Goal: Task Accomplishment & Management: Contribute content

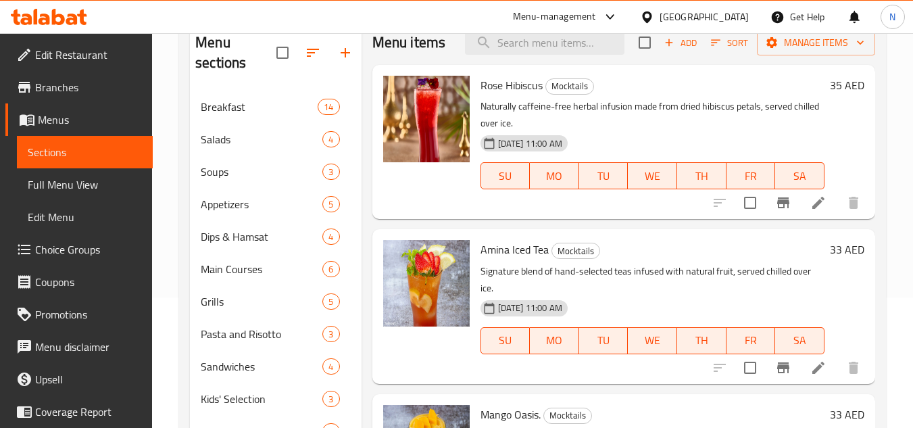
scroll to position [47, 0]
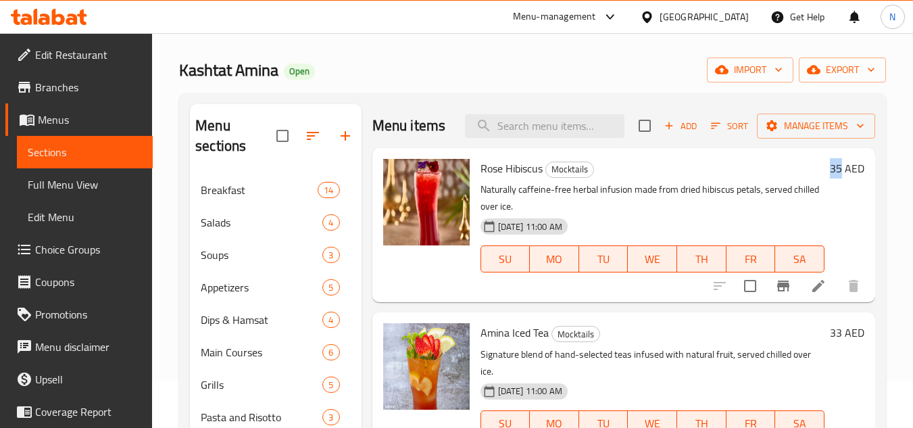
copy h6 "35"
drag, startPoint x: 830, startPoint y: 191, endPoint x: 821, endPoint y: 190, distance: 9.5
click at [830, 178] on h6 "35 AED" at bounding box center [847, 168] width 34 height 19
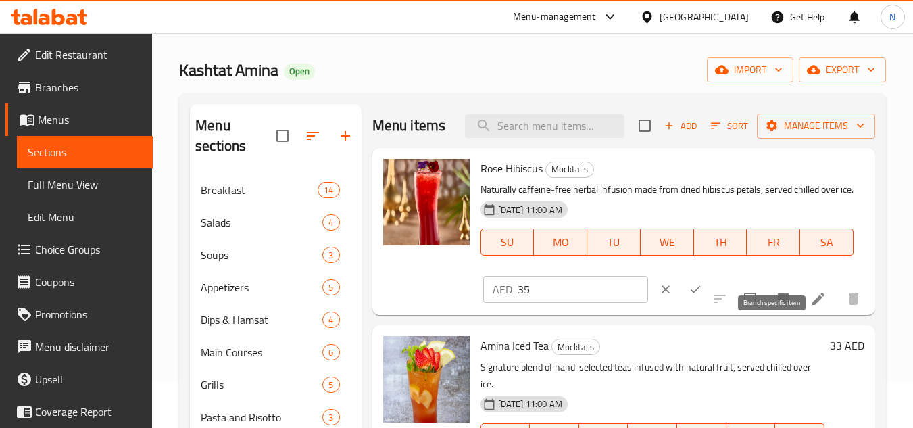
click at [776, 307] on icon "Branch-specific-item" at bounding box center [783, 299] width 16 height 16
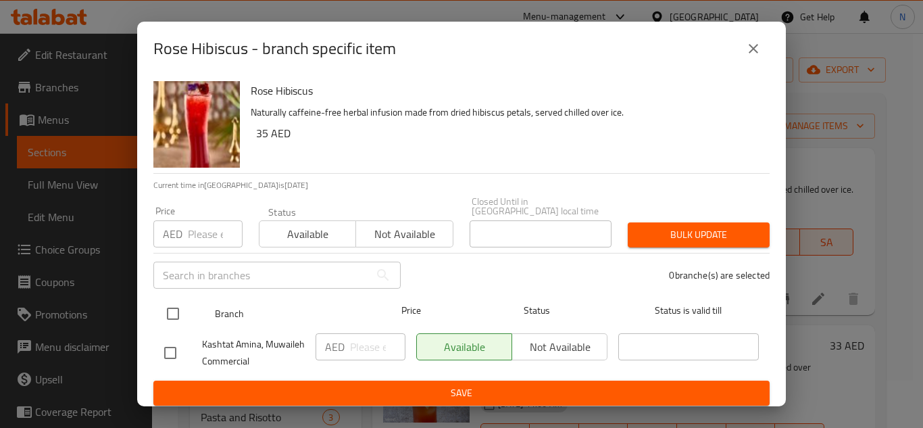
click at [178, 318] on input "checkbox" at bounding box center [173, 313] width 28 height 28
checkbox input "true"
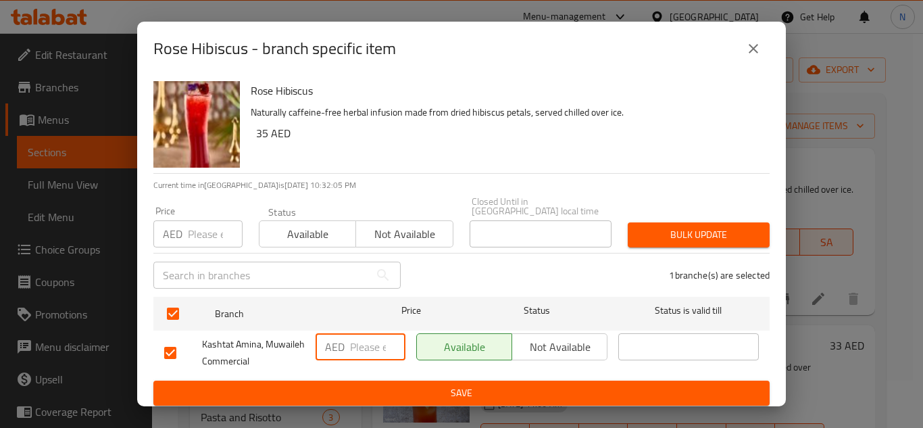
click at [372, 347] on input "number" at bounding box center [377, 346] width 55 height 27
paste input "35"
type input "35"
drag, startPoint x: 416, startPoint y: 389, endPoint x: 586, endPoint y: 330, distance: 180.8
click at [416, 389] on span "Save" at bounding box center [461, 392] width 595 height 17
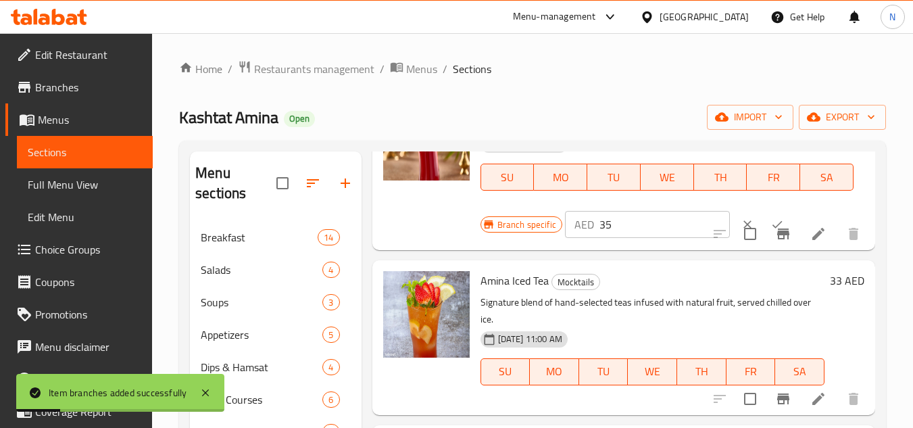
scroll to position [135, 0]
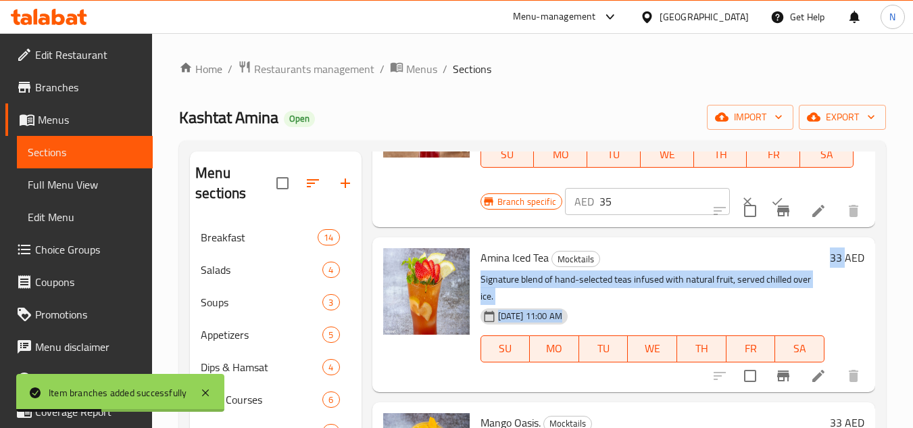
copy div "Signature blend of hand-selected teas infused with natural fruit, served chille…"
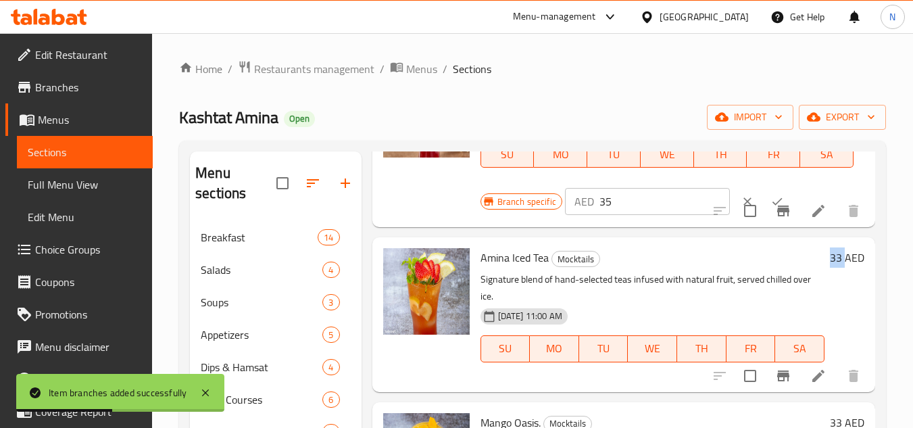
drag, startPoint x: 834, startPoint y: 297, endPoint x: 819, endPoint y: 293, distance: 15.2
click at [824, 267] on div "33 AED" at bounding box center [844, 257] width 40 height 19
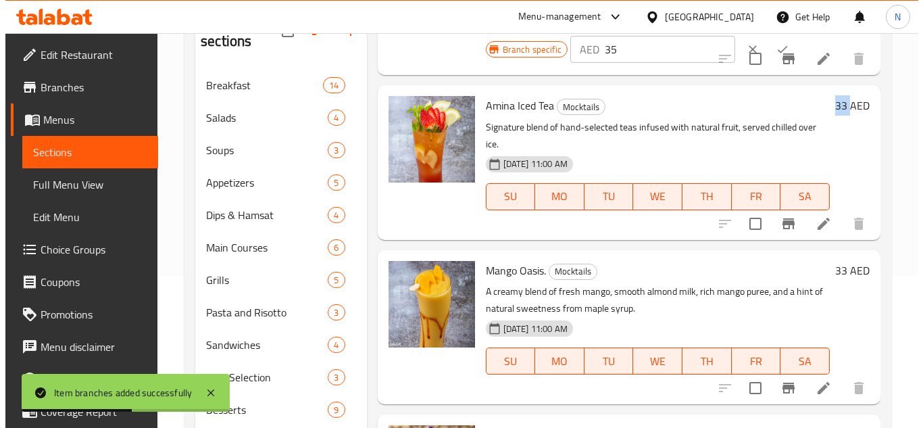
scroll to position [203, 0]
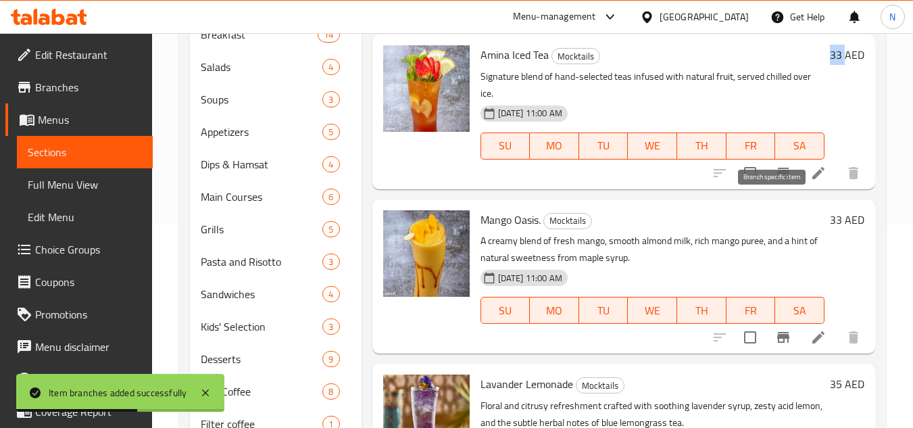
click at [776, 181] on icon "Branch-specific-item" at bounding box center [783, 173] width 16 height 16
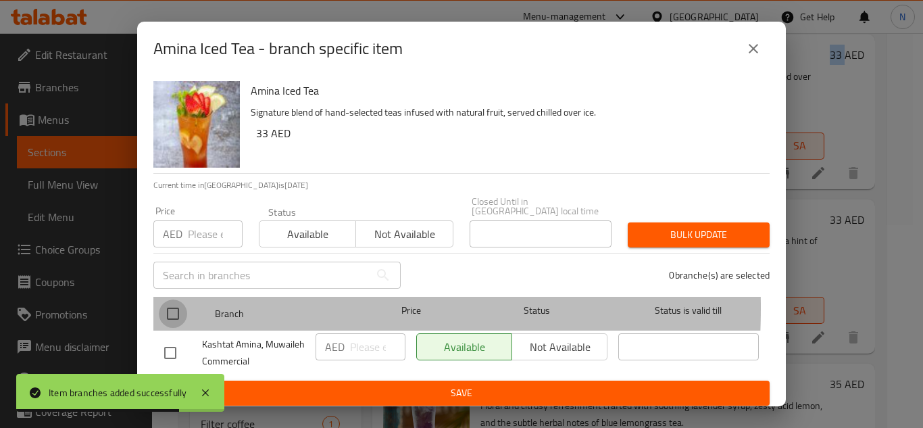
click at [174, 307] on input "checkbox" at bounding box center [173, 313] width 28 height 28
checkbox input "true"
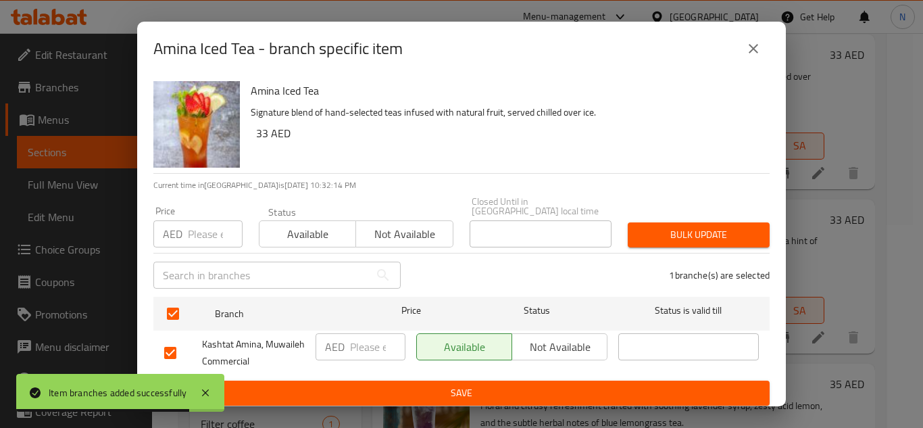
click at [365, 345] on input "number" at bounding box center [377, 346] width 55 height 27
paste input "33"
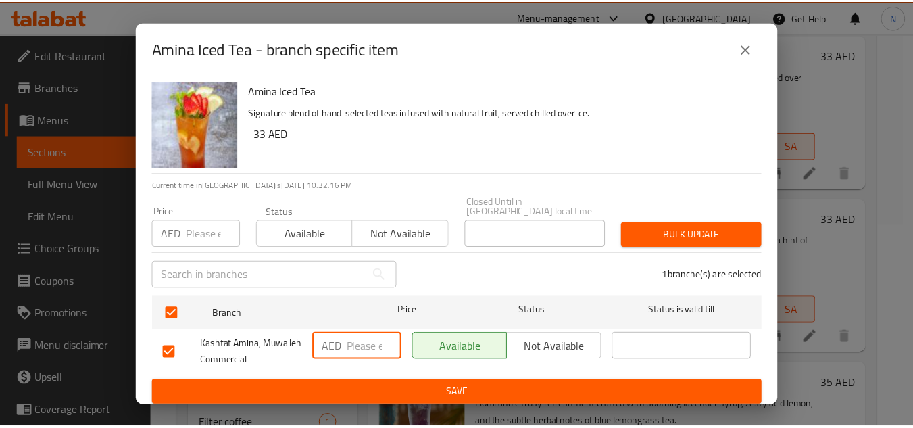
scroll to position [0, 0]
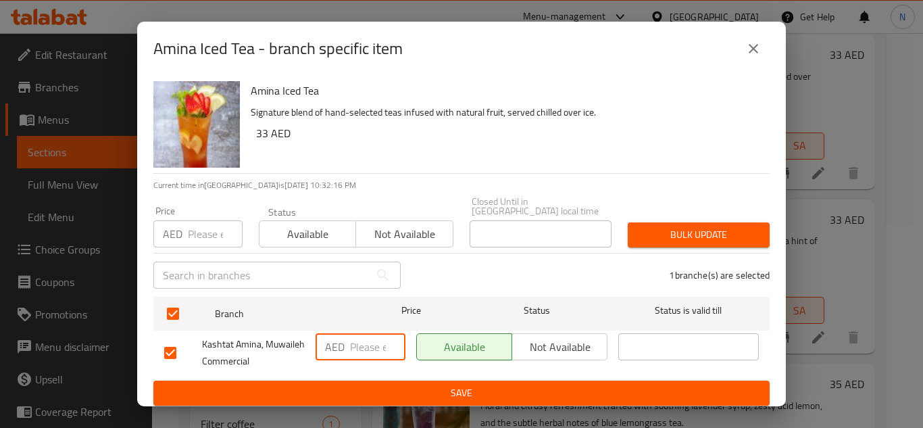
drag, startPoint x: 370, startPoint y: 349, endPoint x: 321, endPoint y: 355, distance: 49.7
click at [321, 355] on div "AED ​" at bounding box center [361, 346] width 90 height 27
type input "33"
click at [403, 390] on span "Save" at bounding box center [461, 392] width 595 height 17
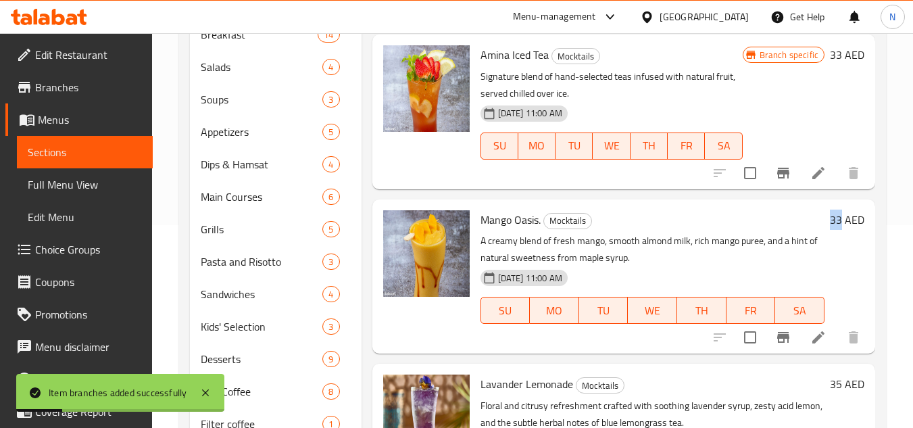
drag, startPoint x: 829, startPoint y: 255, endPoint x: 820, endPoint y: 260, distance: 10.3
click at [830, 229] on h6 "33 AED" at bounding box center [847, 219] width 34 height 19
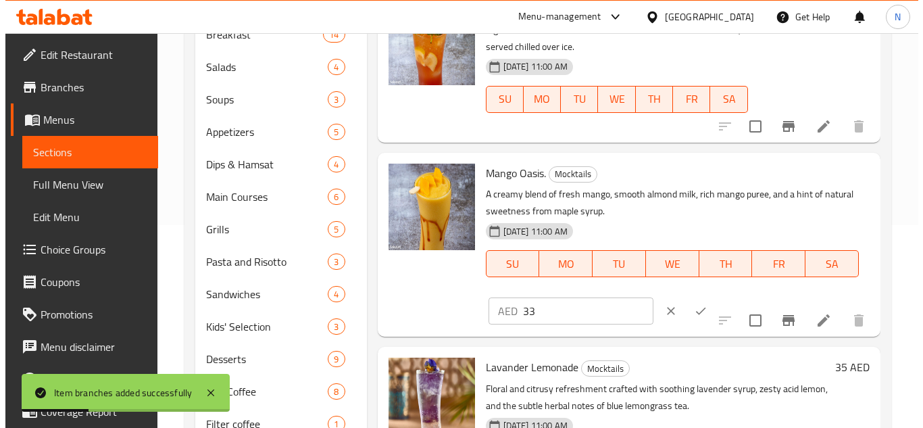
scroll to position [270, 0]
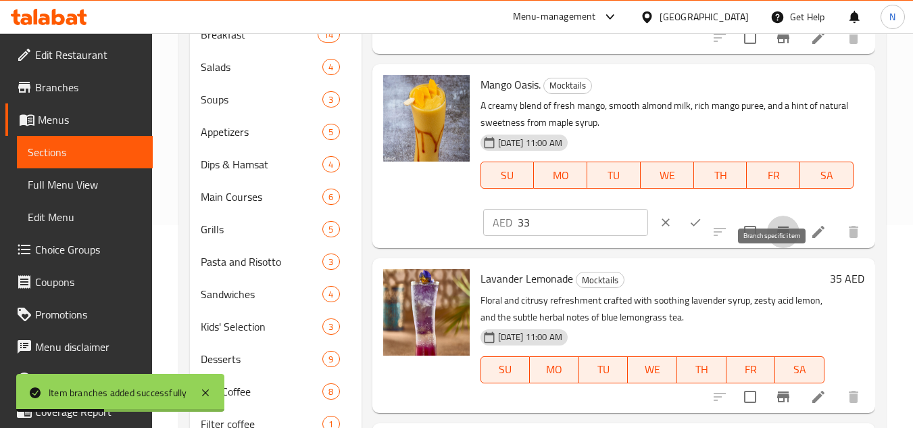
click at [777, 237] on icon "Branch-specific-item" at bounding box center [783, 231] width 12 height 11
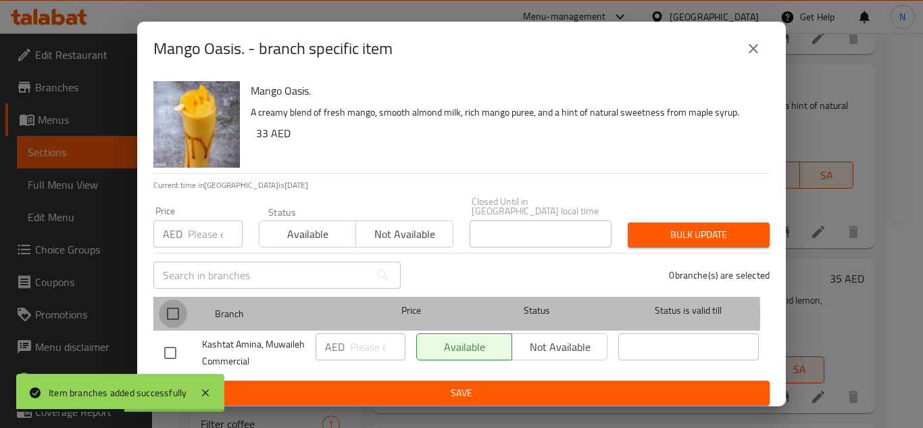
click at [166, 315] on input "checkbox" at bounding box center [173, 313] width 28 height 28
checkbox input "true"
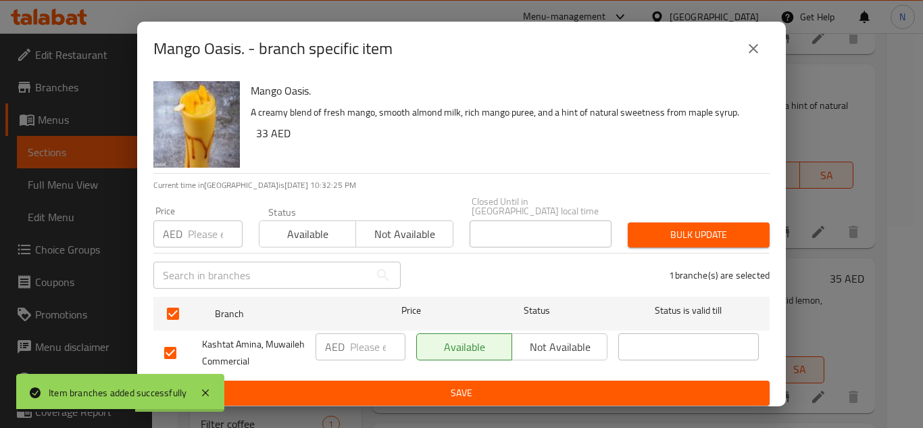
click at [352, 347] on input "number" at bounding box center [377, 346] width 55 height 27
paste input "33"
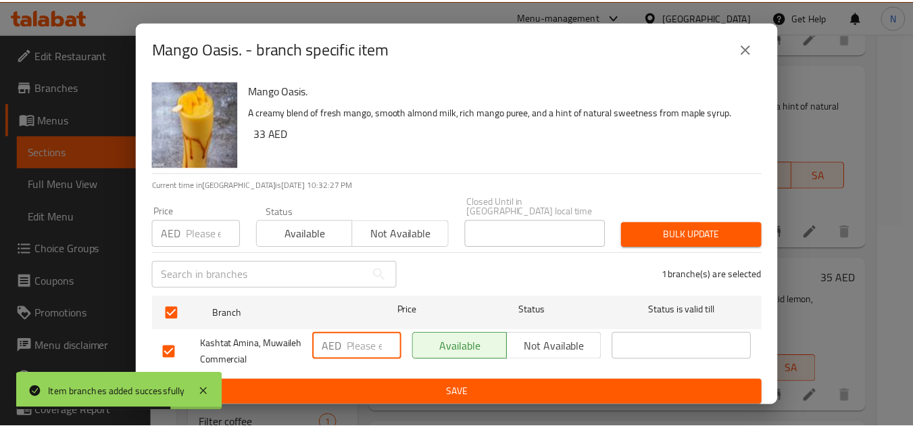
scroll to position [0, 0]
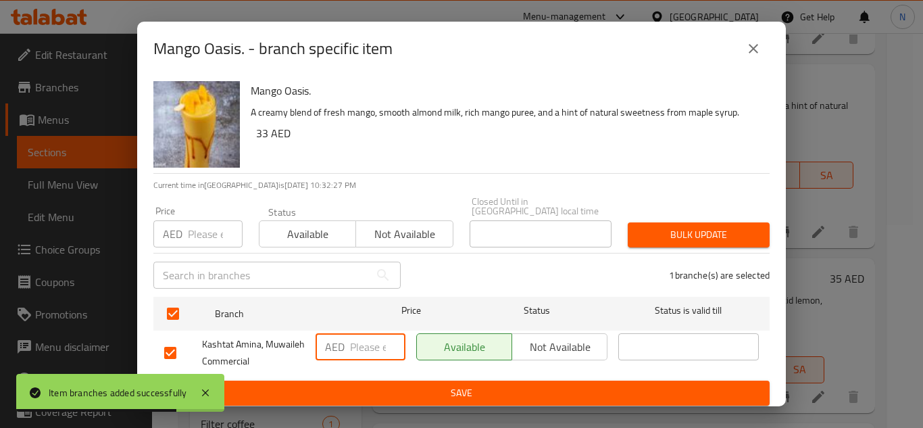
drag, startPoint x: 369, startPoint y: 344, endPoint x: 321, endPoint y: 357, distance: 49.7
click at [321, 357] on div "AED ​" at bounding box center [361, 346] width 90 height 27
type input "33"
click at [383, 392] on span "Save" at bounding box center [461, 392] width 595 height 17
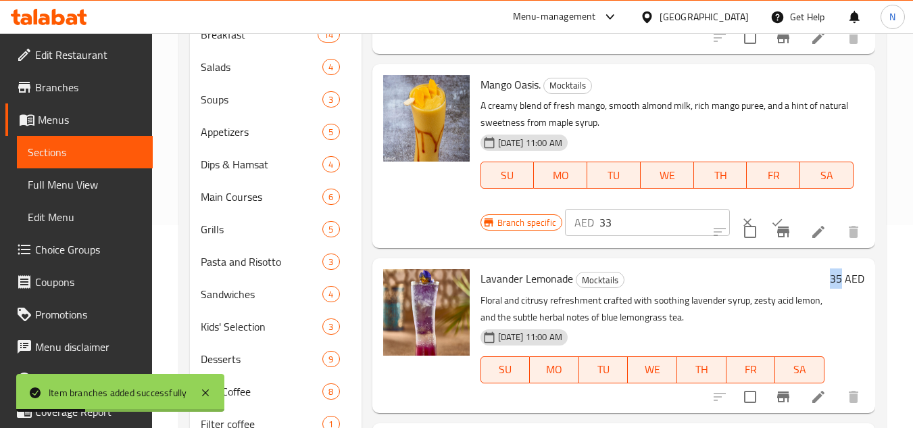
copy h6 "35"
drag, startPoint x: 832, startPoint y: 315, endPoint x: 820, endPoint y: 316, distance: 12.2
click at [830, 288] on h6 "35 AED" at bounding box center [847, 278] width 34 height 19
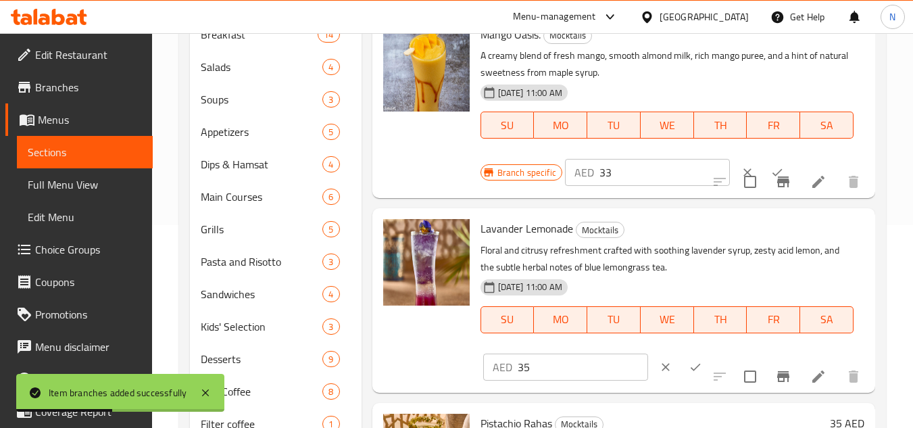
scroll to position [473, 0]
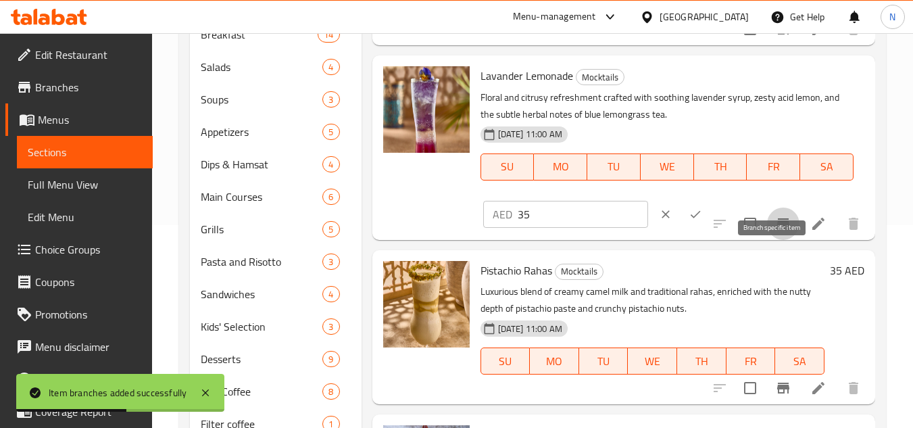
click at [776, 232] on icon "Branch-specific-item" at bounding box center [783, 224] width 16 height 16
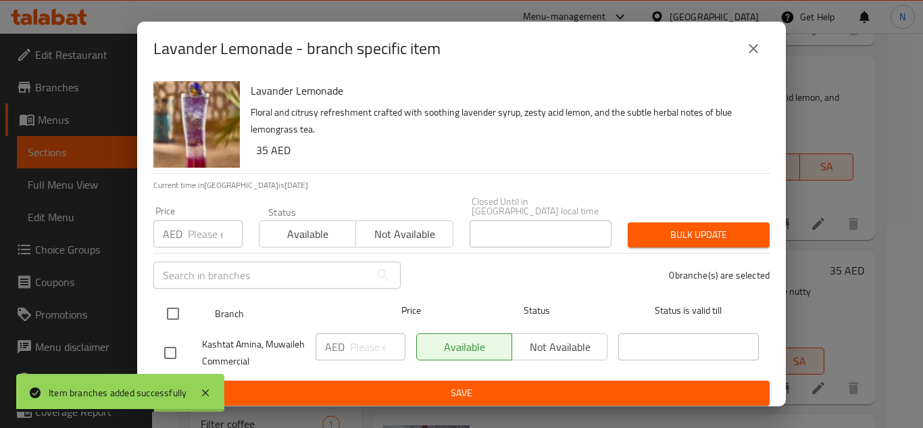
click at [174, 319] on input "checkbox" at bounding box center [173, 313] width 28 height 28
checkbox input "true"
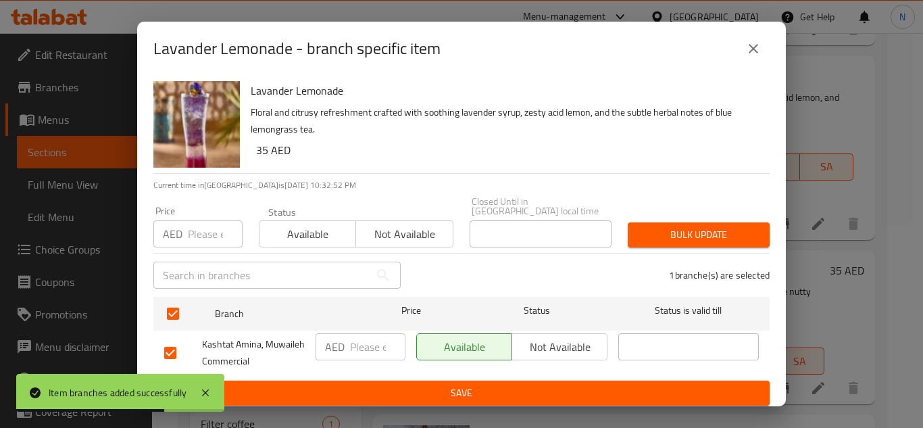
click at [359, 342] on input "number" at bounding box center [377, 346] width 55 height 27
paste input "35"
type input "35"
click at [382, 381] on button "Save" at bounding box center [461, 392] width 616 height 25
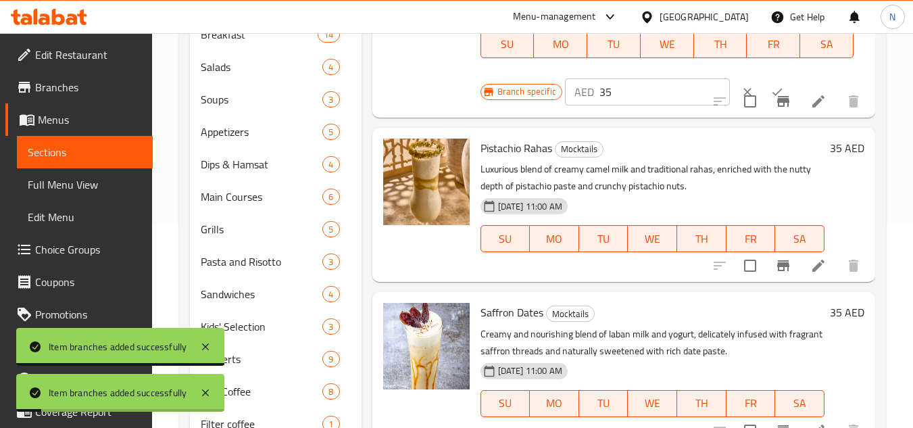
scroll to position [608, 0]
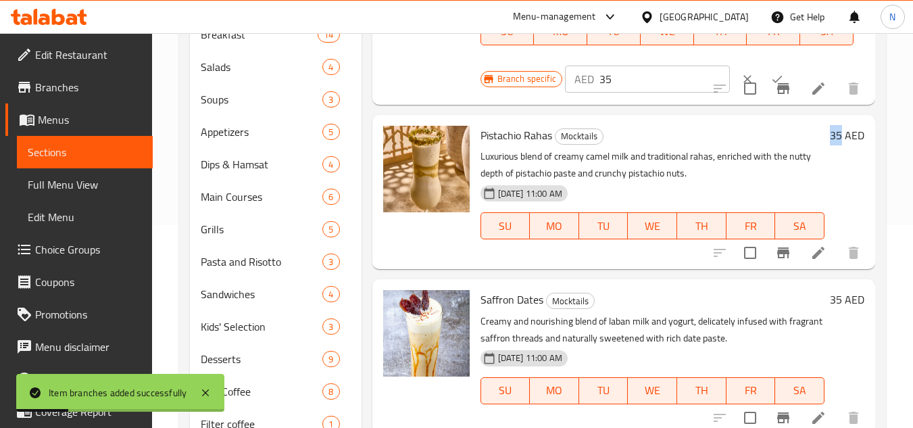
copy h6 "35"
drag, startPoint x: 830, startPoint y: 174, endPoint x: 821, endPoint y: 178, distance: 10.0
click at [830, 145] on h6 "35 AED" at bounding box center [847, 135] width 34 height 19
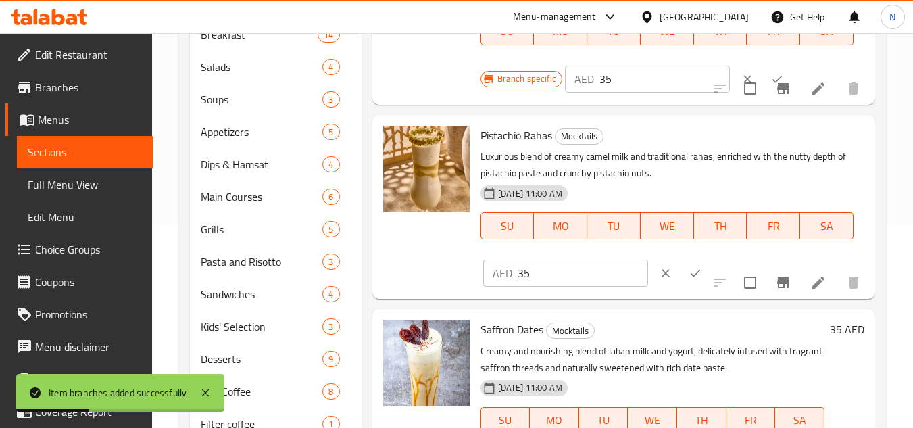
click at [777, 288] on icon "Branch-specific-item" at bounding box center [783, 282] width 12 height 11
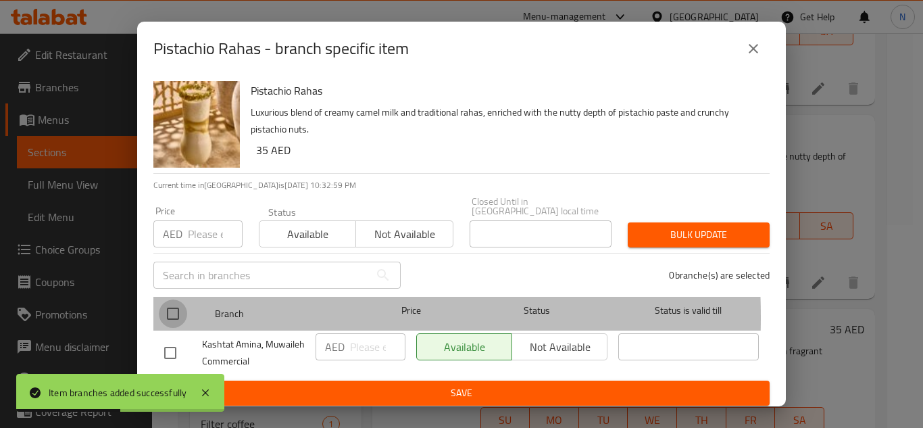
click at [172, 317] on input "checkbox" at bounding box center [173, 313] width 28 height 28
checkbox input "true"
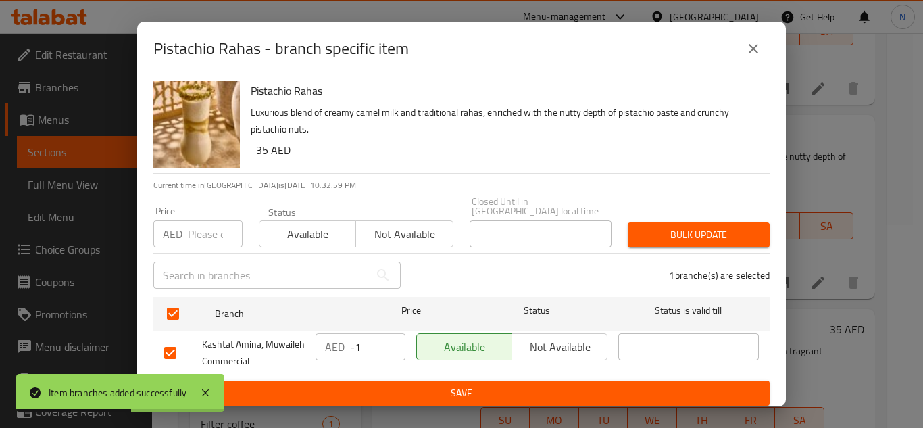
click at [382, 351] on input "-1" at bounding box center [377, 346] width 55 height 27
drag, startPoint x: 368, startPoint y: 353, endPoint x: 324, endPoint y: 353, distance: 43.9
click at [324, 353] on div "AED -1 ​" at bounding box center [361, 346] width 90 height 27
paste input "35"
type input "35"
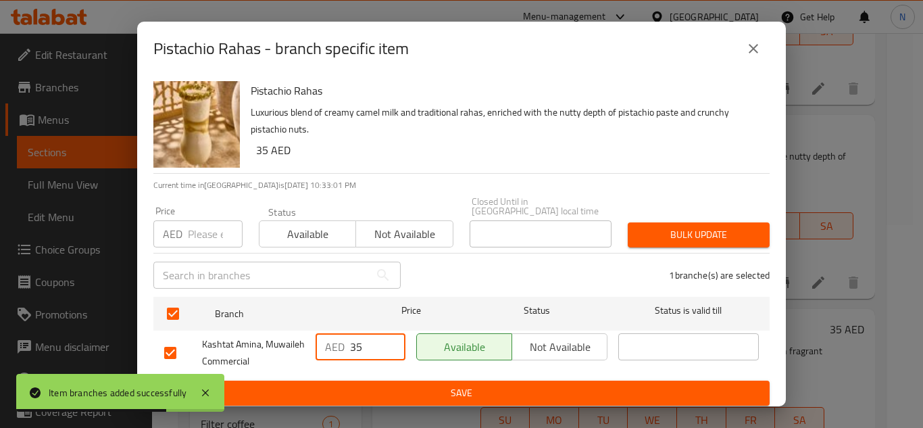
click at [373, 390] on span "Save" at bounding box center [461, 392] width 595 height 17
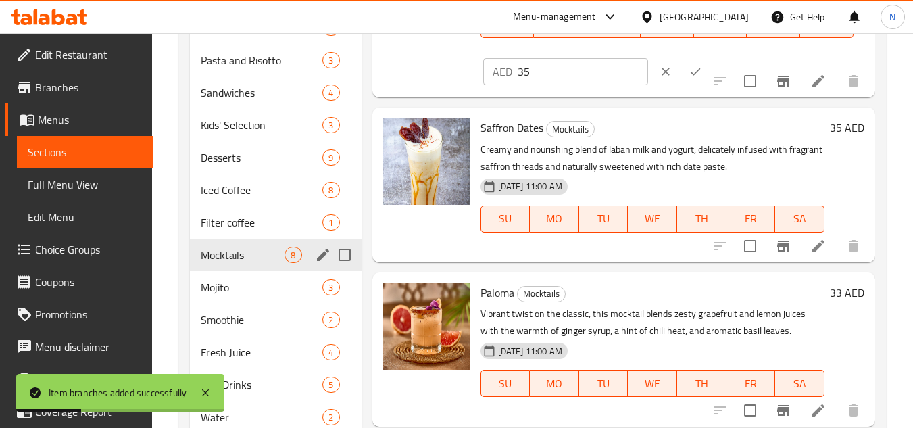
scroll to position [405, 0]
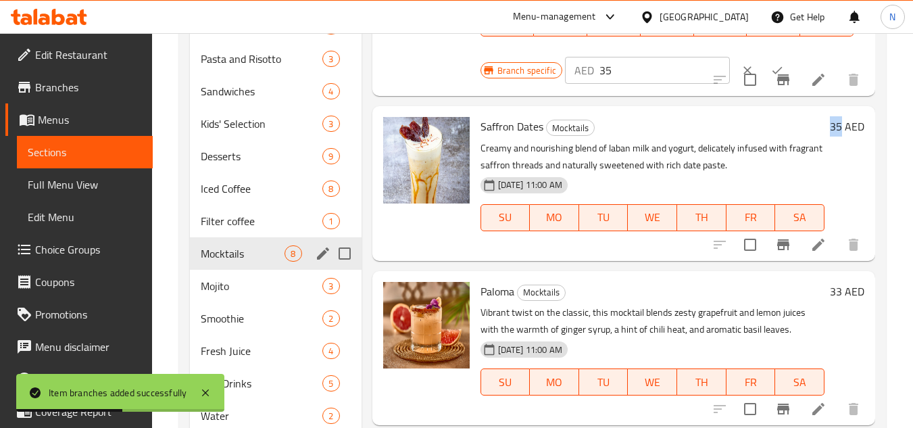
copy h6 "35"
drag, startPoint x: 831, startPoint y: 164, endPoint x: 822, endPoint y: 168, distance: 9.4
click at [830, 136] on h6 "35 AED" at bounding box center [847, 126] width 34 height 19
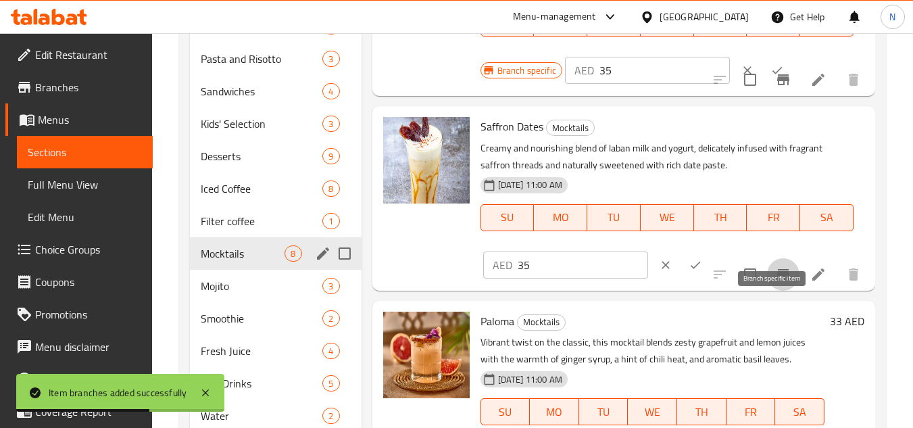
click at [777, 280] on icon "Branch-specific-item" at bounding box center [783, 274] width 12 height 11
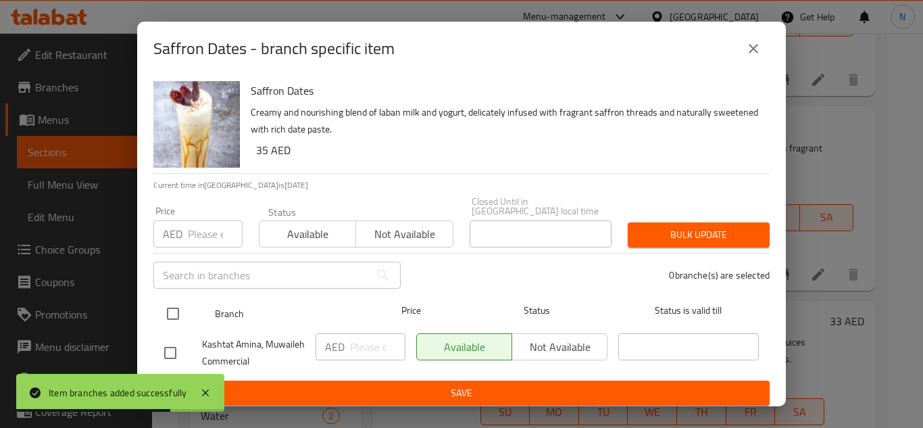
click at [174, 311] on input "checkbox" at bounding box center [173, 313] width 28 height 28
checkbox input "true"
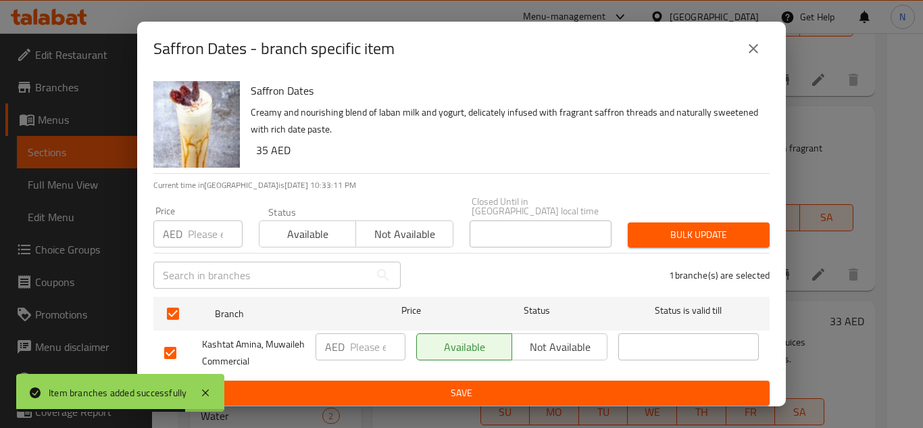
click at [360, 347] on input "number" at bounding box center [377, 346] width 55 height 27
paste input "35"
type input "35"
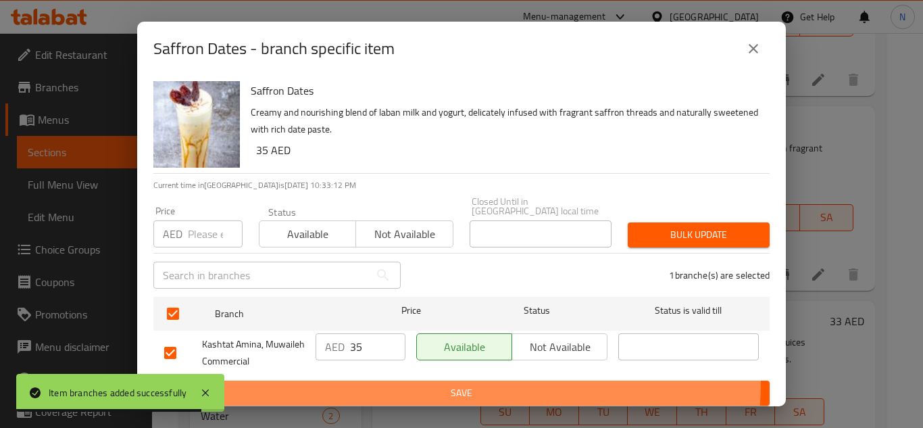
click at [404, 380] on button "Save" at bounding box center [461, 392] width 616 height 25
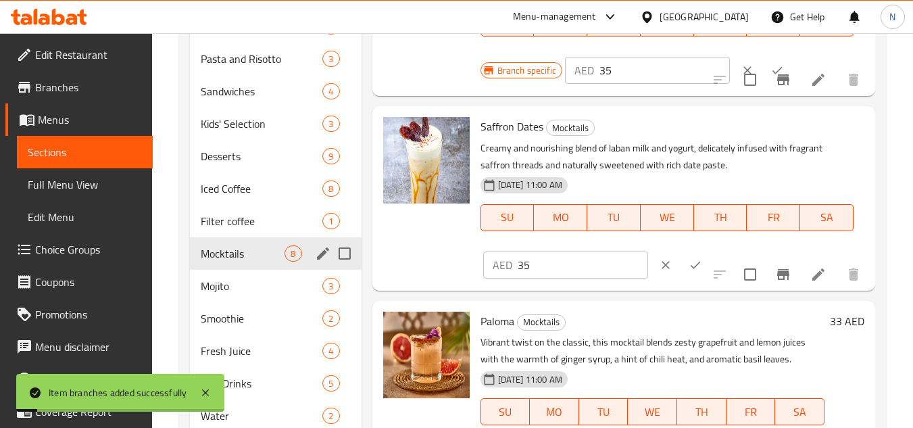
scroll to position [743, 0]
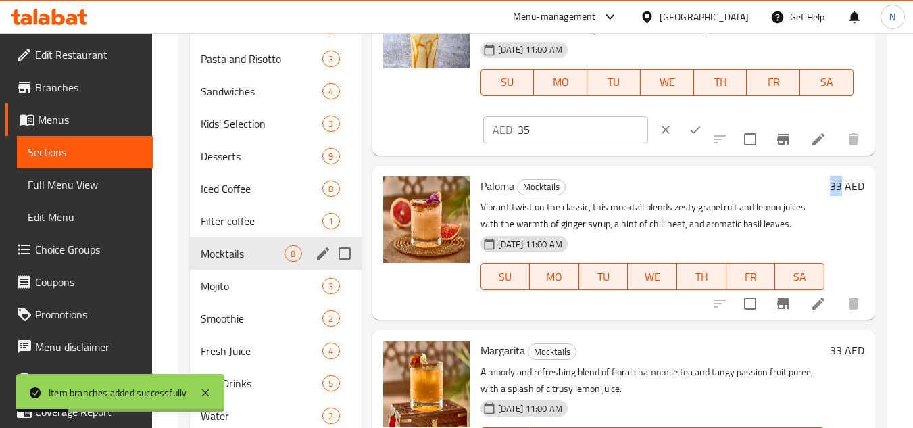
copy h6 "33"
drag, startPoint x: 832, startPoint y: 214, endPoint x: 819, endPoint y: 220, distance: 14.5
click at [824, 195] on div "33 AED" at bounding box center [844, 185] width 40 height 19
click at [776, 311] on icon "Branch-specific-item" at bounding box center [783, 303] width 16 height 16
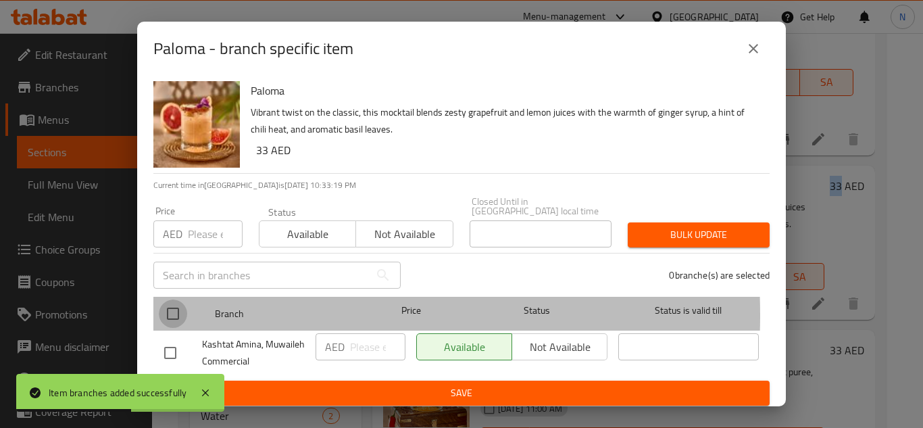
drag, startPoint x: 176, startPoint y: 315, endPoint x: 356, endPoint y: 318, distance: 179.7
click at [176, 314] on input "checkbox" at bounding box center [173, 313] width 28 height 28
checkbox input "true"
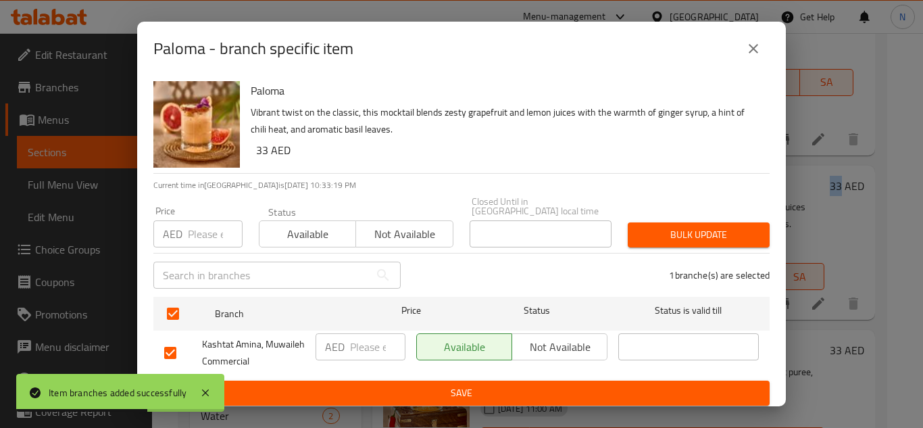
click at [368, 346] on input "number" at bounding box center [377, 346] width 55 height 27
paste input "33"
type input "33"
click at [391, 388] on span "Save" at bounding box center [461, 392] width 595 height 17
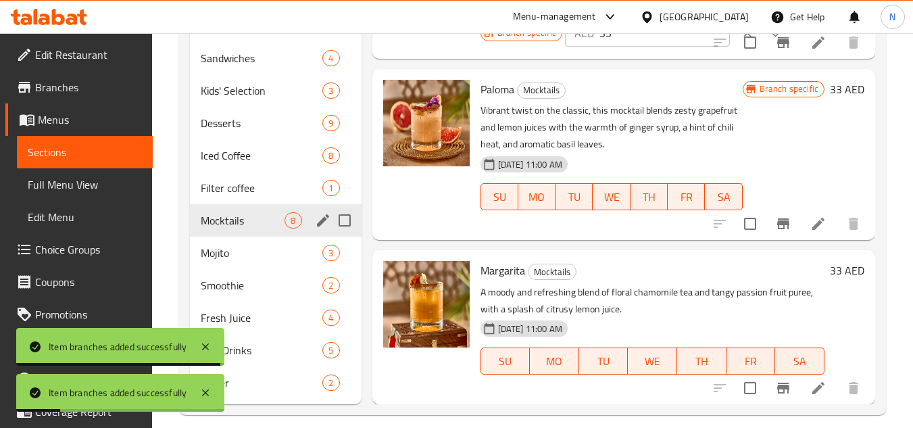
scroll to position [453, 0]
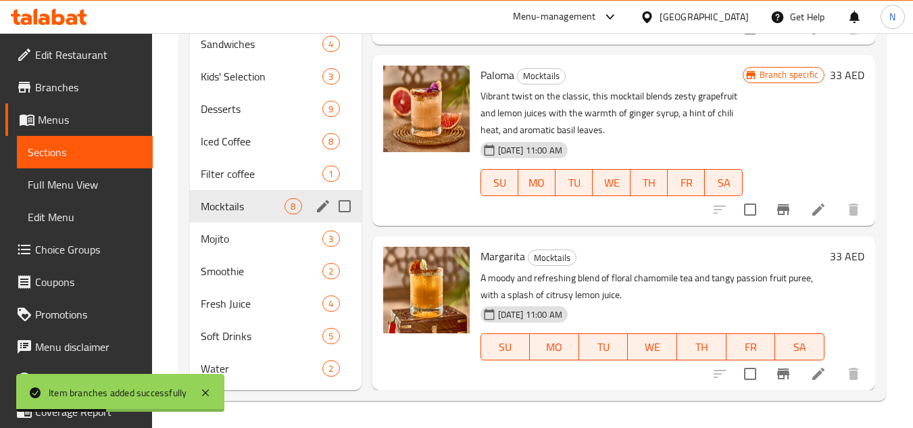
click at [830, 257] on h6 "33 AED" at bounding box center [847, 256] width 34 height 19
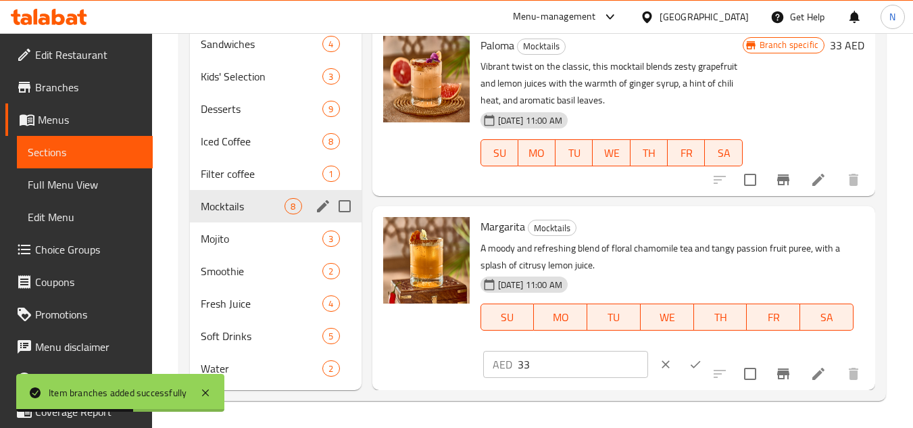
scroll to position [874, 0]
click at [524, 370] on input "33" at bounding box center [583, 364] width 130 height 27
click at [779, 377] on icon "Branch-specific-item" at bounding box center [783, 374] width 16 height 16
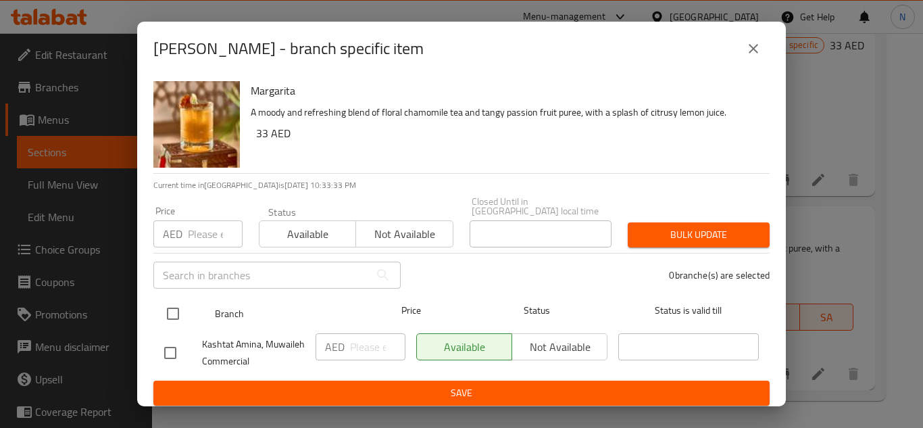
click at [180, 320] on input "checkbox" at bounding box center [173, 313] width 28 height 28
checkbox input "true"
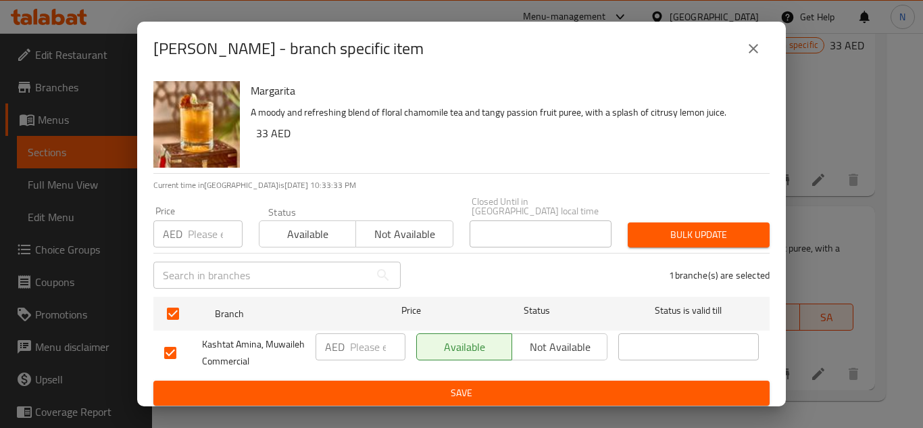
click at [361, 340] on input "number" at bounding box center [377, 346] width 55 height 27
paste input "33"
type input "33"
click at [392, 389] on span "Save" at bounding box center [461, 392] width 595 height 17
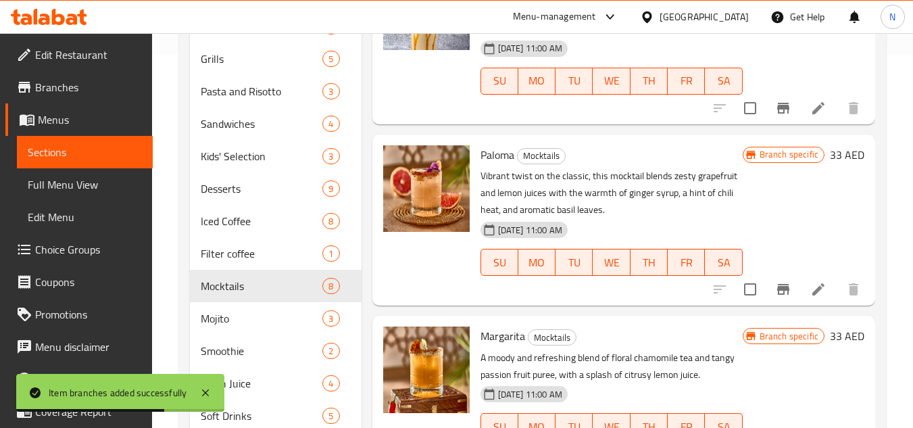
scroll to position [453, 0]
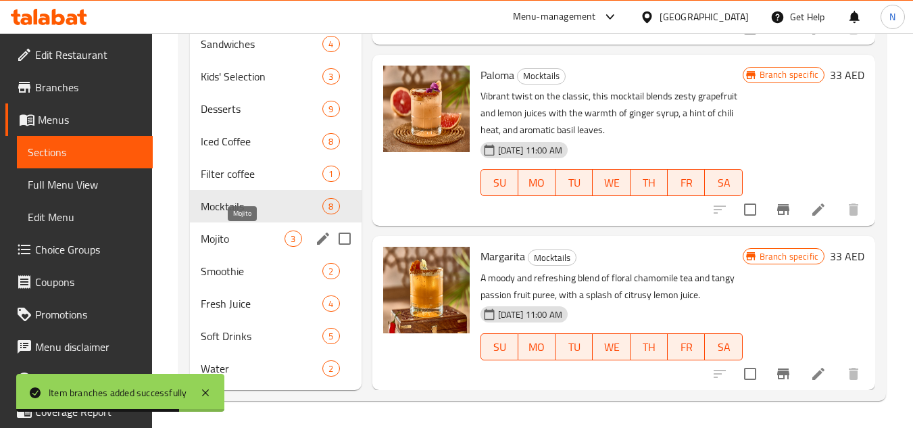
click at [234, 232] on span "Mojito" at bounding box center [243, 238] width 84 height 16
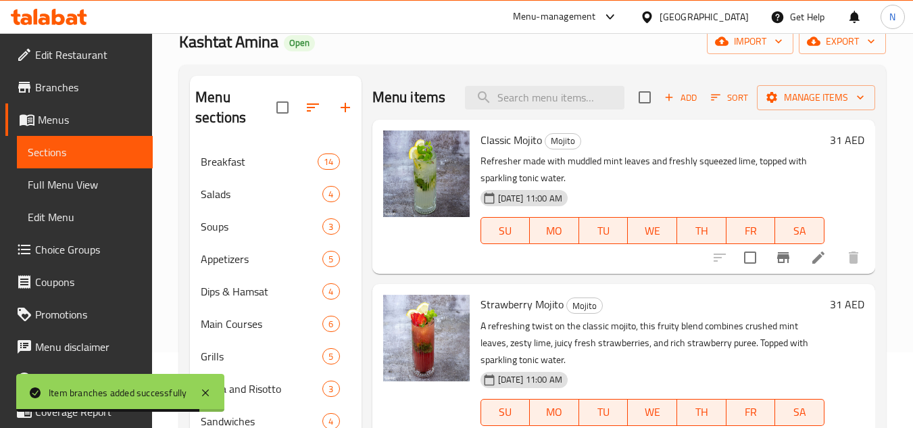
scroll to position [47, 0]
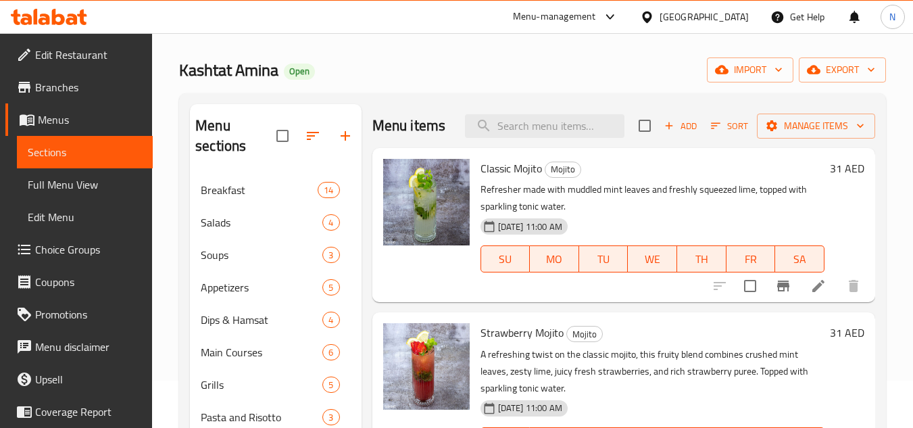
click at [782, 283] on icon "Branch-specific-item" at bounding box center [783, 285] width 12 height 11
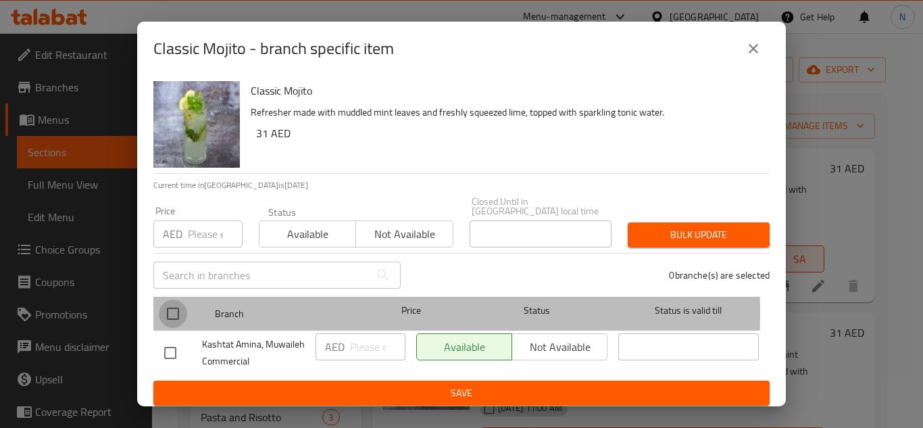
click at [174, 312] on input "checkbox" at bounding box center [173, 313] width 28 height 28
checkbox input "true"
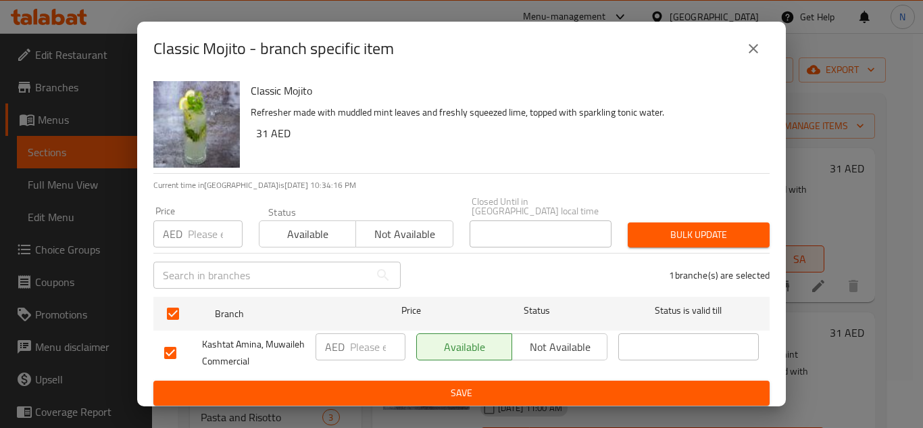
click at [378, 350] on input "number" at bounding box center [377, 346] width 55 height 27
paste input "31.0"
type input "31.0"
click at [406, 394] on span "Save" at bounding box center [461, 392] width 595 height 17
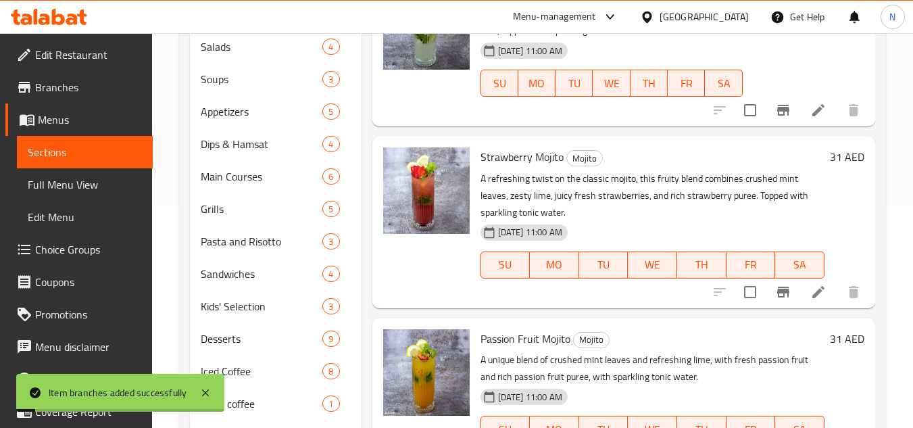
scroll to position [250, 0]
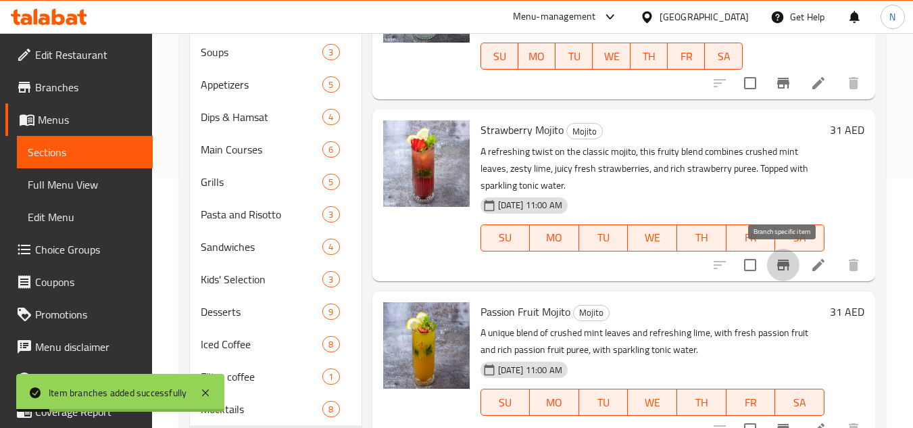
click at [791, 270] on icon "Branch-specific-item" at bounding box center [783, 265] width 16 height 16
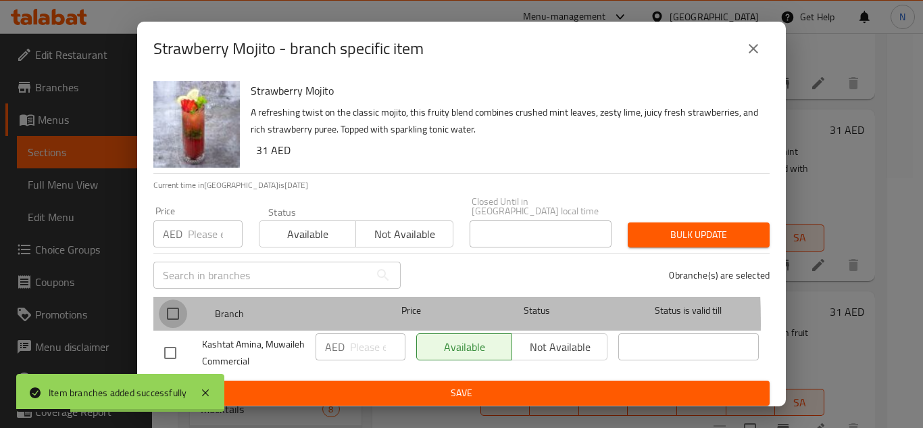
click at [172, 322] on input "checkbox" at bounding box center [173, 313] width 28 height 28
checkbox input "true"
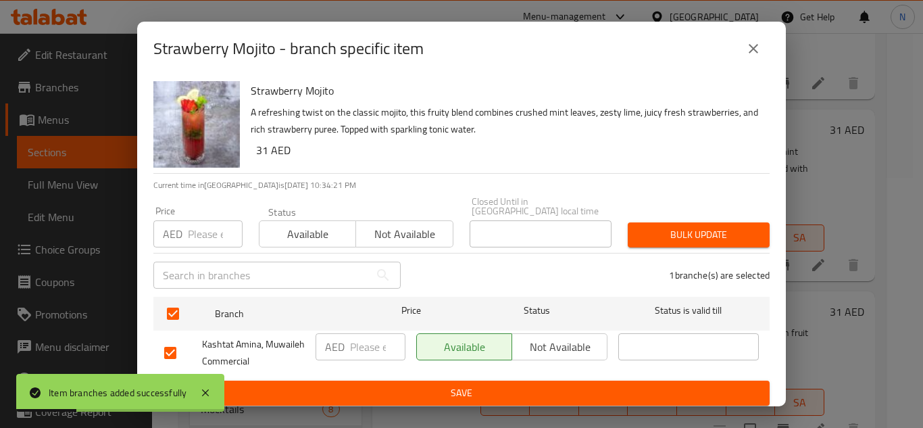
click at [353, 340] on input "number" at bounding box center [377, 346] width 55 height 27
paste input "31.0"
type input "31.0"
click at [386, 385] on span "Save" at bounding box center [461, 392] width 595 height 17
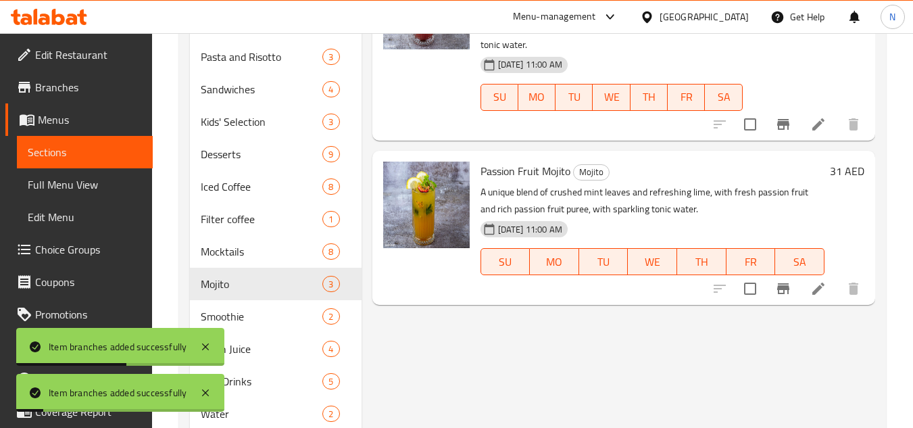
scroll to position [453, 0]
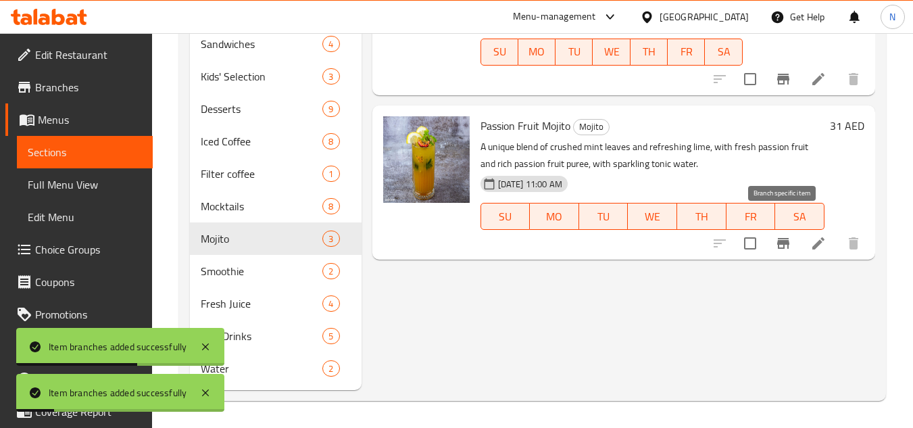
click at [778, 238] on icon "Branch-specific-item" at bounding box center [783, 243] width 12 height 11
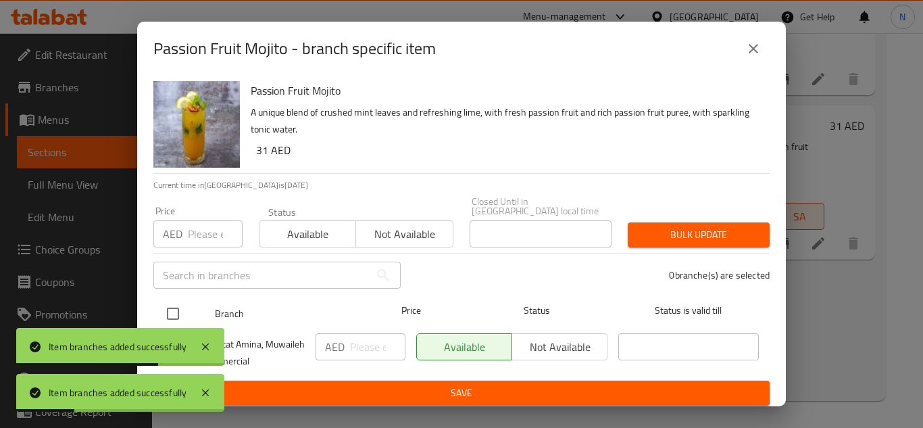
click at [170, 311] on input "checkbox" at bounding box center [173, 313] width 28 height 28
checkbox input "true"
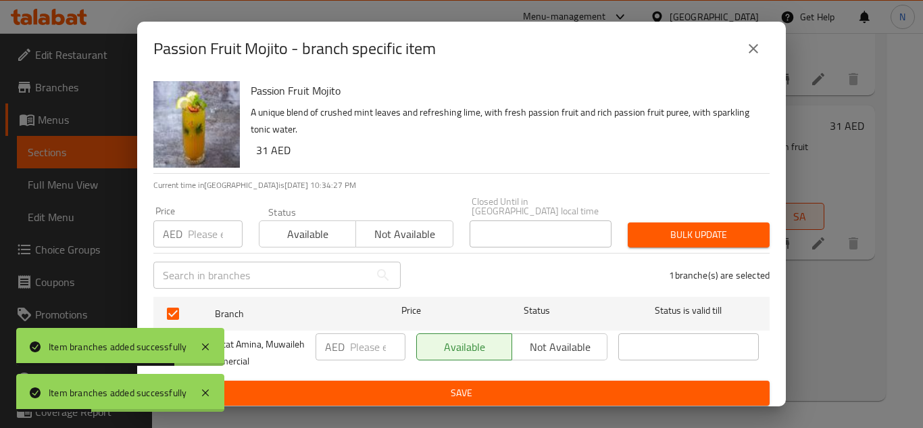
click at [351, 346] on input "number" at bounding box center [377, 346] width 55 height 27
paste input "31.0"
type input "31.0"
click at [384, 384] on span "Save" at bounding box center [461, 392] width 595 height 17
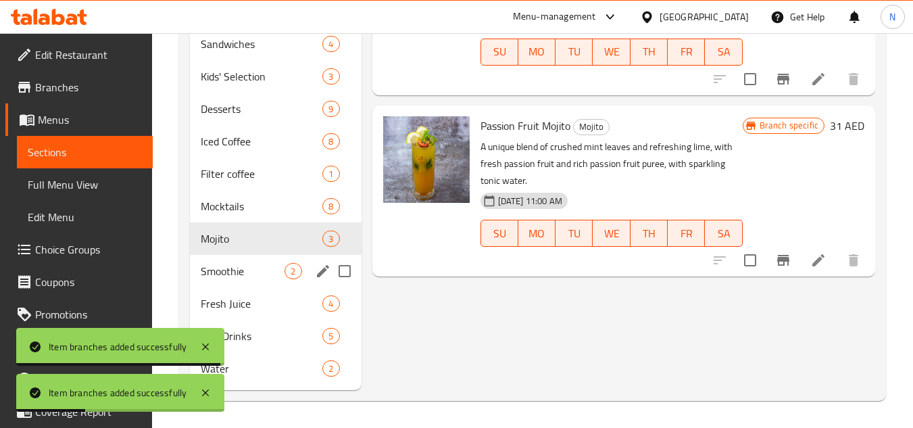
click at [243, 274] on span "Smoothie" at bounding box center [243, 271] width 84 height 16
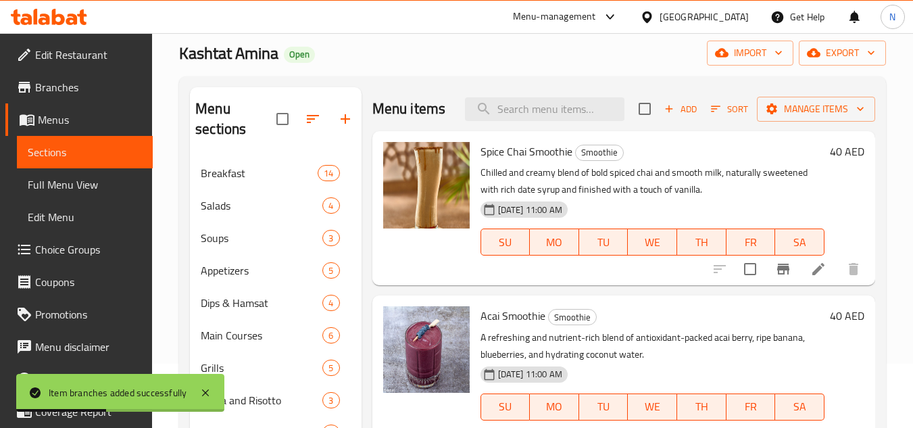
scroll to position [47, 0]
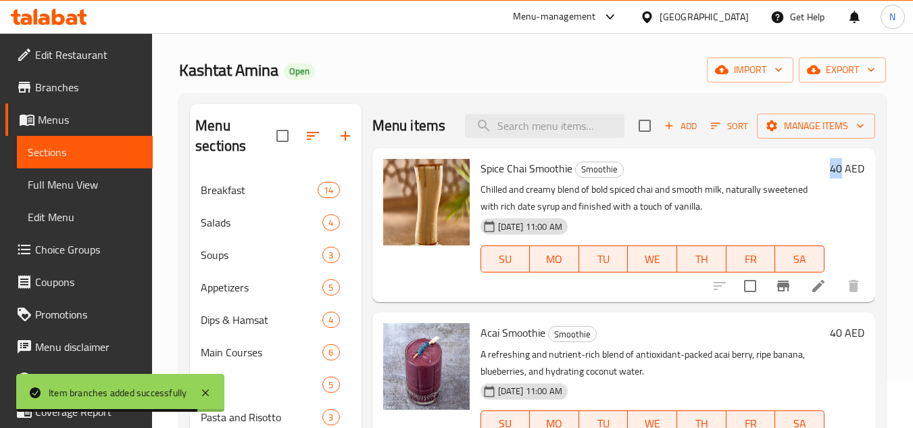
copy h6 "40"
drag, startPoint x: 843, startPoint y: 170, endPoint x: 831, endPoint y: 169, distance: 11.6
click at [831, 169] on h6 "40 AED" at bounding box center [847, 168] width 34 height 19
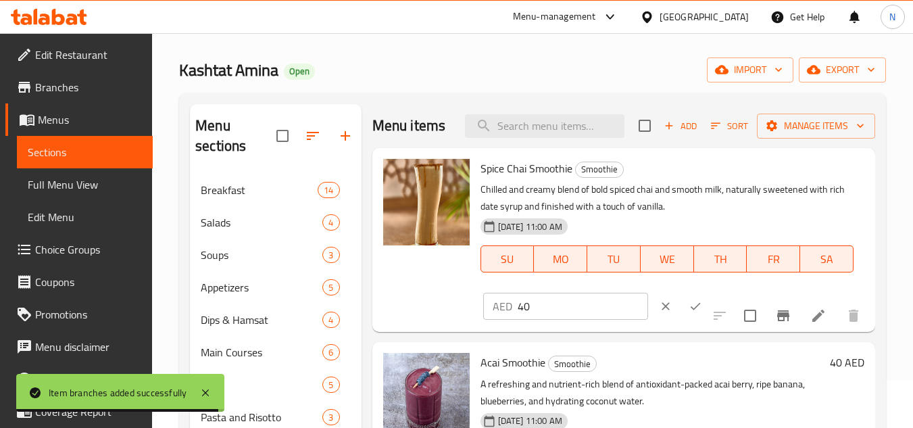
click at [782, 317] on icon "Branch-specific-item" at bounding box center [783, 315] width 12 height 11
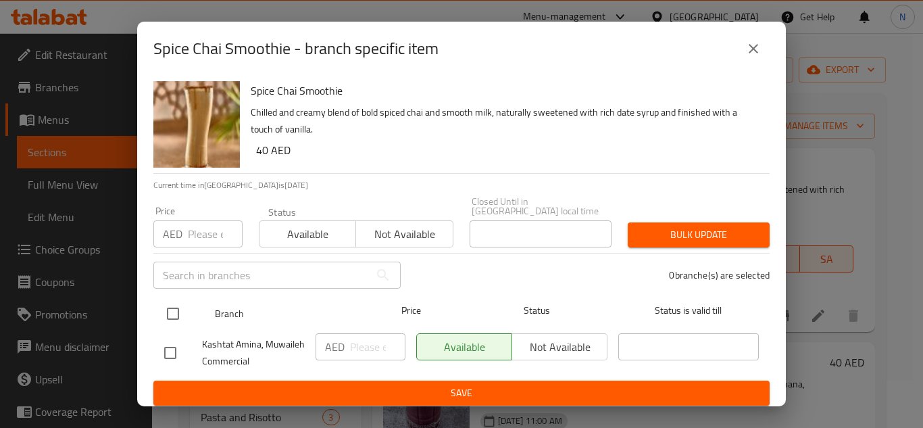
click at [175, 314] on input "checkbox" at bounding box center [173, 313] width 28 height 28
checkbox input "true"
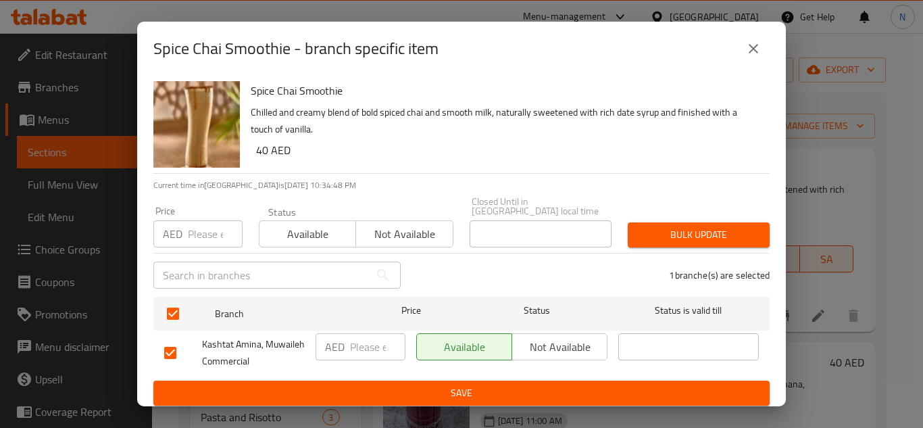
click at [350, 349] on input "number" at bounding box center [377, 346] width 55 height 27
paste input "40"
type input "40"
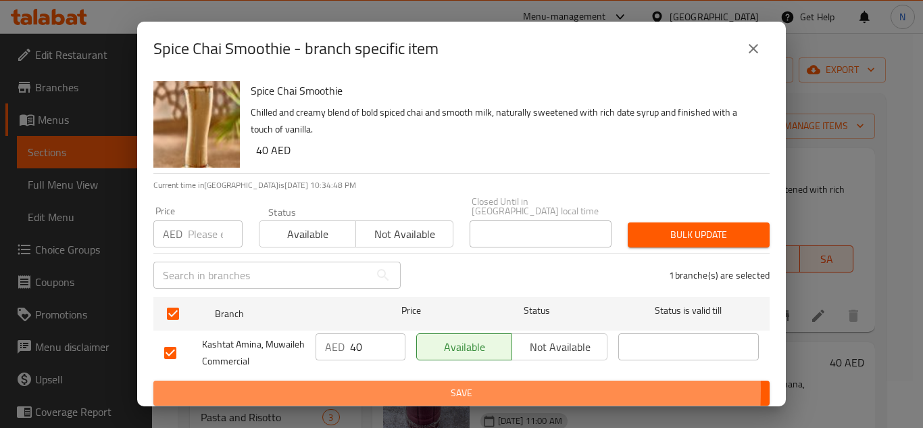
click at [393, 389] on span "Save" at bounding box center [461, 392] width 595 height 17
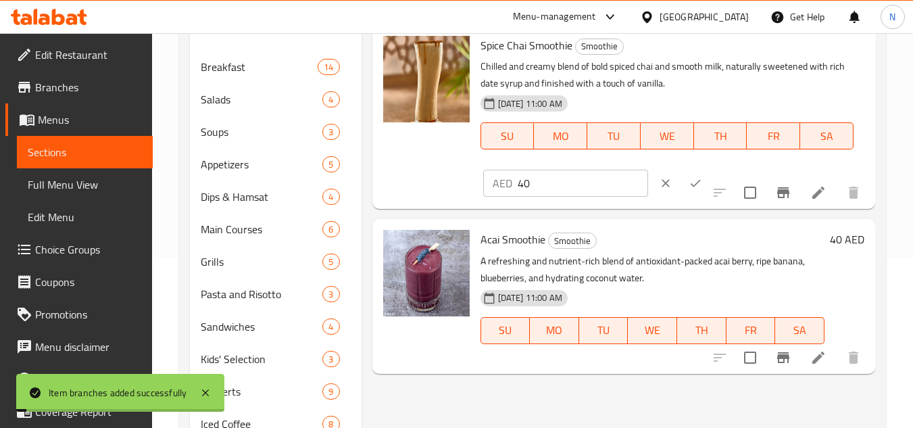
scroll to position [182, 0]
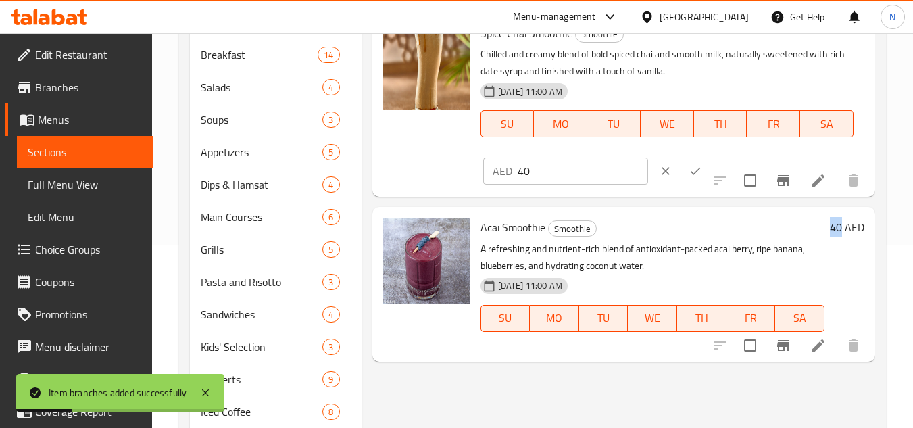
copy h6 "40"
drag, startPoint x: 841, startPoint y: 227, endPoint x: 831, endPoint y: 227, distance: 9.5
click at [831, 227] on h6 "40 AED" at bounding box center [847, 227] width 34 height 19
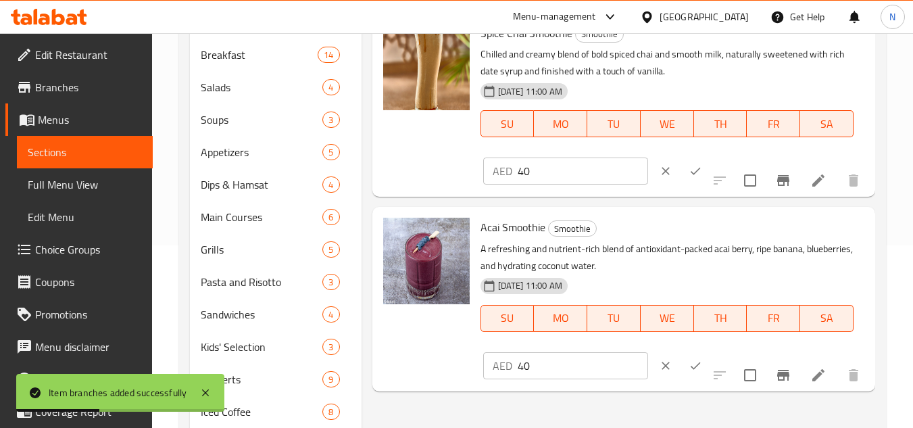
click at [785, 379] on icon "Branch-specific-item" at bounding box center [783, 375] width 16 height 16
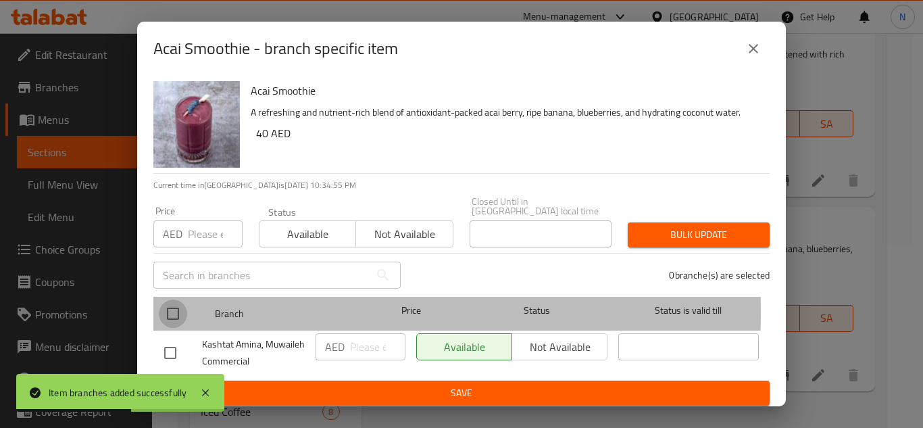
click at [168, 311] on input "checkbox" at bounding box center [173, 313] width 28 height 28
checkbox input "true"
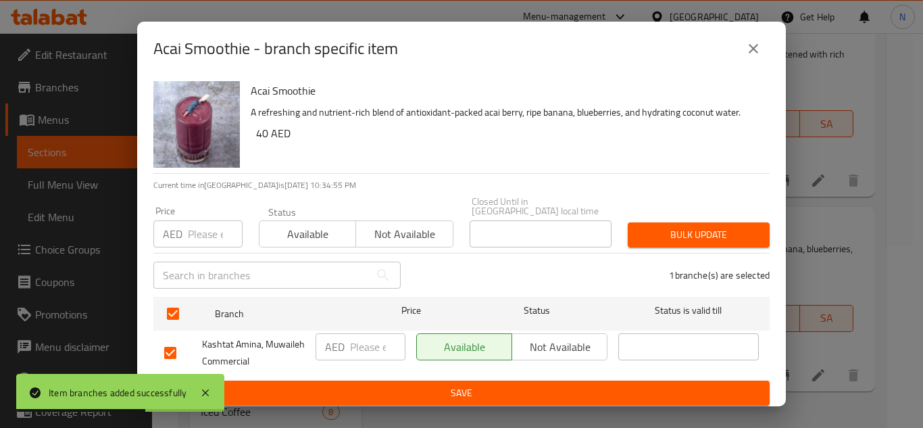
click at [359, 341] on input "number" at bounding box center [377, 346] width 55 height 27
paste input "40"
type input "40"
click at [381, 393] on span "Save" at bounding box center [461, 392] width 595 height 17
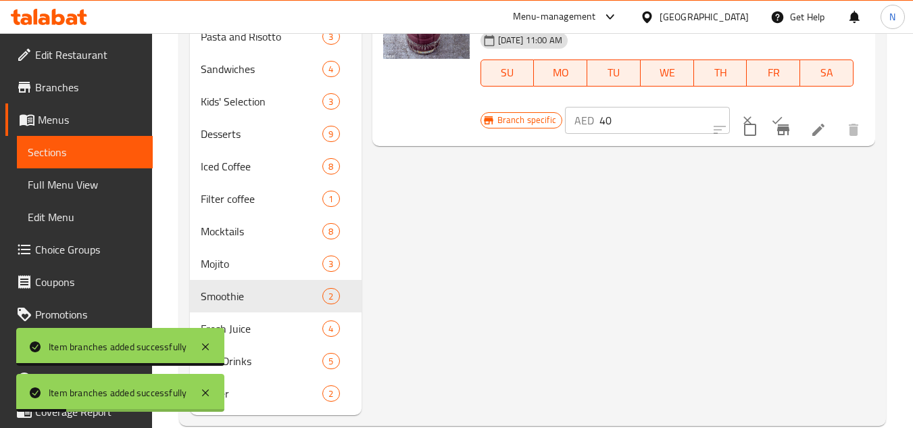
scroll to position [453, 0]
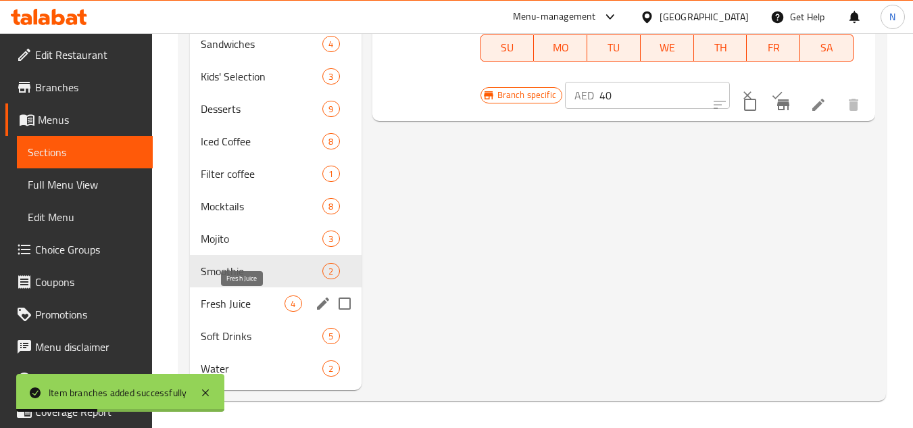
click at [243, 301] on span "Fresh Juice" at bounding box center [243, 303] width 84 height 16
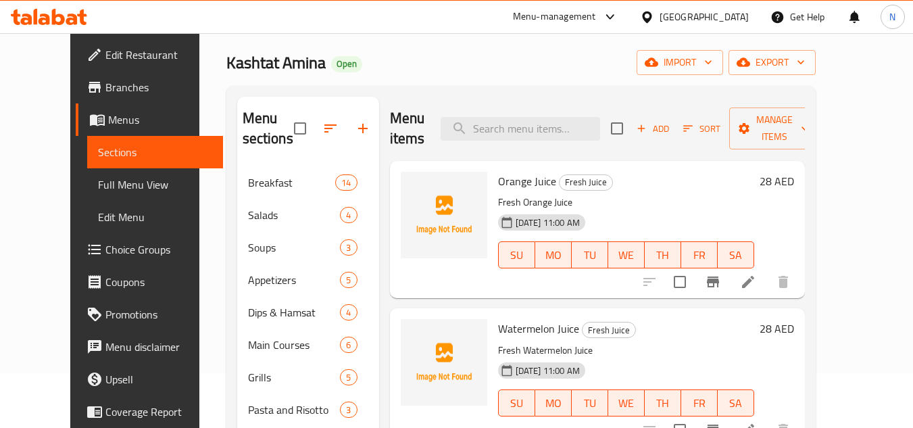
scroll to position [47, 0]
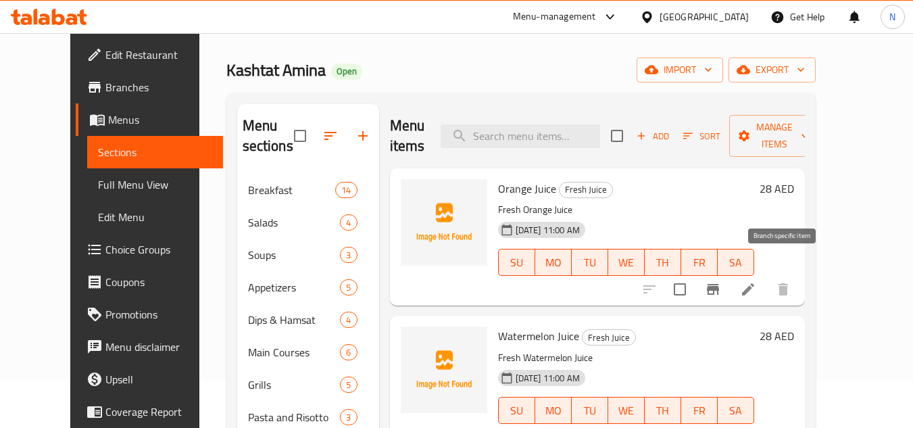
click at [719, 284] on icon "Branch-specific-item" at bounding box center [713, 289] width 12 height 11
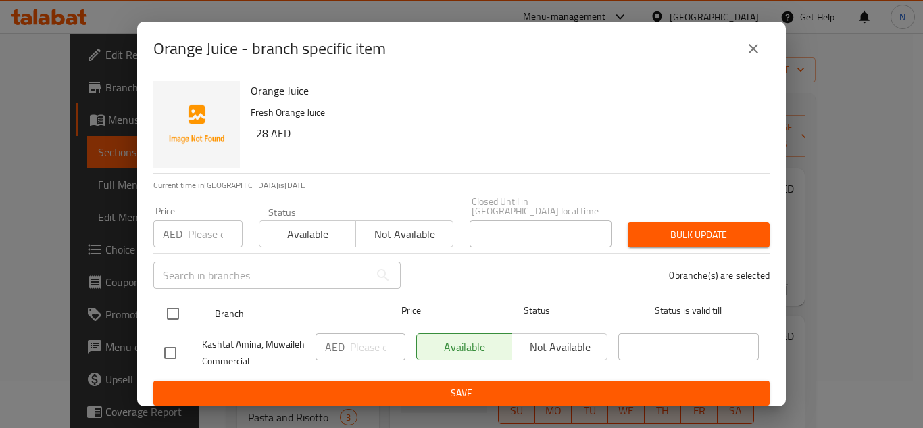
click at [175, 314] on input "checkbox" at bounding box center [173, 313] width 28 height 28
checkbox input "true"
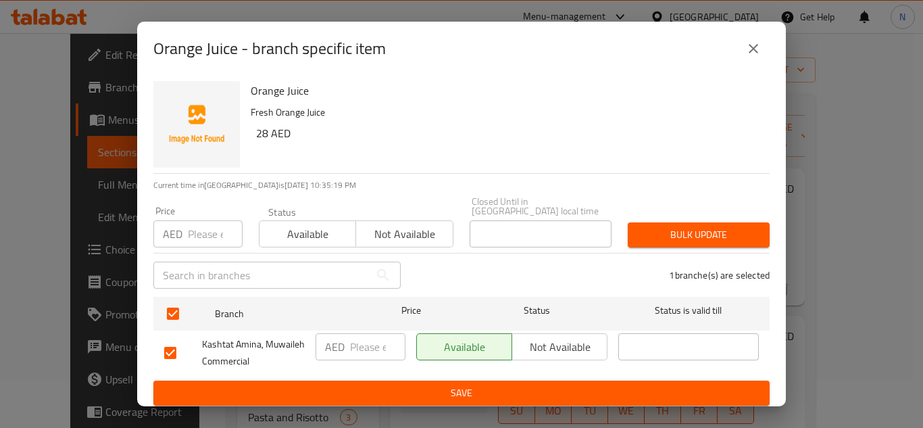
click at [374, 351] on input "number" at bounding box center [377, 346] width 55 height 27
paste input "28.0"
type input "28.0"
click at [374, 389] on span "Save" at bounding box center [461, 392] width 595 height 17
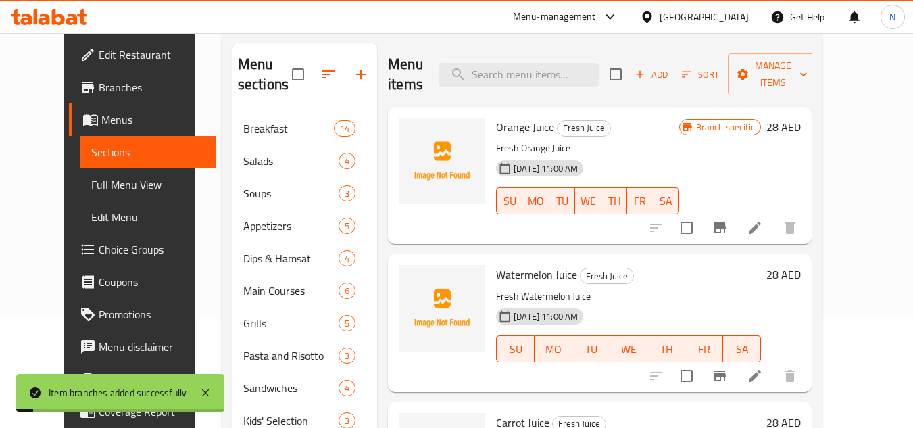
scroll to position [182, 0]
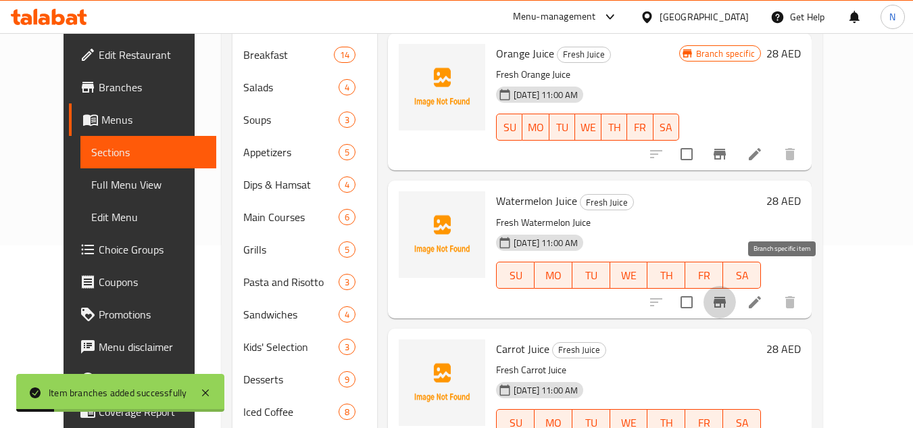
click at [728, 294] on icon "Branch-specific-item" at bounding box center [719, 302] width 16 height 16
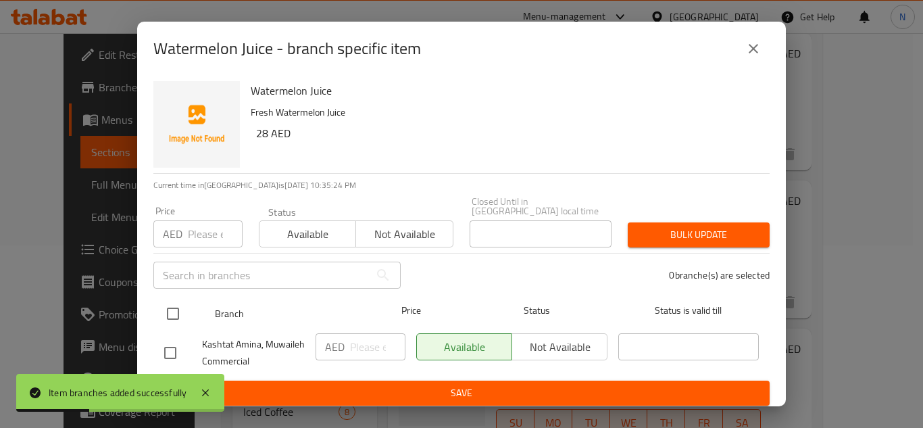
click at [170, 305] on input "checkbox" at bounding box center [173, 313] width 28 height 28
checkbox input "true"
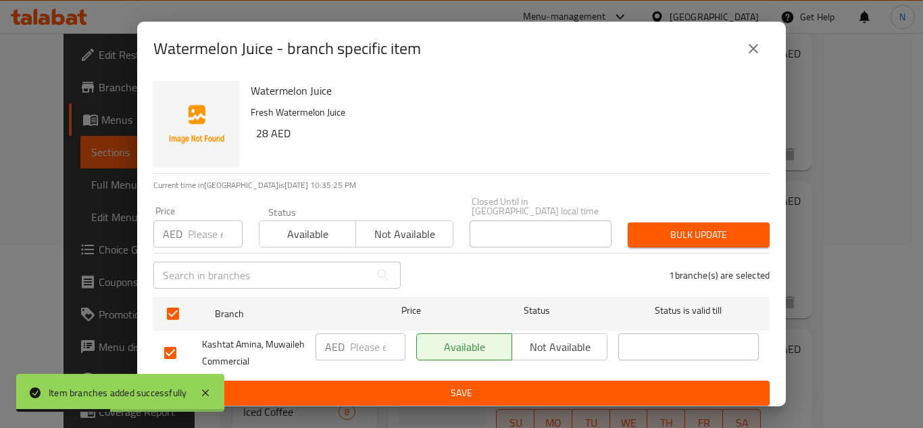
click at [364, 355] on input "number" at bounding box center [377, 346] width 55 height 27
paste input "28.0"
type input "28.0"
click at [415, 385] on span "Save" at bounding box center [461, 392] width 595 height 17
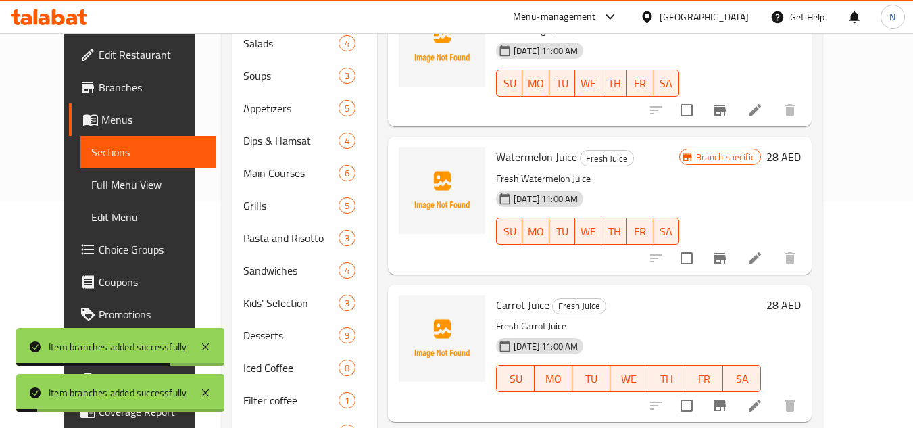
scroll to position [250, 0]
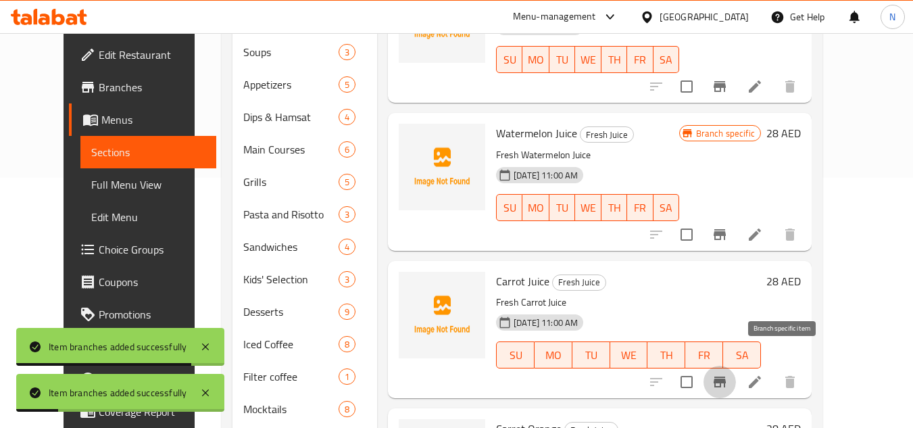
click at [726, 376] on icon "Branch-specific-item" at bounding box center [719, 381] width 12 height 11
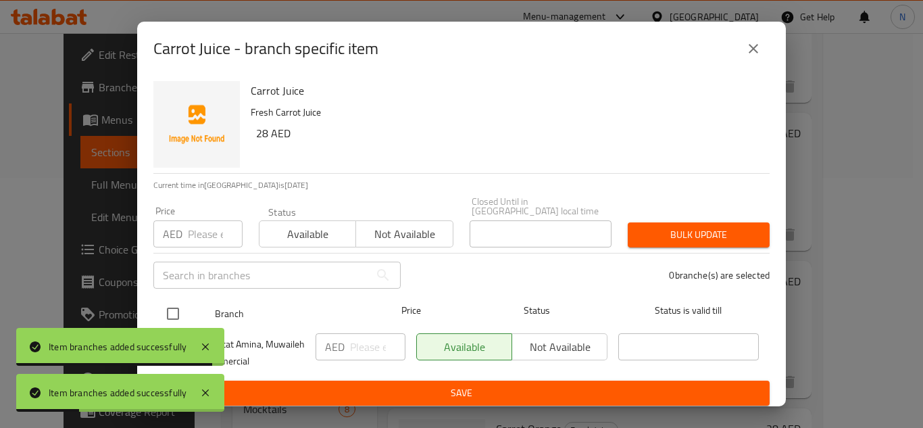
click at [173, 314] on input "checkbox" at bounding box center [173, 313] width 28 height 28
checkbox input "true"
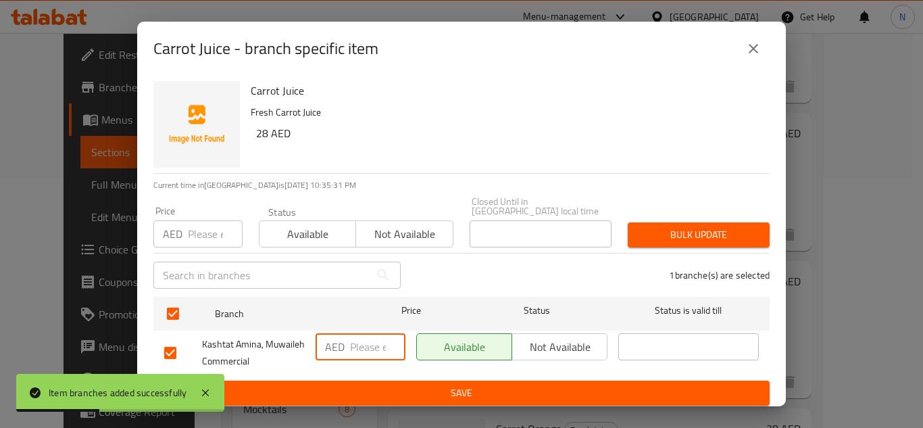
click at [357, 350] on input "number" at bounding box center [377, 346] width 55 height 27
paste input "28.0"
type input "28.0"
click at [385, 389] on span "Save" at bounding box center [461, 392] width 595 height 17
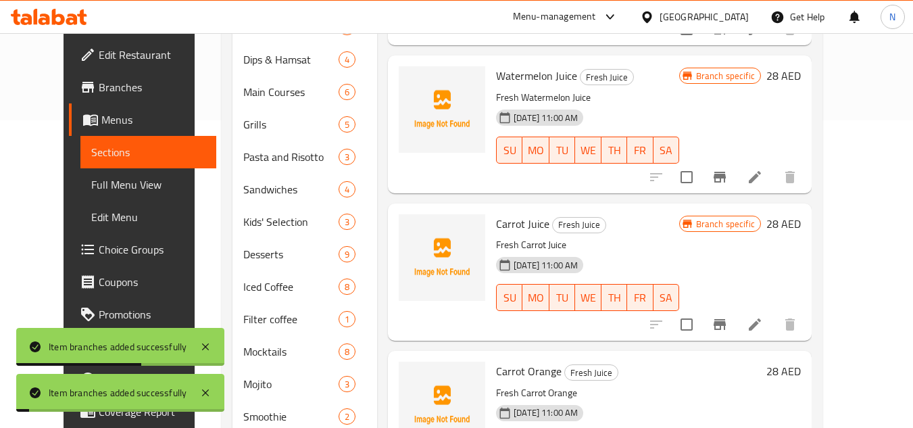
scroll to position [453, 0]
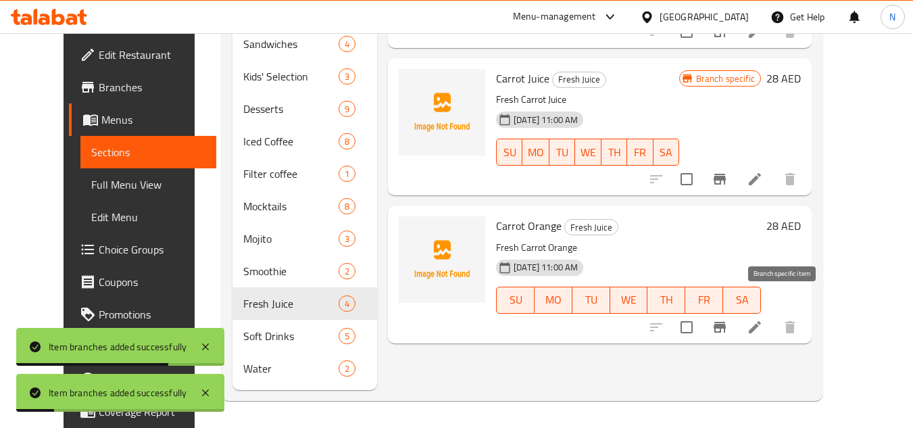
click at [726, 322] on icon "Branch-specific-item" at bounding box center [719, 327] width 12 height 11
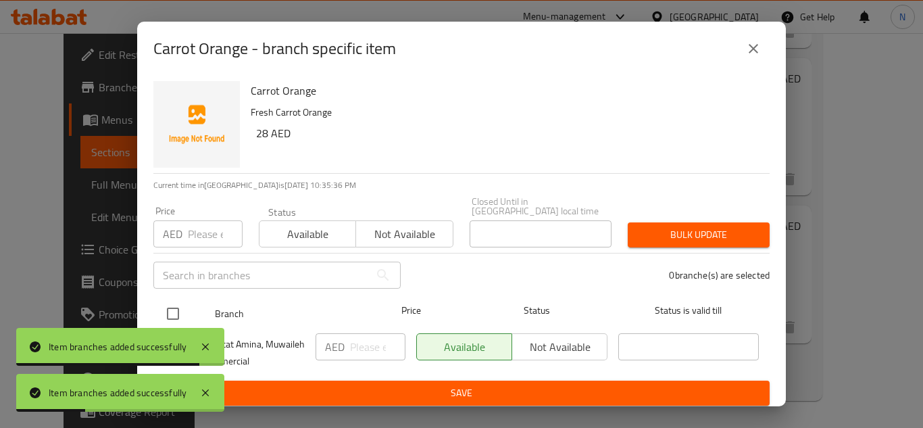
click at [176, 318] on input "checkbox" at bounding box center [173, 313] width 28 height 28
checkbox input "true"
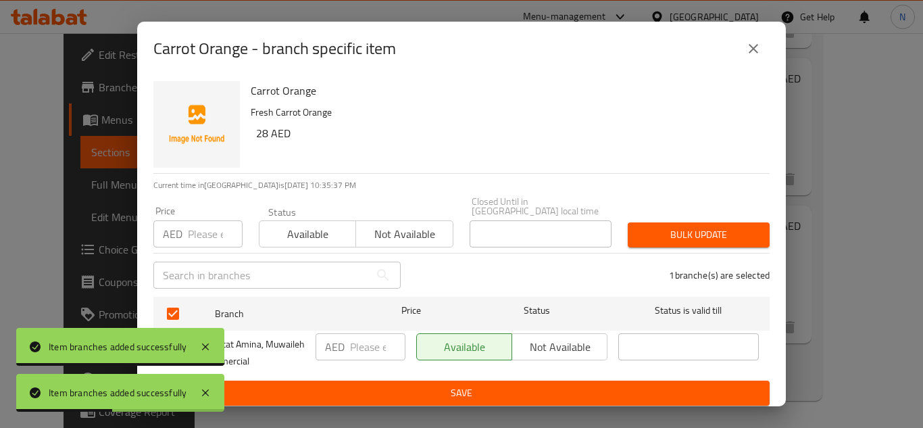
click at [362, 345] on input "number" at bounding box center [377, 346] width 55 height 27
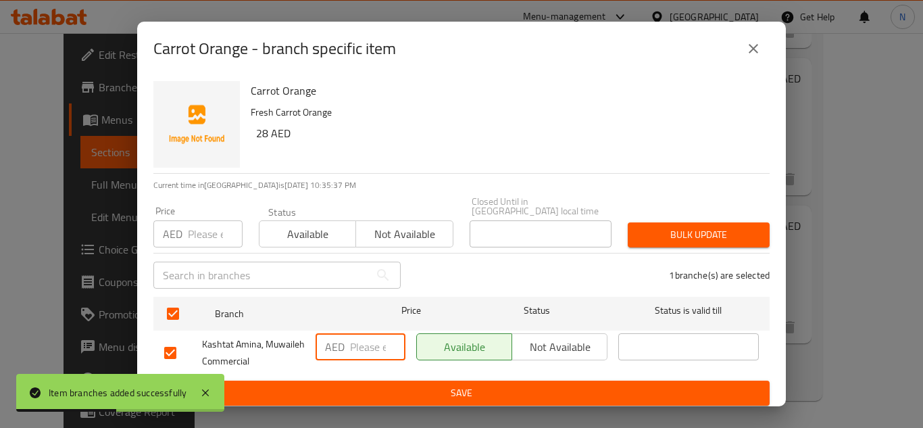
paste input "28.0"
type input "28.0"
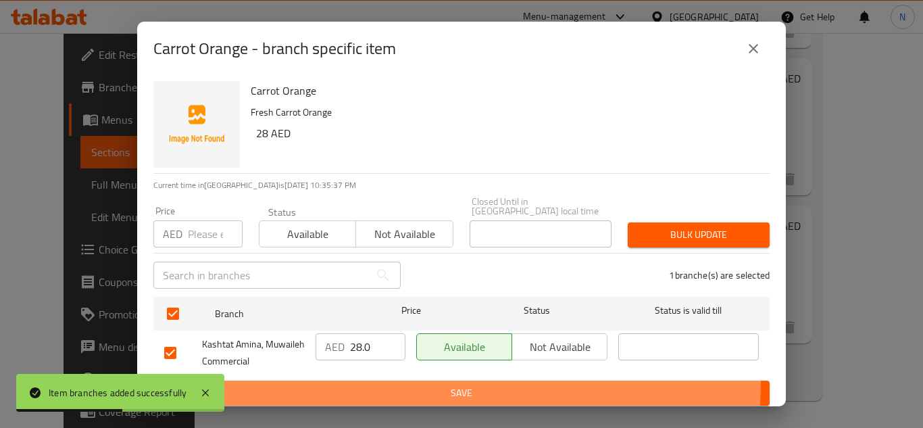
drag, startPoint x: 395, startPoint y: 382, endPoint x: 447, endPoint y: 375, distance: 52.5
click at [395, 382] on button "Save" at bounding box center [461, 392] width 616 height 25
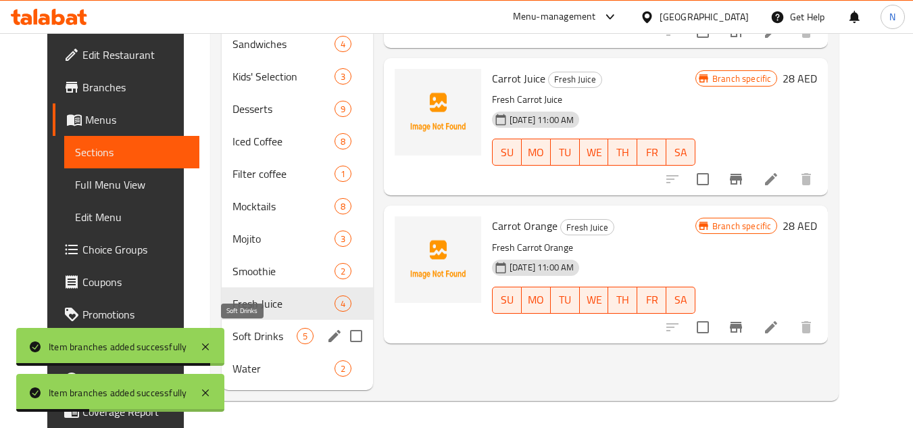
click at [266, 343] on span "Soft Drinks" at bounding box center [264, 336] width 64 height 16
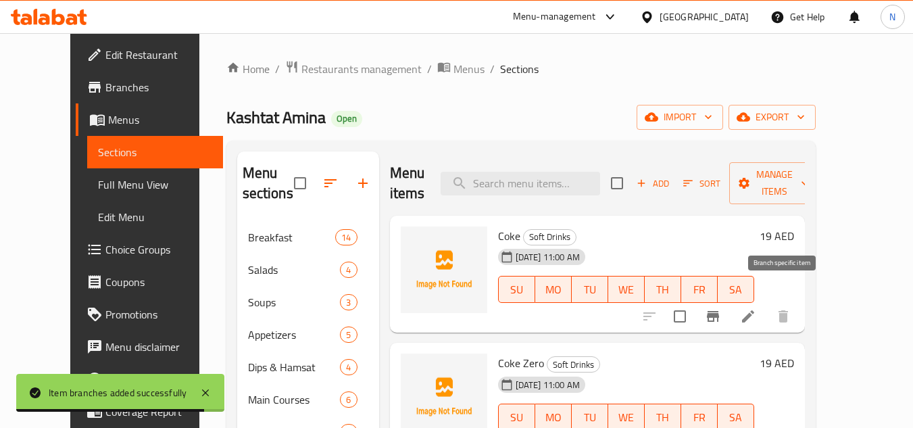
click at [719, 311] on icon "Branch-specific-item" at bounding box center [713, 316] width 12 height 11
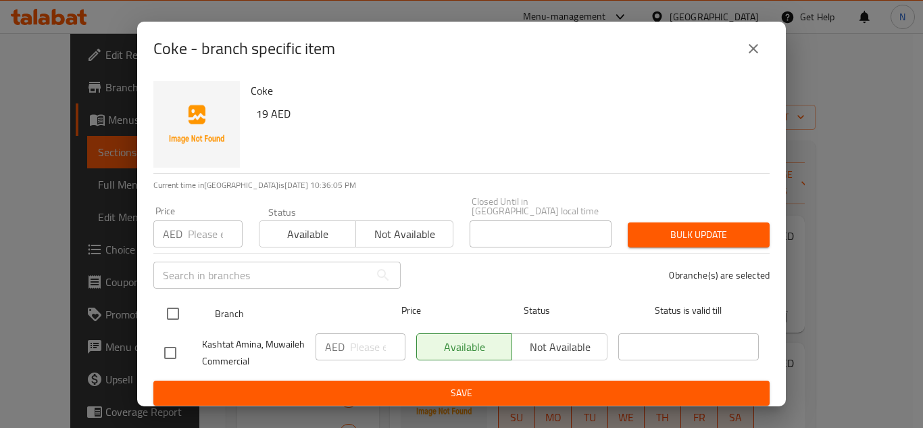
click at [174, 309] on input "checkbox" at bounding box center [173, 313] width 28 height 28
checkbox input "true"
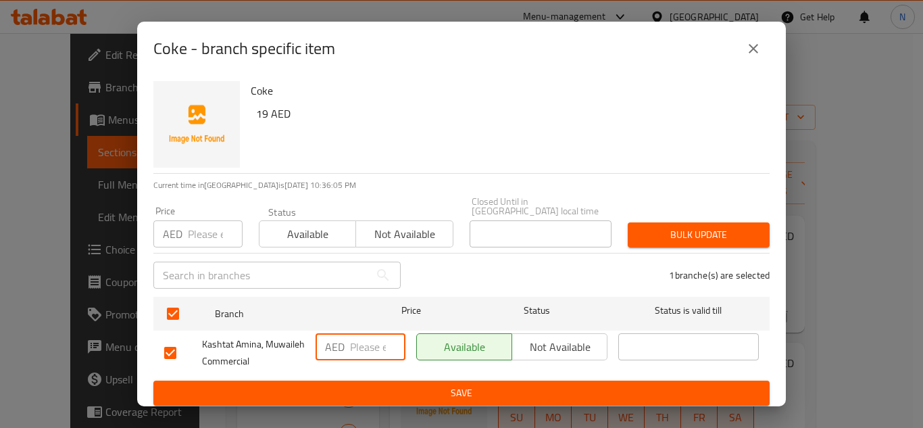
click at [350, 342] on input "number" at bounding box center [377, 346] width 55 height 27
paste input "19.0"
type input "19.0"
click at [385, 382] on button "Save" at bounding box center [461, 392] width 616 height 25
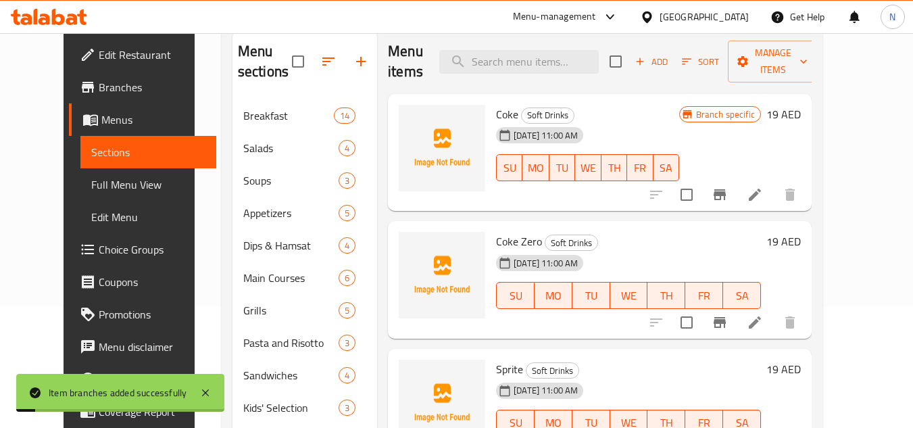
scroll to position [135, 0]
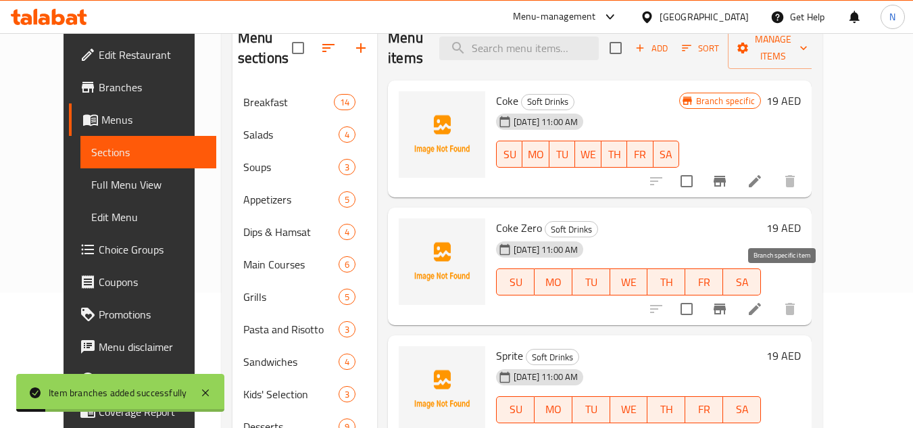
click at [726, 303] on icon "Branch-specific-item" at bounding box center [719, 308] width 12 height 11
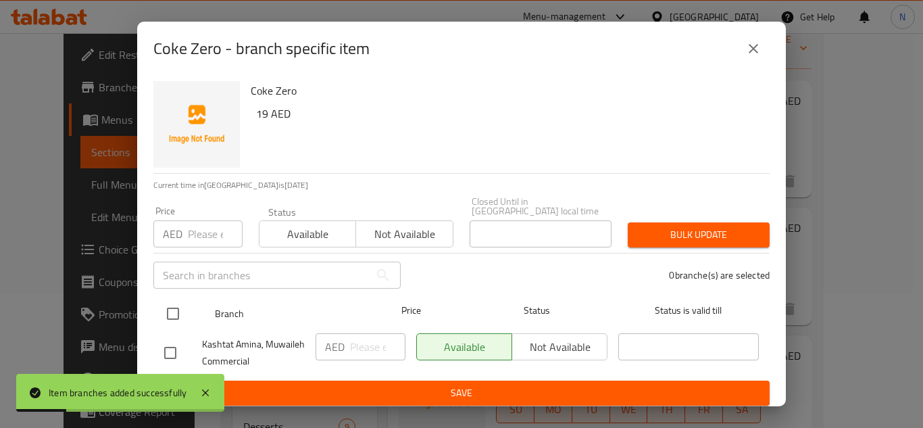
click at [172, 311] on input "checkbox" at bounding box center [173, 313] width 28 height 28
checkbox input "true"
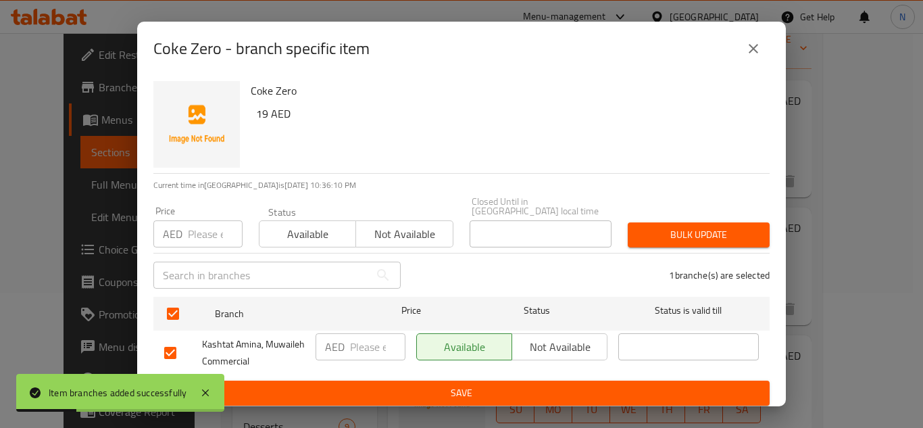
click at [374, 354] on input "number" at bounding box center [377, 346] width 55 height 27
paste input "19.0"
type input "19.0"
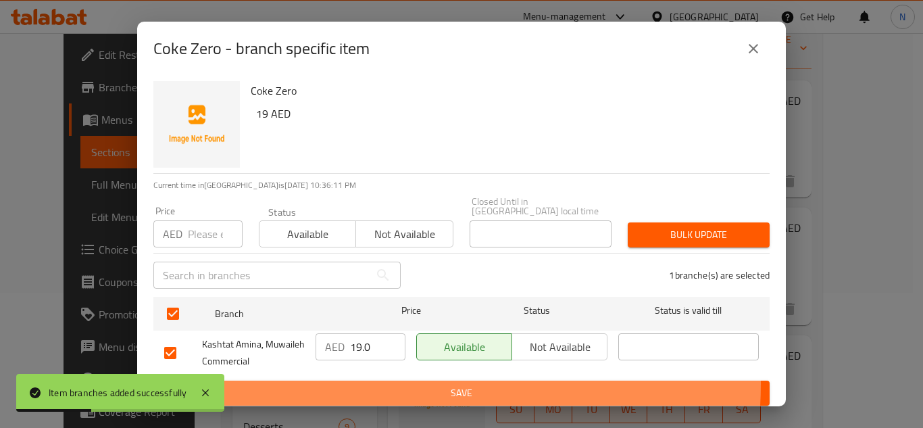
click at [369, 383] on button "Save" at bounding box center [461, 392] width 616 height 25
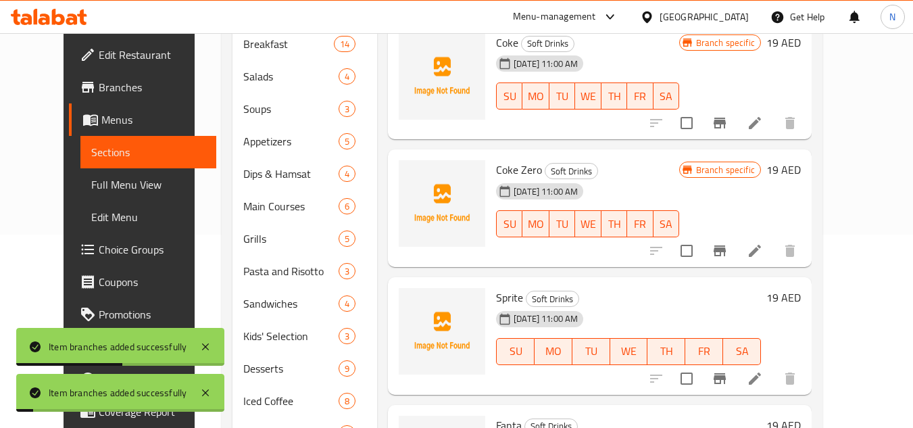
scroll to position [270, 0]
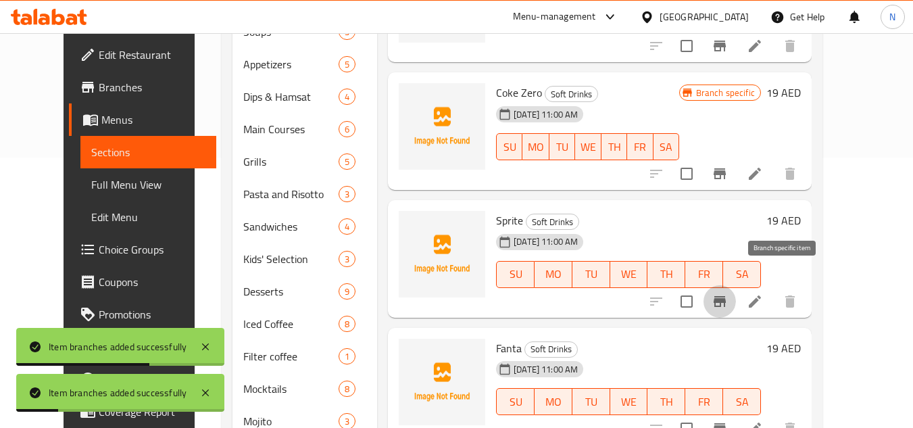
click at [728, 293] on icon "Branch-specific-item" at bounding box center [719, 301] width 16 height 16
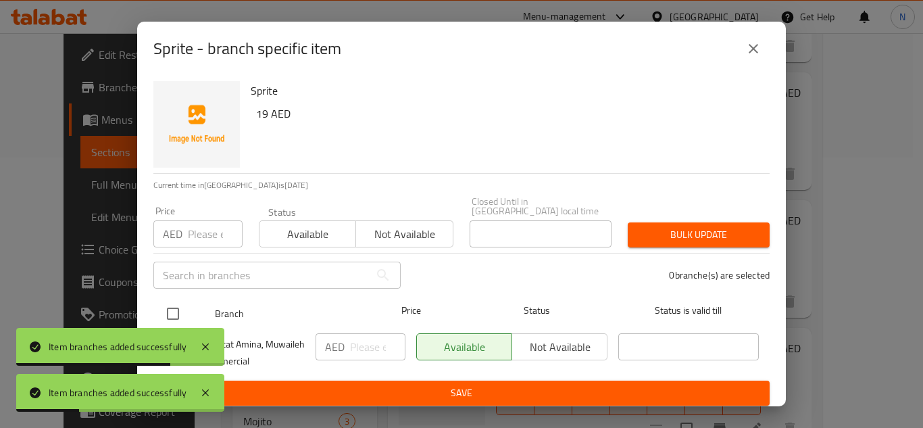
click at [172, 311] on input "checkbox" at bounding box center [173, 313] width 28 height 28
checkbox input "true"
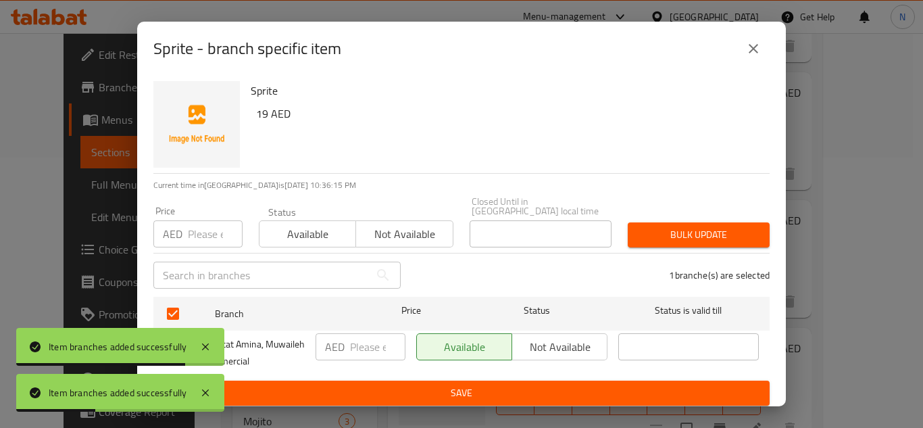
click at [362, 357] on input "number" at bounding box center [377, 346] width 55 height 27
paste input "19.0"
type input "19.0"
click at [359, 395] on span "Save" at bounding box center [461, 392] width 595 height 17
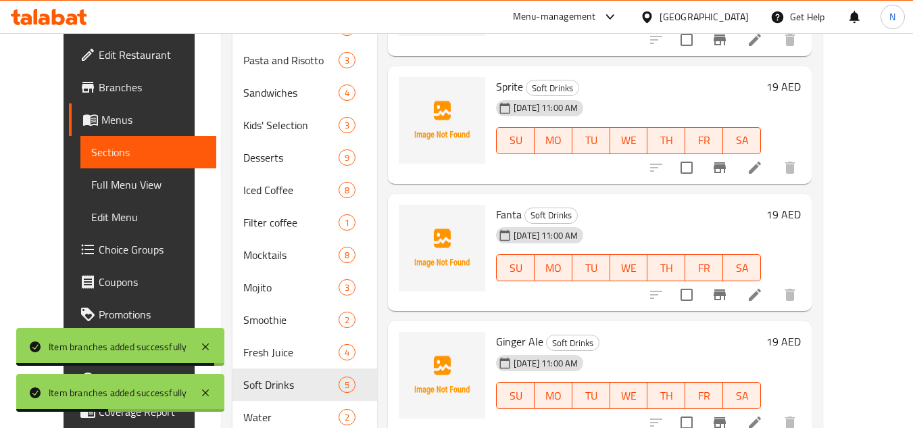
scroll to position [405, 0]
click at [728, 285] on icon "Branch-specific-item" at bounding box center [719, 293] width 16 height 16
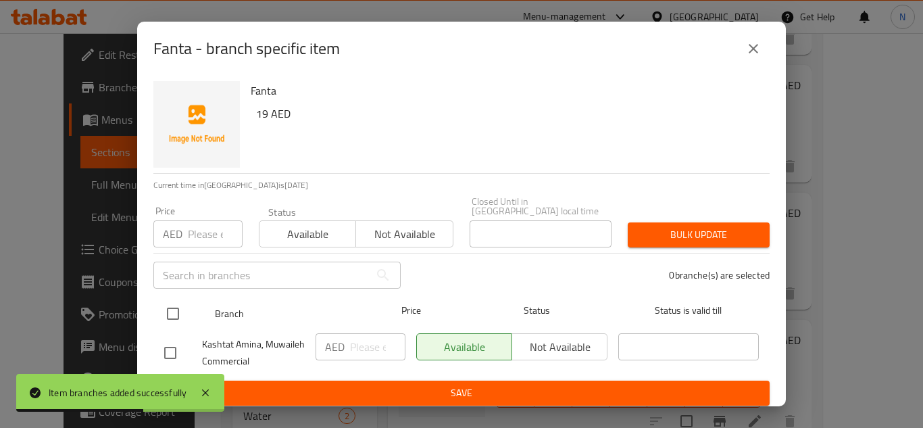
click at [172, 315] on input "checkbox" at bounding box center [173, 313] width 28 height 28
checkbox input "true"
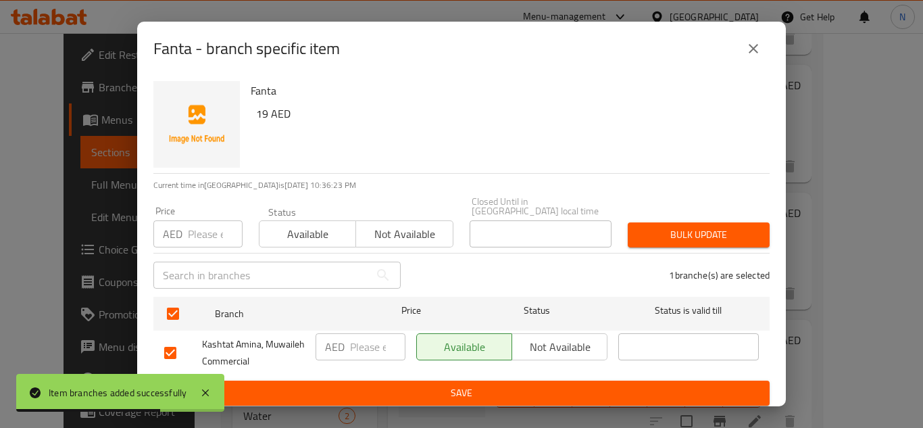
click at [365, 347] on input "number" at bounding box center [377, 346] width 55 height 27
paste input "19.0"
type input "19.0"
click at [379, 386] on span "Save" at bounding box center [461, 392] width 595 height 17
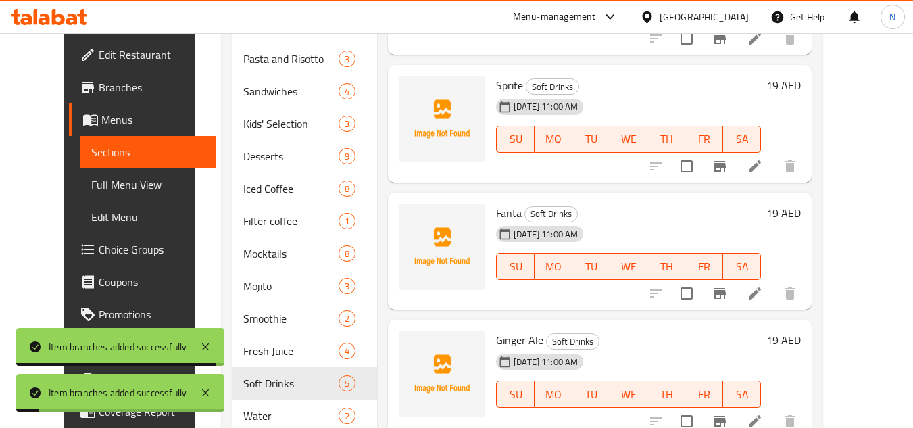
scroll to position [453, 0]
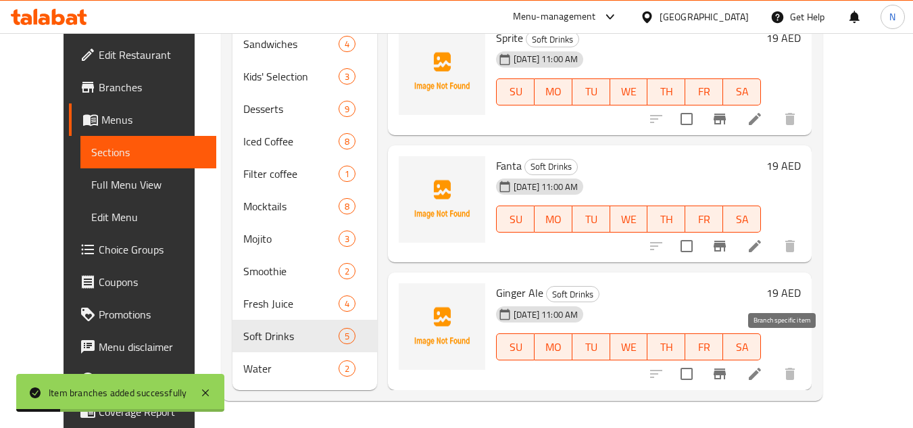
click at [728, 366] on icon "Branch-specific-item" at bounding box center [719, 374] width 16 height 16
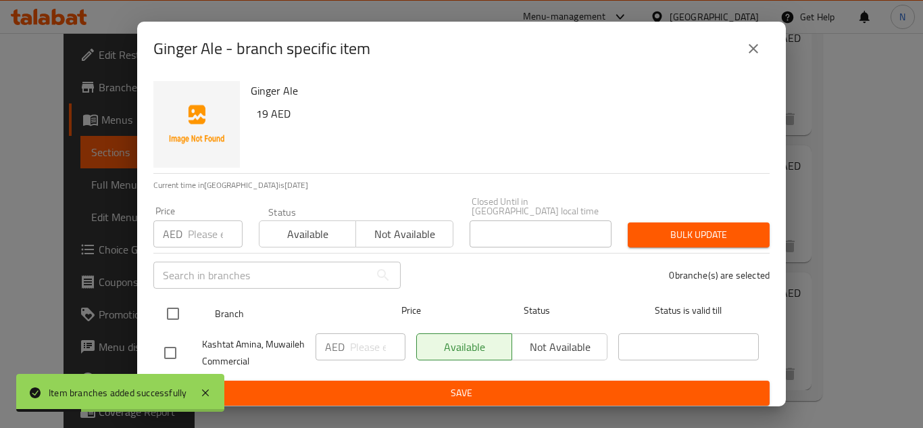
click at [169, 309] on input "checkbox" at bounding box center [173, 313] width 28 height 28
checkbox input "true"
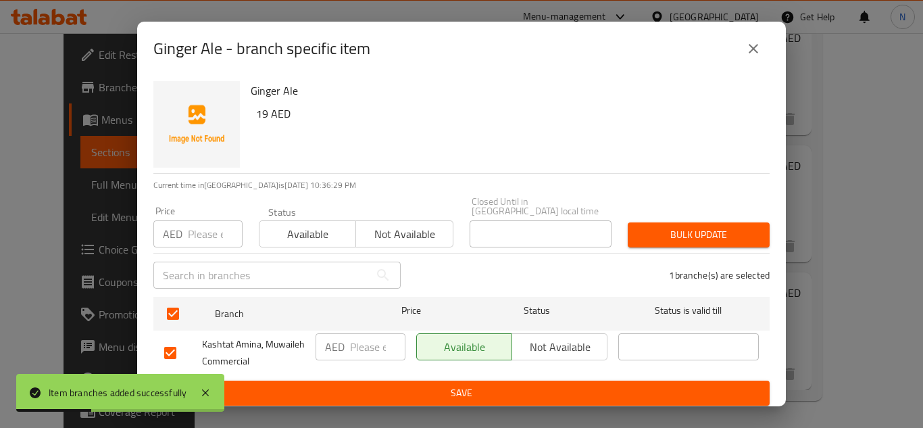
click at [377, 350] on input "number" at bounding box center [377, 346] width 55 height 27
paste input "19.0"
type input "19.0"
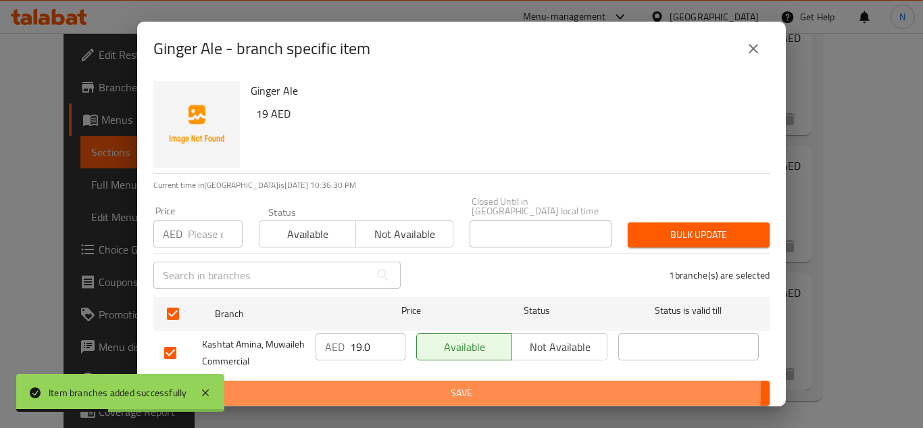
click at [400, 389] on span "Save" at bounding box center [461, 392] width 595 height 17
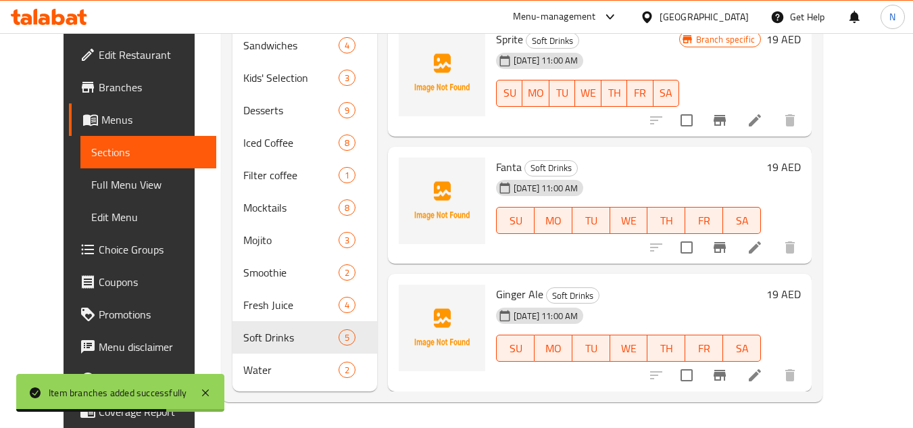
scroll to position [453, 0]
copy h6 "19"
drag, startPoint x: 843, startPoint y: 148, endPoint x: 830, endPoint y: 148, distance: 13.5
click at [801, 156] on h6 "19 AED" at bounding box center [783, 165] width 34 height 19
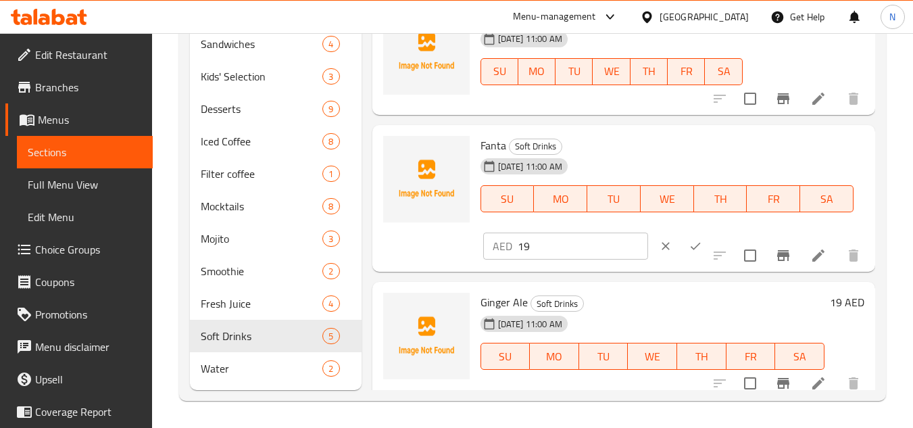
click at [777, 261] on icon "Branch-specific-item" at bounding box center [783, 255] width 12 height 11
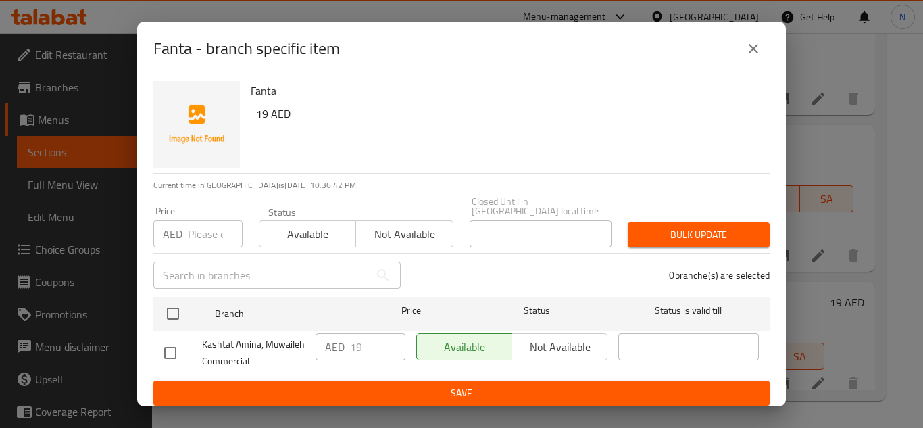
click at [753, 46] on icon "close" at bounding box center [753, 49] width 16 height 16
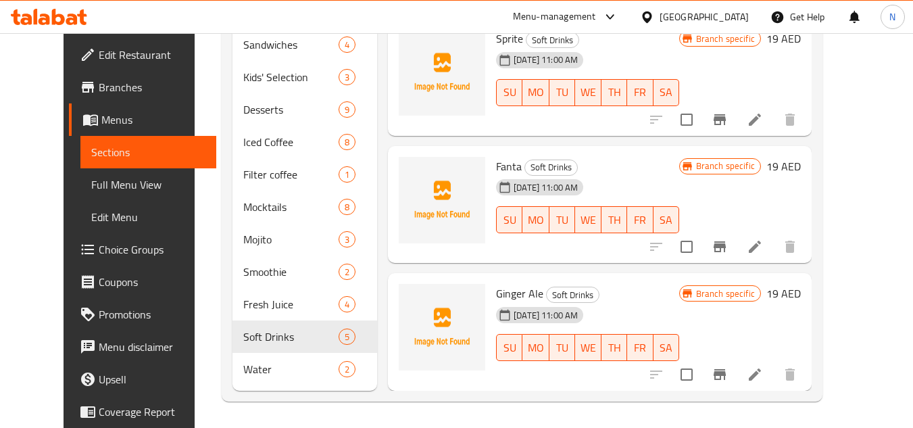
scroll to position [453, 0]
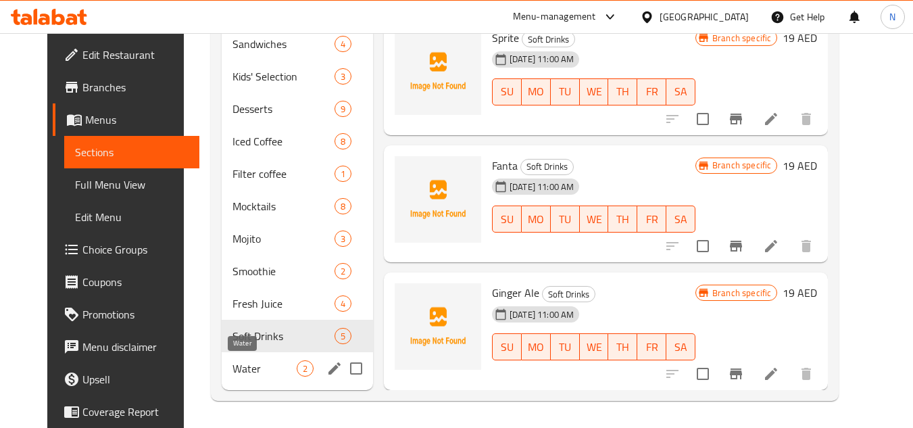
click at [232, 368] on span "Water" at bounding box center [264, 368] width 64 height 16
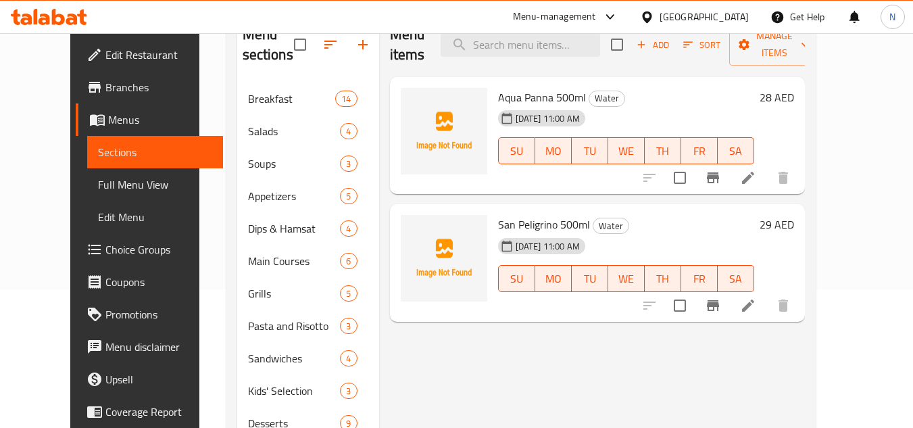
scroll to position [115, 0]
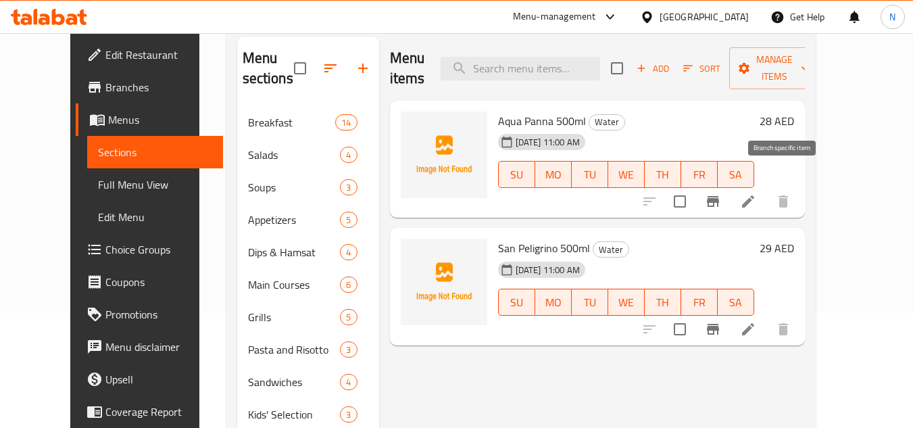
click at [719, 196] on icon "Branch-specific-item" at bounding box center [713, 201] width 12 height 11
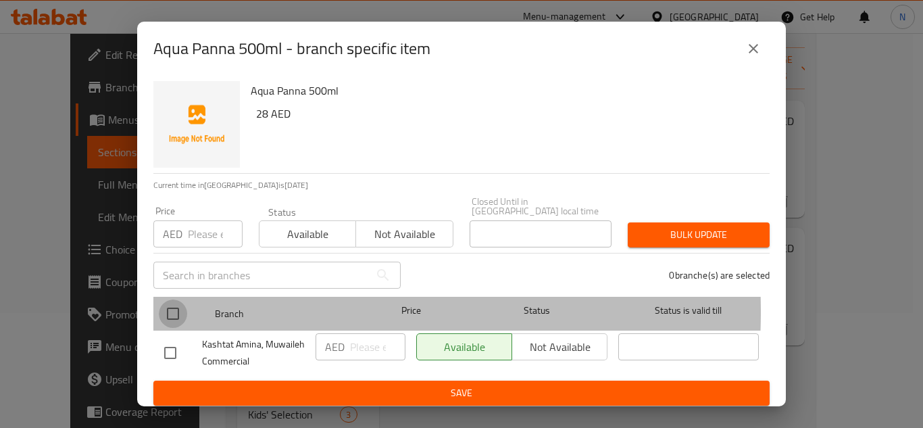
click at [176, 311] on input "checkbox" at bounding box center [173, 313] width 28 height 28
checkbox input "true"
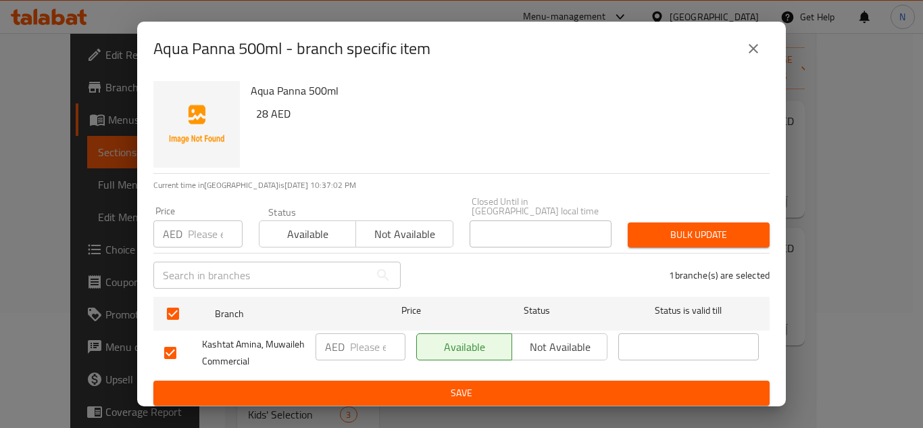
click at [364, 351] on input "number" at bounding box center [377, 346] width 55 height 27
paste input "28.0"
type input "28.0"
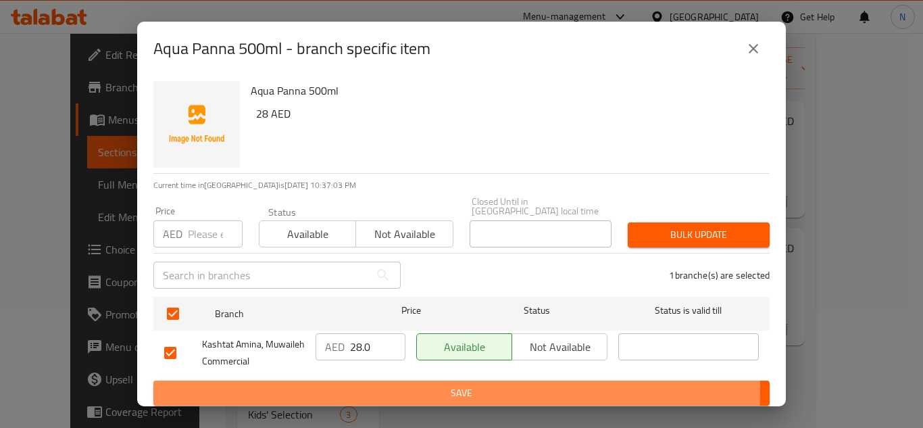
click at [398, 391] on span "Save" at bounding box center [461, 392] width 595 height 17
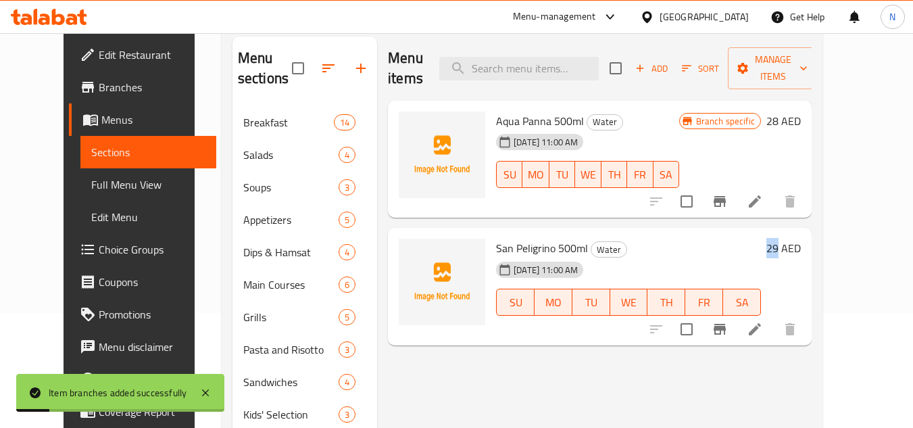
copy h6 "29"
drag, startPoint x: 843, startPoint y: 228, endPoint x: 825, endPoint y: 234, distance: 19.2
click at [801, 239] on div "29 AED" at bounding box center [781, 248] width 40 height 19
click at [726, 324] on icon "Branch-specific-item" at bounding box center [719, 329] width 12 height 11
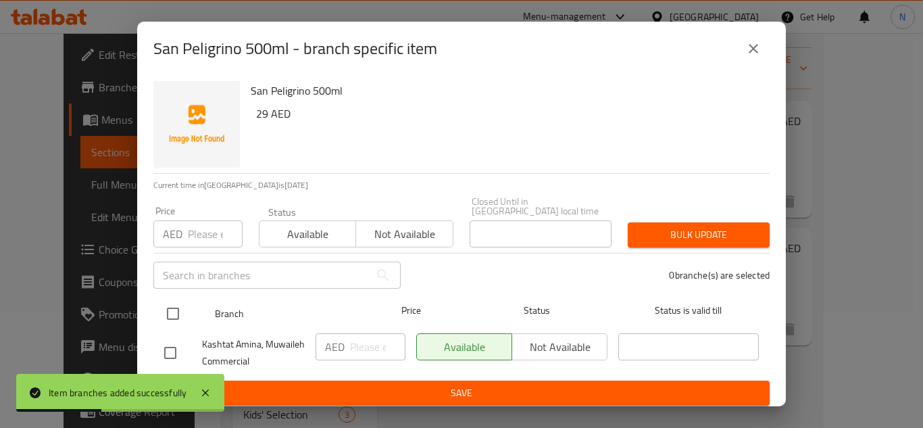
click at [176, 321] on input "checkbox" at bounding box center [173, 313] width 28 height 28
checkbox input "true"
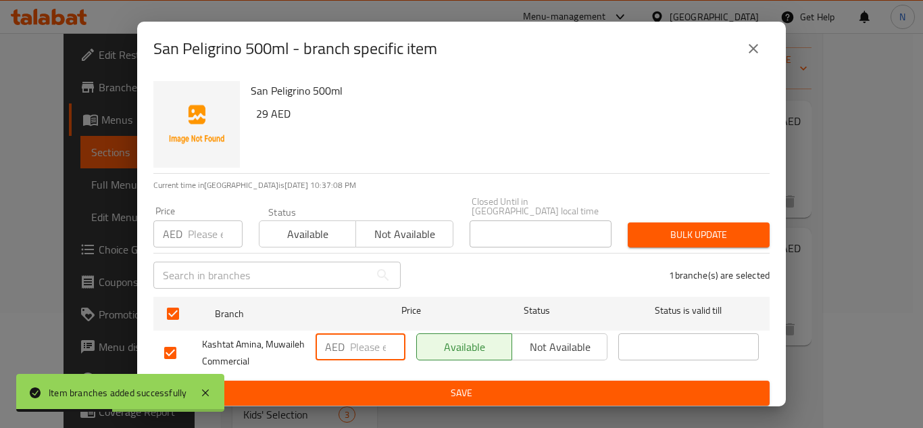
click at [351, 344] on input "number" at bounding box center [377, 346] width 55 height 27
paste input "29"
type input "29"
click at [387, 384] on span "Save" at bounding box center [461, 392] width 595 height 17
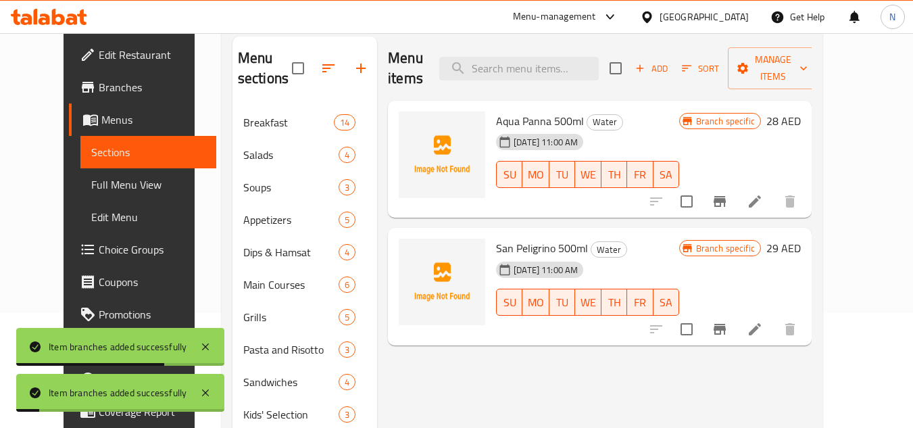
click at [91, 189] on span "Full Menu View" at bounding box center [148, 184] width 114 height 16
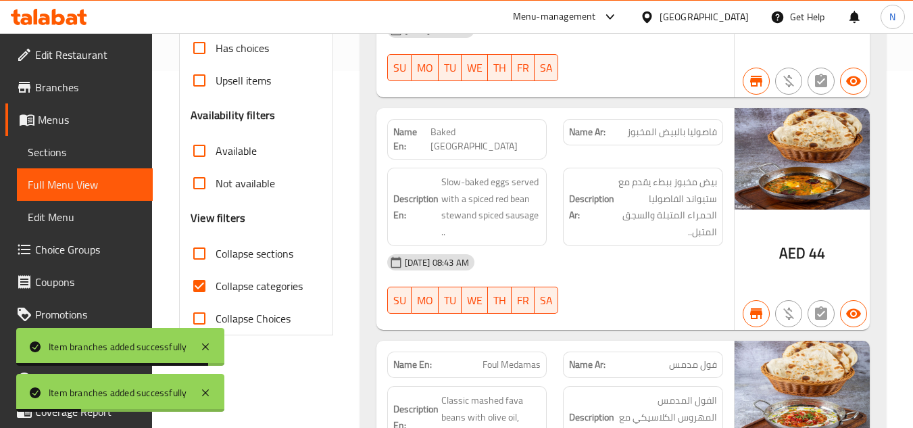
scroll to position [385, 0]
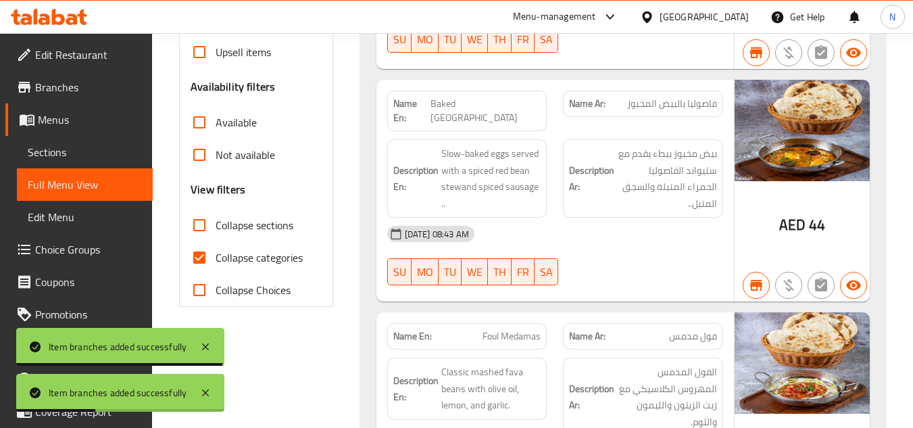
drag, startPoint x: 203, startPoint y: 260, endPoint x: 259, endPoint y: 229, distance: 64.1
click at [203, 259] on input "Collapse categories" at bounding box center [199, 257] width 32 height 32
checkbox input "false"
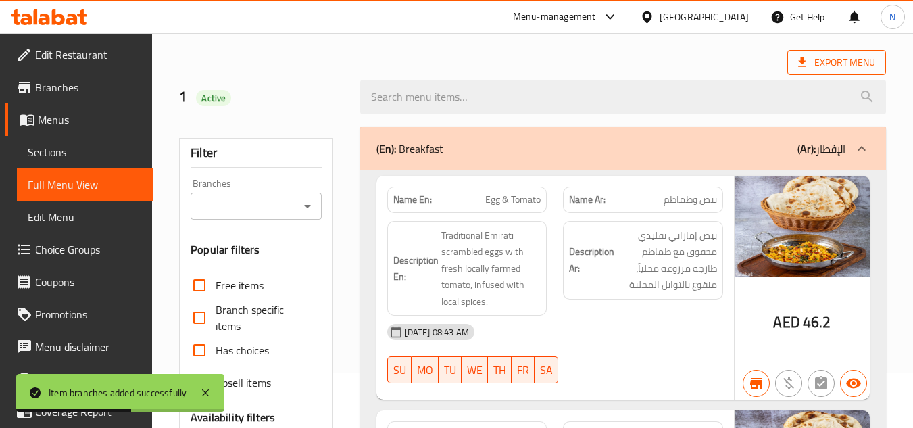
scroll to position [0, 0]
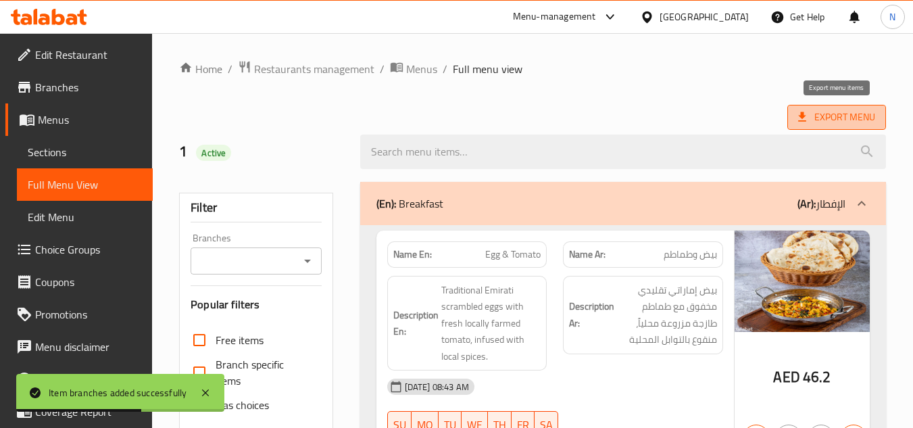
click at [841, 119] on span "Export Menu" at bounding box center [836, 117] width 77 height 17
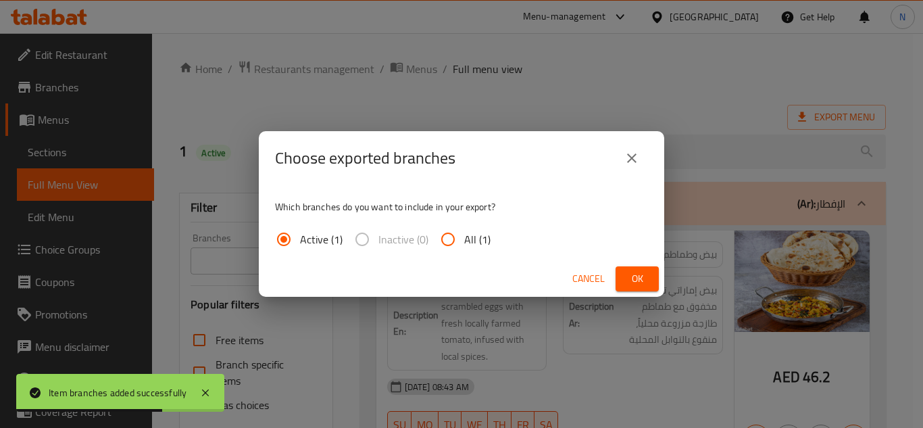
click at [455, 245] on input "All (1)" at bounding box center [448, 239] width 32 height 32
radio input "true"
click at [644, 274] on span "Ok" at bounding box center [637, 278] width 22 height 17
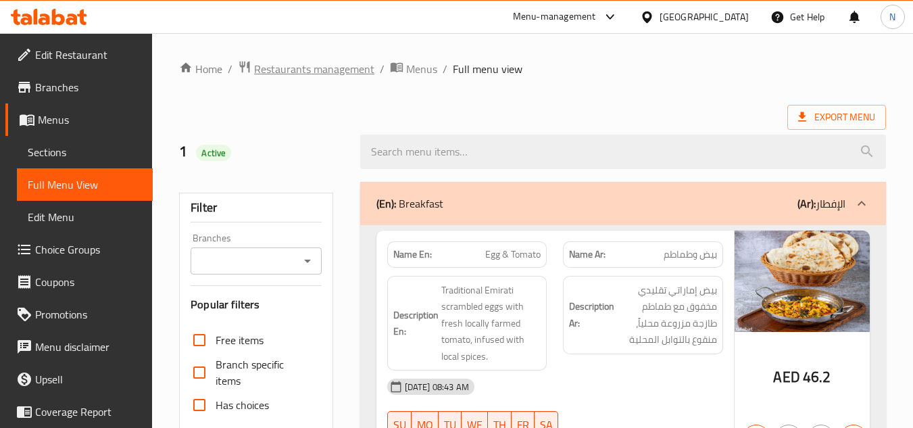
click at [302, 73] on span "Restaurants management" at bounding box center [314, 69] width 120 height 16
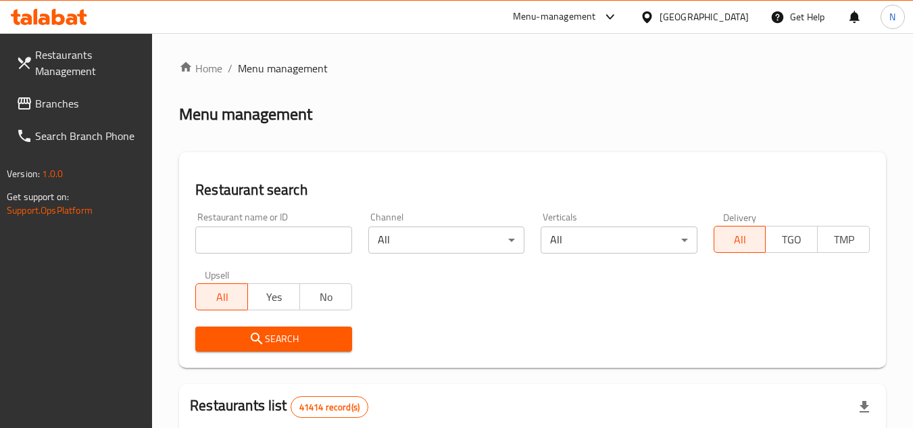
click at [69, 108] on span "Branches" at bounding box center [88, 103] width 107 height 16
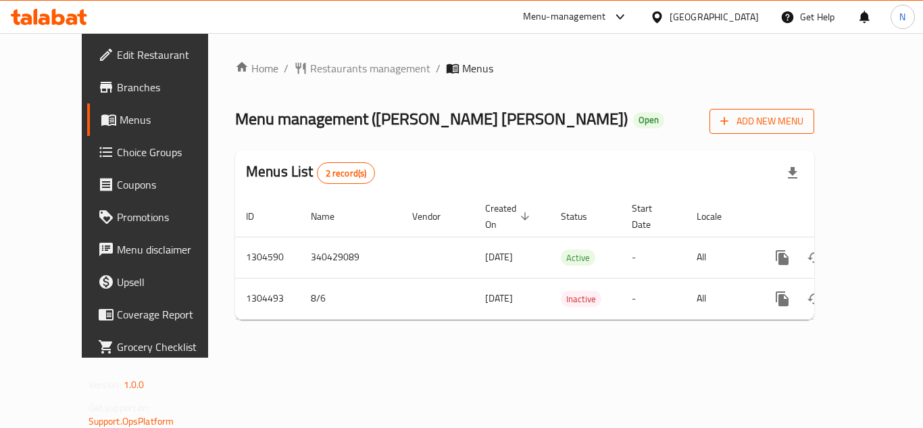
click at [814, 111] on button "Add New Menu" at bounding box center [761, 121] width 105 height 25
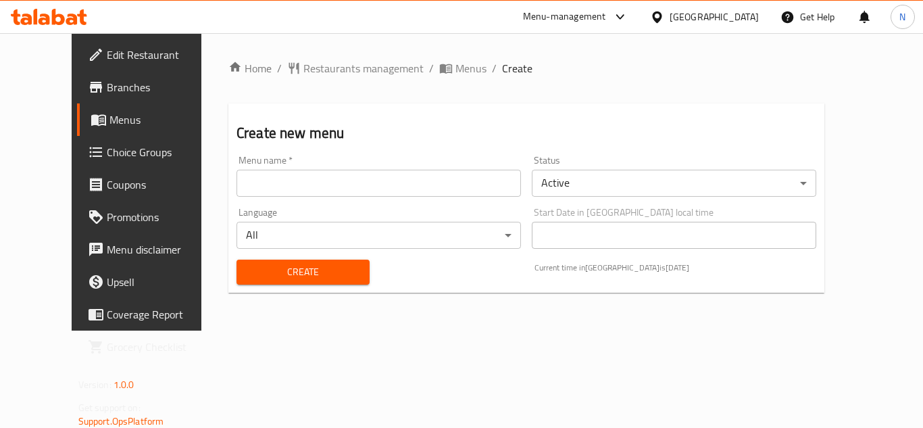
click at [237, 180] on input "text" at bounding box center [378, 183] width 284 height 27
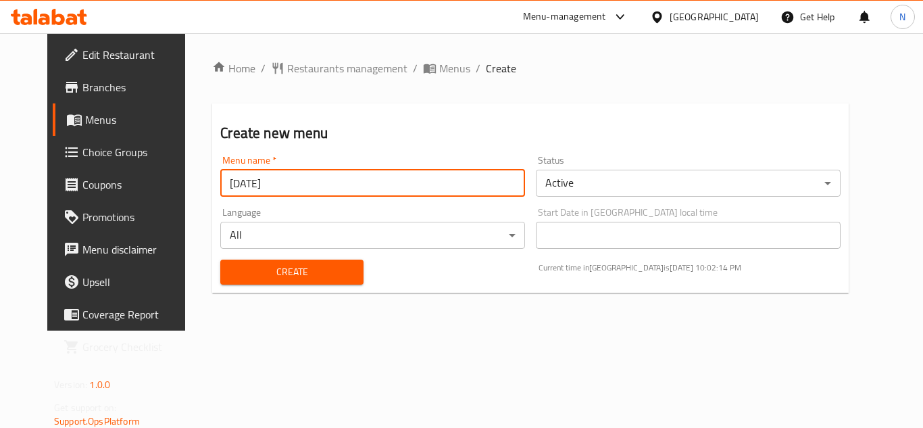
drag, startPoint x: 219, startPoint y: 181, endPoint x: 211, endPoint y: 186, distance: 9.2
click at [220, 186] on input "[DATE]" at bounding box center [372, 183] width 305 height 27
type input "[DATE]"
click at [685, 183] on body "​ Menu-management [GEOGRAPHIC_DATA] Get Help N Edit Restaurant Branches Menus C…" at bounding box center [461, 230] width 923 height 395
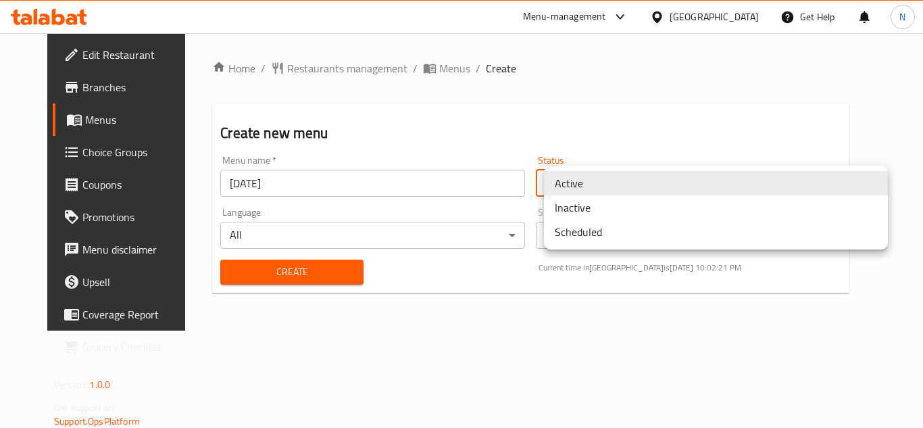
click at [613, 209] on li "Inactive" at bounding box center [716, 207] width 344 height 24
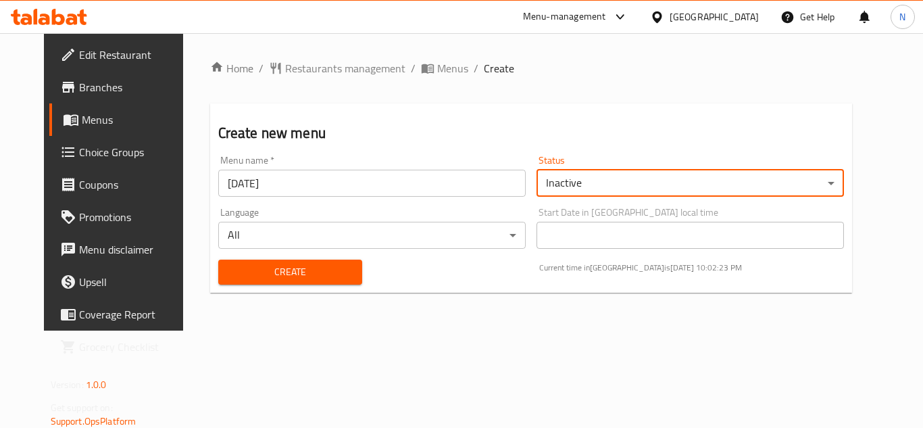
click at [289, 270] on span "Create" at bounding box center [290, 272] width 123 height 17
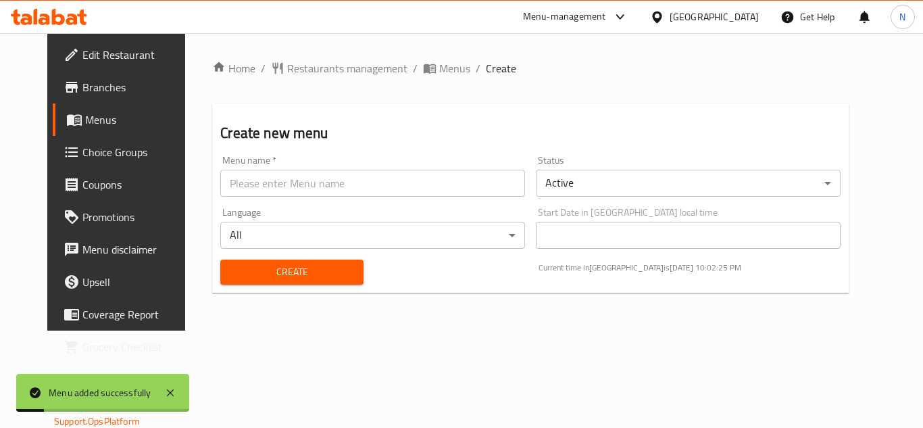
click at [85, 126] on span "Menus" at bounding box center [137, 119] width 105 height 16
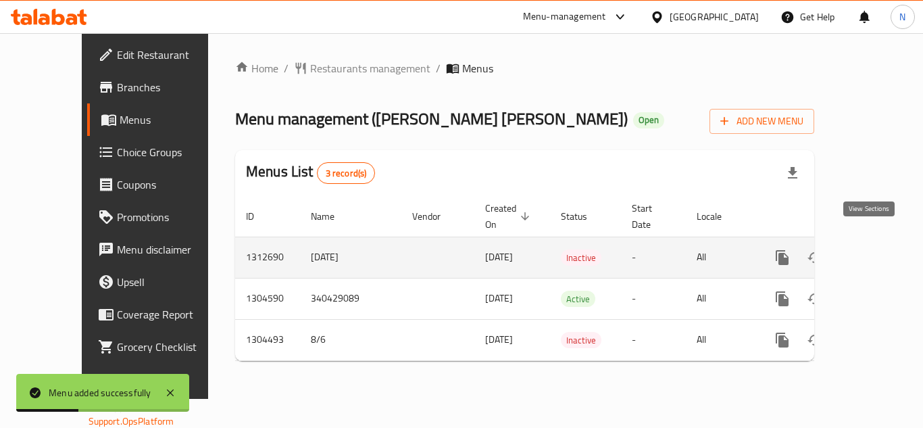
click at [872, 249] on icon "enhanced table" at bounding box center [880, 257] width 16 height 16
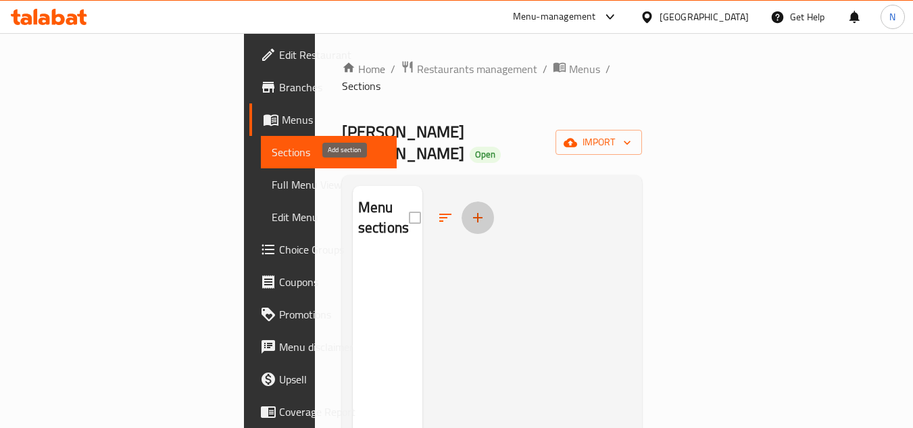
click at [470, 209] on icon "button" at bounding box center [478, 217] width 16 height 16
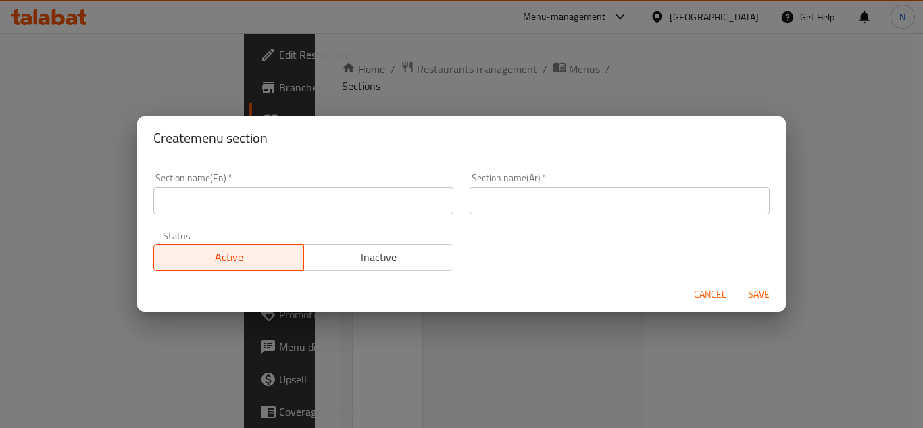
click at [562, 193] on input "text" at bounding box center [620, 200] width 300 height 27
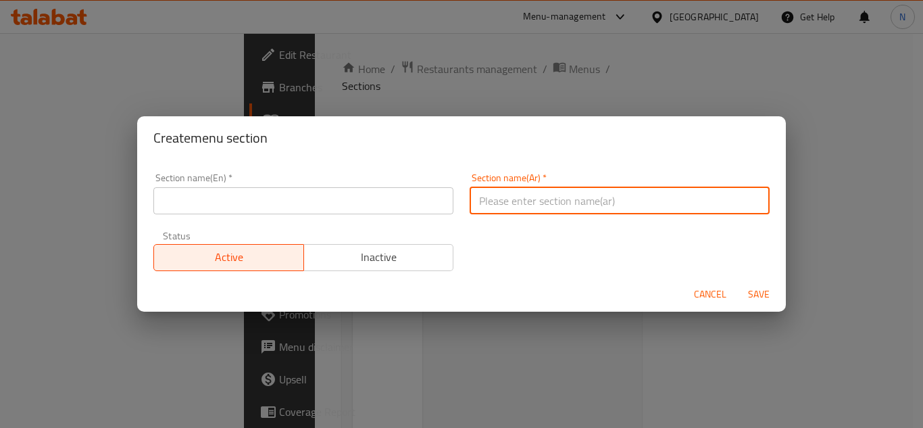
paste input "قسم الشاورما السوري"
type input "قسم الشاورما السوري"
click at [503, 203] on input "قسم الشاورما السوري" at bounding box center [620, 200] width 300 height 27
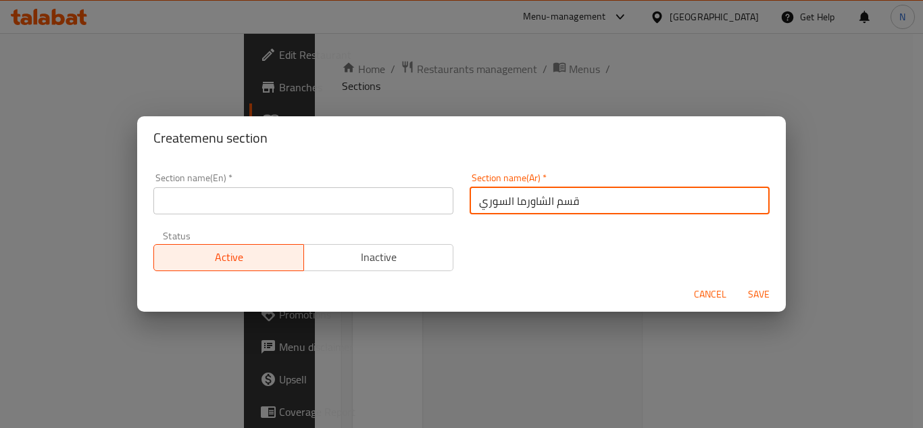
click at [278, 205] on input "text" at bounding box center [303, 200] width 300 height 27
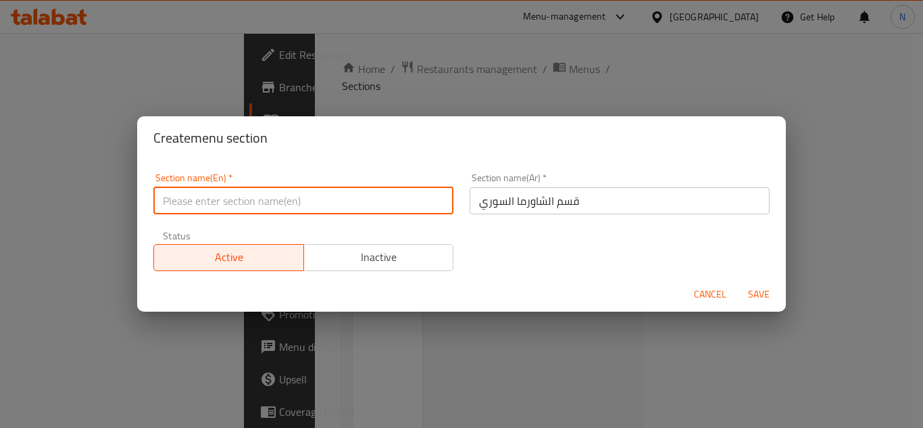
paste input "Syrian Shawarma Section"
type input "Syrian Shawarma Section"
click at [761, 295] on span "Save" at bounding box center [759, 294] width 32 height 17
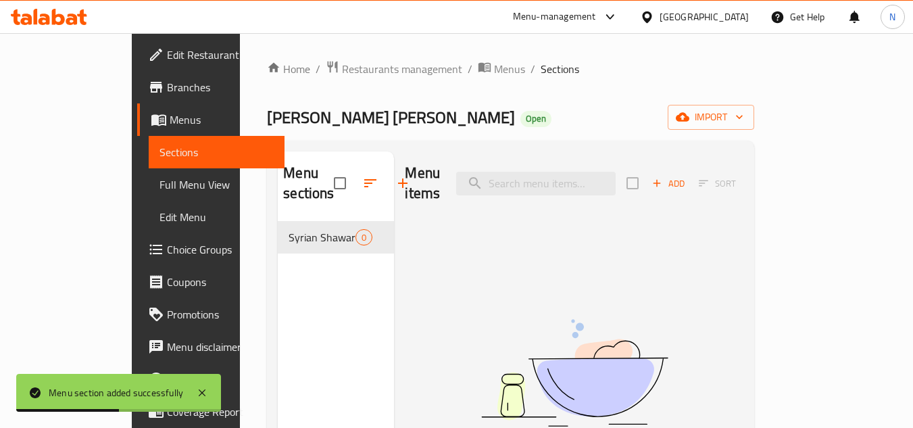
click at [686, 176] on span "Add" at bounding box center [668, 184] width 36 height 16
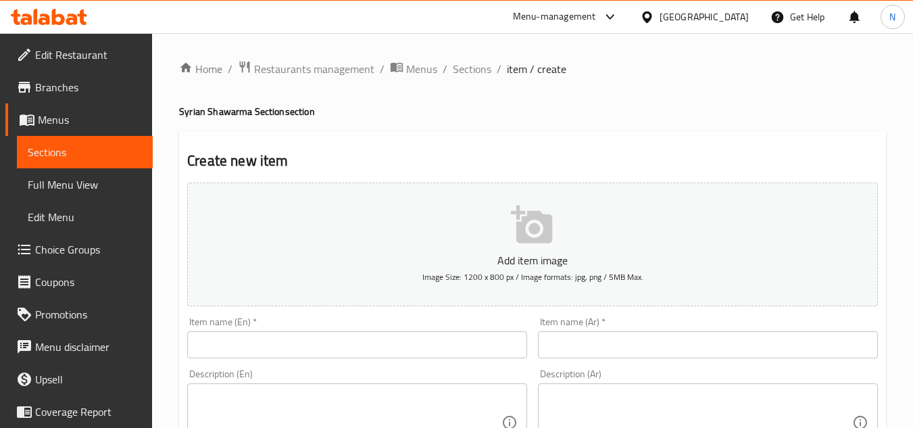
drag, startPoint x: 213, startPoint y: 342, endPoint x: 301, endPoint y: 341, distance: 88.5
click at [213, 342] on input "text" at bounding box center [357, 344] width 340 height 27
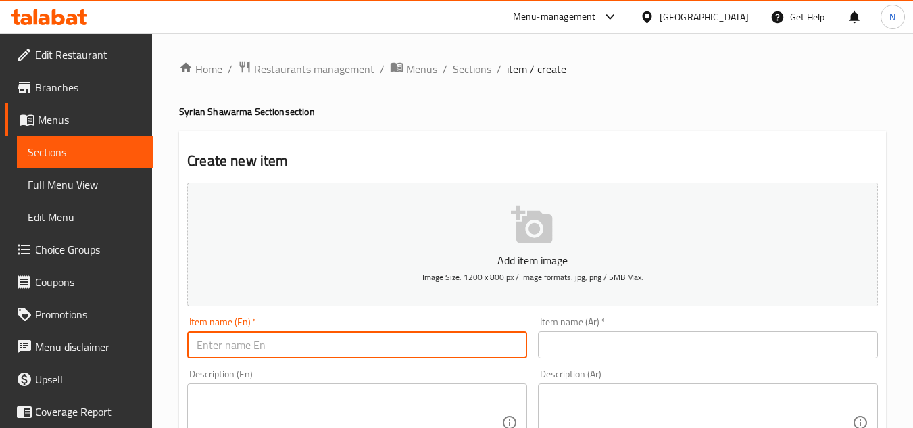
click at [647, 342] on input "text" at bounding box center [708, 344] width 340 height 27
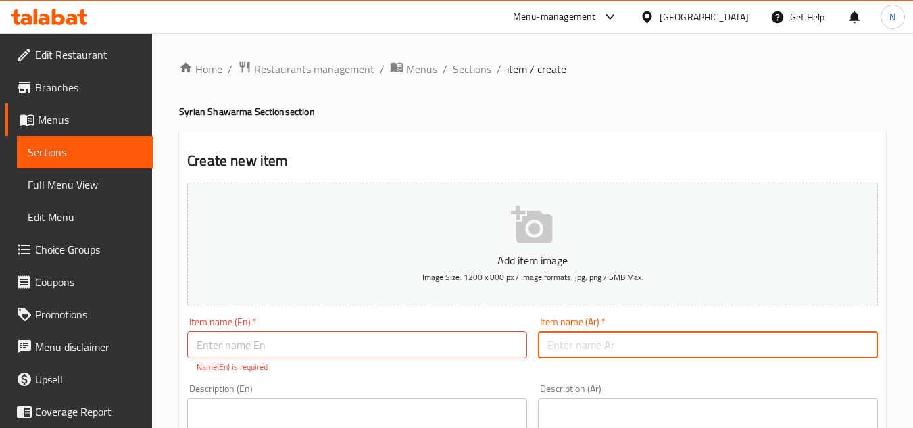
paste input "سندوتش شاورما فراخ سوری"
type input "سندوتش شاورما فراخ سوری"
click at [622, 347] on input "سندوتش شاورما فراخ سوری" at bounding box center [708, 344] width 340 height 27
click at [661, 343] on input "سندوتش شاورما فراخ سوری" at bounding box center [708, 344] width 340 height 27
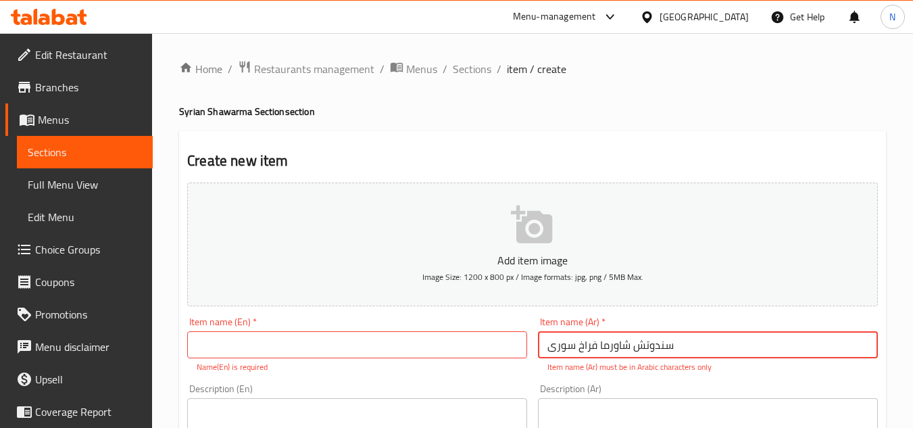
click at [661, 343] on input "سندوتش شاورما فراخ سوری" at bounding box center [708, 344] width 340 height 27
click at [647, 345] on input "سندوتش شاورما فراخ سوری" at bounding box center [708, 344] width 340 height 27
click at [642, 345] on input "سندوتش شاورما فراخ سوری" at bounding box center [708, 344] width 340 height 27
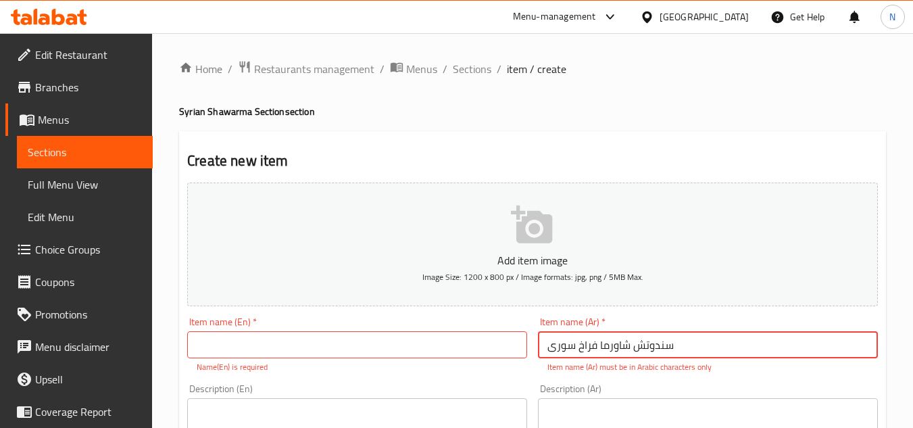
click at [641, 346] on input "سندوتش شاورما فراخ سوری" at bounding box center [708, 344] width 340 height 27
click at [640, 346] on input "سندوتش شاورما فراخ سوری" at bounding box center [708, 344] width 340 height 27
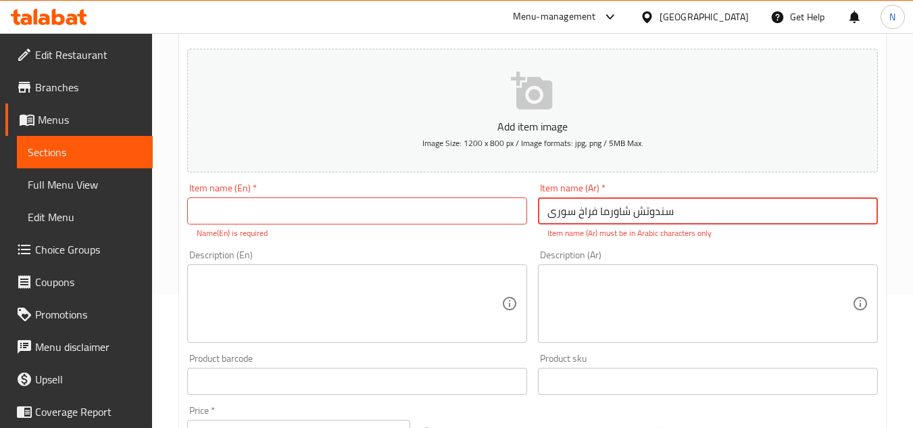
scroll to position [135, 0]
click at [659, 262] on div "Description (Ar) Description (Ar)" at bounding box center [708, 295] width 340 height 93
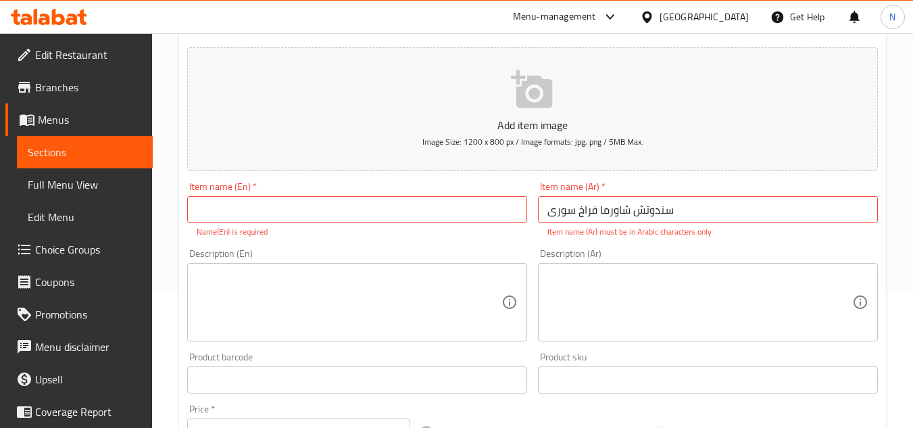
click at [604, 295] on textarea at bounding box center [699, 302] width 305 height 64
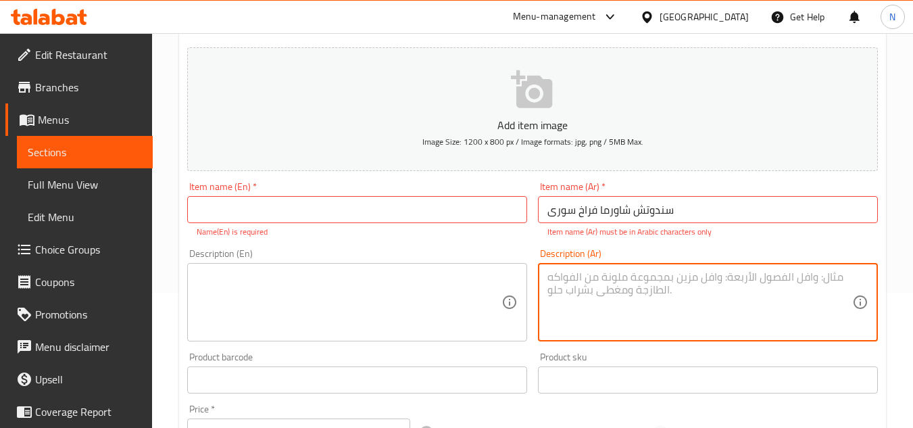
click at [645, 222] on input "سندوتش شاورما فراخ سوری" at bounding box center [708, 209] width 340 height 27
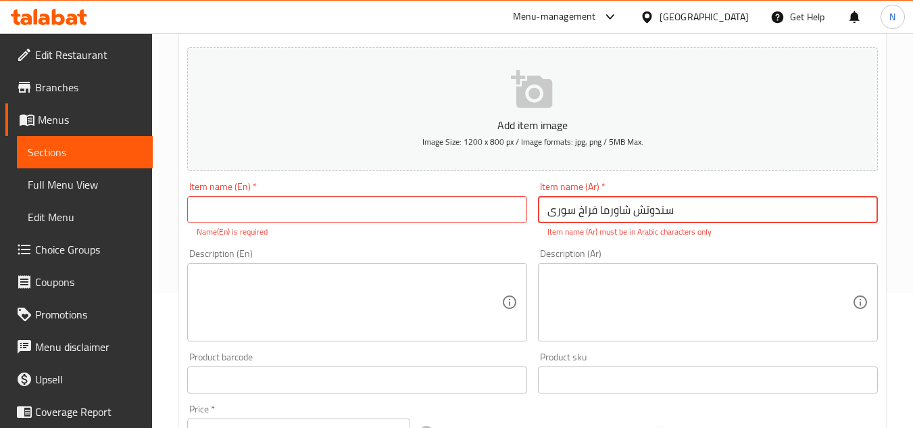
click at [657, 211] on input "سندوتش شاورما فراخ سوری" at bounding box center [708, 209] width 340 height 27
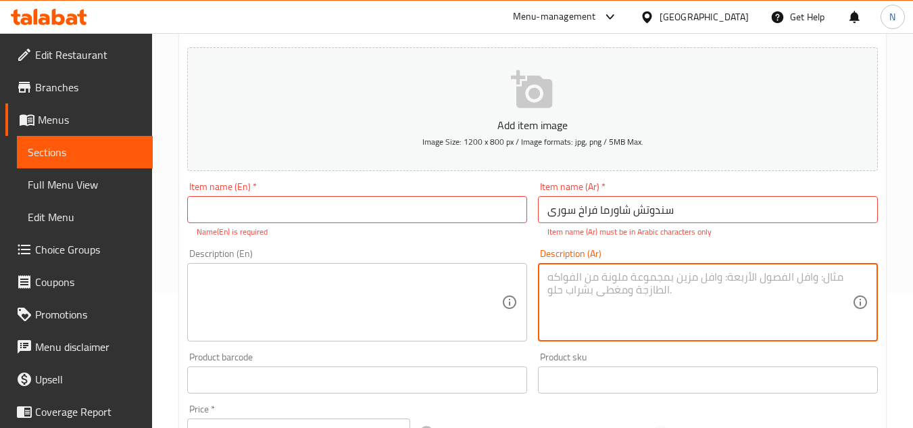
click at [705, 291] on textarea at bounding box center [699, 302] width 305 height 64
paste textarea "سندوتش"
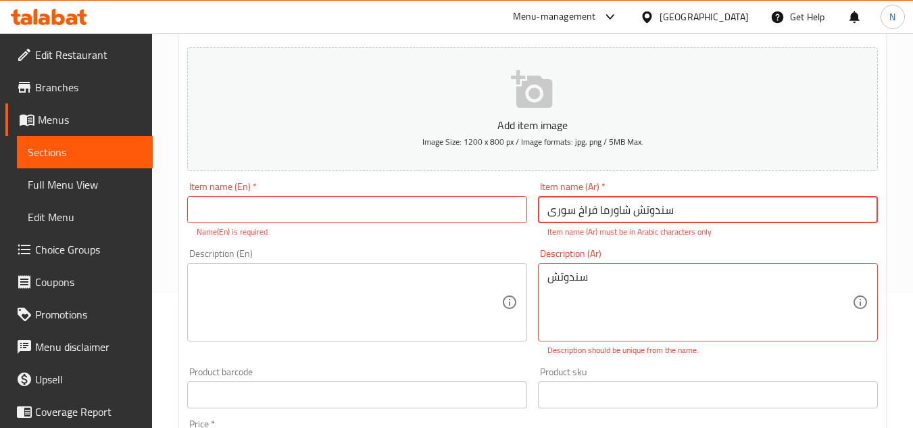
click at [617, 207] on input "سندوتش شاورما فراخ سوری" at bounding box center [708, 209] width 340 height 27
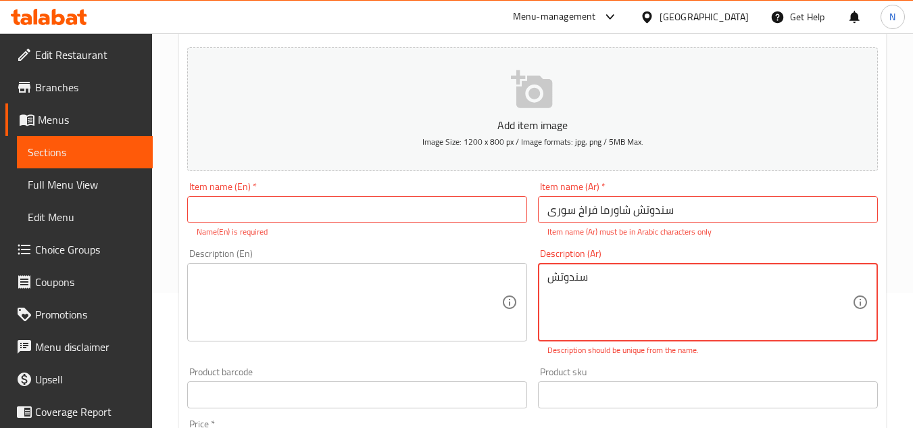
click at [578, 279] on textarea "سندوتش" at bounding box center [699, 302] width 305 height 64
type textarea "سندوتش"
click at [549, 278] on textarea "سندوتش" at bounding box center [699, 302] width 305 height 64
click at [658, 212] on input "سندوتش شاورما فراخ سوری" at bounding box center [708, 209] width 340 height 27
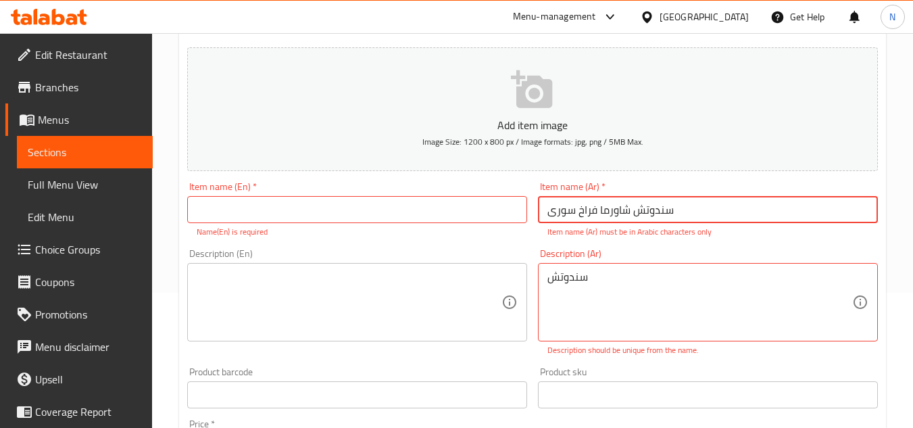
click at [658, 212] on input "سندوتش شاورما فراخ سوری" at bounding box center [708, 209] width 340 height 27
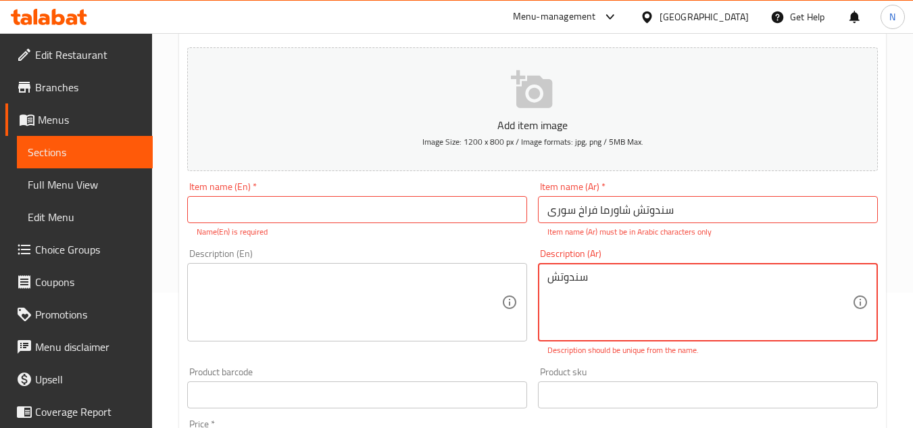
click at [560, 277] on textarea "سندوتش" at bounding box center [699, 302] width 305 height 64
click at [617, 217] on input "سندوتش شاورما فراخ سوری" at bounding box center [708, 209] width 340 height 27
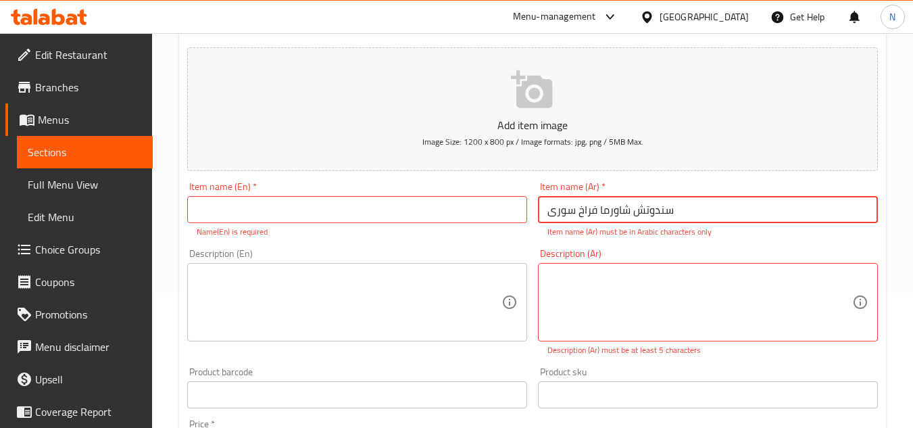
click at [617, 217] on input "سندوتش شاورما فراخ سوری" at bounding box center [708, 209] width 340 height 27
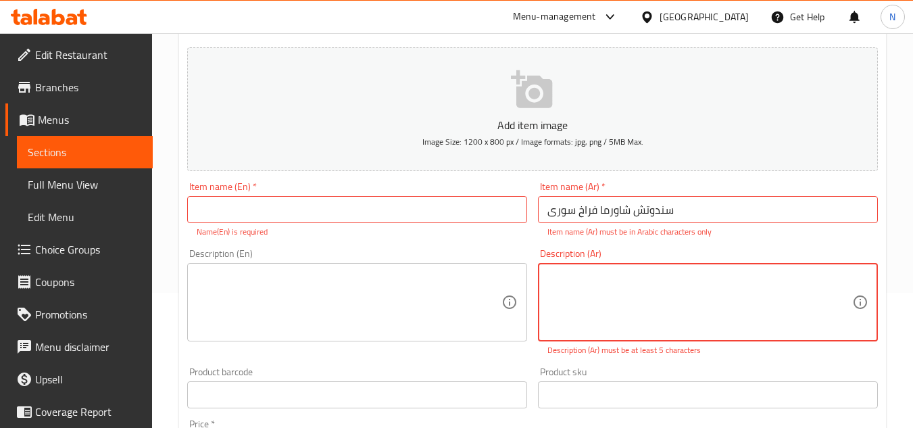
paste textarea "شاورما"
click at [420, 302] on textarea at bounding box center [349, 302] width 305 height 64
click at [572, 285] on textarea "شاورما" at bounding box center [699, 302] width 305 height 64
click at [572, 286] on textarea "شاورما" at bounding box center [699, 302] width 305 height 64
click at [568, 284] on textarea "شاورما" at bounding box center [699, 302] width 305 height 64
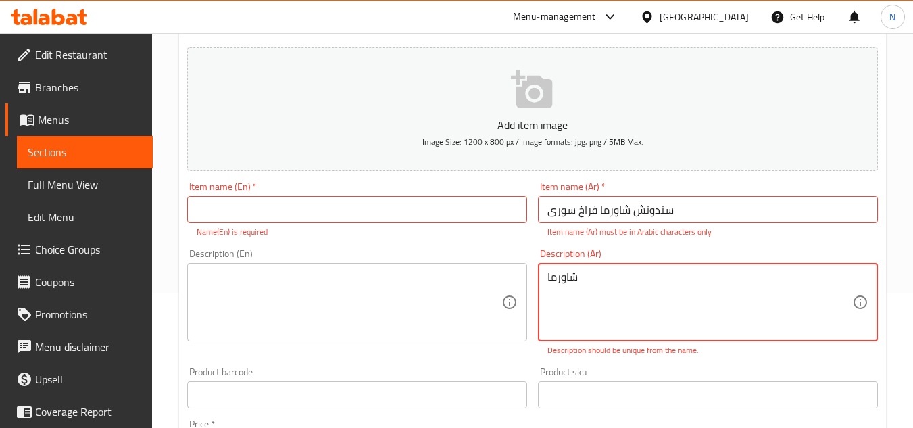
click at [568, 284] on textarea "شاورما" at bounding box center [699, 302] width 305 height 64
type textarea "شاورما"
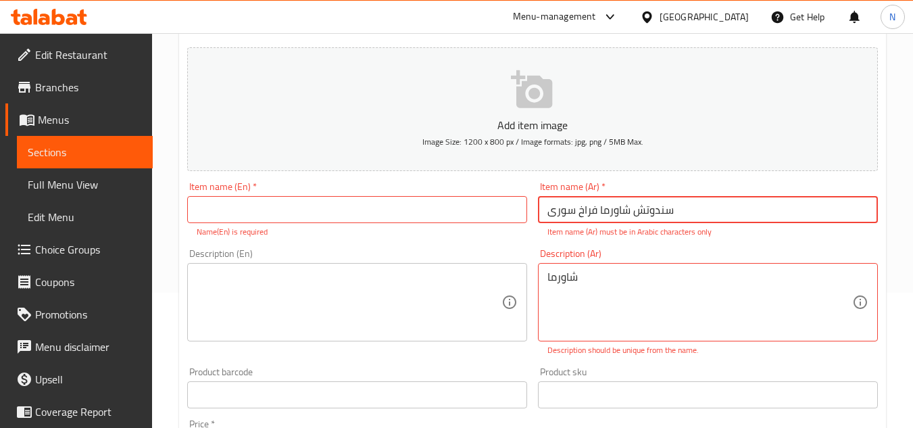
click at [613, 211] on input "سندوتش شاورما فراخ سوری" at bounding box center [708, 209] width 340 height 27
paste input "text"
type input "سندوتش شاورما فراخ سوری"
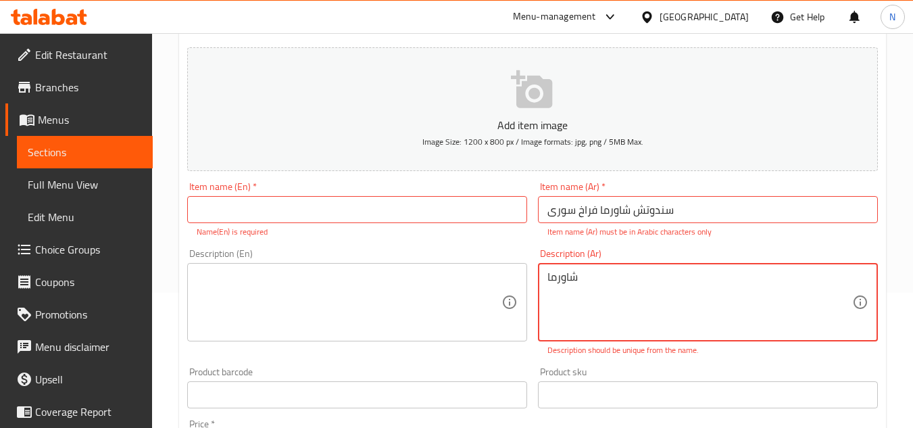
click at [572, 276] on textarea "شاورما" at bounding box center [699, 302] width 305 height 64
click at [452, 293] on textarea at bounding box center [349, 302] width 305 height 64
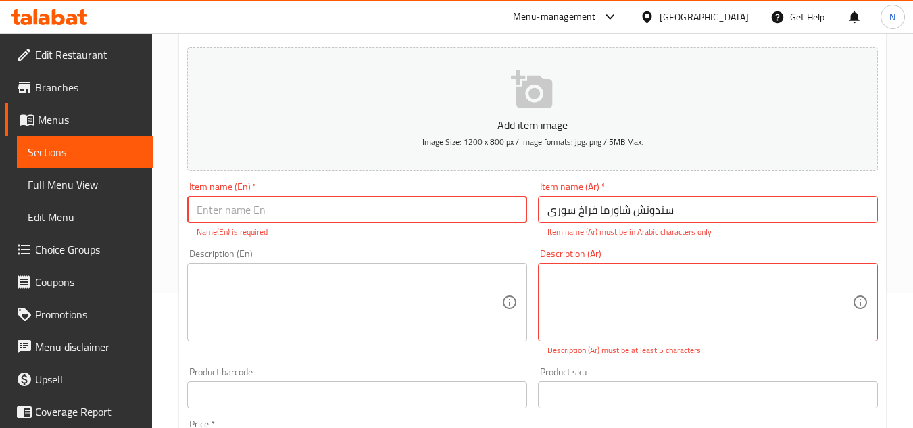
drag, startPoint x: 505, startPoint y: 215, endPoint x: 515, endPoint y: 210, distance: 10.6
click at [505, 215] on input "text" at bounding box center [357, 209] width 340 height 27
click at [604, 207] on input "سندوتش شاورما فراخ سوری" at bounding box center [708, 209] width 340 height 27
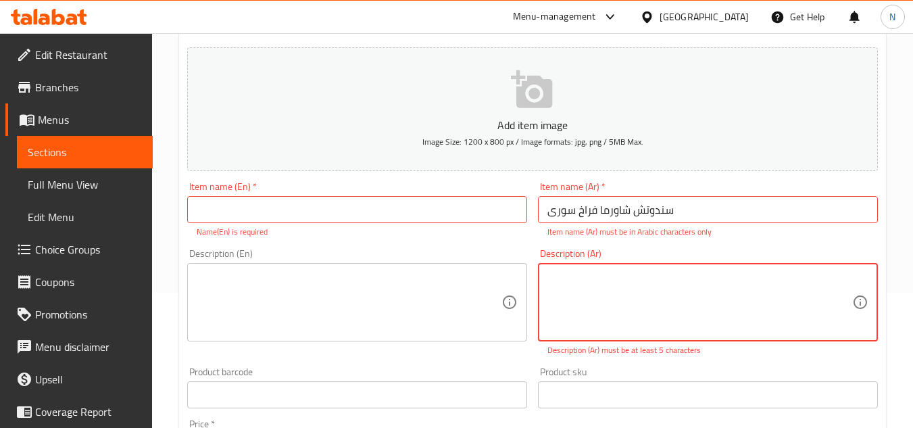
click at [393, 327] on textarea at bounding box center [349, 302] width 305 height 64
drag, startPoint x: 565, startPoint y: 279, endPoint x: 639, endPoint y: 286, distance: 74.7
click at [608, 208] on input "سندوتش شاورما فراخ سوری" at bounding box center [708, 209] width 340 height 27
drag, startPoint x: 554, startPoint y: 270, endPoint x: 619, endPoint y: 272, distance: 64.9
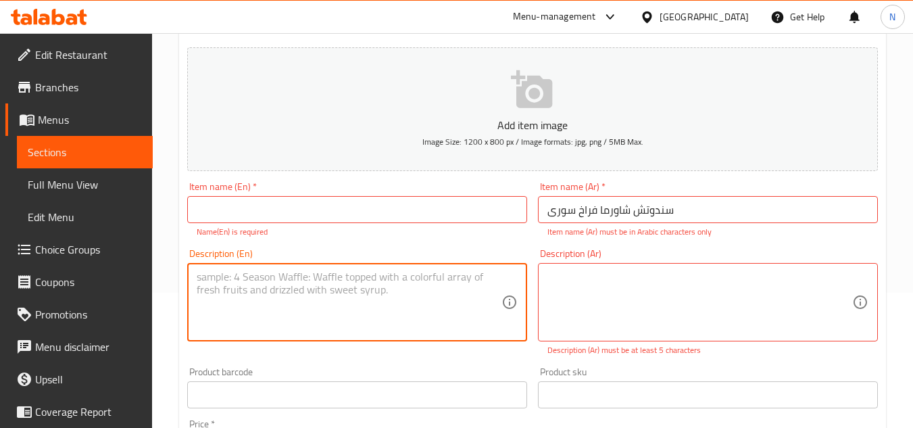
click at [407, 292] on textarea at bounding box center [349, 302] width 305 height 64
drag, startPoint x: 471, startPoint y: 212, endPoint x: 631, endPoint y: 245, distance: 163.5
click at [471, 212] on input "text" at bounding box center [357, 209] width 340 height 27
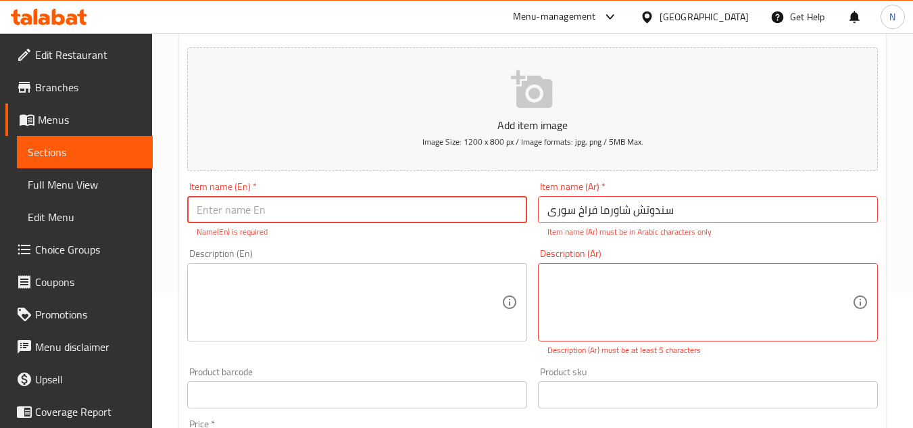
click at [613, 209] on input "سندوتش شاورما فراخ سوری" at bounding box center [708, 209] width 340 height 27
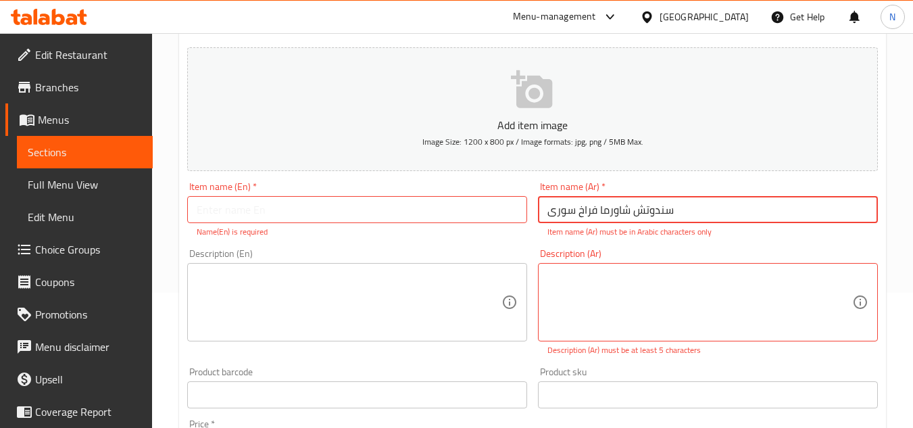
click at [613, 209] on input "سندوتش شاورما فراخ سوری" at bounding box center [708, 209] width 340 height 27
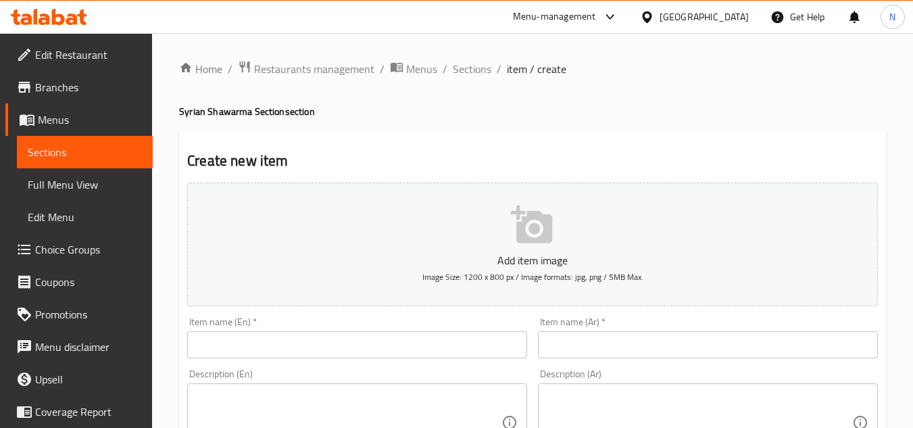
scroll to position [135, 0]
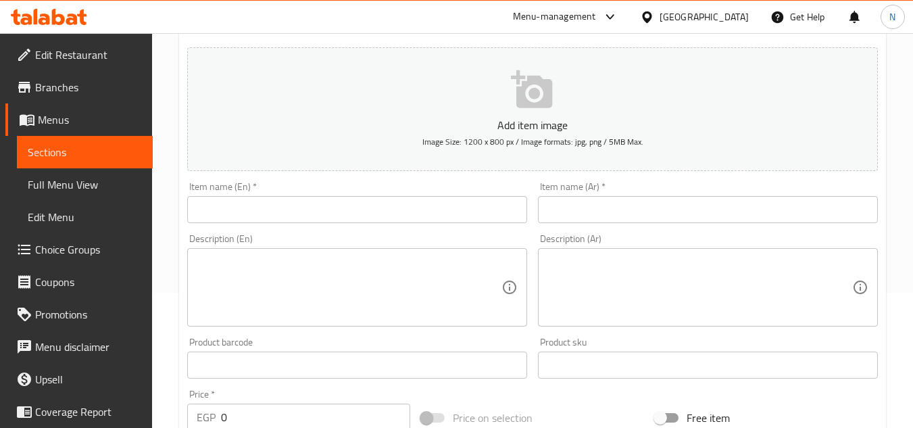
click at [591, 210] on input "text" at bounding box center [708, 209] width 340 height 27
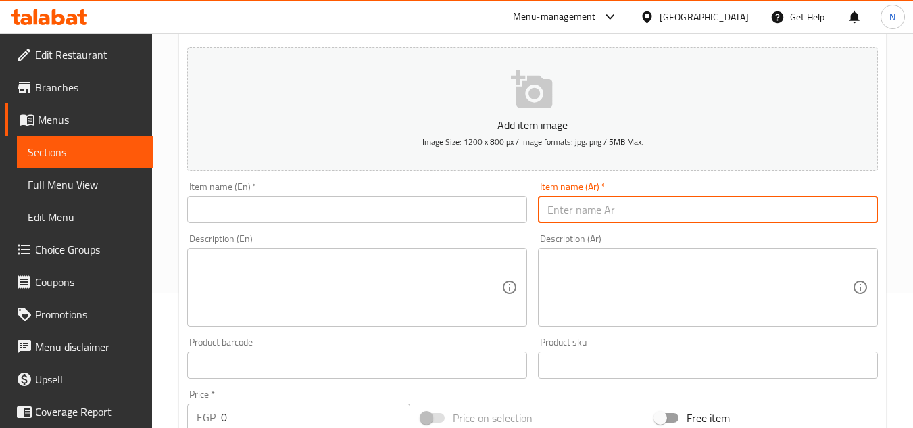
click at [338, 213] on input "text" at bounding box center [357, 209] width 340 height 27
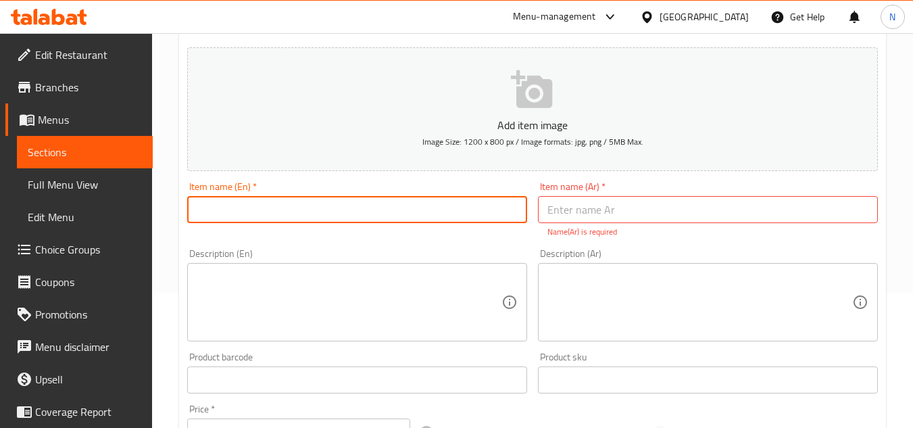
paste input "سندوتش شاورما فراخ سوری"
type input "سندوتش شاورما فراخ سوری"
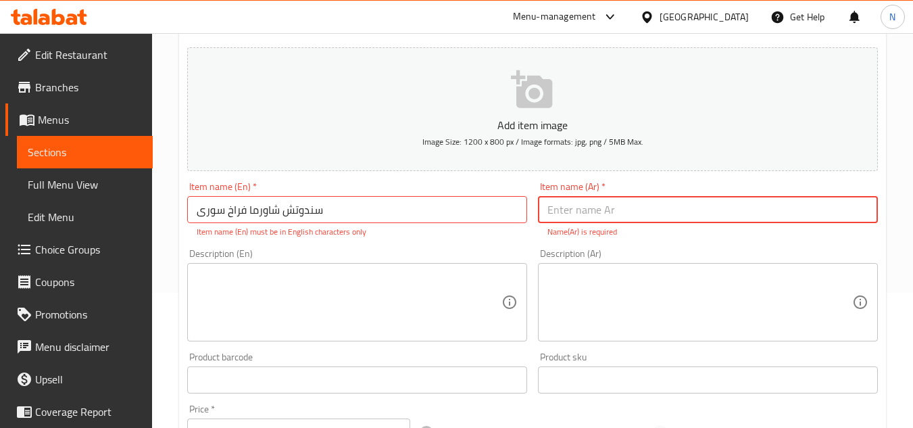
click at [644, 211] on input "text" at bounding box center [708, 209] width 340 height 27
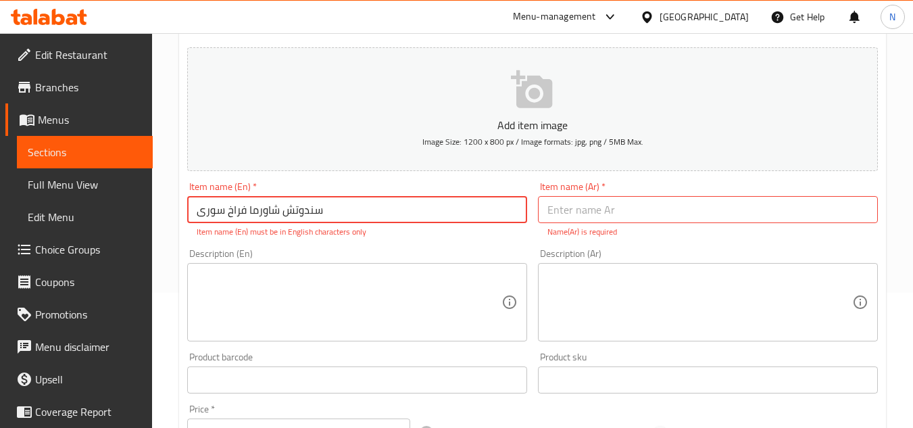
drag, startPoint x: 251, startPoint y: 216, endPoint x: 469, endPoint y: 220, distance: 217.6
click at [469, 220] on input "سندوتش شاورما فراخ سوری" at bounding box center [357, 209] width 340 height 27
click at [655, 215] on input "text" at bounding box center [708, 209] width 340 height 27
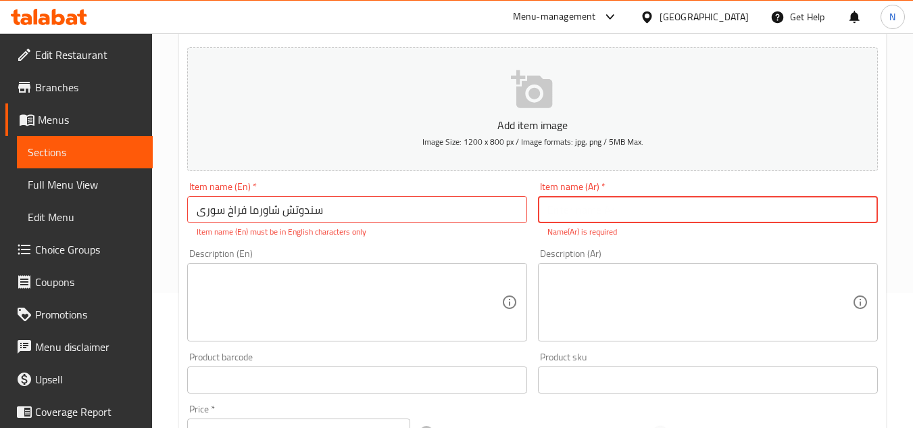
paste input "سندوتش شاورم"
type input "سندوتش شاورما فراخ سوری"
click at [443, 199] on input "سندوتش شاورما فراخ سوری" at bounding box center [357, 209] width 340 height 27
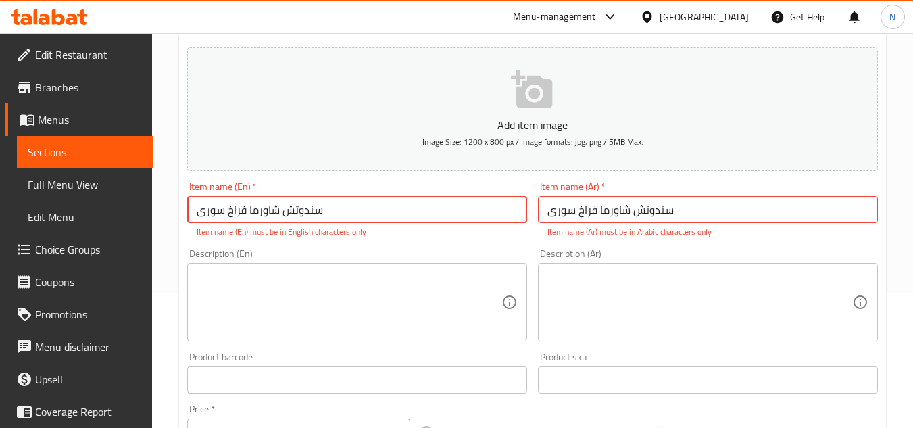
click at [438, 203] on input "سندوتش شاورما فراخ سوری" at bounding box center [357, 209] width 340 height 27
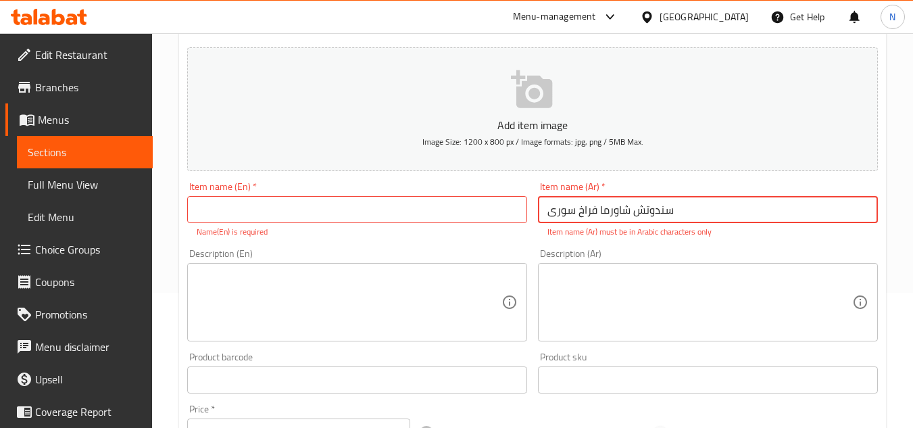
click at [613, 211] on input "سندوتش شاورما فراخ سوری" at bounding box center [708, 209] width 340 height 27
click at [588, 205] on input "سندوتش شاورما فراخ سوری" at bounding box center [708, 209] width 340 height 27
click at [555, 217] on input "سندوتش شاورما فراخ سوری" at bounding box center [708, 209] width 340 height 27
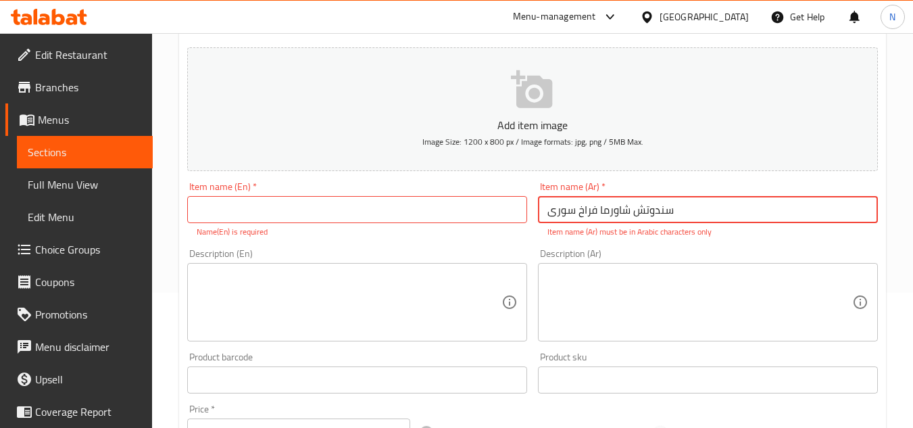
click at [555, 217] on input "سندوتش شاورما فراخ سوری" at bounding box center [708, 209] width 340 height 27
click at [589, 214] on input "سندوتش شاورما فراخ سوري" at bounding box center [708, 209] width 340 height 27
type input "سندوتش شاورما فراخ سوري"
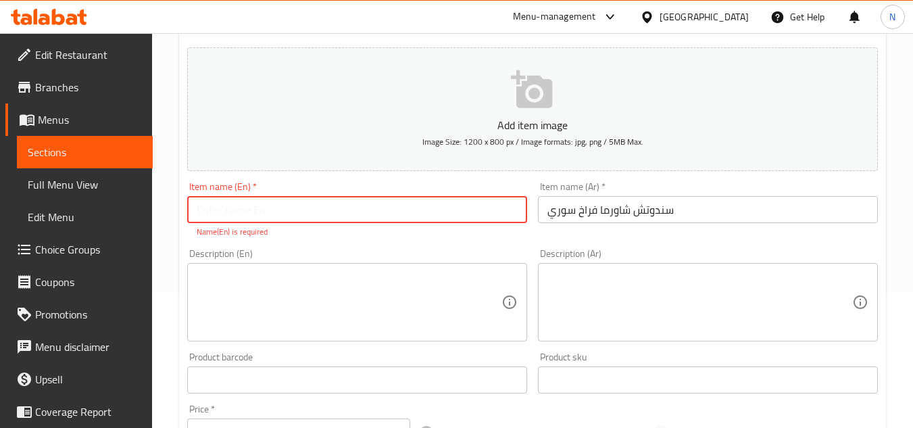
click at [459, 213] on input "text" at bounding box center [357, 209] width 340 height 27
click at [593, 207] on input "سندوتش شاورما فراخ سوري" at bounding box center [708, 209] width 340 height 27
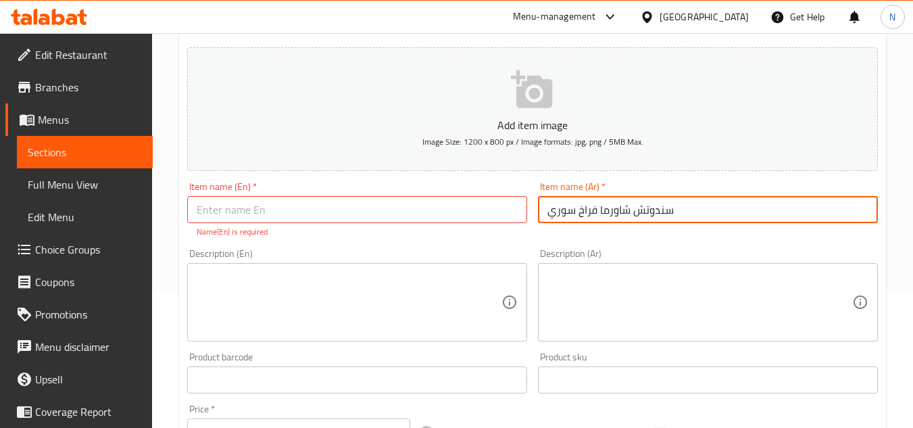
click at [593, 207] on input "سندوتش شاورما فراخ سوري" at bounding box center [708, 209] width 340 height 27
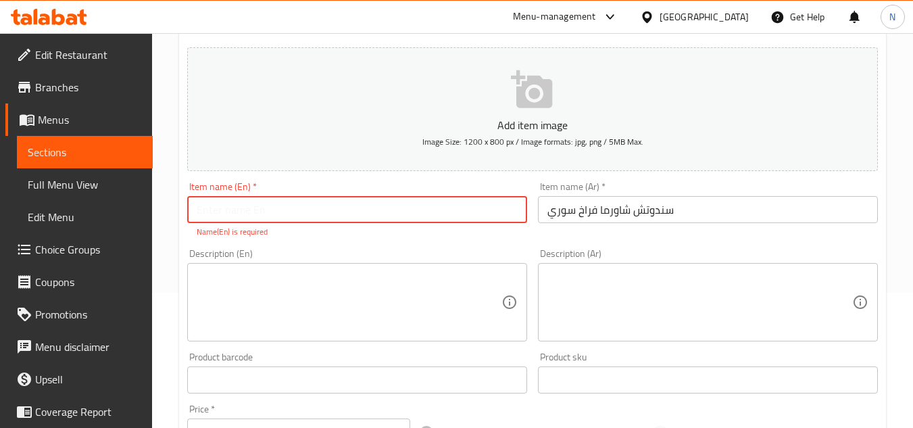
click at [347, 211] on input "text" at bounding box center [357, 209] width 340 height 27
paste input "Syrian Chicken Shawarma Sandwich"
type input "Syrian Chicken Shawarma Sandwich"
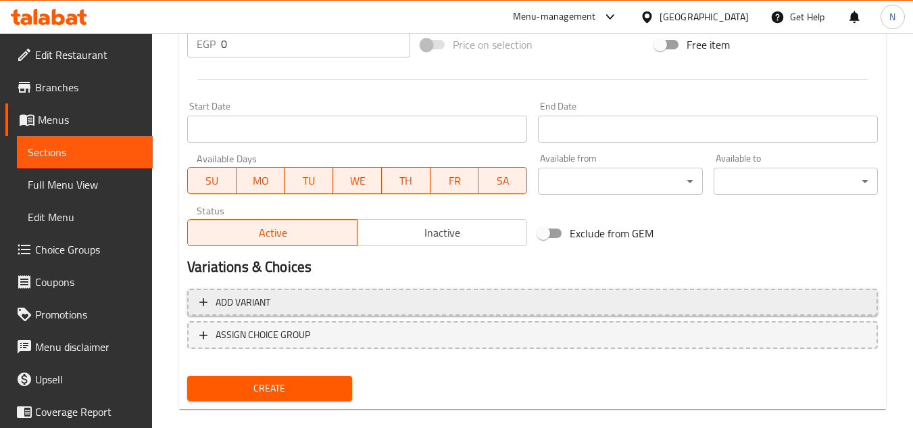
scroll to position [527, 0]
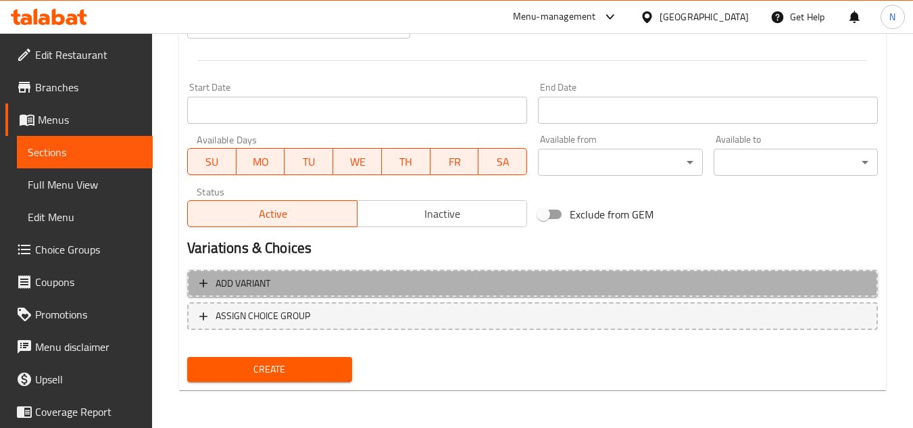
click at [412, 280] on span "Add variant" at bounding box center [532, 283] width 666 height 17
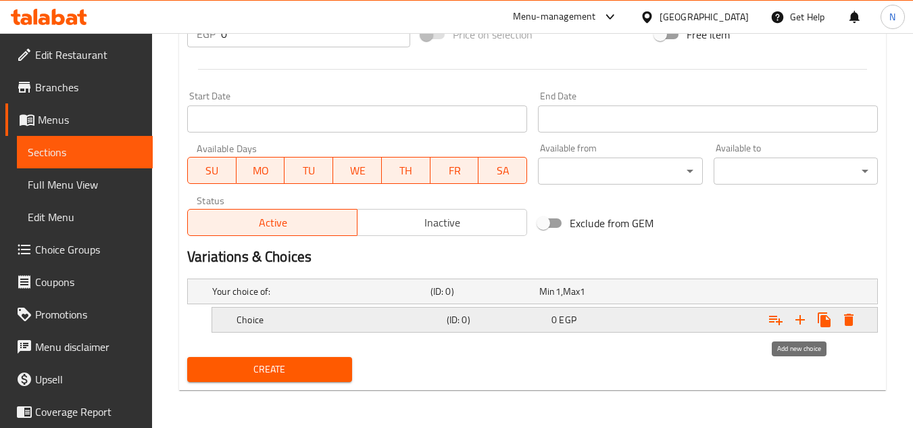
click at [801, 325] on icon "Expand" at bounding box center [800, 319] width 16 height 16
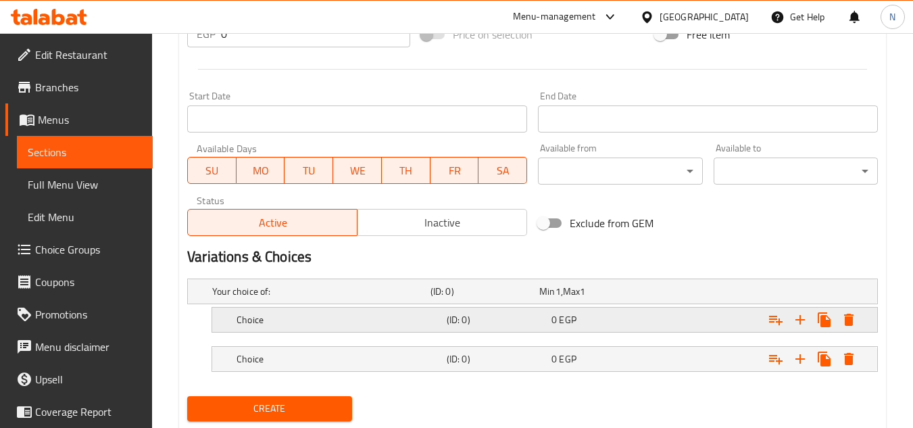
click at [364, 319] on h5 "Choice" at bounding box center [338, 320] width 205 height 14
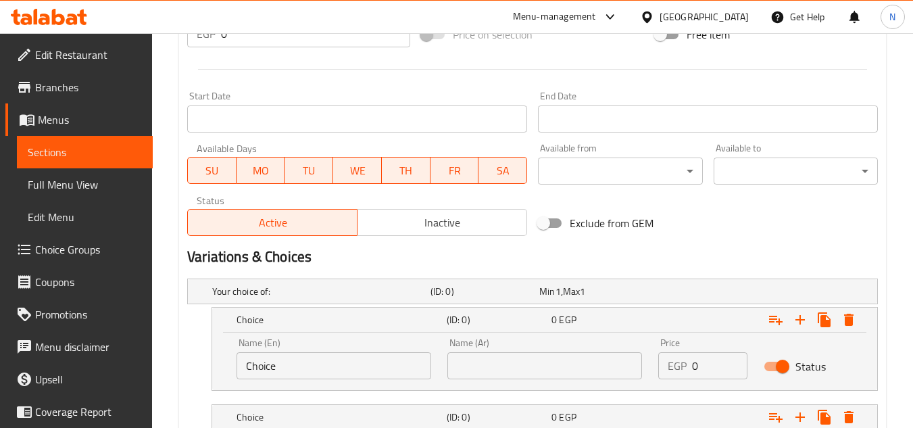
click at [300, 361] on input "Choice" at bounding box center [333, 365] width 195 height 27
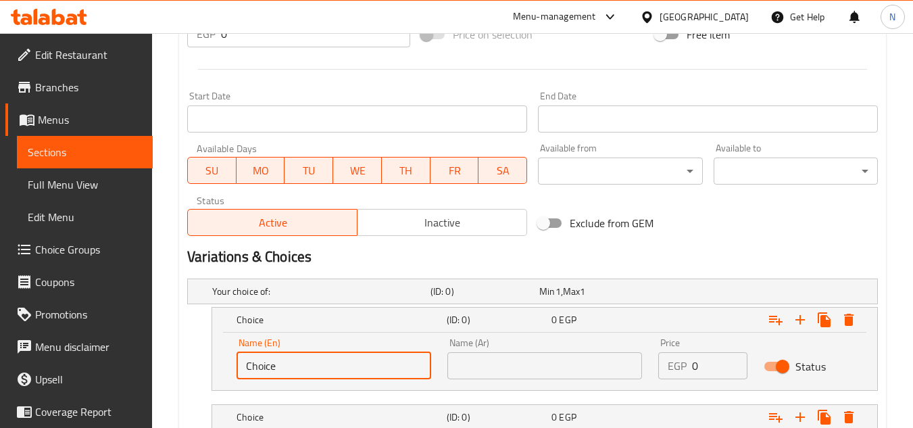
click at [300, 361] on input "Choice" at bounding box center [333, 365] width 195 height 27
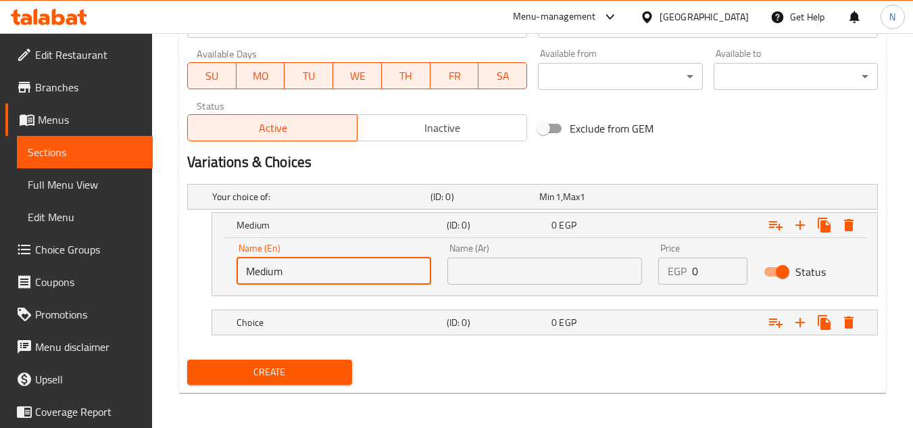
scroll to position [616, 0]
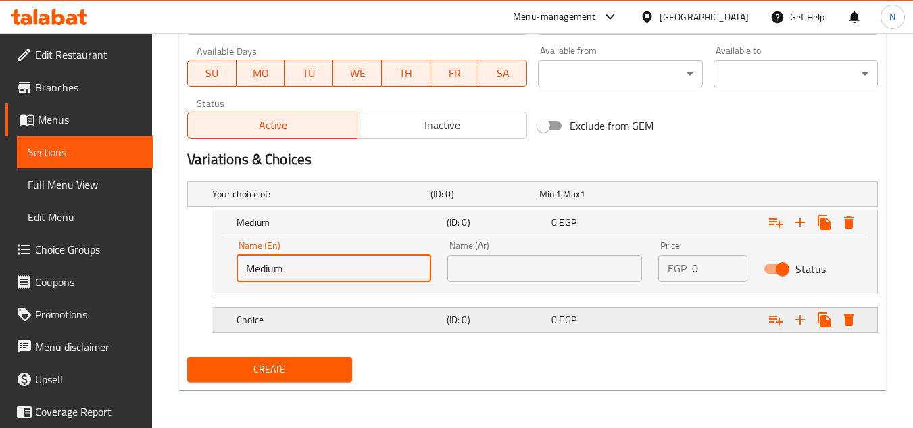
type input "Medium"
click at [320, 324] on h5 "Choice" at bounding box center [338, 320] width 205 height 14
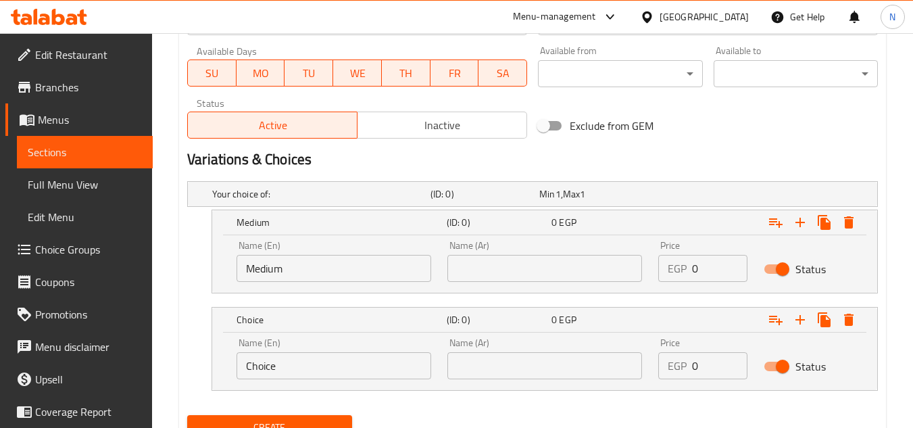
click at [286, 370] on input "Choice" at bounding box center [333, 365] width 195 height 27
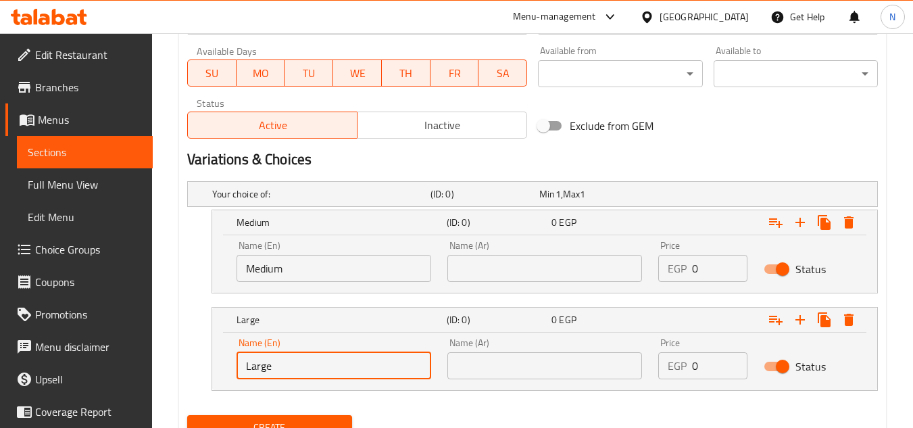
type input "Large"
click at [509, 266] on input "text" at bounding box center [544, 268] width 195 height 27
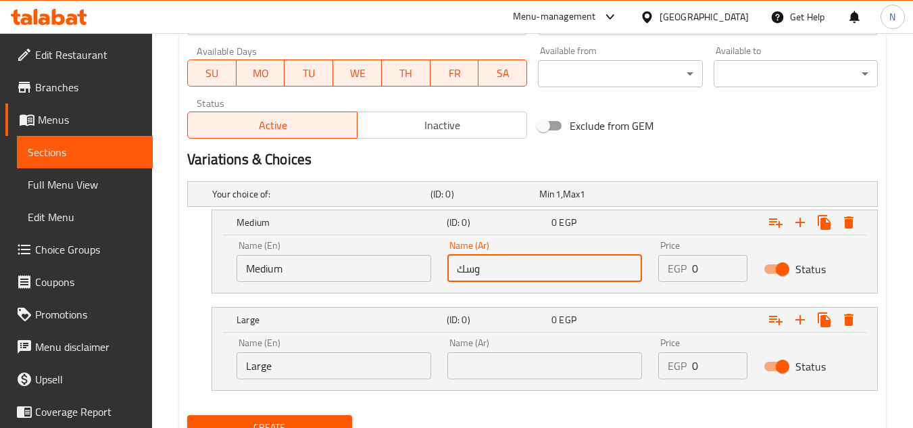
drag, startPoint x: 466, startPoint y: 274, endPoint x: 441, endPoint y: 285, distance: 28.1
click at [441, 285] on div "Name (Ar) وسك Name (Ar)" at bounding box center [544, 260] width 211 height 57
type input "وسط"
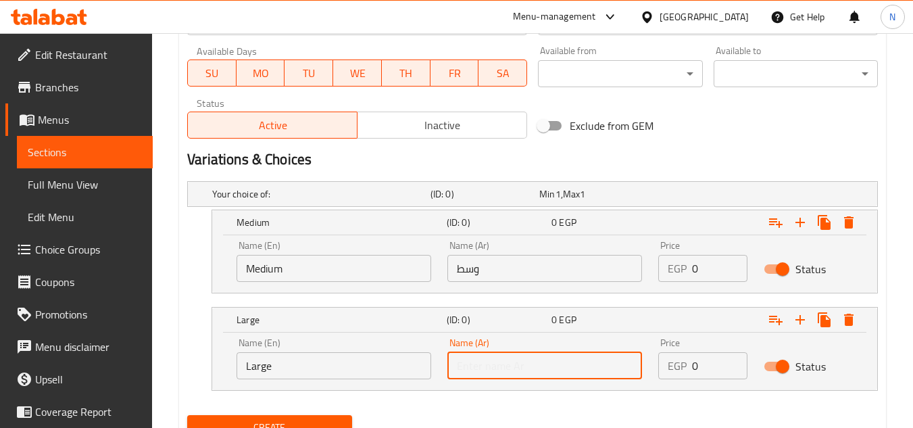
click at [460, 366] on input "text" at bounding box center [544, 365] width 195 height 27
type input "كبير"
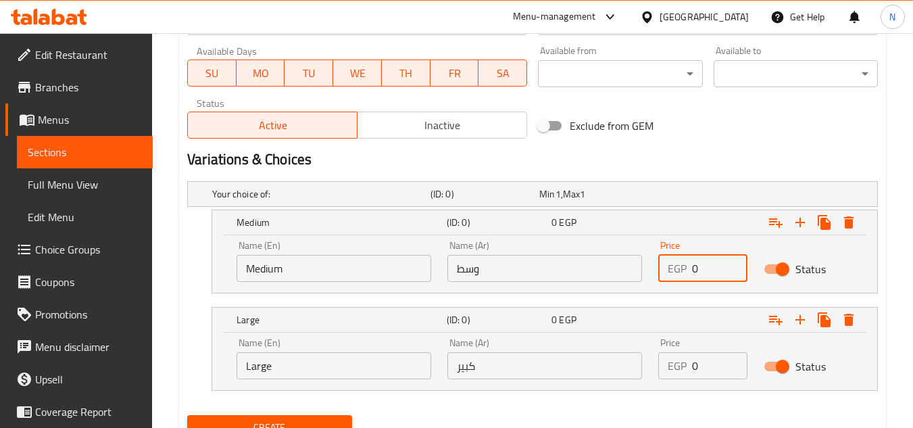
drag, startPoint x: 707, startPoint y: 270, endPoint x: 684, endPoint y: 278, distance: 24.4
click at [684, 278] on div "EGP 0 Price" at bounding box center [702, 268] width 89 height 27
type input "110"
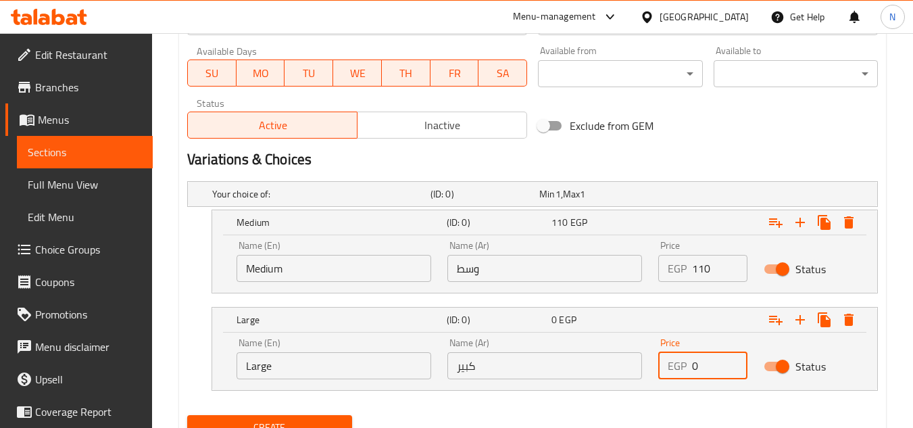
drag, startPoint x: 693, startPoint y: 366, endPoint x: 709, endPoint y: 368, distance: 15.7
click at [709, 368] on input "0" at bounding box center [719, 365] width 55 height 27
type input "125"
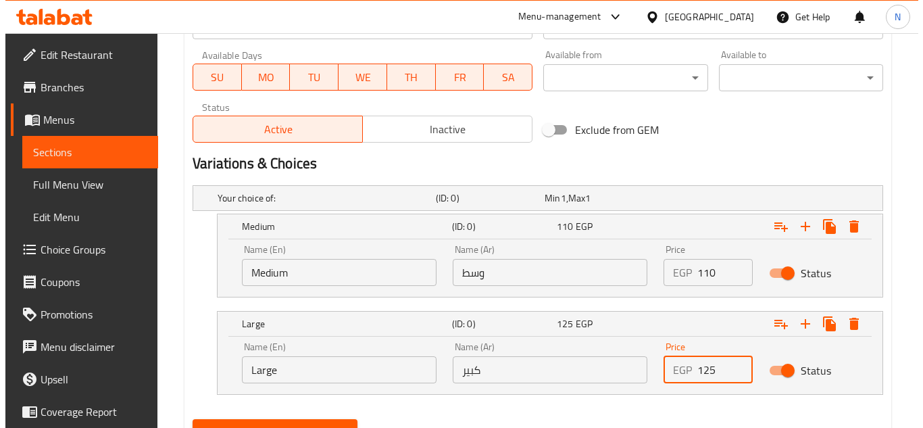
scroll to position [674, 0]
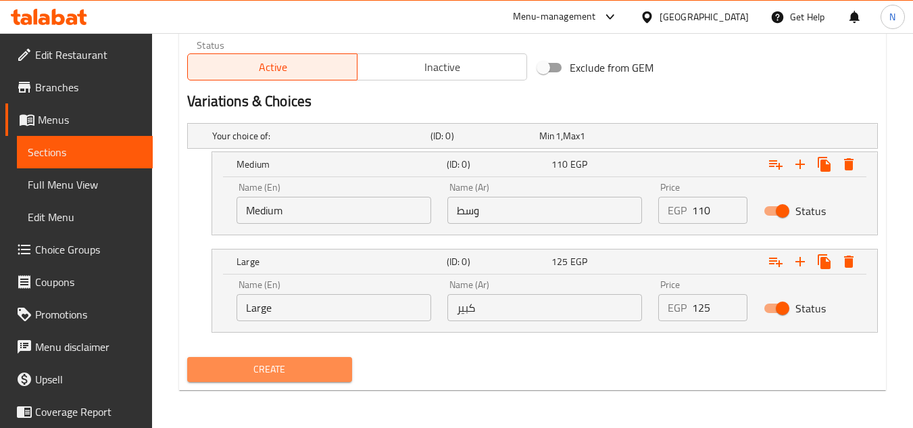
click at [311, 370] on span "Create" at bounding box center [269, 369] width 143 height 17
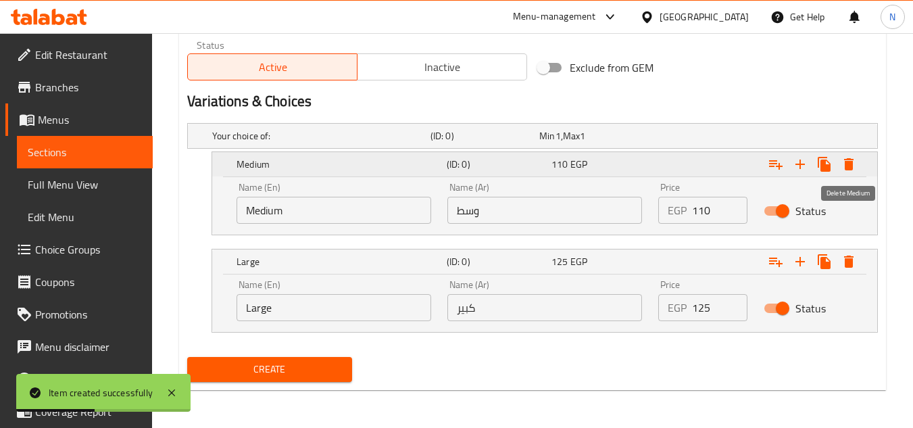
click at [849, 162] on icon "Expand" at bounding box center [848, 164] width 9 height 12
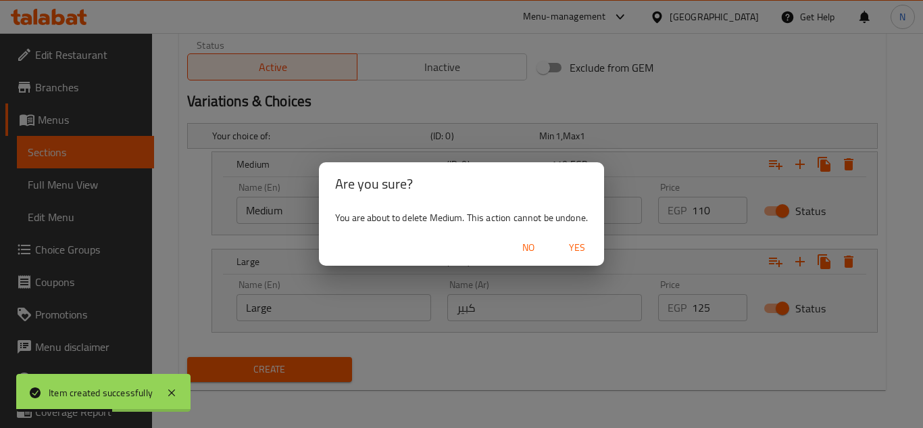
click at [586, 257] on button "Yes" at bounding box center [576, 247] width 43 height 25
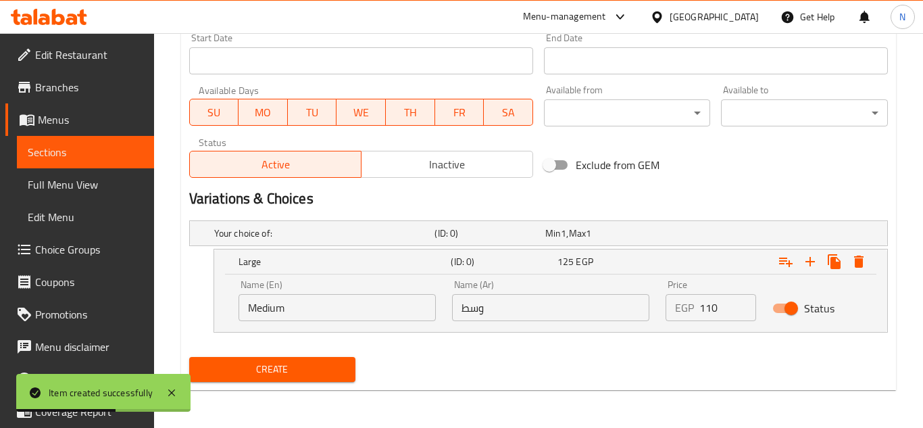
scroll to position [576, 0]
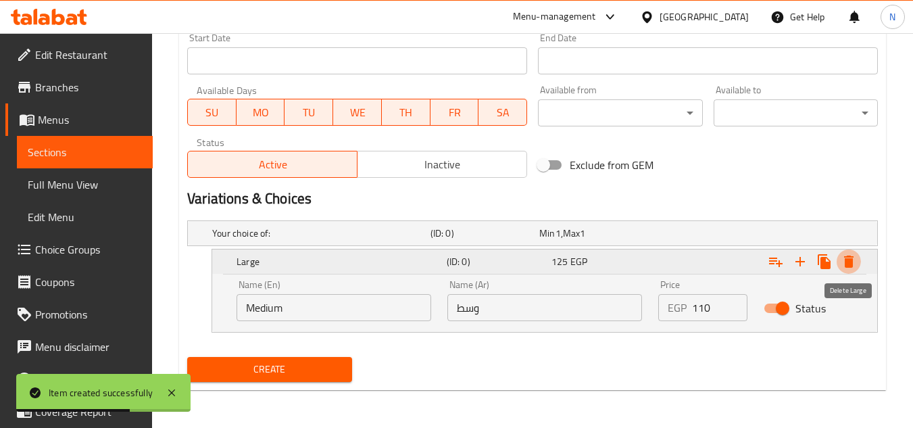
click at [850, 266] on icon "Expand" at bounding box center [848, 261] width 9 height 12
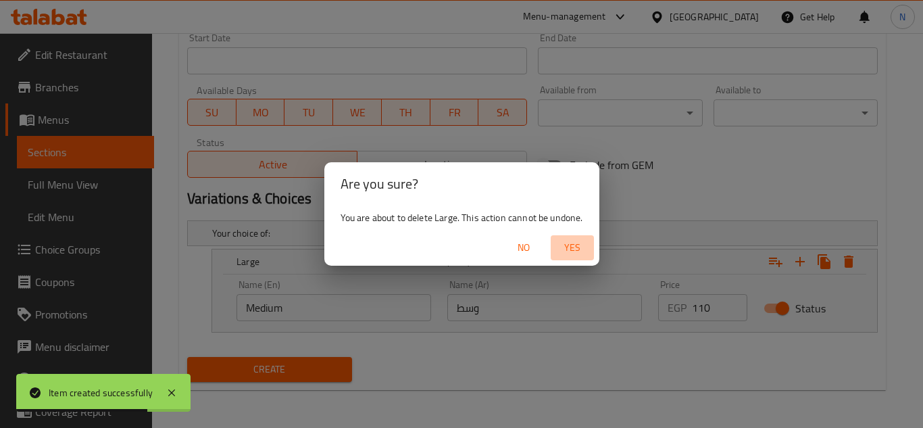
click at [578, 249] on span "Yes" at bounding box center [572, 247] width 32 height 17
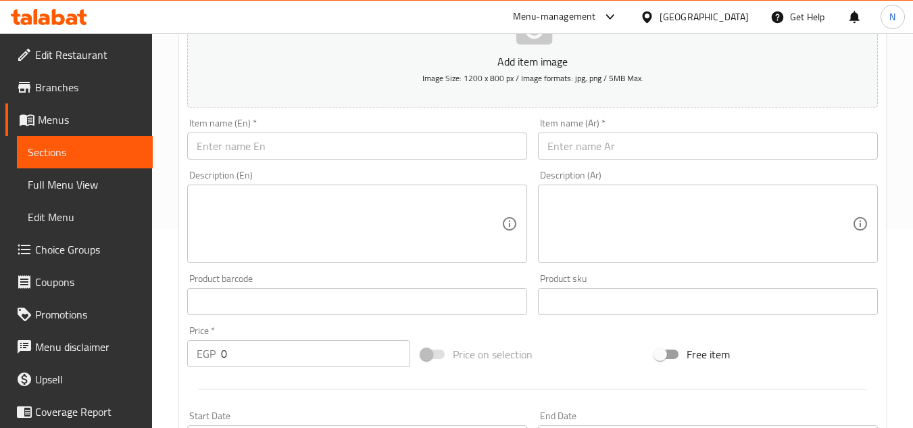
scroll to position [189, 0]
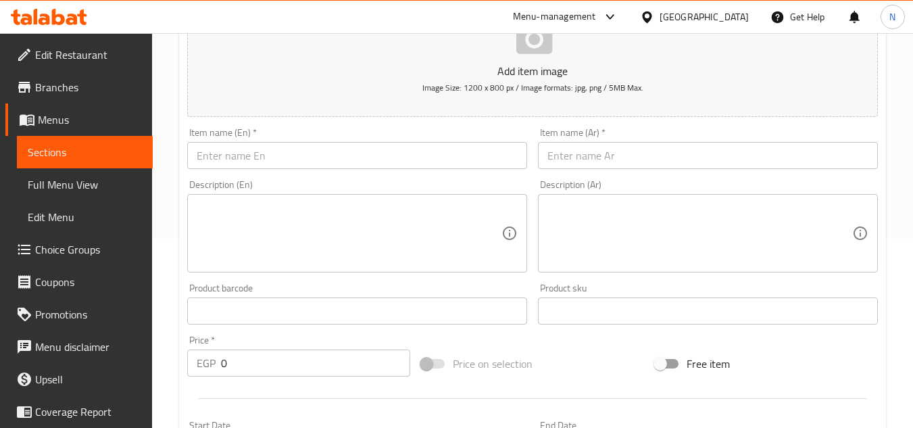
click at [641, 159] on input "text" at bounding box center [708, 155] width 340 height 27
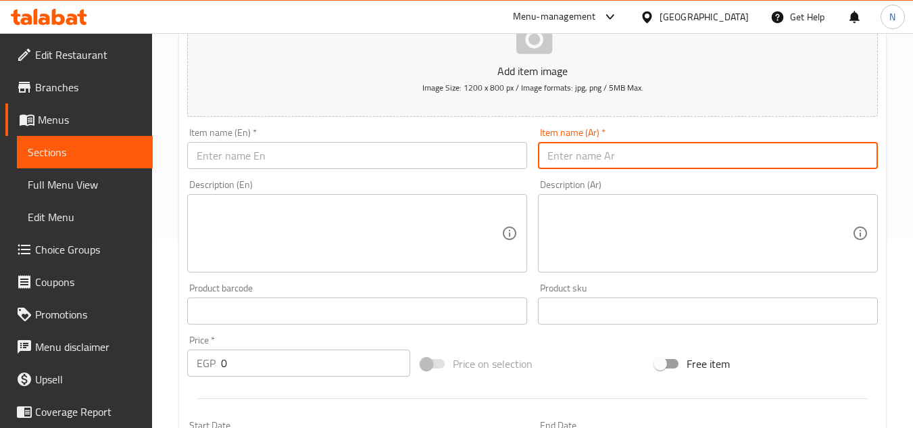
paste input "سندوتش شاورما فراح فرنساوى"
type input "سندوتش شاورما فراح فرنساوى"
click at [414, 159] on input "text" at bounding box center [357, 155] width 340 height 27
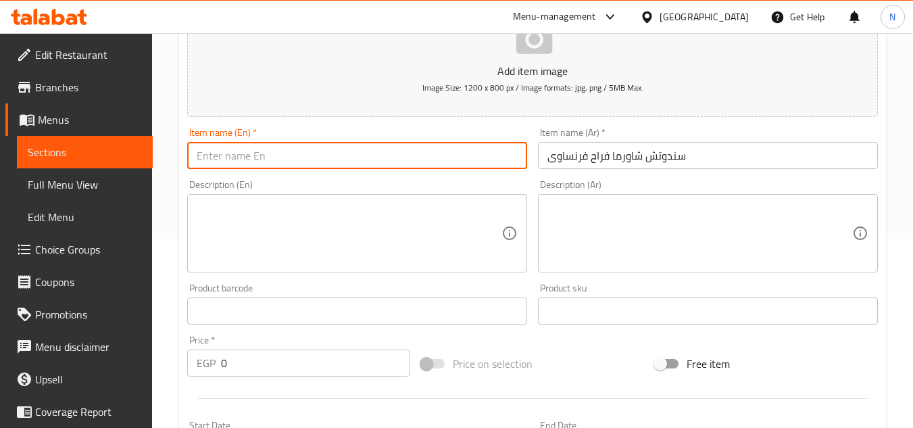
paste input "French Chicken Shawarma Sandwich"
type input "French Chicken Shawarma Sandwich"
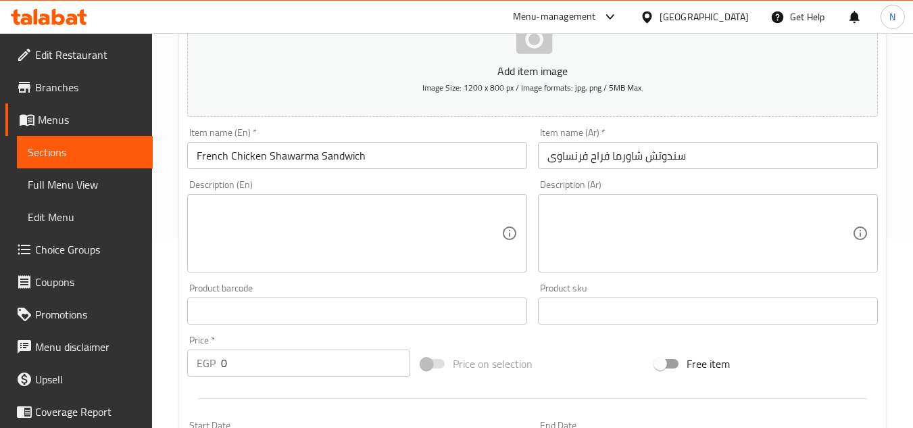
click at [244, 230] on textarea at bounding box center [349, 233] width 305 height 64
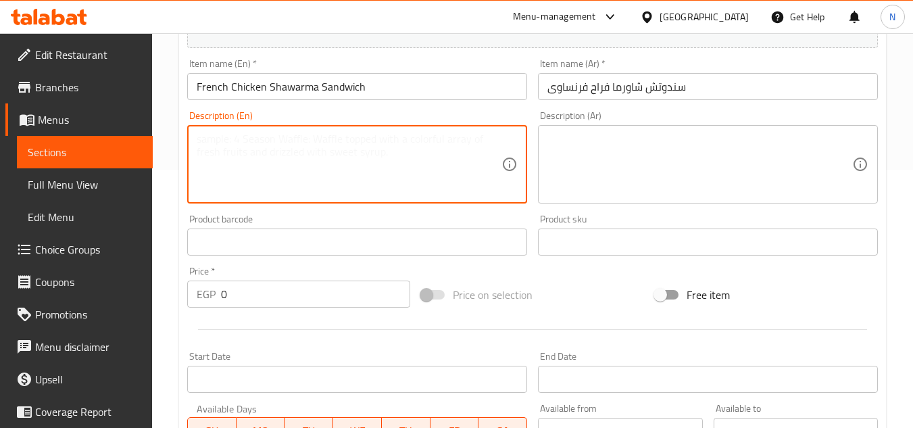
scroll to position [324, 0]
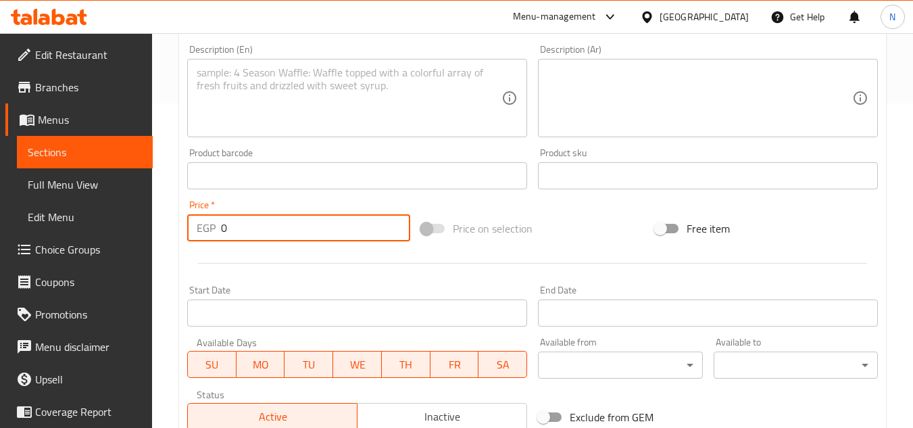
drag, startPoint x: 241, startPoint y: 230, endPoint x: 200, endPoint y: 230, distance: 41.2
click at [200, 230] on div "EGP 0 Price *" at bounding box center [298, 227] width 223 height 27
paste input "13"
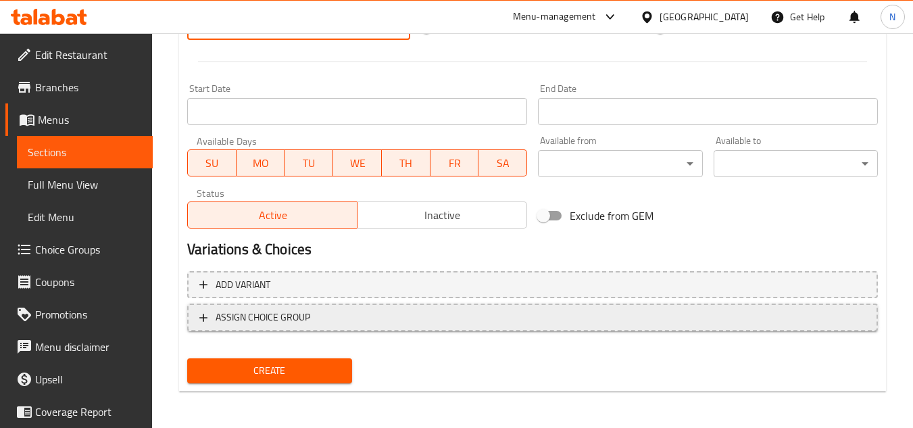
scroll to position [527, 0]
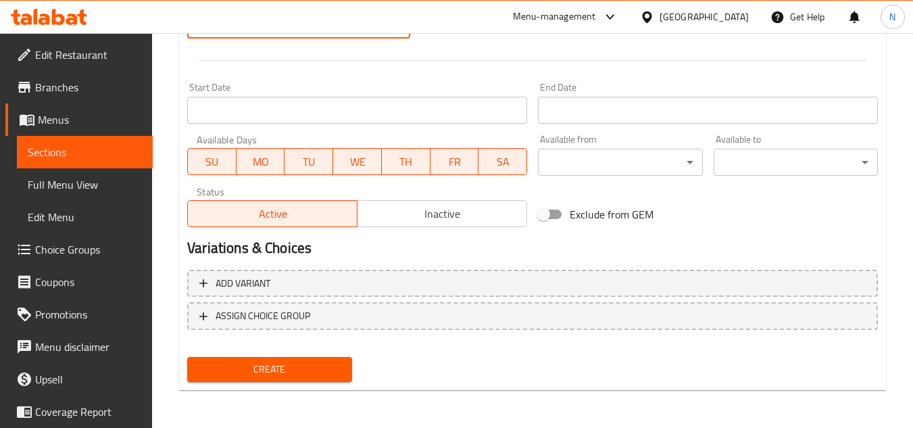
type input "130"
click at [317, 366] on span "Create" at bounding box center [269, 369] width 143 height 17
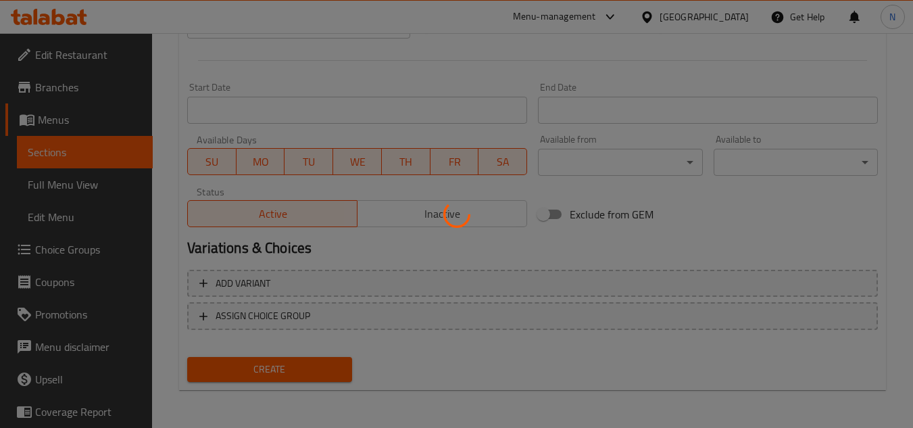
type input "0"
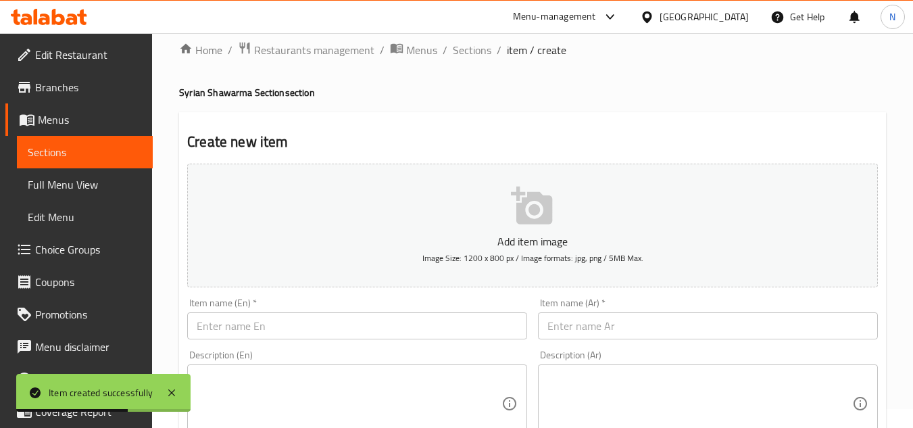
scroll to position [0, 0]
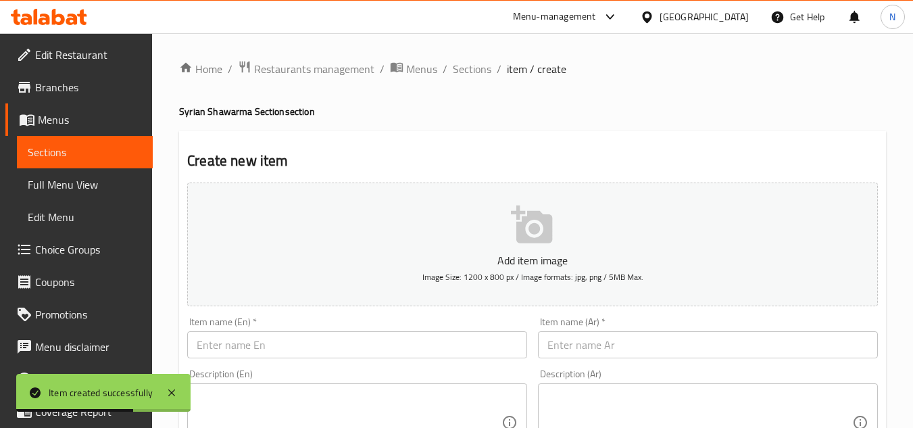
click at [635, 330] on div "Item name (Ar)   * Item name (Ar) *" at bounding box center [708, 337] width 340 height 41
click at [617, 348] on input "text" at bounding box center [708, 344] width 340 height 27
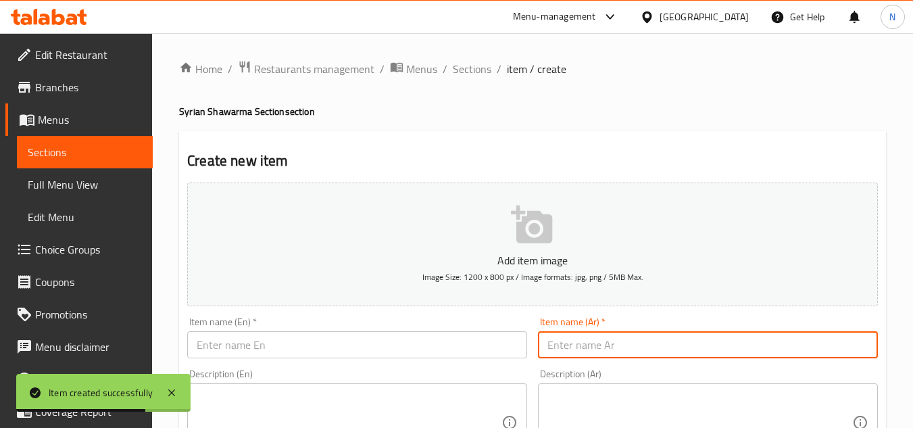
paste input "كايزر شاورما فراخ"
type input "كايزر شاورما فراخ"
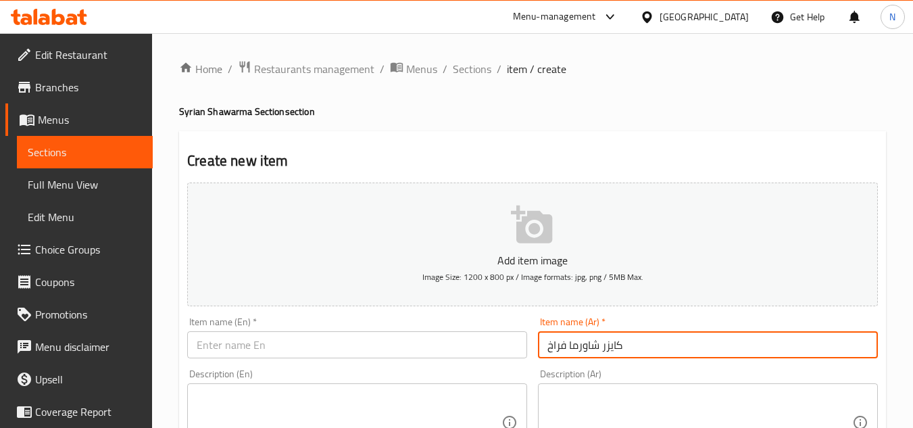
click at [349, 338] on input "text" at bounding box center [357, 344] width 340 height 27
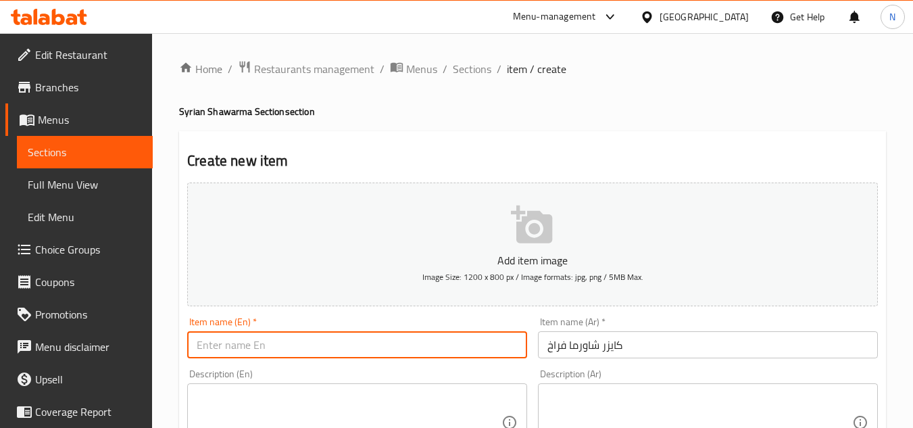
paste input "Kaiser Chicken Shawarma"
type input "Kaiser Chicken Shawarma"
click at [604, 348] on input "كايزر شاورما فراخ" at bounding box center [708, 344] width 340 height 27
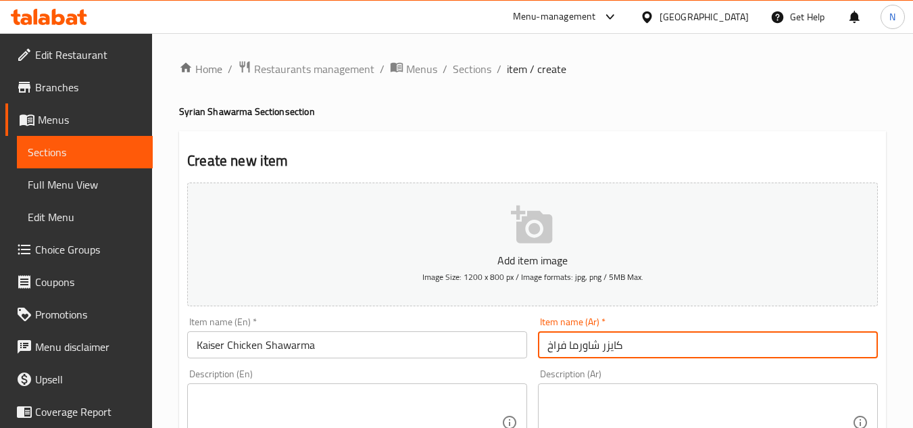
click at [603, 349] on input "كايزر شاورما فراخ" at bounding box center [708, 344] width 340 height 27
click at [618, 351] on input "كايزر شاورما فراخ" at bounding box center [708, 344] width 340 height 27
click at [611, 351] on input "كايزر شاورما فراخ" at bounding box center [708, 344] width 340 height 27
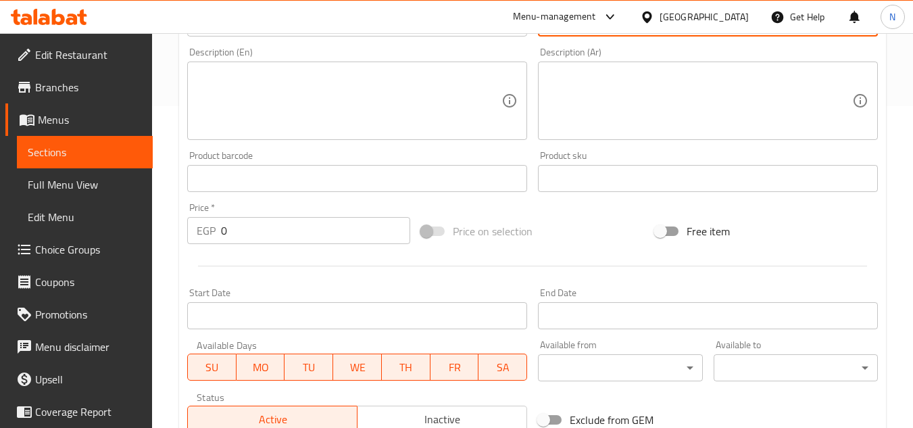
scroll to position [338, 0]
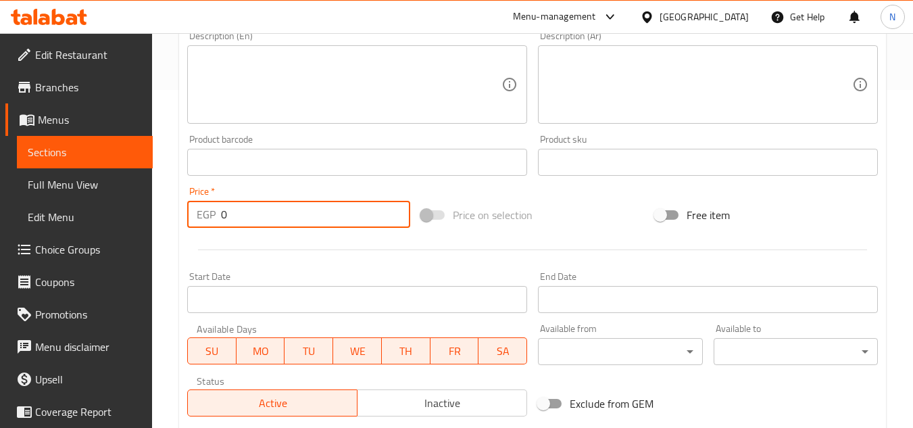
drag, startPoint x: 239, startPoint y: 208, endPoint x: 207, endPoint y: 220, distance: 34.6
click at [207, 220] on div "EGP 0 Price *" at bounding box center [298, 214] width 223 height 27
paste input "7"
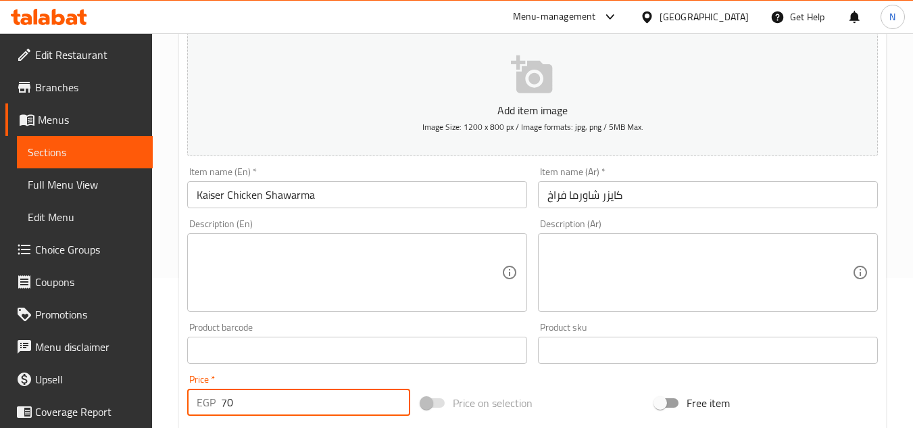
scroll to position [135, 0]
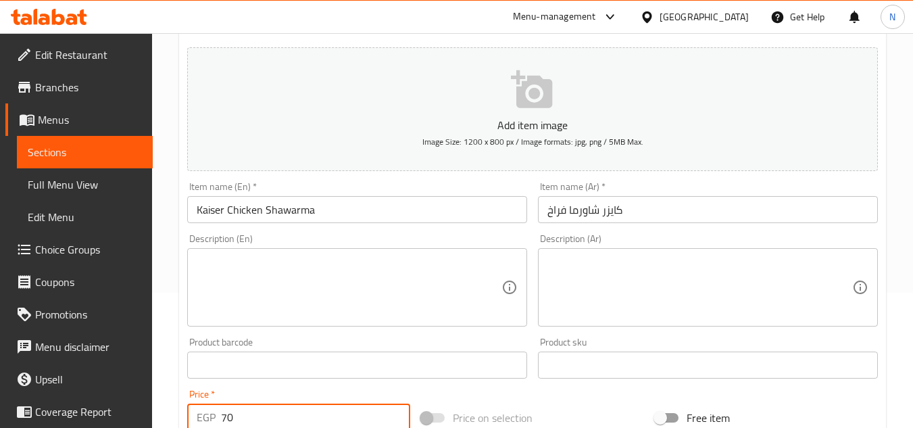
type input "70"
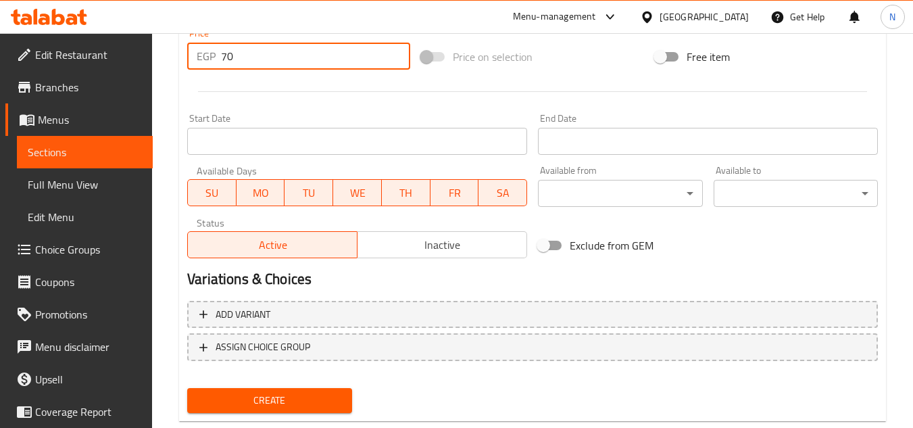
scroll to position [527, 0]
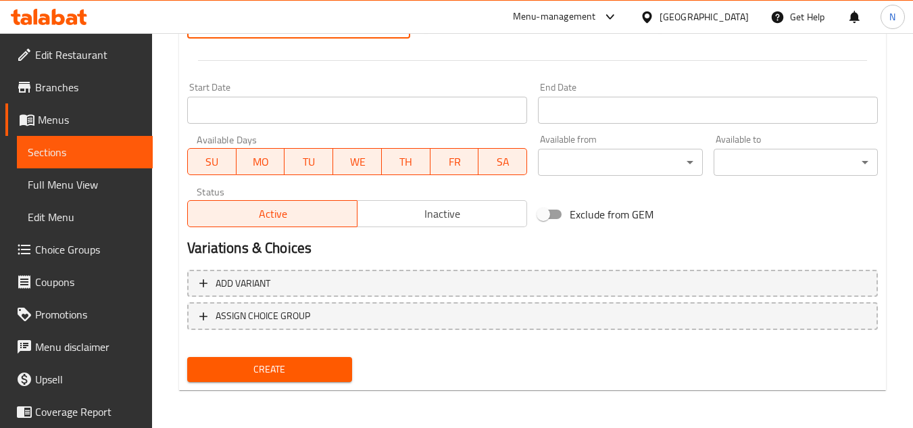
click at [259, 366] on span "Create" at bounding box center [269, 369] width 143 height 17
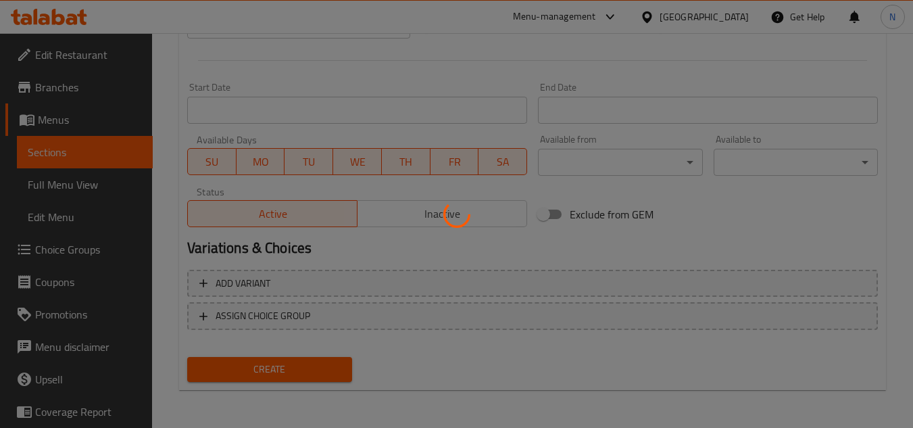
type input "0"
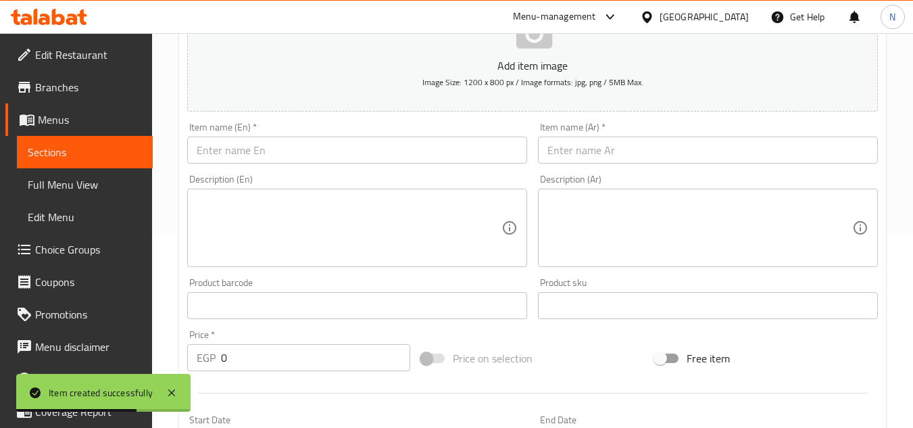
scroll to position [189, 0]
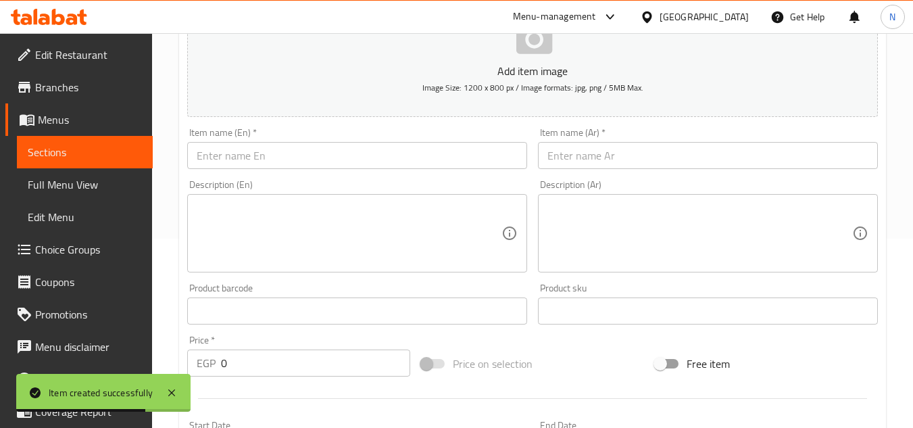
click at [626, 157] on input "text" at bounding box center [708, 155] width 340 height 27
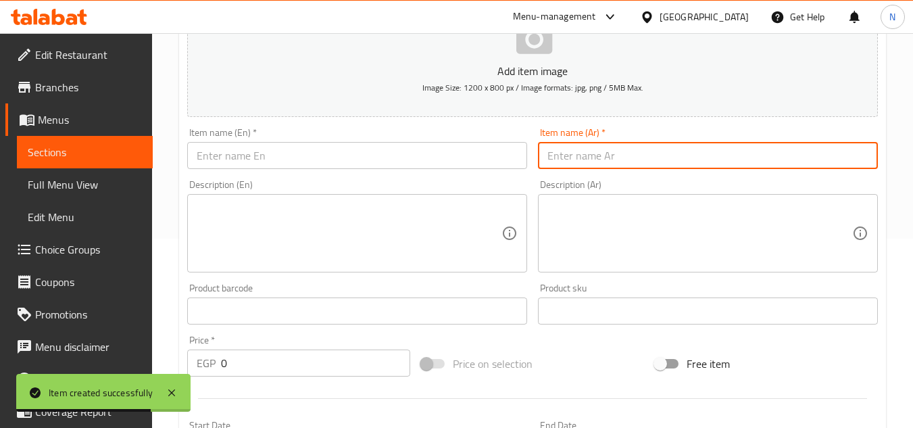
paste input "نصف كيلو شاورما فراخ"
type input "نصف كيلو شاورما فراخ"
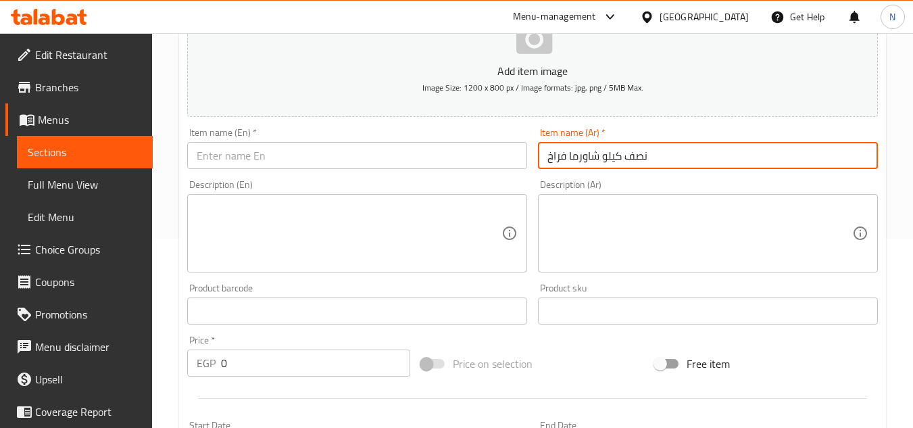
click at [328, 164] on input "text" at bounding box center [357, 155] width 340 height 27
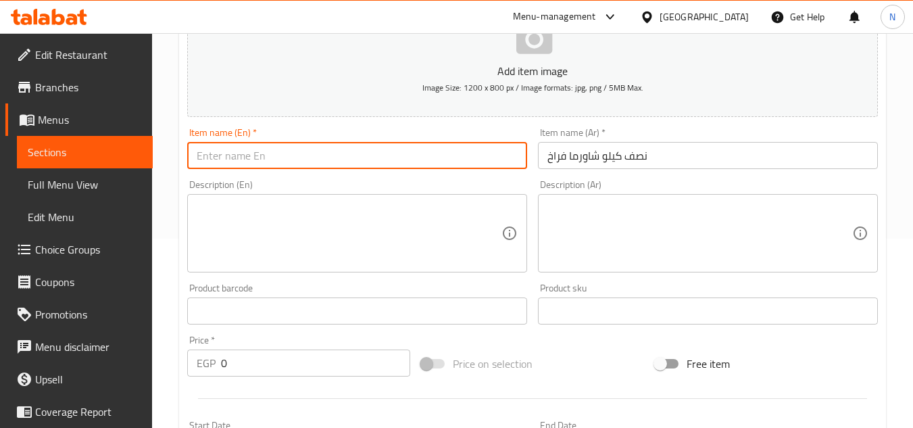
paste input "Half Kilo Of Chicken Shawarma"
type input "Half Kilo Of Chicken Shawarma"
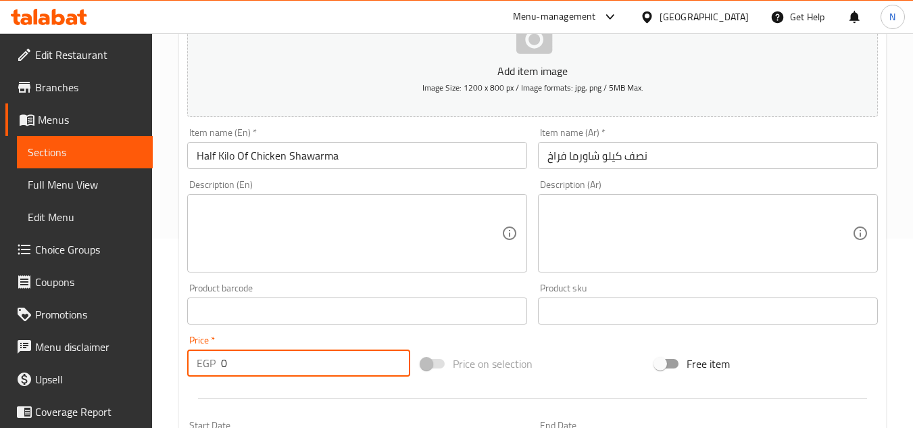
click at [224, 367] on input "0" at bounding box center [315, 362] width 189 height 27
paste input "43"
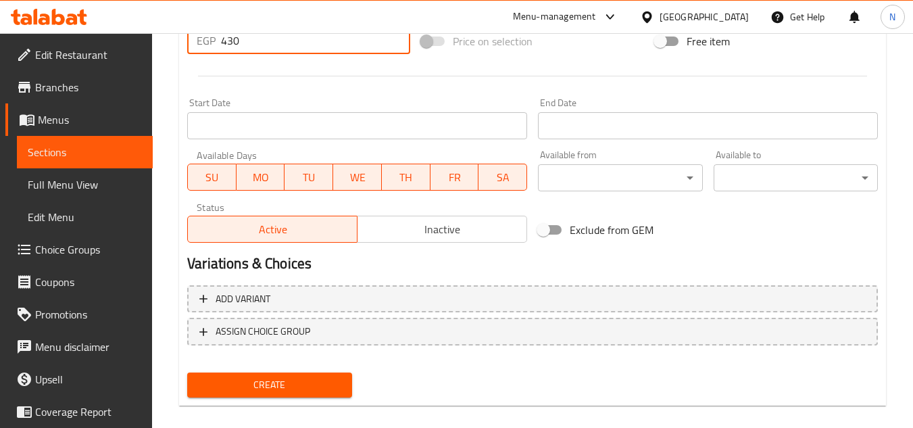
scroll to position [527, 0]
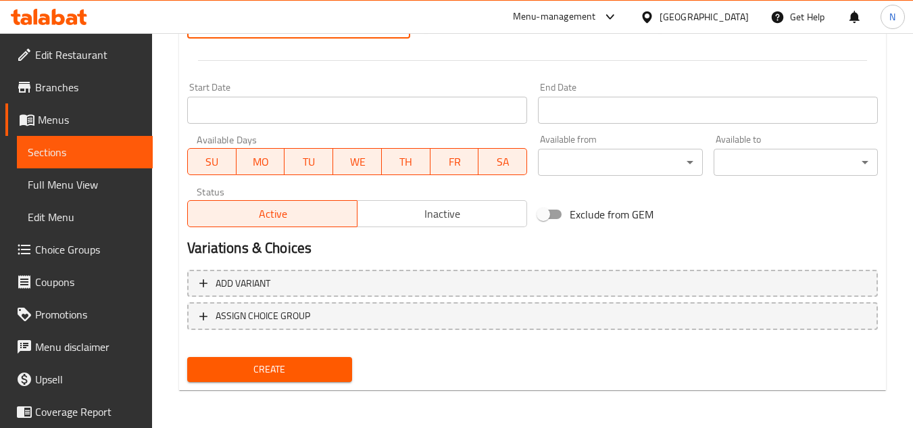
type input "430"
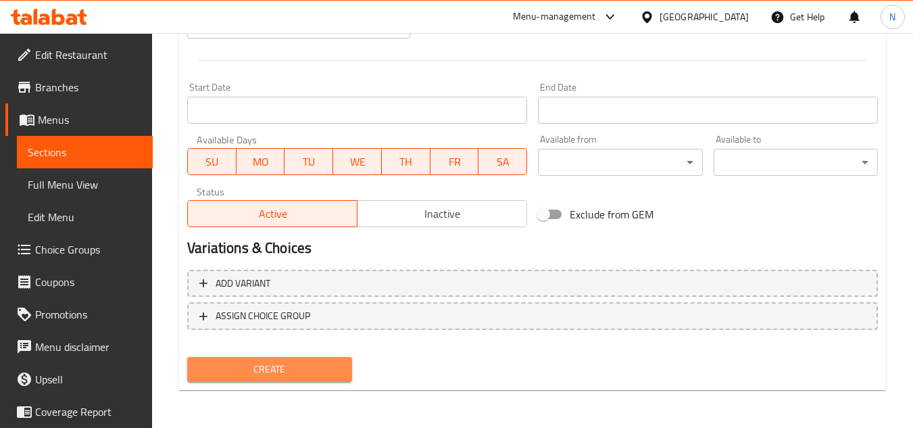
click at [294, 375] on span "Create" at bounding box center [269, 369] width 143 height 17
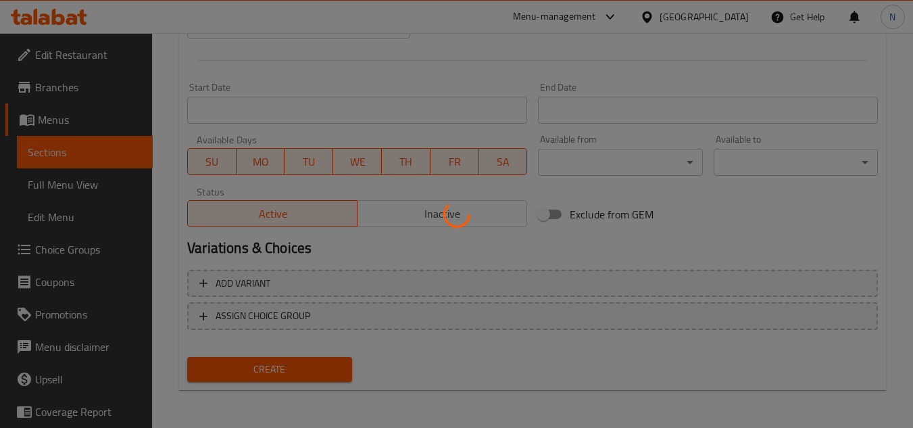
type input "0"
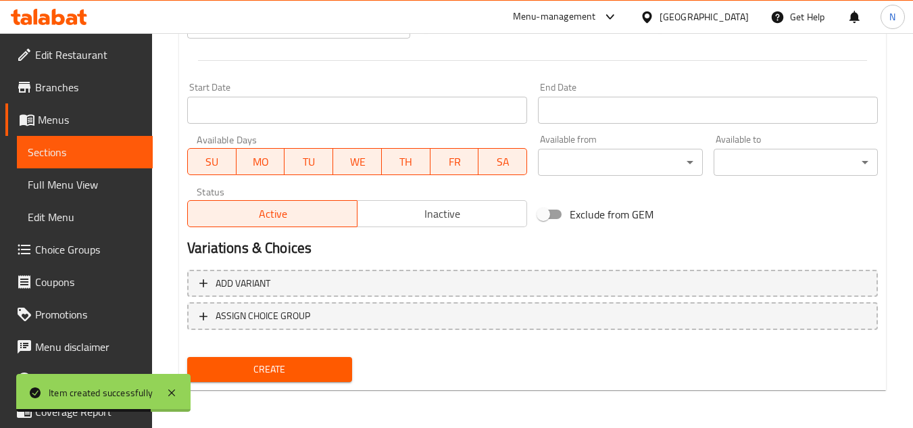
click at [241, 81] on div "Start Date Start Date" at bounding box center [357, 103] width 351 height 52
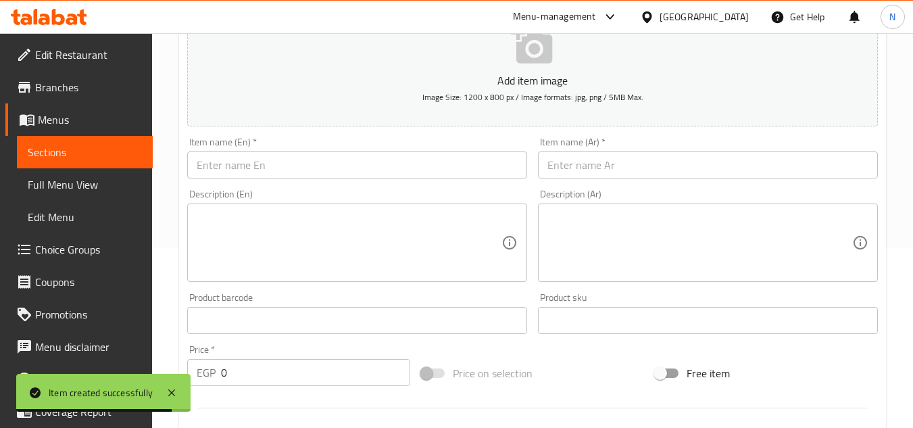
scroll to position [122, 0]
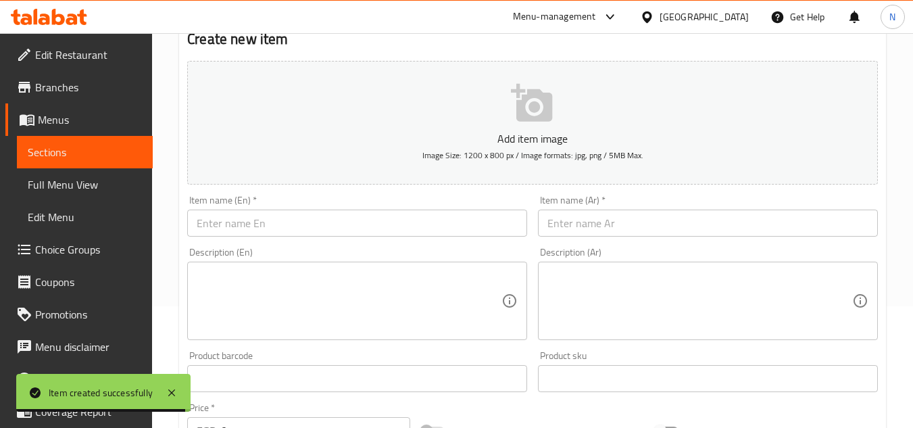
click at [566, 235] on input "text" at bounding box center [708, 222] width 340 height 27
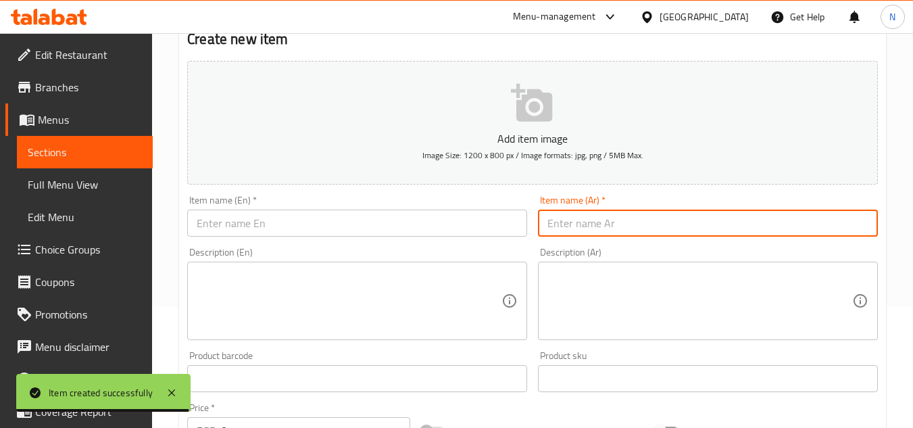
paste input "ربع كيلو شاورما فراخ"
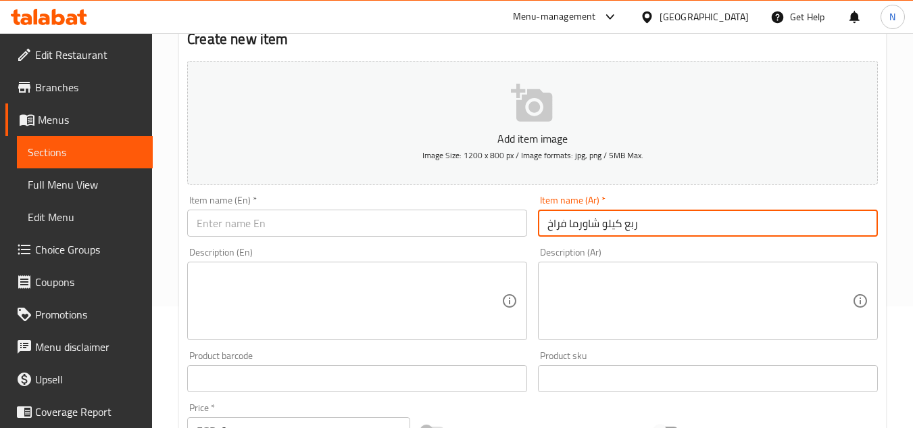
type input "ربع كيلو شاورما فراخ"
click at [261, 236] on input "text" at bounding box center [357, 222] width 340 height 27
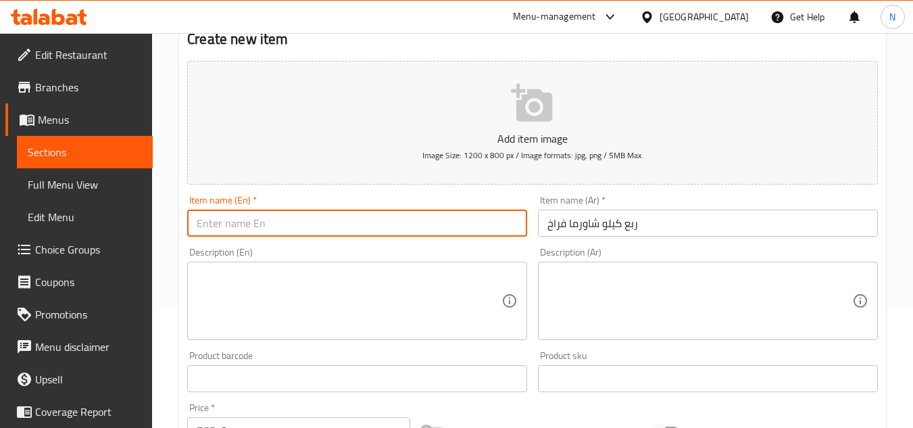
paste input "Quarter Kilo Of Chicken Shawarma"
type input "Quarter Kilo Of Chicken Shawarma"
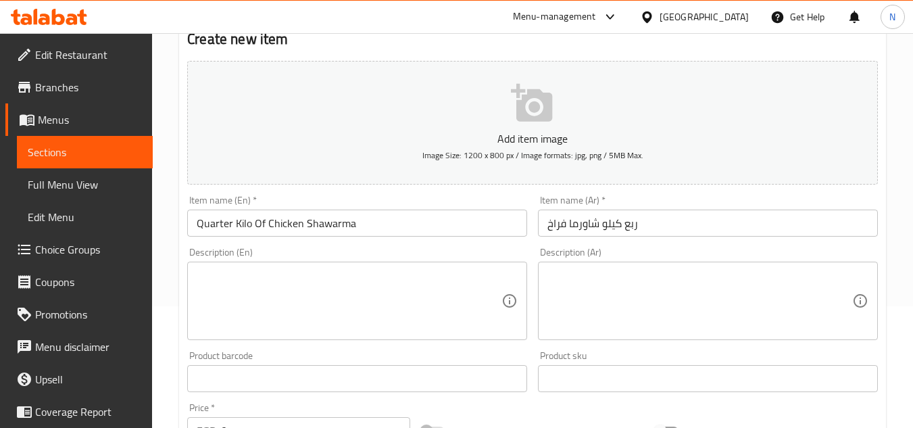
drag, startPoint x: 239, startPoint y: 311, endPoint x: 231, endPoint y: 332, distance: 21.8
click at [239, 311] on textarea at bounding box center [349, 301] width 305 height 64
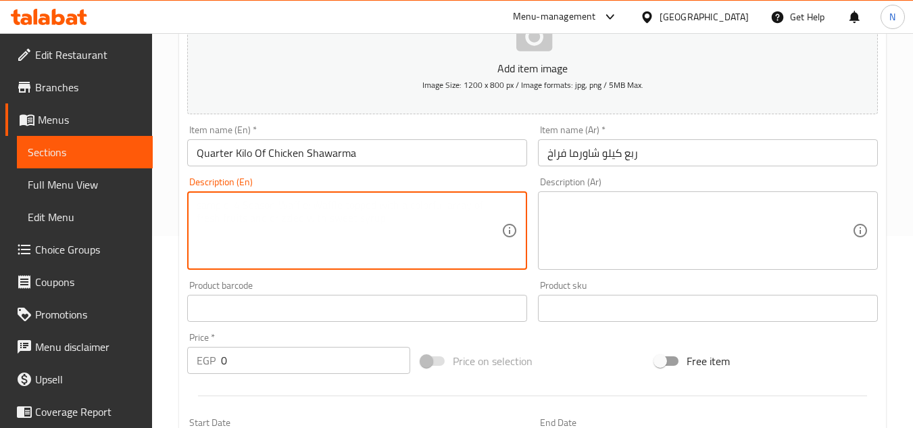
scroll to position [257, 0]
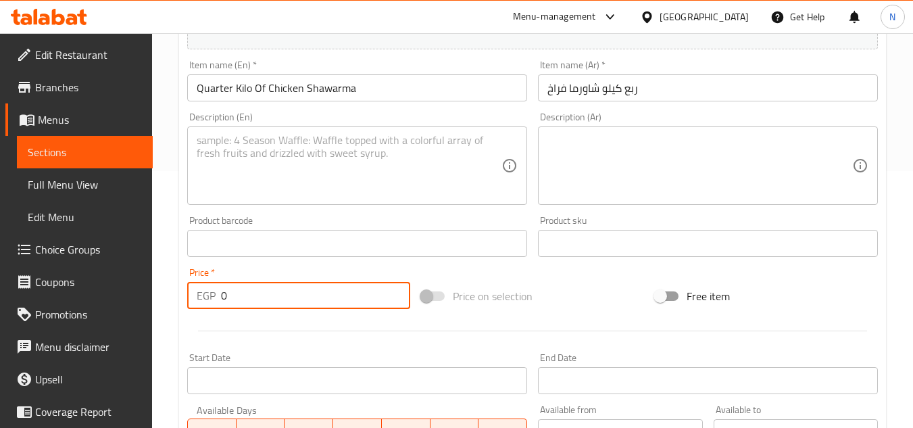
drag, startPoint x: 233, startPoint y: 308, endPoint x: 223, endPoint y: 312, distance: 10.9
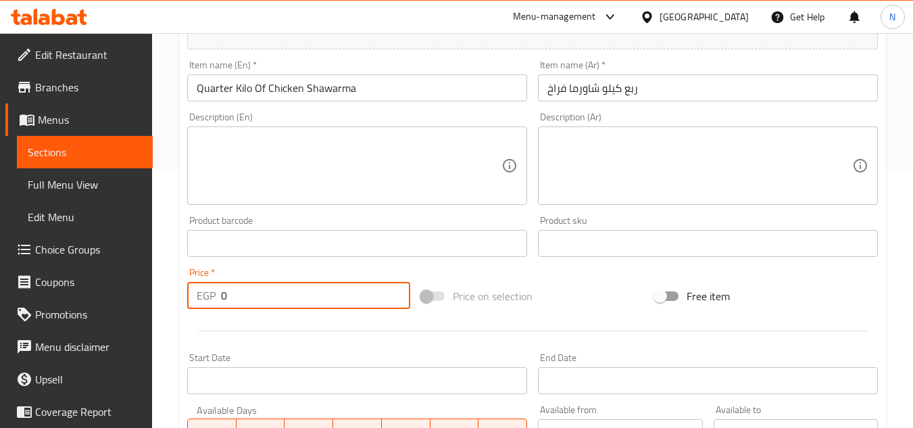
click at [223, 312] on div "Price   * EGP 0 Price *" at bounding box center [299, 288] width 234 height 52
paste input "25"
type input "250"
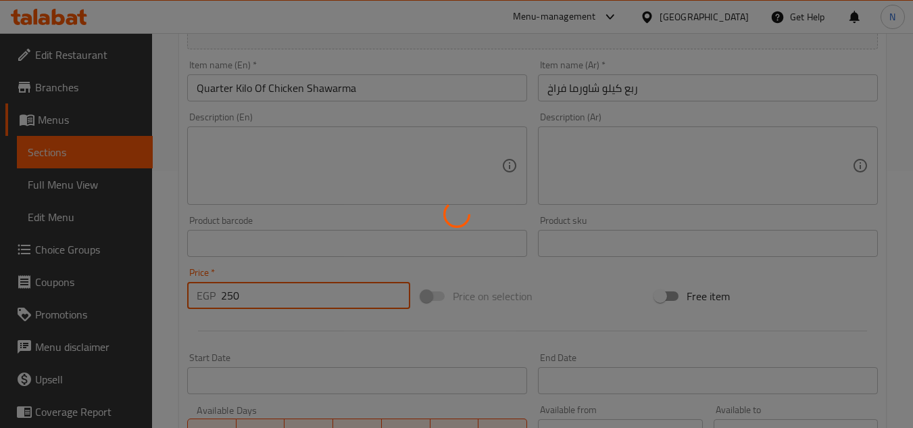
type input "0"
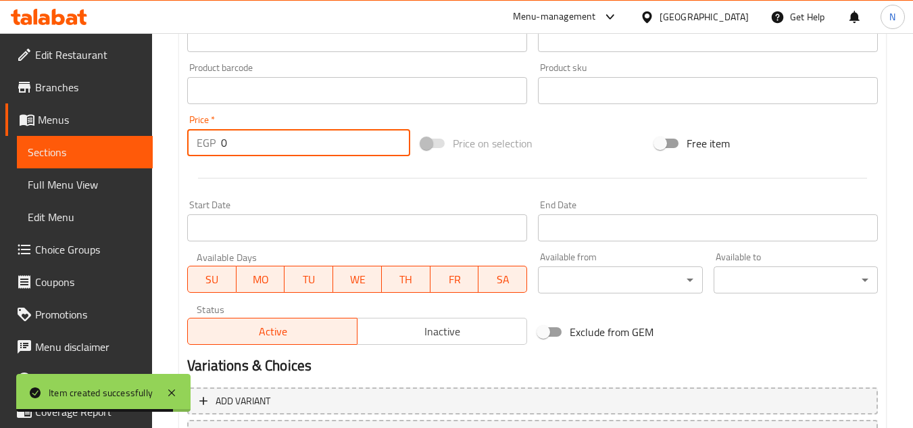
scroll to position [392, 0]
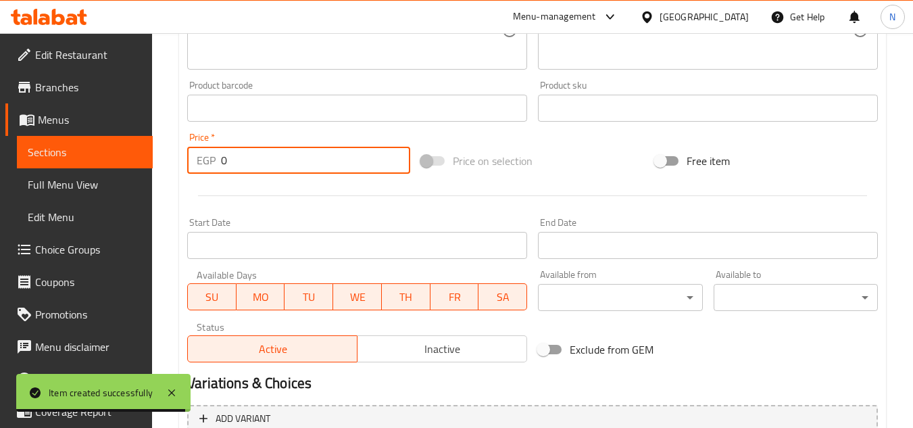
click at [84, 146] on span "Sections" at bounding box center [85, 152] width 114 height 16
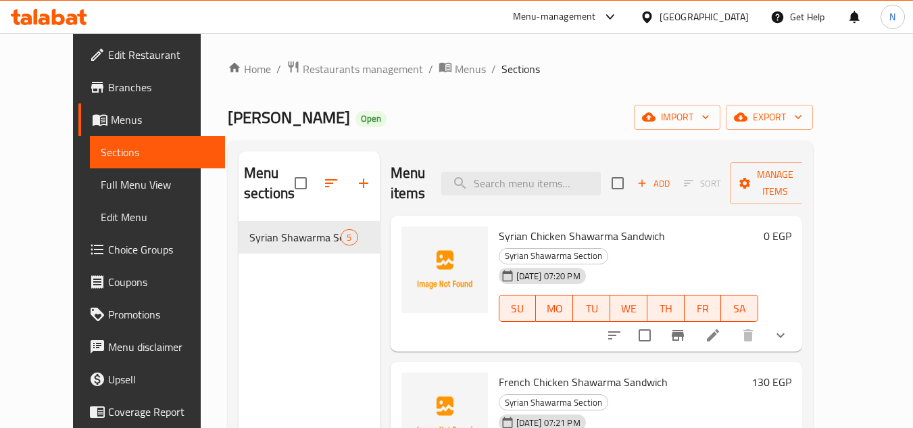
click at [355, 185] on icon "button" at bounding box center [363, 183] width 16 height 16
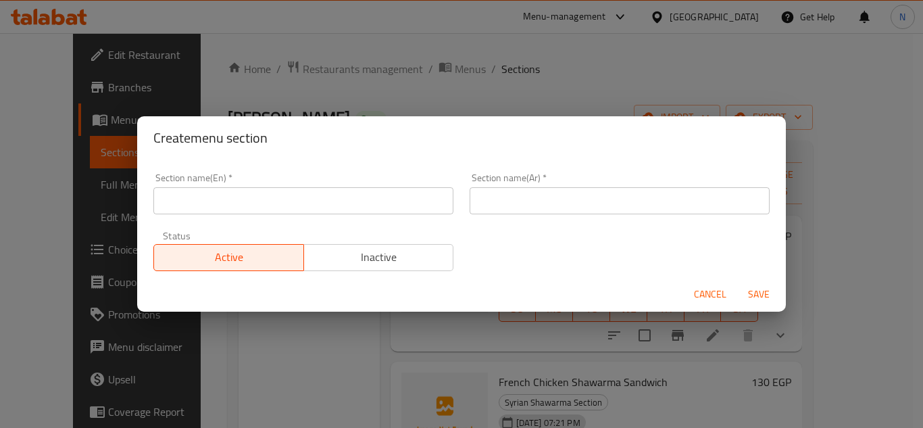
click at [534, 197] on input "text" at bounding box center [620, 200] width 300 height 27
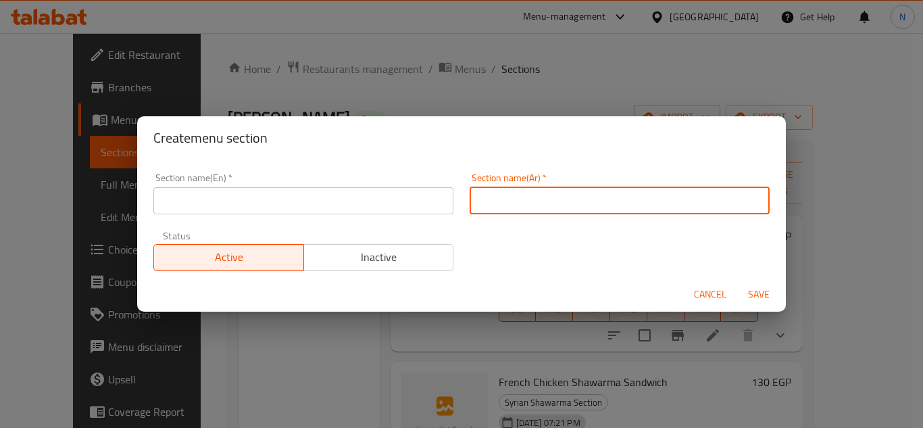
paste input "وجبات قسم الشاورما"
type input "وجبات قسم الشاورما"
click at [304, 203] on input "text" at bounding box center [303, 200] width 300 height 27
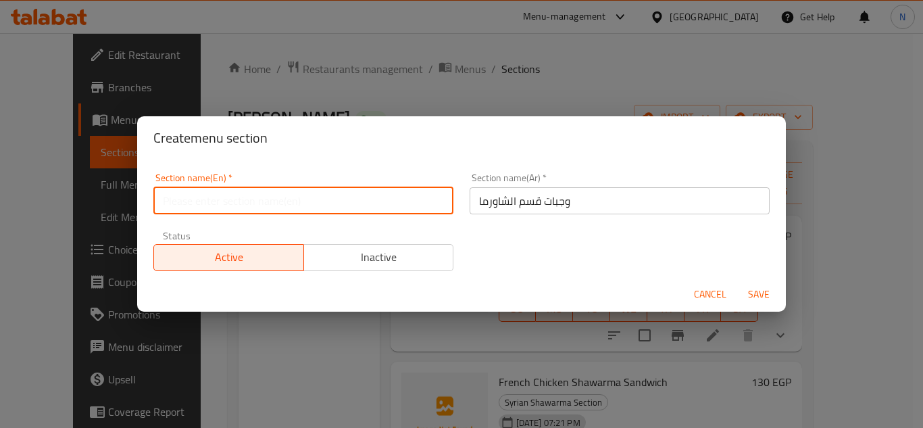
paste input "Shawarma Section Meals"
type input "Shawarma Section Meals"
click at [766, 293] on span "Save" at bounding box center [759, 294] width 32 height 17
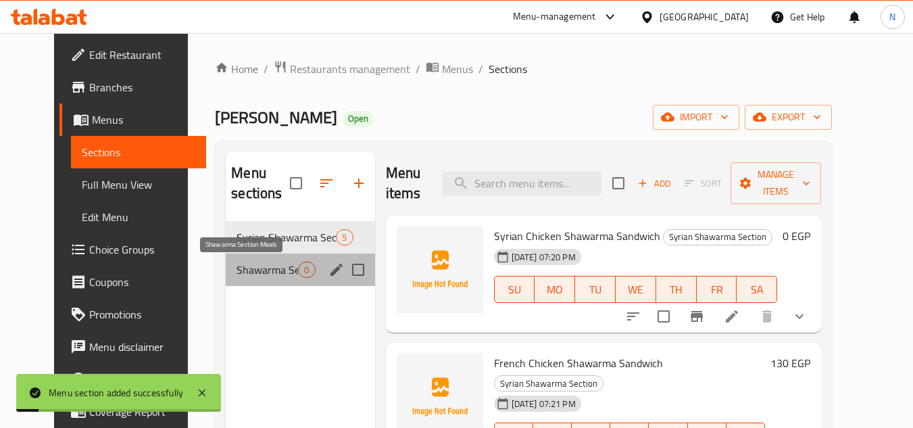
click at [261, 270] on span "Shawarma Section Meals" at bounding box center [266, 269] width 61 height 16
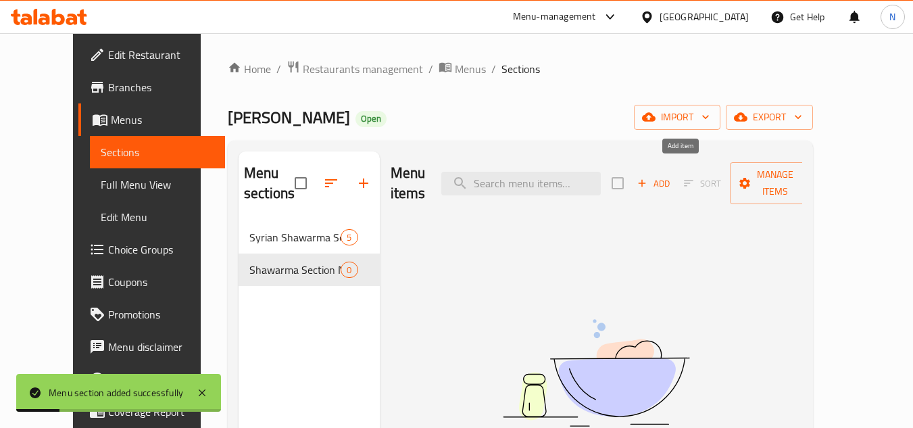
click at [672, 177] on span "Add" at bounding box center [653, 184] width 36 height 16
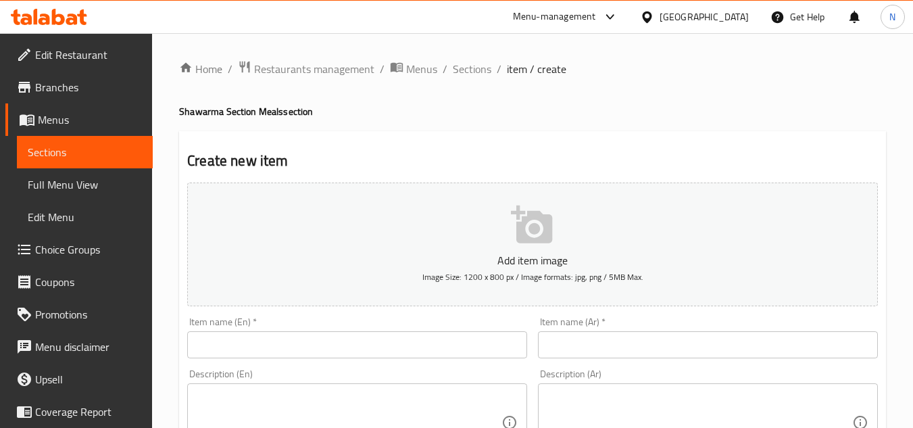
click at [633, 341] on input "text" at bounding box center [708, 344] width 340 height 27
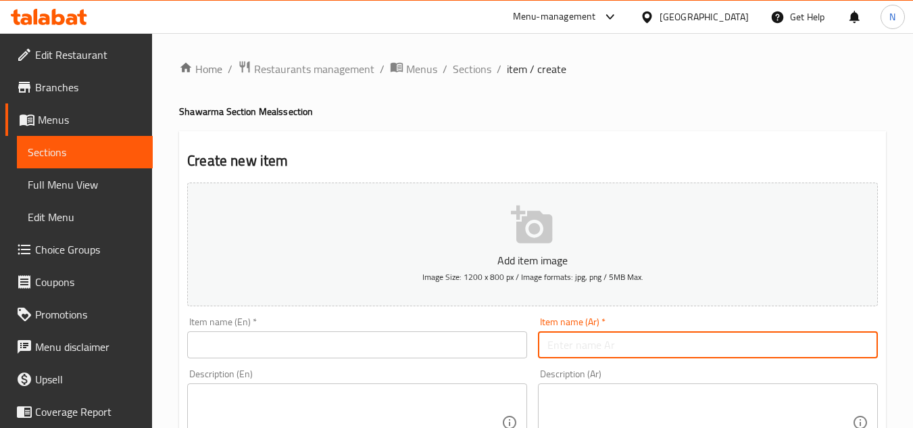
paste input "وجبة عربي فراخ"
type input "وجبة عربي فراخ"
click at [366, 351] on input "text" at bounding box center [357, 344] width 340 height 27
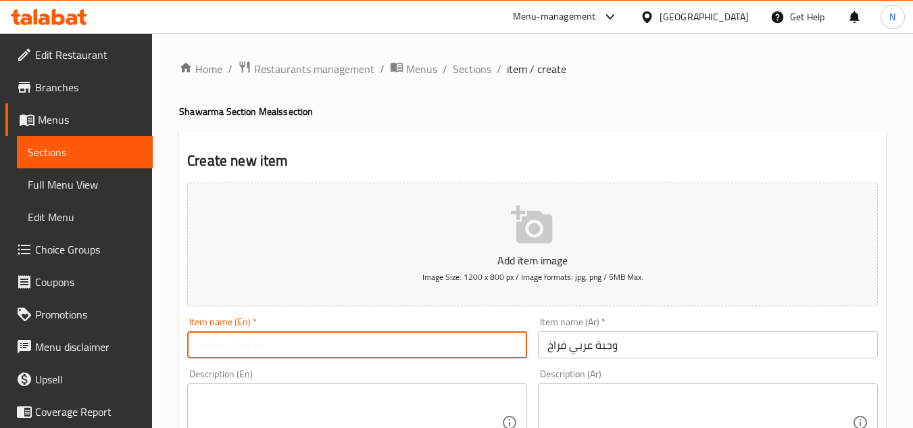
paste input "Arabic Chicken Meal"
type input "Arabic Chicken Meal"
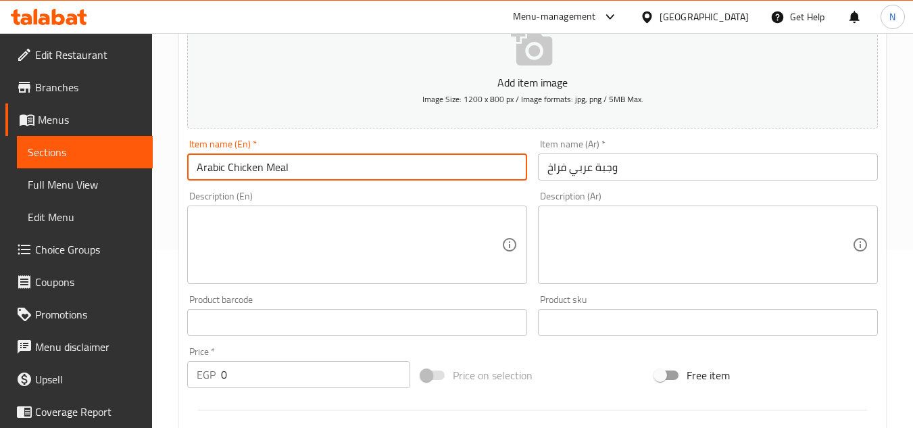
scroll to position [203, 0]
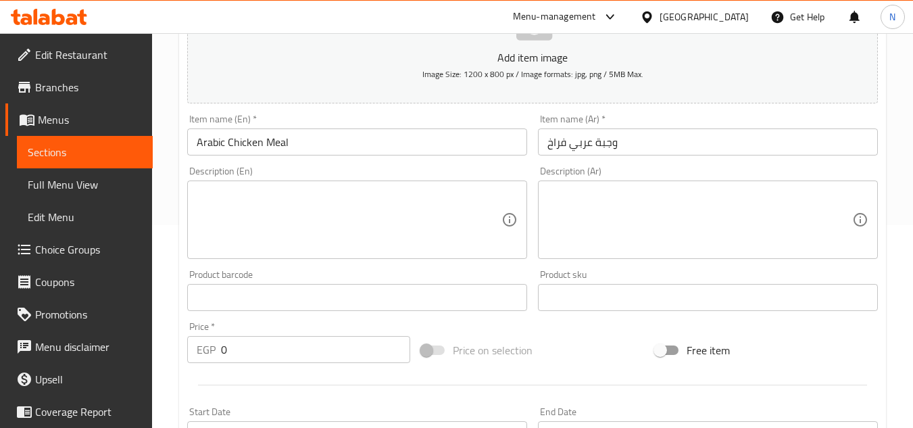
click at [235, 349] on input "0" at bounding box center [315, 349] width 189 height 27
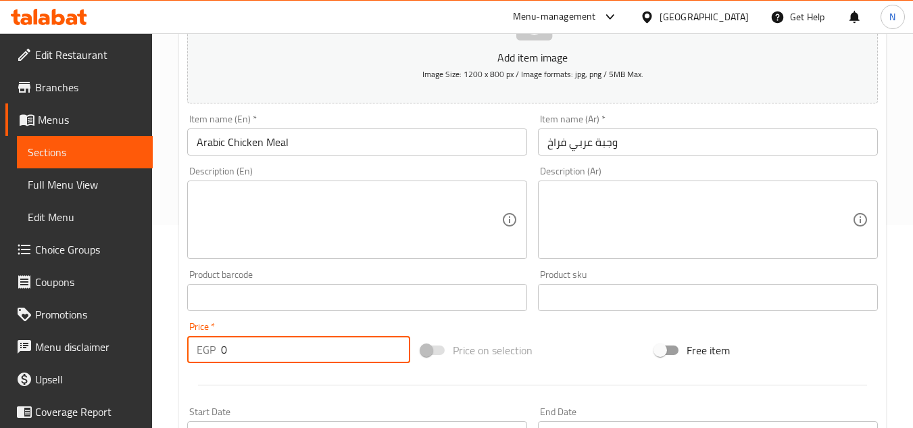
click at [234, 349] on input "0" at bounding box center [315, 349] width 189 height 27
paste input "16"
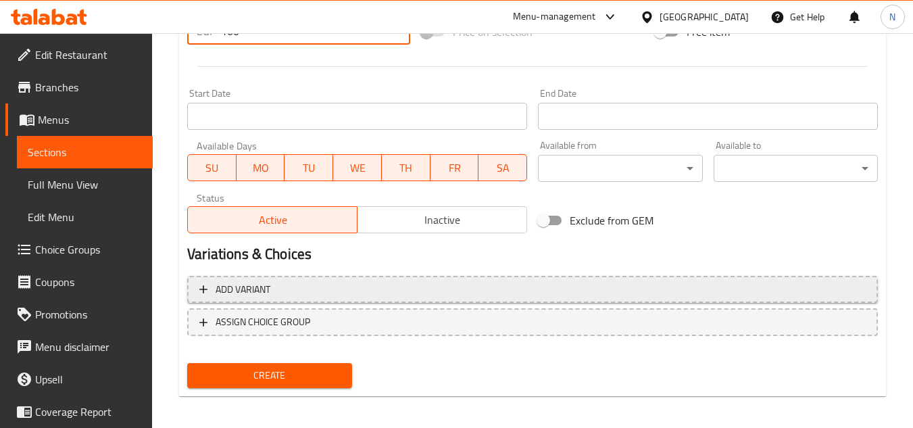
scroll to position [527, 0]
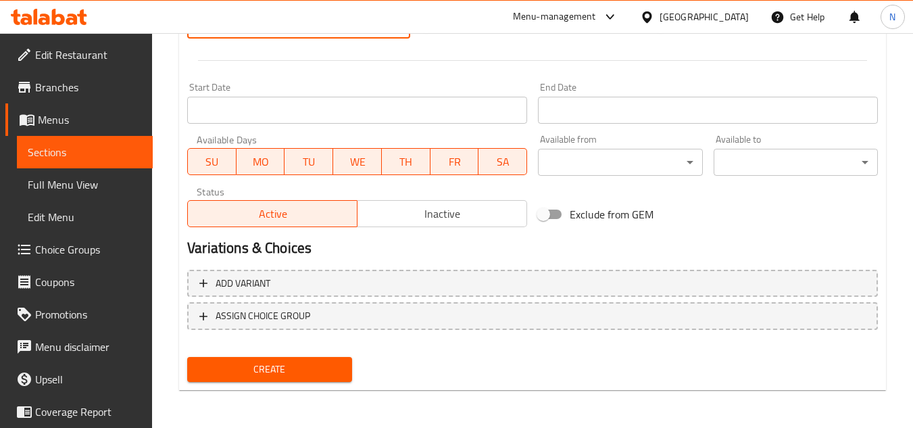
type input "160"
click at [319, 370] on span "Create" at bounding box center [269, 369] width 143 height 17
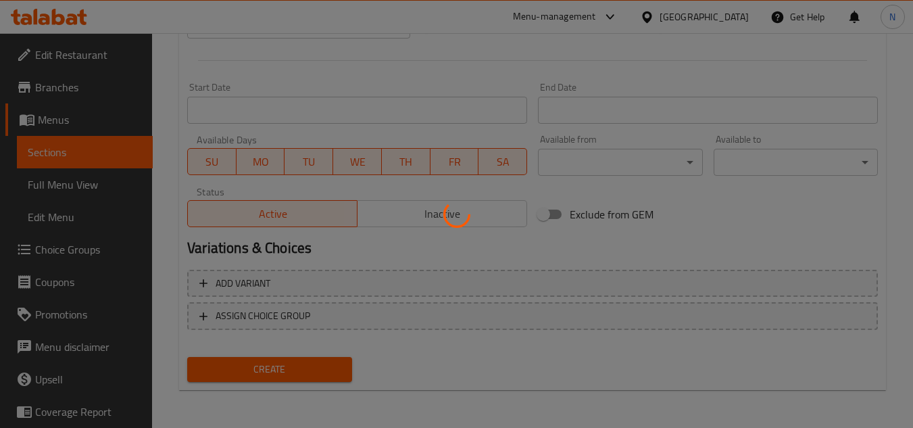
type input "0"
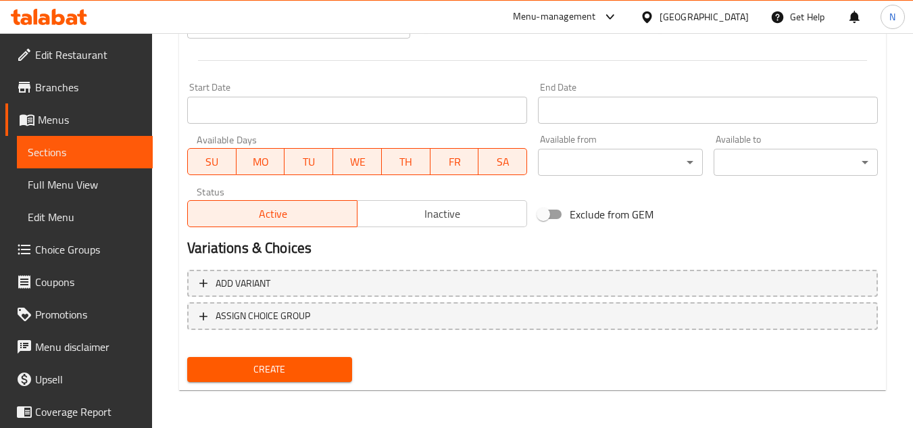
drag, startPoint x: 168, startPoint y: 112, endPoint x: 600, endPoint y: 101, distance: 432.6
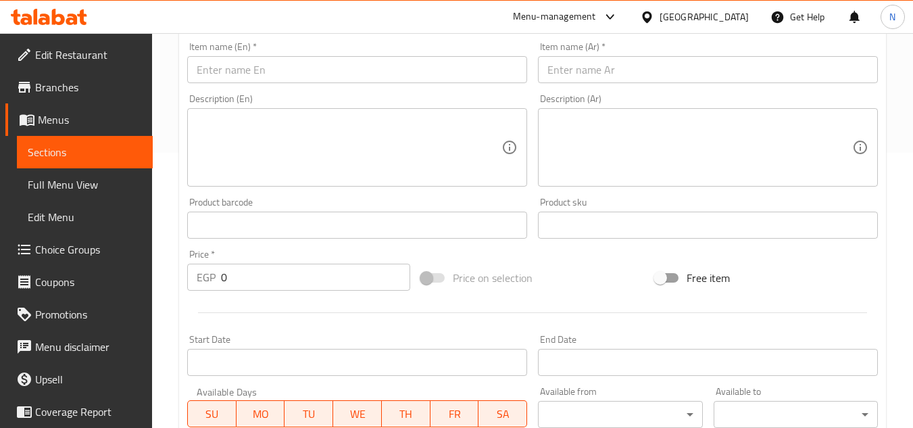
scroll to position [122, 0]
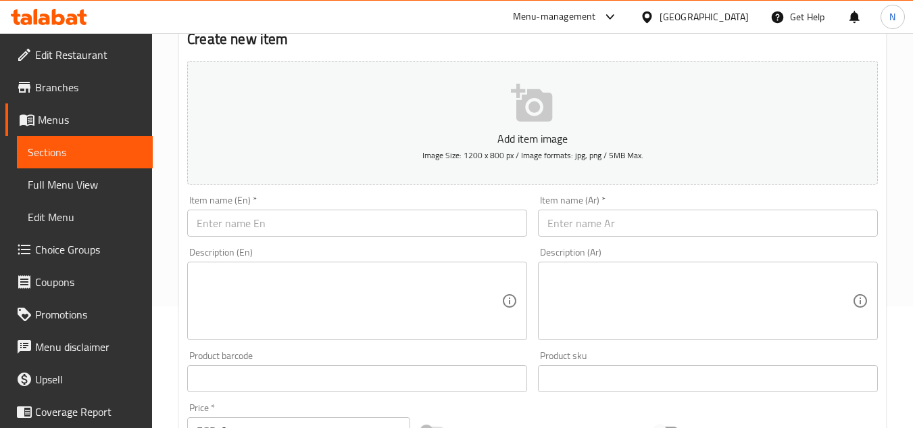
click at [634, 230] on input "text" at bounding box center [708, 222] width 340 height 27
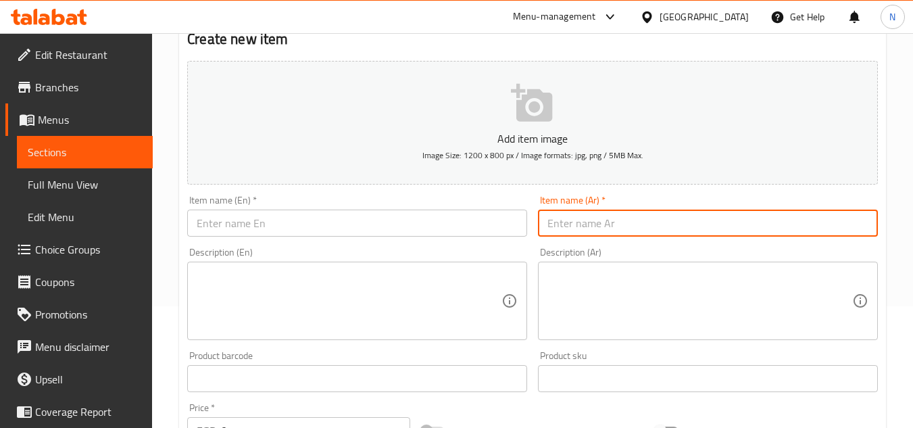
paste input "فتة شاورما فراخ"
type input "فتة شاورما فراخ"
click at [568, 227] on input "فتة شاورما فراخ" at bounding box center [708, 222] width 340 height 27
click at [568, 226] on input "فتة شاورما فراخ" at bounding box center [708, 222] width 340 height 27
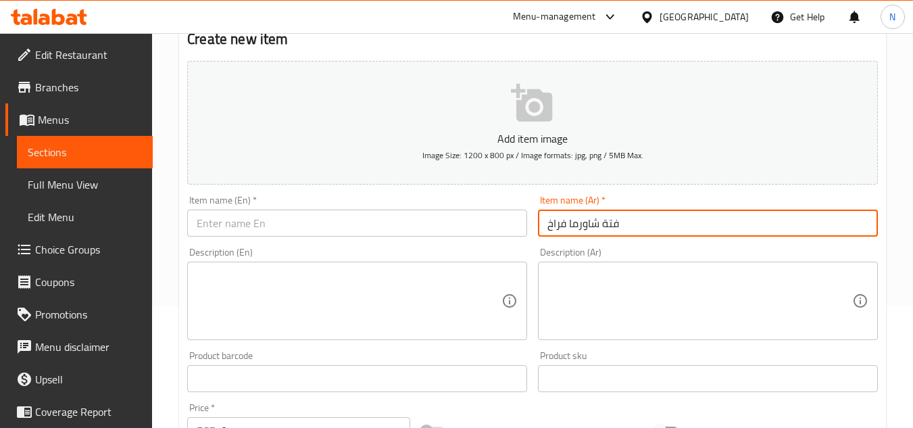
click at [366, 215] on input "text" at bounding box center [357, 222] width 340 height 27
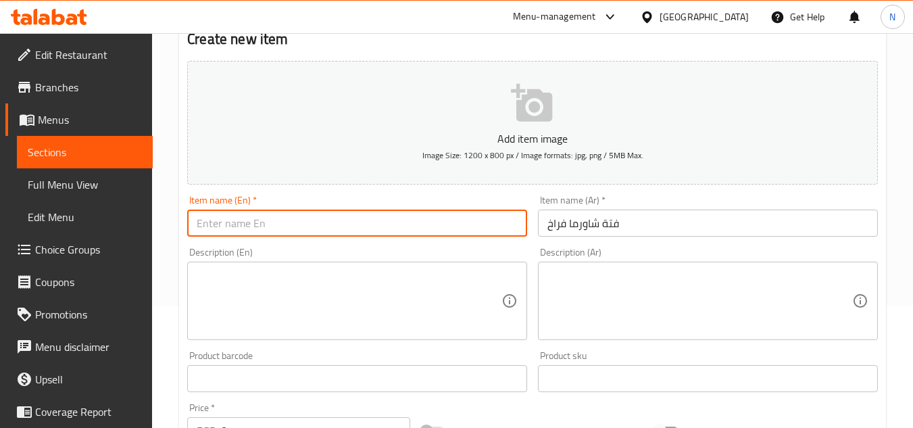
paste input "Chicken Shawarma Fatteh"
type input "Chicken Shawarma Fatteh"
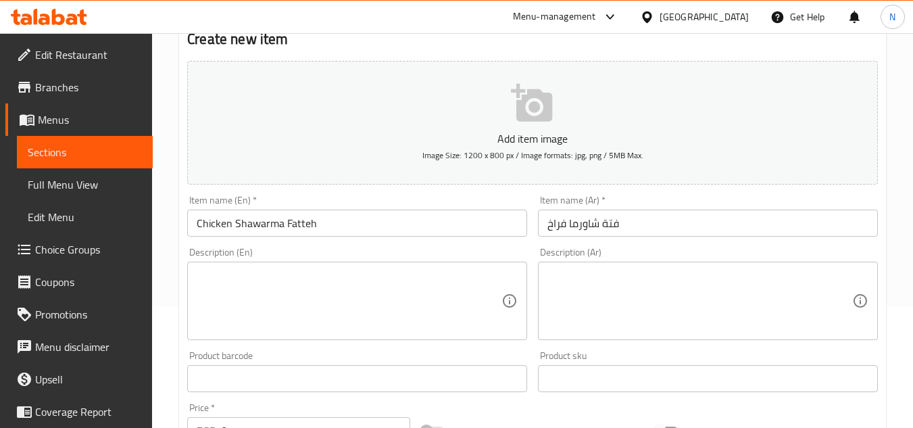
click at [229, 303] on textarea at bounding box center [349, 301] width 305 height 64
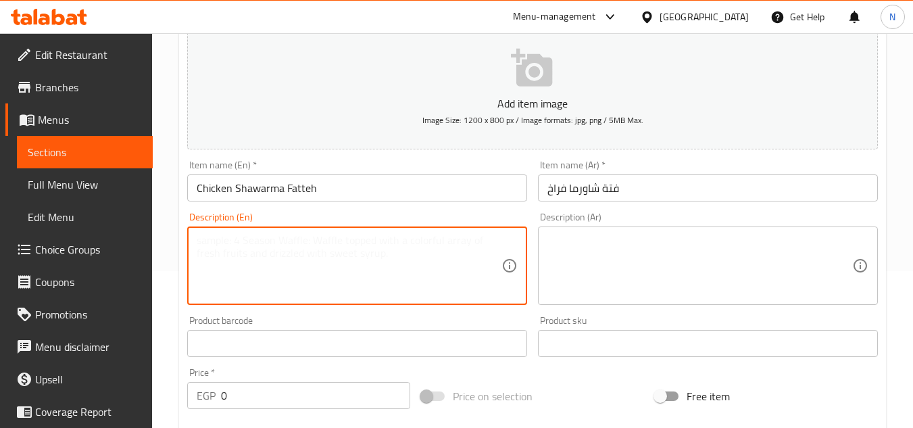
scroll to position [189, 0]
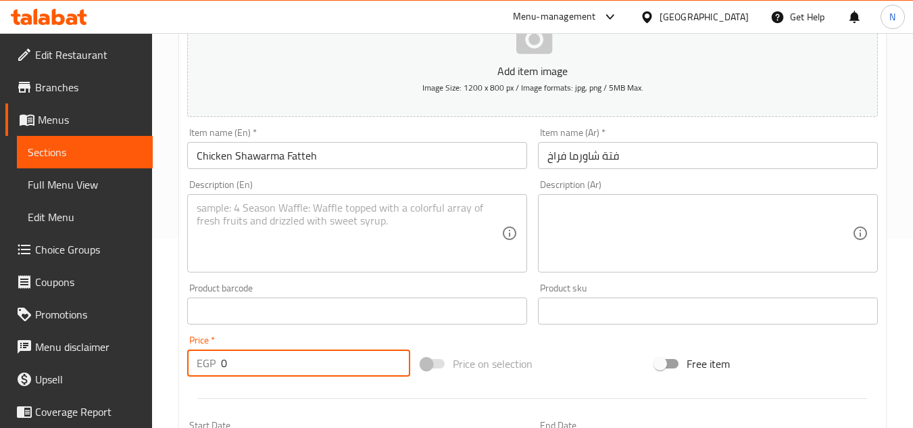
drag, startPoint x: 243, startPoint y: 361, endPoint x: 157, endPoint y: 391, distance: 90.2
click at [157, 391] on div "Home / Restaurants management / Menus / Sections / item / create Shawarma Secti…" at bounding box center [532, 305] width 761 height 922
paste input "17"
type input "170"
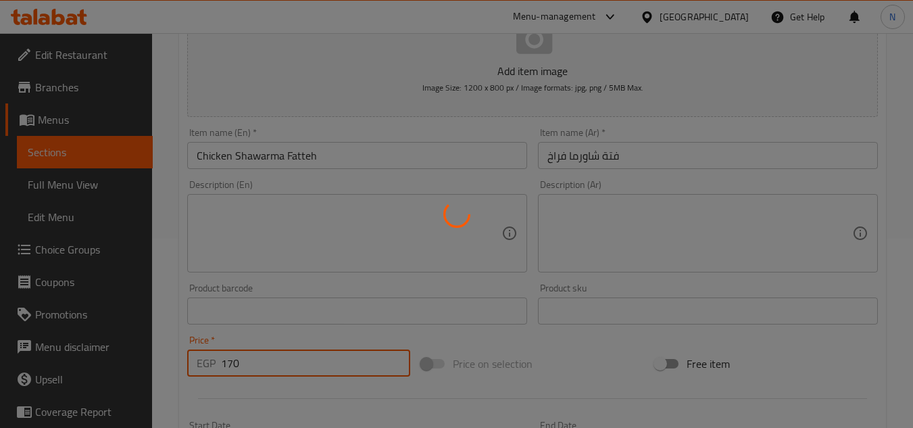
type input "0"
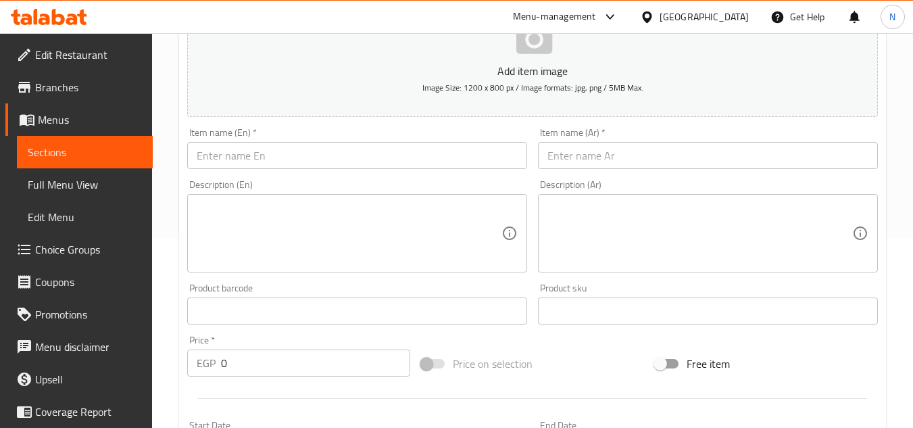
click at [228, 155] on input "text" at bounding box center [357, 155] width 340 height 27
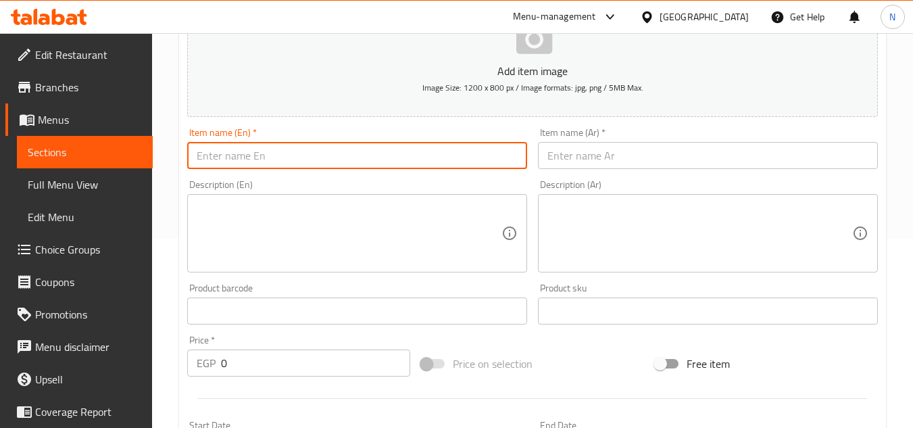
click at [619, 159] on input "text" at bounding box center [708, 155] width 340 height 27
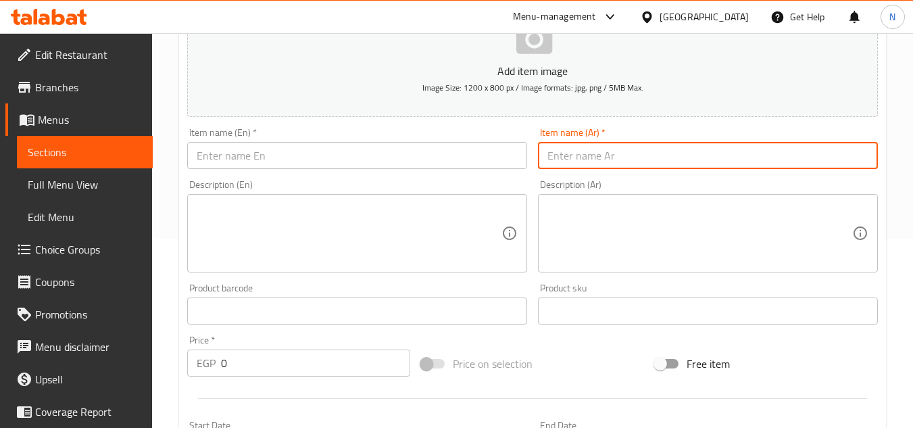
paste input "وجبة إكسترا شاورما"
type input "وجبة إكسترا شاورما"
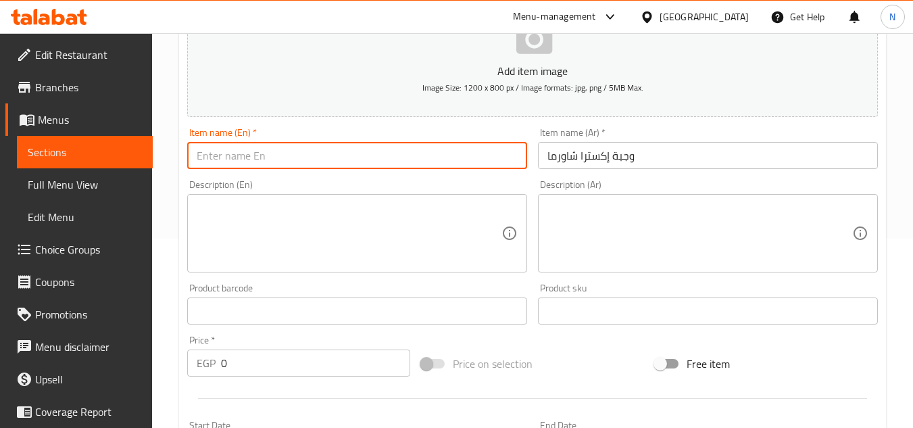
click at [407, 154] on input "text" at bounding box center [357, 155] width 340 height 27
paste input "Extra Shawarma Meal"
type input "Extra Shawarma Meal"
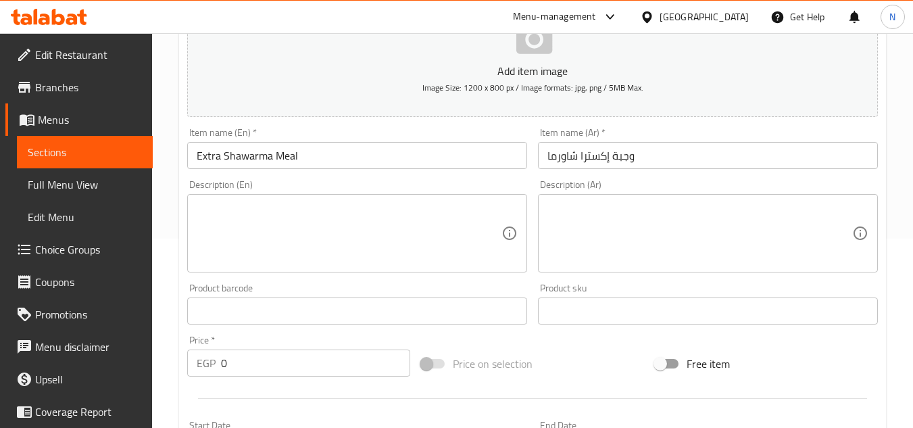
drag, startPoint x: 259, startPoint y: 215, endPoint x: 408, endPoint y: 222, distance: 148.8
click at [259, 215] on textarea at bounding box center [349, 233] width 305 height 64
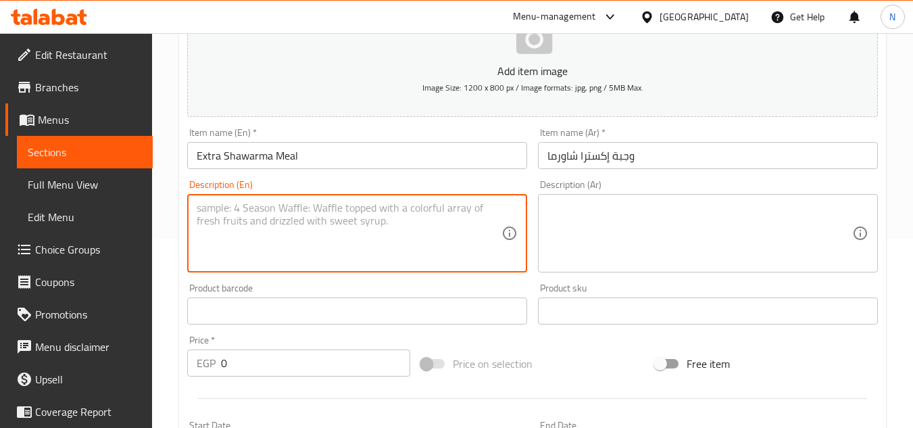
click at [643, 201] on div "Description (Ar)" at bounding box center [708, 233] width 340 height 78
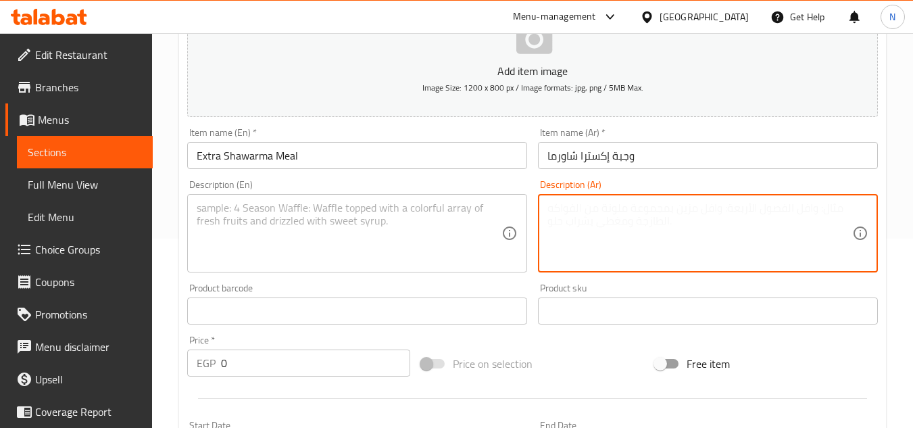
paste textarea "شاورما + موتزاريلا + مشروم + فلفل"
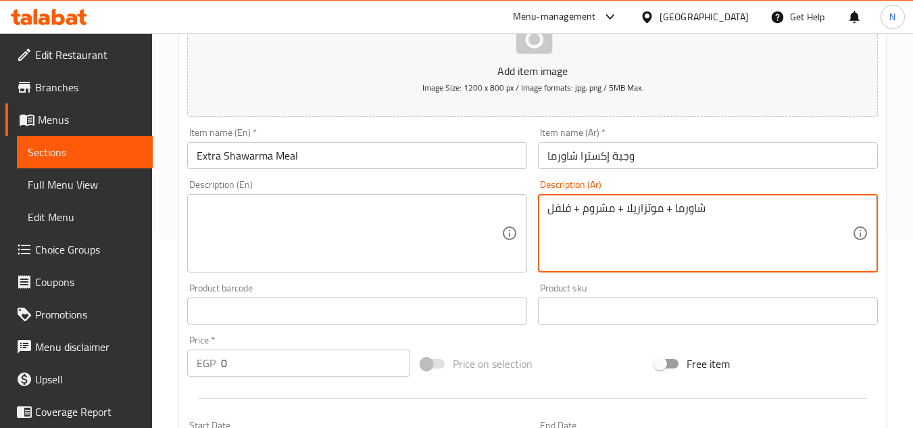
drag, startPoint x: 666, startPoint y: 211, endPoint x: 672, endPoint y: 209, distance: 7.1
click at [672, 209] on textarea "شاورما + موتزاريلا + مشروم + فلفل" at bounding box center [699, 233] width 305 height 64
click at [620, 208] on textarea "شاورما، [PERSON_NAME] + مشروم + فلفل" at bounding box center [699, 233] width 305 height 64
drag, startPoint x: 618, startPoint y: 208, endPoint x: 625, endPoint y: 206, distance: 7.7
click at [625, 206] on textarea "شاورما، [PERSON_NAME] + مشروم + فلفل" at bounding box center [699, 233] width 305 height 64
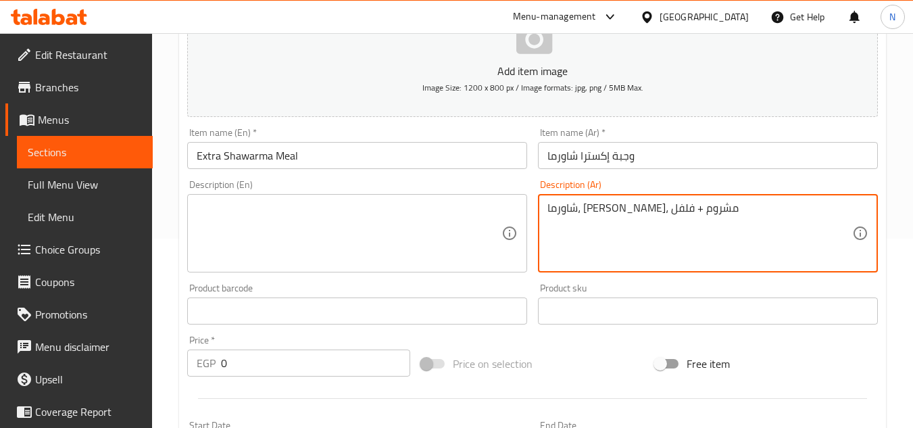
drag, startPoint x: 578, startPoint y: 210, endPoint x: 571, endPoint y: 213, distance: 7.9
click at [571, 213] on textarea "شاورما، [PERSON_NAME]، مشروم + فلفل" at bounding box center [699, 233] width 305 height 64
click at [704, 213] on textarea "[PERSON_NAME]، [PERSON_NAME]، مشروم وفلفل" at bounding box center [699, 233] width 305 height 64
click at [680, 211] on textarea "[PERSON_NAME]، [PERSON_NAME]، مشروم وفلفل." at bounding box center [699, 233] width 305 height 64
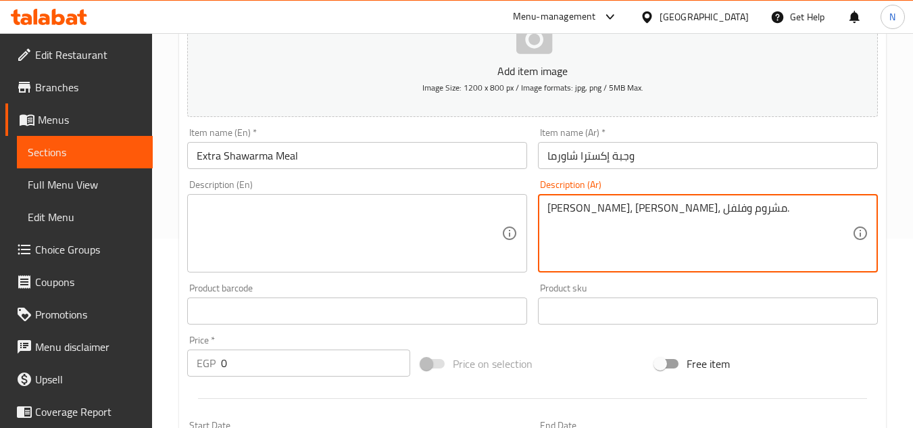
click at [680, 211] on textarea "[PERSON_NAME]، [PERSON_NAME]، مشروم وفلفل." at bounding box center [699, 233] width 305 height 64
type textarea "[PERSON_NAME]، [PERSON_NAME]، مشروم وفلفل."
click at [405, 220] on textarea at bounding box center [349, 233] width 305 height 64
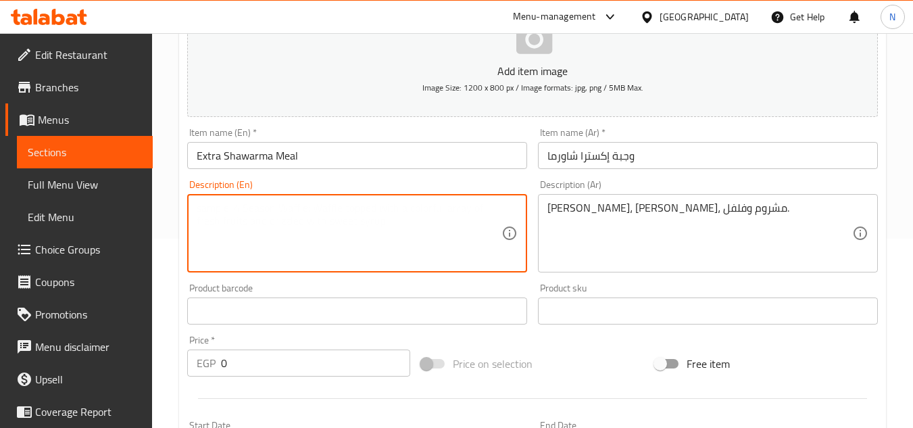
paste textarea "Shawarma, mozzarella, mushrooms and peppers."
type textarea "Shawarma, mozzarella, mushrooms and peppers."
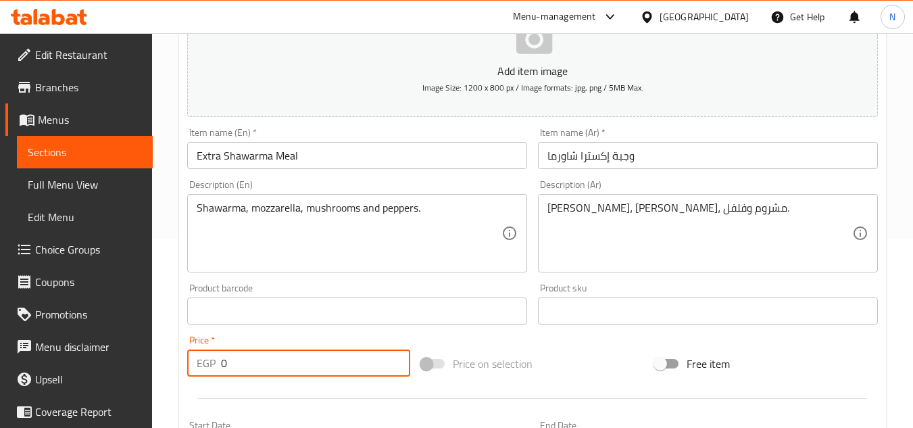
drag, startPoint x: 247, startPoint y: 367, endPoint x: 203, endPoint y: 373, distance: 45.0
click at [203, 373] on div "EGP 0 Price *" at bounding box center [298, 362] width 223 height 27
paste input "175"
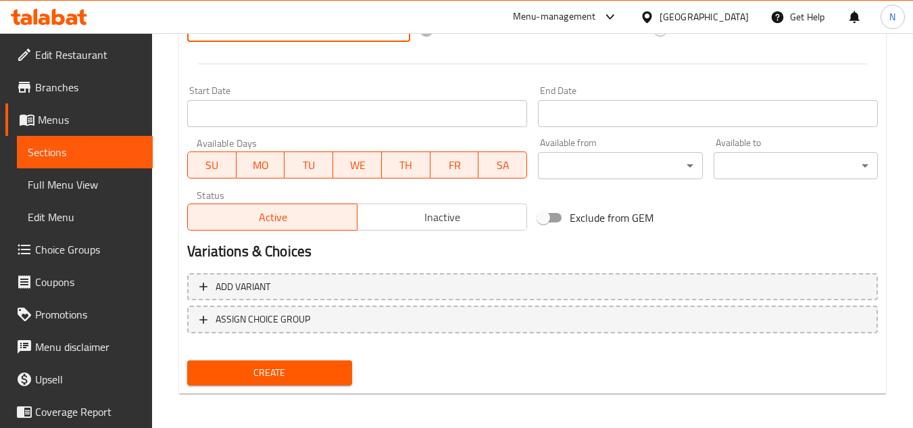
scroll to position [527, 0]
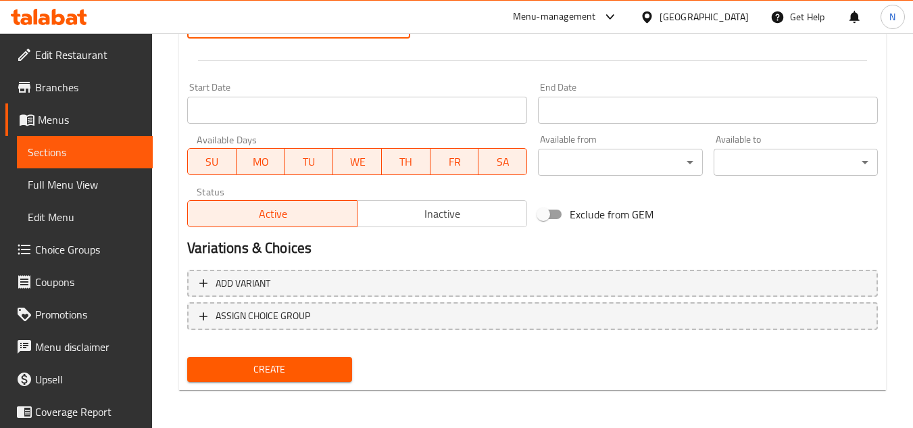
type input "175"
click at [324, 374] on span "Create" at bounding box center [269, 369] width 143 height 17
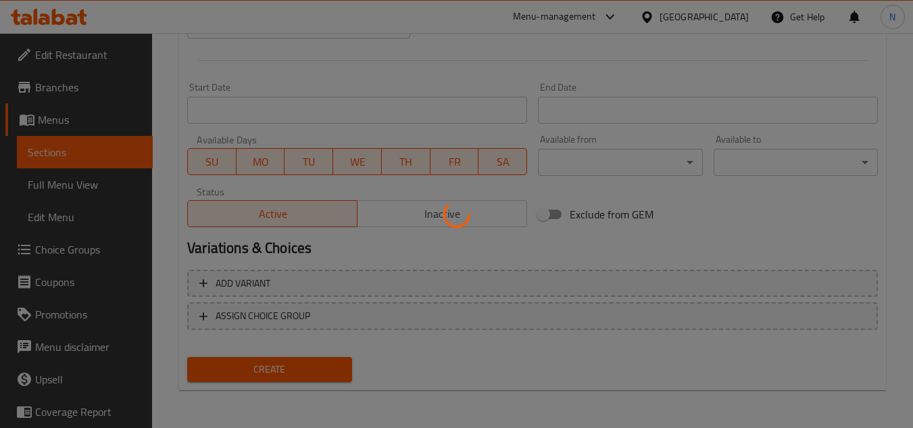
type input "0"
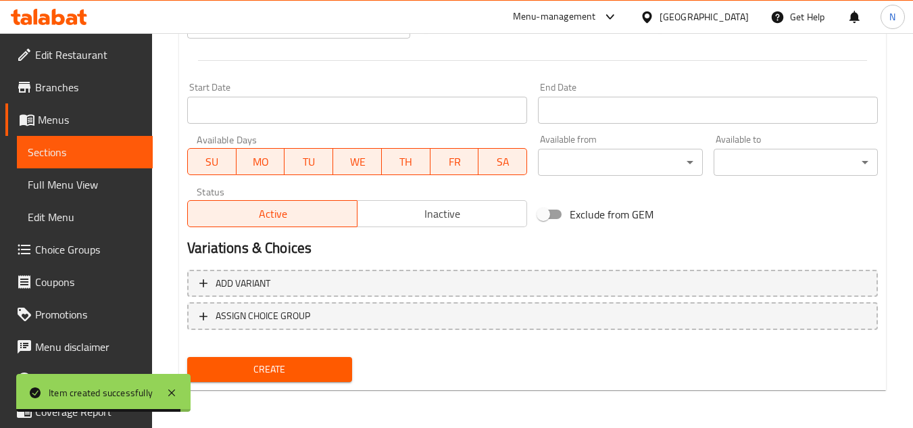
click at [182, 67] on div at bounding box center [532, 60] width 701 height 33
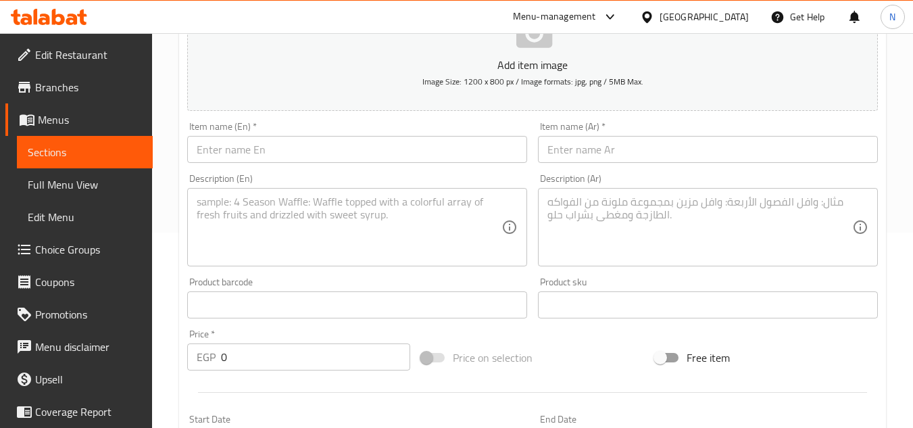
scroll to position [189, 0]
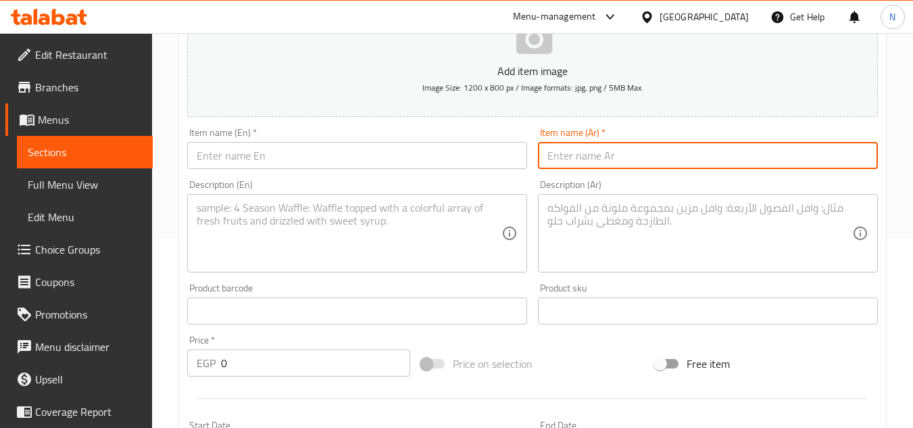
click at [622, 155] on input "text" at bounding box center [708, 155] width 340 height 27
paste input "فتة شاورما فراخ وسط"
type input "فتة شاورما فراخ وسط"
click at [379, 145] on input "text" at bounding box center [357, 155] width 340 height 27
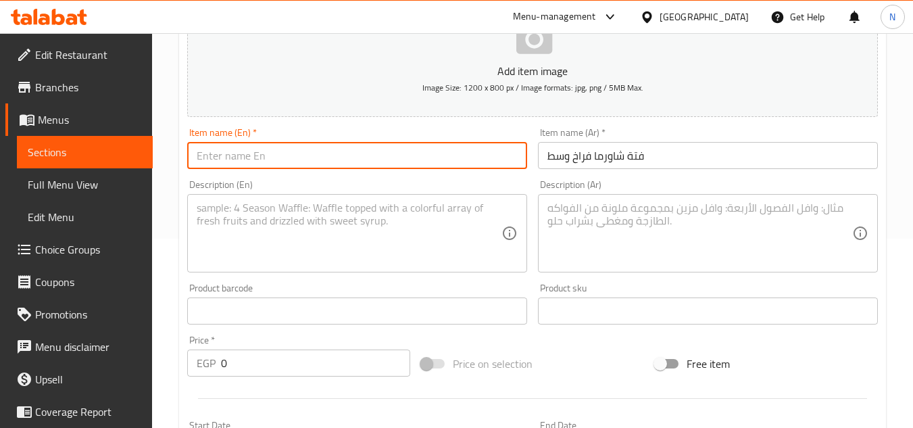
paste input "Medium Chicken Shawarma Fatteh"
type input "Medium Chicken Shawarma Fatteh"
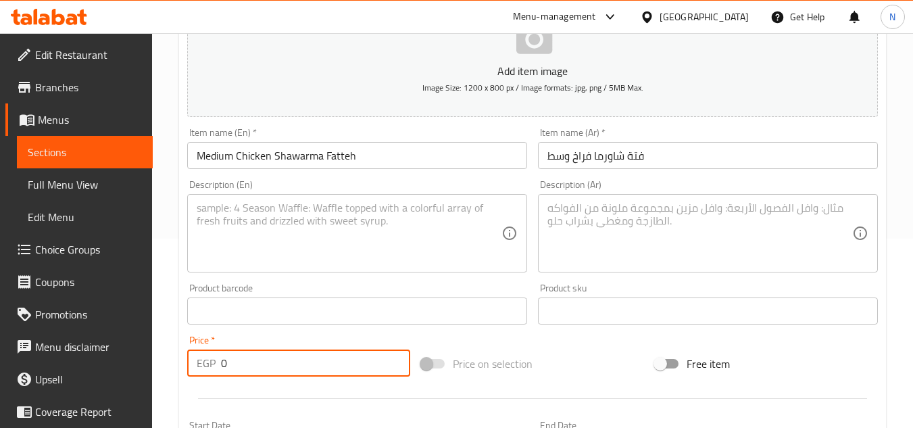
click at [233, 364] on input "0" at bounding box center [315, 362] width 189 height 27
paste input "135"
type input "135"
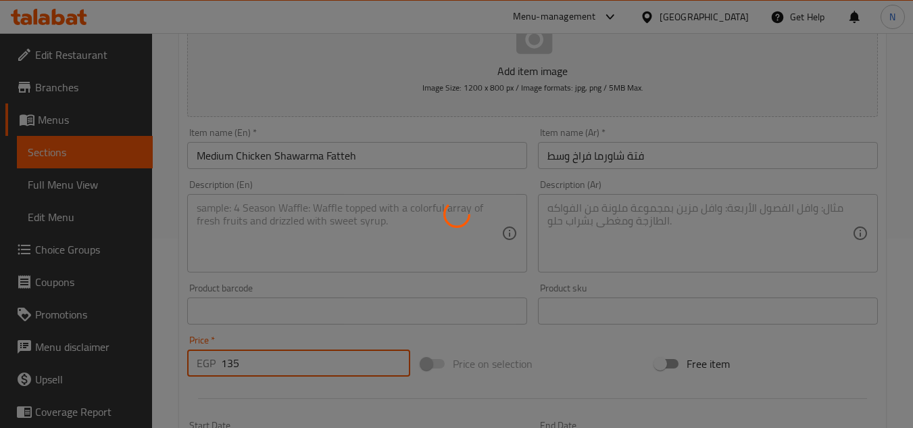
type input "0"
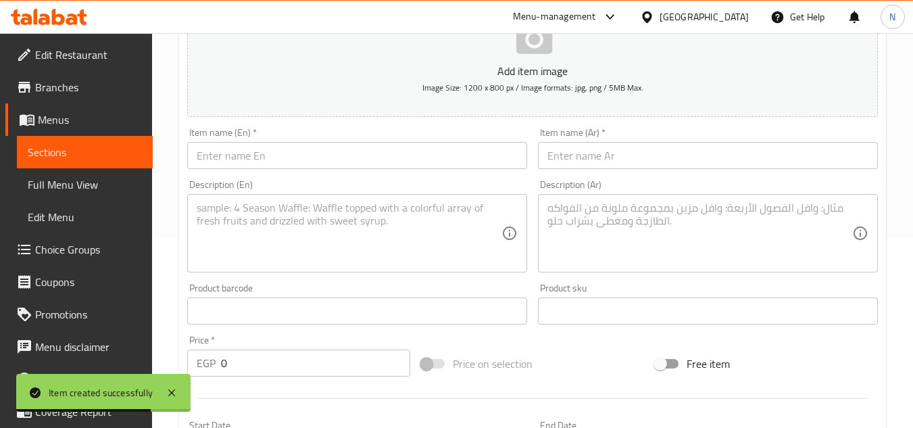
click at [171, 116] on div "Home / Restaurants management / Menus / Sections / item / create Shawarma Secti…" at bounding box center [532, 305] width 761 height 922
click at [612, 160] on input "text" at bounding box center [708, 155] width 340 height 27
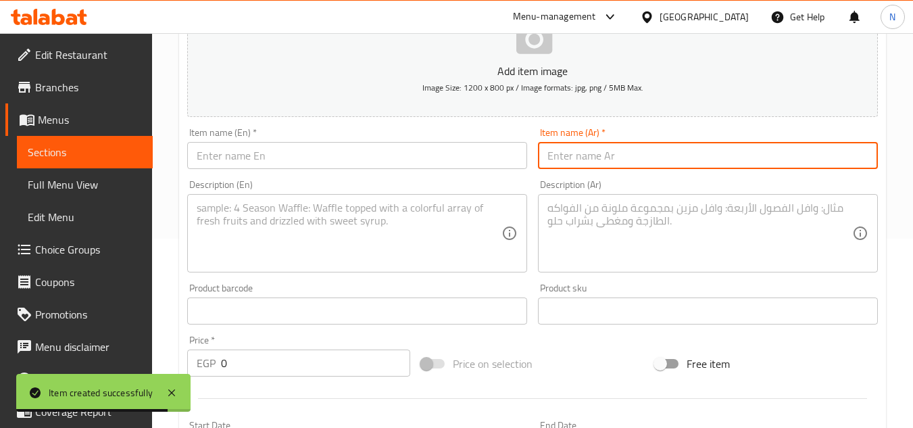
paste input "وجبة [PERSON_NAME]"
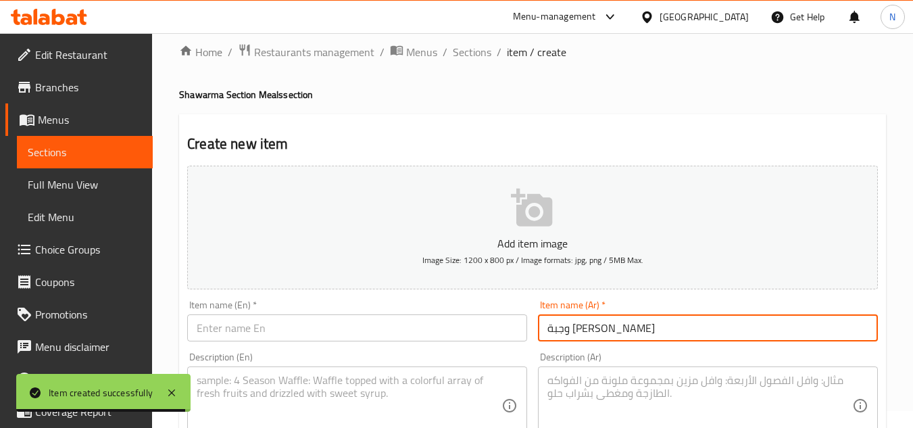
scroll to position [0, 0]
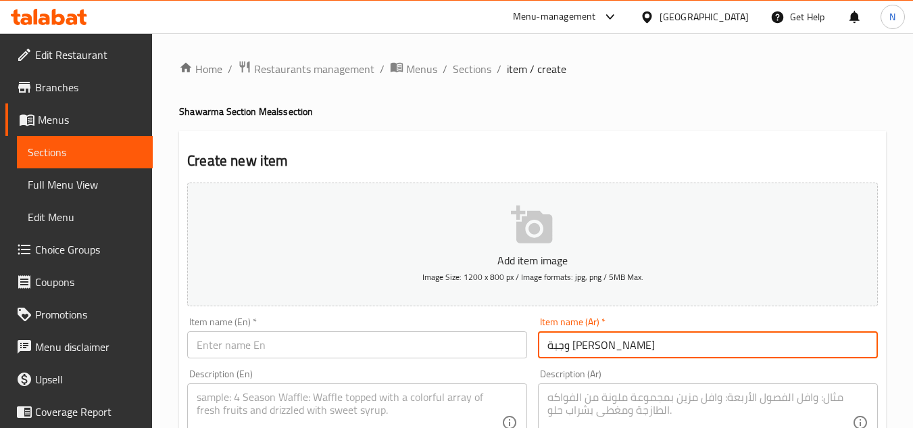
type input "وجبة [PERSON_NAME]"
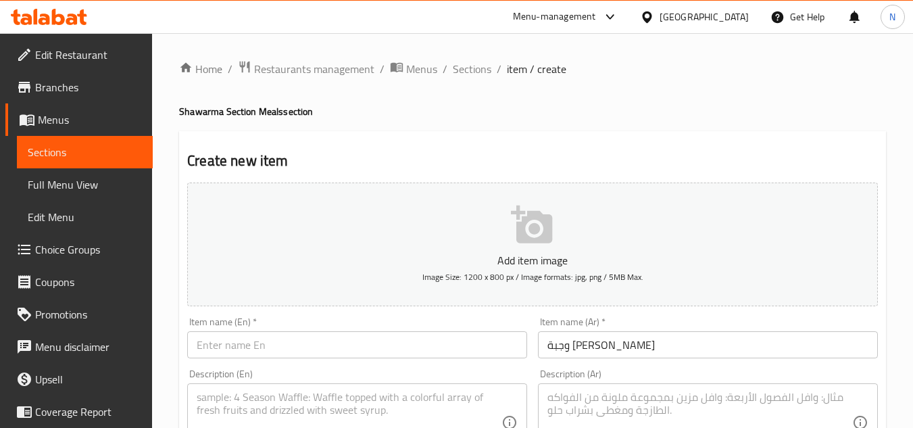
click at [270, 355] on input "text" at bounding box center [357, 344] width 340 height 27
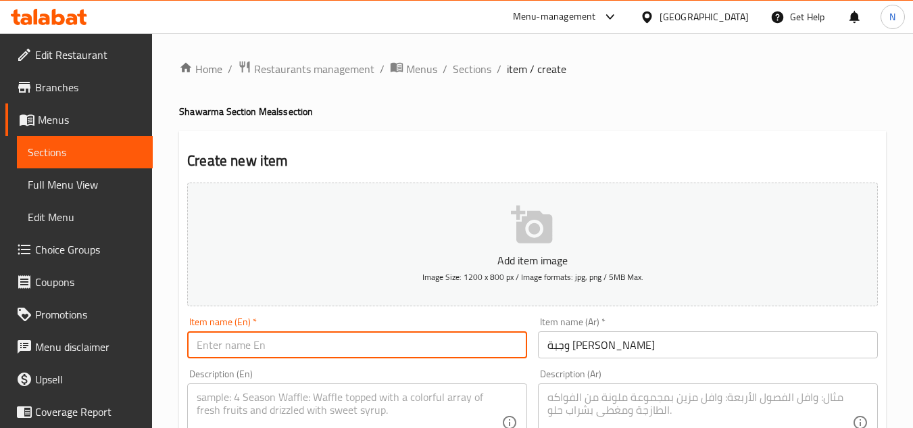
paste input "[PERSON_NAME]"
type input "[PERSON_NAME] Al Suri Meal"
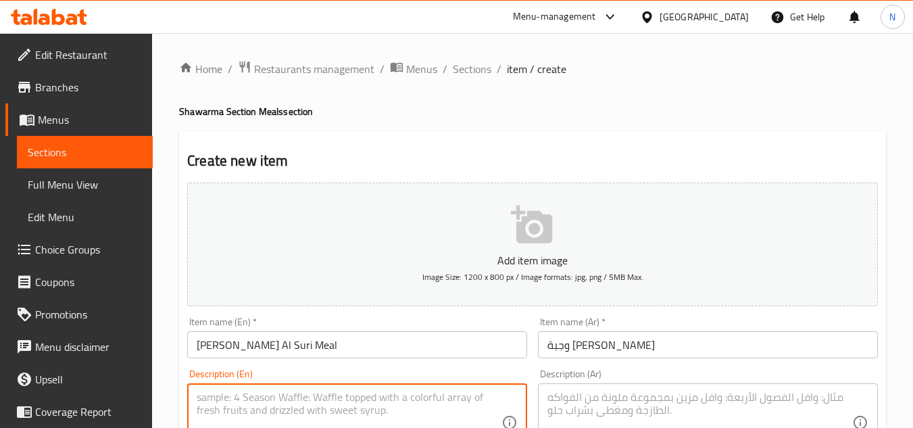
drag, startPoint x: 218, startPoint y: 390, endPoint x: 261, endPoint y: 386, distance: 44.0
click at [218, 391] on textarea at bounding box center [349, 423] width 305 height 64
click at [651, 401] on textarea at bounding box center [699, 423] width 305 height 64
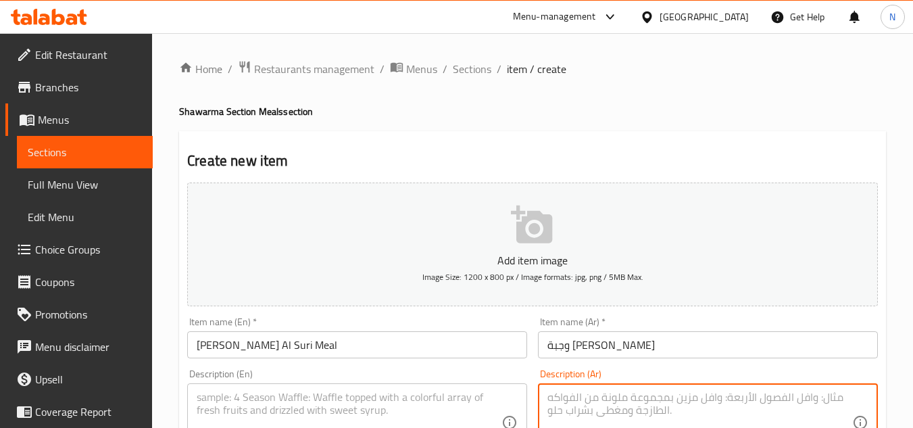
paste textarea "شاورما فراخ + قطعة كبيبة + قطعة سمبوسك + أرز + مخلل"
click at [755, 395] on textarea "شاورما فراخ + قطعة كبيبة + قطعة سمبوسك + أرز + مخلل" at bounding box center [699, 423] width 305 height 64
drag, startPoint x: 681, startPoint y: 401, endPoint x: 691, endPoint y: 401, distance: 9.5
click at [691, 401] on textarea "شاورما فراخ، قطعة كبيبة + قطعة سمبوسك + أرز + مخلل" at bounding box center [699, 423] width 305 height 64
click at [599, 400] on textarea "شاورما فراخ، قطعة كبيبة، قطعة سمبوسك + أرز + مخلل" at bounding box center [699, 423] width 305 height 64
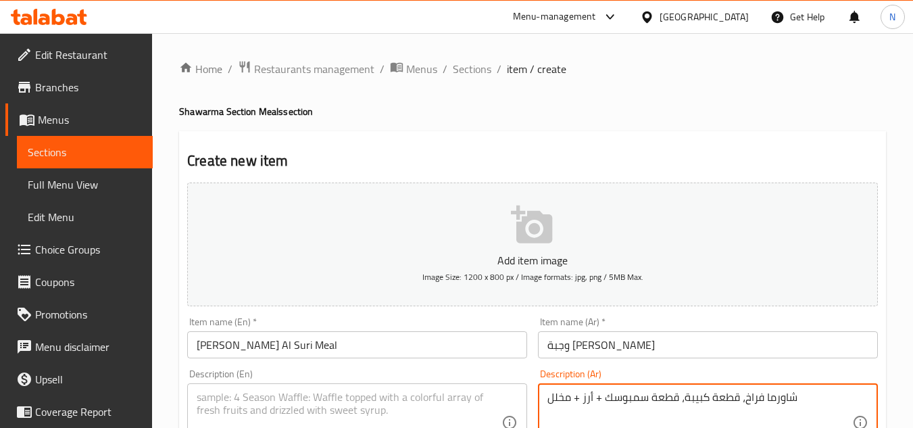
drag, startPoint x: 596, startPoint y: 401, endPoint x: 607, endPoint y: 399, distance: 11.8
click at [607, 399] on textarea "شاورما فراخ، قطعة كبيبة، قطعة سمبوسك + أرز + مخلل" at bounding box center [699, 423] width 305 height 64
drag, startPoint x: 580, startPoint y: 395, endPoint x: 569, endPoint y: 402, distance: 12.7
click at [569, 402] on textarea "شاورما فراخ، قطعة كبيبة، قطعة سمبوسك، أرز + مخلل" at bounding box center [699, 423] width 305 height 64
click at [819, 395] on textarea "شاورما فراخ، قطعة كبيبة، قطعة سمبوسك، أرز ومخلل" at bounding box center [699, 423] width 305 height 64
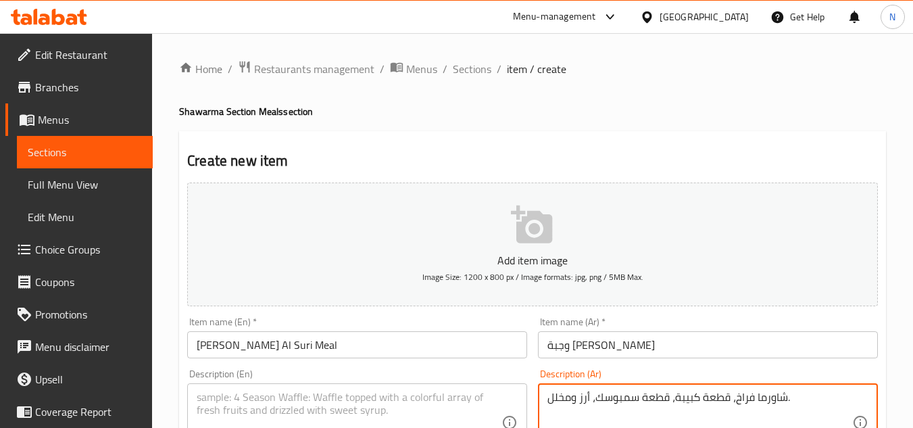
click at [779, 401] on textarea "شاورما فراخ، قطعة كبيبة، قطعة سمبوسك، أرز ومخلل." at bounding box center [699, 423] width 305 height 64
type textarea "شاورما فراخ، قطعة كبيبة، قطعة سمبوسك، أرز ومخلل."
click at [417, 410] on textarea at bounding box center [349, 423] width 305 height 64
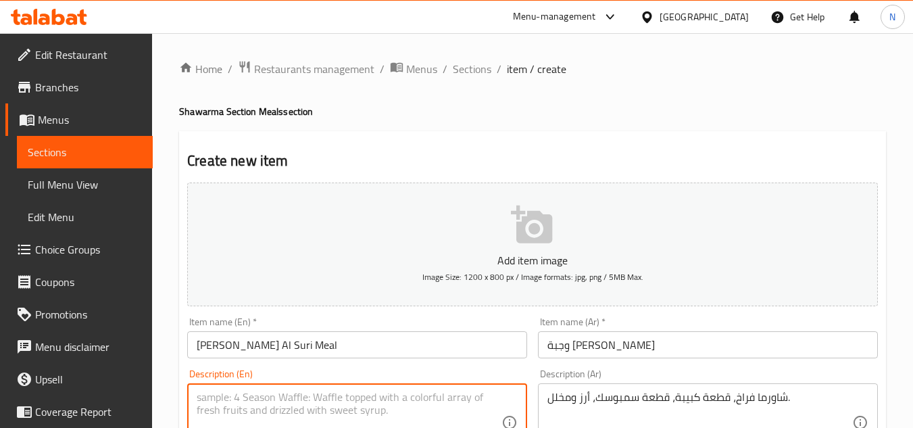
paste textarea "Chicken shawarma, kibbeh, sambousek, rice and pickles."
click at [330, 397] on textarea "Chicken shawarma, kibbeh, sambousek, rice and pickles." at bounding box center [349, 423] width 305 height 64
type textarea "Chicken shawarma, kibbeh, sambousek, rice and pickles."
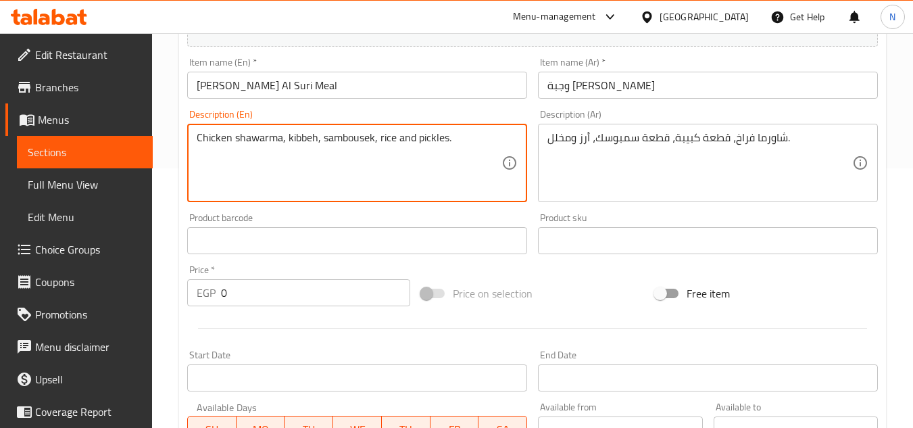
scroll to position [270, 0]
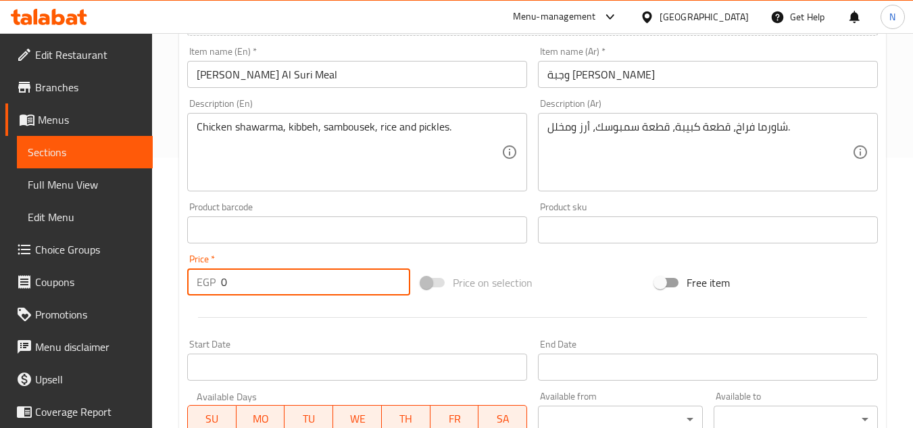
drag, startPoint x: 251, startPoint y: 291, endPoint x: 205, endPoint y: 301, distance: 46.9
click at [205, 301] on div "Add item image Image Size: 1200 x 800 px / Image formats: jpg, png / 5MB Max. I…" at bounding box center [532, 198] width 701 height 582
paste input "27"
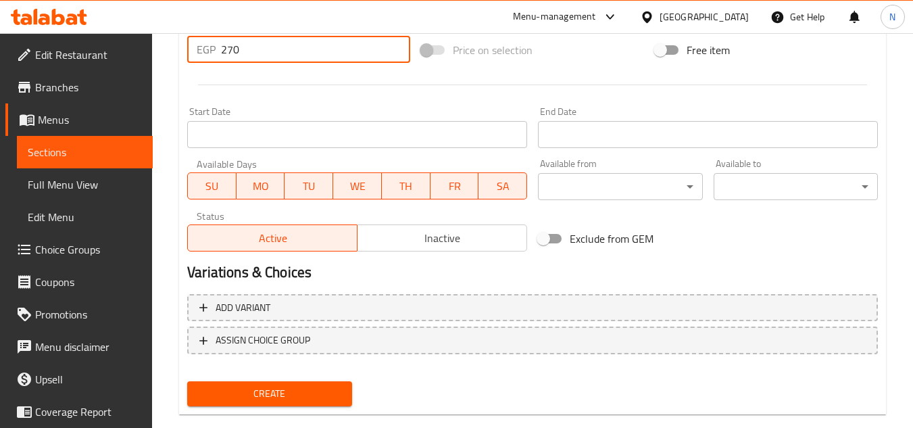
scroll to position [527, 0]
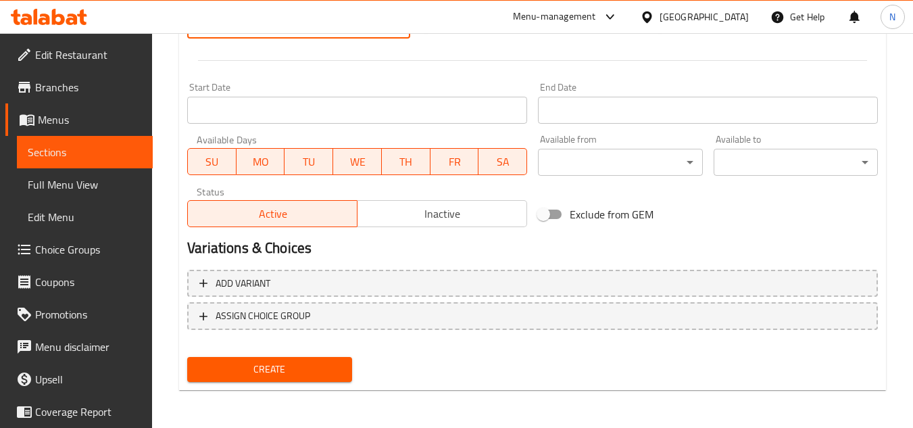
type input "270"
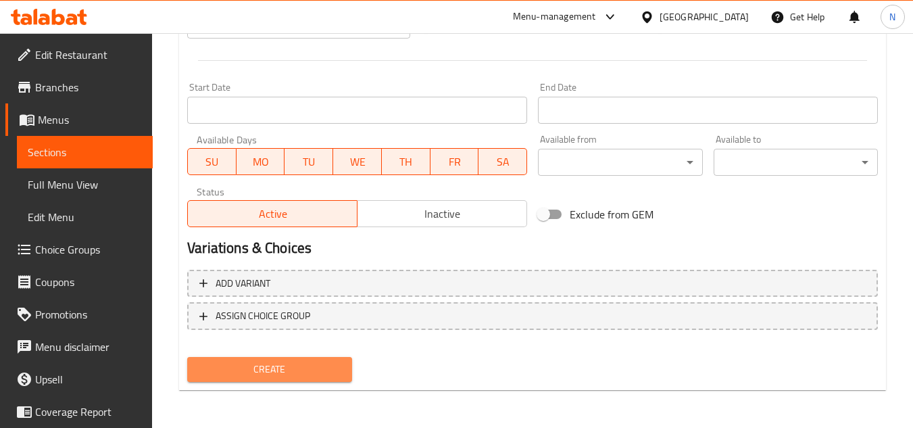
click at [315, 369] on span "Create" at bounding box center [269, 369] width 143 height 17
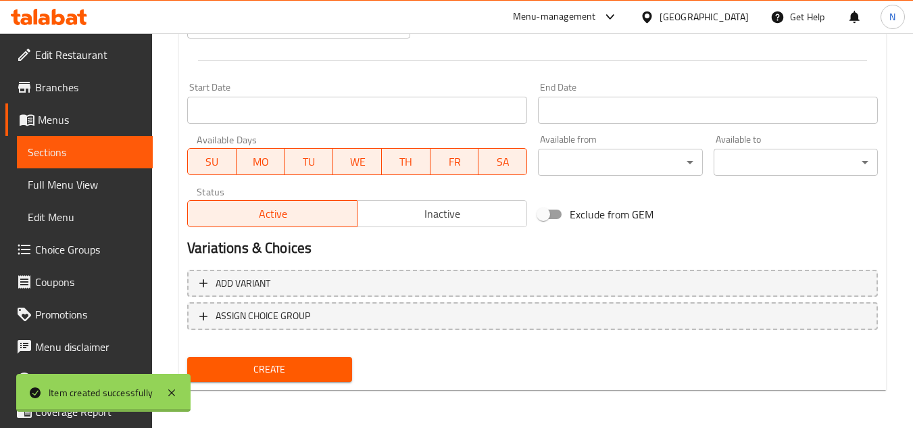
type input "0"
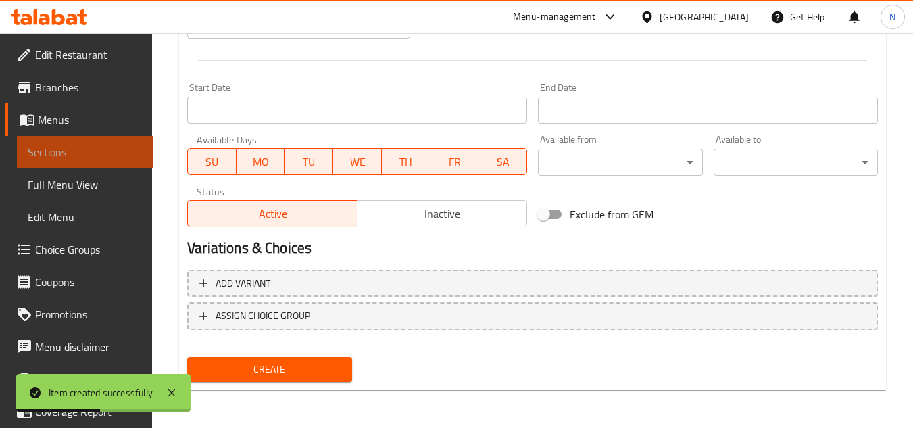
click at [93, 158] on span "Sections" at bounding box center [85, 152] width 114 height 16
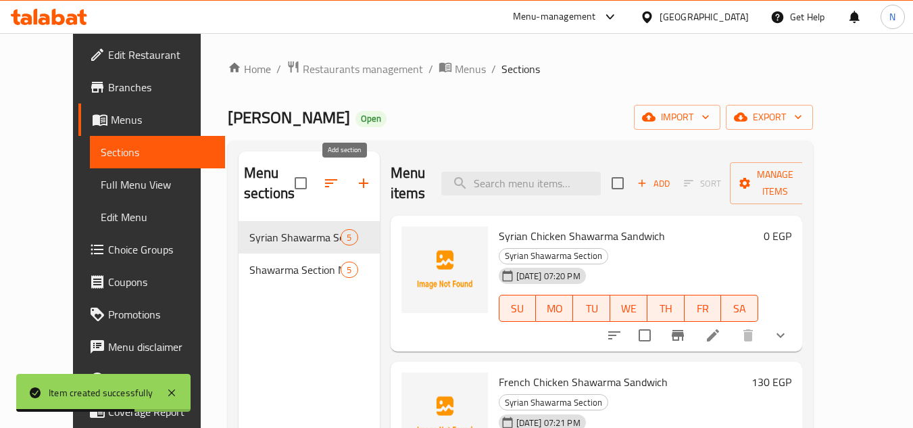
click at [355, 176] on icon "button" at bounding box center [363, 183] width 16 height 16
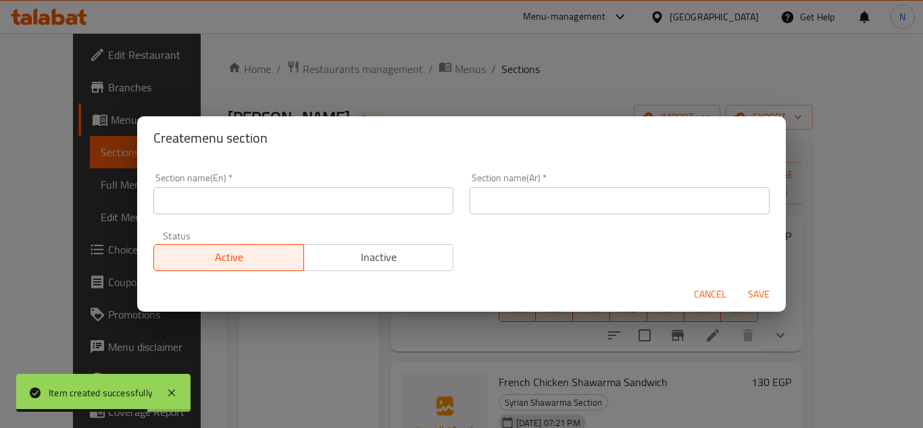
click at [514, 190] on input "text" at bounding box center [620, 200] width 300 height 27
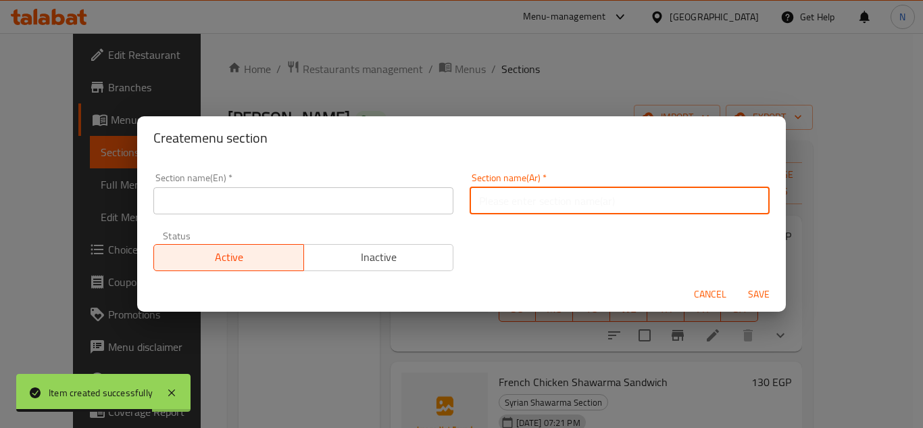
paste input "قسم البرجر"
type input "قسم البرجر"
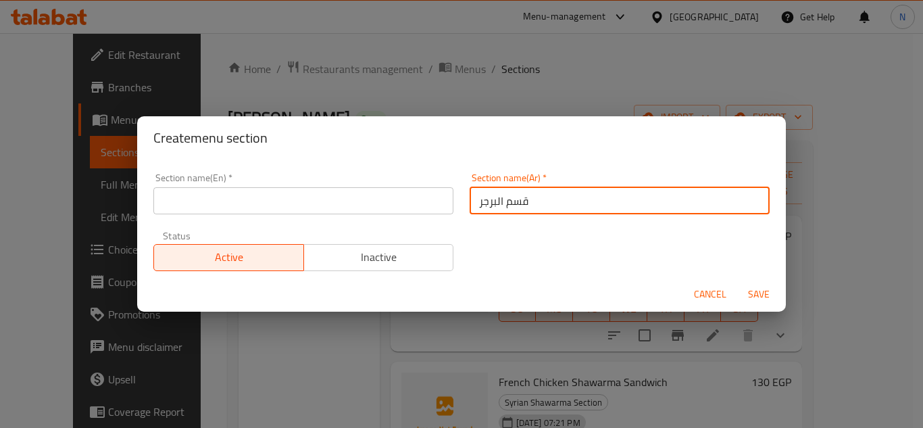
click at [337, 200] on input "text" at bounding box center [303, 200] width 300 height 27
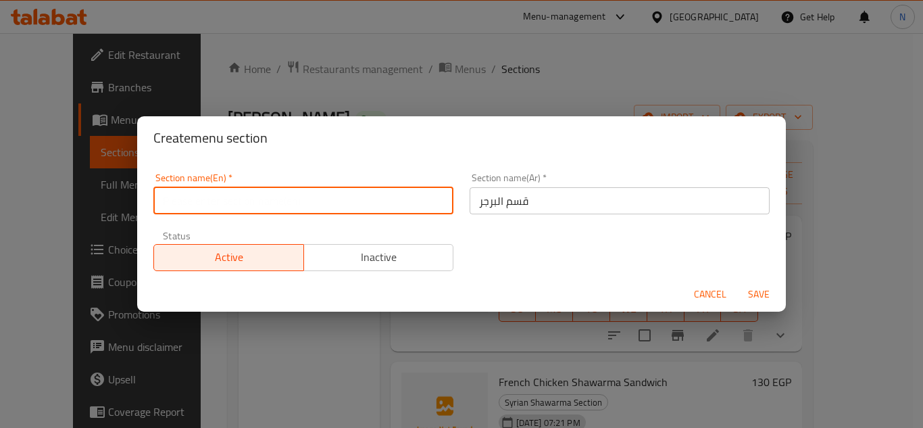
paste input "Burger Section"
type input "Burger Section"
click at [762, 290] on span "Save" at bounding box center [759, 294] width 32 height 17
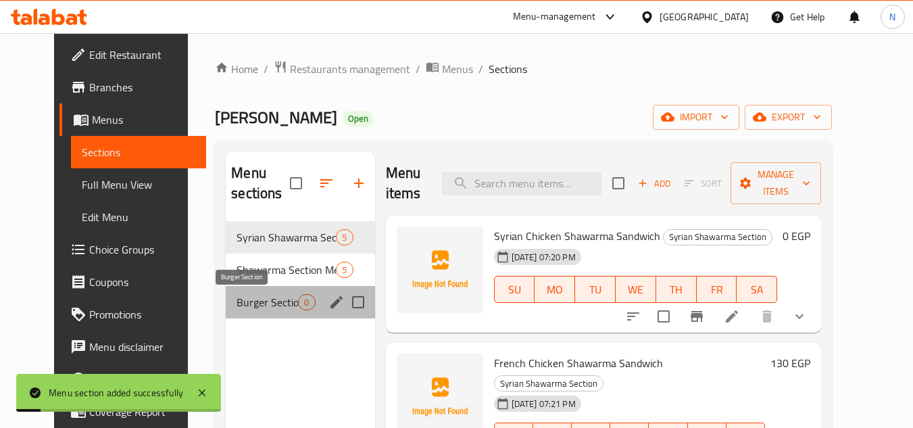
click at [238, 308] on span "Burger Section" at bounding box center [266, 302] width 61 height 16
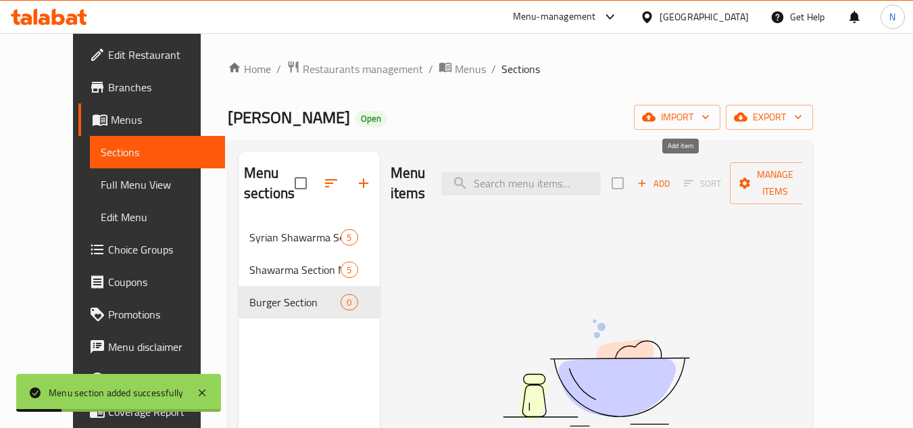
click at [672, 176] on span "Add" at bounding box center [653, 184] width 36 height 16
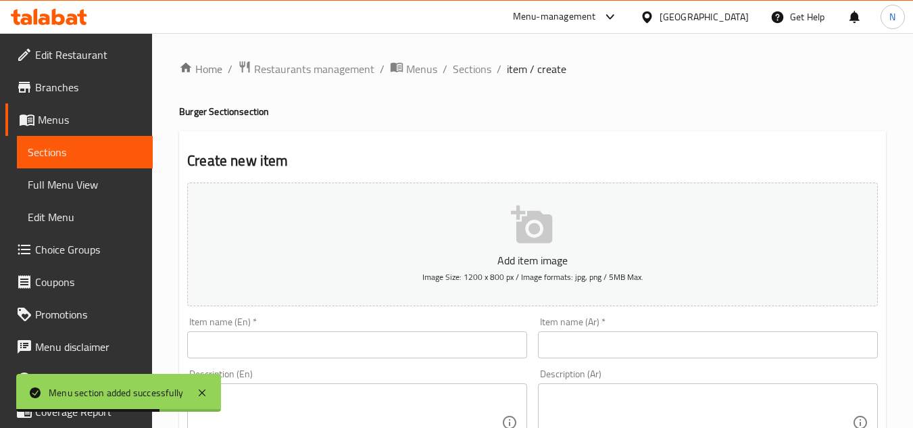
drag, startPoint x: 169, startPoint y: 257, endPoint x: 189, endPoint y: 261, distance: 20.7
click at [601, 345] on input "text" at bounding box center [708, 344] width 340 height 27
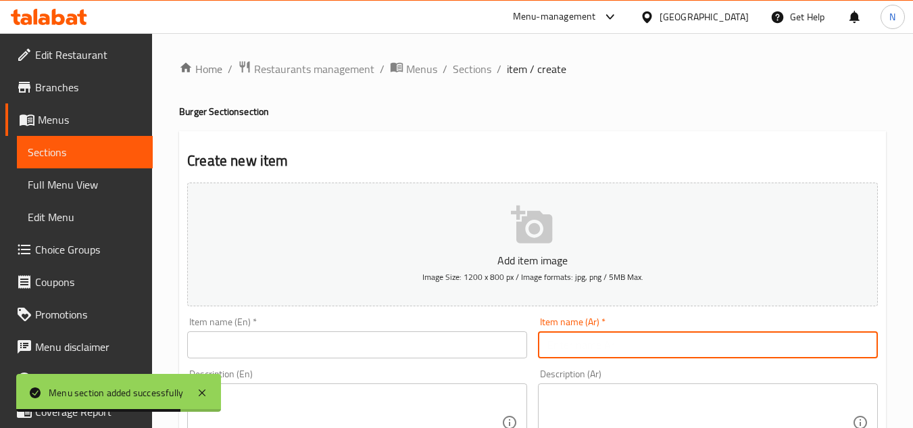
paste input "برجر لحمة جامبو"
type input "برجر لحمة جامبو"
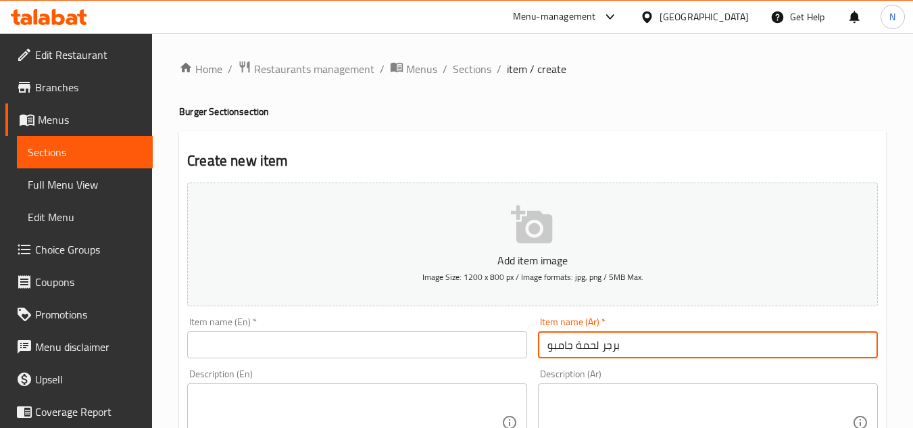
click at [442, 345] on input "text" at bounding box center [357, 344] width 340 height 27
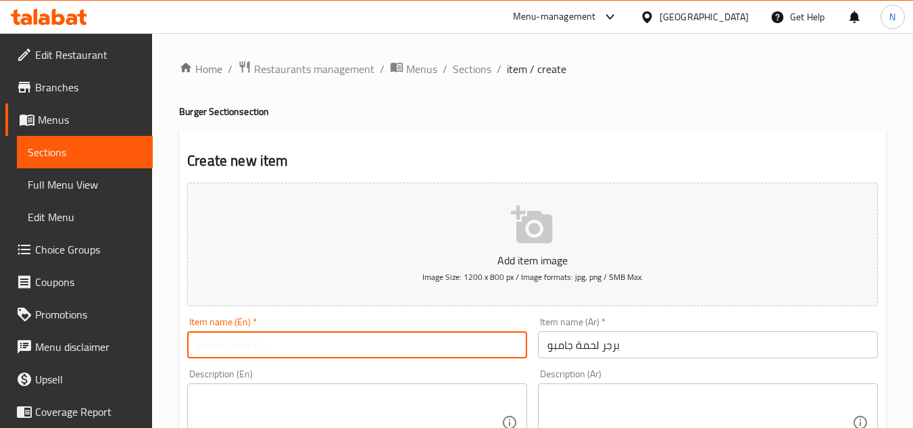
paste input "Jumbo Meat Burger"
type input "Jumbo Meat Burger"
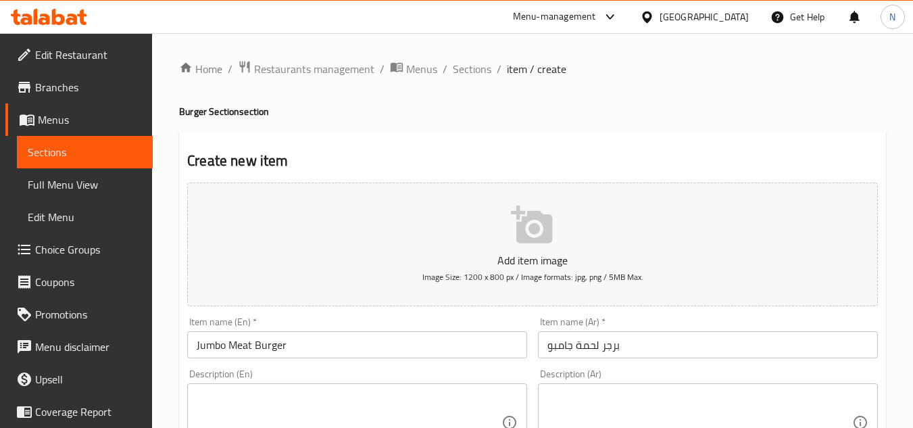
click at [237, 391] on textarea at bounding box center [349, 423] width 305 height 64
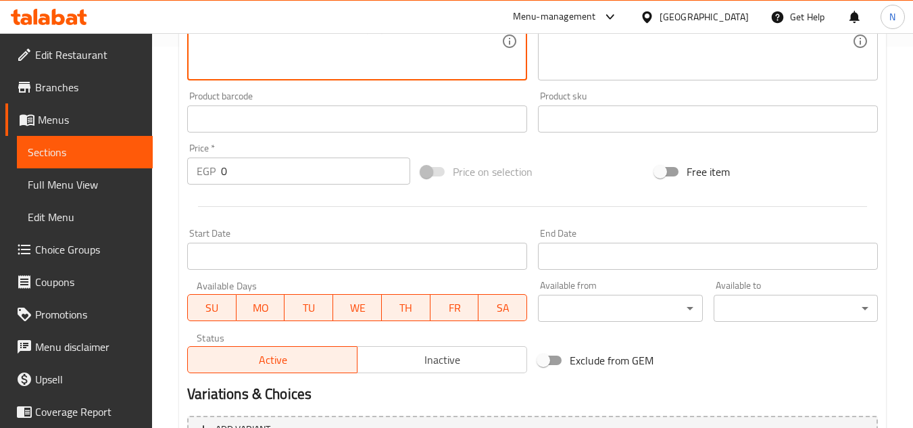
scroll to position [405, 0]
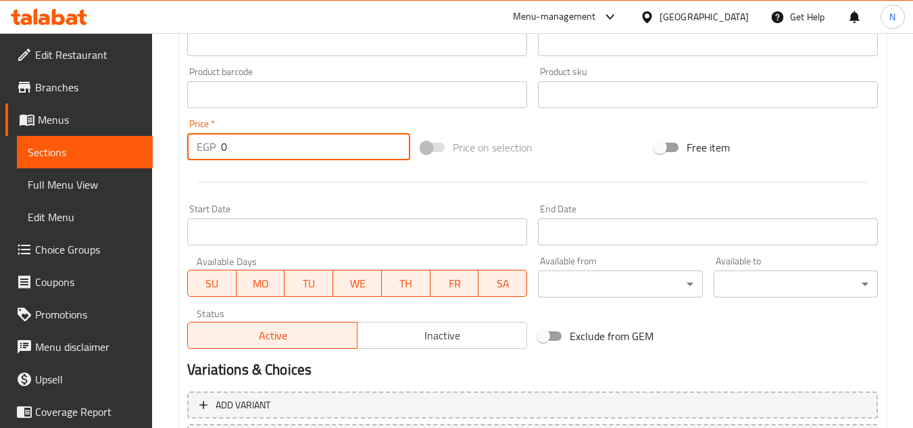
drag, startPoint x: 237, startPoint y: 146, endPoint x: 197, endPoint y: 168, distance: 45.3
click at [197, 168] on div "Add item image Image Size: 1200 x 800 px / Image formats: jpg, png / 5MB Max. I…" at bounding box center [532, 63] width 701 height 582
paste input "8"
type input "80"
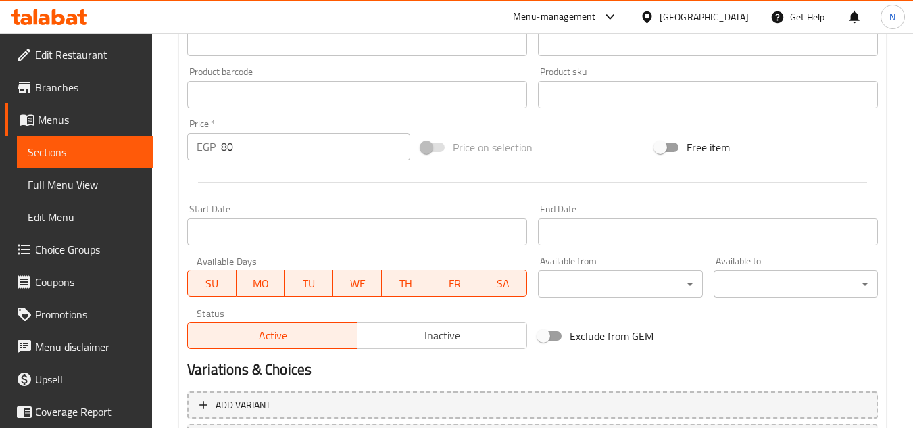
drag, startPoint x: 171, startPoint y: 132, endPoint x: 182, endPoint y: 138, distance: 12.4
click at [171, 132] on div "Home / Restaurants management / Menus / Sections / item / create Burger Section…" at bounding box center [532, 89] width 761 height 922
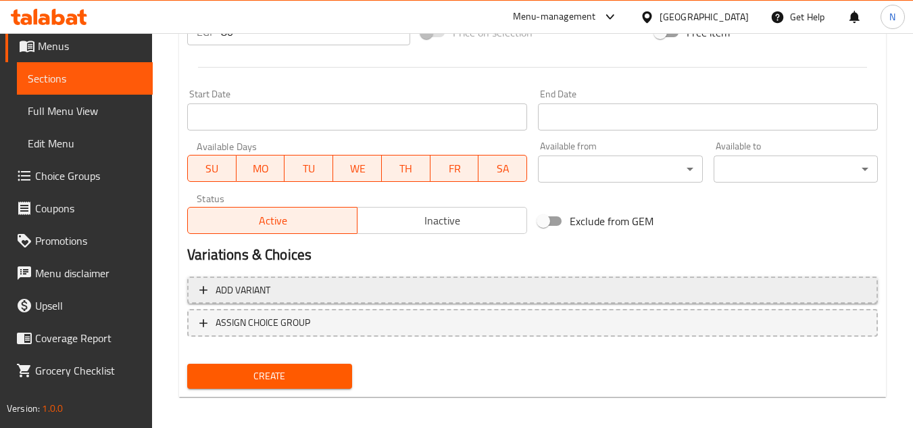
scroll to position [527, 0]
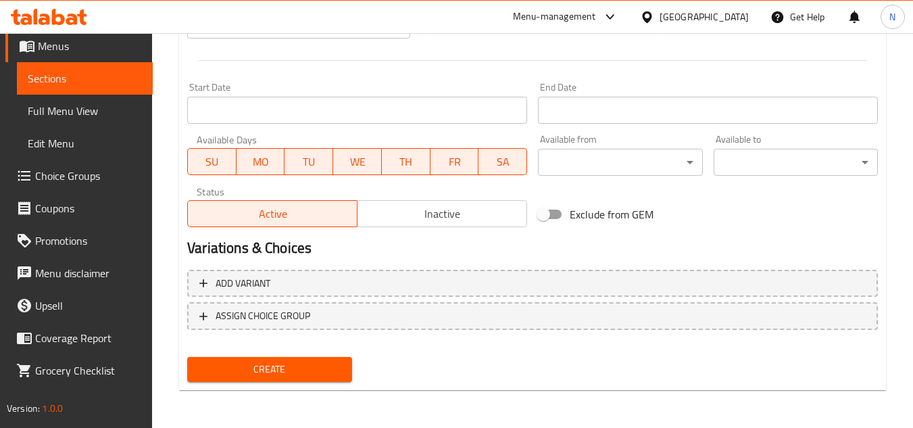
click at [280, 368] on span "Create" at bounding box center [269, 369] width 143 height 17
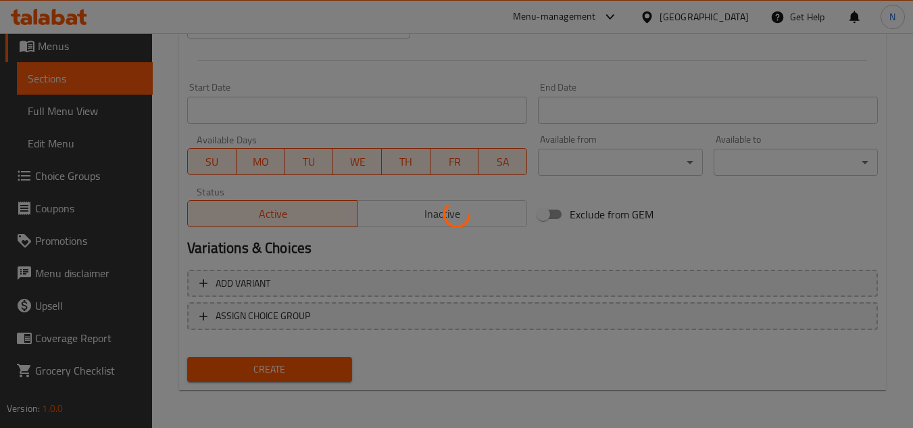
type input "0"
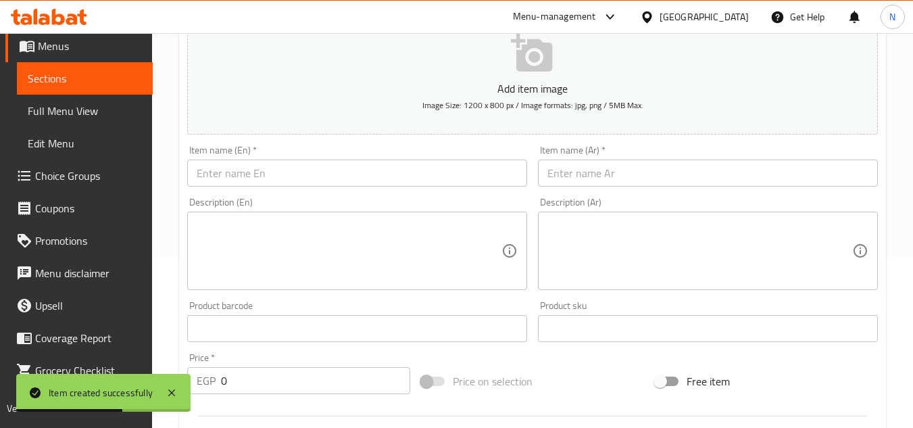
scroll to position [0, 0]
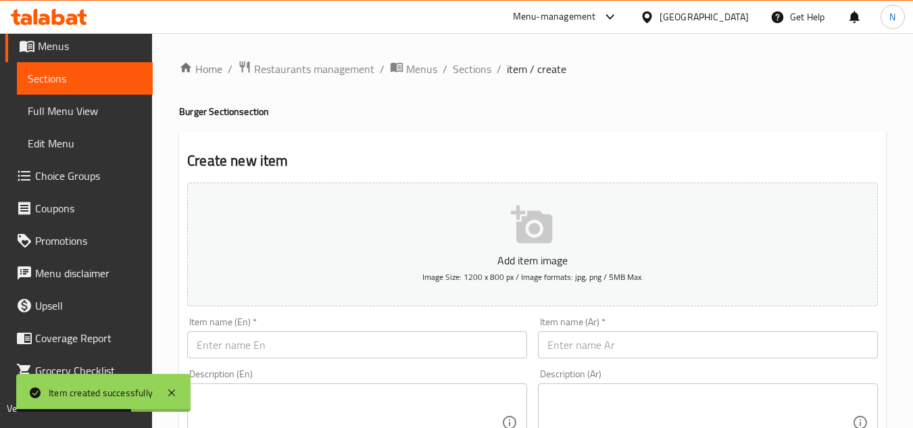
click at [597, 341] on input "text" at bounding box center [708, 344] width 340 height 27
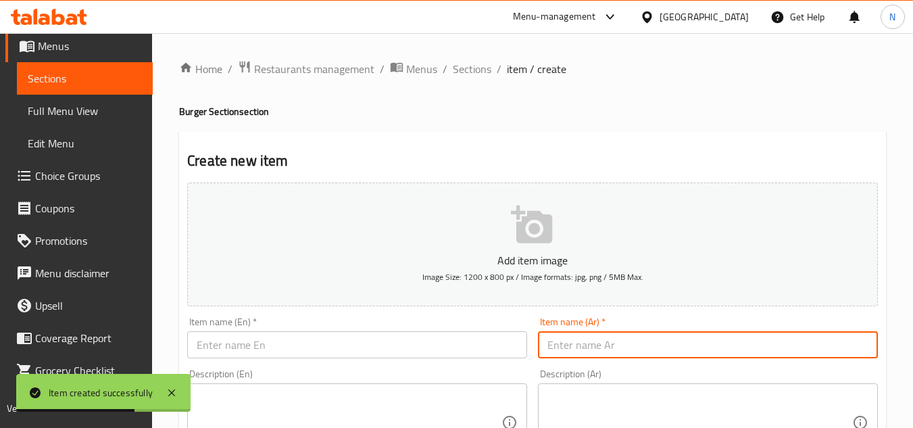
paste input "برجر فراخ جامبو"
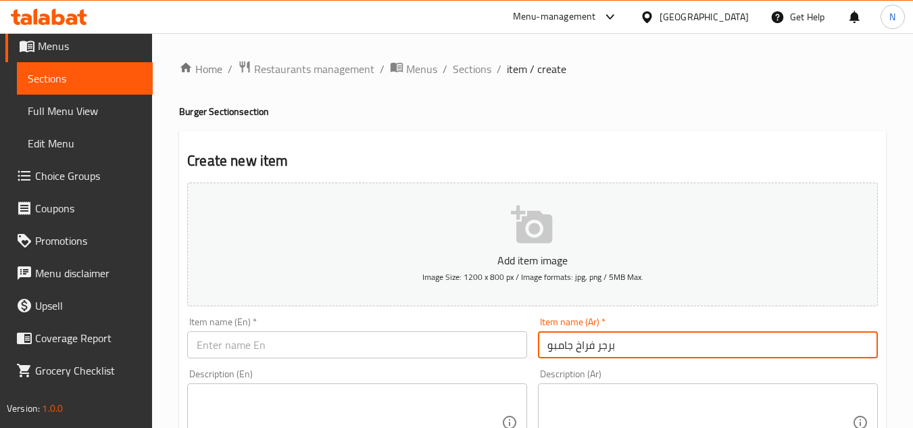
type input "برجر فراخ جامبو"
click at [305, 348] on input "text" at bounding box center [357, 344] width 340 height 27
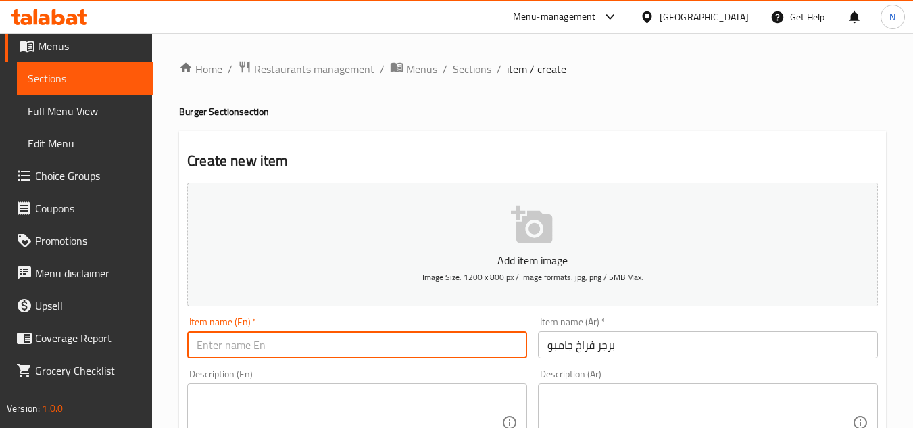
paste input "Jumbo Chicken Burger"
type input "Jumbo Chicken Burger"
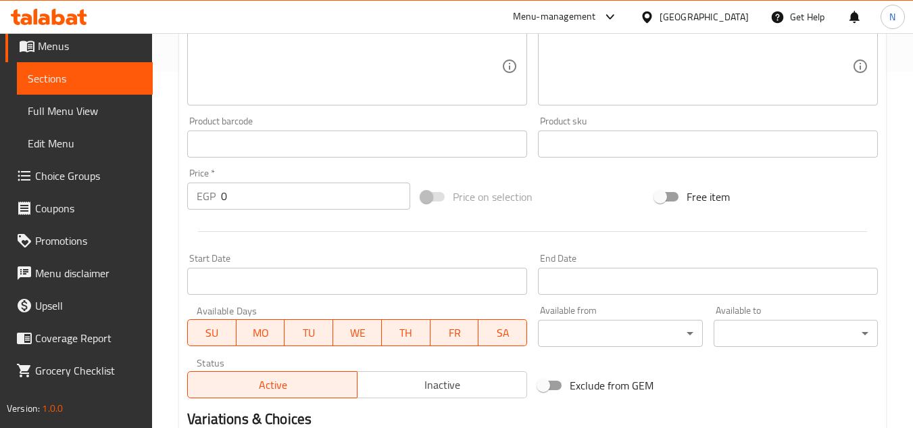
scroll to position [405, 0]
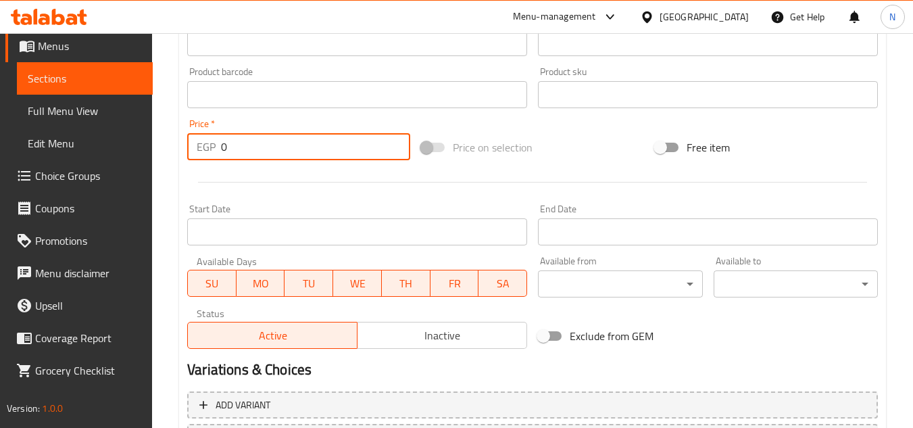
paste input "10"
drag, startPoint x: 270, startPoint y: 151, endPoint x: 99, endPoint y: 195, distance: 176.7
click at [99, 195] on div "Edit Restaurant Branches Menus Sections Full Menu View Edit Menu Choice Groups …" at bounding box center [456, 89] width 913 height 922
type input "100"
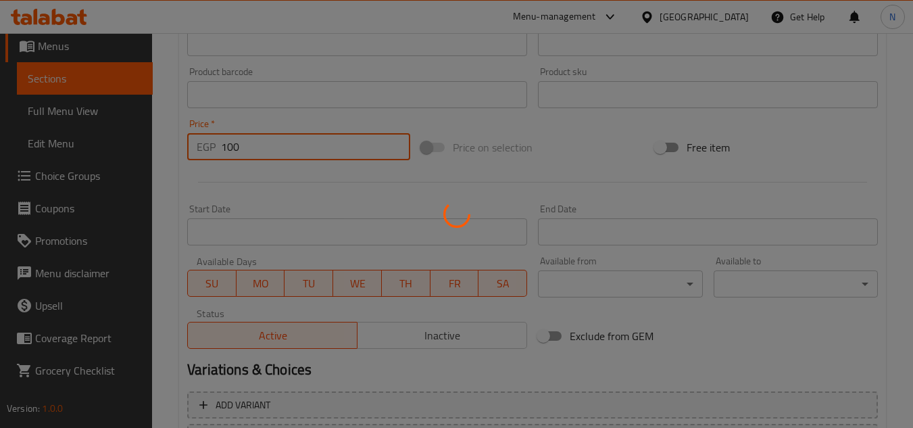
type input "0"
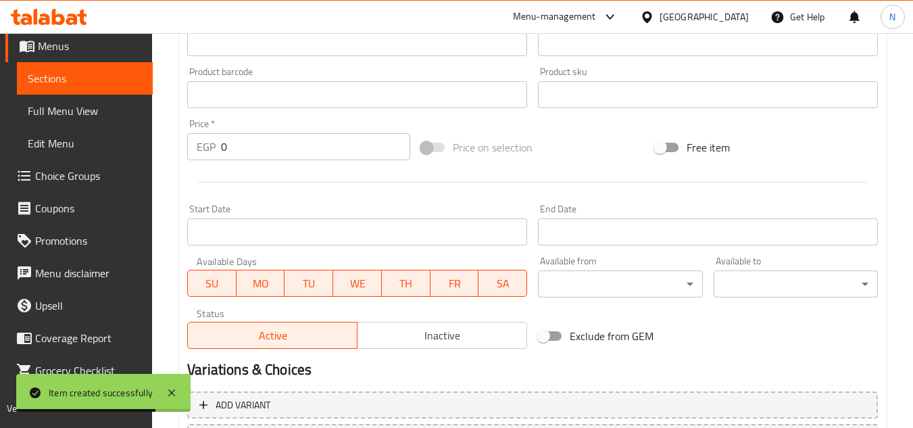
drag, startPoint x: 172, startPoint y: 142, endPoint x: 295, endPoint y: 134, distance: 123.2
click at [172, 142] on div "Home / Restaurants management / Menus / Sections / item / create Burger Section…" at bounding box center [532, 89] width 761 height 922
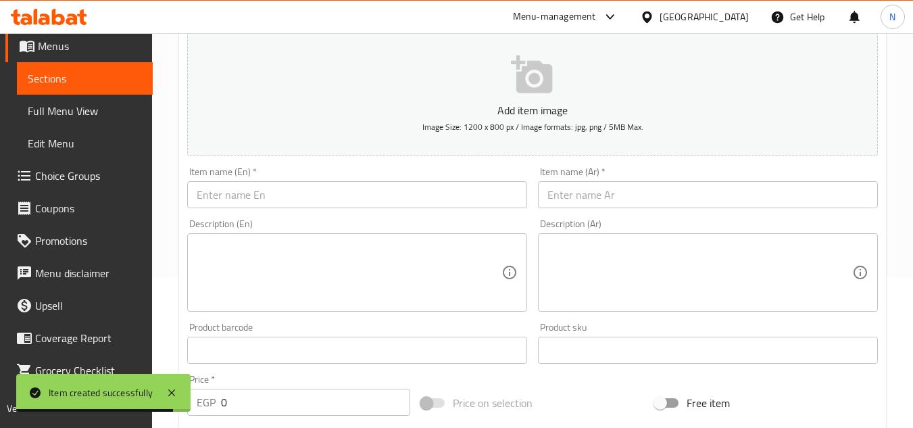
scroll to position [135, 0]
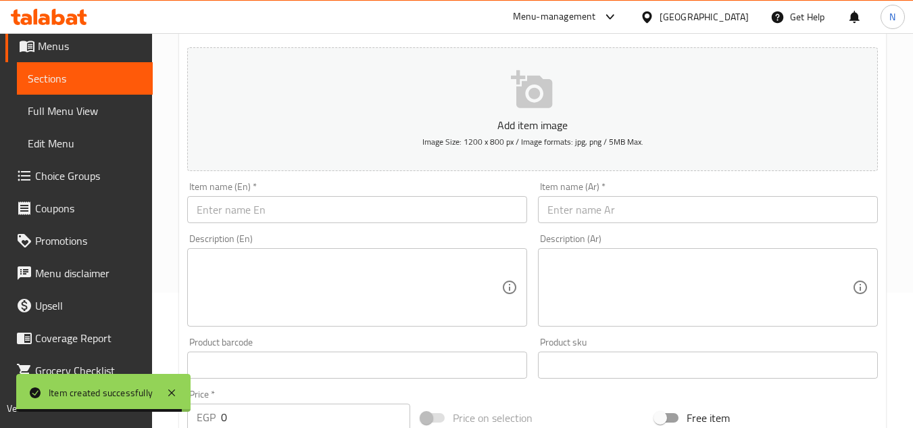
click at [618, 212] on input "text" at bounding box center [708, 209] width 340 height 27
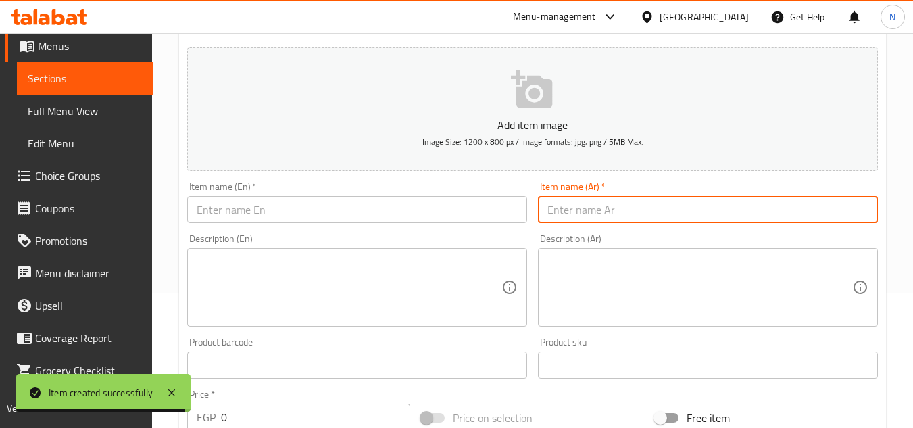
paste input "برجر لحمة كومبو"
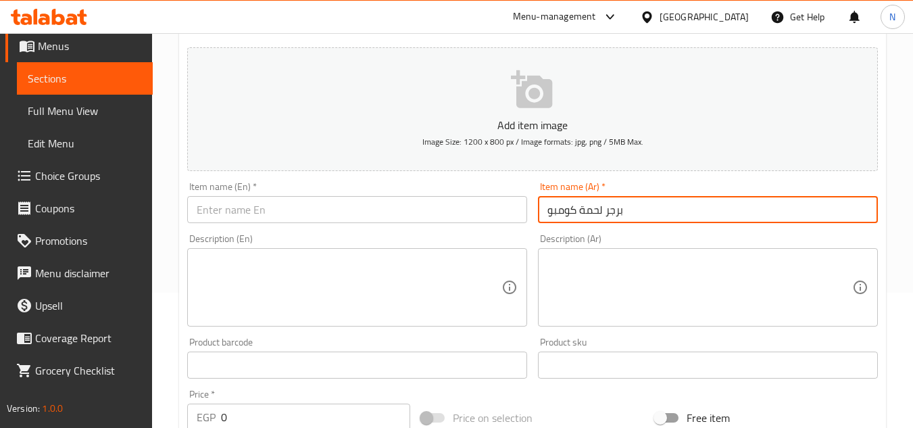
type input "برجر لحمة كومبو"
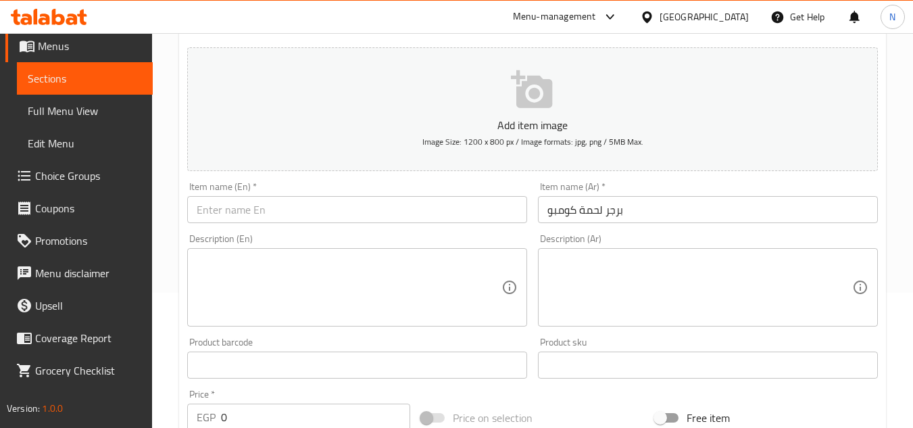
click at [249, 275] on textarea at bounding box center [349, 287] width 305 height 64
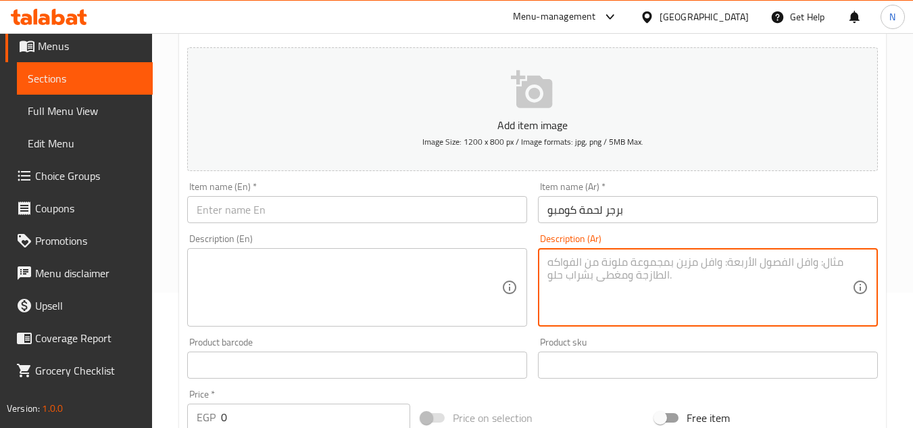
click at [674, 267] on textarea at bounding box center [699, 287] width 305 height 64
paste textarea "بطاطس + بيبسي"
drag, startPoint x: 586, startPoint y: 268, endPoint x: 577, endPoint y: 270, distance: 9.8
click at [577, 270] on textarea "بطاطس + بيبسي" at bounding box center [699, 287] width 305 height 64
click at [643, 263] on textarea "بطاطس وبيبسي" at bounding box center [699, 287] width 305 height 64
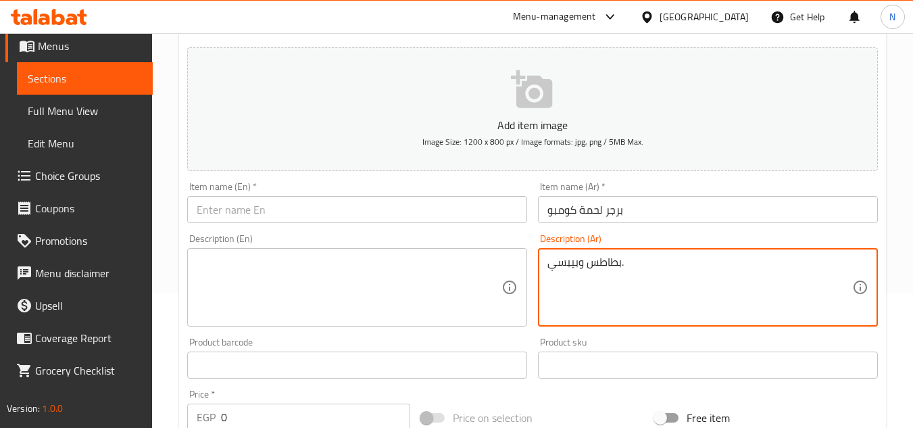
type textarea "بطاطس وبيبسي."
click at [593, 214] on input "برجر لحمة كومبو" at bounding box center [708, 209] width 340 height 27
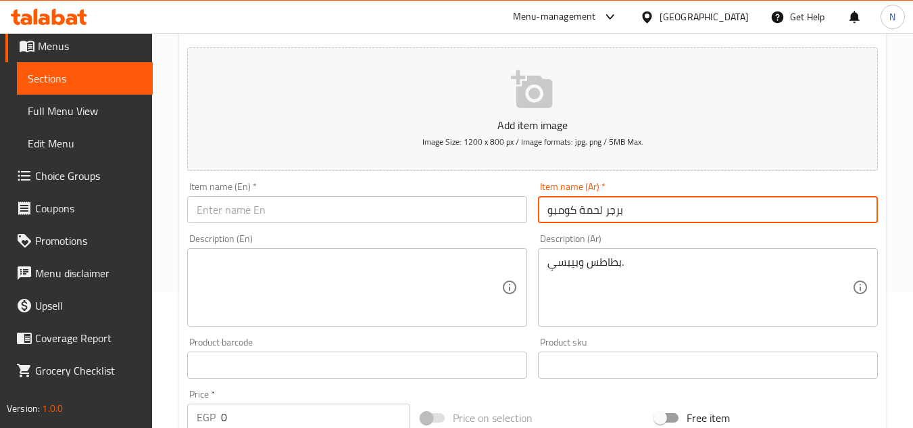
click at [593, 214] on input "برجر لحمة كومبو" at bounding box center [708, 209] width 340 height 27
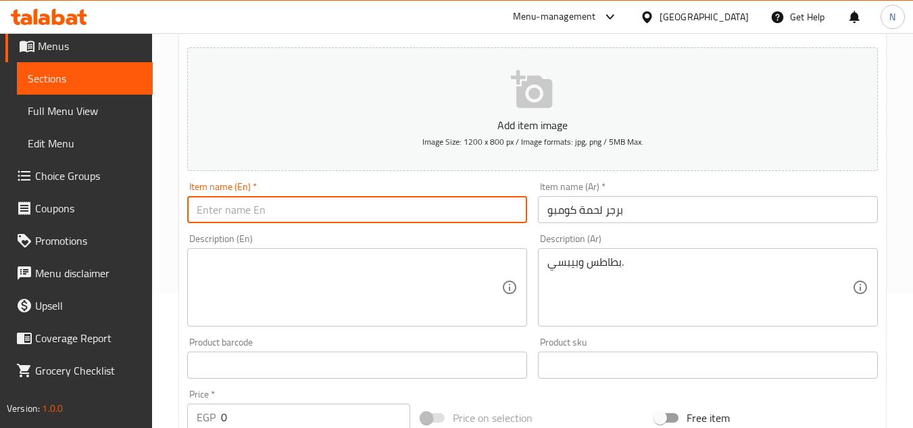
click at [291, 202] on input "text" at bounding box center [357, 209] width 340 height 27
paste input "Combo Beef Burger"
click at [246, 215] on input "Combo Beef Burger" at bounding box center [357, 209] width 340 height 27
type input "Combo Meat Burger"
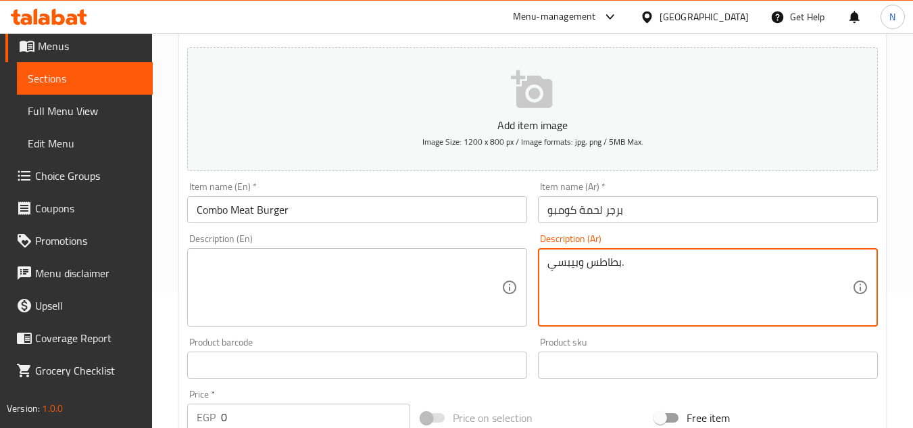
click at [602, 259] on textarea "بطاطس وبيبسي." at bounding box center [699, 287] width 305 height 64
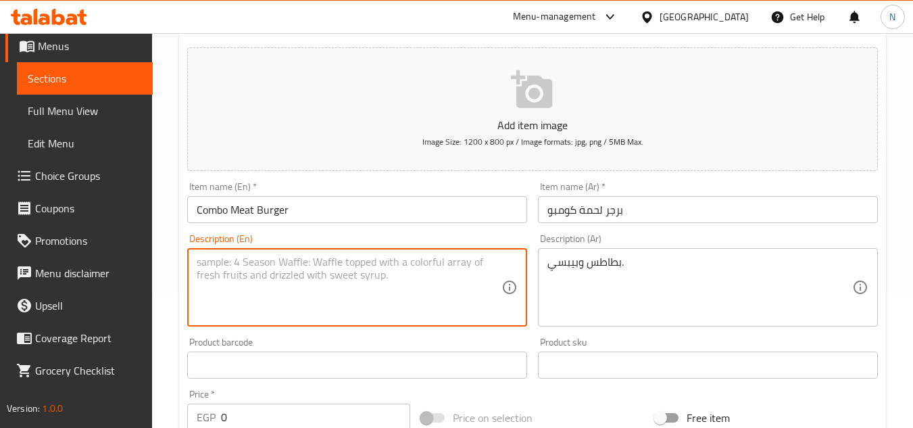
click at [331, 292] on textarea at bounding box center [349, 287] width 305 height 64
paste textarea "Potatoes and Pepsi."
type textarea "Potatoes and Pepsi."
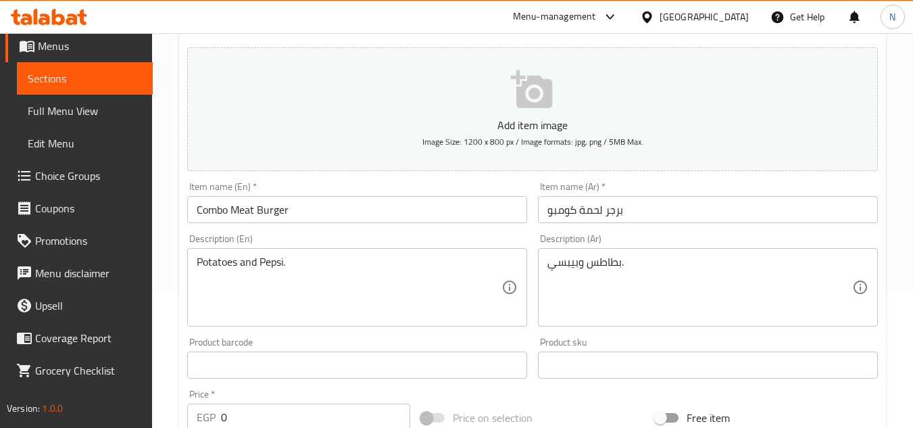
click at [224, 314] on textarea "Potatoes and Pepsi." at bounding box center [349, 287] width 305 height 64
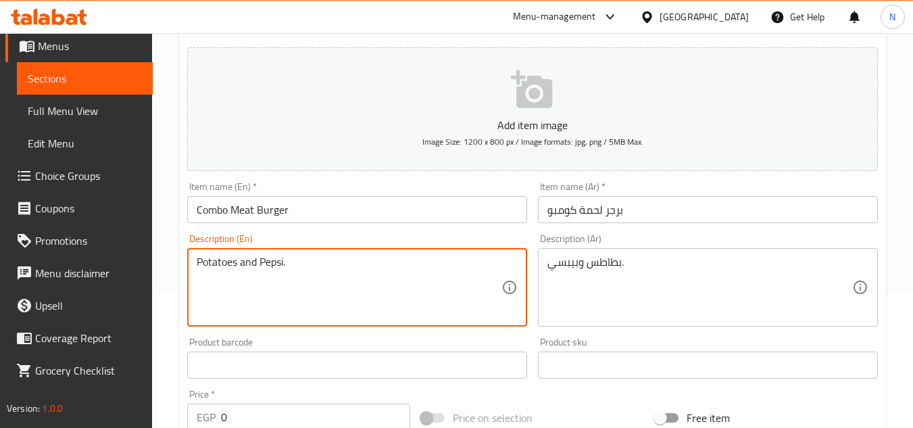
scroll to position [270, 0]
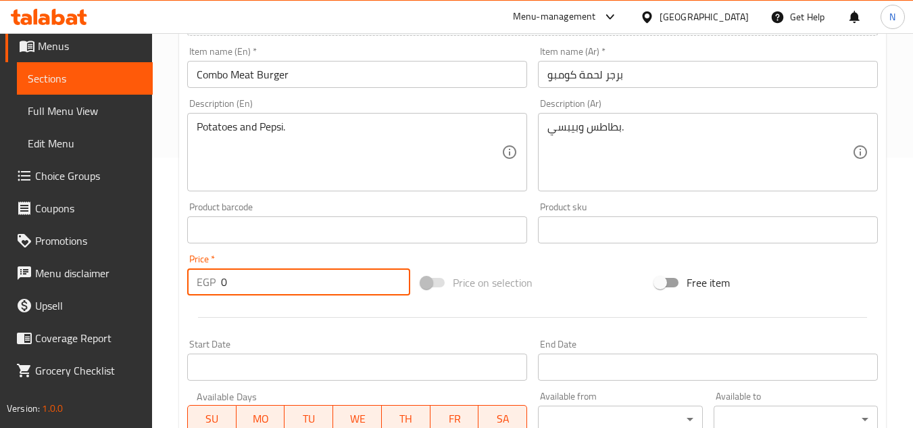
drag, startPoint x: 224, startPoint y: 296, endPoint x: 217, endPoint y: 299, distance: 7.9
click at [217, 299] on div "Price   * EGP 0 Price *" at bounding box center [299, 275] width 234 height 52
paste input "11"
type input "110"
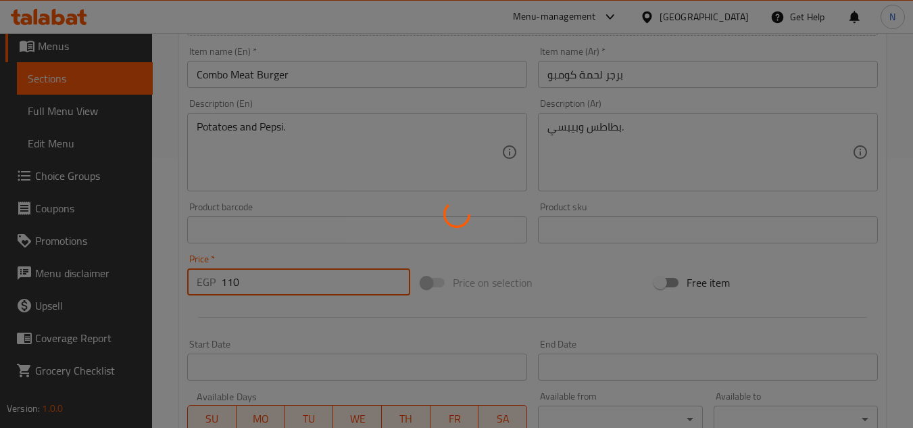
type input "0"
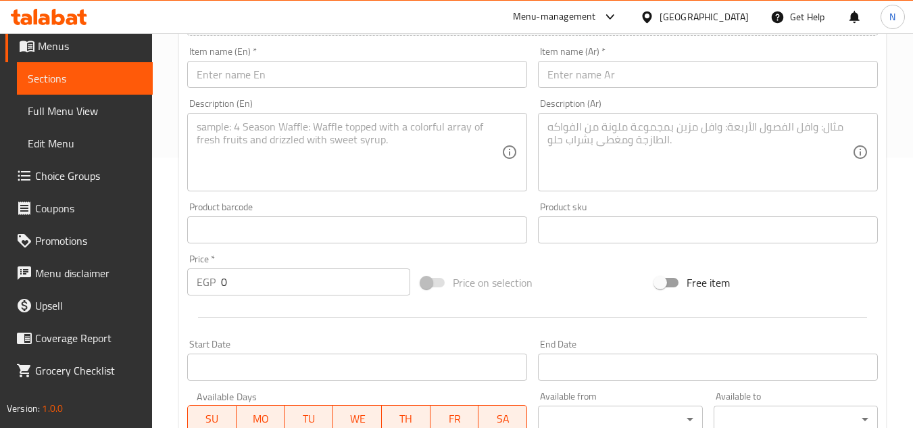
drag, startPoint x: 169, startPoint y: 196, endPoint x: 232, endPoint y: 151, distance: 78.0
click at [169, 195] on div "Home / Restaurants management / Menus / Sections / item / create Burger Section…" at bounding box center [532, 224] width 761 height 922
click at [576, 71] on input "text" at bounding box center [708, 74] width 340 height 27
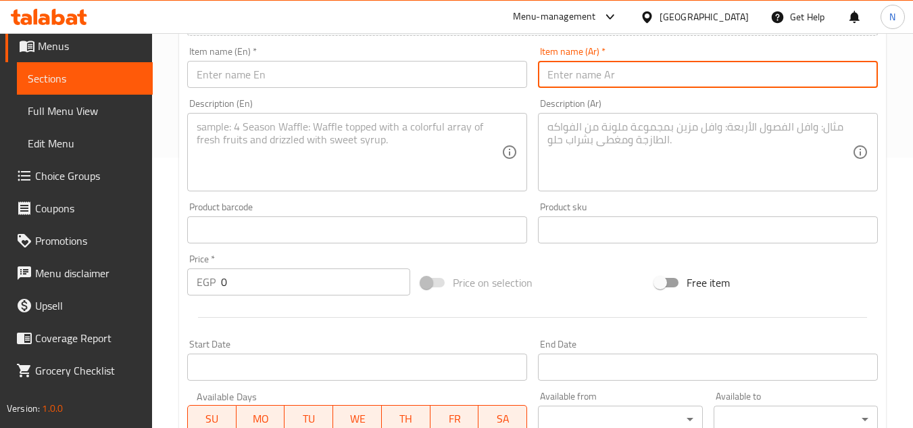
paste input "برجر فراخ كومبو"
type input "برجر فراخ كومبو"
click at [393, 76] on input "text" at bounding box center [357, 74] width 340 height 27
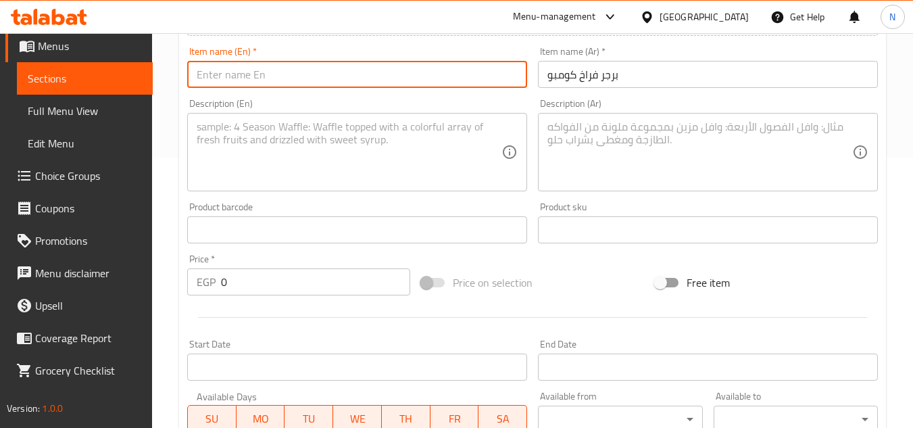
paste input "Chicken Burger Combo"
type input "Chicken Burger Combo"
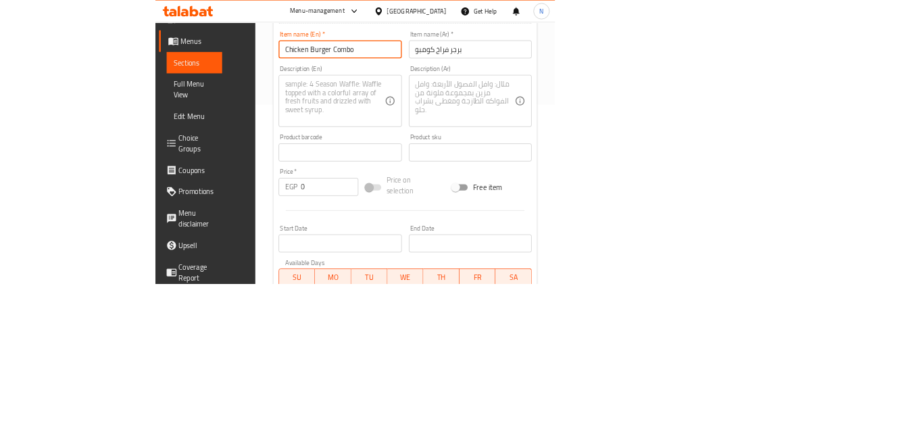
scroll to position [74, 0]
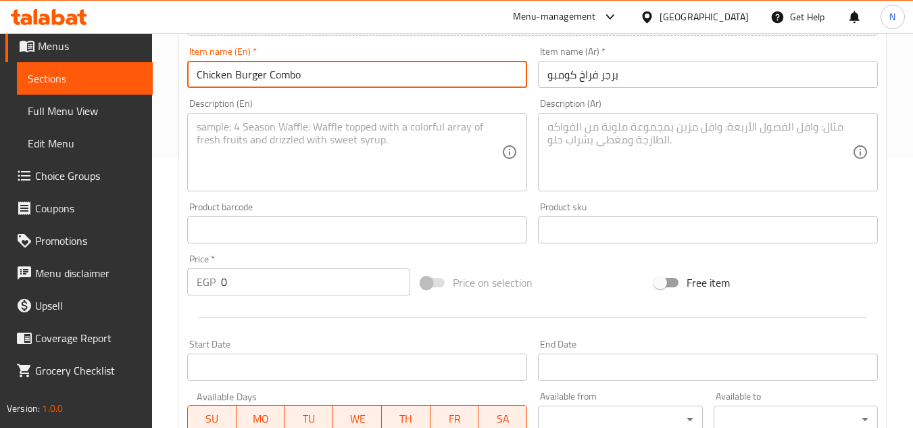
click at [409, 148] on textarea at bounding box center [349, 152] width 305 height 64
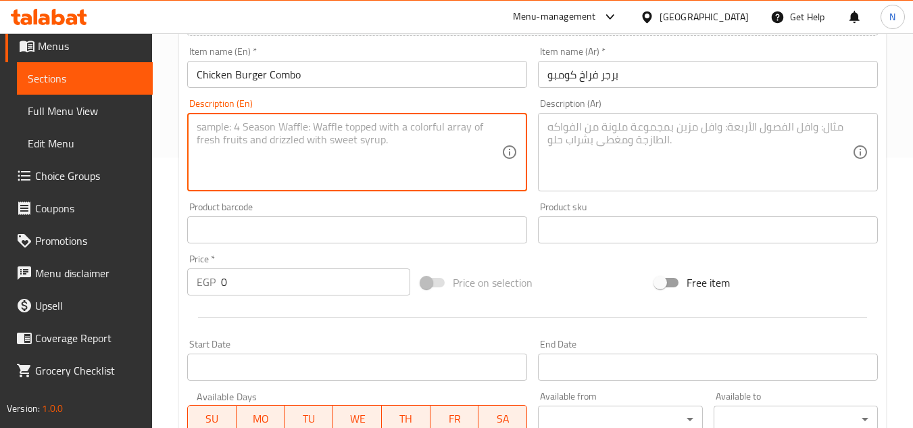
paste textarea "Potatoes and Pepsi."
type textarea "Potatoes and Pepsi."
click at [666, 157] on textarea at bounding box center [699, 152] width 305 height 64
paste textarea "بطاطس وبيبسي."
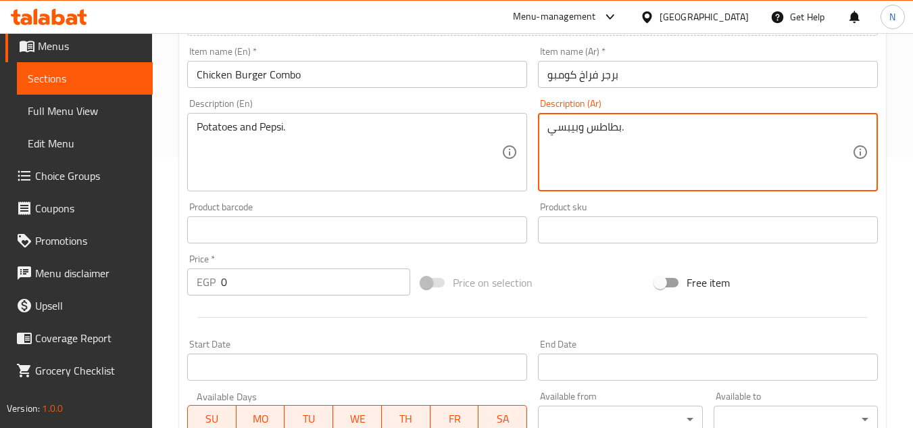
type textarea "بطاطس وبيبسي."
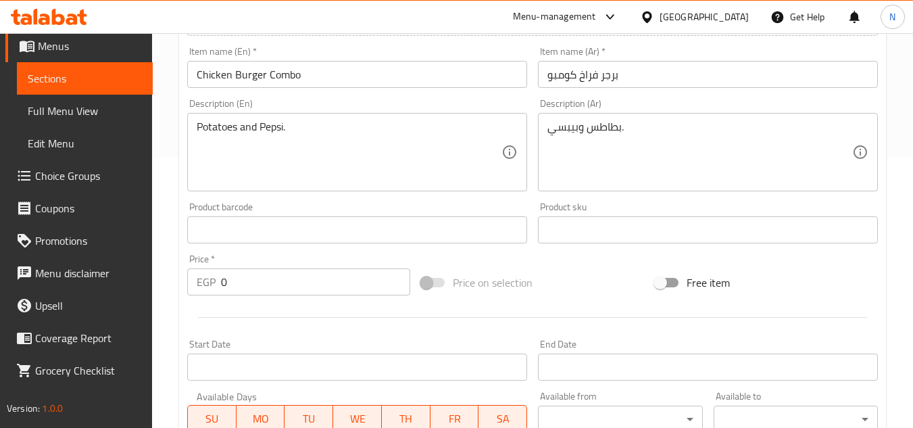
click at [222, 281] on input "0" at bounding box center [315, 281] width 189 height 27
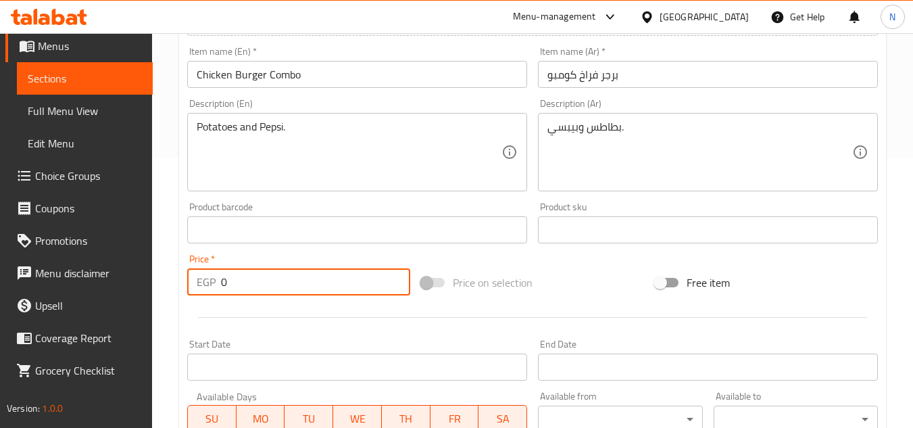
click at [222, 281] on input "0" at bounding box center [315, 281] width 189 height 27
paste input "12"
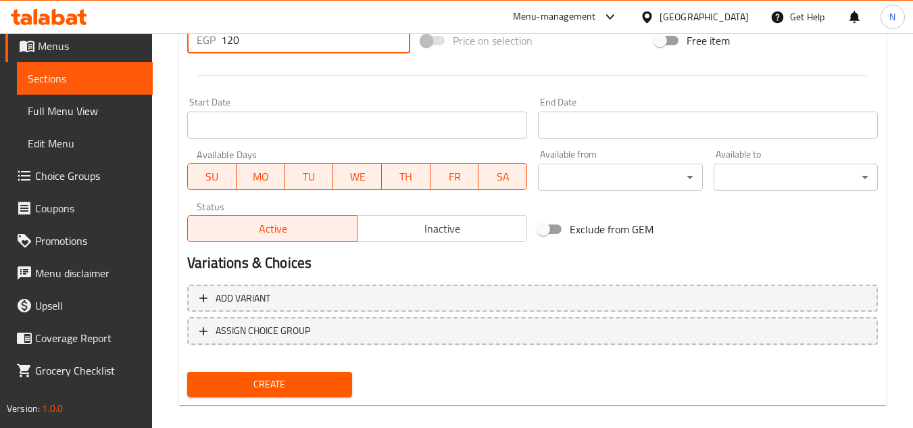
scroll to position [527, 0]
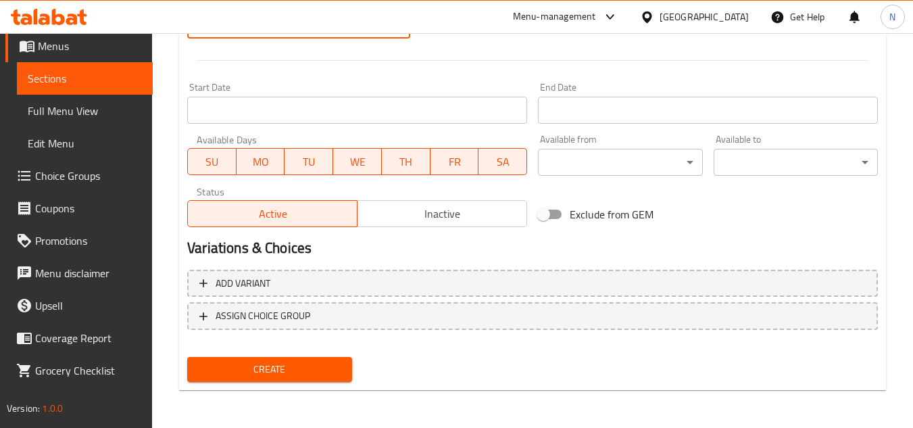
type input "120"
drag, startPoint x: 330, startPoint y: 368, endPoint x: 337, endPoint y: 327, distance: 41.2
click at [330, 366] on span "Create" at bounding box center [269, 369] width 143 height 17
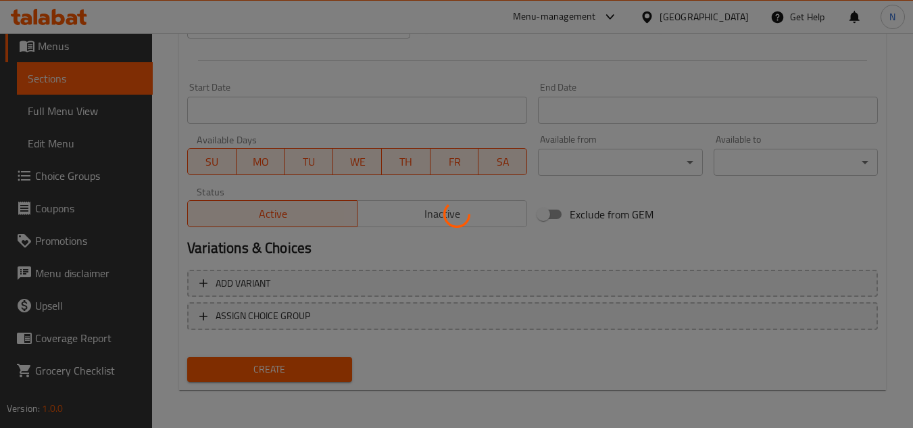
type input "0"
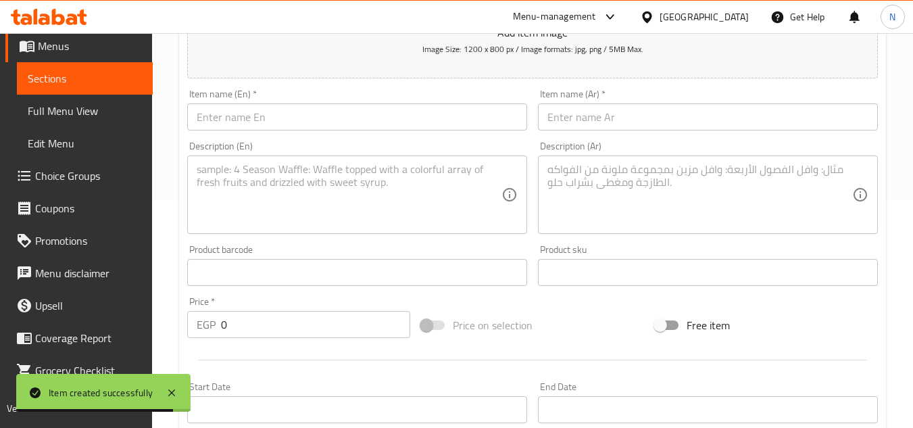
scroll to position [189, 0]
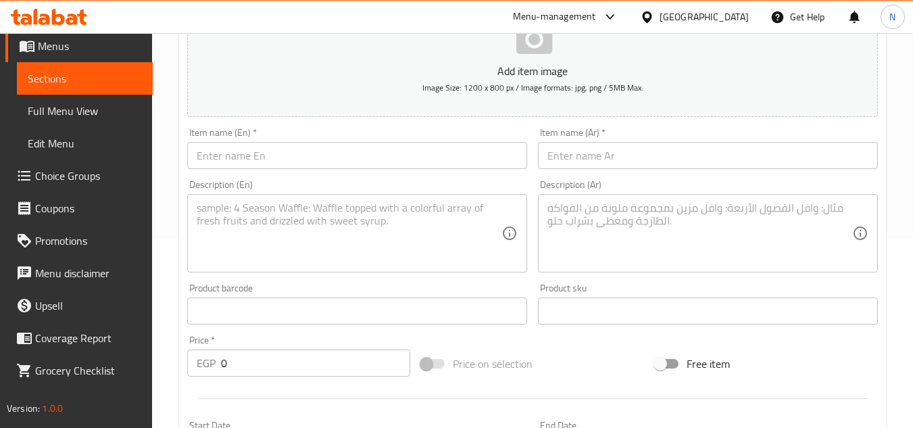
click at [171, 117] on div "Home / Restaurants management / Menus / Sections / item / create Burger Section…" at bounding box center [532, 305] width 761 height 922
click at [617, 166] on input "text" at bounding box center [708, 155] width 340 height 27
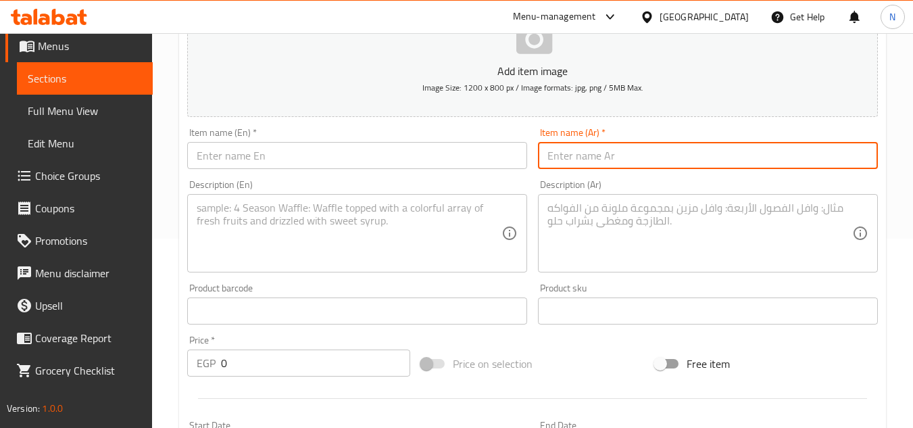
paste input "برجر سلطع"
type input "برجر سلطع"
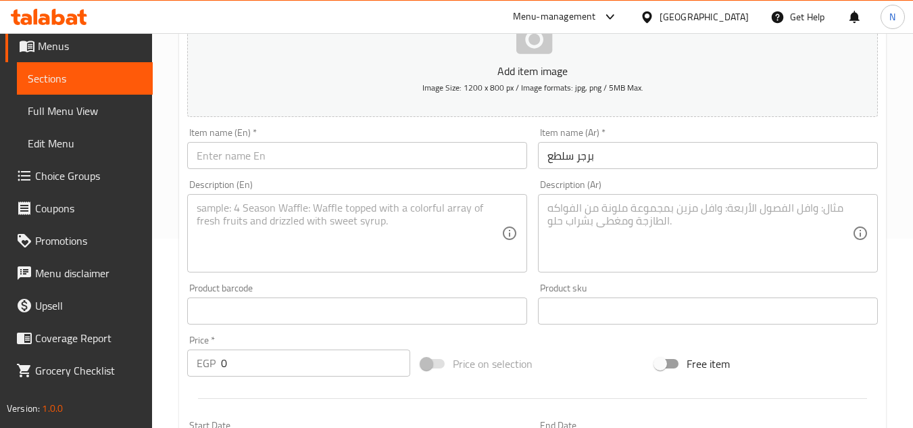
click at [254, 216] on textarea at bounding box center [349, 233] width 305 height 64
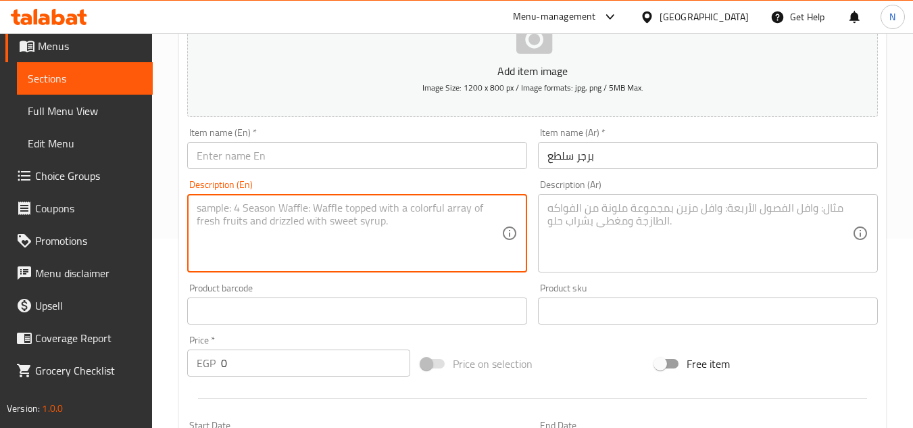
click at [713, 215] on textarea at bounding box center [699, 233] width 305 height 64
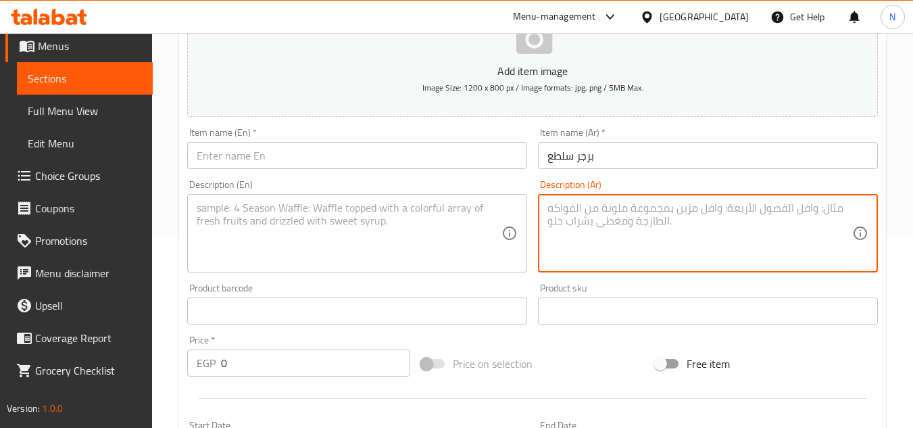
paste textarea "قطعة لحمة - جبنة رومى مقلية"
click at [626, 211] on textarea "قطعة لحمة - جبنة رومى مقلية" at bounding box center [699, 233] width 305 height 64
click at [692, 208] on textarea "قطعة لحمة وجبنة رومى مقلية" at bounding box center [699, 233] width 305 height 64
click at [639, 209] on textarea "قطعة لحمة وجبنة رومى مقلية." at bounding box center [699, 233] width 305 height 64
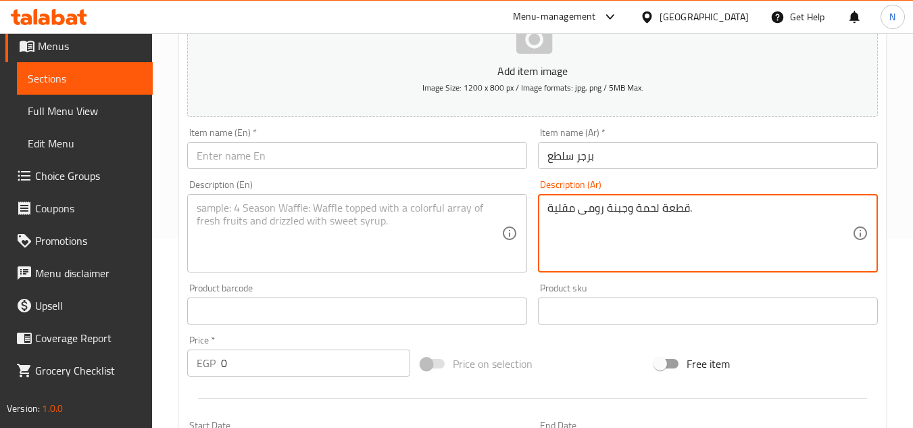
click at [639, 209] on textarea "قطعة لحمة وجبنة رومى مقلية." at bounding box center [699, 233] width 305 height 64
type textarea "قطعة لحمة وجبنة رومى مقلية."
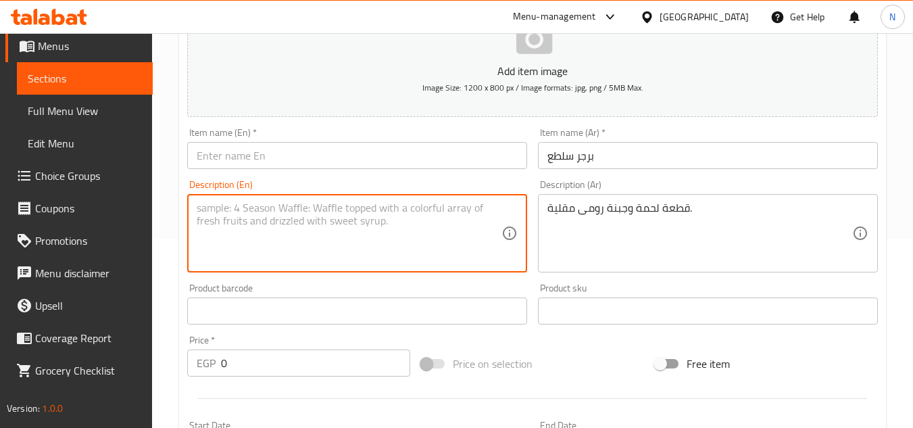
click at [442, 225] on textarea at bounding box center [349, 233] width 305 height 64
paste textarea "Fried piece of meat and Roman cheese."
click at [211, 209] on textarea "Fried piece of meat and Roman cheese." at bounding box center [349, 233] width 305 height 64
click at [270, 207] on textarea "Fried piece of meat and Roman cheese." at bounding box center [349, 233] width 305 height 64
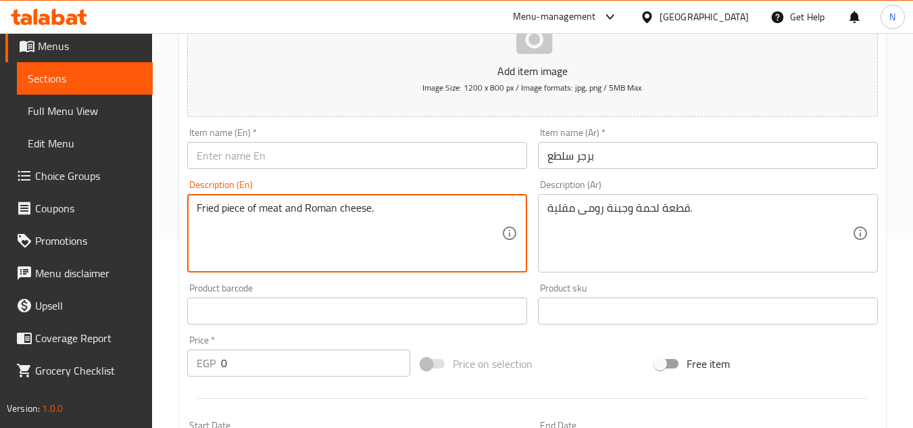
click at [269, 207] on textarea "Fried piece of meat and Roman cheese." at bounding box center [349, 233] width 305 height 64
click at [203, 207] on textarea "Fried piece of meat and Roman cheese." at bounding box center [349, 233] width 305 height 64
paste textarea "meat"
drag, startPoint x: 251, startPoint y: 213, endPoint x: 283, endPoint y: 209, distance: 32.7
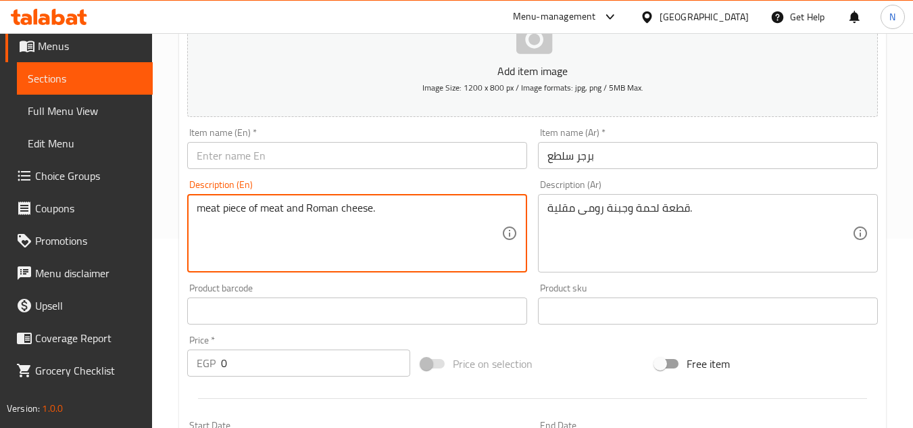
click at [283, 209] on textarea "meat piece of meat and Roman cheese." at bounding box center [349, 233] width 305 height 64
click at [268, 206] on textarea "meat piece and Roman cheese." at bounding box center [349, 233] width 305 height 64
drag, startPoint x: 303, startPoint y: 211, endPoint x: 324, endPoint y: 214, distance: 21.2
click at [324, 214] on textarea "meat piece and fried Roman cheese." at bounding box center [349, 233] width 305 height 64
click at [342, 214] on textarea "meat piece and fried Roumi cheese." at bounding box center [349, 233] width 305 height 64
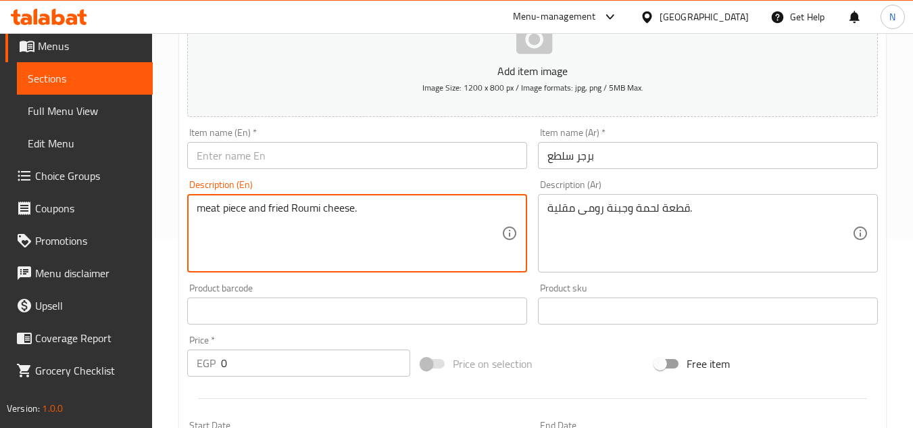
click at [342, 214] on textarea "meat piece and fried Roumi cheese." at bounding box center [349, 233] width 305 height 64
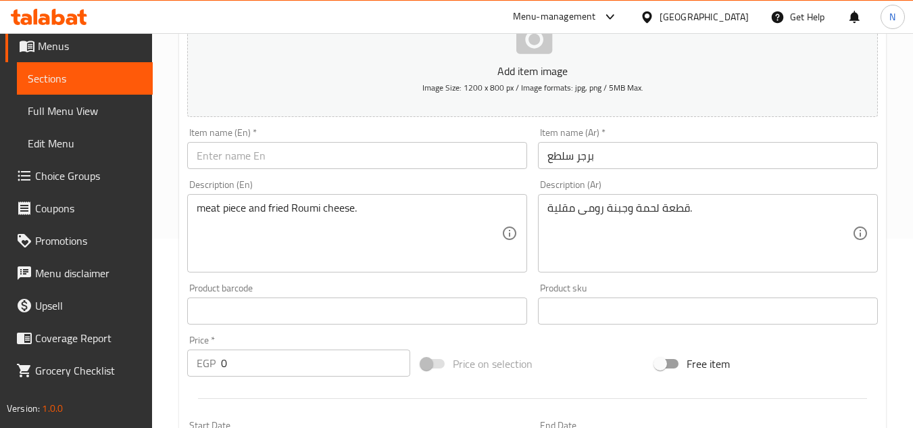
click at [361, 211] on textarea "meat piece and fried Roumi cheese." at bounding box center [349, 233] width 305 height 64
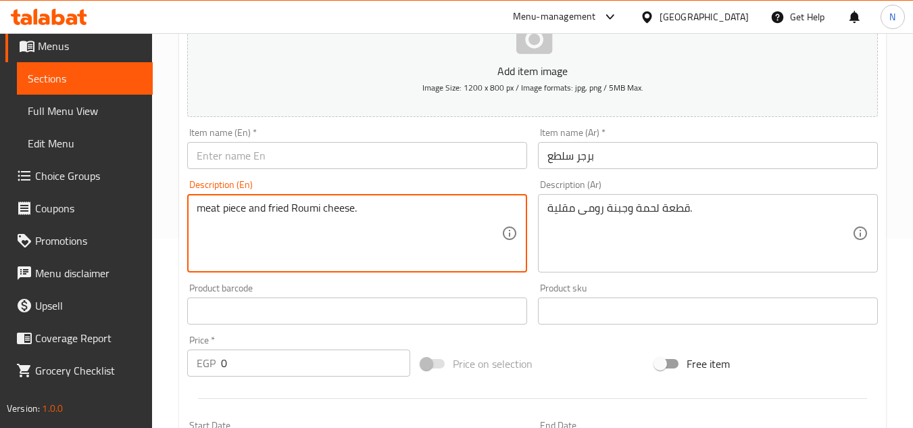
click at [361, 211] on textarea "meat piece and fried Roumi cheese." at bounding box center [349, 233] width 305 height 64
paste textarea "Meat piece and fried r"
type textarea "Meat piece and fried roumi cheese."
click at [568, 153] on input "برجر سلطع" at bounding box center [708, 155] width 340 height 27
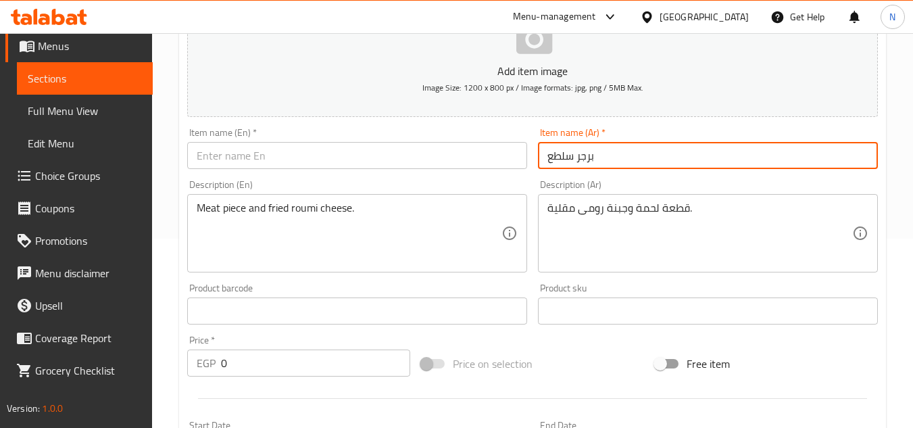
click at [568, 153] on input "برجر سلطع" at bounding box center [708, 155] width 340 height 27
click at [345, 155] on input "text" at bounding box center [357, 155] width 340 height 27
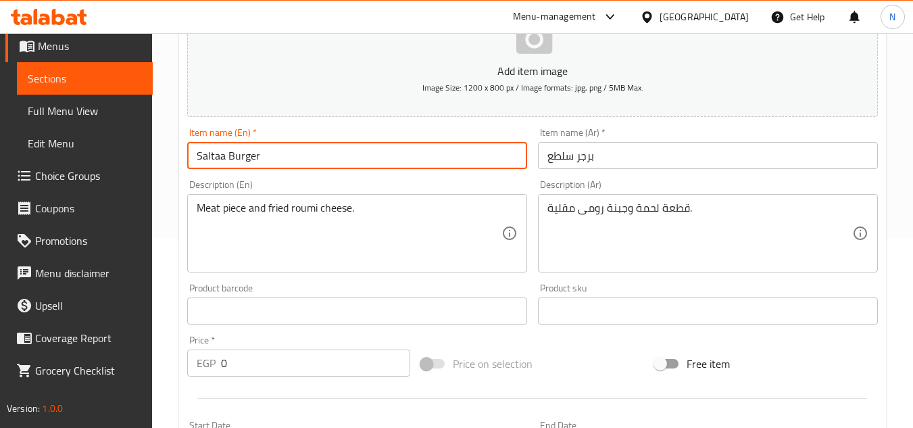
type input "Saltaa Burger"
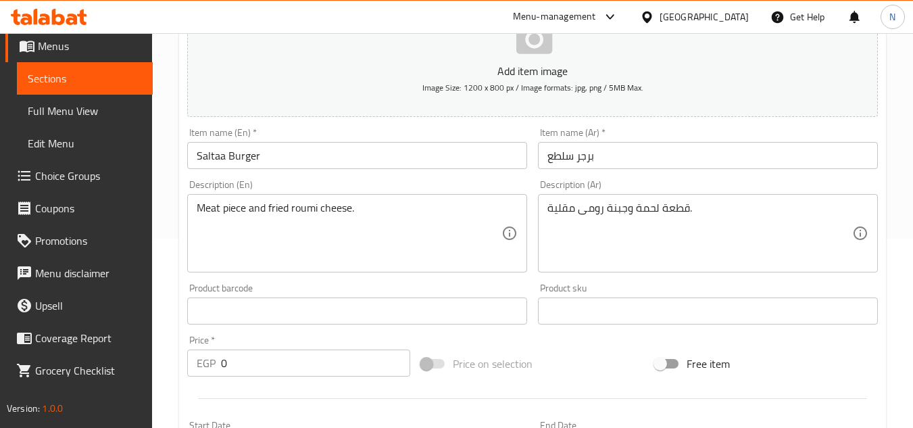
click at [224, 368] on input "0" at bounding box center [315, 362] width 189 height 27
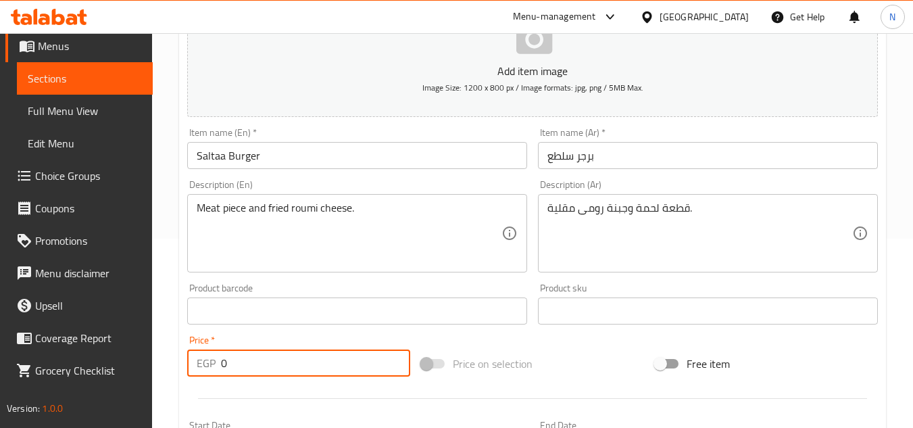
click at [224, 368] on input "0" at bounding box center [315, 362] width 189 height 27
click at [225, 368] on input "0" at bounding box center [315, 362] width 189 height 27
paste input "10"
type input "100"
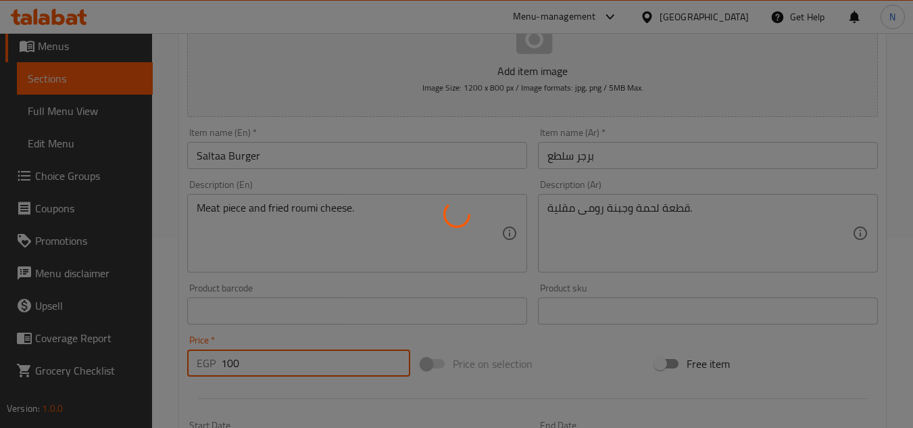
type input "0"
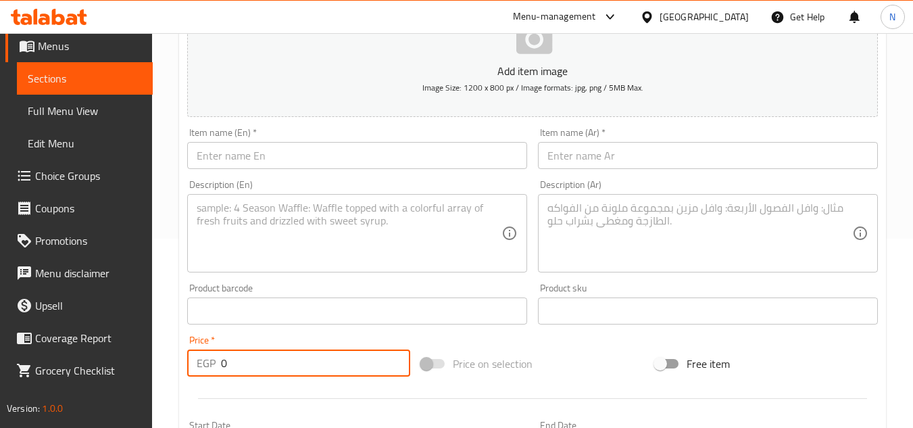
click at [689, 146] on input "text" at bounding box center [708, 155] width 340 height 27
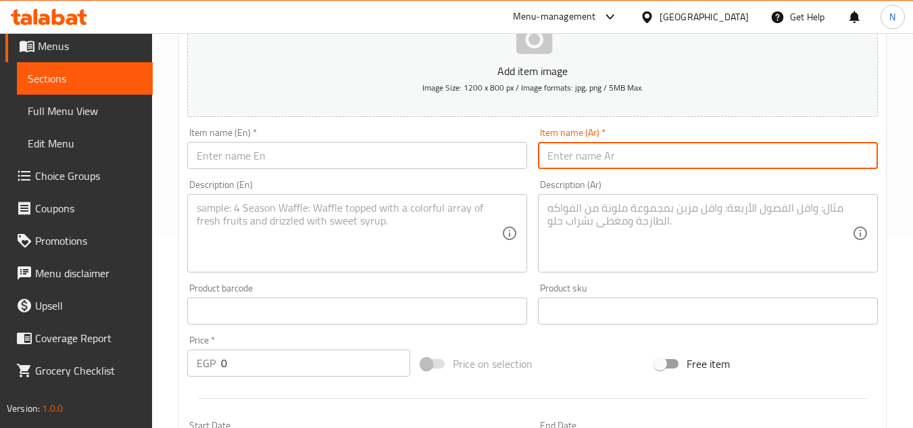
paste input "نقانق وح وح"
type input "نقانق وح وح"
click at [379, 166] on input "text" at bounding box center [357, 155] width 340 height 27
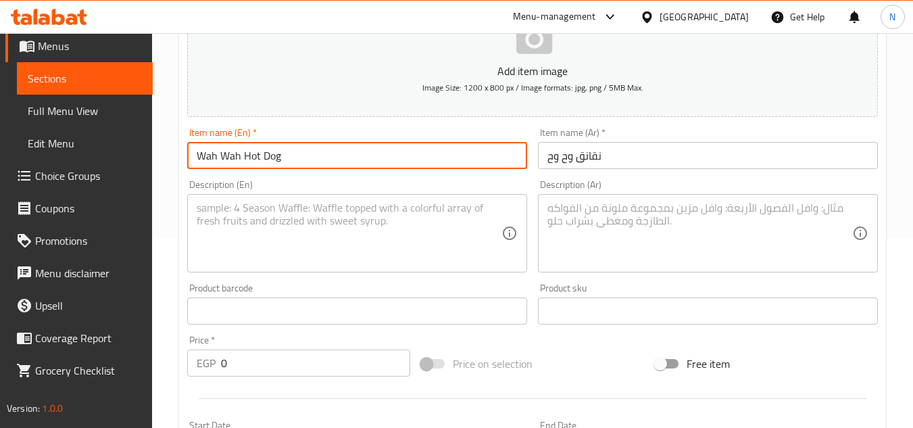
type input "Wah Wah Hot Dog"
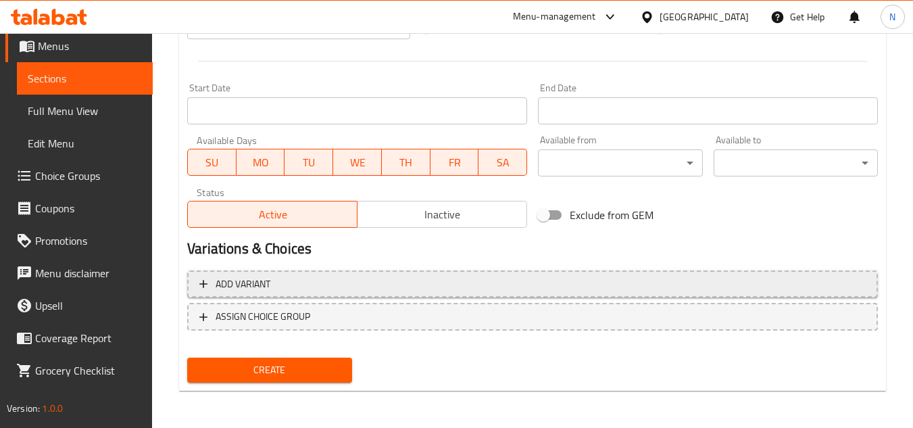
scroll to position [527, 0]
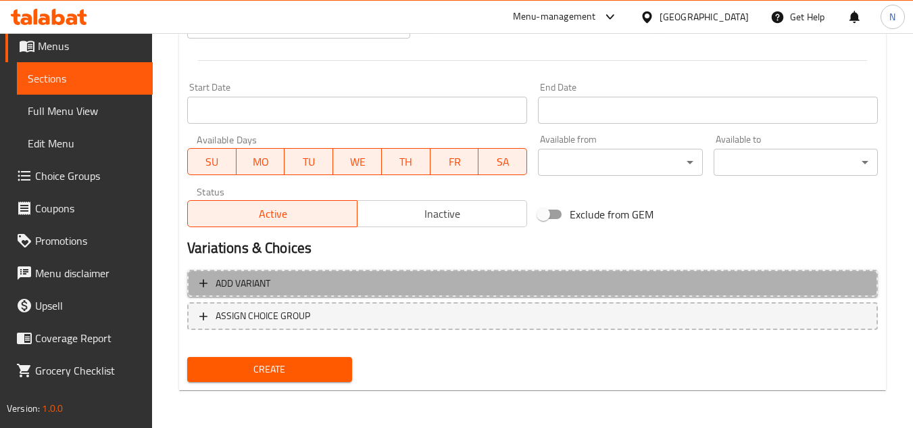
click at [297, 280] on span "Add variant" at bounding box center [532, 283] width 666 height 17
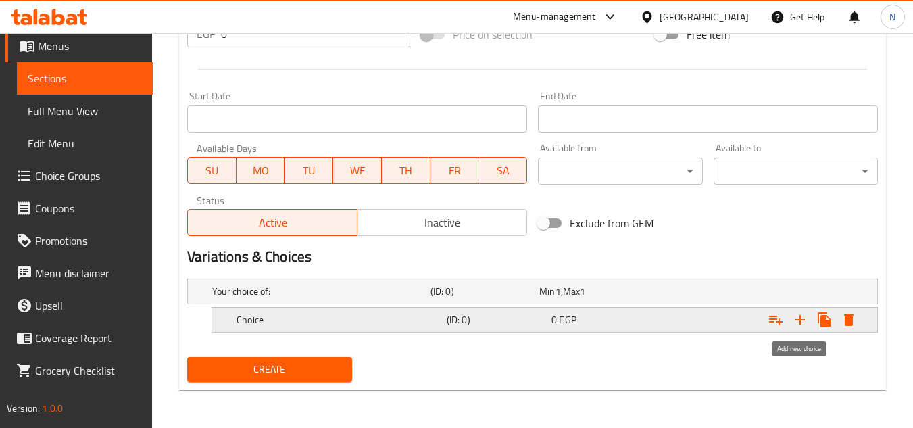
click at [799, 324] on icon "Expand" at bounding box center [800, 319] width 16 height 16
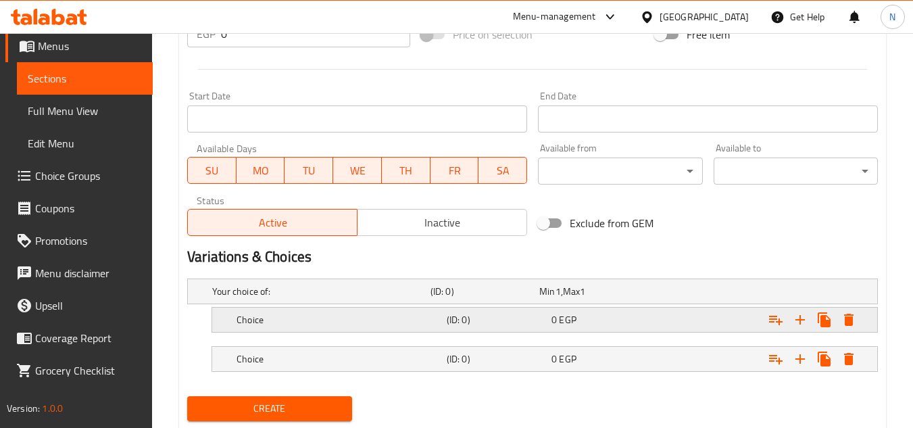
drag, startPoint x: 300, startPoint y: 317, endPoint x: 303, endPoint y: 324, distance: 7.6
click at [299, 317] on h5 "Choice" at bounding box center [338, 320] width 205 height 14
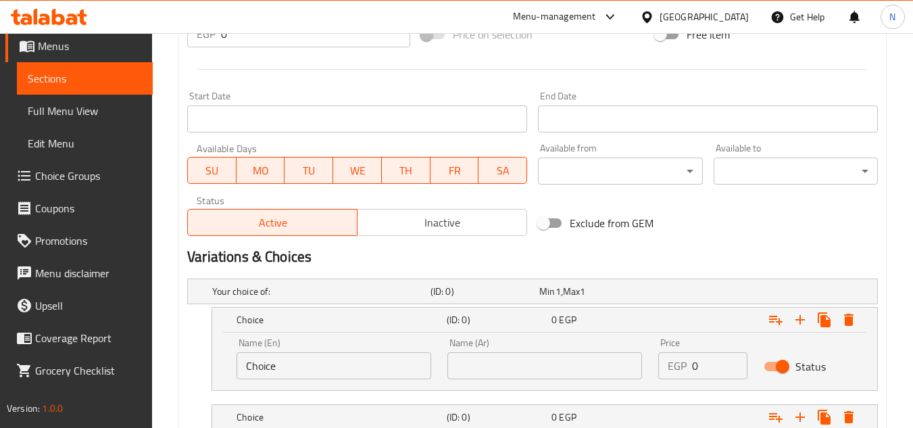
click at [299, 362] on input "Choice" at bounding box center [333, 365] width 195 height 27
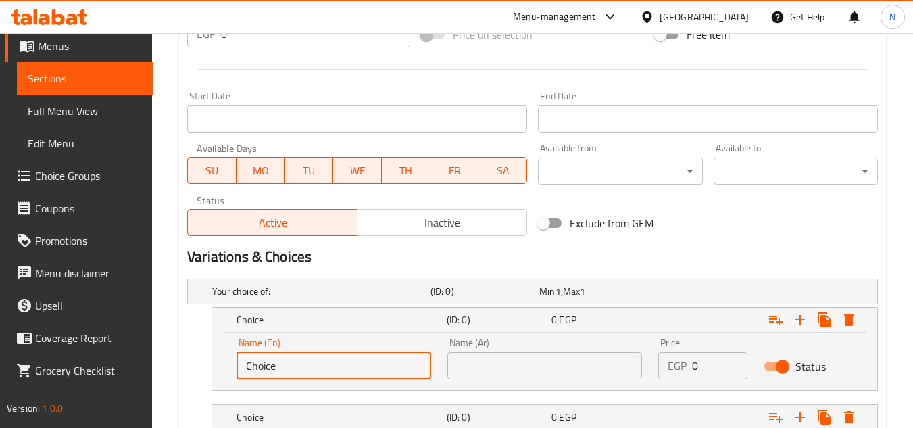
click at [299, 362] on input "Choice" at bounding box center [333, 365] width 195 height 27
type input "Medium"
click at [545, 378] on input "text" at bounding box center [544, 365] width 195 height 27
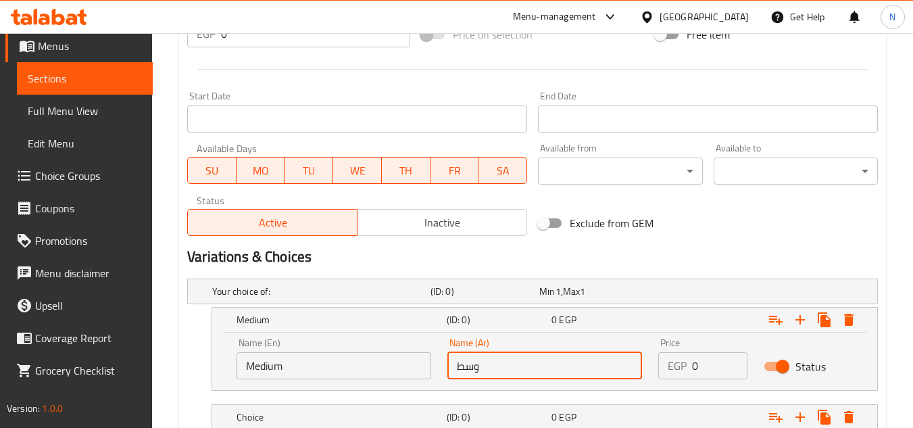
type input "وسط"
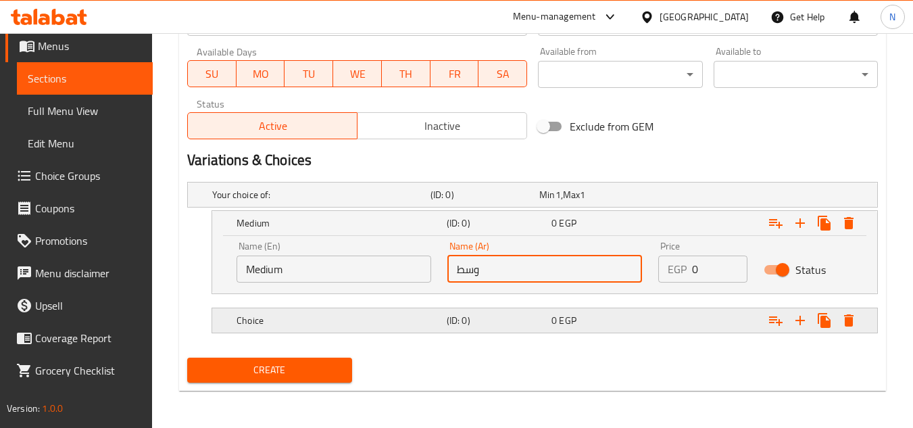
scroll to position [616, 0]
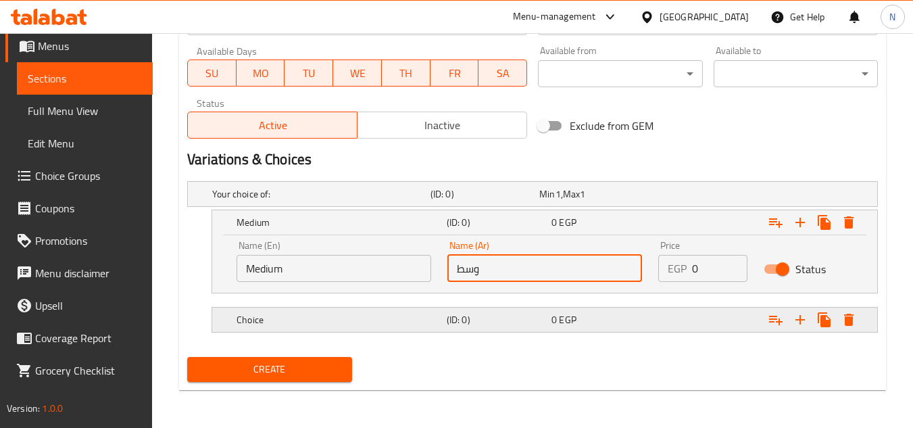
click at [284, 310] on div "Choice" at bounding box center [339, 319] width 210 height 19
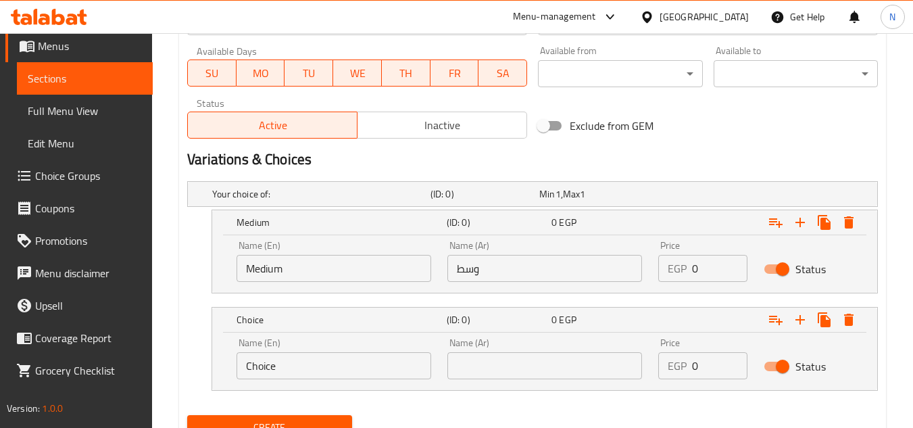
click at [319, 361] on input "Choice" at bounding box center [333, 365] width 195 height 27
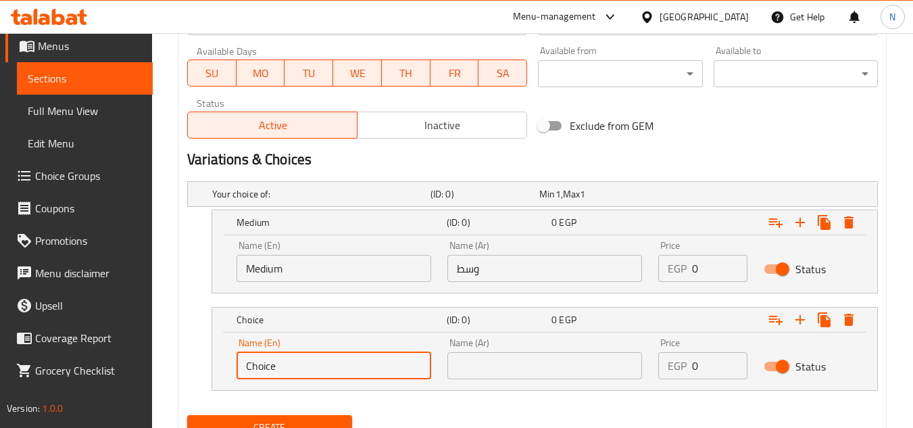
click at [319, 361] on input "Choice" at bounding box center [333, 365] width 195 height 27
type input "French Large"
click at [528, 368] on input "text" at bounding box center [544, 365] width 195 height 27
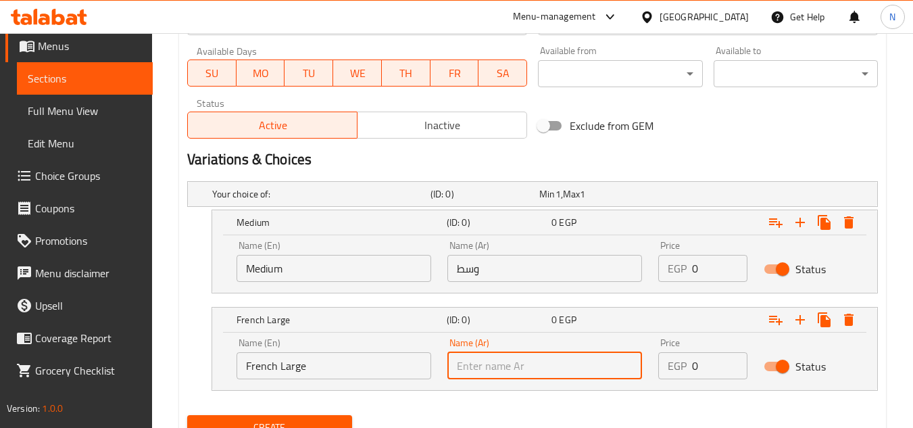
click at [584, 368] on input "text" at bounding box center [544, 365] width 195 height 27
type input "كبير فرنساوي"
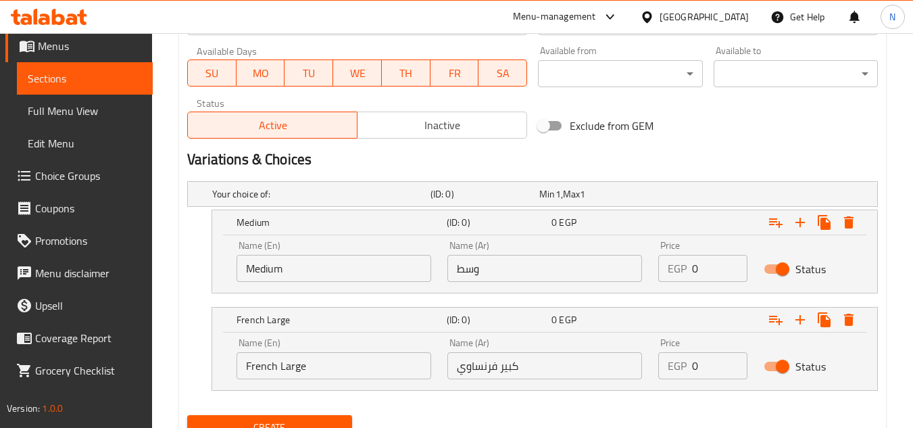
click at [186, 224] on div "Your choice of: (ID: 0) Min 1 , Max 1 Name (En) Your choice of: Name (En) Name …" at bounding box center [532, 293] width 701 height 234
drag, startPoint x: 703, startPoint y: 274, endPoint x: 684, endPoint y: 280, distance: 19.9
click at [684, 280] on div "EGP 0 Price" at bounding box center [702, 268] width 89 height 27
paste input "8"
type input "80"
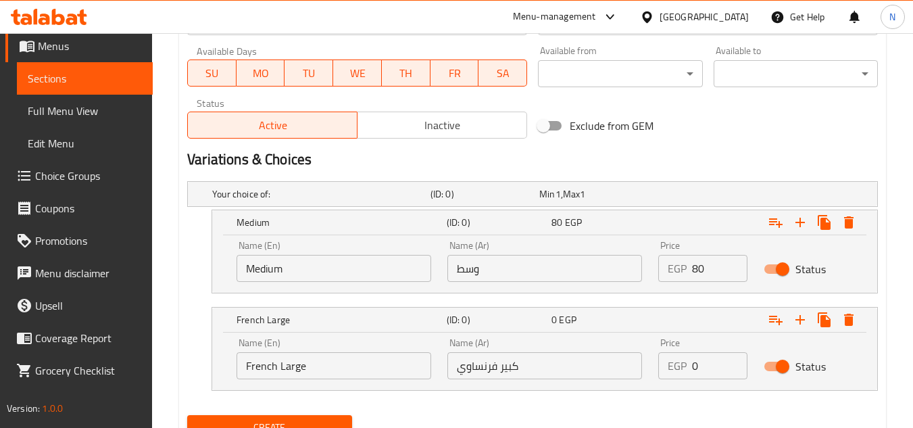
drag, startPoint x: 164, startPoint y: 210, endPoint x: 516, endPoint y: 301, distance: 363.5
drag, startPoint x: 700, startPoint y: 368, endPoint x: 673, endPoint y: 384, distance: 31.9
click at [673, 384] on div "Price EGP 0 Price" at bounding box center [702, 358] width 105 height 57
paste input "10"
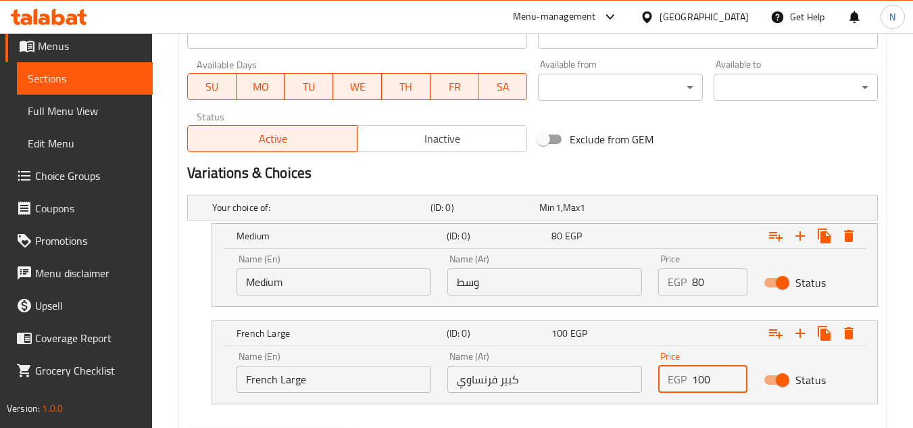
scroll to position [674, 0]
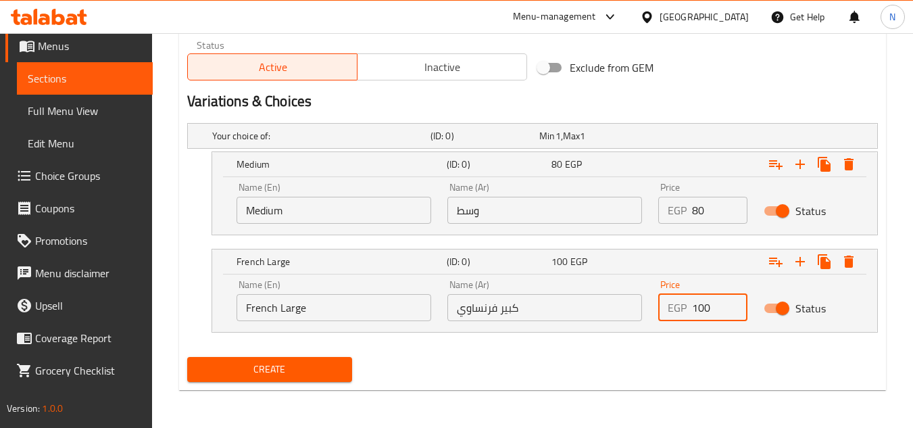
type input "100"
click at [318, 374] on span "Create" at bounding box center [269, 369] width 143 height 17
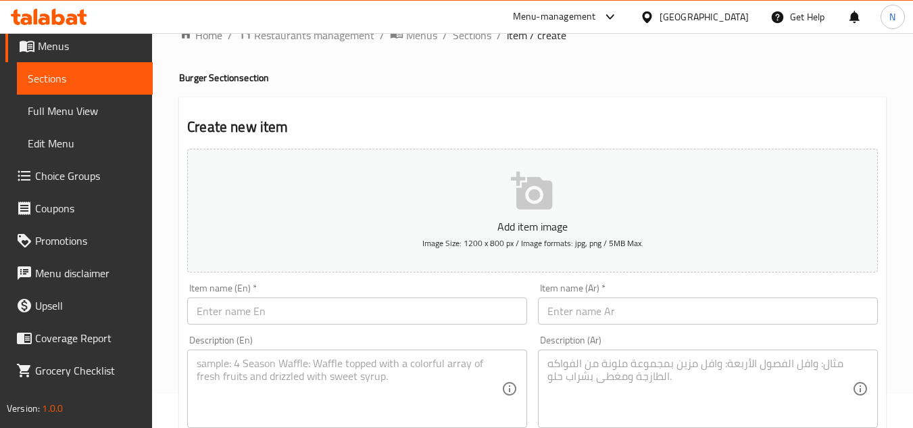
scroll to position [0, 0]
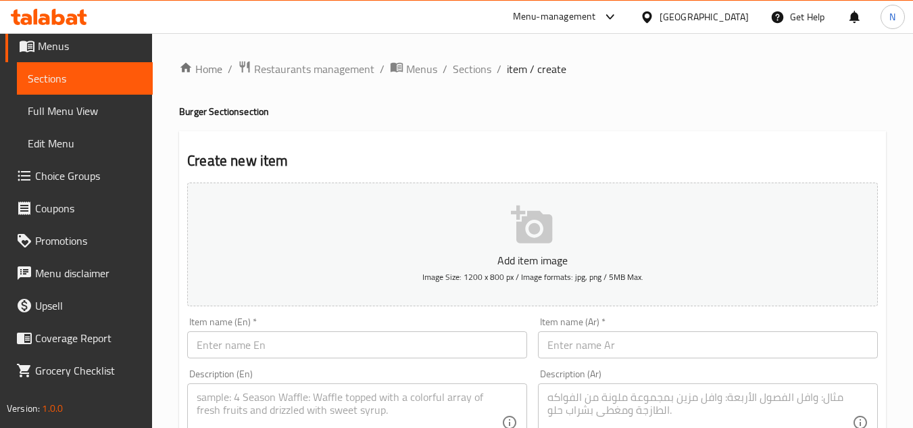
click at [72, 75] on span "Sections" at bounding box center [85, 78] width 114 height 16
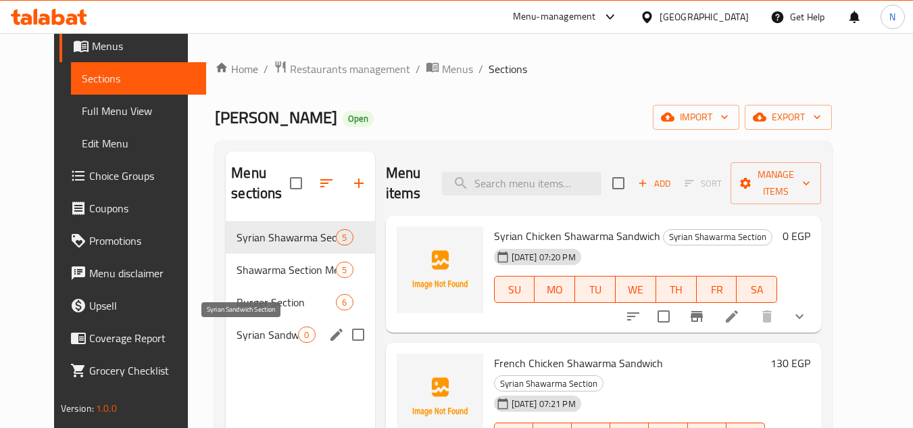
click at [247, 338] on span "Syrian Sandwich Section" at bounding box center [266, 334] width 61 height 16
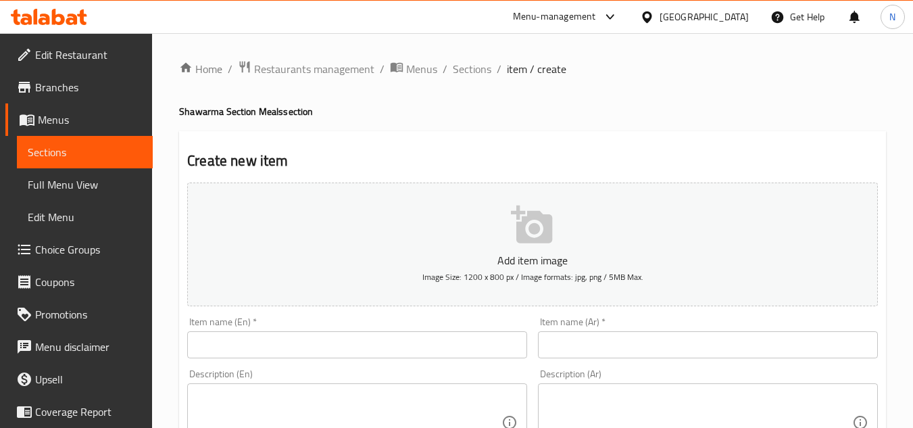
click at [83, 88] on span "Branches" at bounding box center [88, 87] width 107 height 16
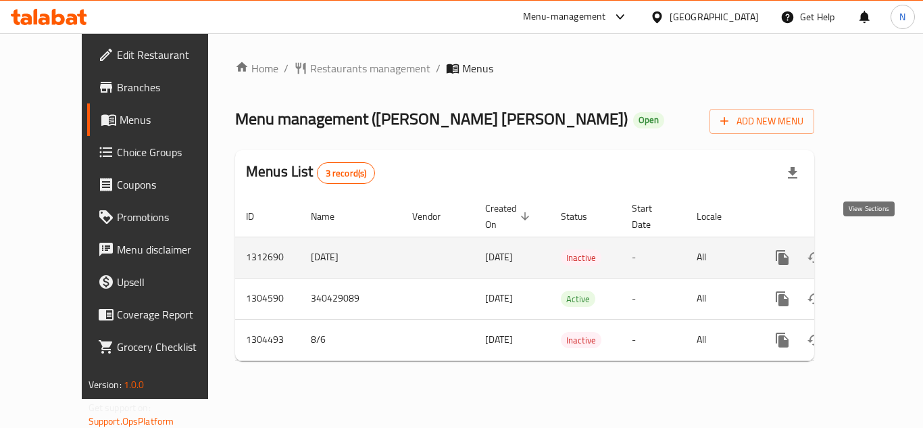
click at [872, 249] on icon "enhanced table" at bounding box center [880, 257] width 16 height 16
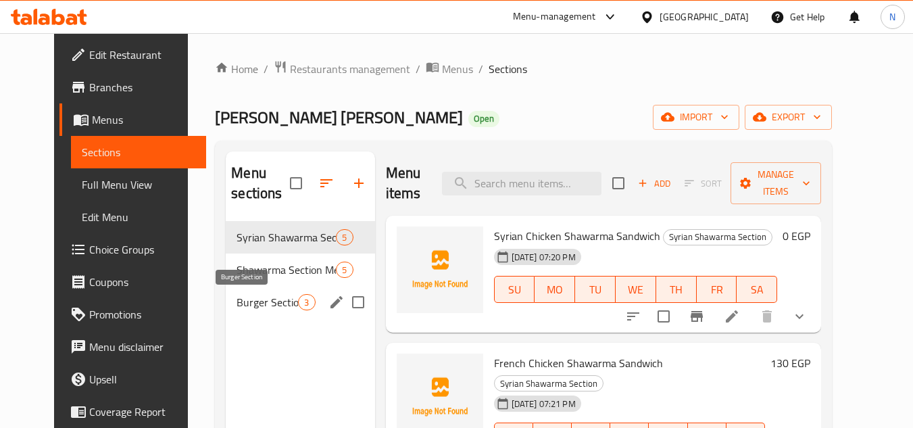
click at [239, 301] on span "Burger Section" at bounding box center [266, 302] width 61 height 16
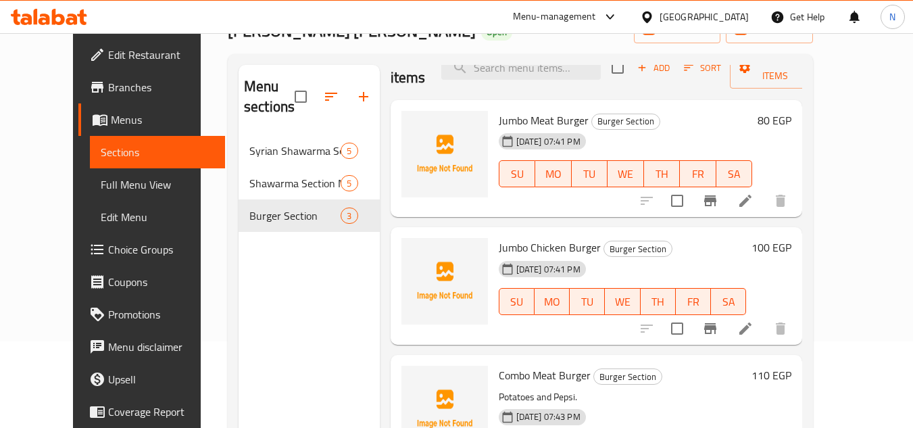
scroll to position [189, 0]
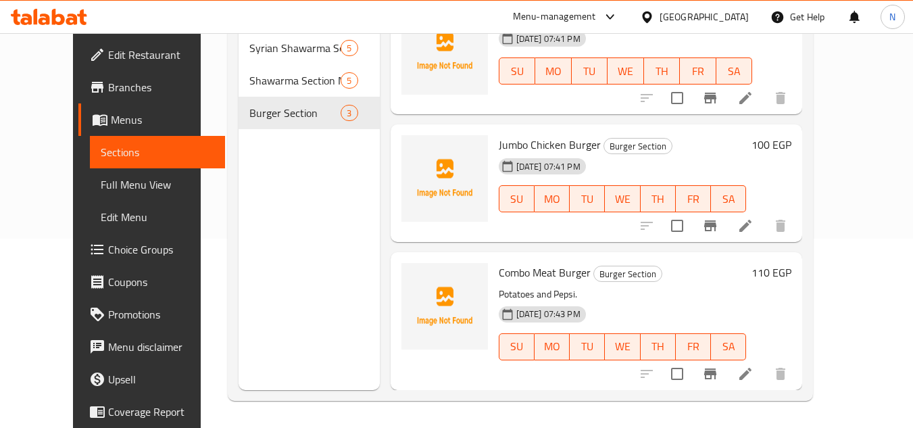
click at [557, 292] on p "Potatoes and Pepsi." at bounding box center [623, 294] width 248 height 17
copy div "Potatoes and Pepsi."
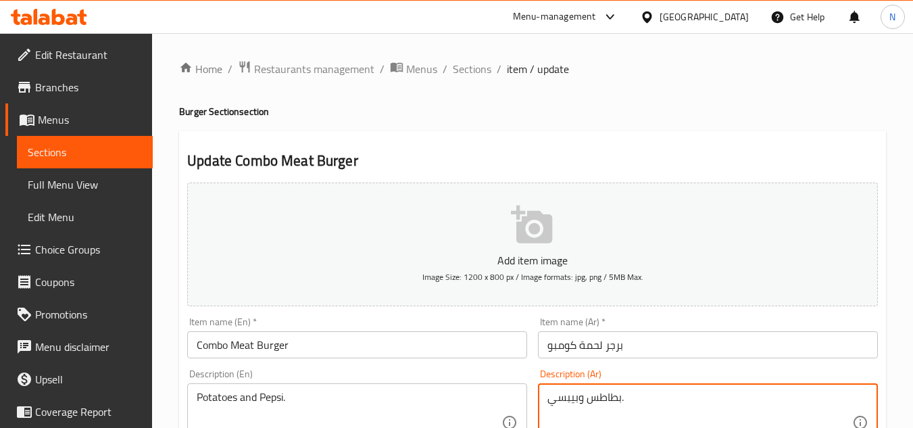
click at [614, 405] on textarea "بطاطس وبيبسي." at bounding box center [699, 423] width 305 height 64
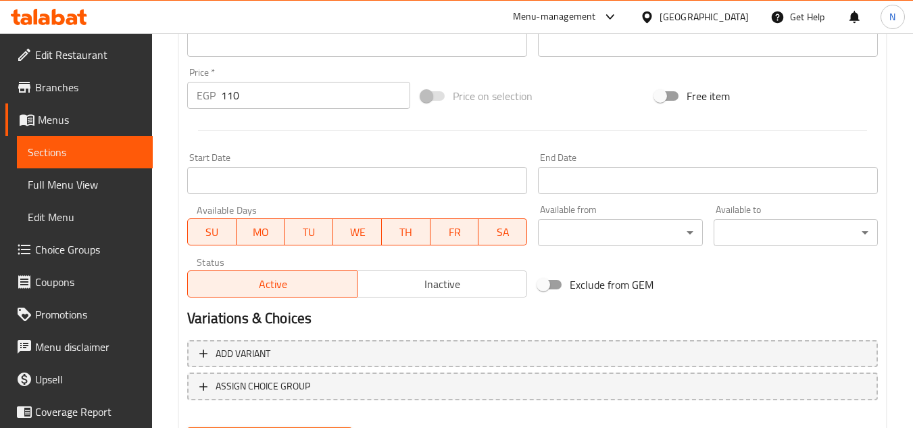
scroll to position [527, 0]
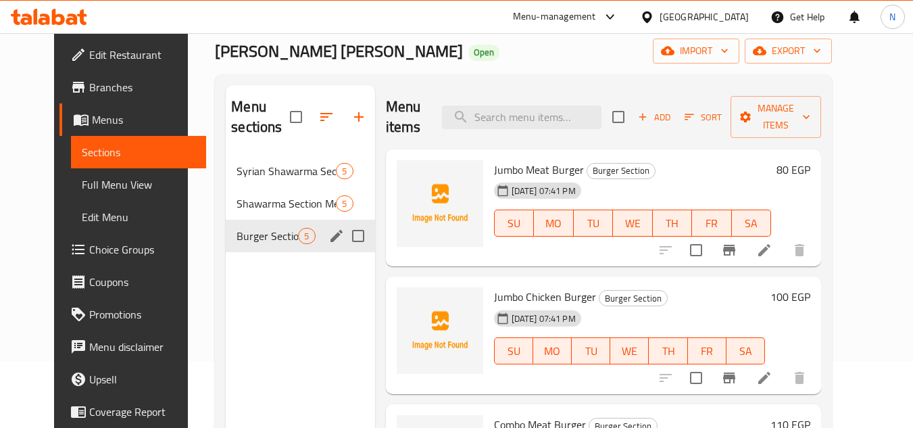
scroll to position [54, 0]
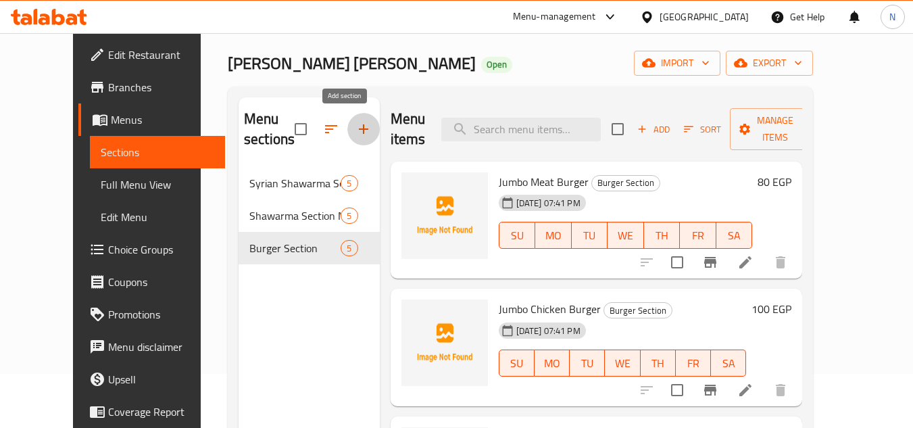
click at [359, 129] on icon "button" at bounding box center [363, 128] width 9 height 9
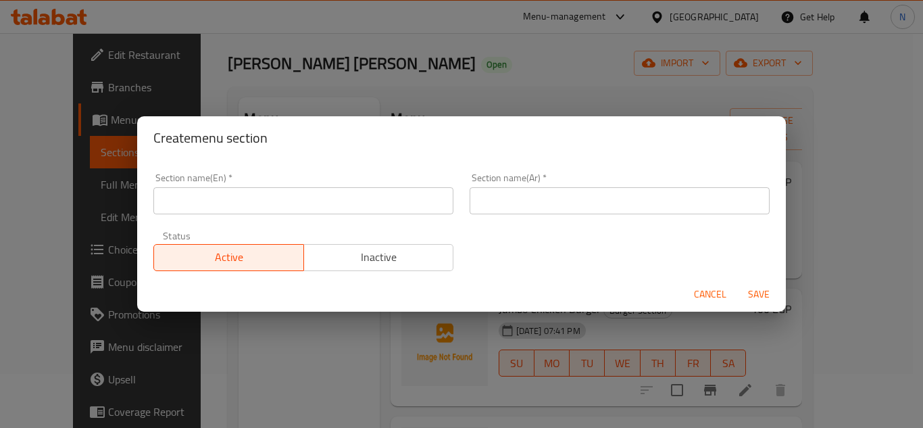
drag, startPoint x: 230, startPoint y: 222, endPoint x: 338, endPoint y: 197, distance: 110.5
click at [230, 222] on div "Status Active Inactive" at bounding box center [303, 250] width 316 height 57
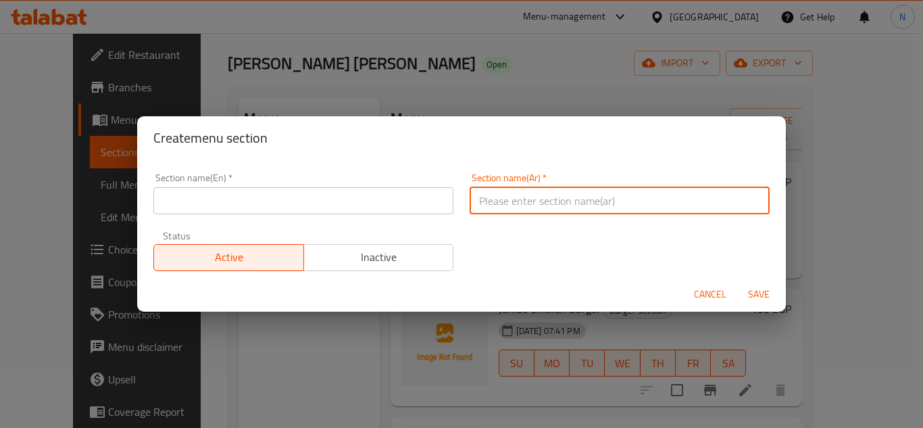
click at [530, 193] on input "text" at bounding box center [620, 200] width 300 height 27
paste input "قسم السندوتشات السوري"
type input "قسم السندوتشات السوري"
click at [253, 199] on input "text" at bounding box center [303, 200] width 300 height 27
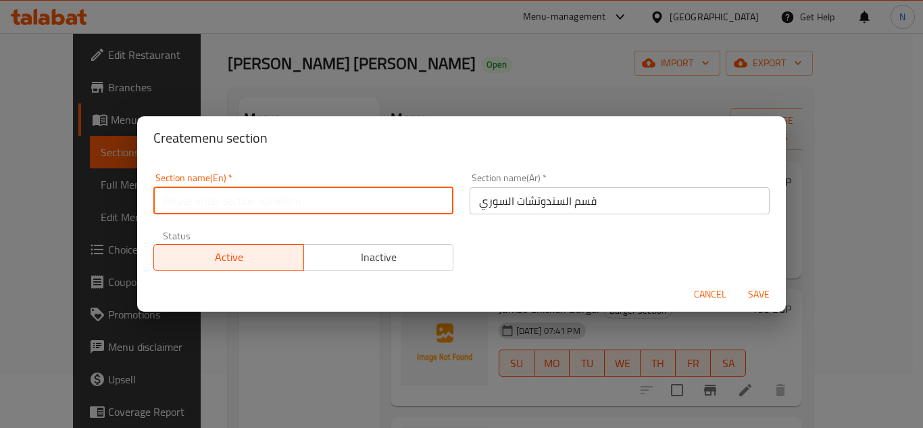
paste input "Syrian Sandwich Section"
type input "Syrian Sandwich Section"
click at [761, 289] on span "Save" at bounding box center [759, 294] width 32 height 17
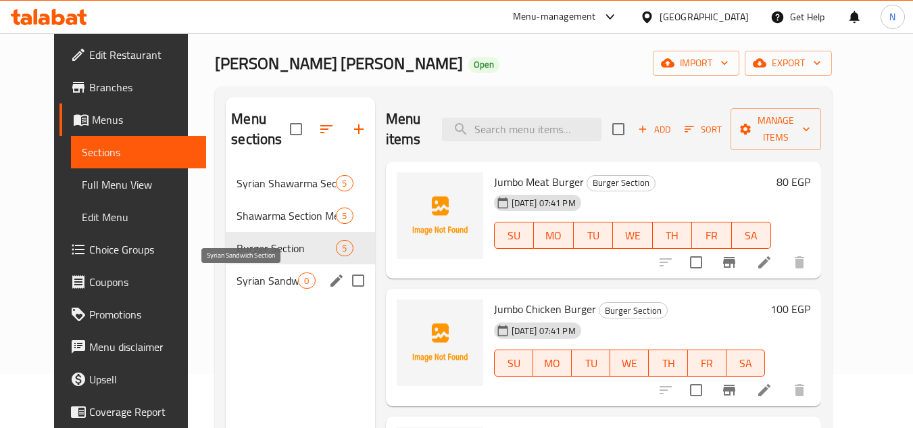
drag, startPoint x: 239, startPoint y: 280, endPoint x: 436, endPoint y: 228, distance: 203.9
click at [239, 280] on span "Syrian Sandwich Section" at bounding box center [266, 280] width 61 height 16
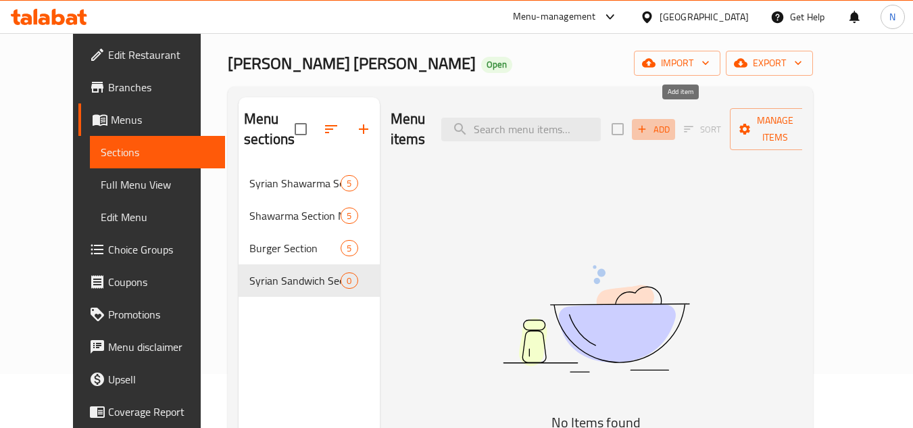
click at [672, 122] on span "Add" at bounding box center [653, 130] width 36 height 16
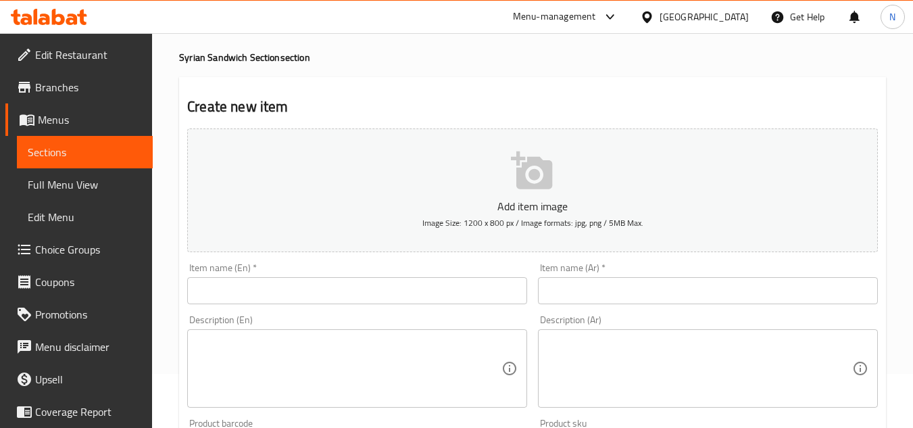
click at [33, 144] on span "Sections" at bounding box center [85, 152] width 114 height 16
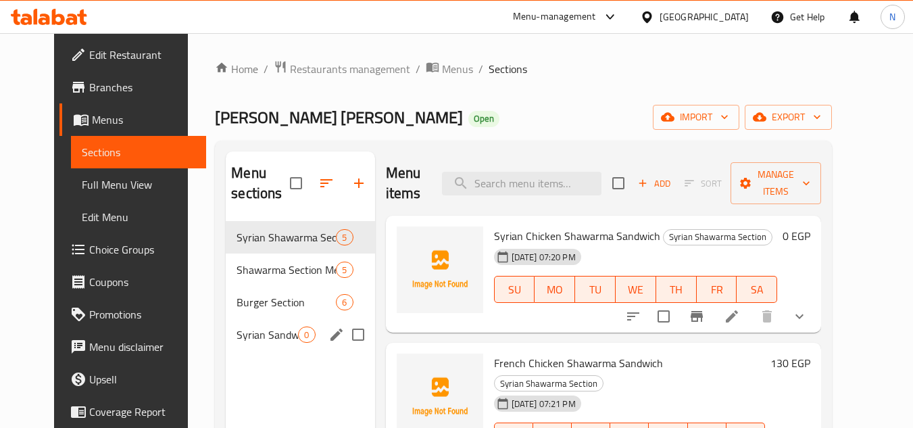
click at [253, 343] on div "Syrian Sandwich Section 0" at bounding box center [300, 334] width 149 height 32
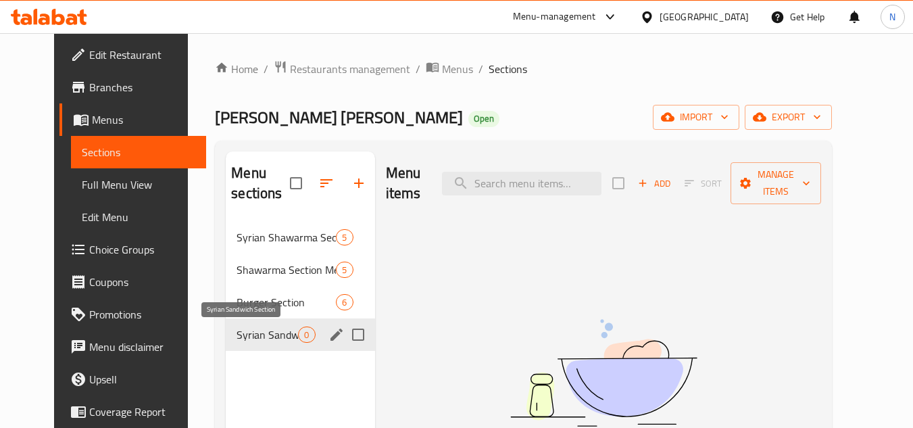
click at [265, 329] on span "Syrian Sandwich Section" at bounding box center [266, 334] width 61 height 16
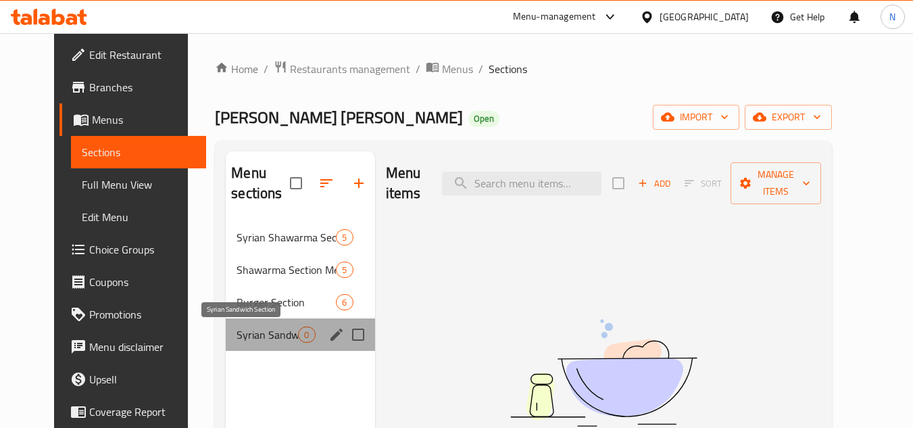
drag, startPoint x: 246, startPoint y: 340, endPoint x: 559, endPoint y: 12, distance: 453.0
click at [247, 338] on span "Syrian Sandwich Section" at bounding box center [266, 334] width 61 height 16
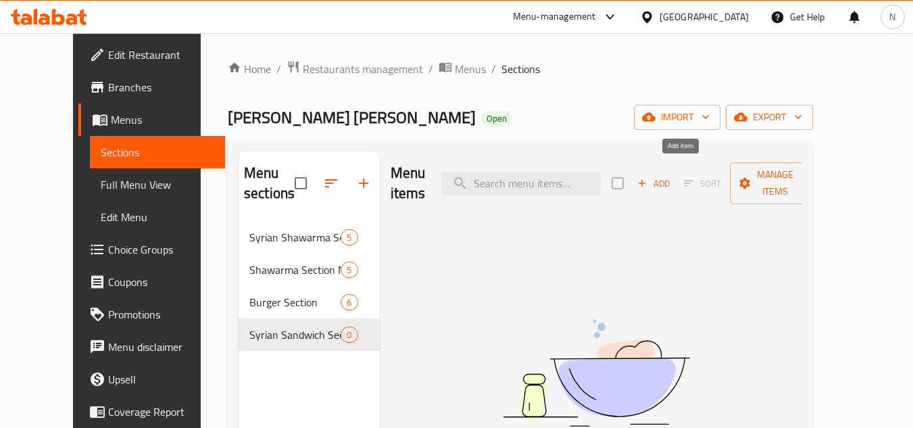
click at [672, 176] on span "Add" at bounding box center [653, 184] width 36 height 16
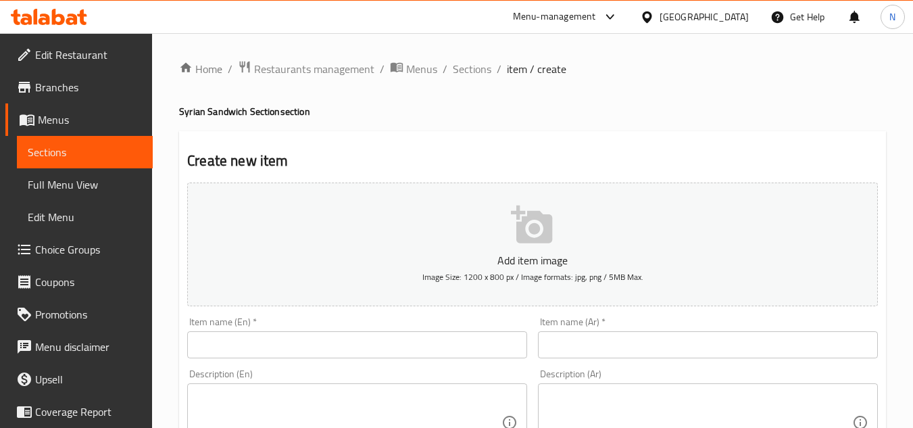
click at [642, 333] on input "text" at bounding box center [708, 344] width 340 height 27
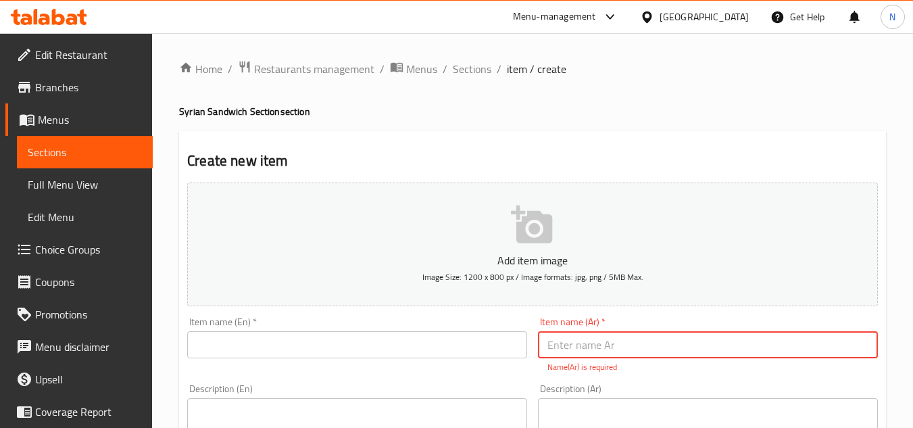
click at [611, 336] on input "text" at bounding box center [708, 344] width 340 height 27
paste input "نقانق وح وح"
type input "نقانق وح وح"
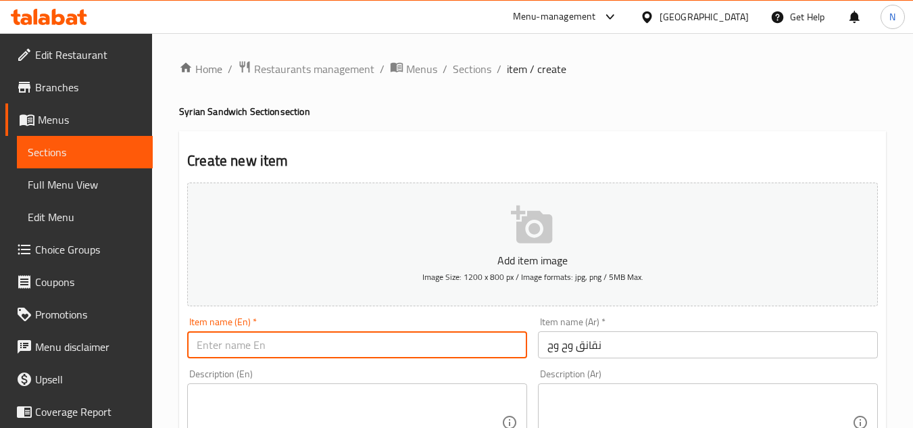
click at [434, 345] on input "text" at bounding box center [357, 344] width 340 height 27
type input "ا"
type input "Wah Wah Hot Dog"
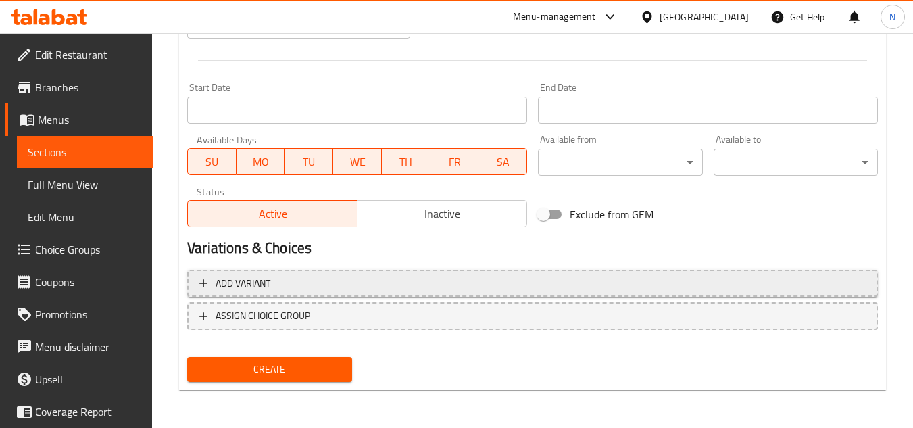
click at [343, 283] on span "Add variant" at bounding box center [532, 283] width 666 height 17
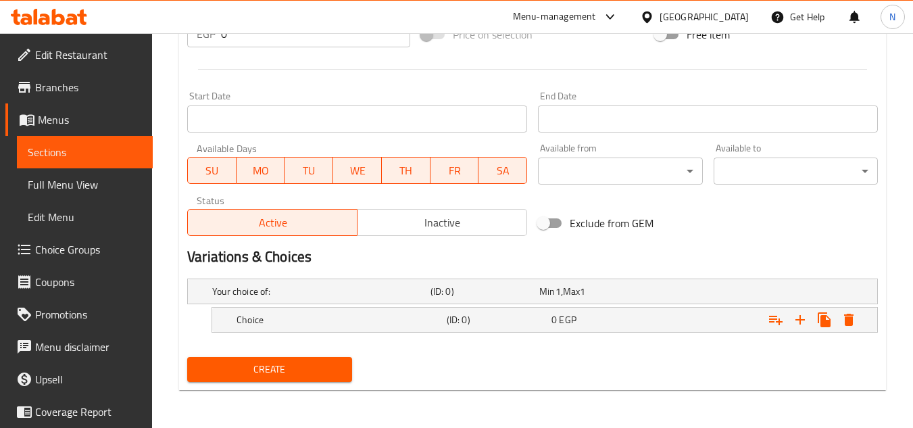
scroll to position [518, 0]
click at [799, 321] on icon "Expand" at bounding box center [799, 319] width 9 height 9
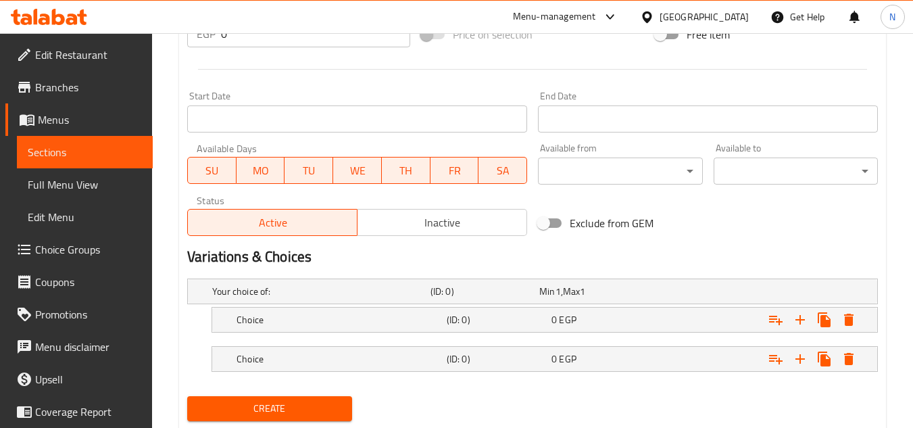
drag, startPoint x: 314, startPoint y: 322, endPoint x: 318, endPoint y: 359, distance: 37.5
click at [314, 322] on h5 "Choice" at bounding box center [338, 320] width 205 height 14
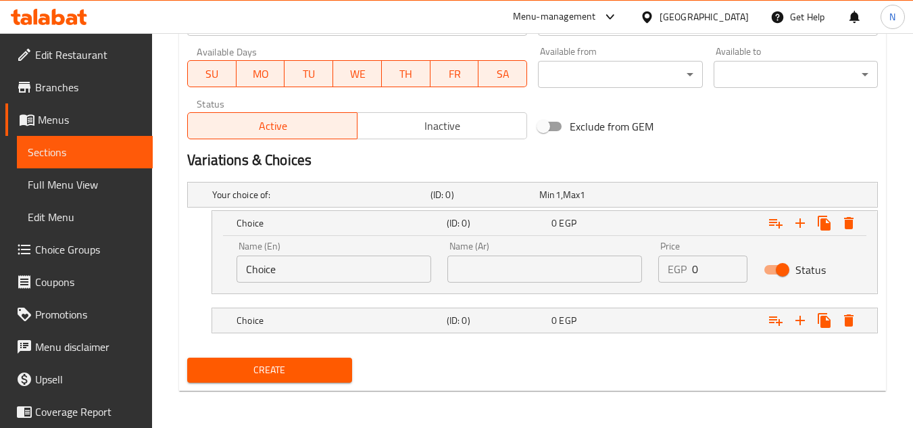
scroll to position [616, 0]
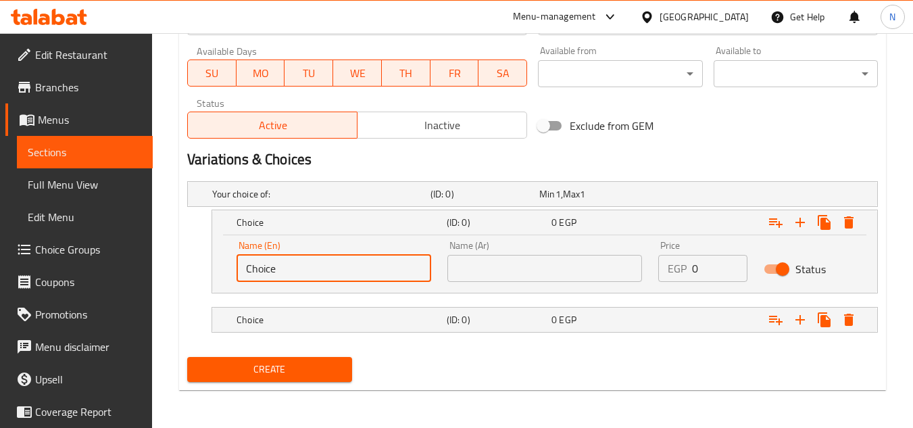
click at [307, 267] on input "Choice" at bounding box center [333, 268] width 195 height 27
type input "Medium"
click at [513, 278] on input "text" at bounding box center [544, 268] width 195 height 27
click at [511, 278] on input "text" at bounding box center [544, 268] width 195 height 27
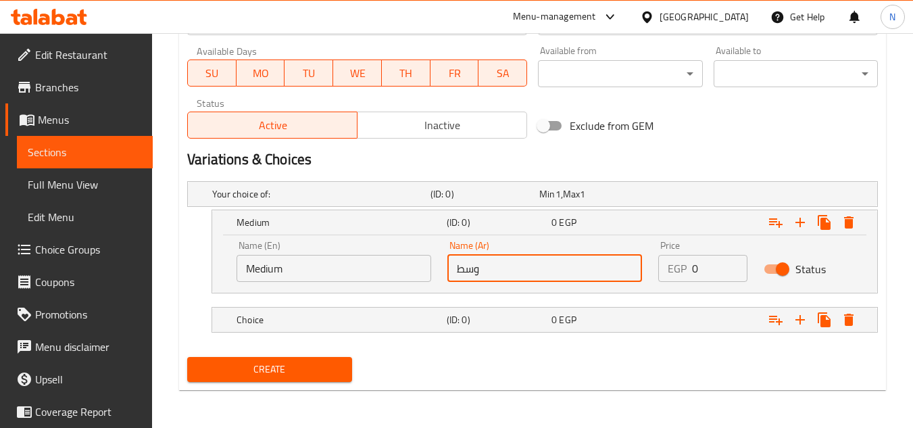
type input "وسط"
drag, startPoint x: 172, startPoint y: 248, endPoint x: 816, endPoint y: 266, distance: 644.1
click at [722, 318] on div "Expand" at bounding box center [758, 320] width 210 height 30
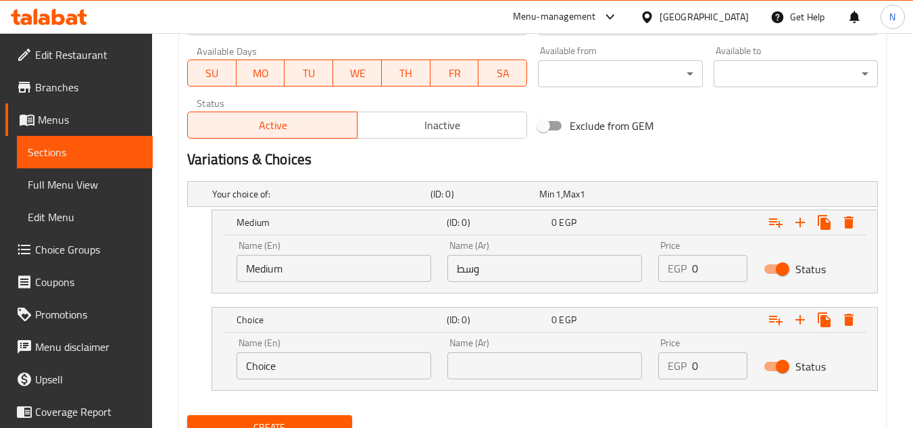
click at [706, 369] on input "0" at bounding box center [719, 365] width 55 height 27
drag, startPoint x: 705, startPoint y: 368, endPoint x: 676, endPoint y: 383, distance: 32.0
click at [676, 383] on div "Price EGP 0 Price" at bounding box center [702, 358] width 105 height 57
paste input "10"
type input "100"
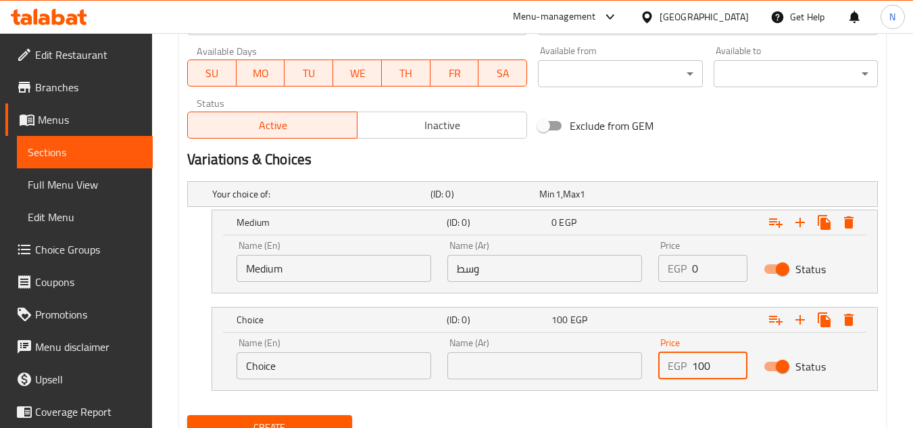
click at [270, 364] on input "Choice" at bounding box center [333, 365] width 195 height 27
click at [270, 365] on input "Choice" at bounding box center [333, 365] width 195 height 27
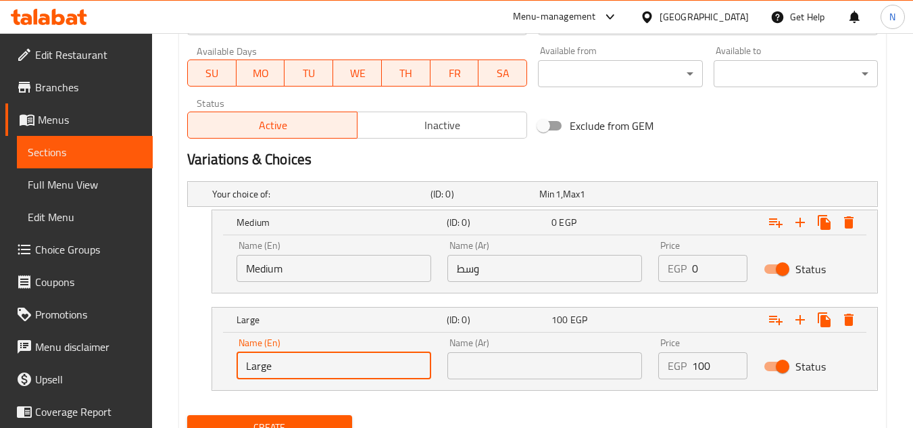
click at [247, 369] on input "Large" at bounding box center [333, 365] width 195 height 27
type input "French Large"
click at [538, 368] on input "text" at bounding box center [544, 365] width 195 height 27
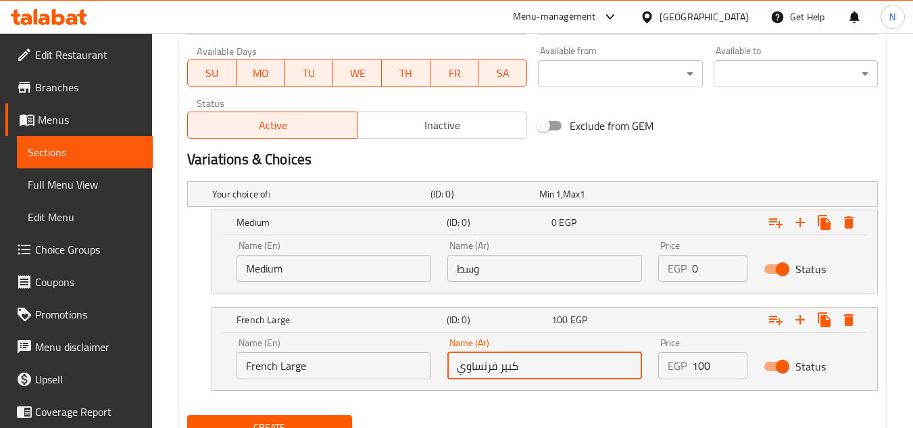
type input "كبير فرنساوي"
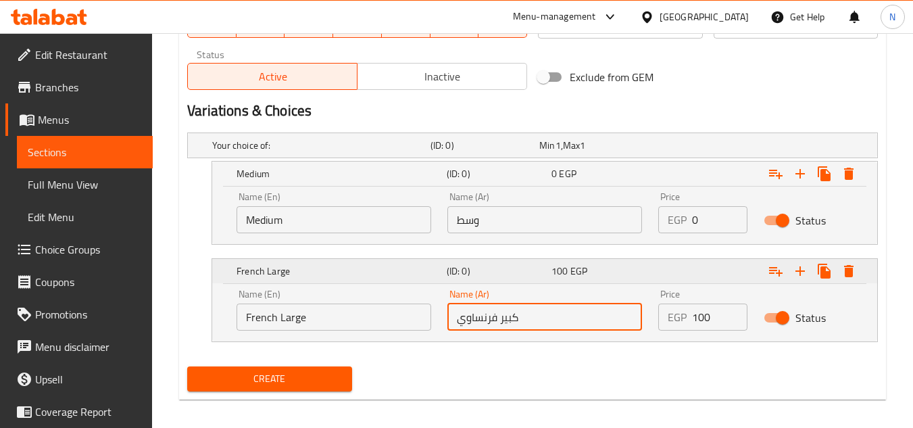
scroll to position [674, 0]
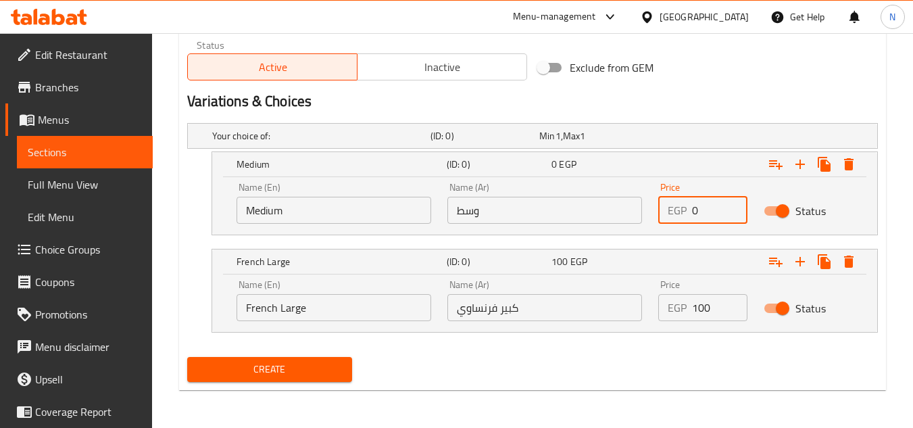
drag, startPoint x: 698, startPoint y: 207, endPoint x: 691, endPoint y: 217, distance: 12.2
click at [691, 217] on div "EGP 0 Price" at bounding box center [702, 210] width 89 height 27
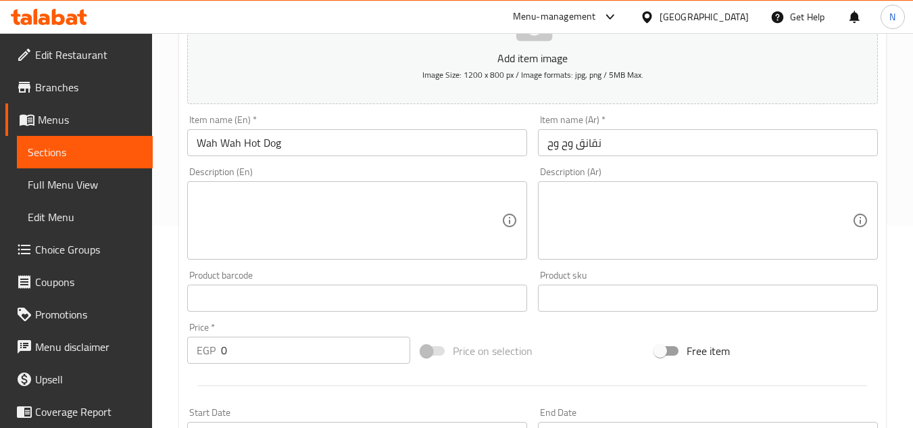
scroll to position [201, 0]
type input "80"
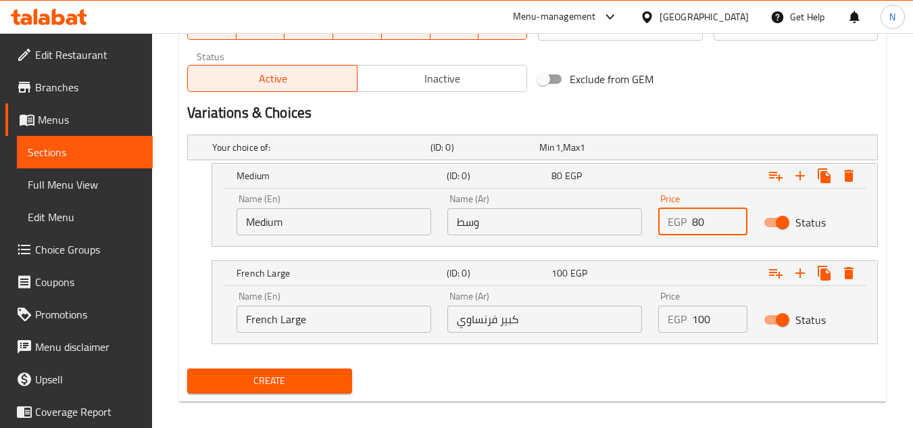
scroll to position [674, 0]
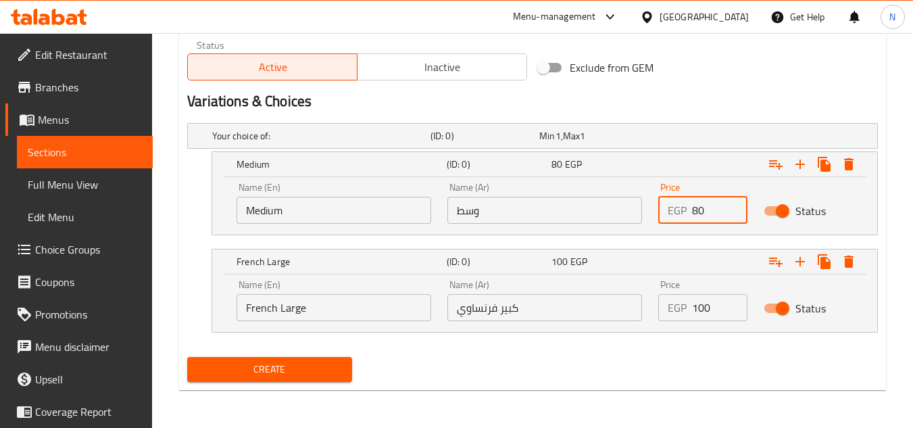
click at [327, 376] on span "Create" at bounding box center [269, 369] width 143 height 17
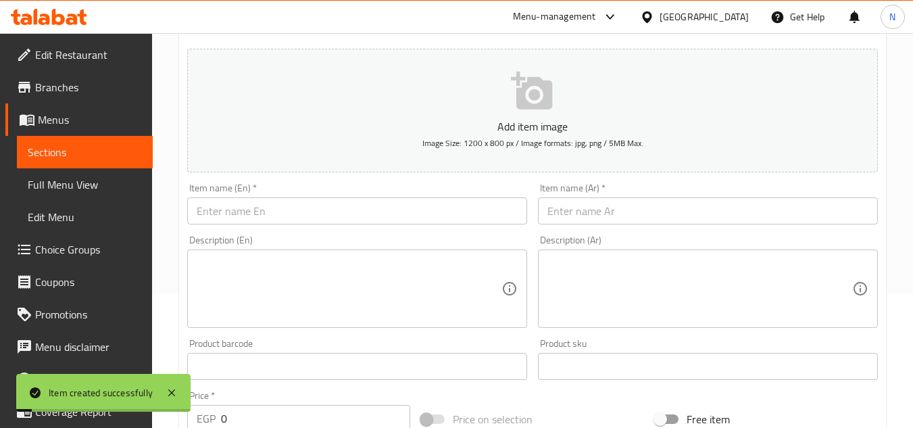
scroll to position [135, 0]
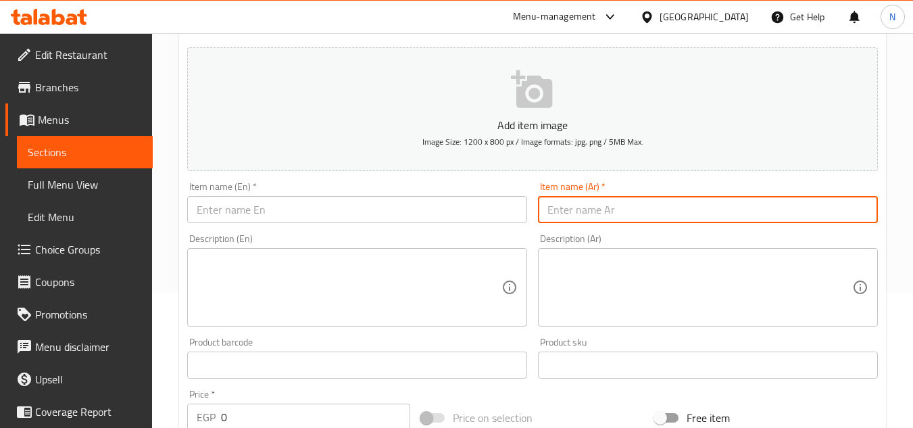
click at [628, 217] on input "text" at bounding box center [708, 209] width 340 height 27
paste input "سندوتش بطاطس على كفتة"
type input "سندوتش بطاطس على كفتة"
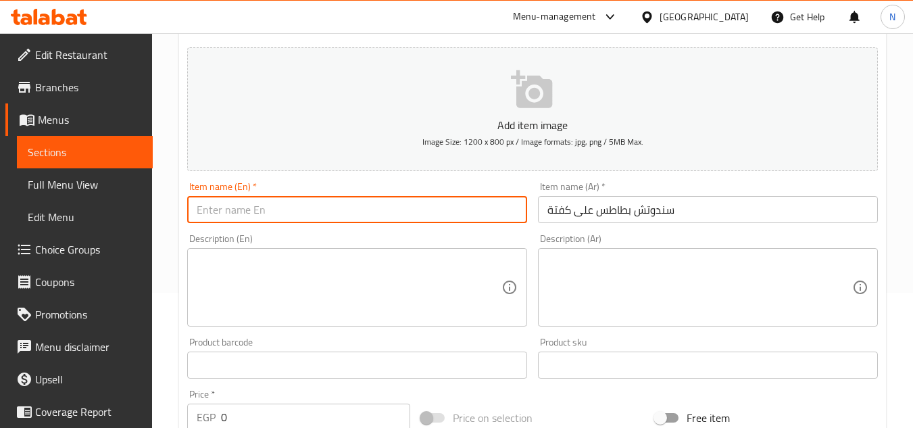
click at [422, 218] on input "text" at bounding box center [357, 209] width 340 height 27
paste input "Potato Sandwich On Kofta"
type input "Potato Sandwich On Kofta"
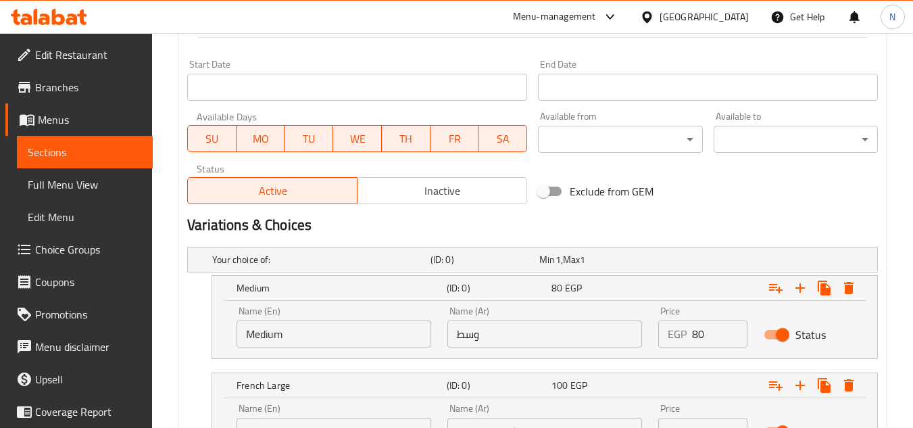
scroll to position [608, 0]
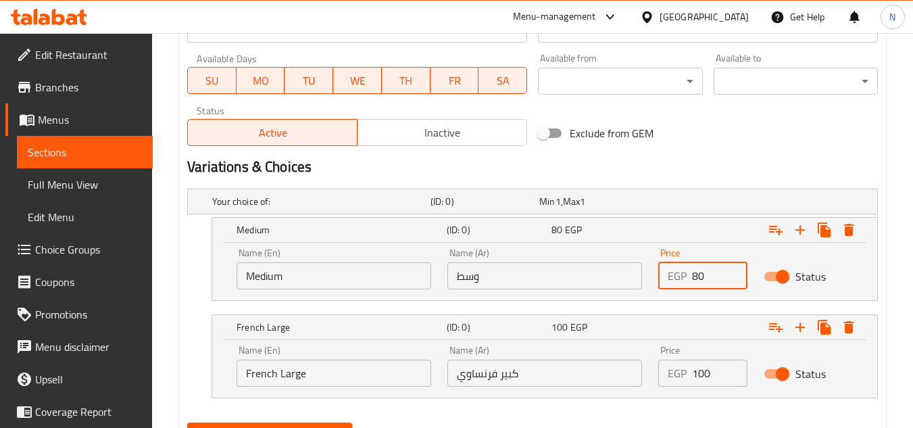
drag, startPoint x: 697, startPoint y: 277, endPoint x: 682, endPoint y: 285, distance: 17.5
click at [682, 285] on div "EGP 80 Price" at bounding box center [702, 275] width 89 height 27
type input "60"
drag, startPoint x: 703, startPoint y: 373, endPoint x: 670, endPoint y: 388, distance: 36.9
click at [670, 388] on div "Price EGP 100 Price" at bounding box center [702, 365] width 105 height 57
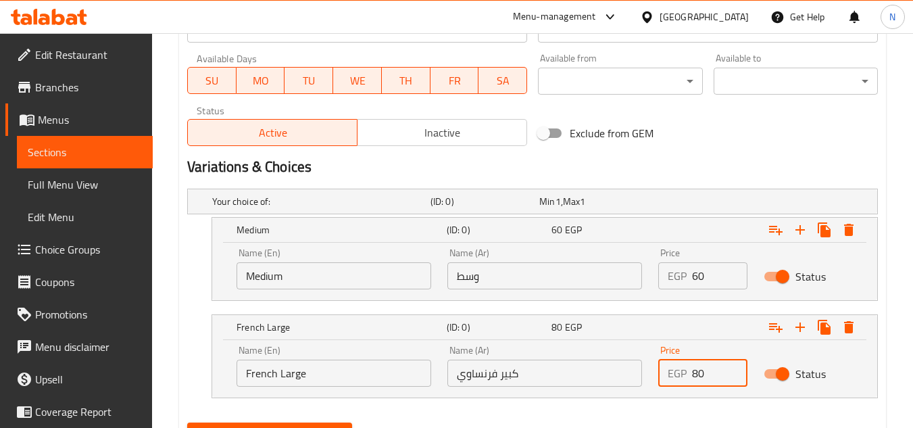
type input "80"
click at [187, 422] on button "Create" at bounding box center [269, 434] width 164 height 25
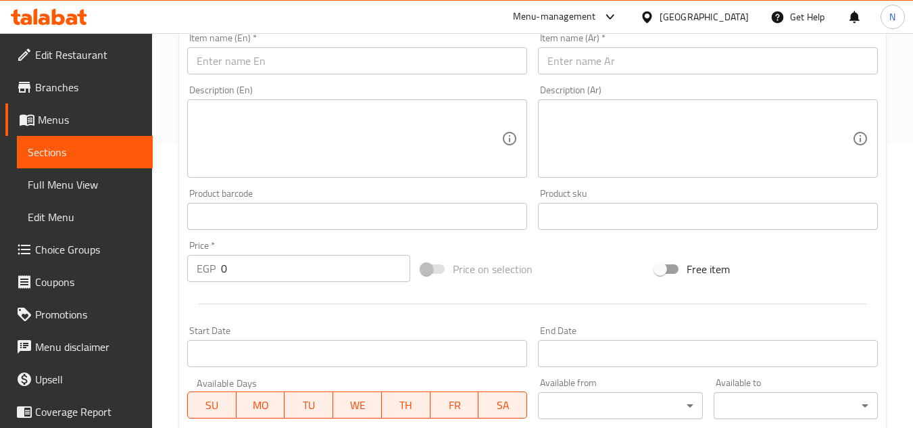
scroll to position [270, 0]
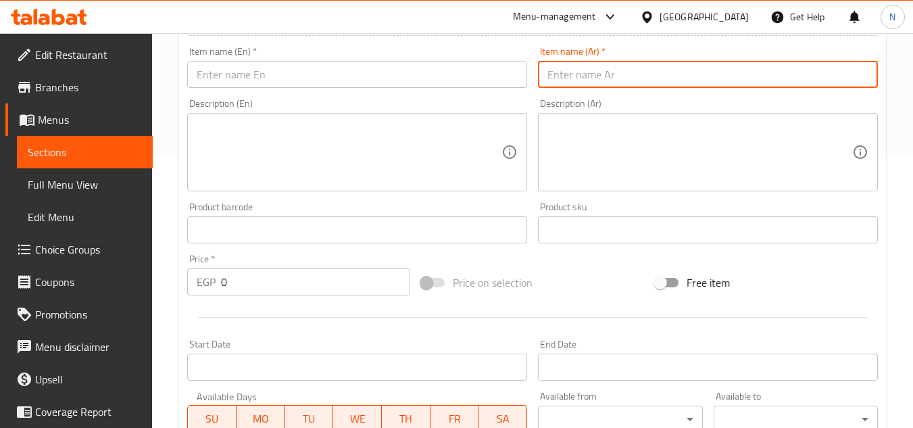
click at [690, 73] on input "text" at bounding box center [708, 74] width 340 height 27
paste input "بطاطس سوری"
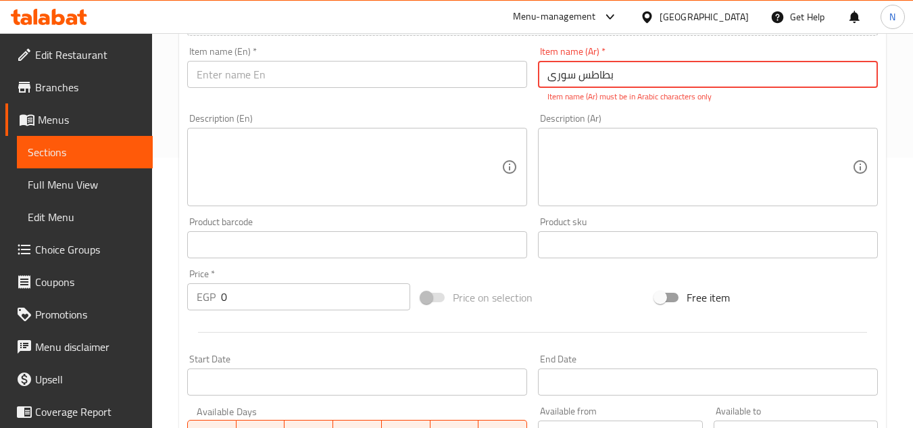
click at [564, 78] on input "بطاطس سوری" at bounding box center [708, 74] width 340 height 27
click at [609, 78] on input "بطاطس سوری" at bounding box center [708, 74] width 340 height 27
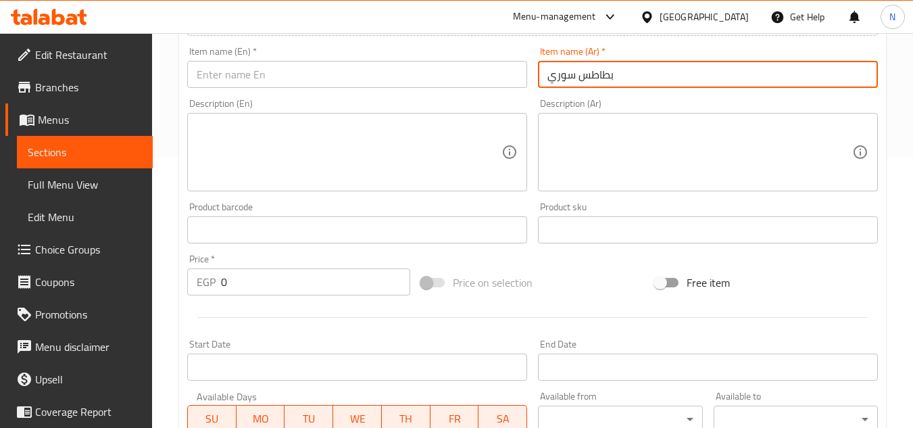
click at [607, 80] on input "بطاطس سوري" at bounding box center [708, 74] width 340 height 27
type input "بطاطس سوري"
click at [426, 82] on input "text" at bounding box center [357, 74] width 340 height 27
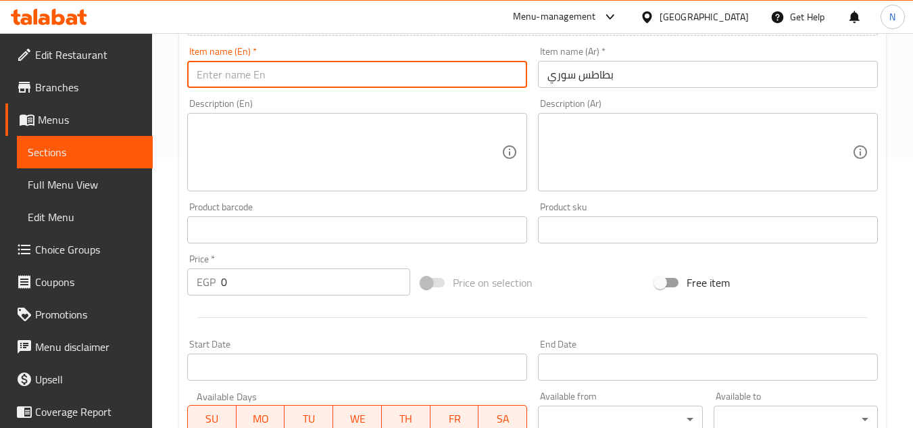
paste input "Syrian Potatoes"
type input "Syrian Potatoes"
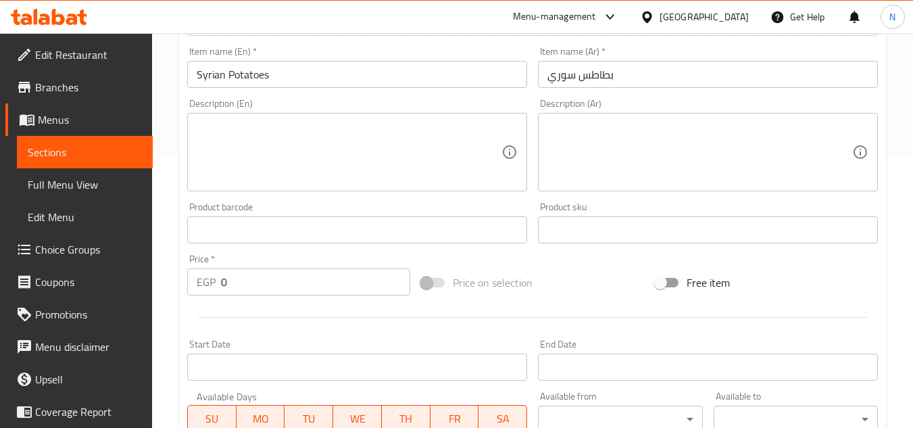
click at [166, 171] on div "Home / Restaurants management / Menus / Sections / item / create Syrian Sandwic…" at bounding box center [532, 297] width 761 height 1068
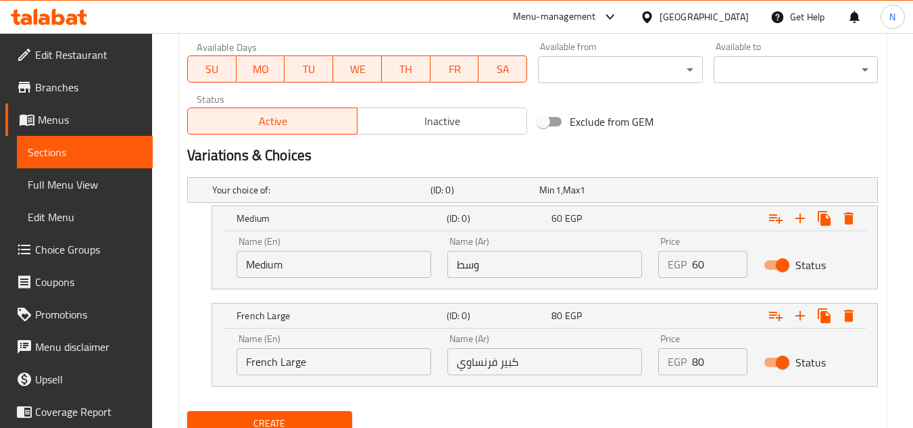
scroll to position [674, 0]
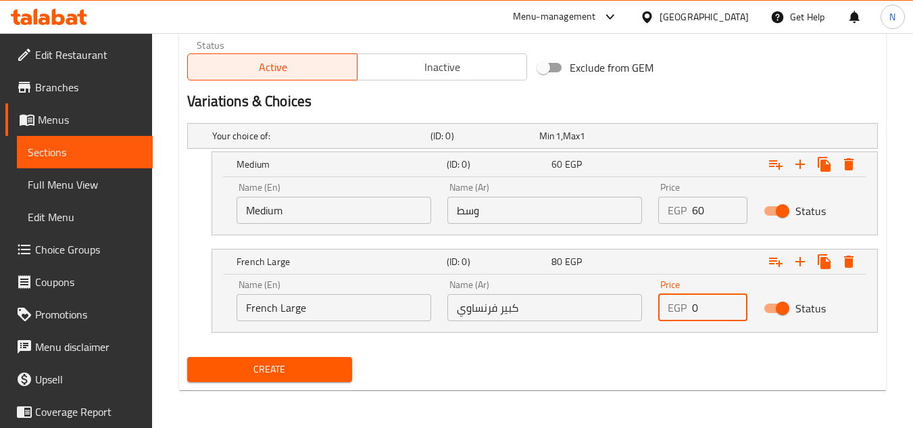
drag, startPoint x: 707, startPoint y: 313, endPoint x: 643, endPoint y: 316, distance: 64.3
click at [643, 316] on div "Name (En) French Large Name (En) Name (Ar) كبير فرنساوي Name (Ar) Price EGP 0 P…" at bounding box center [544, 300] width 632 height 57
paste input "6"
type input "60"
drag, startPoint x: 692, startPoint y: 203, endPoint x: 703, endPoint y: 206, distance: 12.0
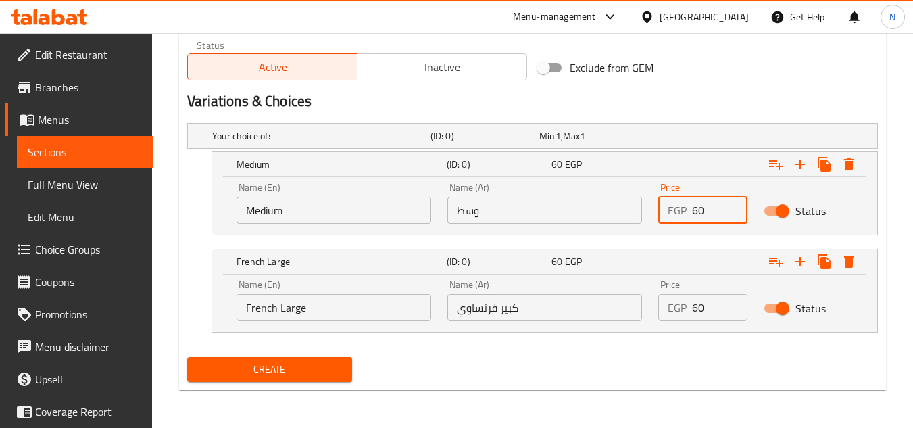
click at [697, 203] on input "60" at bounding box center [719, 210] width 55 height 27
type input "50"
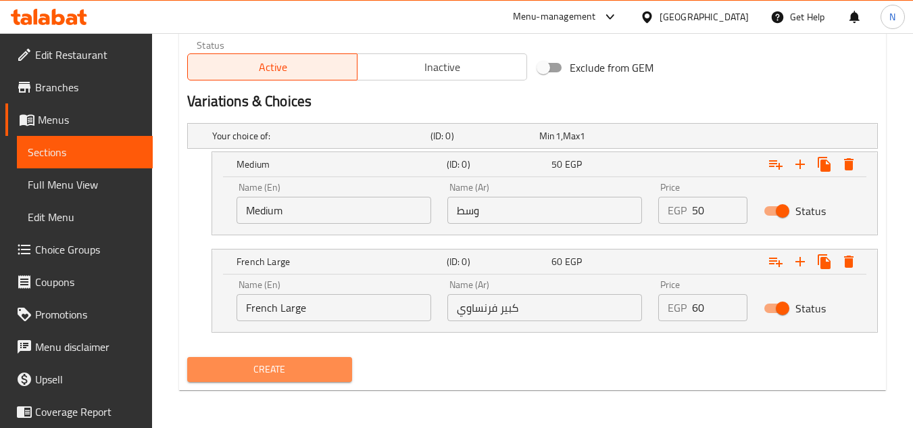
click at [314, 373] on span "Create" at bounding box center [269, 369] width 143 height 17
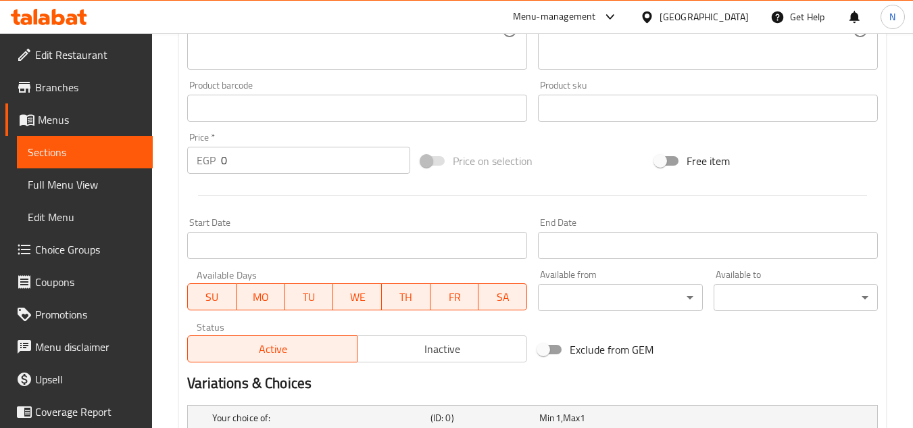
scroll to position [201, 0]
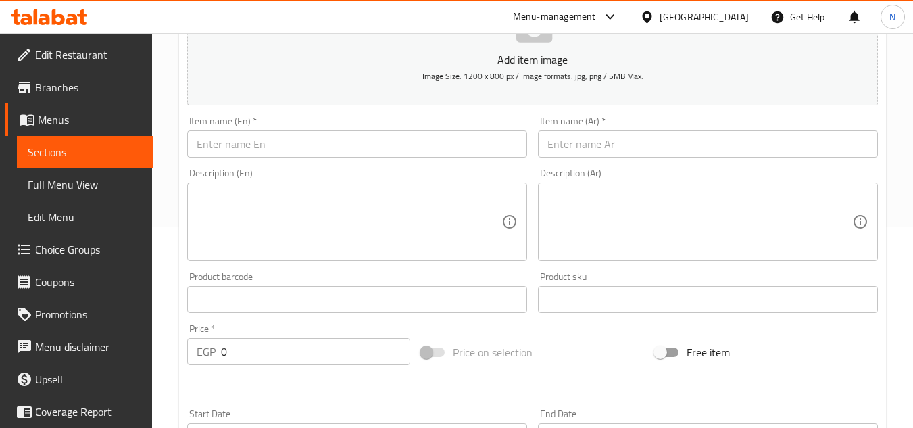
click at [638, 148] on input "text" at bounding box center [708, 143] width 340 height 27
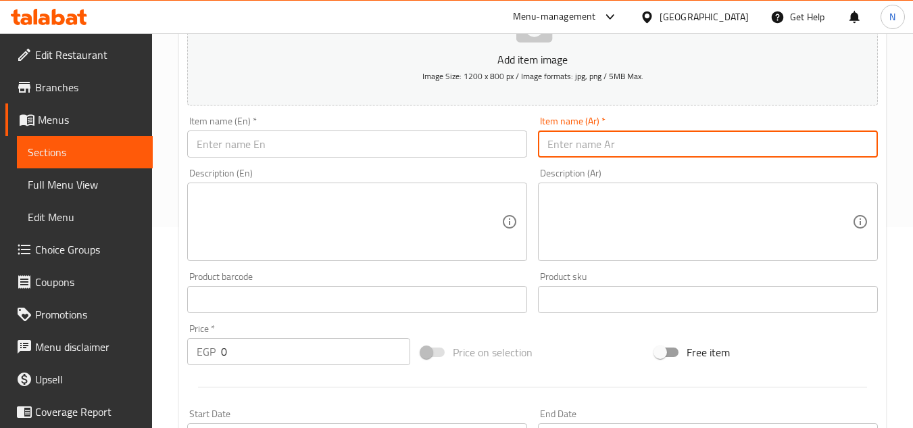
paste input "بانيه + بطاطس سورى"
click at [618, 149] on input "بانيه + بطاطس سورى" at bounding box center [708, 143] width 340 height 27
click at [615, 151] on input "بانيه + بطاطس سورى" at bounding box center [708, 143] width 340 height 27
click at [624, 149] on input "بانيه وبطاطس سورى" at bounding box center [708, 143] width 340 height 27
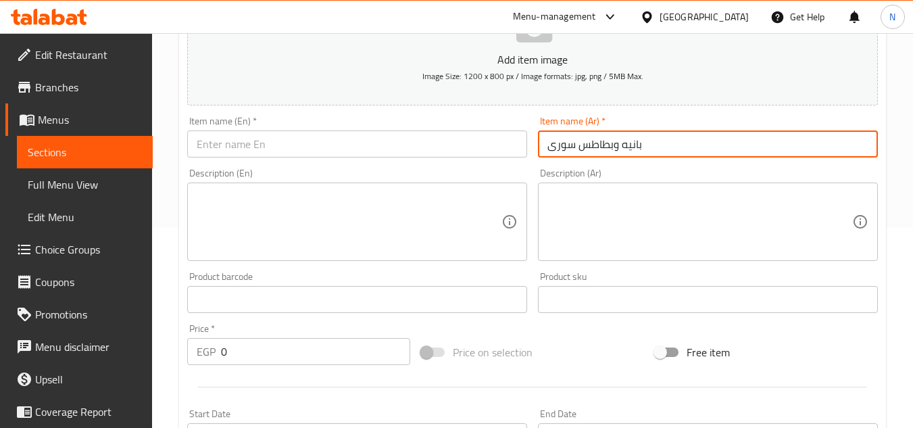
click at [624, 149] on input "بانيه وبطاطس سورى" at bounding box center [708, 143] width 340 height 27
type input "بانيه وبطاطس سورى"
click at [427, 134] on input "text" at bounding box center [357, 143] width 340 height 27
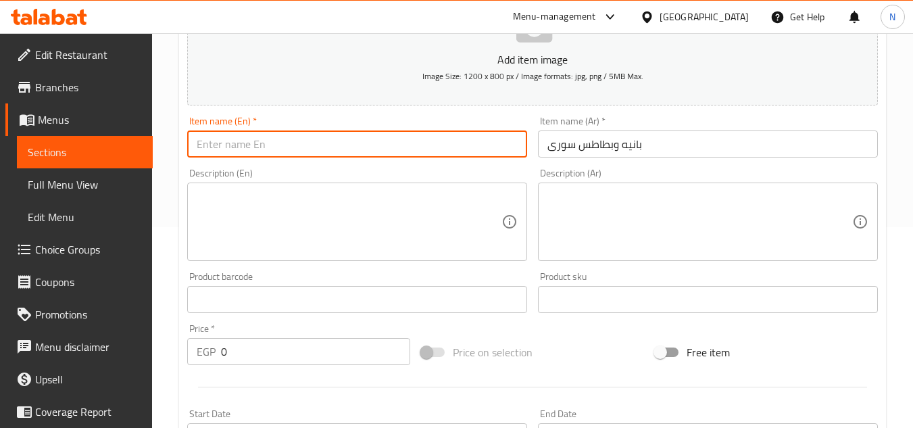
paste input "Syrian Potatoes And Pane"
type input "Syrian Potatoes And Pane"
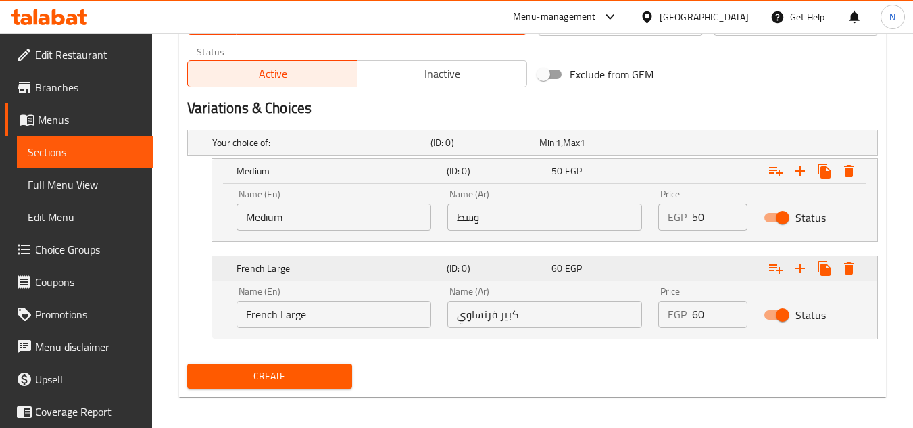
scroll to position [674, 0]
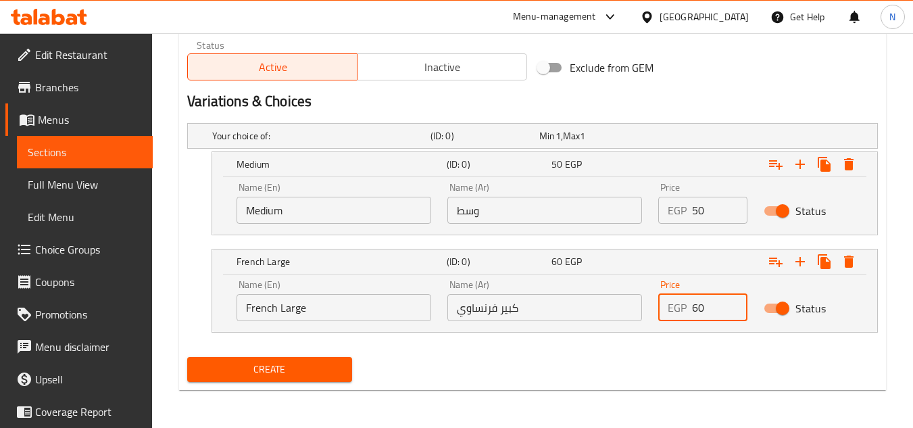
drag, startPoint x: 703, startPoint y: 309, endPoint x: 677, endPoint y: 313, distance: 26.0
click at [677, 313] on div "EGP 60 Price" at bounding box center [702, 307] width 89 height 27
type input "70"
drag, startPoint x: 189, startPoint y: 237, endPoint x: 591, endPoint y: 195, distance: 404.2
click at [189, 238] on nav at bounding box center [532, 243] width 691 height 11
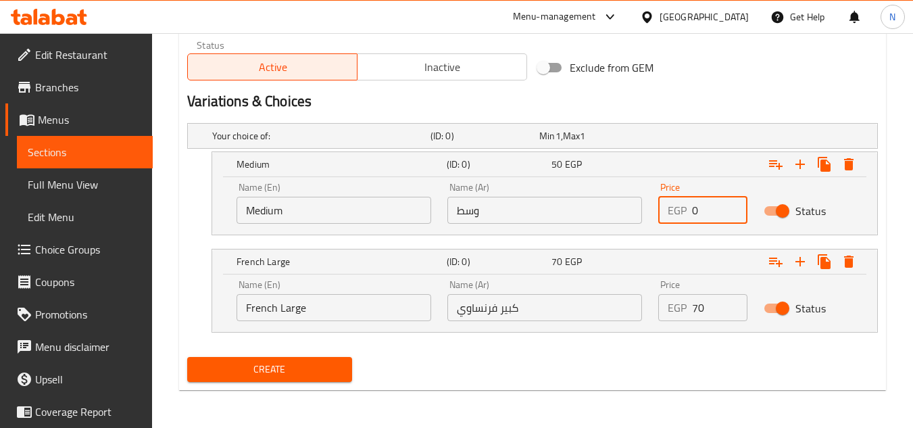
drag, startPoint x: 699, startPoint y: 215, endPoint x: 688, endPoint y: 216, distance: 10.9
click at [688, 216] on div "EGP 0 Price" at bounding box center [702, 210] width 89 height 27
paste input "55"
type input "55"
click at [309, 369] on span "Create" at bounding box center [269, 369] width 143 height 17
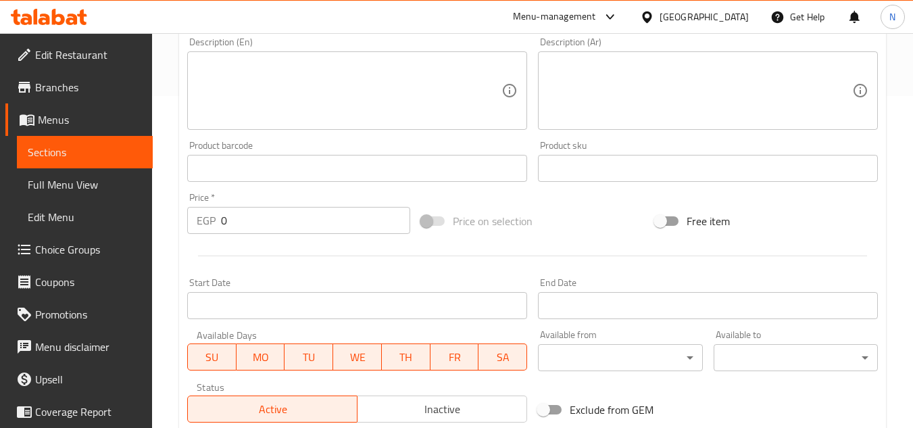
scroll to position [201, 0]
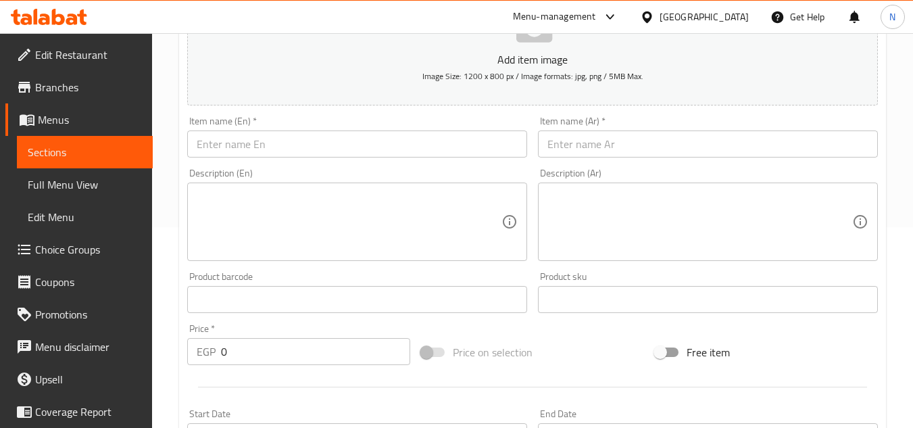
click at [609, 147] on input "text" at bounding box center [708, 143] width 340 height 27
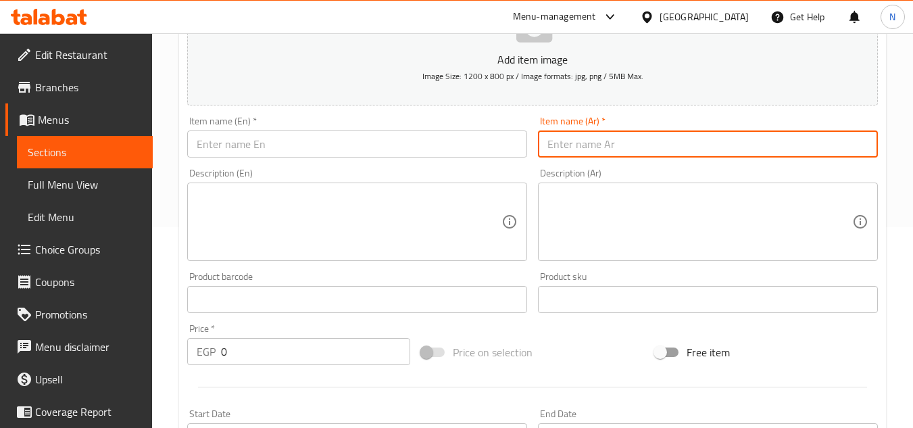
paste input "فاهيتا سوری"
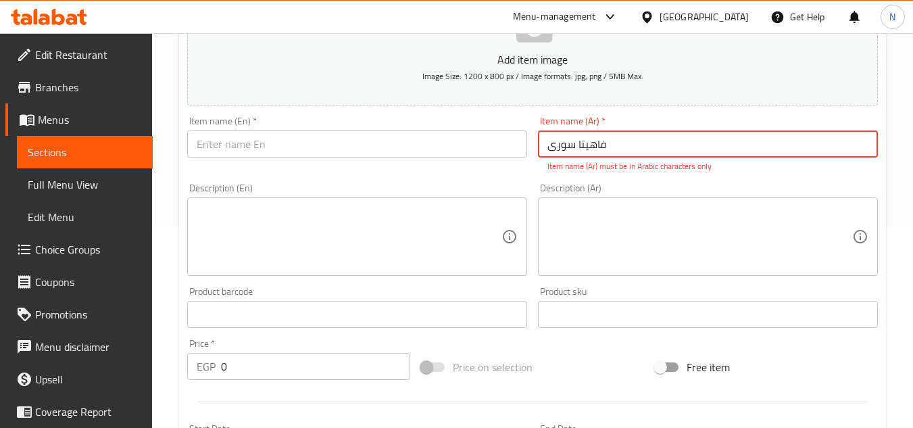
drag, startPoint x: 437, startPoint y: 151, endPoint x: 455, endPoint y: 146, distance: 18.8
click at [436, 151] on input "text" at bounding box center [357, 143] width 340 height 27
click at [580, 151] on input "فاهيتا سوری" at bounding box center [708, 143] width 340 height 27
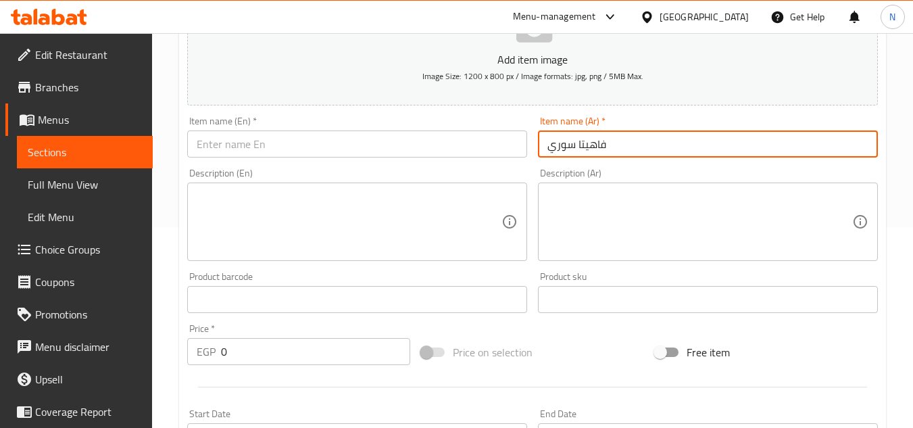
click at [580, 151] on input "فاهيتا سوري" at bounding box center [708, 143] width 340 height 27
click at [581, 151] on input "فاهيتا سوري" at bounding box center [708, 143] width 340 height 27
type input "فاهيتا سوري"
click at [598, 148] on input "فاهيتا سوري" at bounding box center [708, 143] width 340 height 27
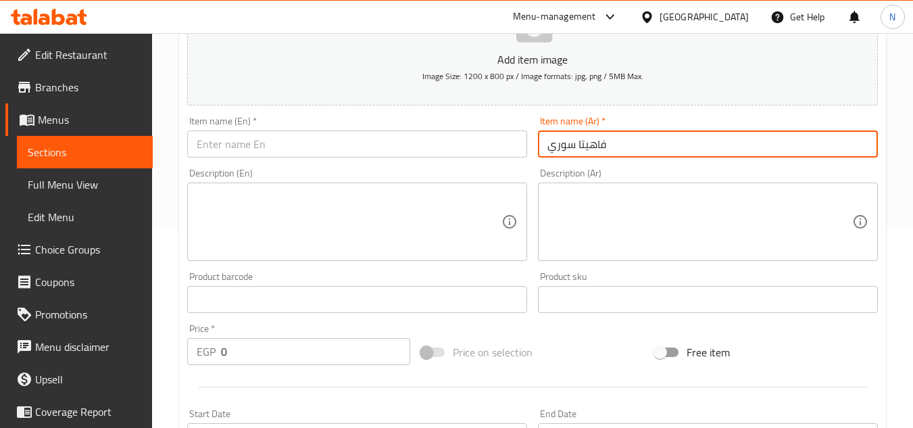
click at [598, 148] on input "فاهيتا سوري" at bounding box center [708, 143] width 340 height 27
click at [405, 136] on input "text" at bounding box center [357, 143] width 340 height 27
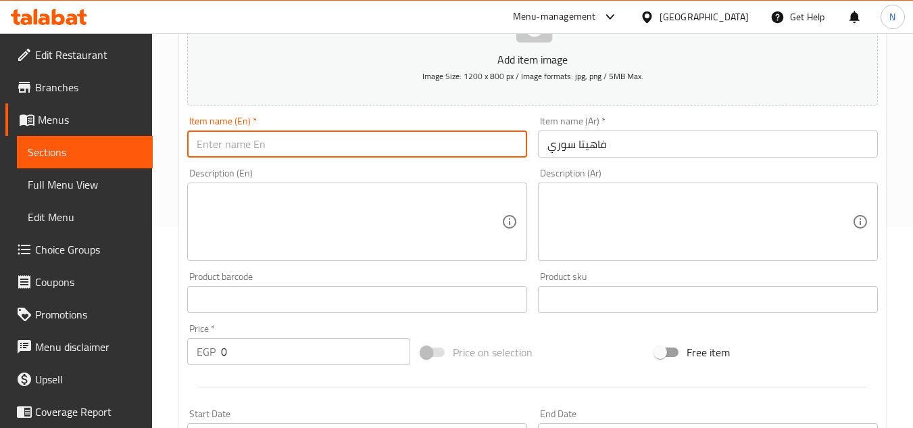
paste input "Syrian fajita"
click at [307, 155] on input "Syrian fajita" at bounding box center [357, 143] width 340 height 27
paste input "F"
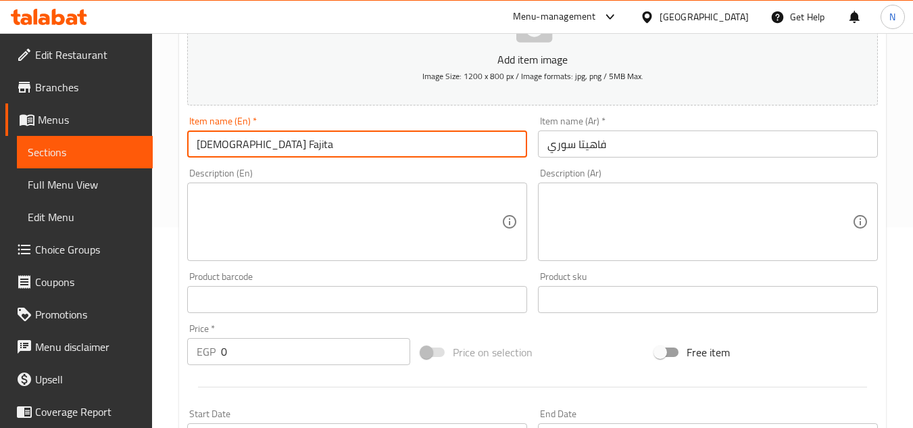
type input "[DEMOGRAPHIC_DATA] Fajita"
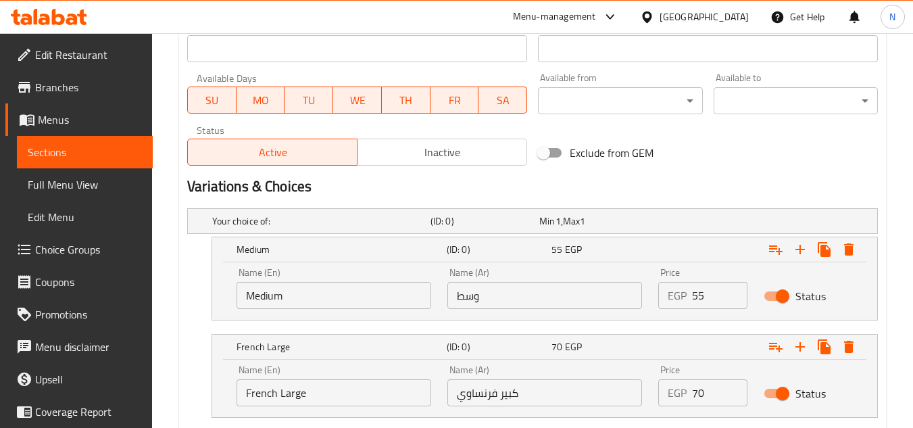
scroll to position [674, 0]
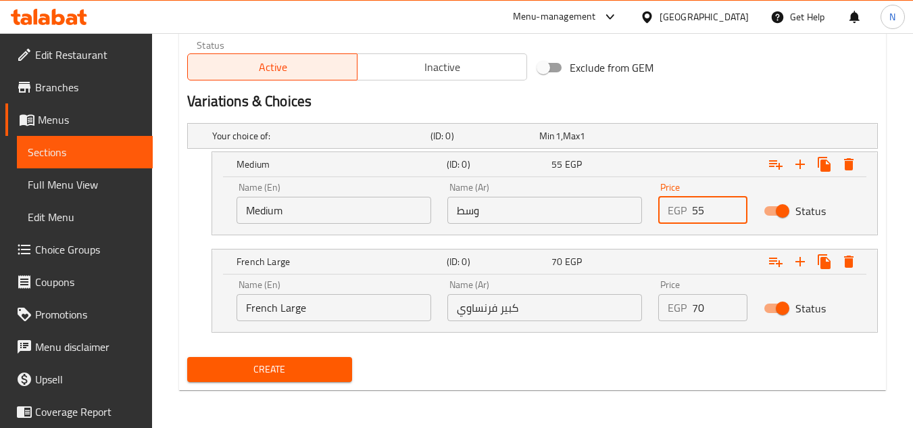
drag, startPoint x: 701, startPoint y: 205, endPoint x: 678, endPoint y: 222, distance: 28.5
click at [678, 222] on div "EGP 55 Price" at bounding box center [702, 210] width 89 height 27
type input "115"
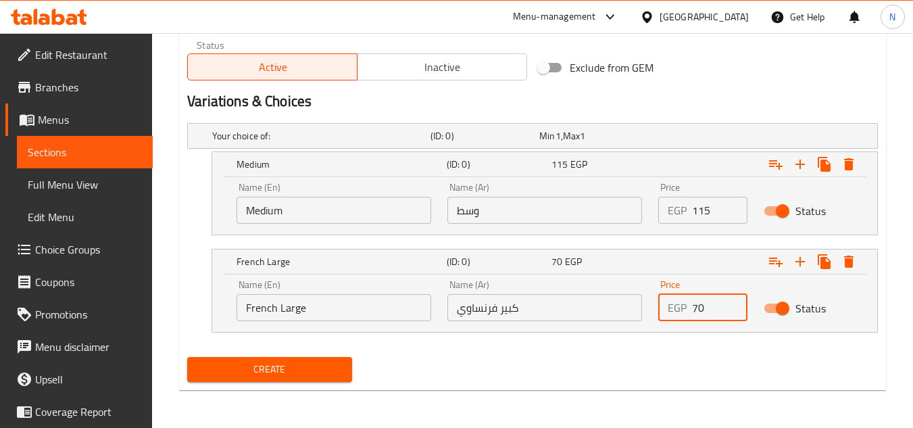
drag, startPoint x: 707, startPoint y: 308, endPoint x: 673, endPoint y: 329, distance: 39.7
click at [673, 329] on div "Name (En) French Large Name (En) Name (Ar) كبير فرنساوي Name (Ar) Price EGP 70 …" at bounding box center [544, 302] width 665 height 57
type input "130"
click at [266, 369] on span "Create" at bounding box center [269, 369] width 143 height 17
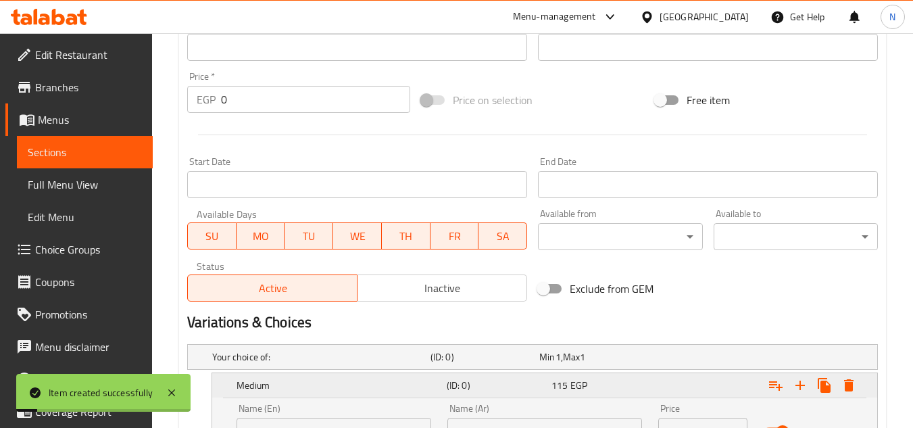
scroll to position [268, 0]
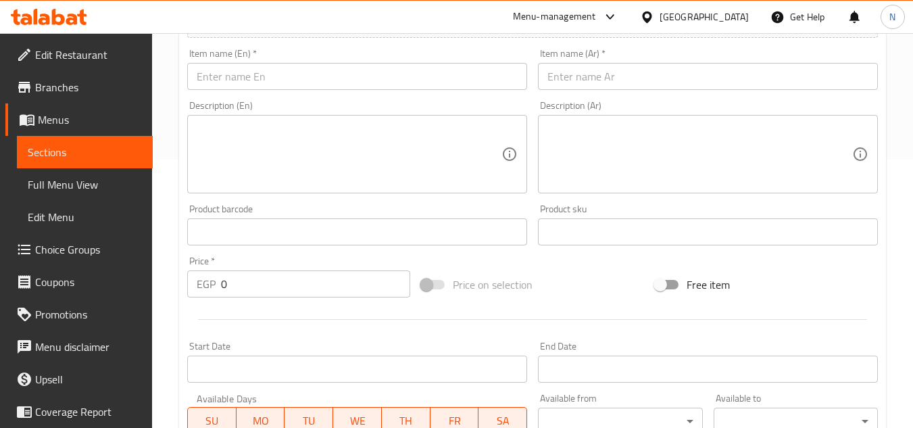
click at [161, 92] on div "Home / Restaurants management / Menus / Sections / item / create Syrian Sandwic…" at bounding box center [532, 299] width 761 height 1068
click at [620, 84] on input "text" at bounding box center [708, 76] width 340 height 27
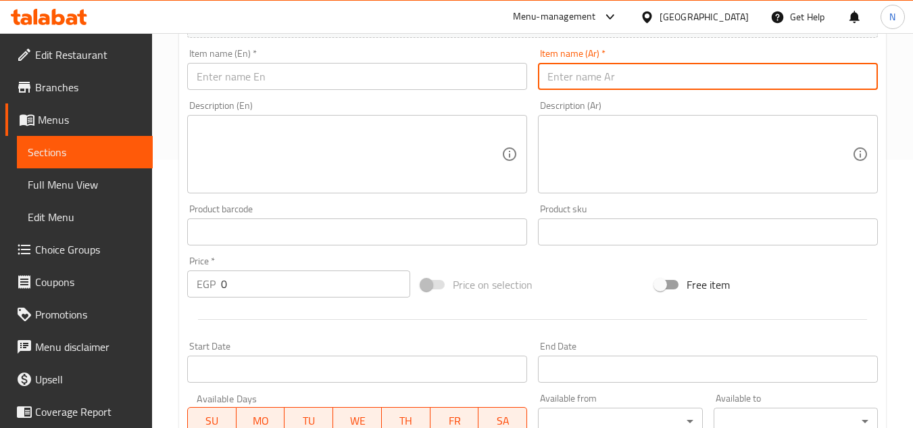
paste input "شيش طاووق سوری"
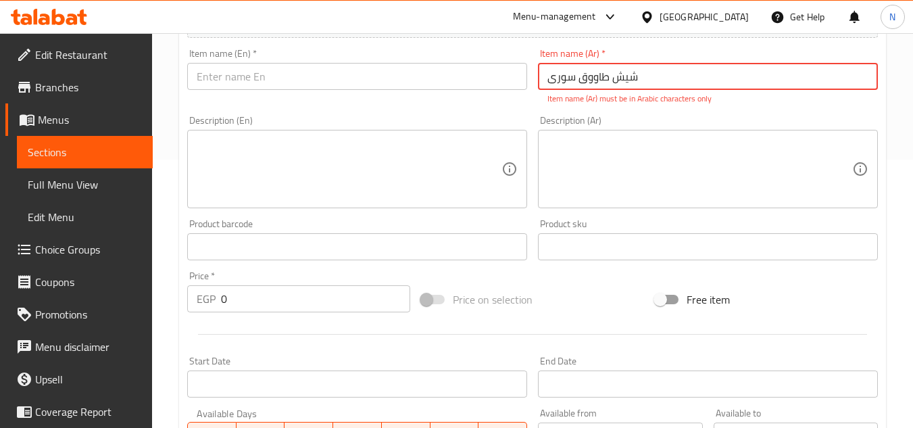
click at [620, 84] on input "شيش طاووق سوری" at bounding box center [708, 76] width 340 height 27
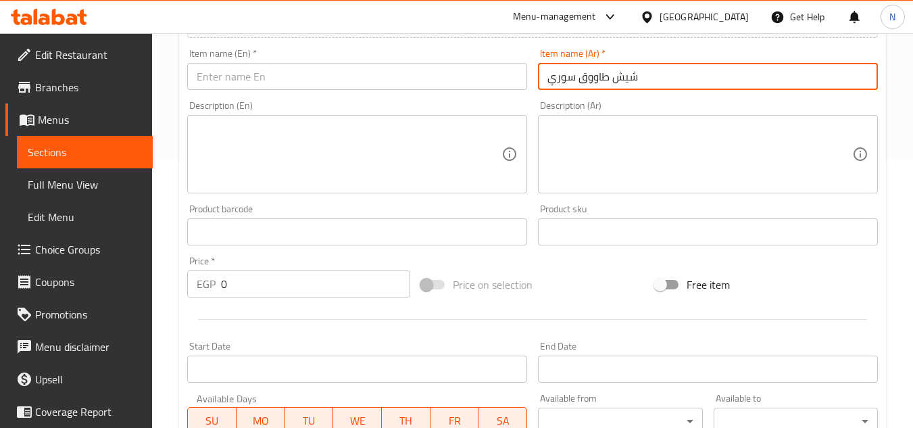
click at [585, 81] on input "شيش طاووق سوري" at bounding box center [708, 76] width 340 height 27
type input "شيش طاووق سوري"
click at [399, 84] on input "text" at bounding box center [357, 76] width 340 height 27
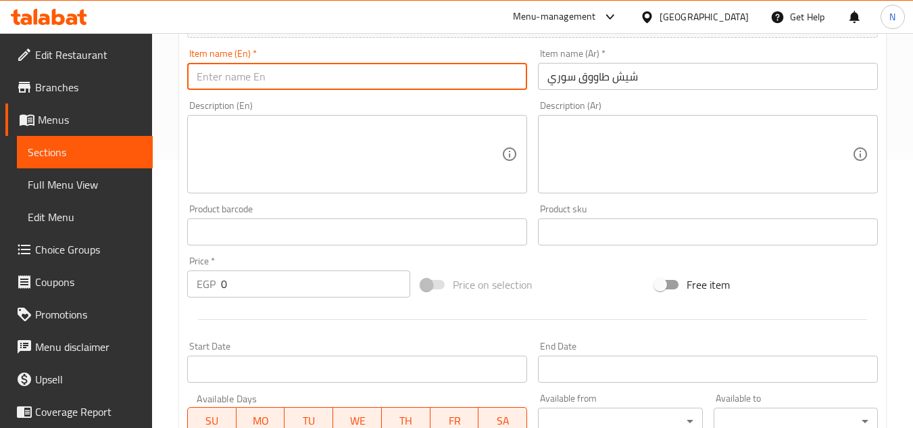
paste input "Syrian Shish Tawook"
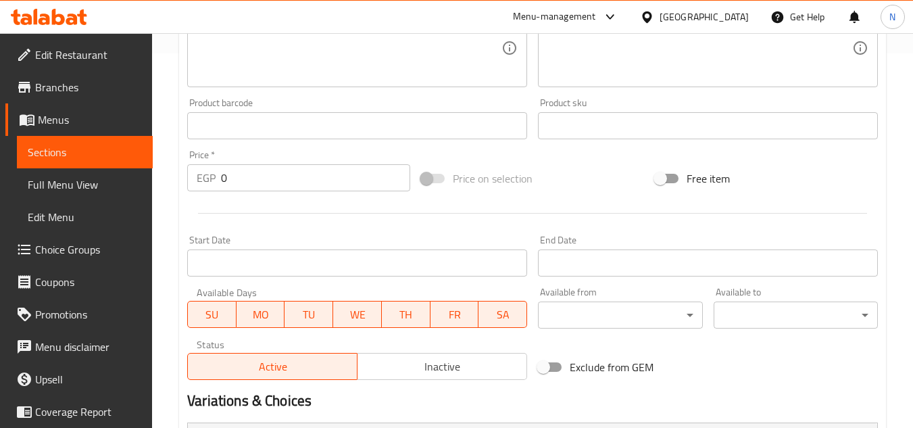
scroll to position [606, 0]
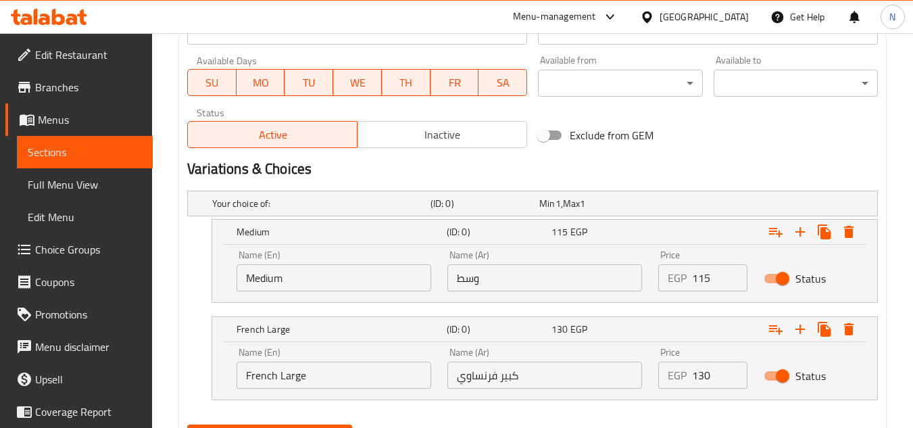
type input "Syrian Shish Tawook"
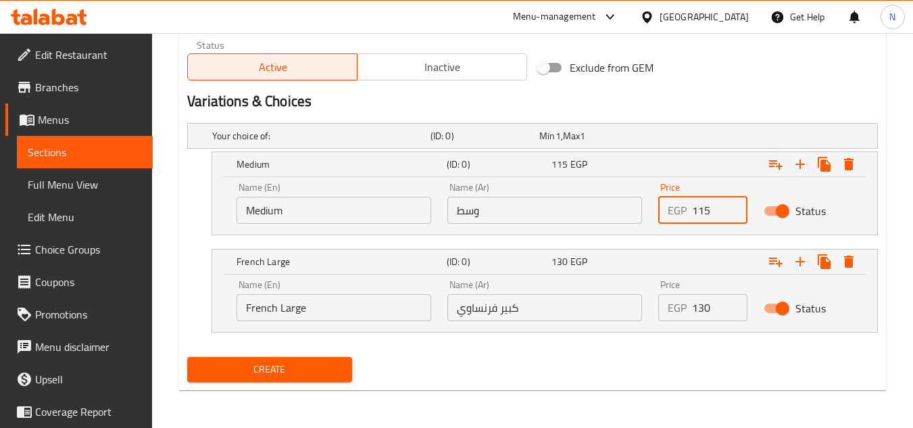
drag, startPoint x: 705, startPoint y: 212, endPoint x: 656, endPoint y: 234, distance: 53.2
click at [656, 228] on div "Price EGP 115 Price" at bounding box center [702, 202] width 105 height 57
paste input "115"
type input "115"
drag, startPoint x: 565, startPoint y: 261, endPoint x: 551, endPoint y: 264, distance: 14.6
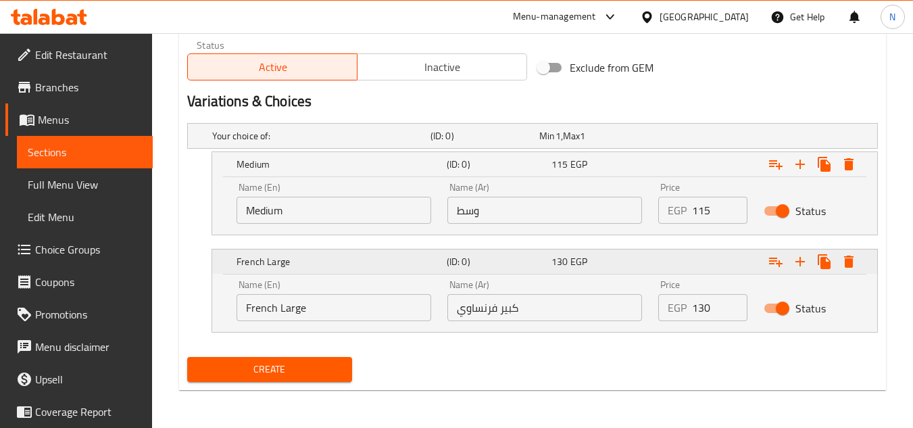
click at [551, 264] on div "130 EGP" at bounding box center [601, 261] width 105 height 19
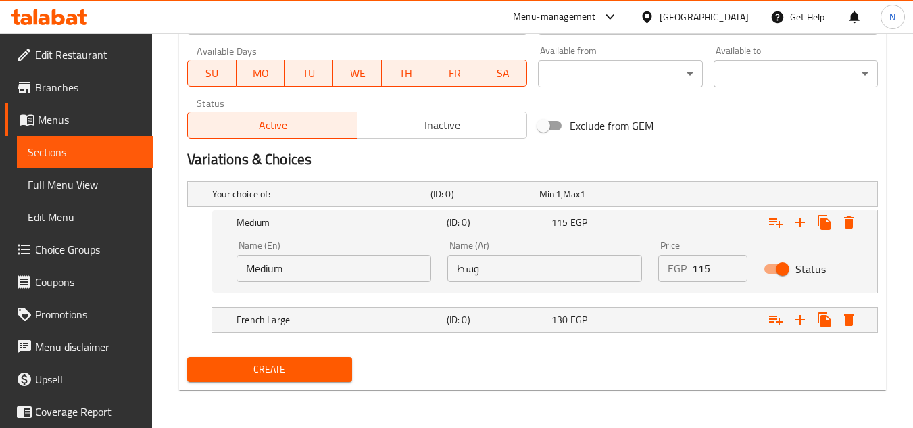
scroll to position [616, 0]
click at [703, 272] on input "115" at bounding box center [719, 268] width 55 height 27
click at [659, 218] on div "Expand" at bounding box center [758, 222] width 210 height 30
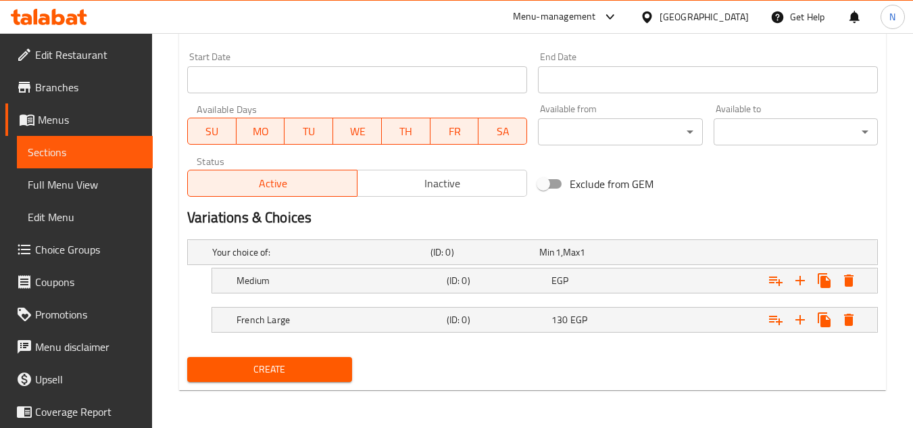
scroll to position [557, 0]
click at [636, 280] on div "EGP" at bounding box center [600, 281] width 99 height 14
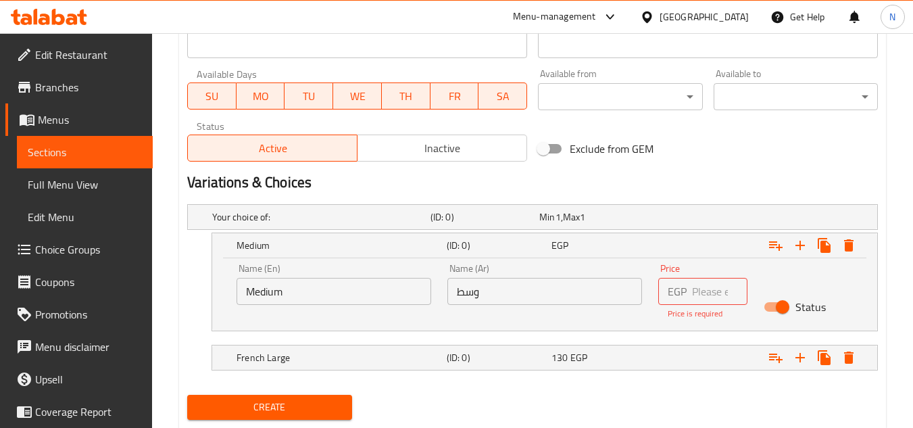
scroll to position [616, 0]
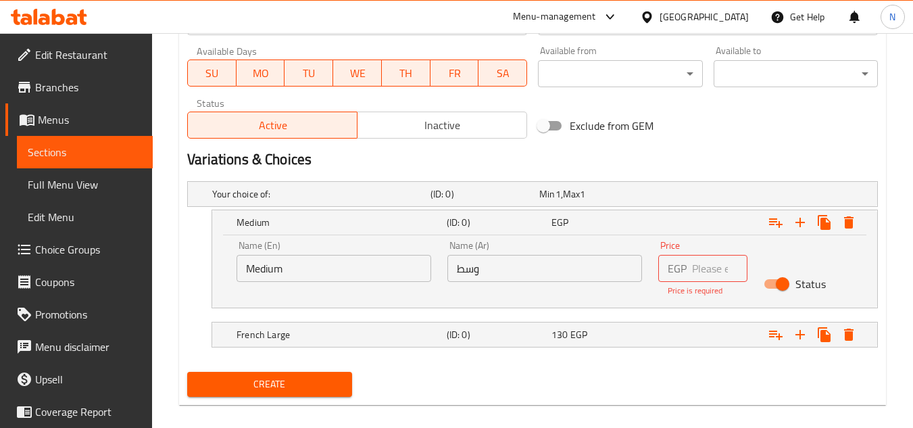
click at [699, 270] on input "number" at bounding box center [719, 268] width 55 height 27
type input "115"
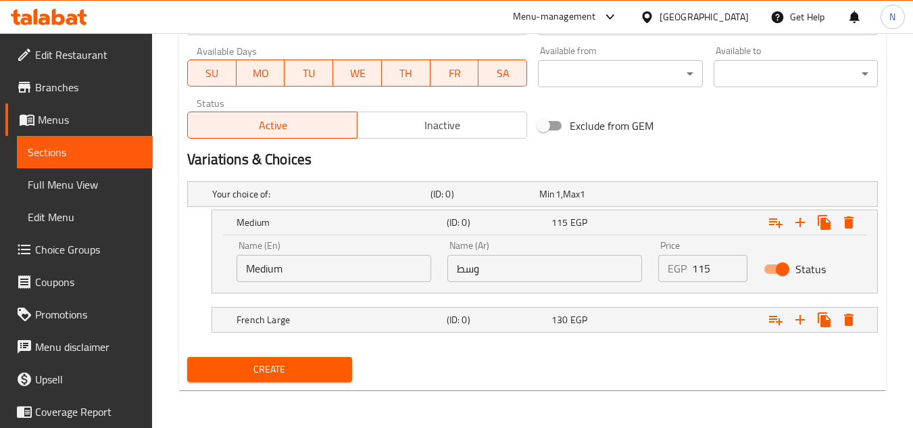
click at [301, 369] on span "Create" at bounding box center [269, 369] width 143 height 17
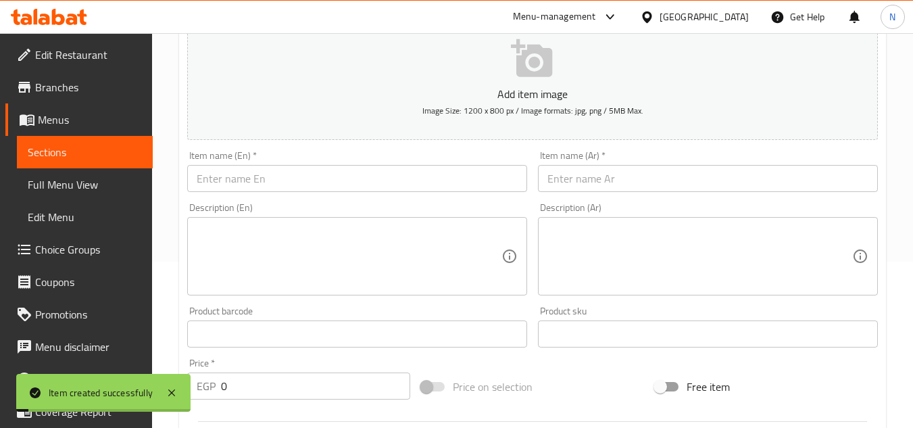
scroll to position [143, 0]
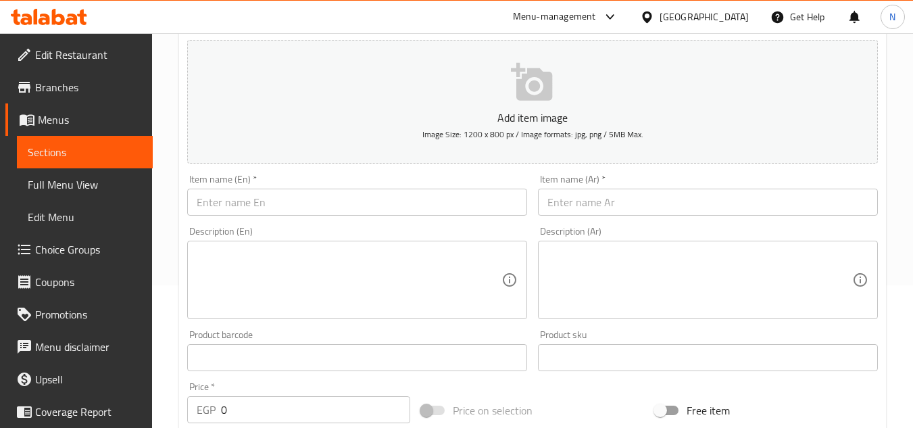
click at [617, 197] on input "text" at bounding box center [708, 202] width 340 height 27
paste input "بانيه سوری"
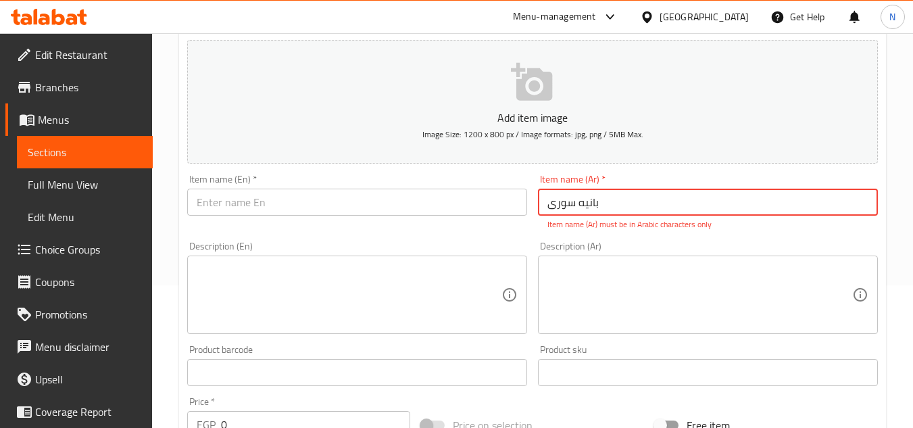
click at [577, 204] on input "بانيه سوری" at bounding box center [708, 202] width 340 height 27
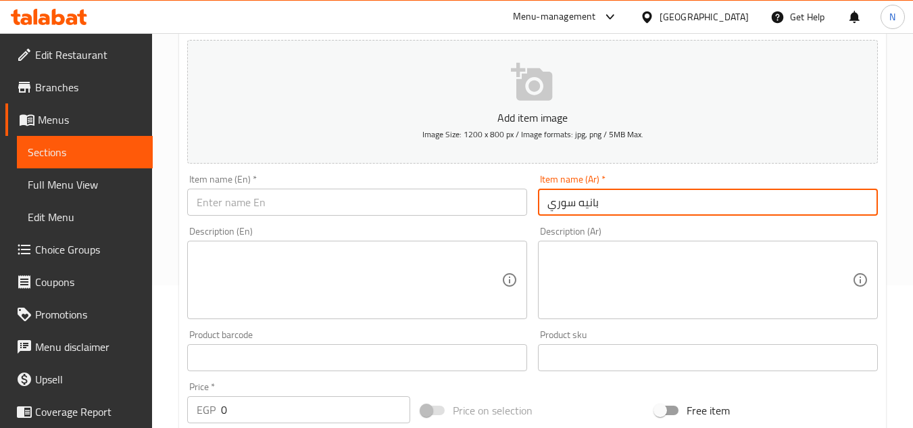
click at [578, 204] on input "بانيه سوري" at bounding box center [708, 202] width 340 height 27
click at [579, 204] on input "بانيه سوري" at bounding box center [708, 202] width 340 height 27
type input "بانيه سوري"
click at [343, 206] on input "text" at bounding box center [357, 202] width 340 height 27
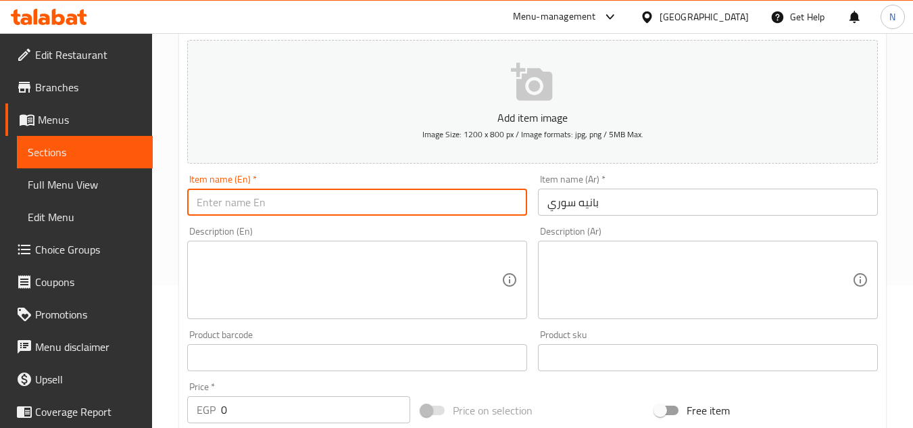
paste input "Syrian Pane"
type input "Syrian Pane"
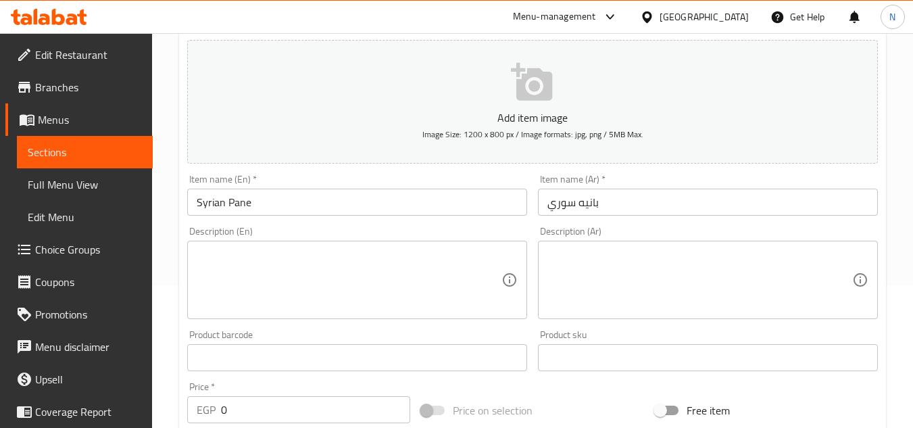
click at [172, 209] on div "Home / Restaurants management / Menus / Sections / item / create Syrian Sandwic…" at bounding box center [532, 396] width 761 height 1010
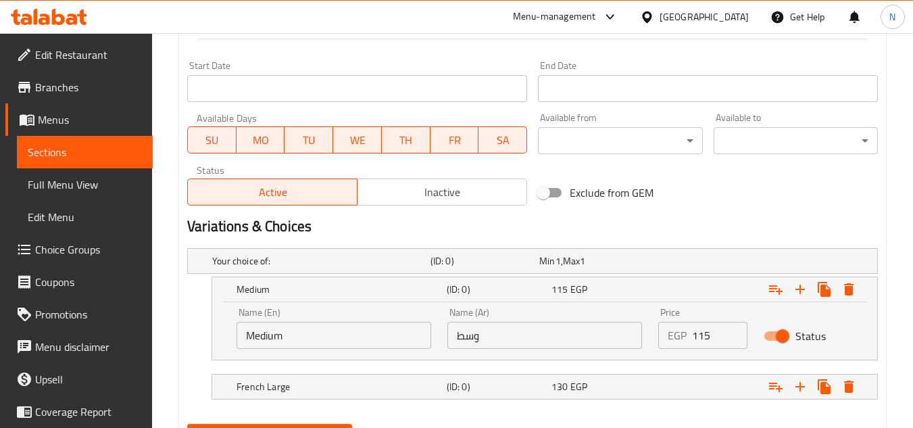
scroll to position [616, 0]
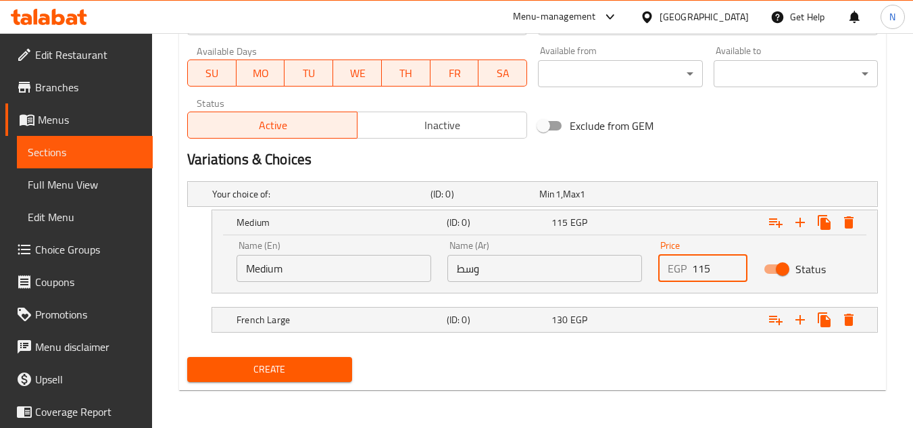
drag, startPoint x: 705, startPoint y: 266, endPoint x: 695, endPoint y: 271, distance: 12.1
click at [695, 271] on input "115" at bounding box center [719, 268] width 55 height 27
paste input "6"
type input "60"
click at [687, 322] on div "Expand" at bounding box center [758, 320] width 210 height 30
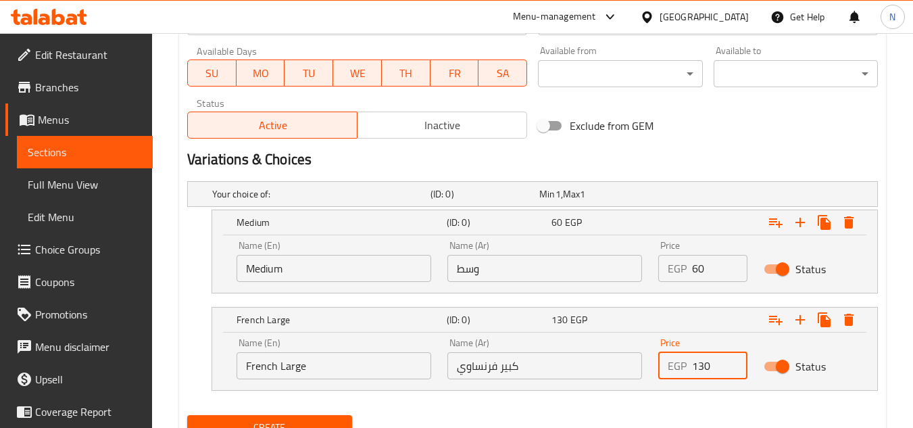
drag, startPoint x: 700, startPoint y: 358, endPoint x: 693, endPoint y: 370, distance: 13.9
click at [693, 370] on input "130" at bounding box center [719, 365] width 55 height 27
type input "80"
click at [187, 415] on button "Create" at bounding box center [269, 427] width 164 height 25
drag, startPoint x: 167, startPoint y: 203, endPoint x: 348, endPoint y: 182, distance: 182.3
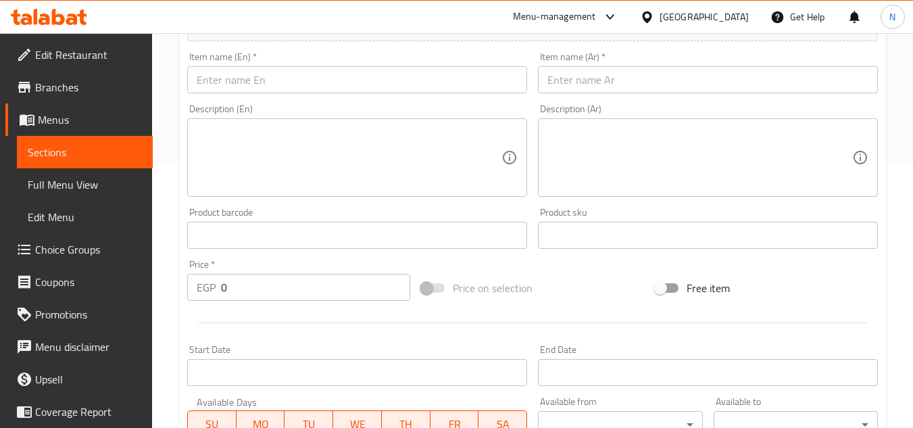
scroll to position [210, 0]
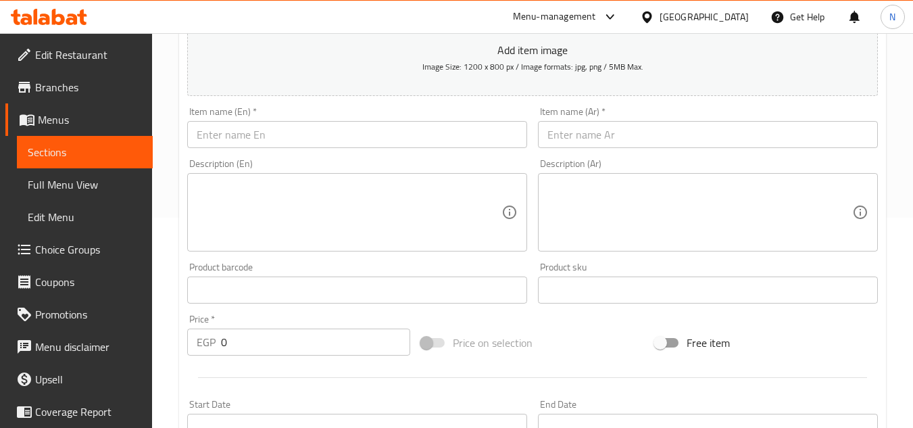
click at [649, 131] on input "text" at bounding box center [708, 134] width 340 height 27
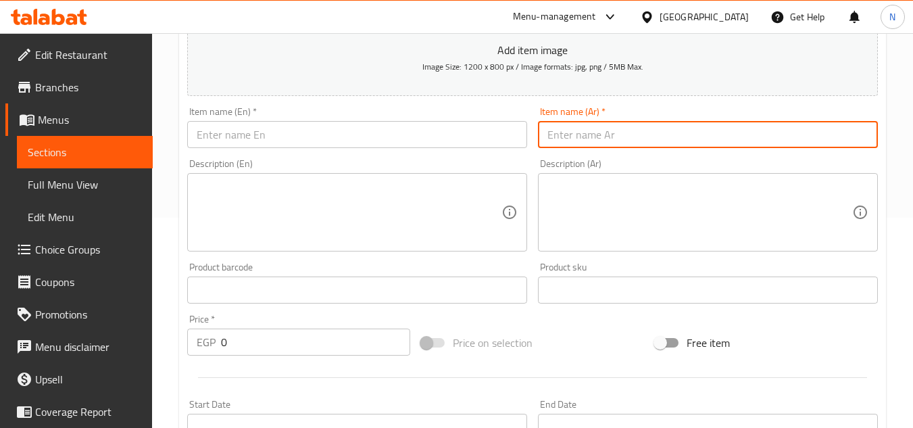
paste input "زنجر سوری"
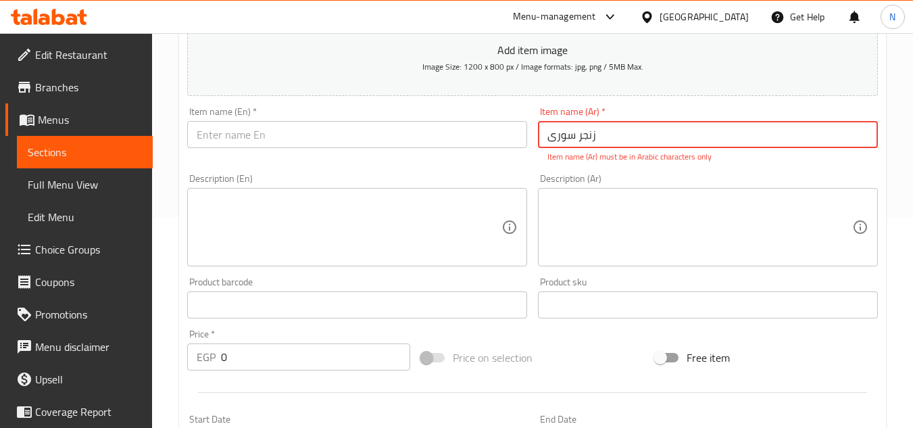
click at [574, 137] on input "زنجر سوری" at bounding box center [708, 134] width 340 height 27
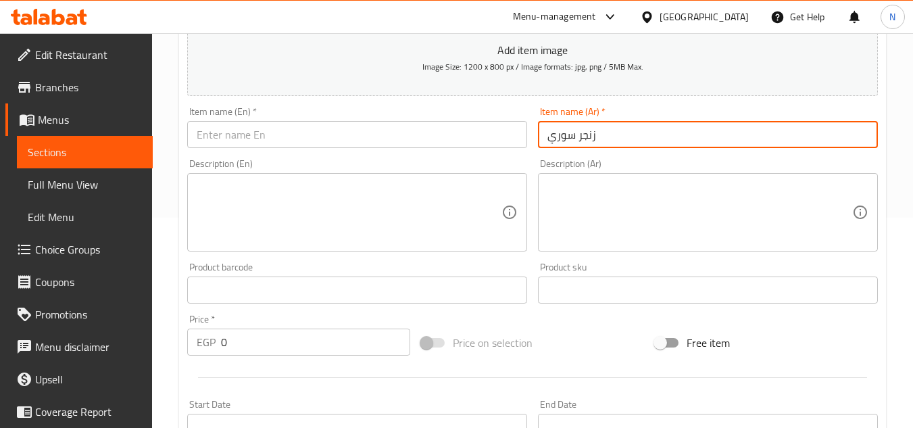
click at [574, 137] on input "زنجر سوري" at bounding box center [708, 134] width 340 height 27
type input "زنجر سوري"
click at [316, 135] on input "text" at bounding box center [357, 134] width 340 height 27
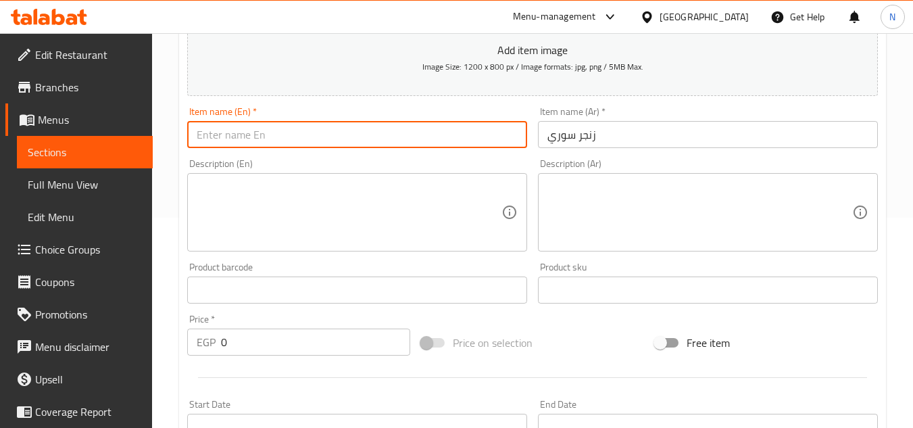
paste input "Syrian Zinger"
type input "Syrian Zinger"
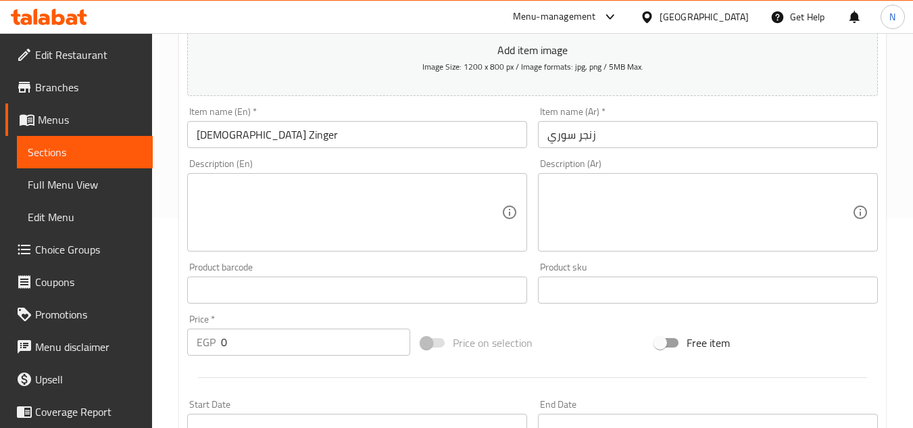
click at [161, 226] on div "Home / Restaurants management / Menus / Sections / item / create Syrian Sandwic…" at bounding box center [532, 357] width 761 height 1068
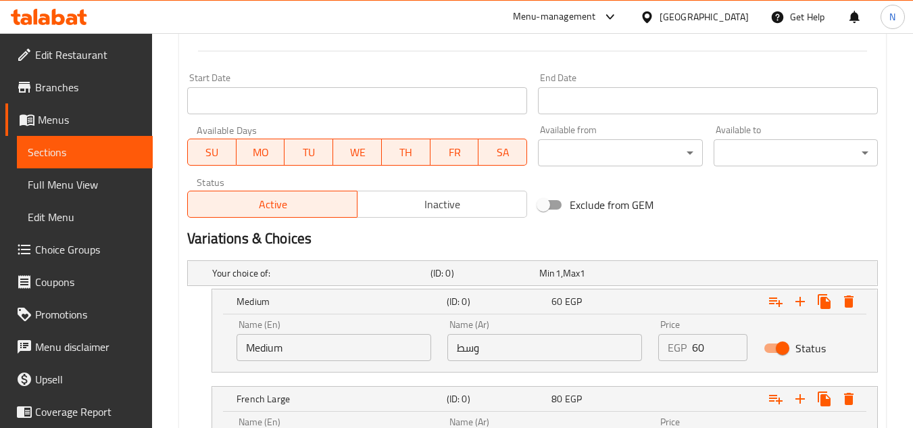
scroll to position [616, 0]
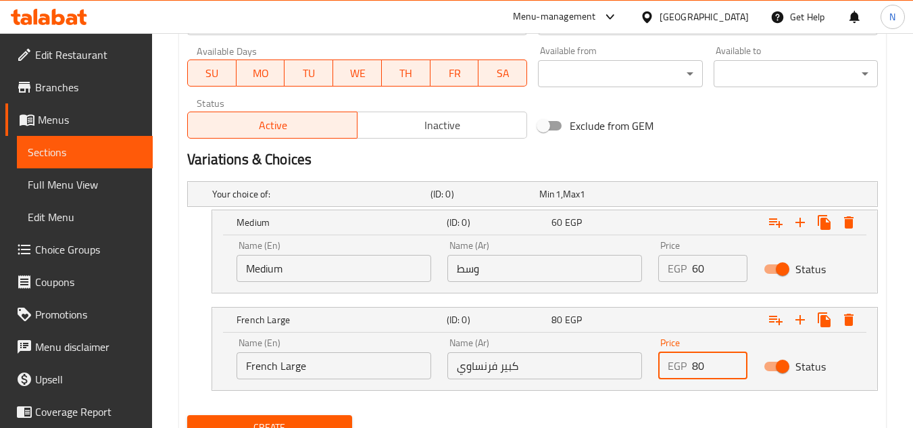
click at [661, 380] on div "Price EGP 80 Price" at bounding box center [702, 358] width 105 height 57
paste input "125"
type input "125"
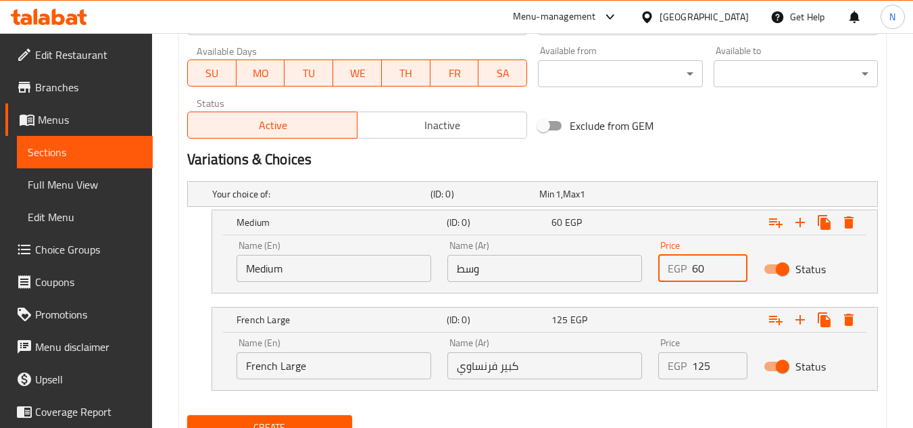
drag, startPoint x: 698, startPoint y: 273, endPoint x: 679, endPoint y: 282, distance: 20.9
click at [679, 282] on div "Price EGP 60 Price" at bounding box center [702, 260] width 105 height 57
type input "110"
click at [187, 415] on button "Create" at bounding box center [269, 427] width 164 height 25
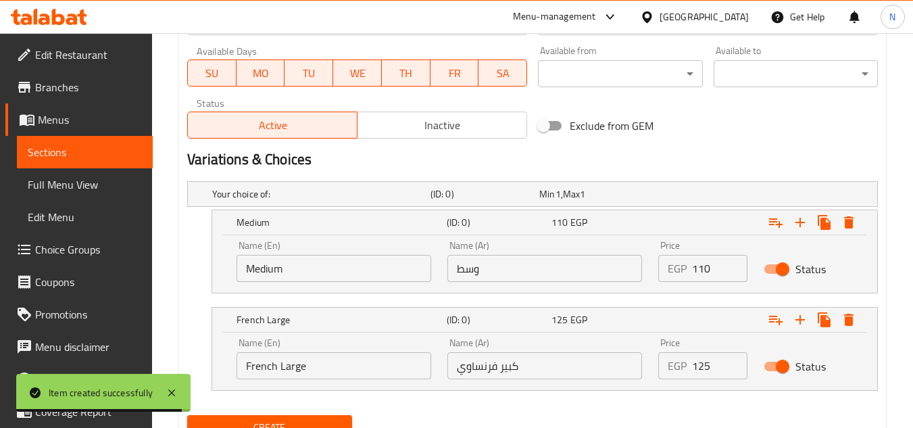
drag, startPoint x: 170, startPoint y: 127, endPoint x: 224, endPoint y: 118, distance: 54.9
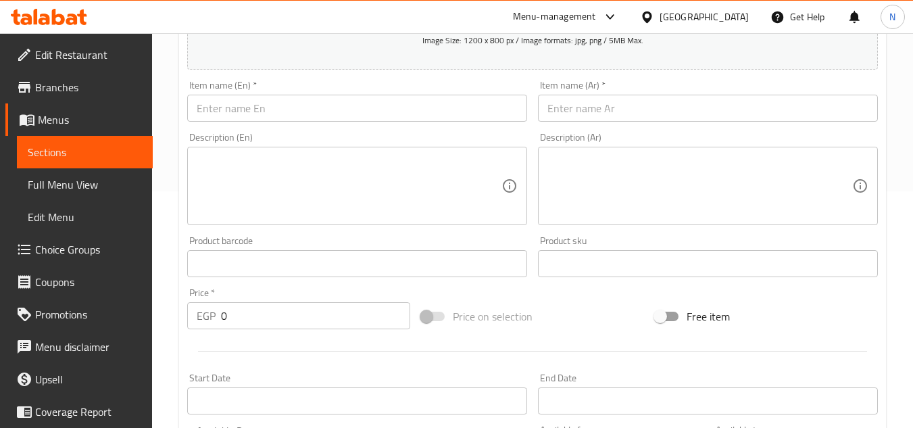
scroll to position [210, 0]
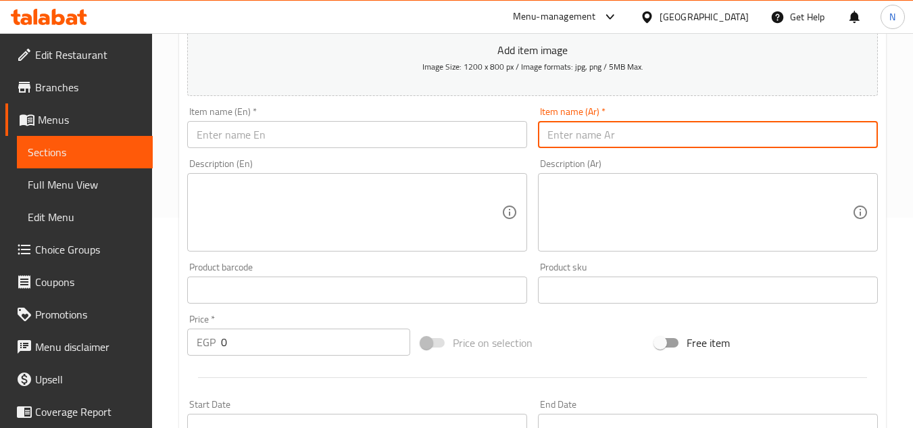
click at [621, 143] on input "text" at bounding box center [708, 134] width 340 height 27
paste input "استربس سوري"
type input "استربس سوري"
click at [425, 132] on input "text" at bounding box center [357, 134] width 340 height 27
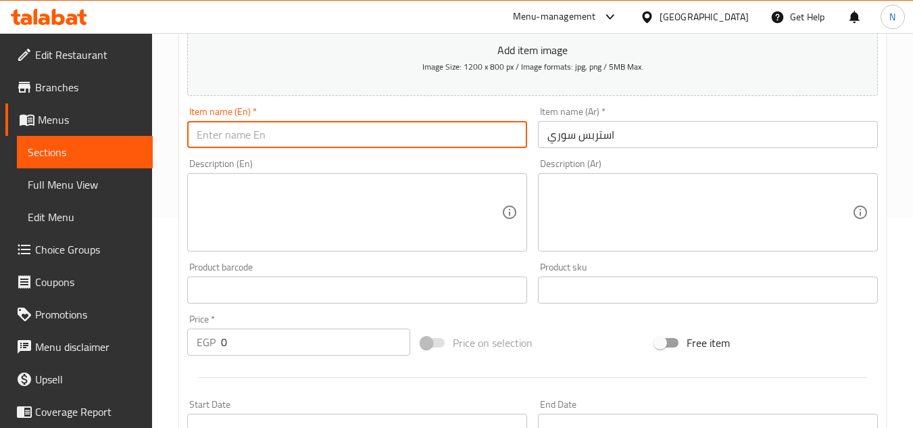
paste input "Syrian Streps"
click at [243, 145] on input "Syrian Streps" at bounding box center [357, 134] width 340 height 27
type input "Syrian Strips"
click at [174, 183] on div "Home / Restaurants management / Menus / Sections / item / create Syrian Sandwic…" at bounding box center [532, 357] width 761 height 1068
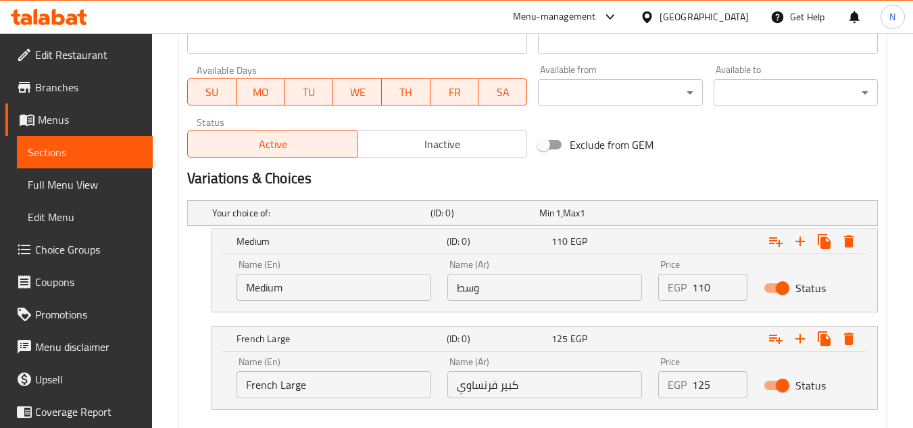
scroll to position [616, 0]
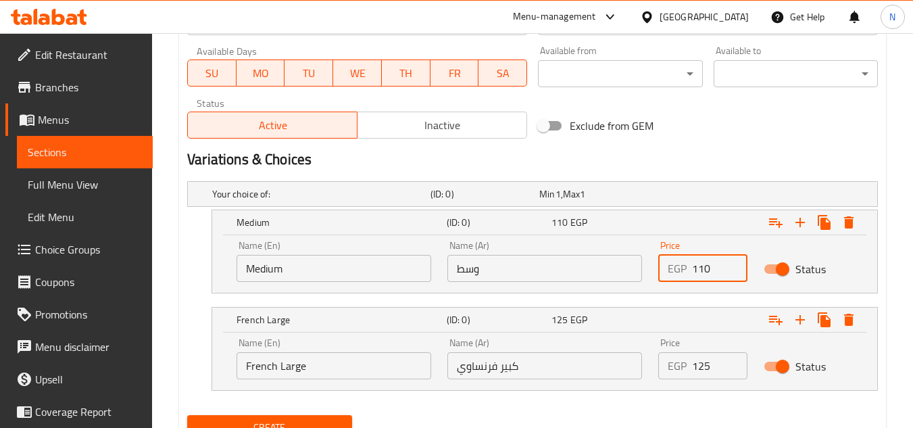
drag, startPoint x: 709, startPoint y: 267, endPoint x: 662, endPoint y: 273, distance: 47.0
click at [662, 273] on div "EGP 110 Price" at bounding box center [702, 268] width 89 height 27
paste input "105"
type input "105"
click at [203, 256] on div "Medium (ID: 0) 105 EGP Name (En) Medium Name (En) Name (Ar) وسط Name (Ar) Price…" at bounding box center [532, 251] width 691 height 84
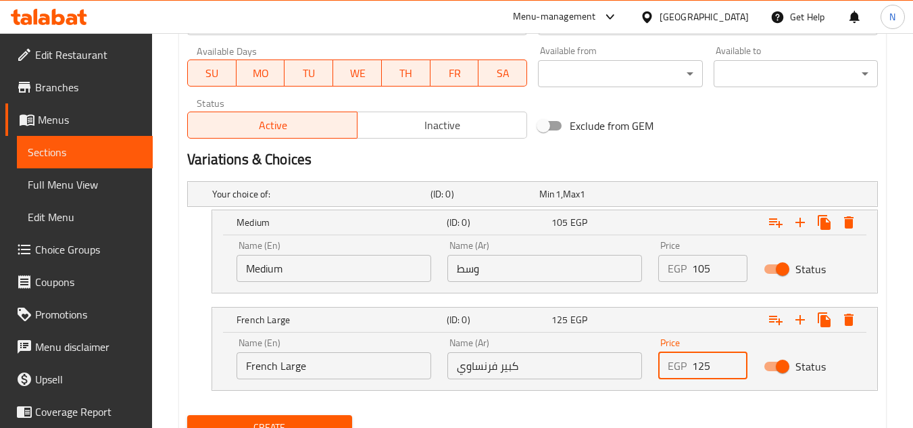
drag, startPoint x: 704, startPoint y: 362, endPoint x: 659, endPoint y: 378, distance: 47.5
click at [659, 378] on div "EGP 125 Price" at bounding box center [702, 365] width 89 height 27
paste input "12"
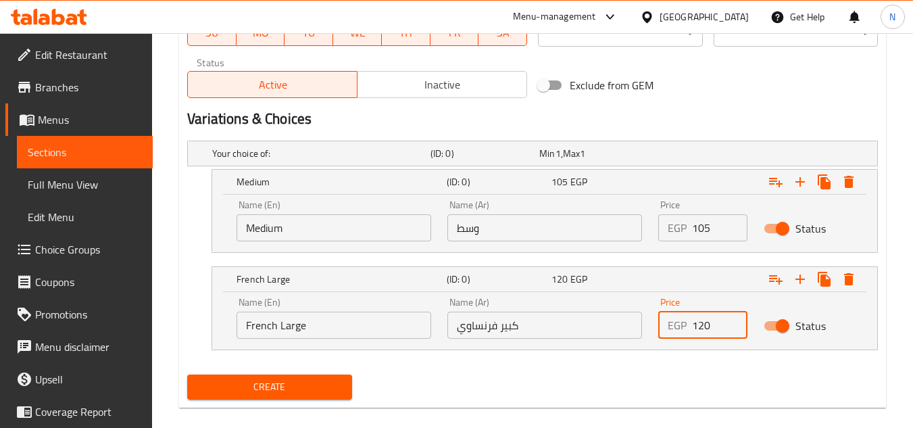
scroll to position [674, 0]
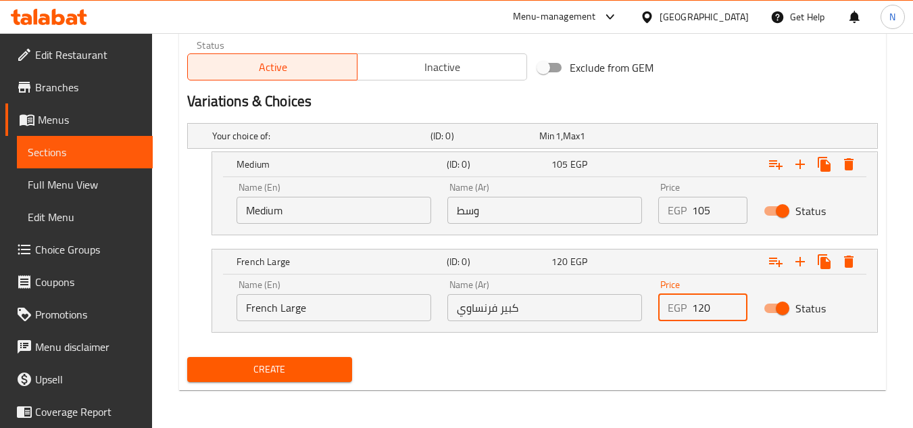
type input "120"
click at [306, 370] on span "Create" at bounding box center [269, 369] width 143 height 17
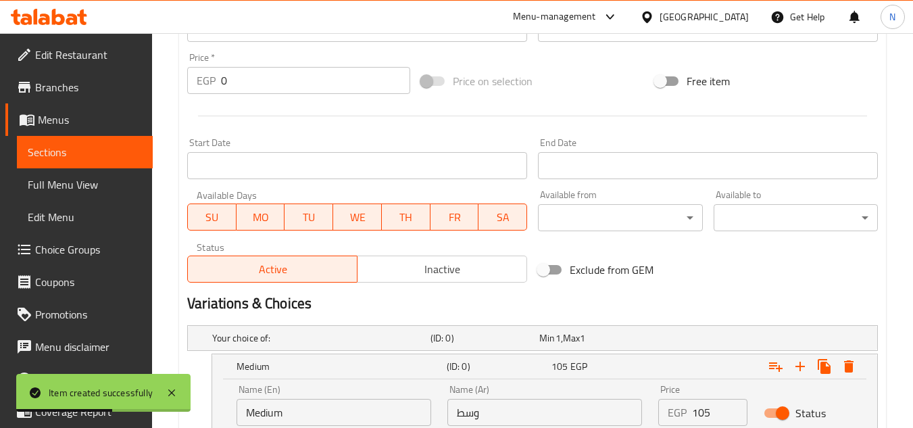
scroll to position [471, 0]
click at [164, 103] on div "Home / Restaurants management / Menus / Sections / item / create Syrian Sandwic…" at bounding box center [532, 96] width 761 height 1068
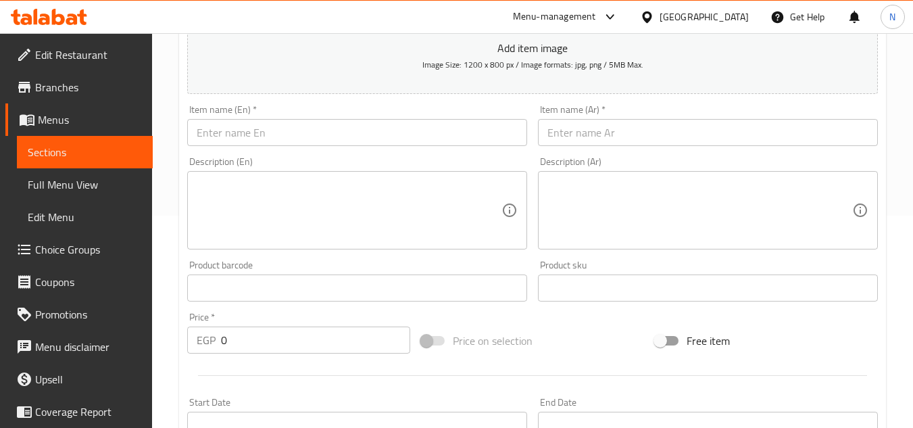
scroll to position [201, 0]
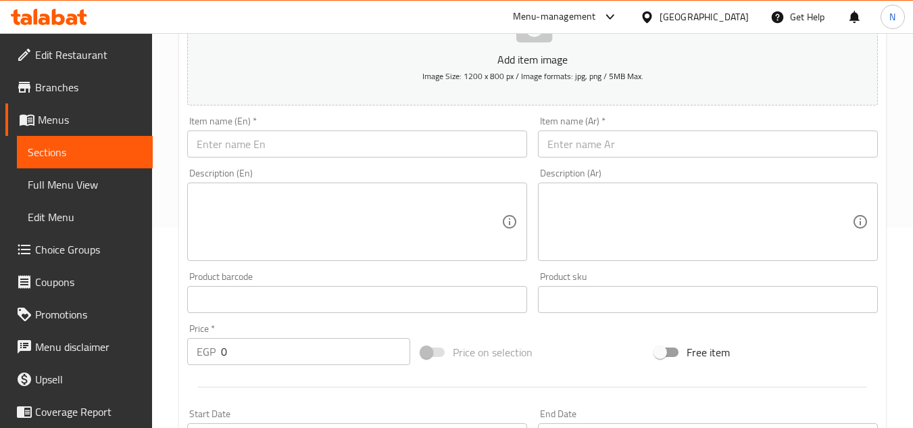
click at [608, 139] on input "text" at bounding box center [708, 143] width 340 height 27
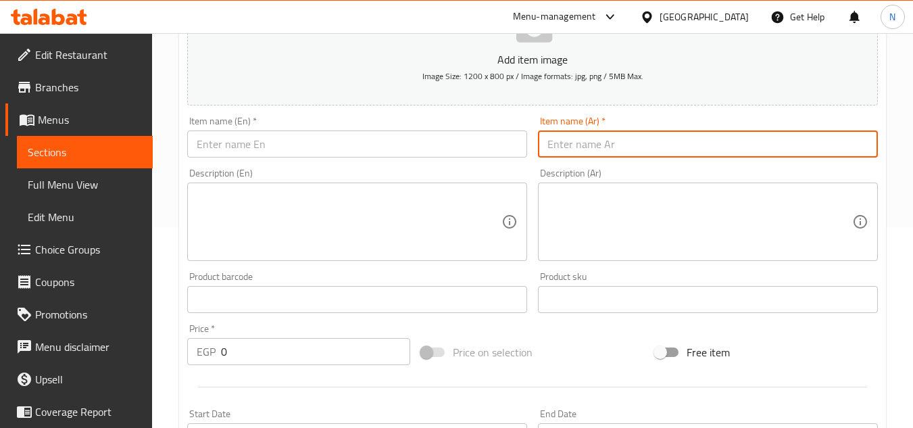
paste input "سحلة كفتة"
type input "سحلة كفتة"
click at [403, 143] on input "text" at bounding box center [357, 143] width 340 height 27
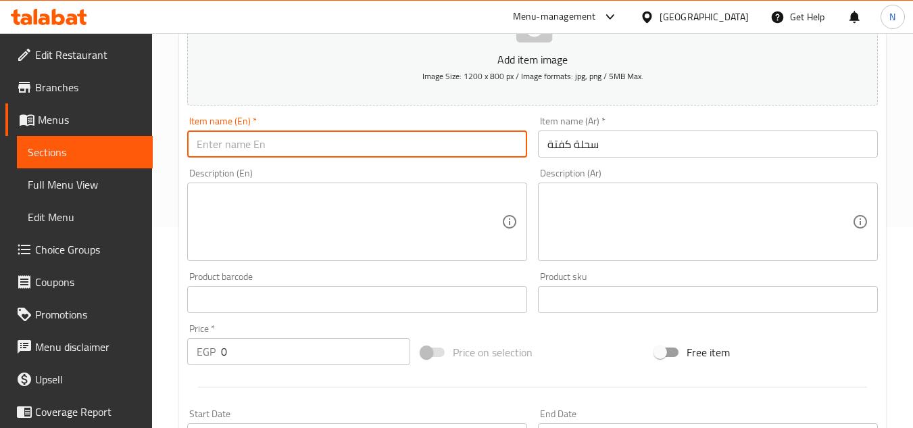
paste input "Sahlet Kofta"
type input "Sahlet Kofta"
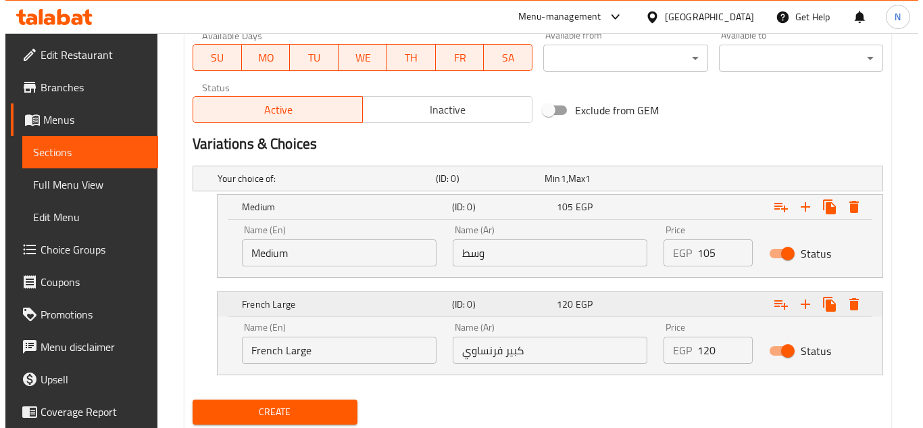
scroll to position [674, 0]
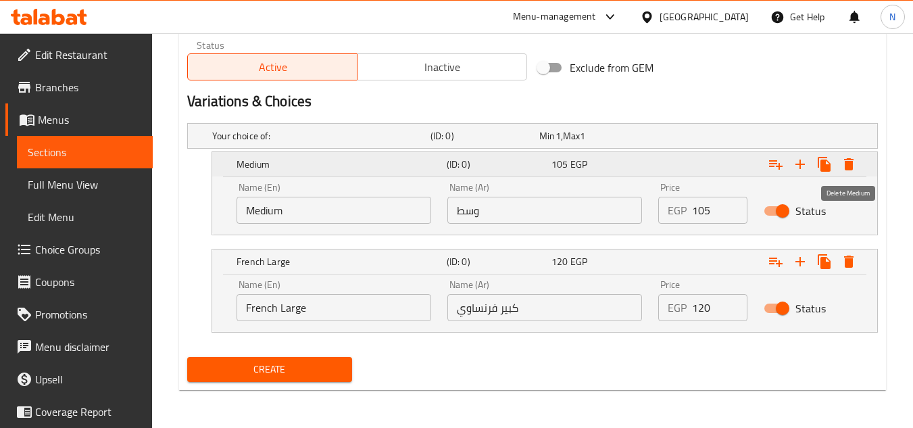
click at [851, 162] on icon "Expand" at bounding box center [848, 164] width 9 height 12
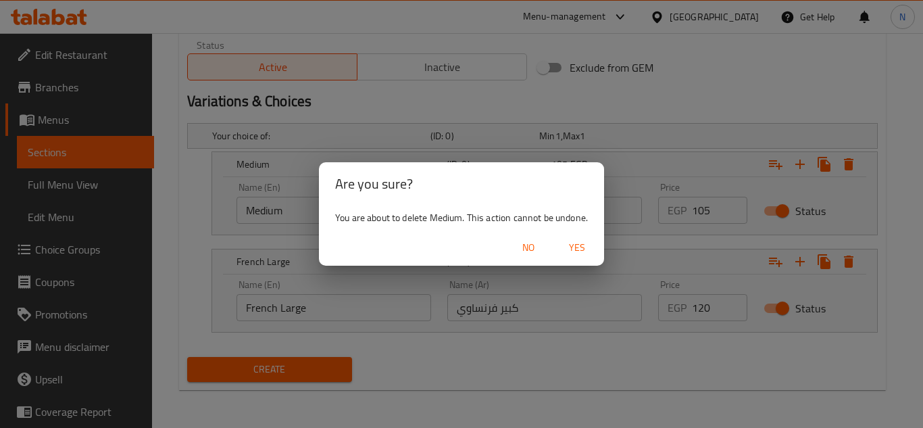
click at [577, 247] on span "Yes" at bounding box center [577, 247] width 32 height 17
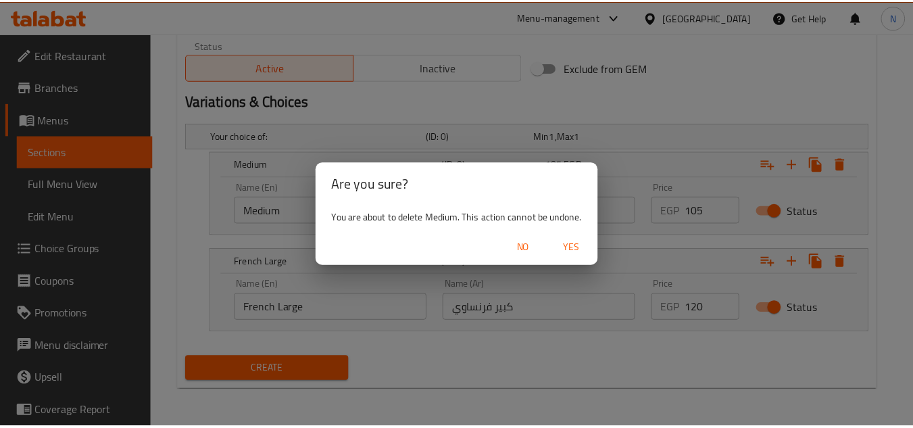
scroll to position [576, 0]
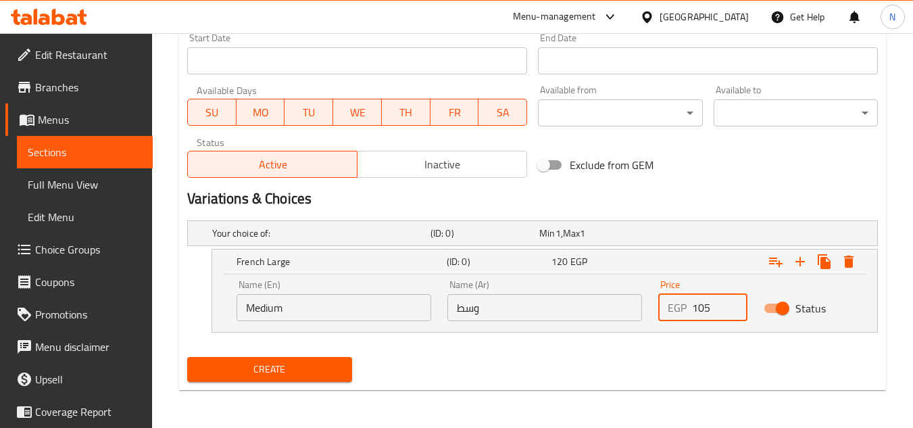
drag, startPoint x: 701, startPoint y: 311, endPoint x: 683, endPoint y: 318, distance: 19.2
click at [683, 318] on div "EGP 105 Price" at bounding box center [702, 307] width 89 height 27
type input "110"
click at [254, 361] on span "Create" at bounding box center [269, 369] width 143 height 17
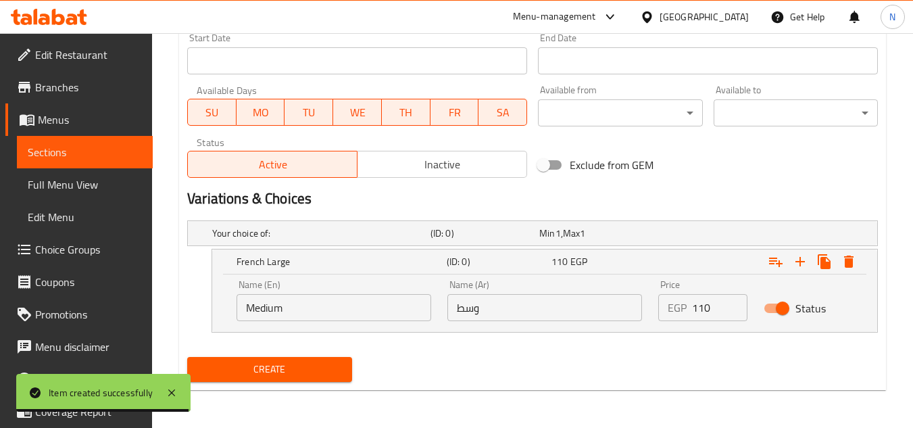
drag, startPoint x: 167, startPoint y: 182, endPoint x: 244, endPoint y: 168, distance: 78.3
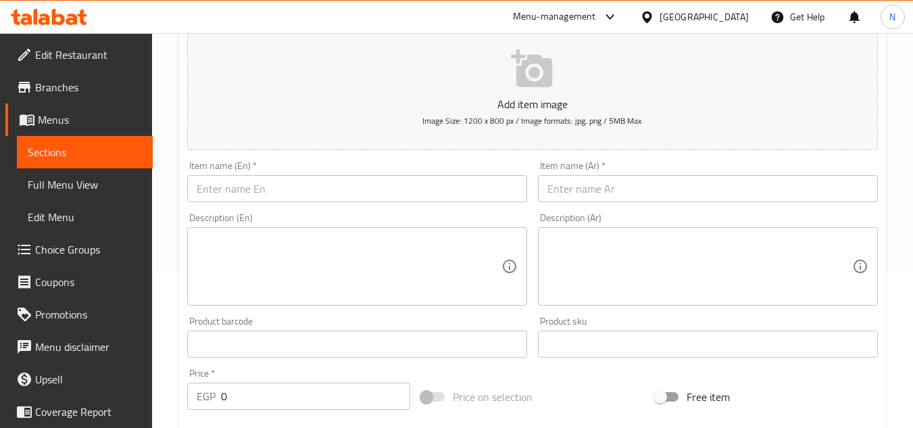
scroll to position [103, 0]
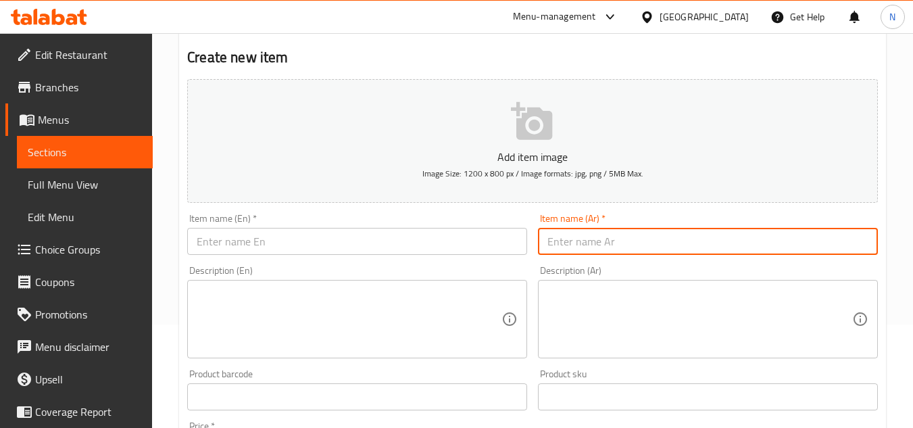
click at [584, 247] on input "text" at bounding box center [708, 241] width 340 height 27
paste input "ميكسيكانو هوت دوج"
type input "ميكسيكانو هوت دوج"
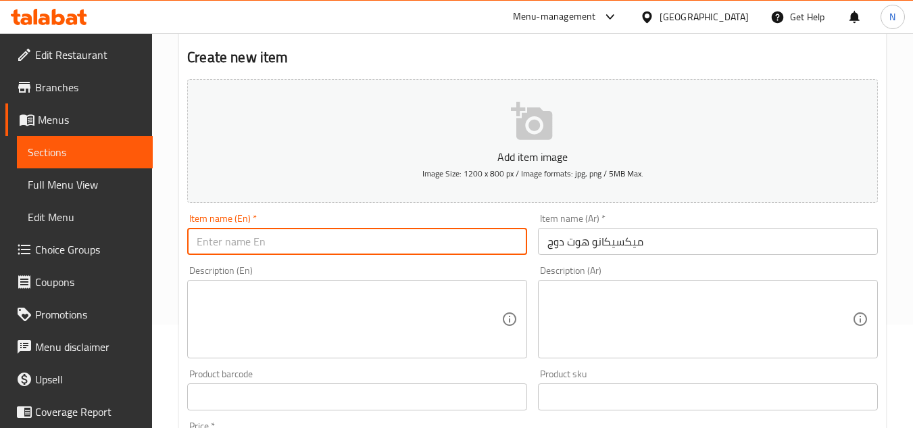
click at [376, 236] on input "text" at bounding box center [357, 241] width 340 height 27
paste input "Mexicano Hot Dog"
type input "Mexicano Hot Dog"
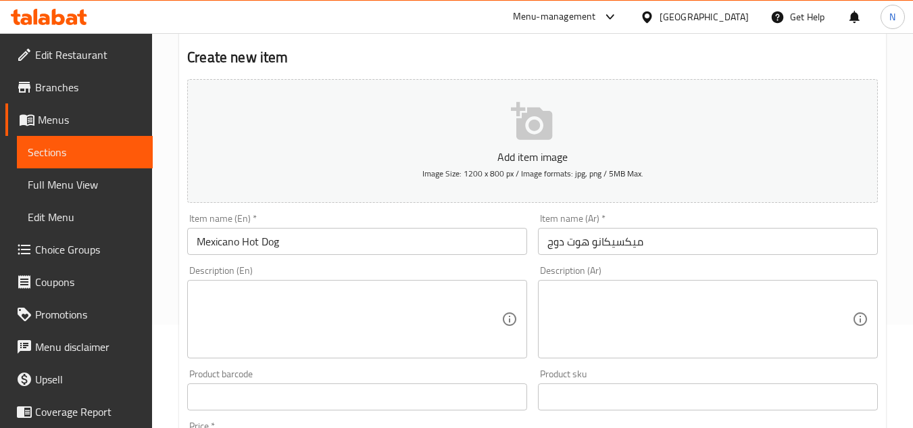
click at [170, 245] on div "Home / Restaurants management / Menus / Sections / item / create Syrian Sandwic…" at bounding box center [532, 415] width 761 height 971
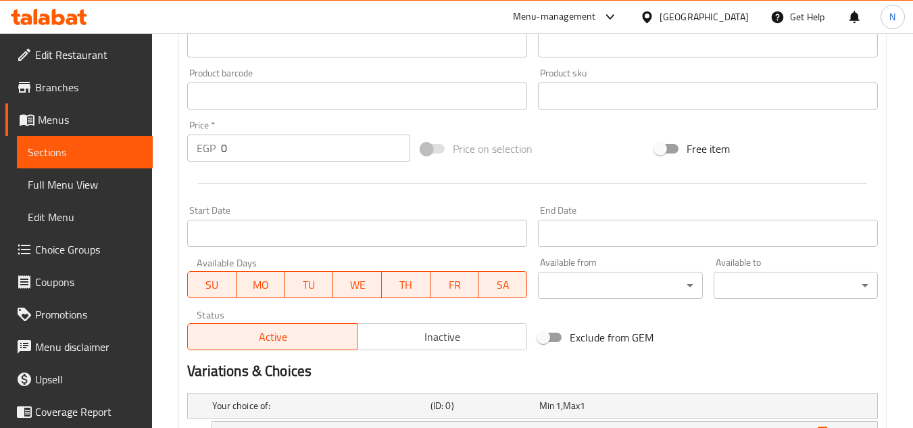
scroll to position [509, 0]
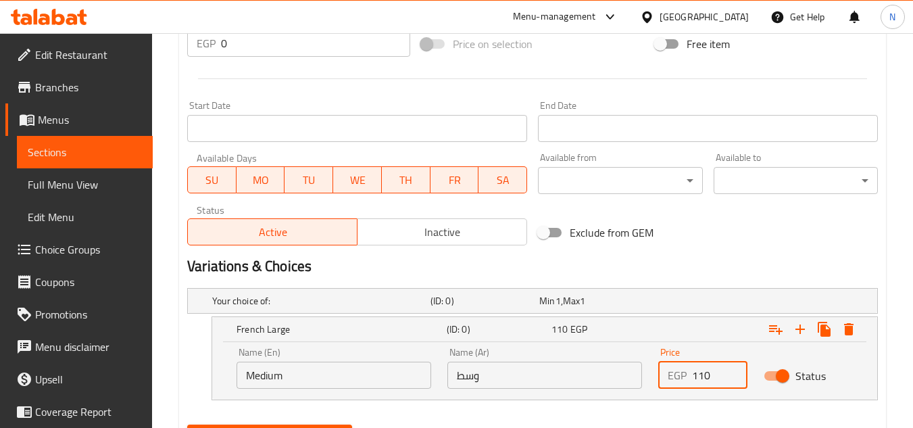
drag, startPoint x: 699, startPoint y: 379, endPoint x: 688, endPoint y: 380, distance: 10.2
click at [688, 380] on div "EGP 110 Price" at bounding box center [702, 374] width 89 height 27
paste input "9"
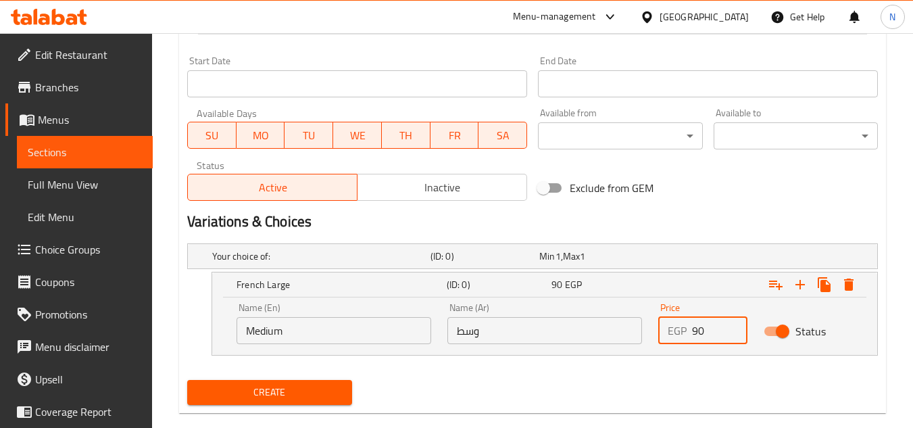
scroll to position [576, 0]
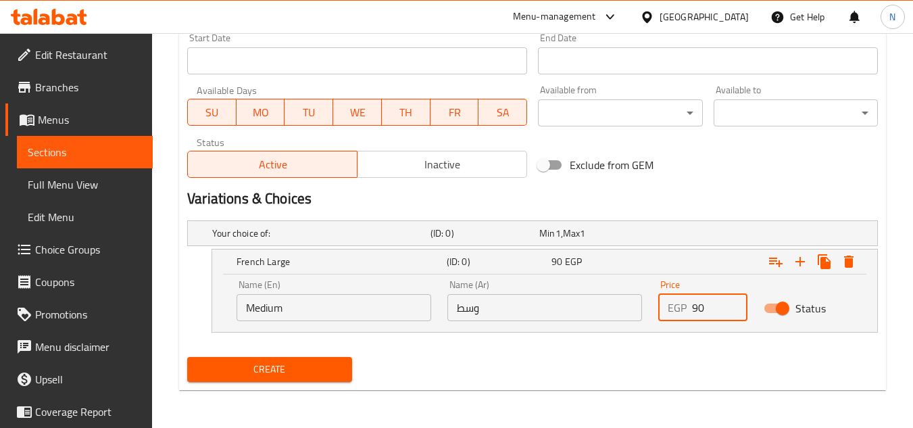
type input "90"
click at [339, 366] on span "Create" at bounding box center [269, 369] width 143 height 17
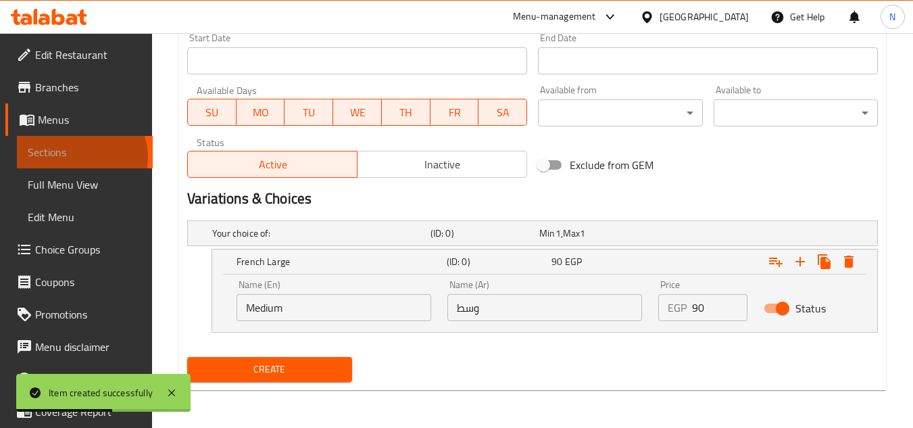
click at [80, 157] on span "Sections" at bounding box center [85, 152] width 114 height 16
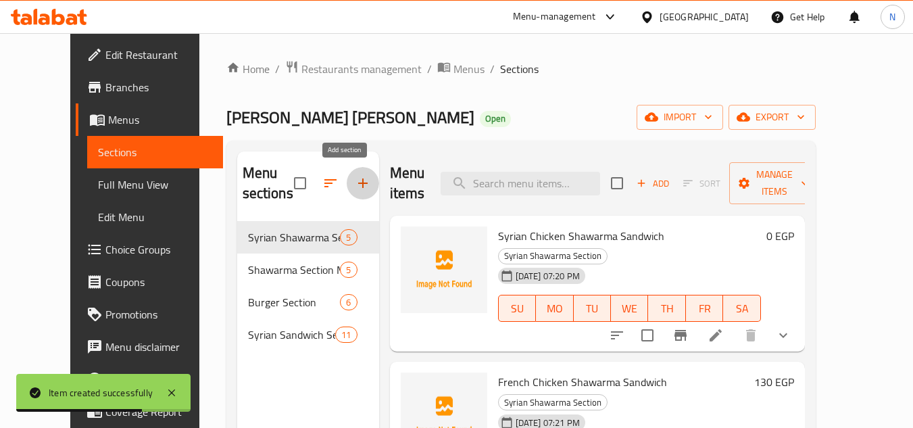
click at [355, 186] on icon "button" at bounding box center [363, 183] width 16 height 16
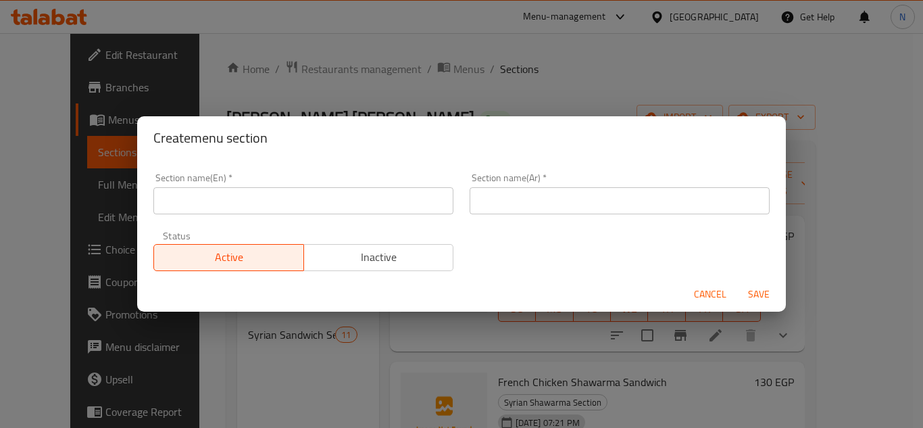
click at [525, 201] on input "text" at bounding box center [620, 200] width 300 height 27
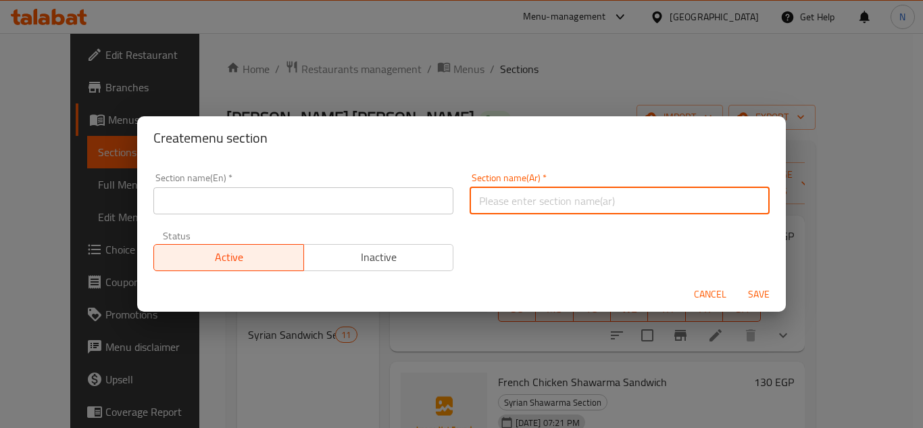
paste input "قسم الغربي"
type input "قسم الغربي"
click at [294, 202] on input "text" at bounding box center [303, 200] width 300 height 27
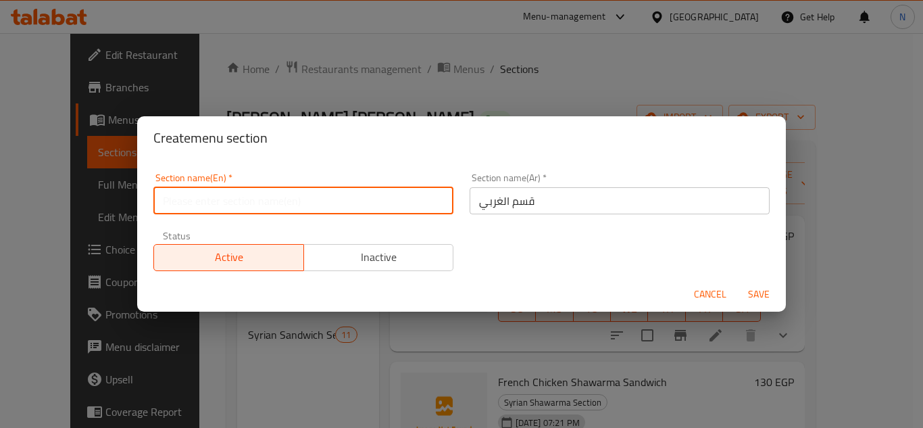
paste input "Western Section"
type input "Western Section"
click at [737, 282] on button "Save" at bounding box center [758, 294] width 43 height 25
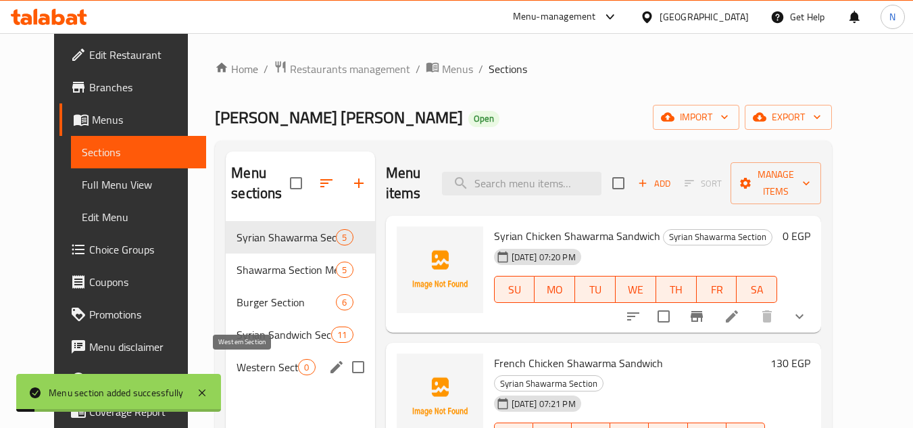
click at [250, 360] on span "Western Section" at bounding box center [266, 367] width 61 height 16
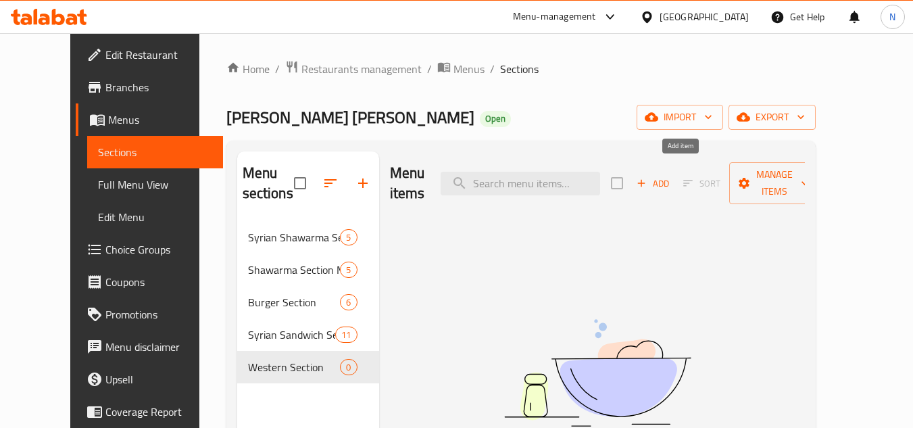
click at [671, 176] on span "Add" at bounding box center [652, 184] width 36 height 16
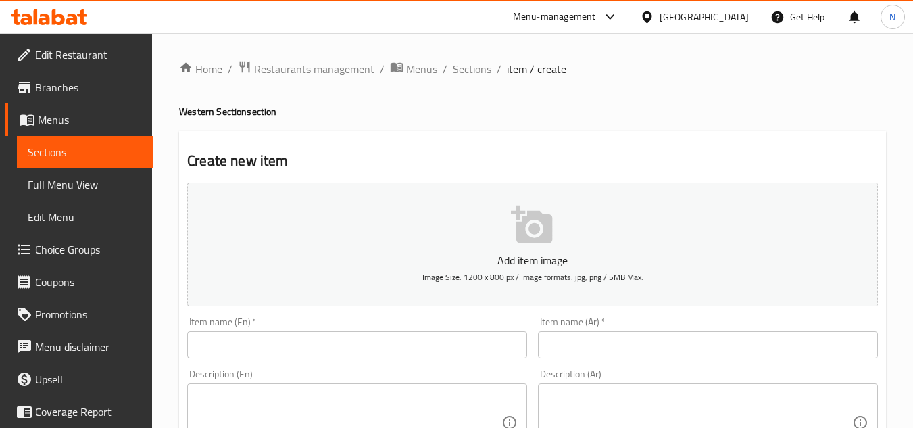
click at [580, 333] on input "text" at bounding box center [708, 344] width 340 height 27
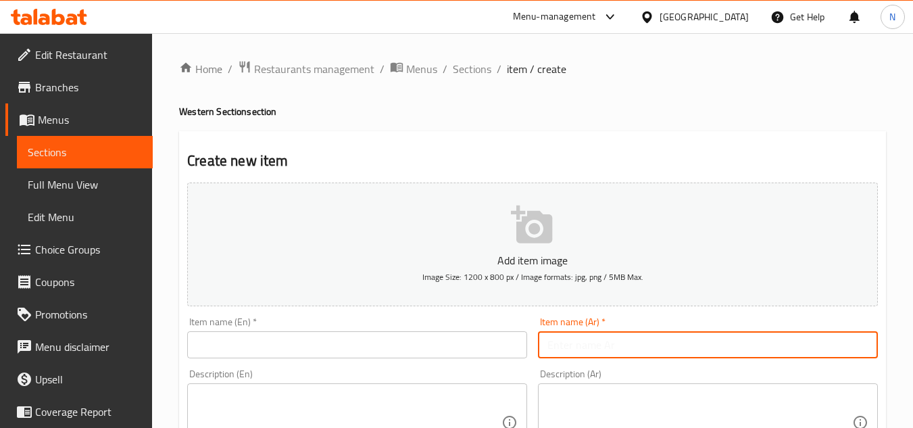
paste input "وجبة فاهيتا فراخ"
type input "وجبة فاهيتا فراخ"
click at [407, 337] on input "text" at bounding box center [357, 344] width 340 height 27
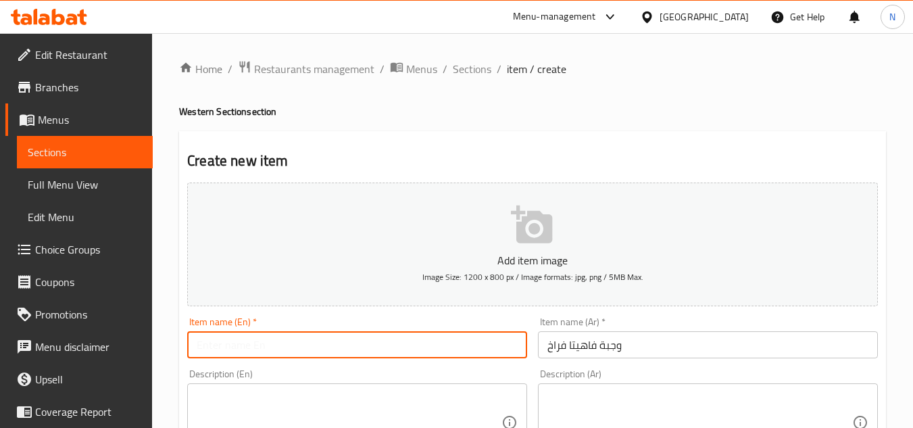
paste input "Chicken Fajita Meal"
type input "Chicken Fajita Meal"
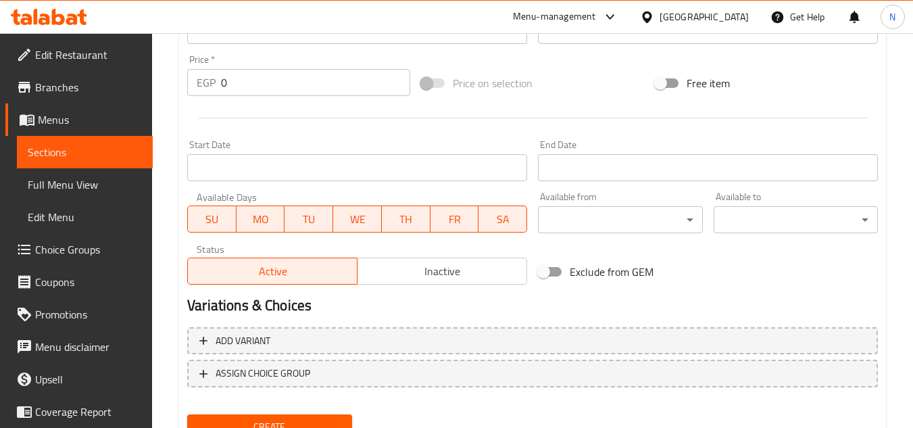
scroll to position [473, 0]
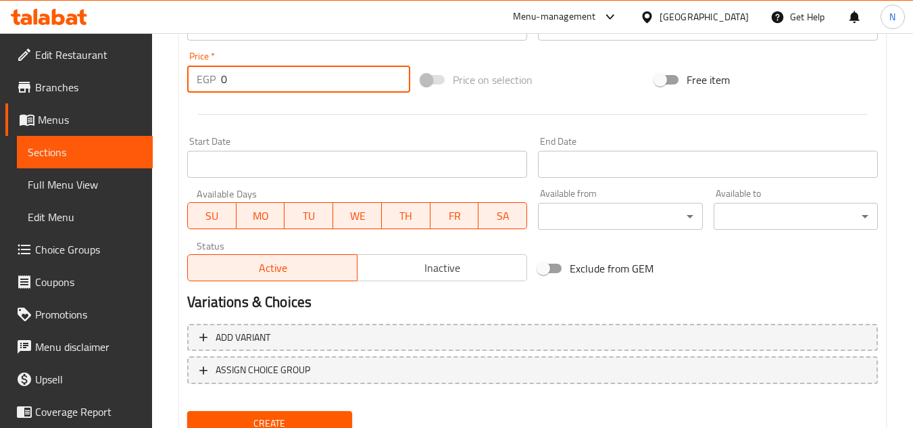
drag, startPoint x: 229, startPoint y: 82, endPoint x: 212, endPoint y: 93, distance: 20.1
click at [212, 93] on div "Price   * EGP 0 Price *" at bounding box center [299, 72] width 234 height 52
paste input "19"
type input "190"
drag, startPoint x: 301, startPoint y: 411, endPoint x: 321, endPoint y: 365, distance: 50.8
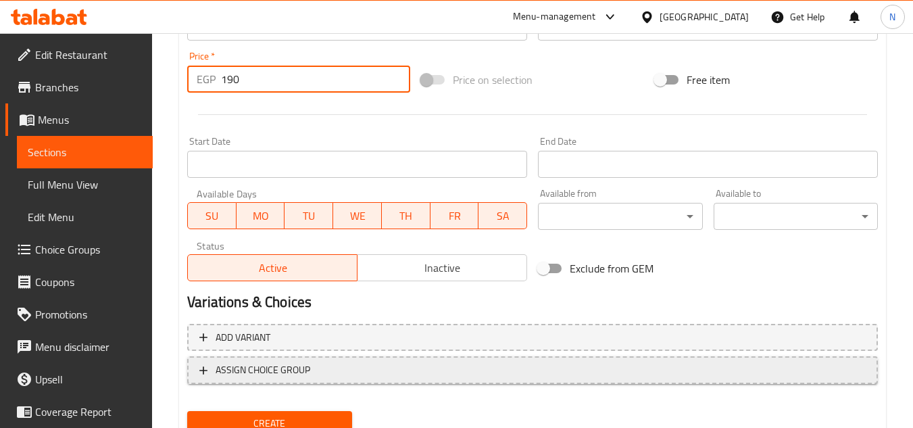
click at [301, 410] on div "Create" at bounding box center [269, 423] width 175 height 36
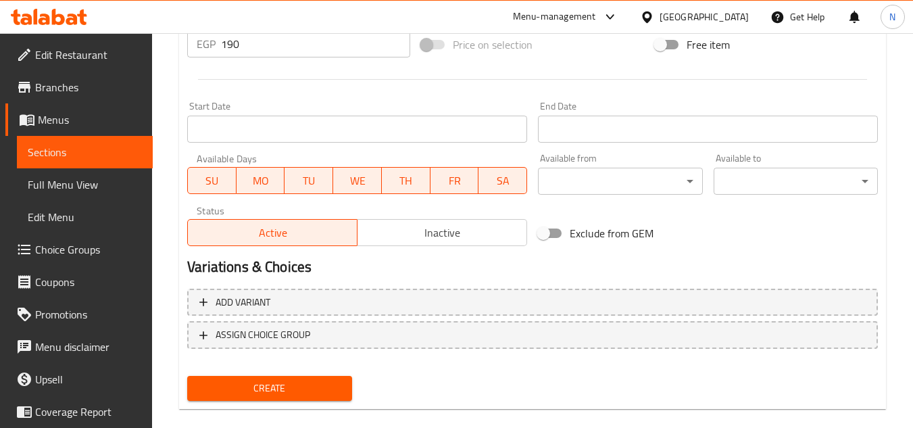
scroll to position [527, 0]
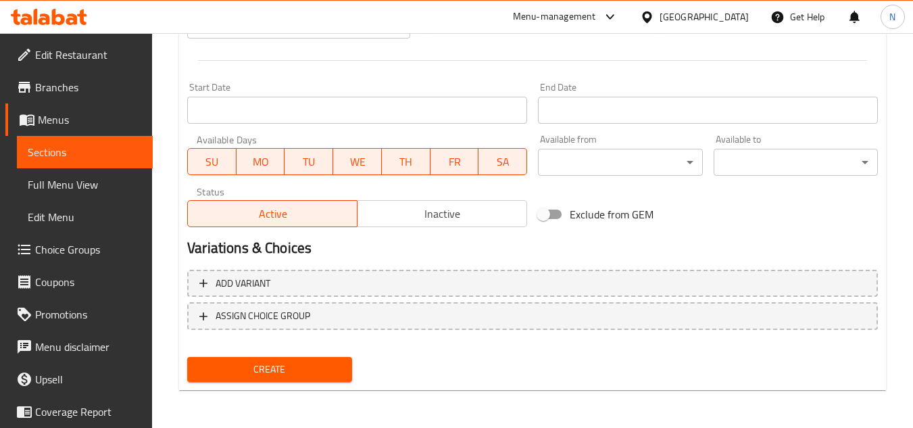
click at [333, 366] on span "Create" at bounding box center [269, 369] width 143 height 17
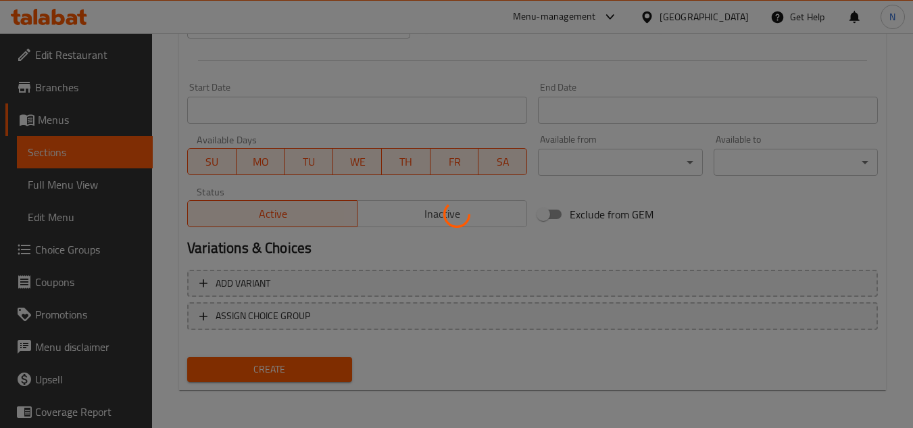
type input "0"
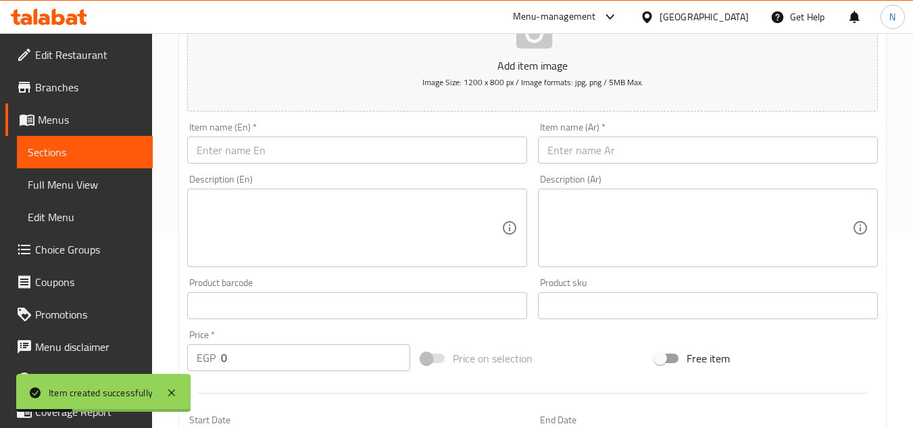
scroll to position [189, 0]
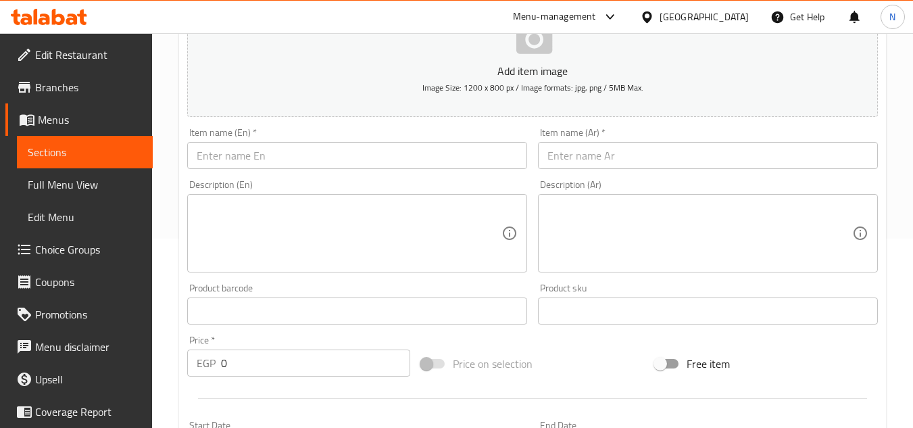
drag, startPoint x: 768, startPoint y: 124, endPoint x: 668, endPoint y: 233, distance: 148.3
click at [768, 124] on div "Item name (Ar)   * Item name (Ar) *" at bounding box center [707, 148] width 351 height 52
click at [693, 147] on input "text" at bounding box center [708, 155] width 340 height 27
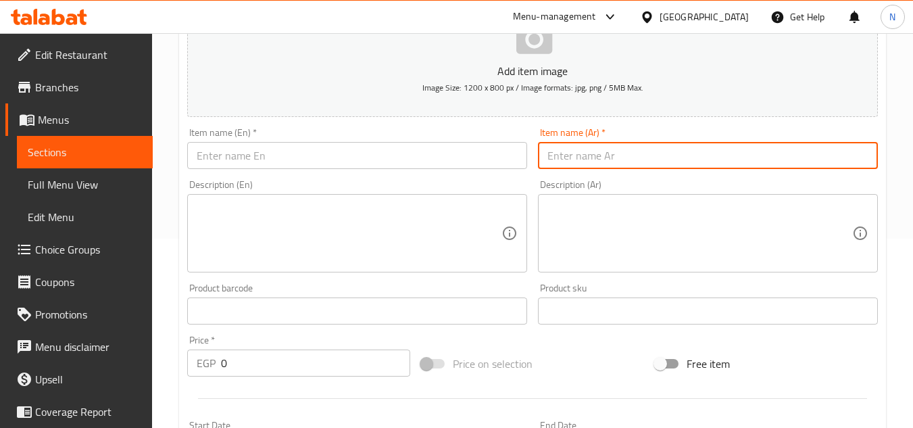
paste input "وجبة زنجر"
type input "وجبة زنجر"
click at [359, 153] on input "text" at bounding box center [357, 155] width 340 height 27
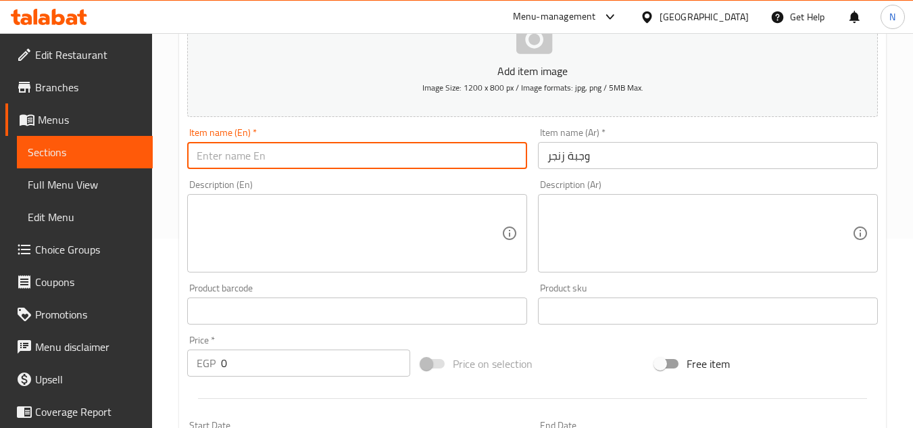
paste input "Zinger Meal"
type input "Zinger Meal"
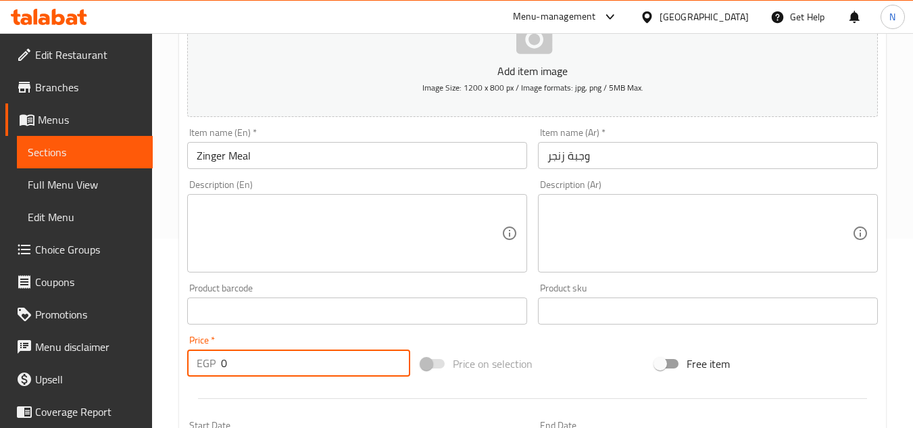
drag, startPoint x: 276, startPoint y: 349, endPoint x: 194, endPoint y: 386, distance: 90.7
click at [194, 386] on div "Add item image Image Size: 1200 x 800 px / Image formats: jpg, png / 5MB Max. I…" at bounding box center [532, 279] width 701 height 582
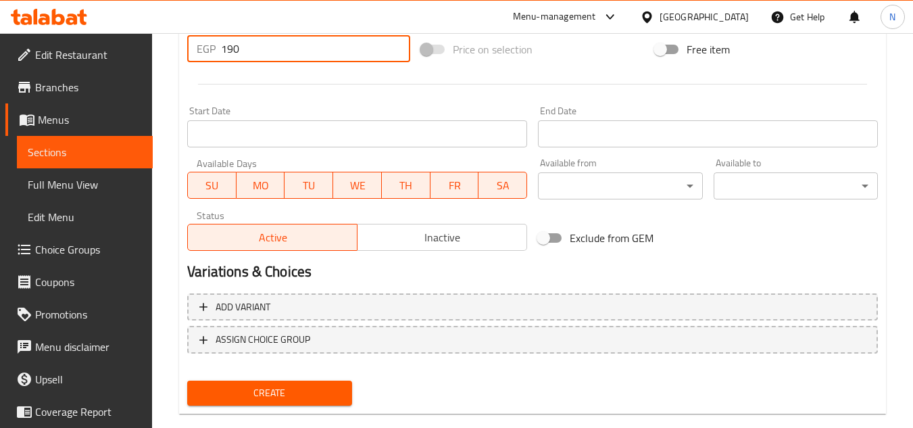
scroll to position [527, 0]
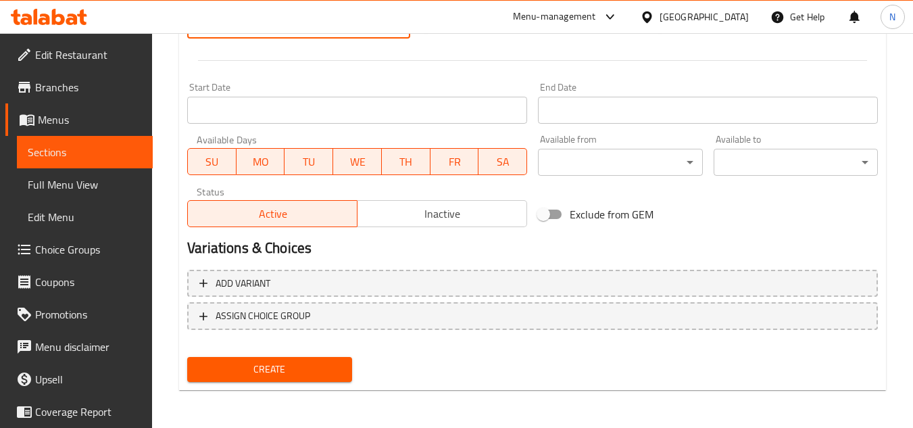
type input "190"
drag, startPoint x: 303, startPoint y: 361, endPoint x: 365, endPoint y: 367, distance: 61.7
click at [303, 361] on span "Create" at bounding box center [269, 369] width 143 height 17
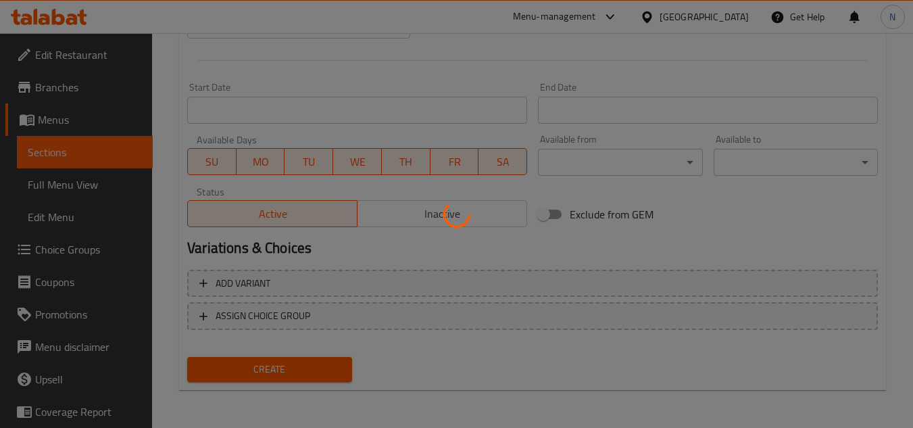
type input "0"
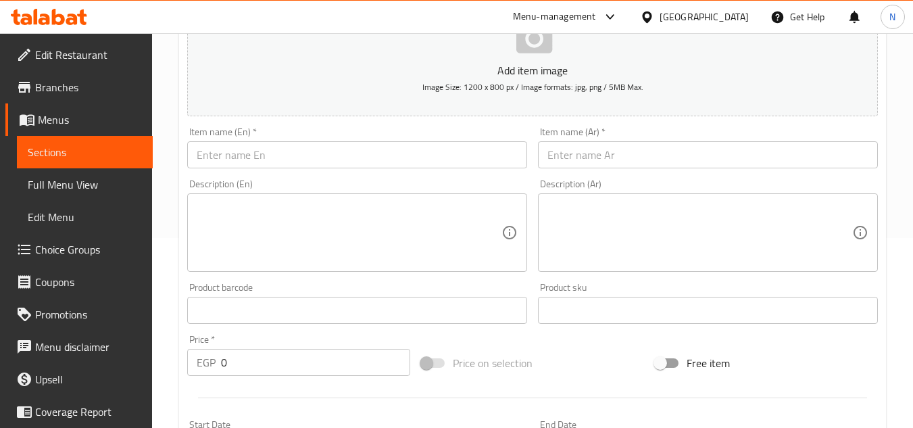
scroll to position [189, 0]
click at [678, 166] on input "text" at bounding box center [708, 155] width 340 height 27
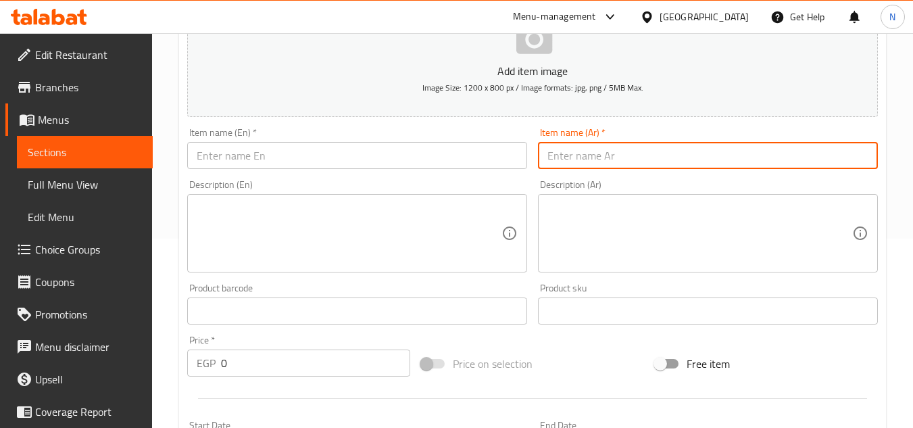
paste input "وجبة استريس"
type input "وجبة استريس"
click at [319, 154] on input "text" at bounding box center [357, 155] width 340 height 27
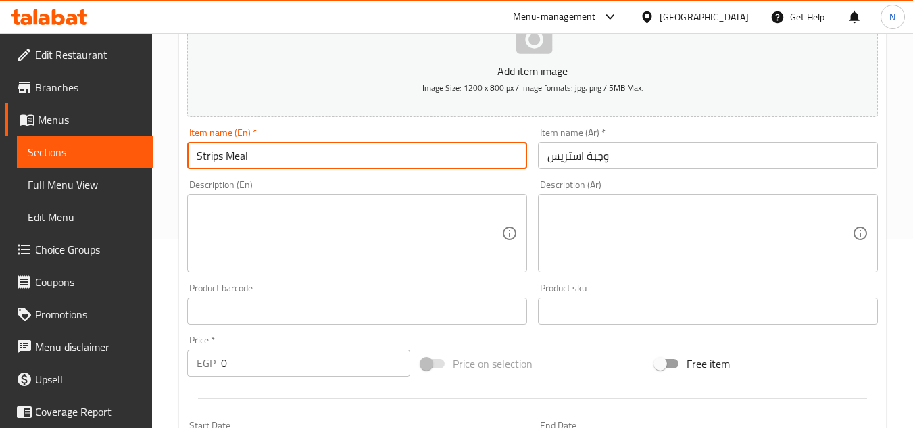
type input "Strips Meal"
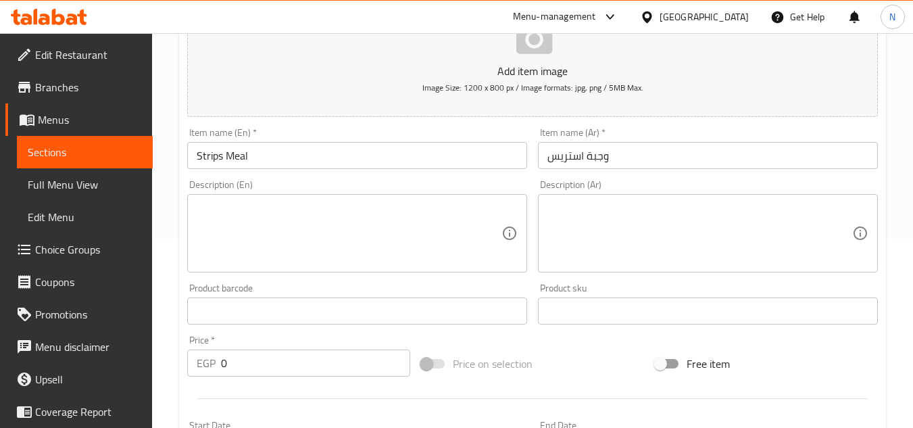
click at [257, 364] on input "0" at bounding box center [315, 362] width 189 height 27
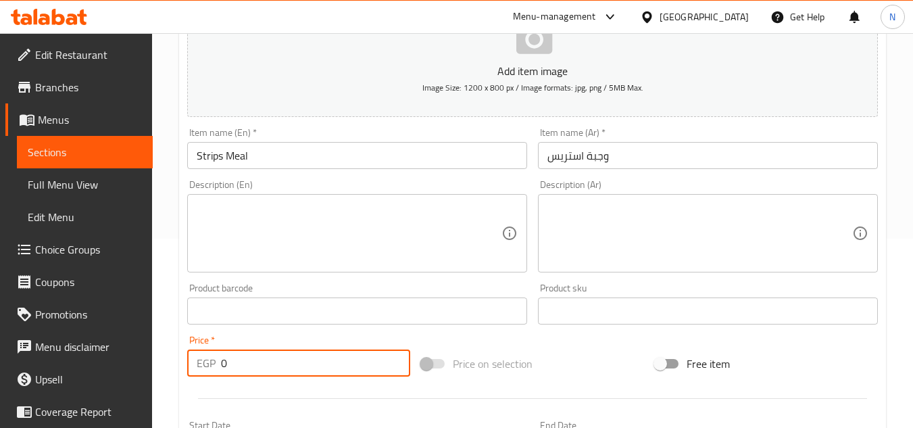
click at [256, 364] on input "0" at bounding box center [315, 362] width 189 height 27
paste input "18"
type input "180"
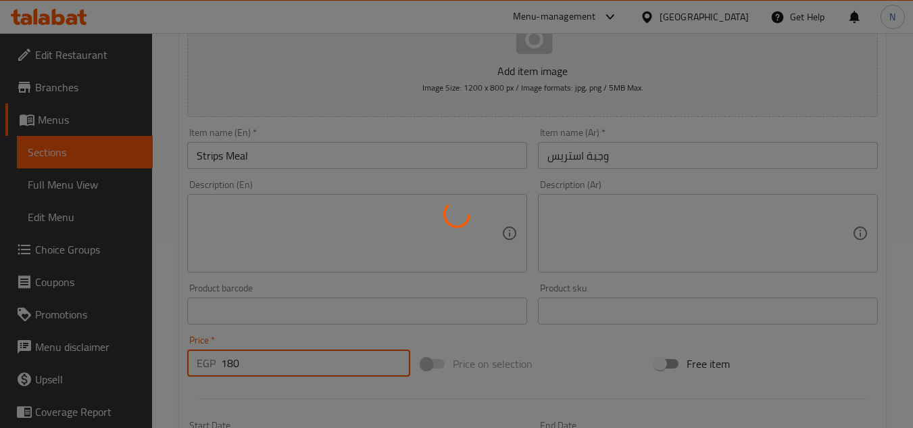
type input "0"
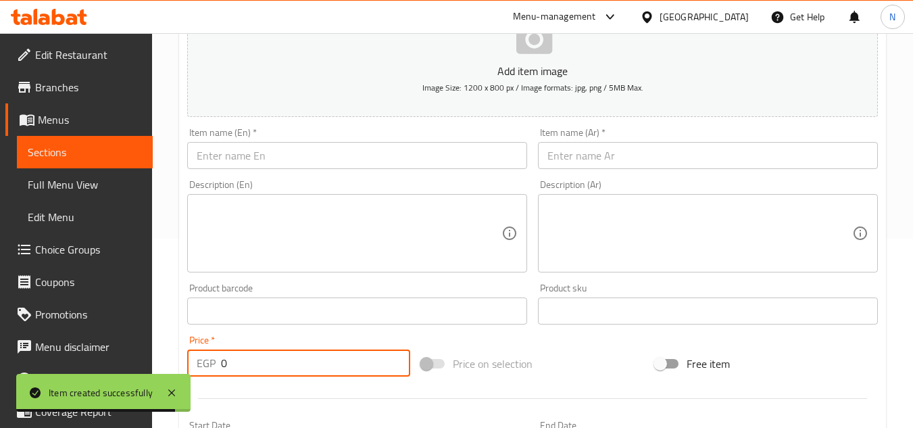
click at [679, 153] on input "text" at bounding box center [708, 155] width 340 height 27
paste input "وجبة شيش طاووق"
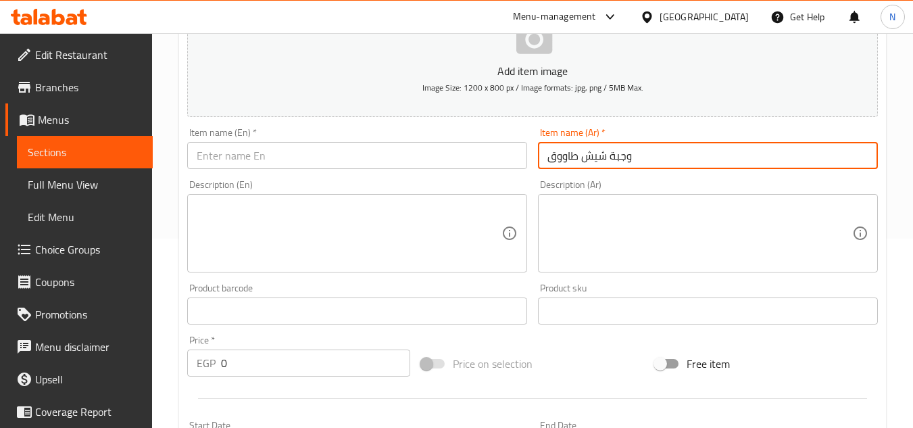
type input "وجبة شيش طاووق"
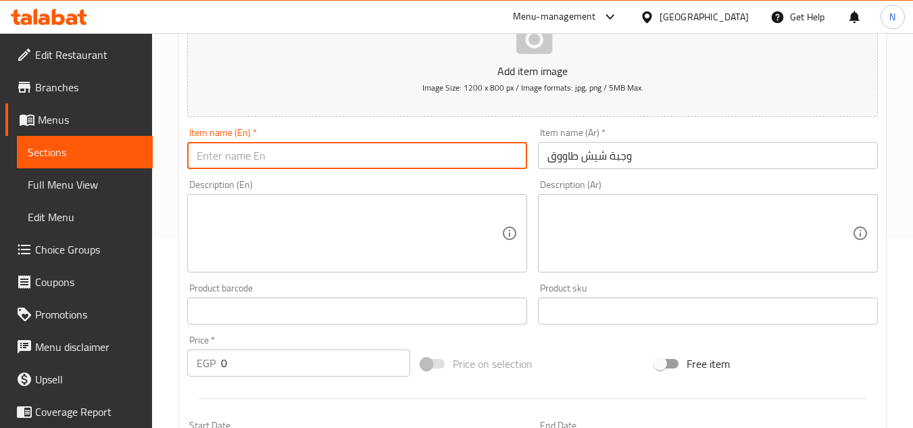
click at [416, 151] on input "text" at bounding box center [357, 155] width 340 height 27
paste input "Chicken shish meal"
click at [226, 161] on input "Chicken shish meal" at bounding box center [357, 155] width 340 height 27
drag, startPoint x: 200, startPoint y: 161, endPoint x: 186, endPoint y: 164, distance: 14.3
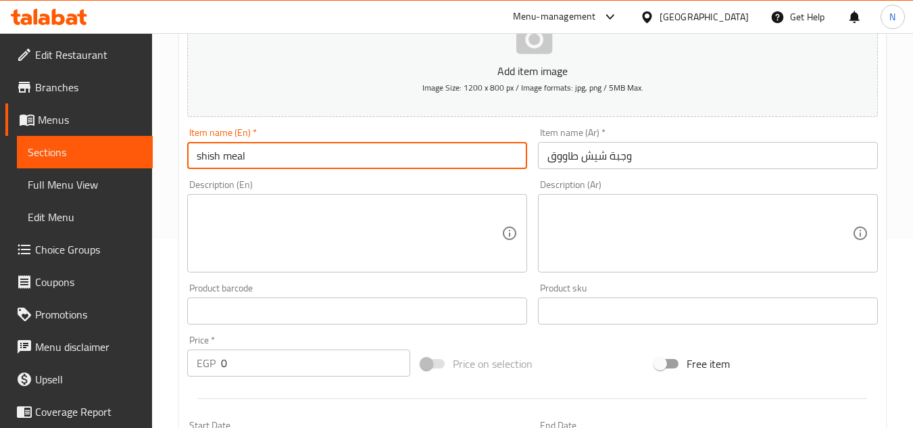
click at [186, 164] on div "Item name (En)   * shish meal Item name (En) *" at bounding box center [357, 148] width 351 height 52
click at [222, 157] on input "shish meal" at bounding box center [357, 155] width 340 height 27
click at [254, 155] on input "shish Tawooq meal" at bounding box center [357, 155] width 340 height 27
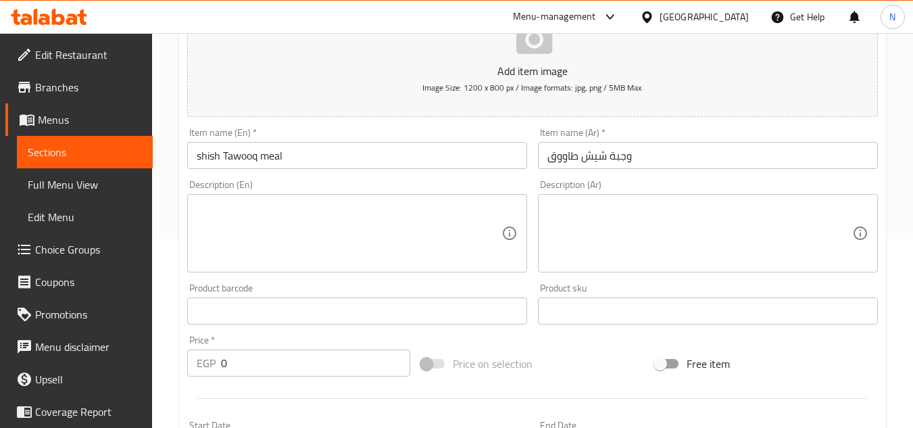
click at [265, 168] on input "shish Tawooq meal" at bounding box center [357, 155] width 340 height 27
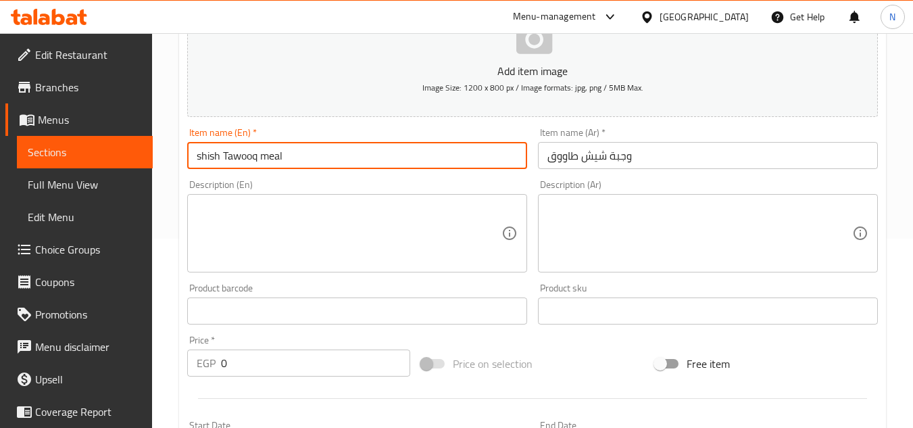
click at [265, 168] on input "shish Tawooq meal" at bounding box center [357, 155] width 340 height 27
paste input "Shish Tawooq M"
click at [249, 156] on input "Shish Tawooq Meal" at bounding box center [357, 155] width 340 height 27
click at [249, 157] on input "Shish Tawooq Meal" at bounding box center [357, 155] width 340 height 27
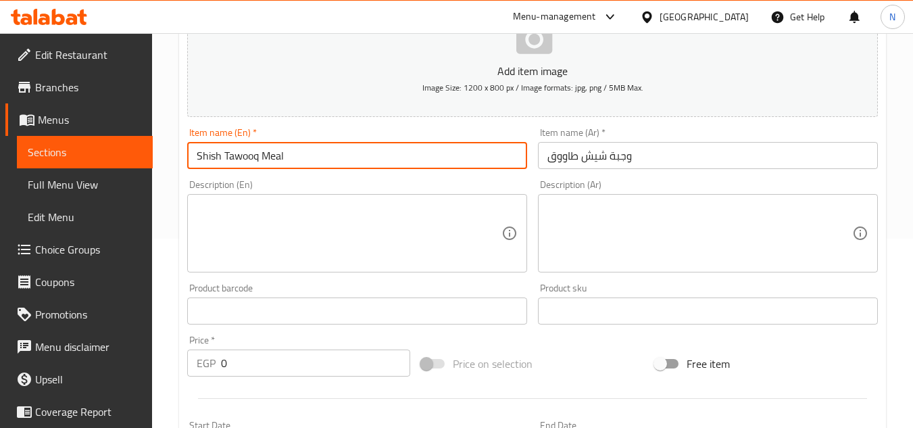
click at [251, 159] on input "Shish Tawooq Meal" at bounding box center [357, 155] width 340 height 27
paste input "Shish Tawook"
drag, startPoint x: 225, startPoint y: 156, endPoint x: 168, endPoint y: 165, distance: 58.1
click at [168, 165] on div "Home / Restaurants management / Menus / Sections / item / create Western Sectio…" at bounding box center [532, 305] width 761 height 922
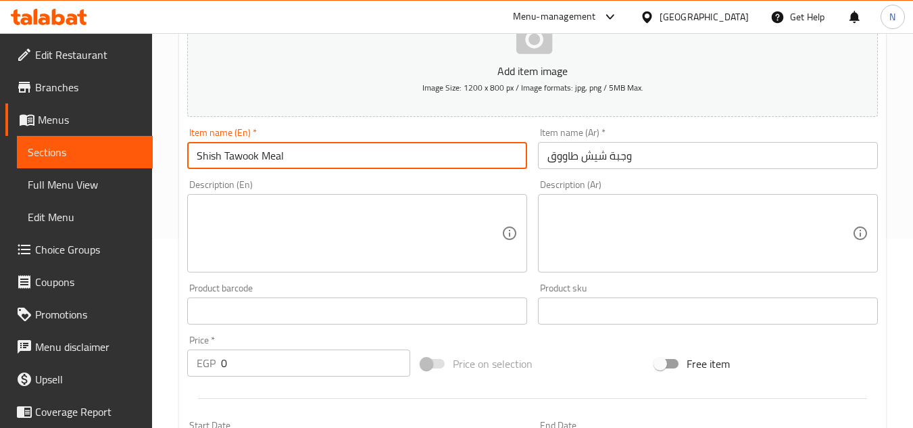
type input "Shish Tawook Meal"
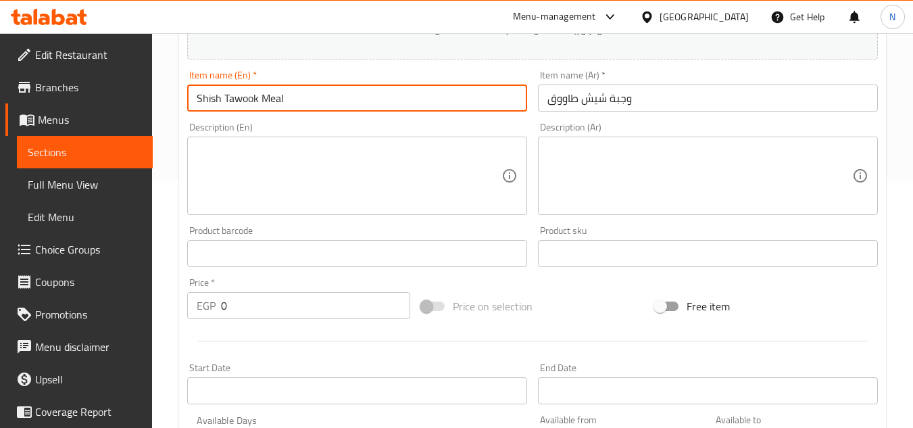
scroll to position [392, 0]
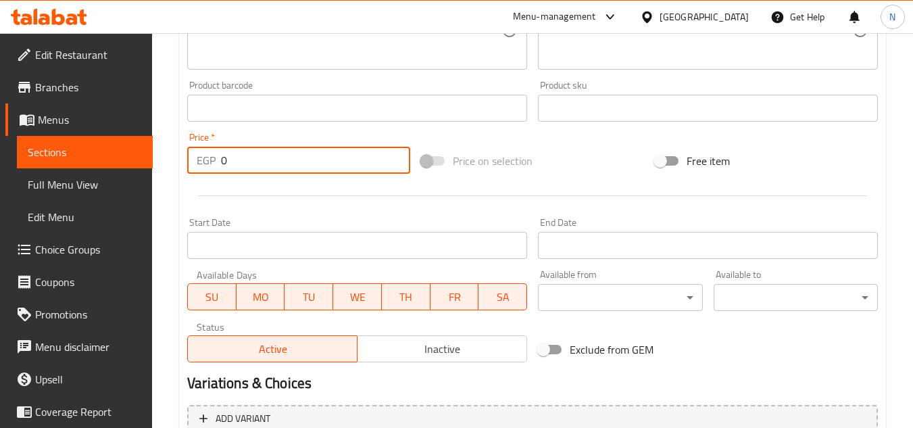
drag, startPoint x: 253, startPoint y: 158, endPoint x: 192, endPoint y: 174, distance: 62.8
click at [192, 174] on div "EGP 0 Price *" at bounding box center [298, 160] width 223 height 27
paste input "18"
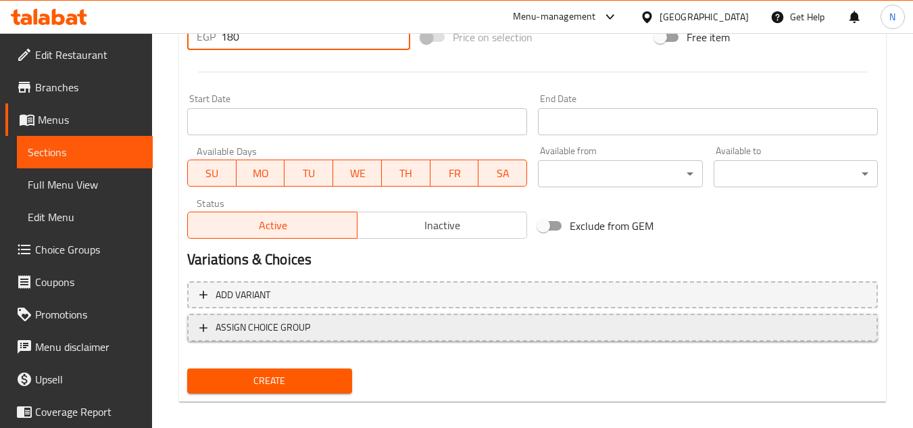
scroll to position [527, 0]
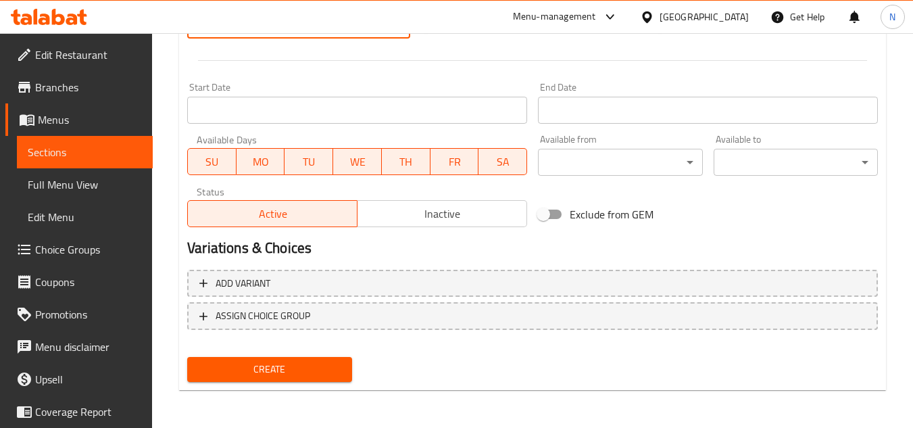
type input "180"
click at [276, 361] on span "Create" at bounding box center [269, 369] width 143 height 17
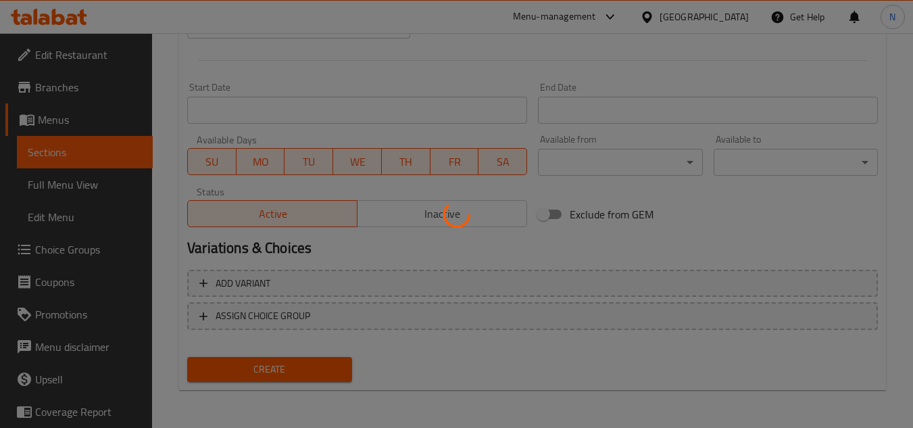
type input "0"
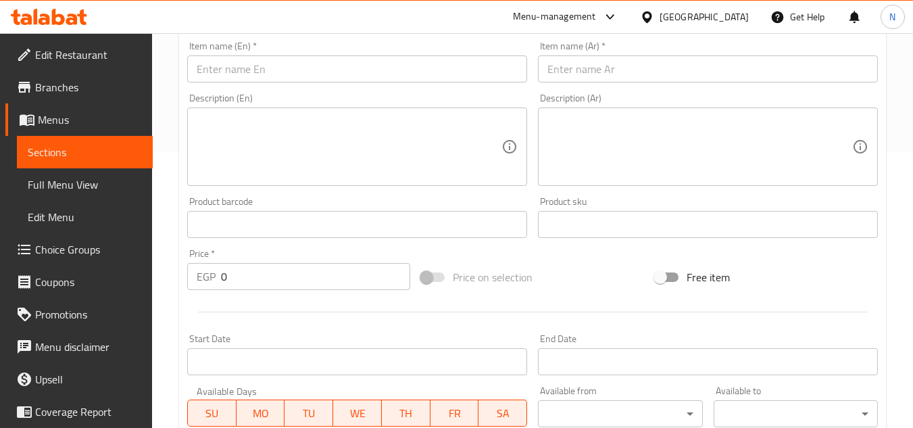
scroll to position [257, 0]
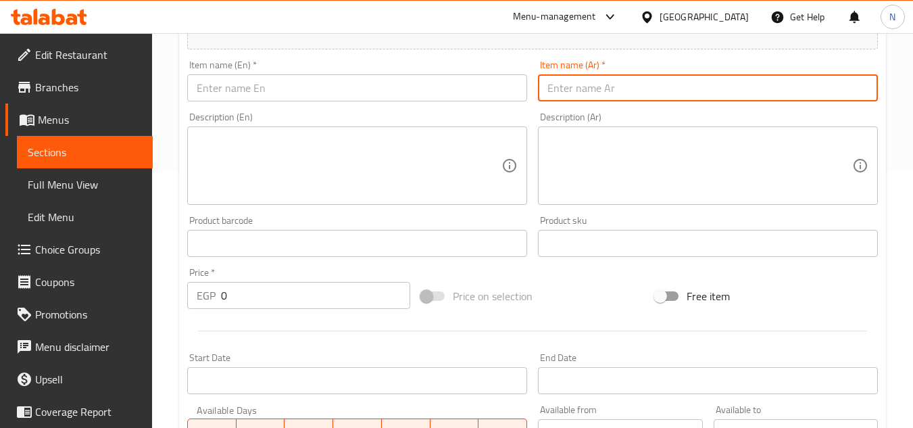
click at [603, 90] on input "text" at bounding box center [708, 87] width 340 height 27
paste input "طبق ريزوووووو"
type input "طبق ريزوووووو"
click at [303, 77] on input "text" at bounding box center [357, 87] width 340 height 27
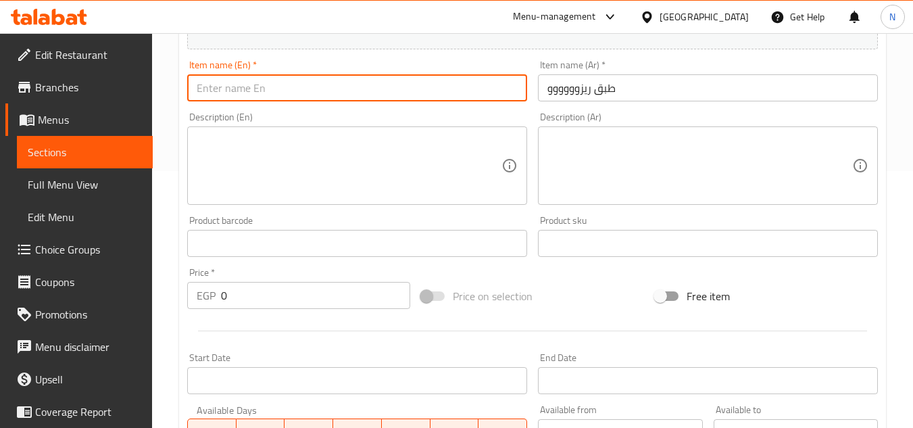
paste input "Rizo Plate"
type input "Rizo Plate"
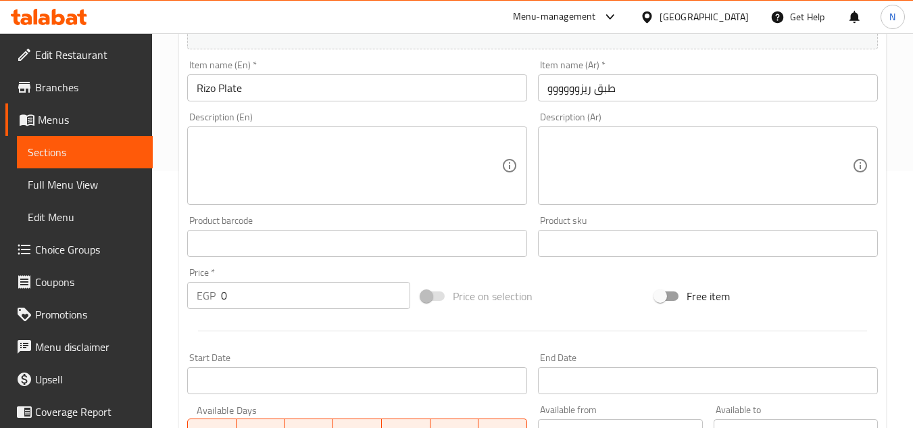
click at [253, 301] on input "0" at bounding box center [315, 295] width 189 height 27
paste input "12"
type input "120"
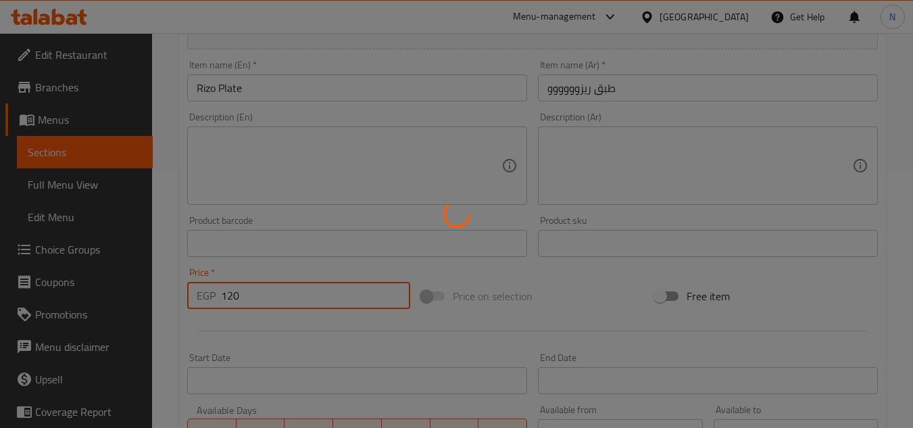
type input "0"
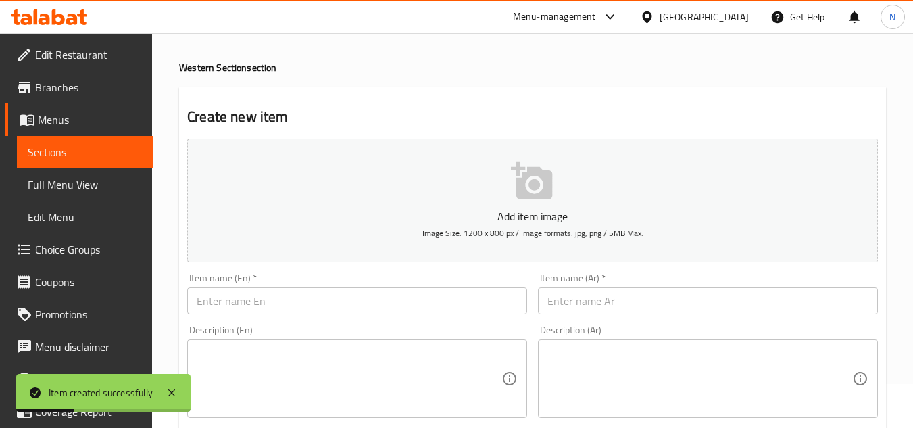
scroll to position [68, 0]
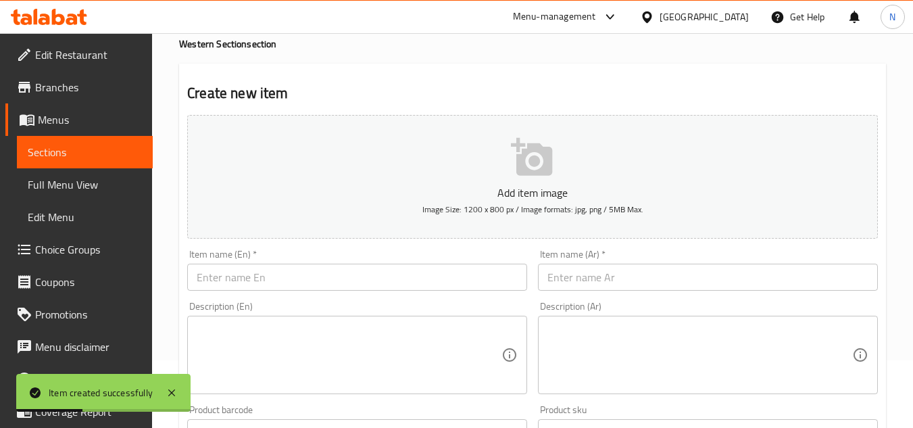
click at [40, 149] on span "Sections" at bounding box center [85, 152] width 114 height 16
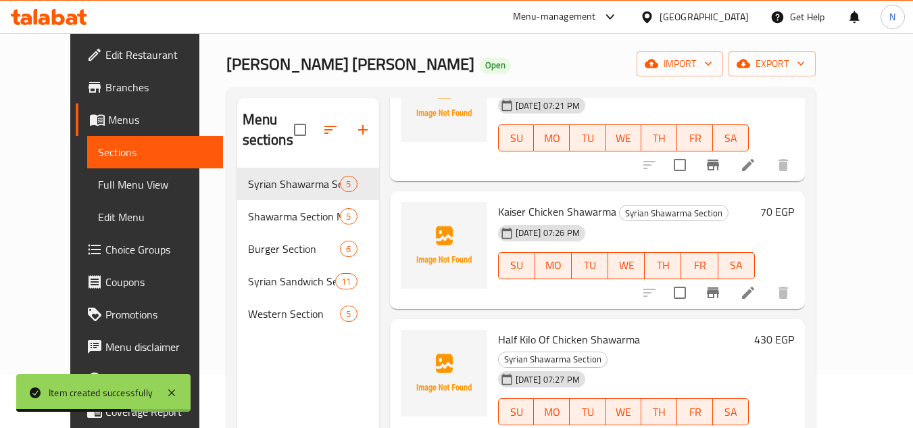
scroll to position [135, 0]
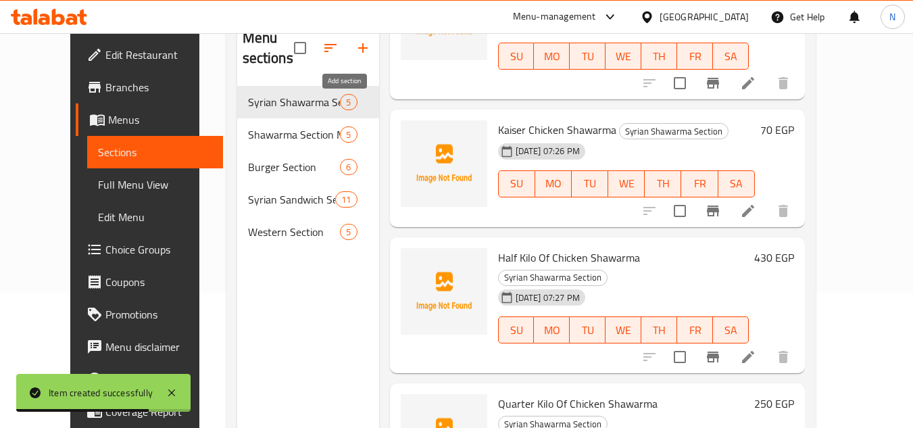
click at [355, 52] on icon "button" at bounding box center [363, 48] width 16 height 16
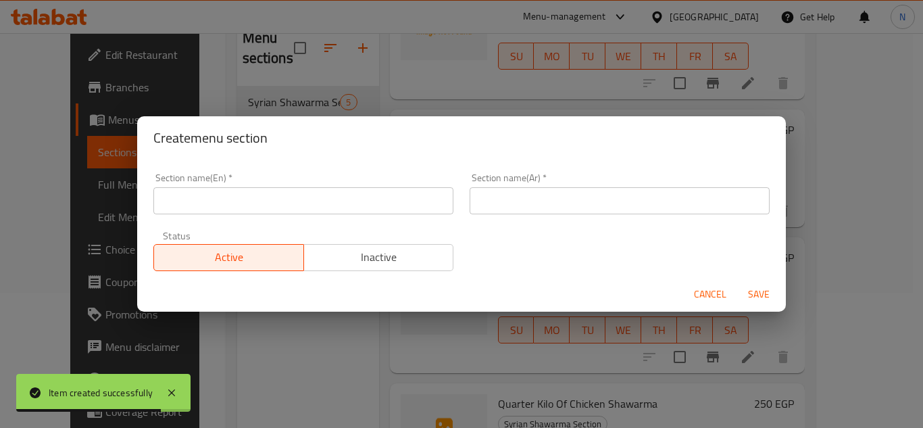
click at [514, 209] on input "text" at bounding box center [620, 200] width 300 height 27
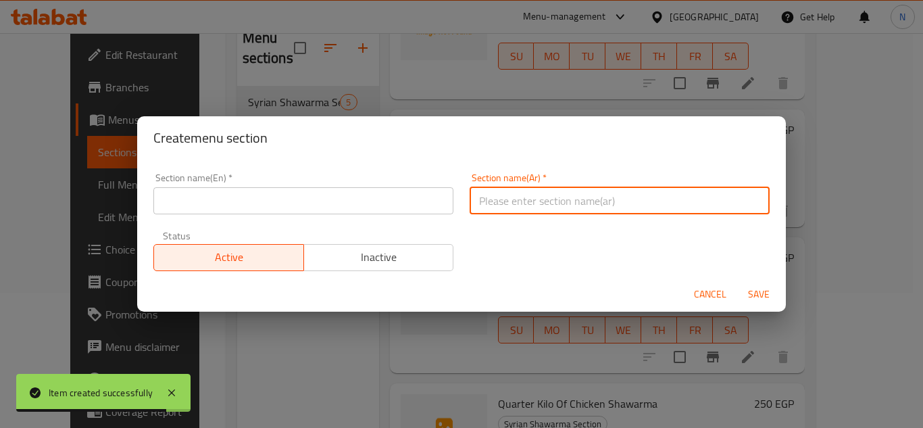
paste input "قسم الإضافات"
type input "قسم الإضافات"
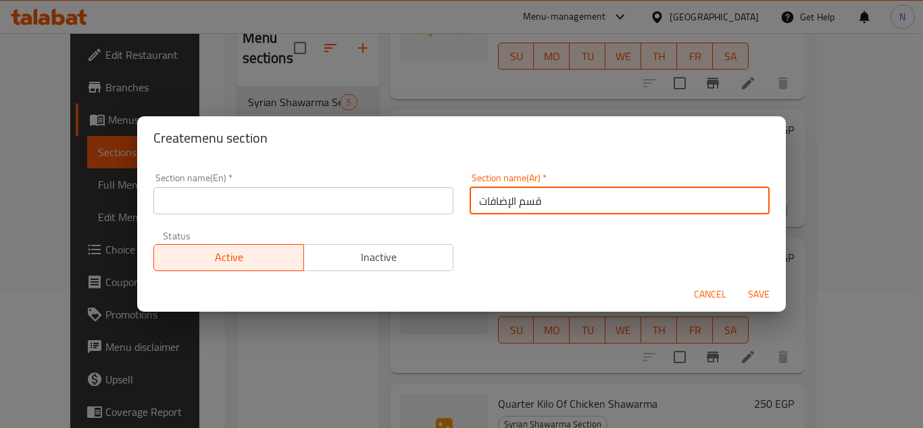
click at [268, 204] on input "text" at bounding box center [303, 200] width 300 height 27
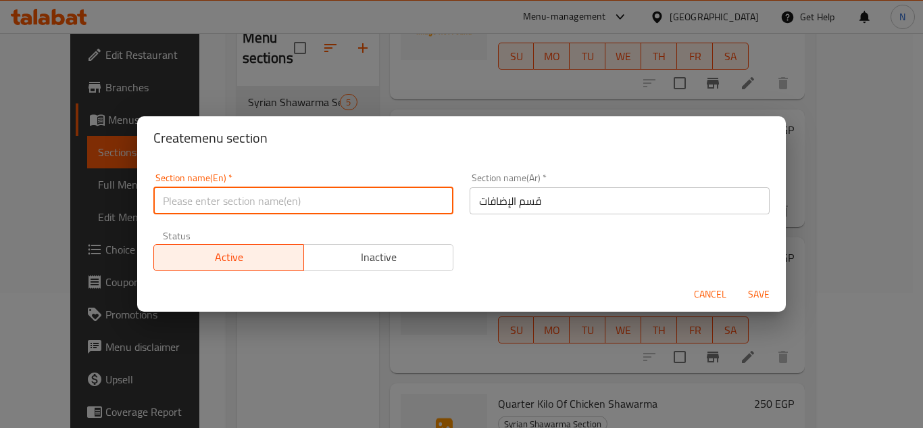
paste input "Add-ons Section"
type input "Add-ons Section"
click at [737, 282] on button "Save" at bounding box center [758, 294] width 43 height 25
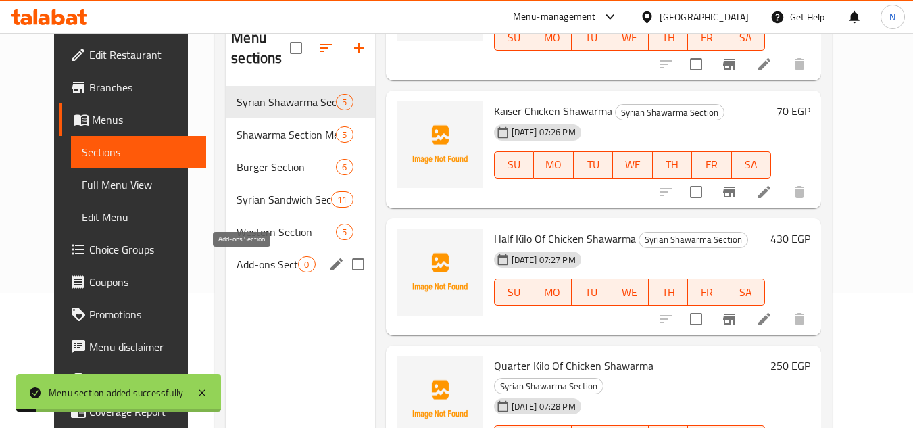
click at [242, 261] on span "Add-ons Section" at bounding box center [266, 264] width 61 height 16
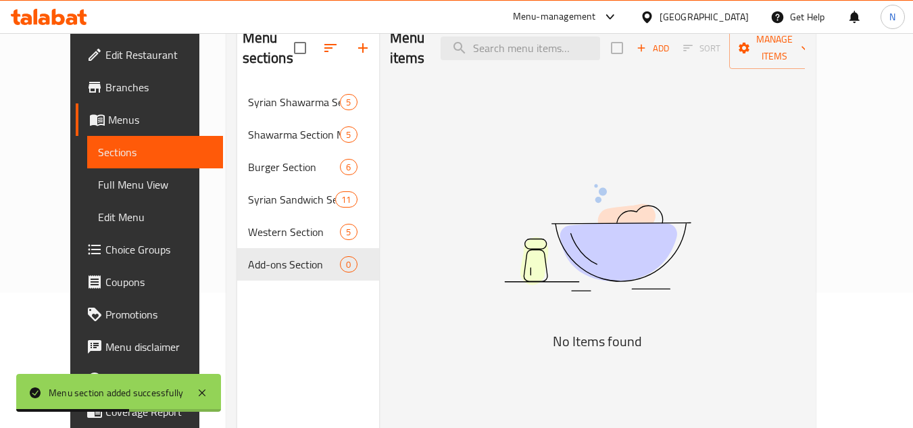
click at [237, 307] on div "Menu sections Syrian Shawarma Section 5 Shawarma Section Meals 5 Burger Section…" at bounding box center [308, 230] width 142 height 428
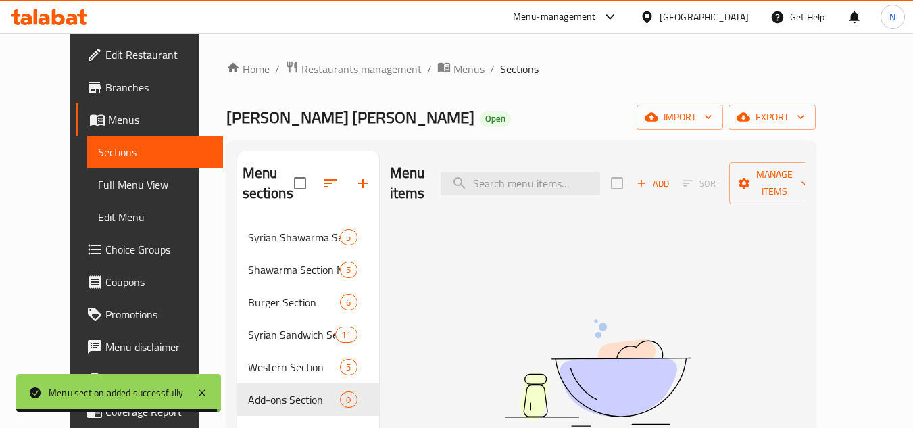
click at [671, 178] on span "Add" at bounding box center [652, 184] width 36 height 16
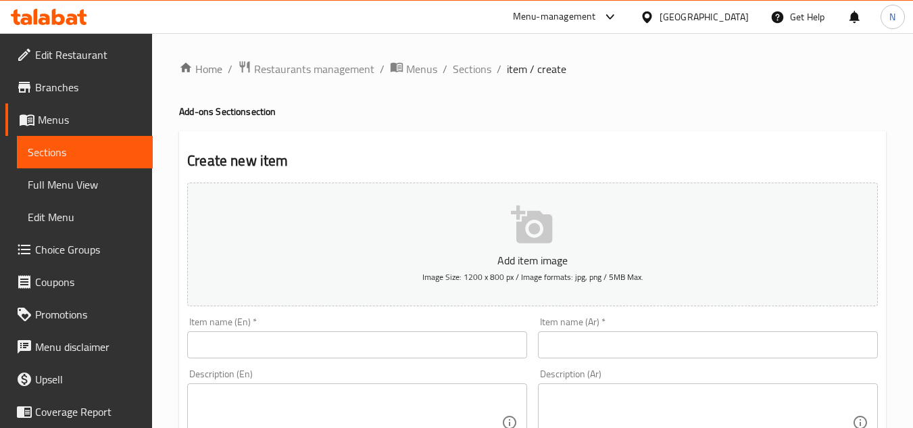
click at [644, 333] on input "text" at bounding box center [708, 344] width 340 height 27
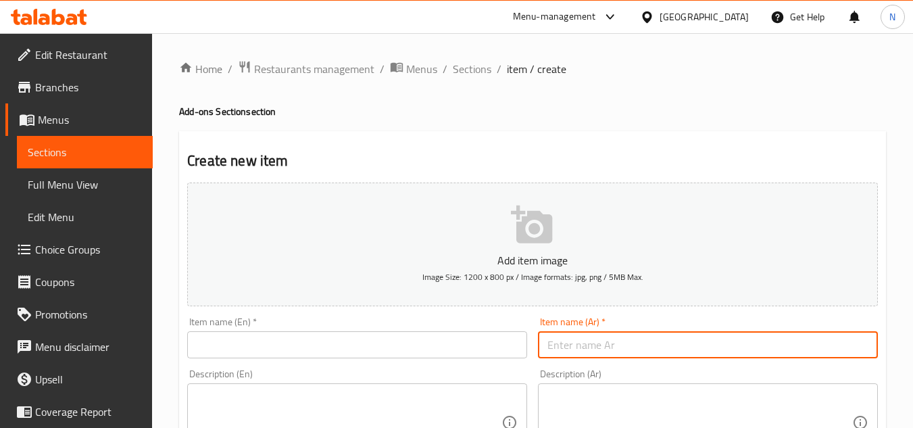
paste input "بطاطس"
type input "بطاطس"
click at [424, 330] on div "Item name (En)   * Item name (En) *" at bounding box center [357, 337] width 340 height 41
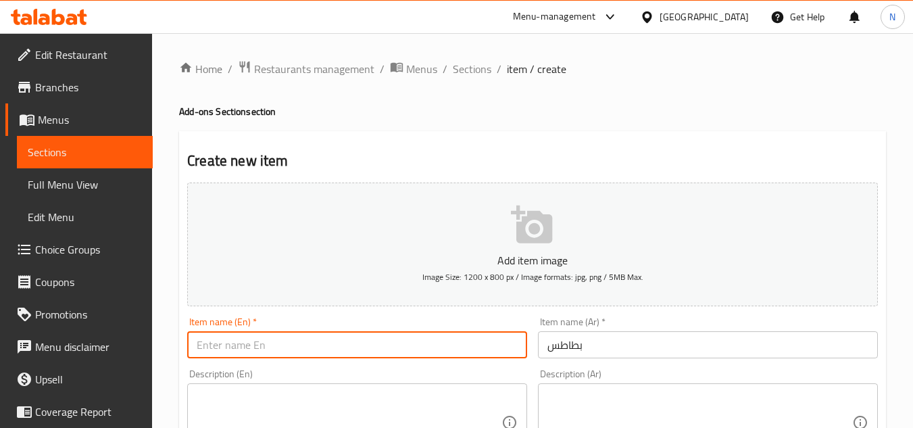
click at [399, 346] on input "text" at bounding box center [357, 344] width 340 height 27
paste input "Potatoes"
type input "Potatoes"
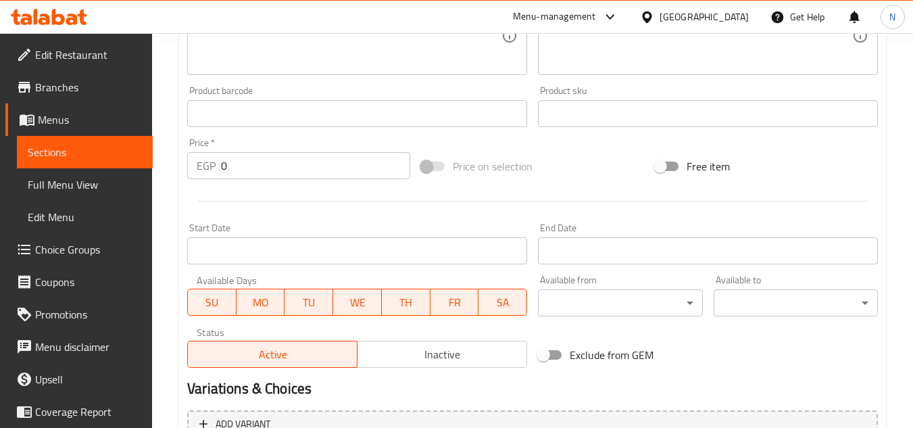
scroll to position [405, 0]
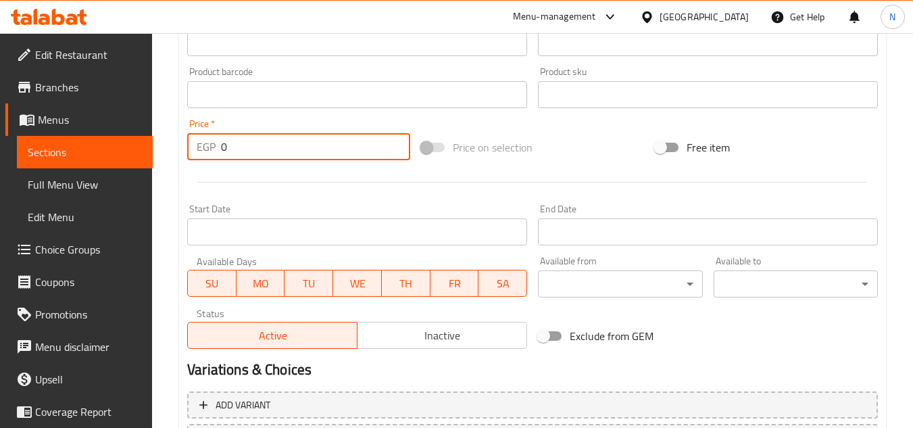
drag, startPoint x: 230, startPoint y: 149, endPoint x: 196, endPoint y: 161, distance: 35.9
click at [196, 161] on div "Price   * EGP 0 Price *" at bounding box center [299, 140] width 234 height 52
paste input "25"
type input "25"
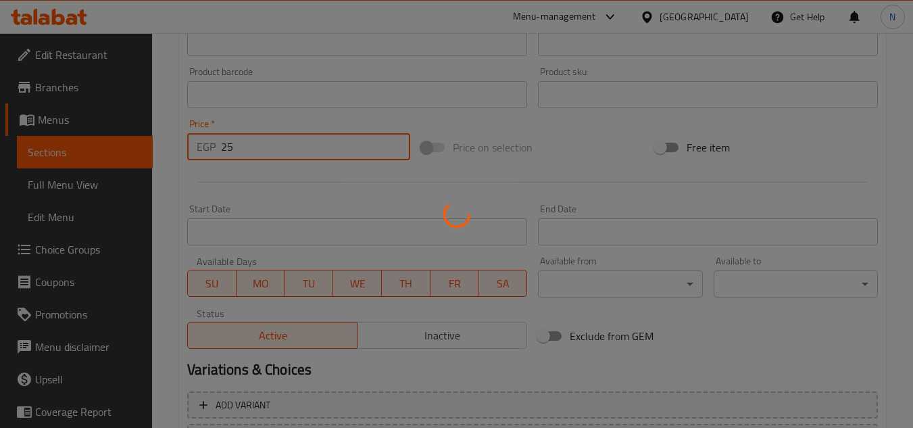
type input "0"
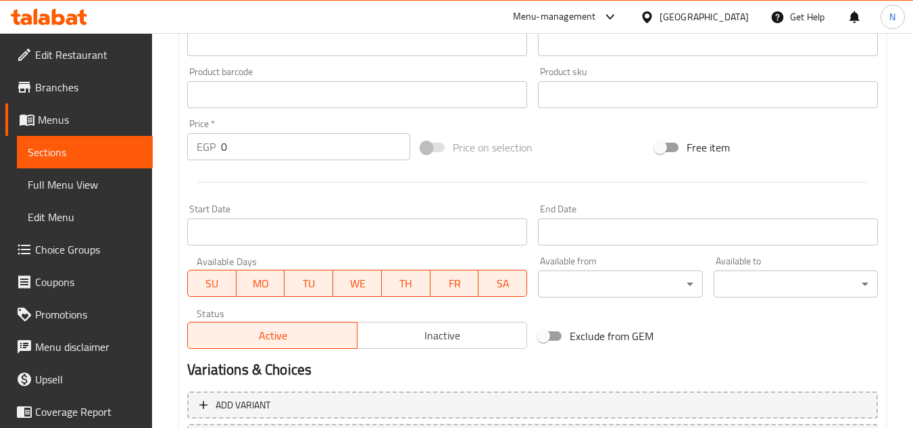
click at [178, 123] on div "Home / Restaurants management / Menus / Sections / item / create Add-ons Sectio…" at bounding box center [532, 89] width 761 height 922
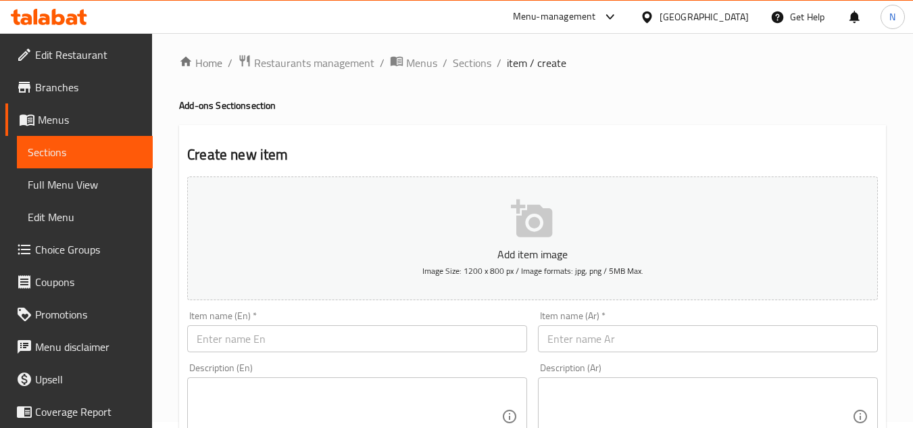
scroll to position [0, 0]
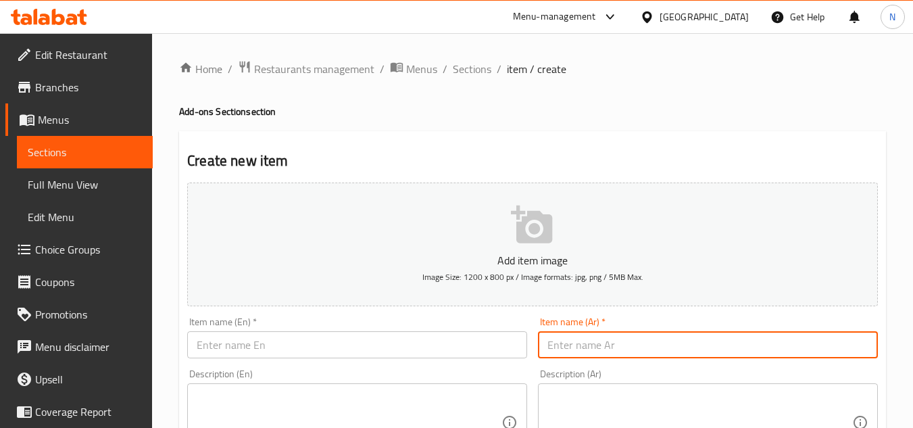
click at [579, 340] on input "text" at bounding box center [708, 344] width 340 height 27
paste input "موتزاريلا"
type input "موتزاريلا"
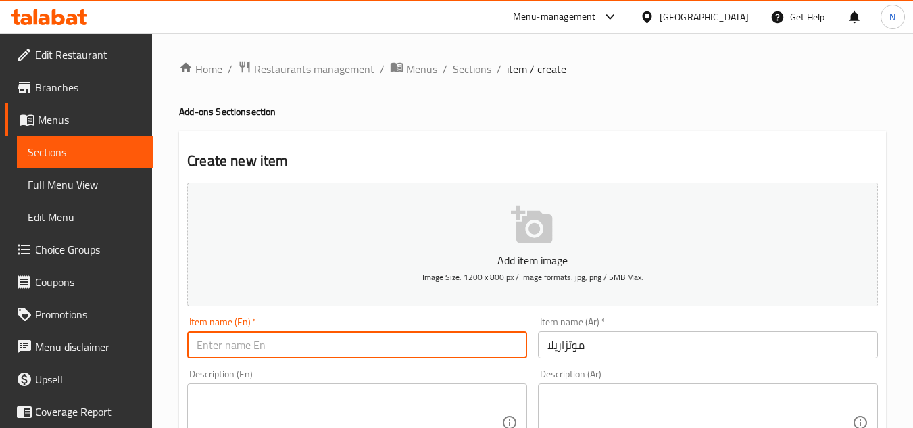
click at [266, 351] on input "text" at bounding box center [357, 344] width 340 height 27
paste input "Mozzarella"
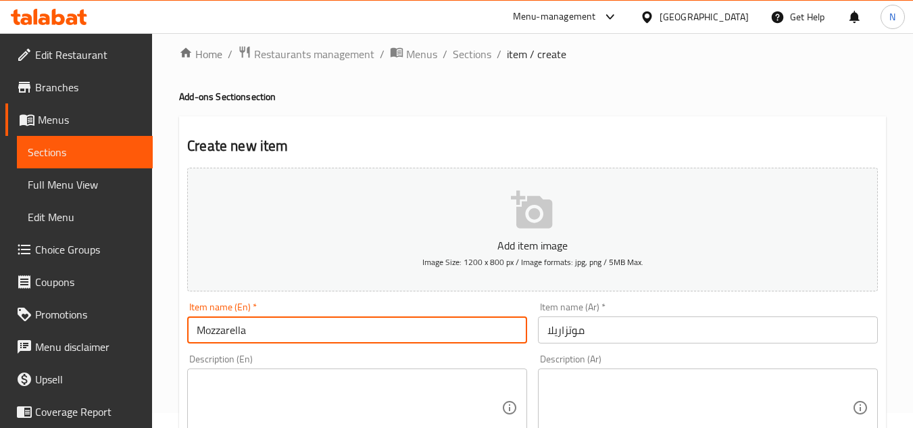
scroll to position [203, 0]
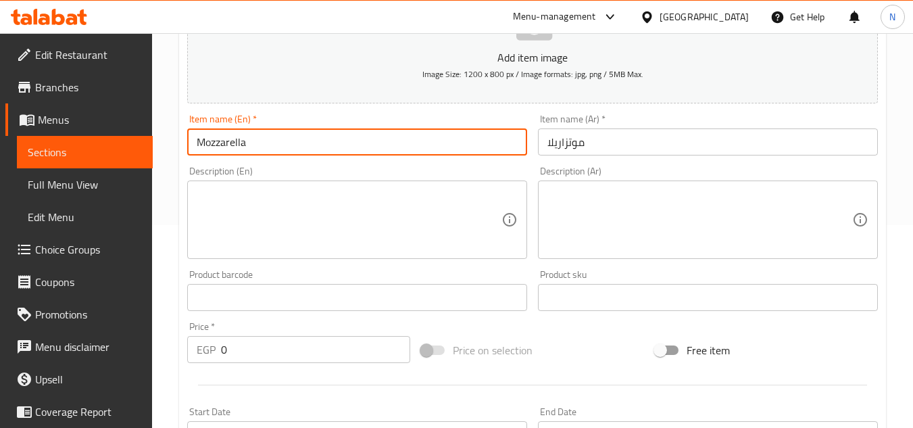
type input "Mozzarella"
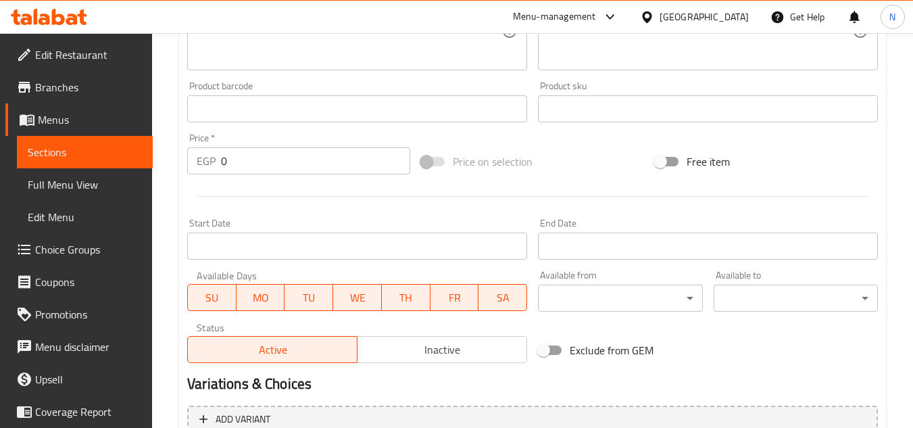
scroll to position [405, 0]
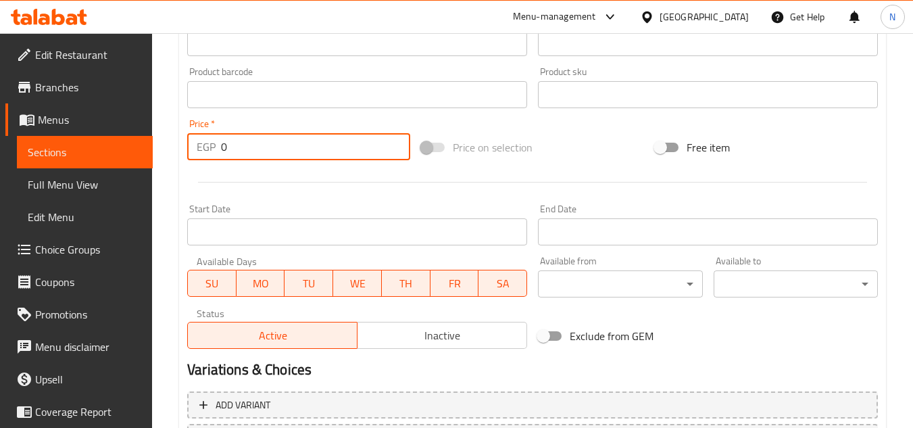
drag, startPoint x: 247, startPoint y: 145, endPoint x: 211, endPoint y: 157, distance: 37.8
click at [211, 157] on div "EGP 0 Price *" at bounding box center [298, 146] width 223 height 27
paste input "25"
type input "25"
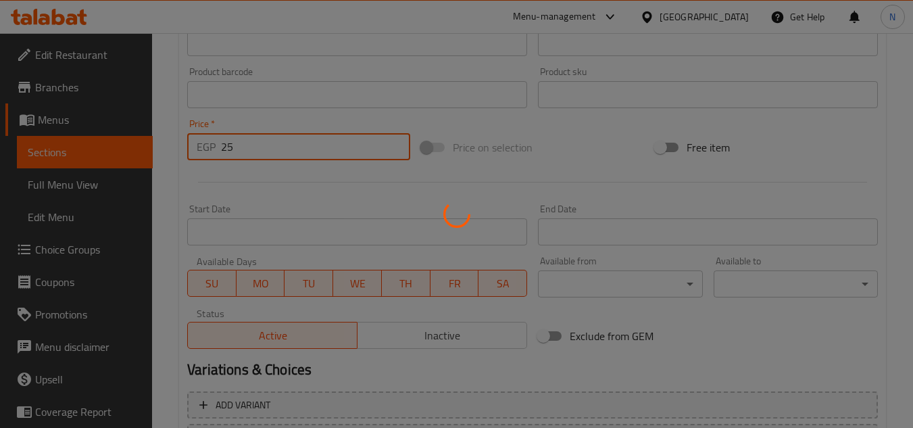
type input "0"
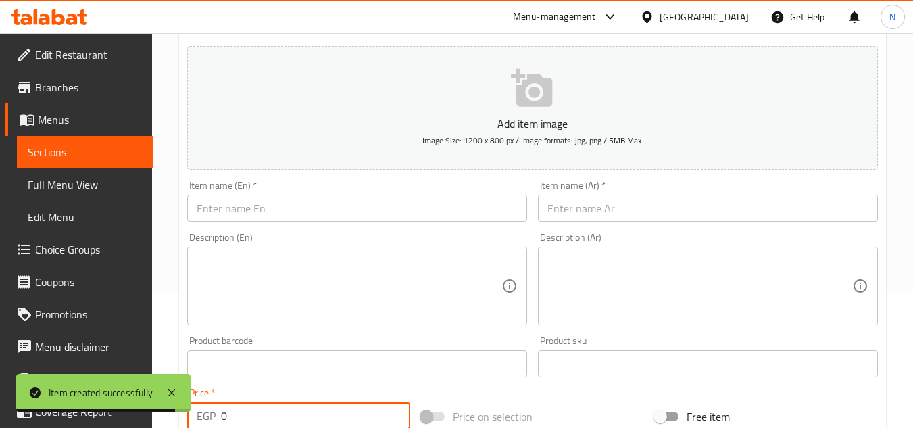
scroll to position [135, 0]
click at [574, 203] on input "text" at bounding box center [708, 209] width 340 height 27
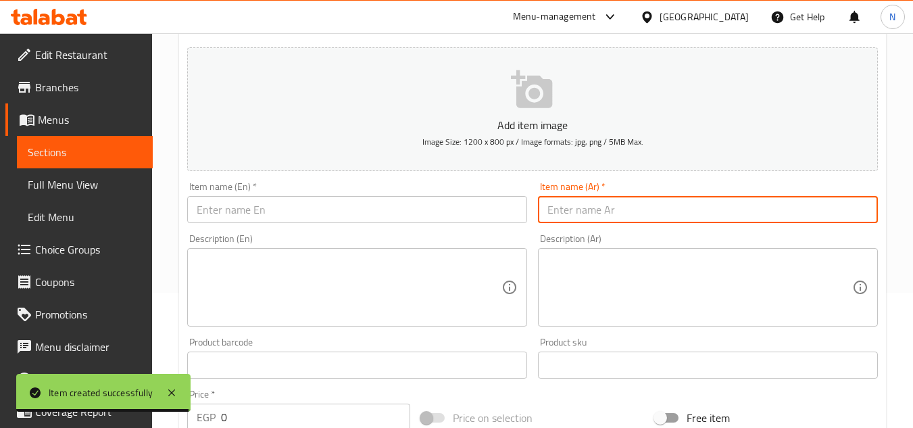
paste input "عيش سوري"
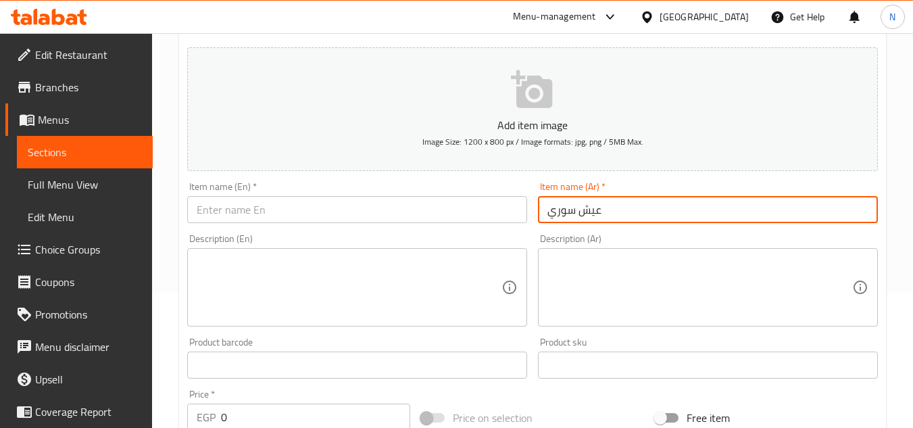
type input "عيش سوري"
click at [322, 203] on input "text" at bounding box center [357, 209] width 340 height 27
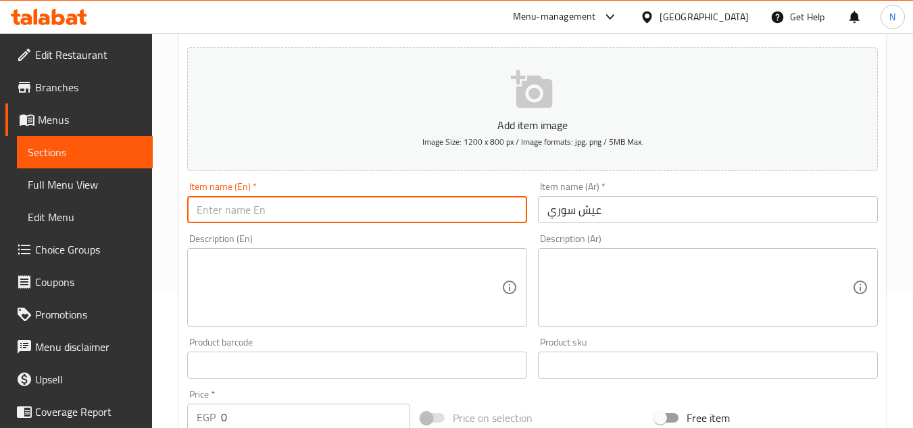
paste input "Syrian Bread"
type input "Syrian Bread"
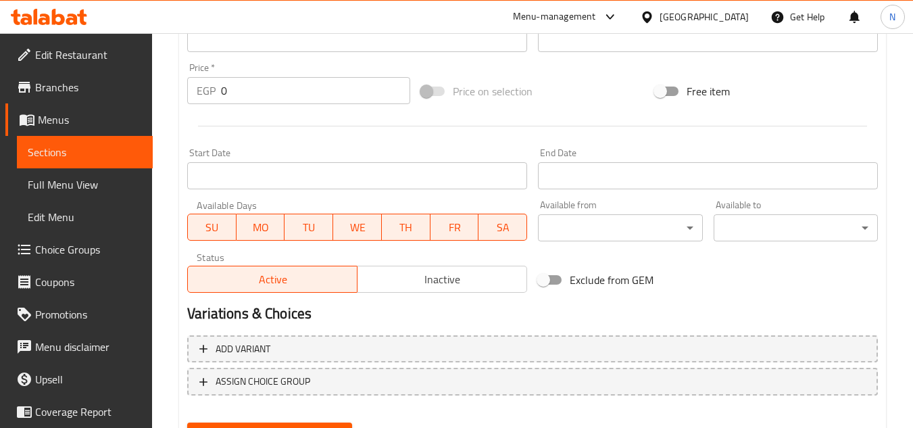
scroll to position [473, 0]
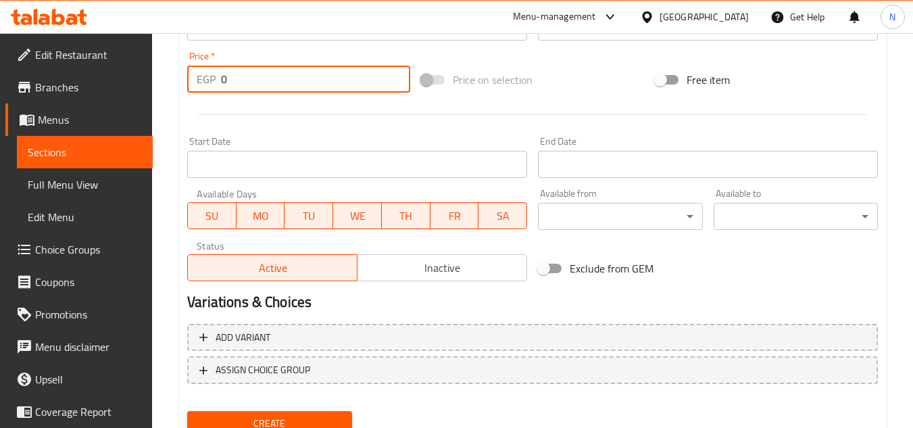
drag, startPoint x: 237, startPoint y: 89, endPoint x: 187, endPoint y: 126, distance: 62.3
type input "7"
click at [187, 411] on button "Create" at bounding box center [269, 423] width 164 height 25
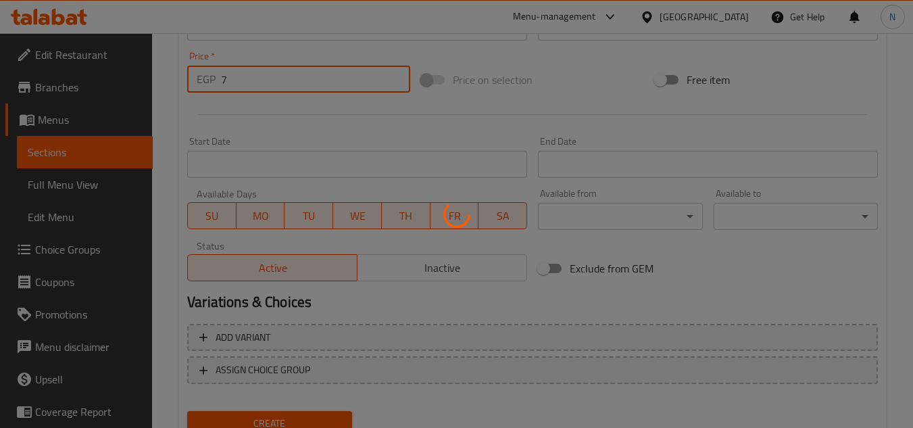
type input "0"
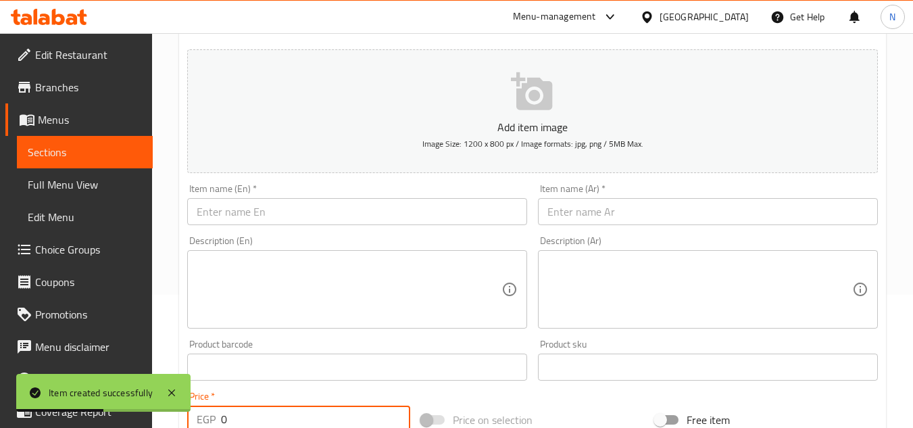
scroll to position [68, 0]
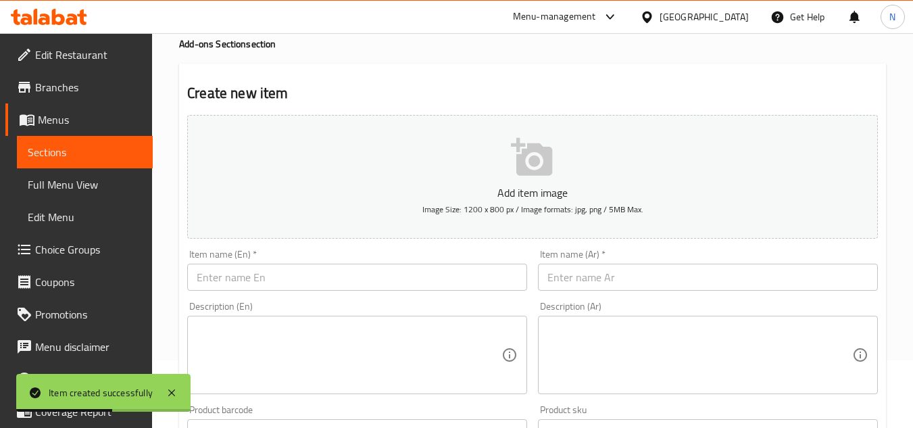
click at [583, 282] on input "text" at bounding box center [708, 277] width 340 height 27
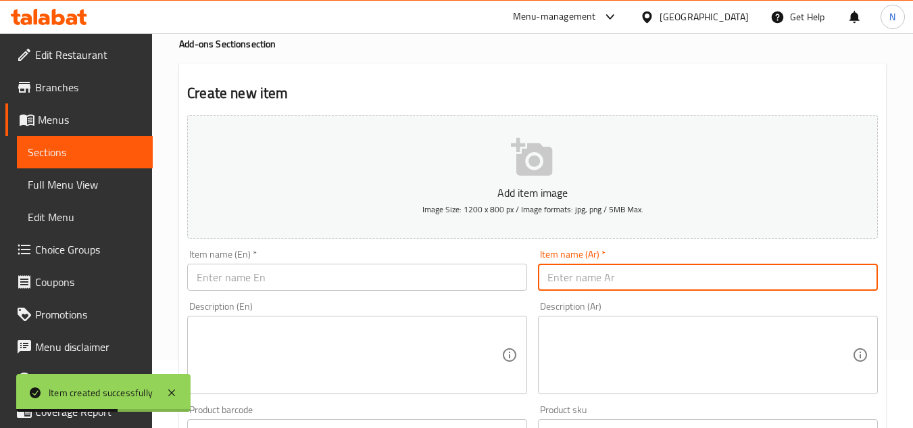
paste input "مشروم"
type input "مشروم"
click at [266, 280] on input "text" at bounding box center [357, 277] width 340 height 27
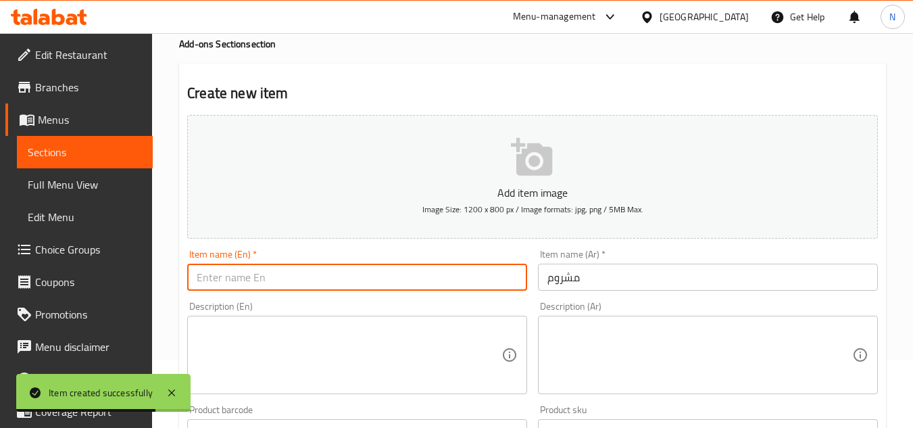
paste input "Mushroom"
type input "Mushroom"
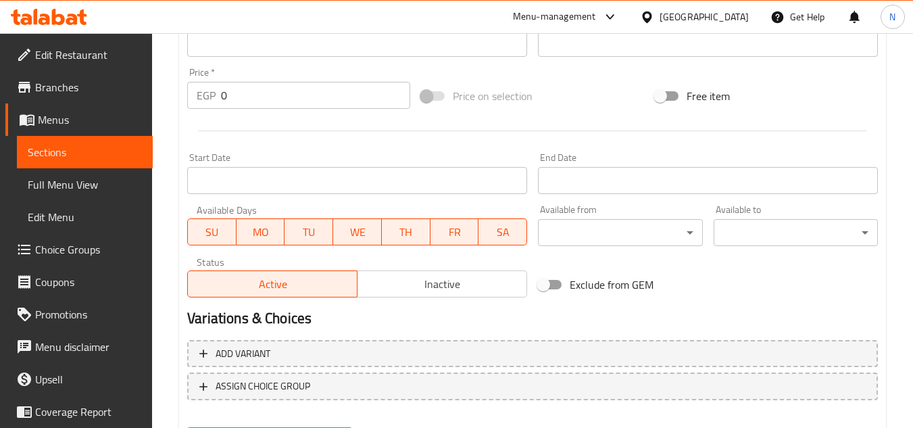
scroll to position [473, 0]
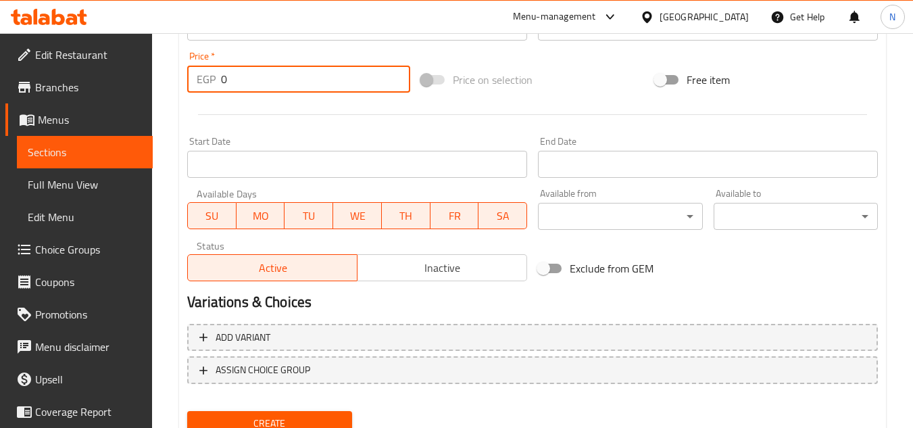
drag, startPoint x: 228, startPoint y: 80, endPoint x: 219, endPoint y: 94, distance: 16.7
click at [219, 94] on div "Price   * EGP 0 Price *" at bounding box center [299, 72] width 234 height 52
paste input "3"
type input "30"
click at [187, 411] on button "Create" at bounding box center [269, 423] width 164 height 25
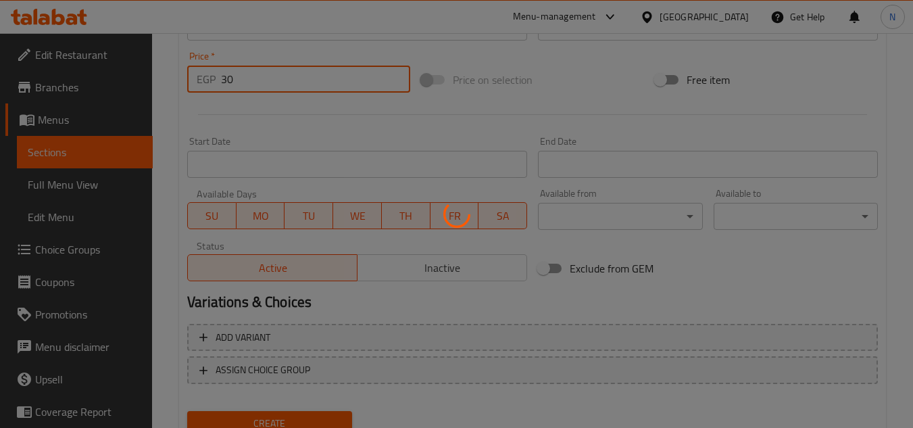
type input "0"
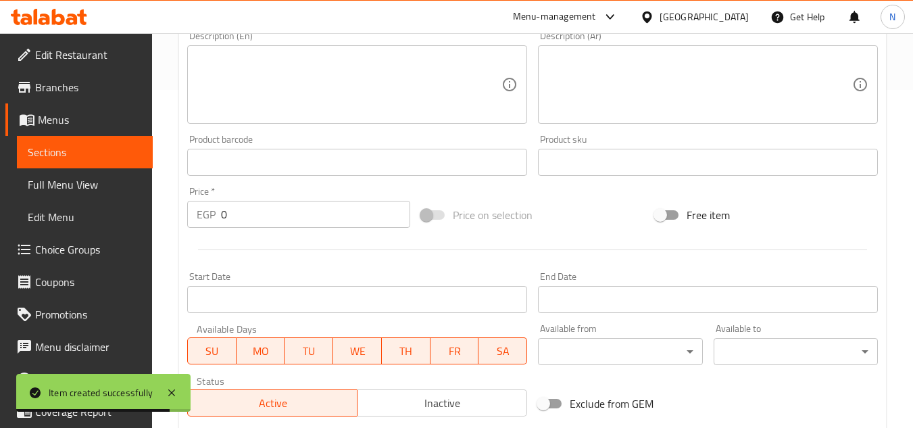
click at [178, 122] on div "Home / Restaurants management / Menus / Sections / item / create Add-ons Sectio…" at bounding box center [532, 156] width 761 height 922
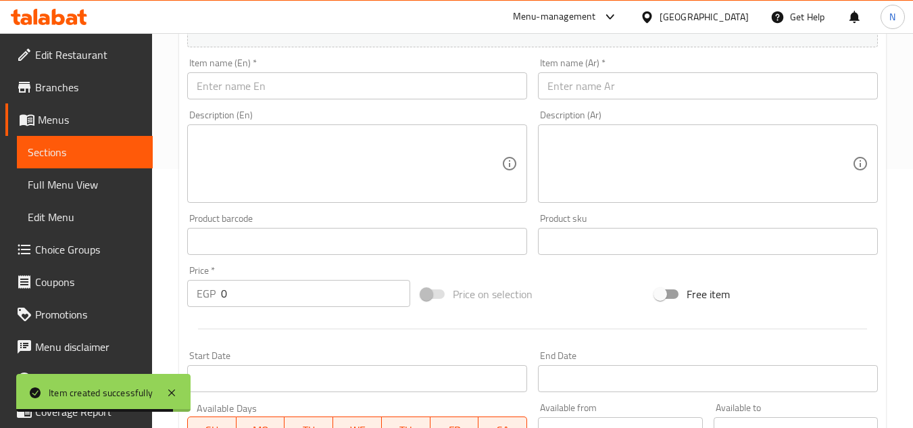
scroll to position [135, 0]
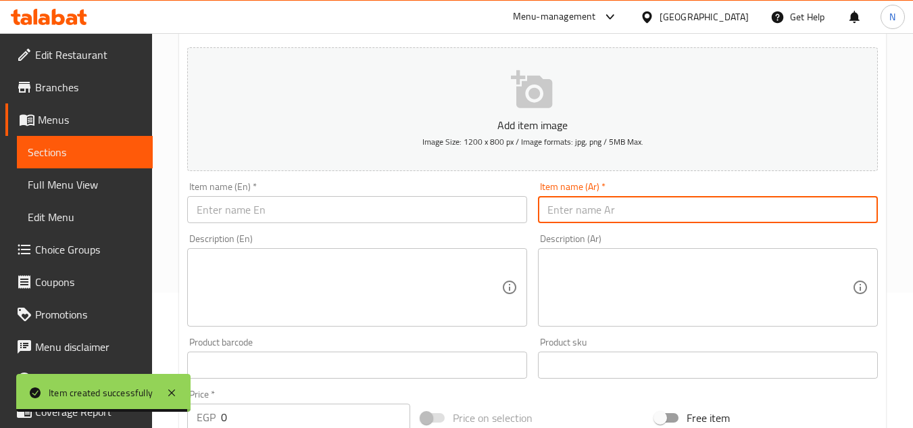
click at [700, 213] on input "text" at bounding box center [708, 209] width 340 height 27
paste input "صوص شيدر"
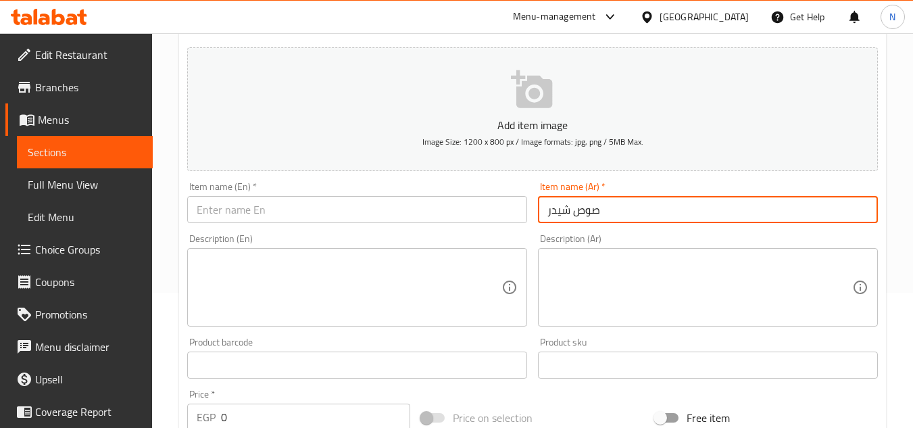
type input "صوص شيدر"
click at [347, 221] on input "text" at bounding box center [357, 209] width 340 height 27
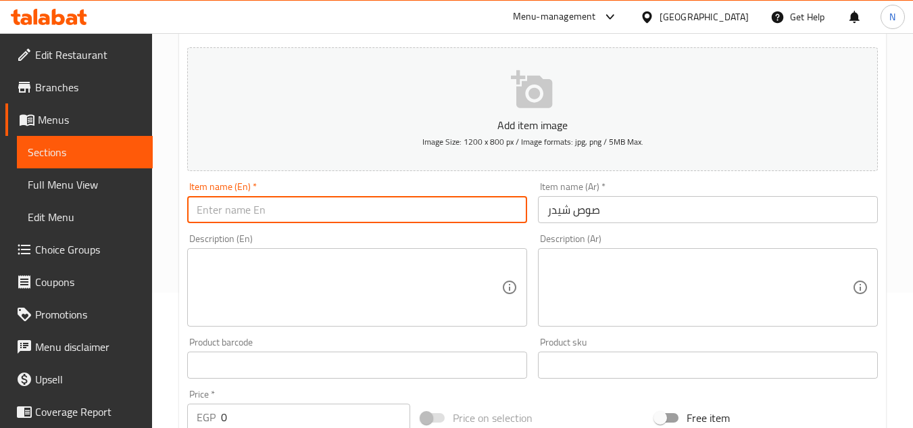
paste input "Cheddar Sauce"
type input "Cheddar Sauce"
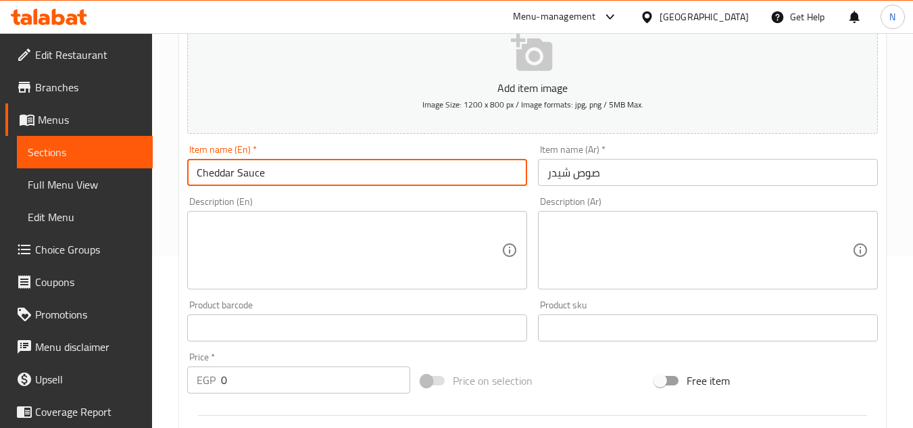
scroll to position [338, 0]
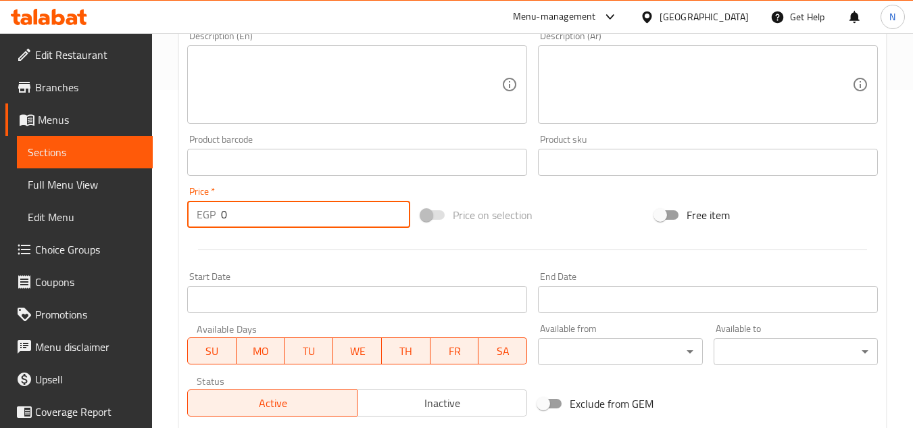
drag, startPoint x: 248, startPoint y: 212, endPoint x: 180, endPoint y: 260, distance: 82.9
click at [180, 260] on div "Create new item Add item image Image Size: 1200 x 800 px / Image formats: jpg, …" at bounding box center [532, 186] width 707 height 786
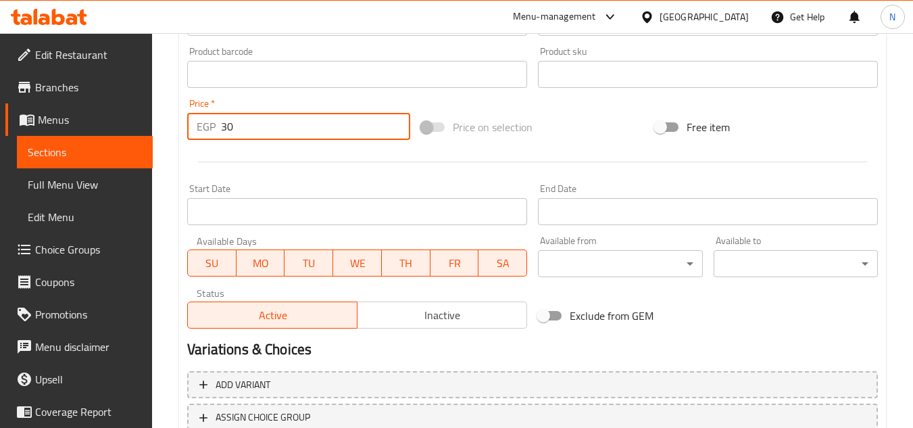
scroll to position [527, 0]
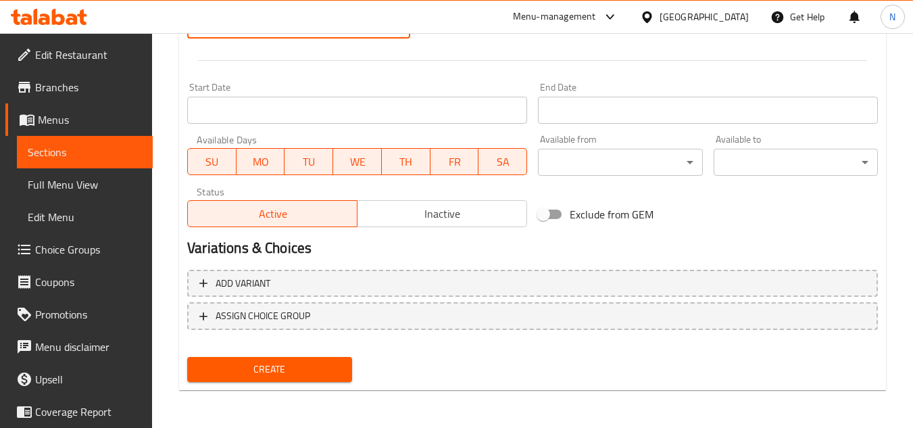
type input "30"
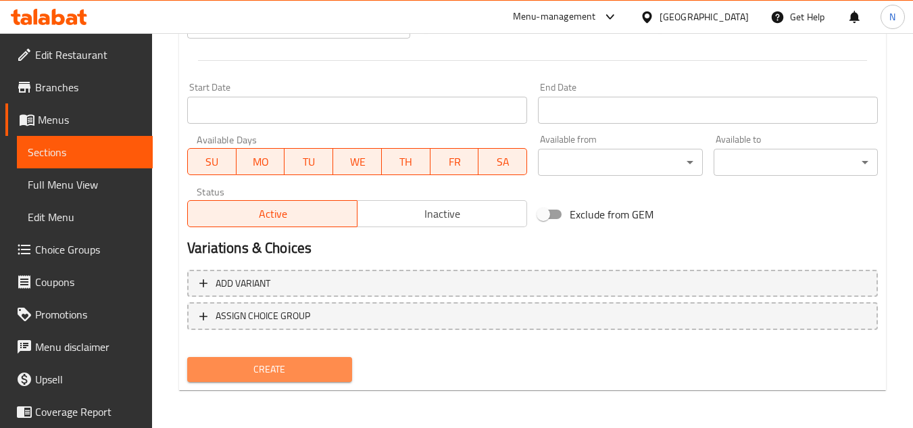
click at [332, 366] on span "Create" at bounding box center [269, 369] width 143 height 17
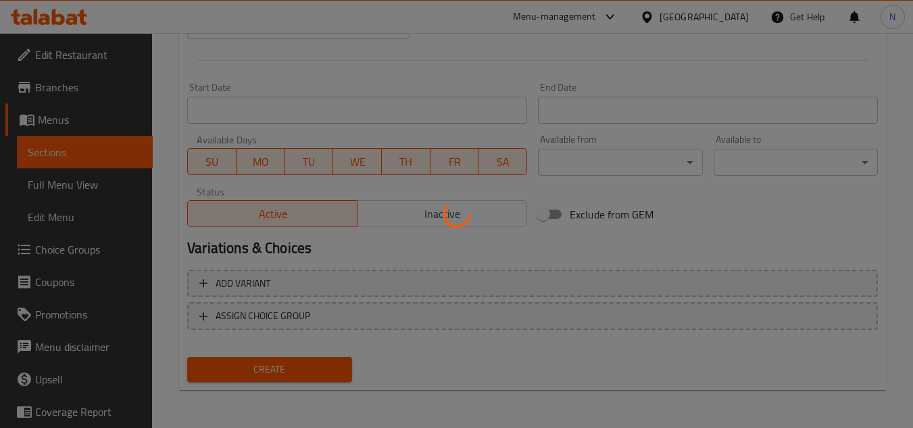
type input "0"
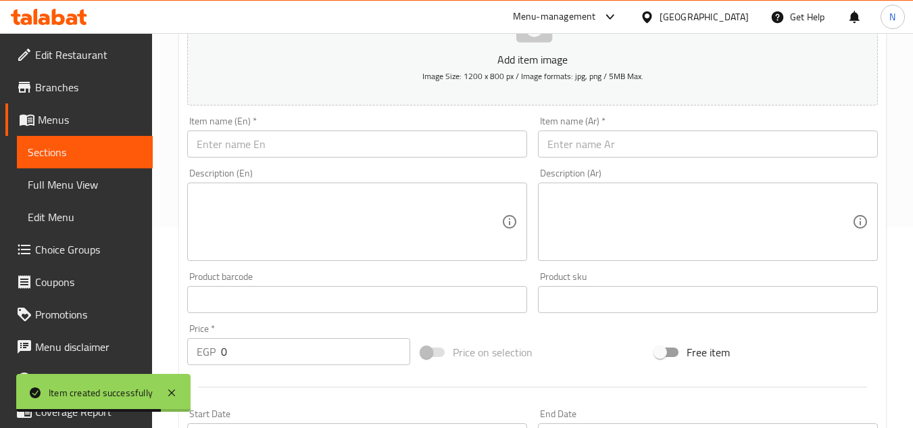
scroll to position [189, 0]
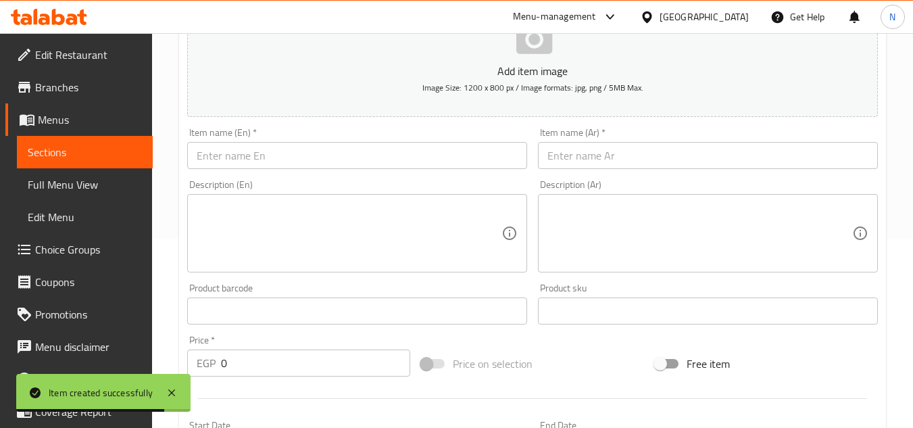
click at [568, 158] on input "text" at bounding box center [708, 155] width 340 height 27
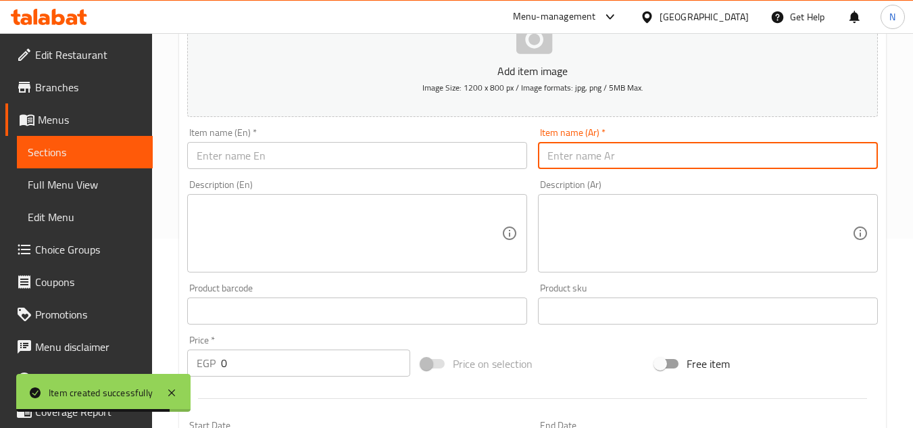
paste input "ميكس جين"
type input "ميكس جين"
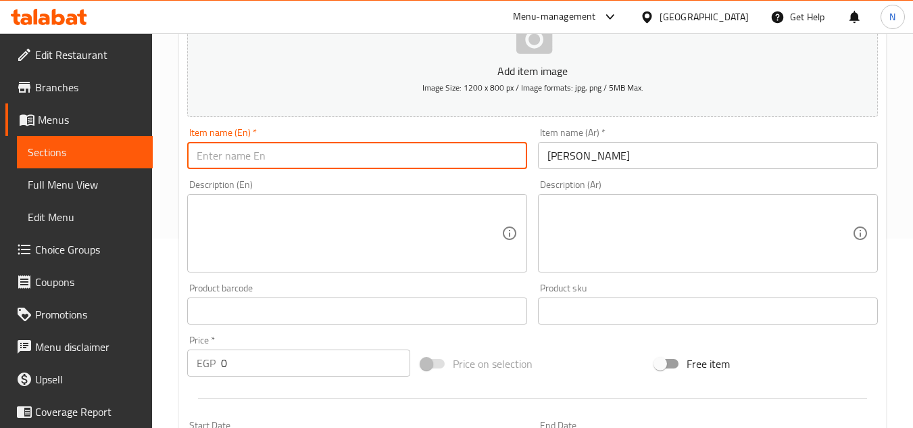
click at [369, 167] on input "text" at bounding box center [357, 155] width 340 height 27
paste input "Mix"
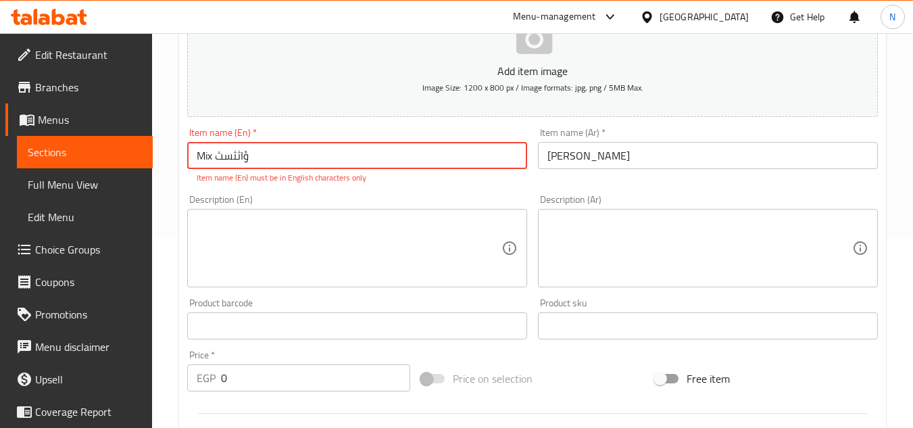
click at [233, 149] on input "Mix ؤاثثسث" at bounding box center [357, 155] width 340 height 27
click at [225, 151] on input "Mix ؤاثثسث" at bounding box center [357, 155] width 340 height 27
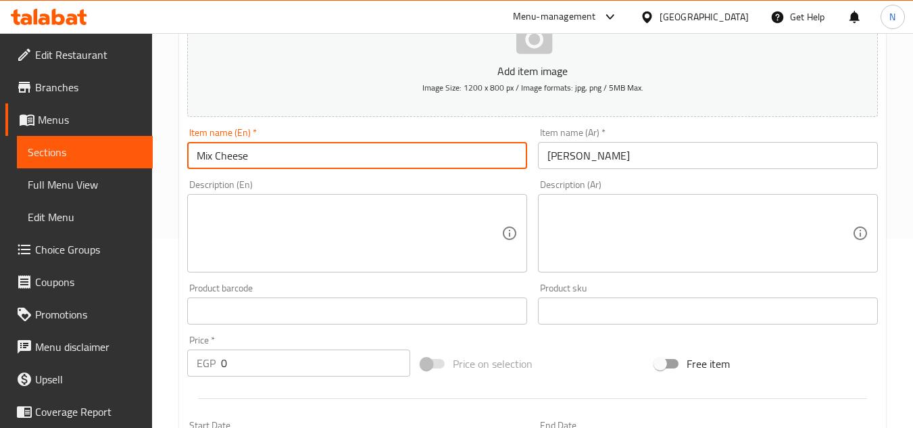
type input "Mix Cheese"
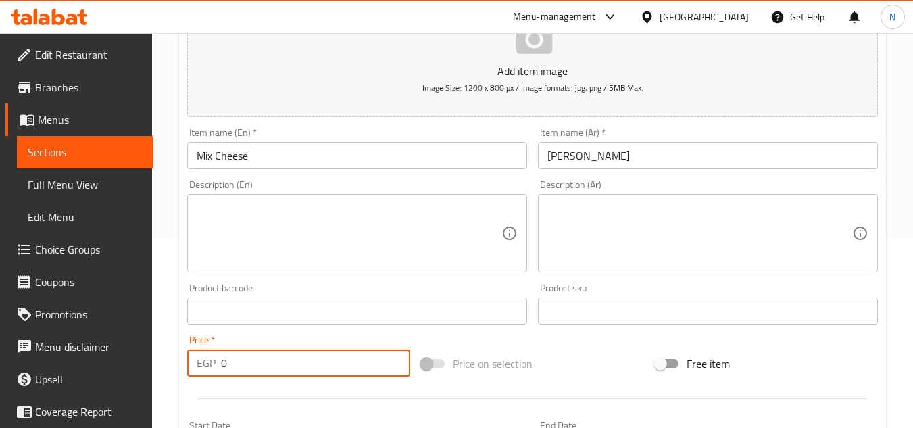
drag, startPoint x: 231, startPoint y: 364, endPoint x: 209, endPoint y: 375, distance: 24.5
click at [209, 375] on div "EGP 0 Price *" at bounding box center [298, 362] width 223 height 27
type input "25"
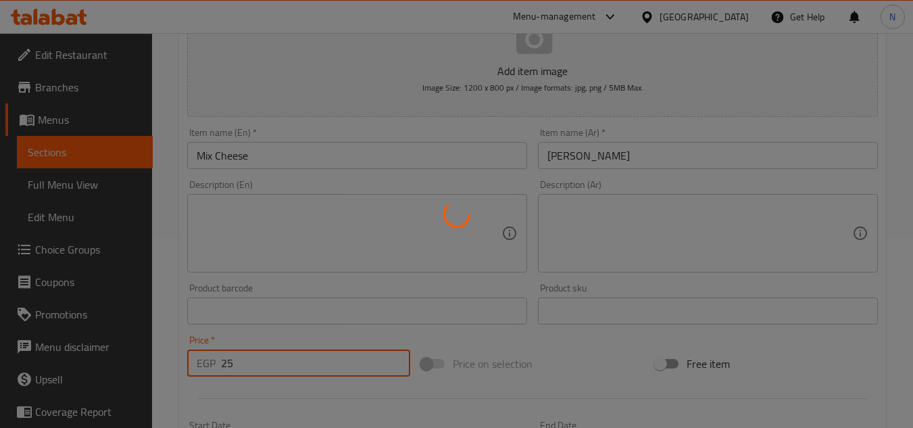
type input "0"
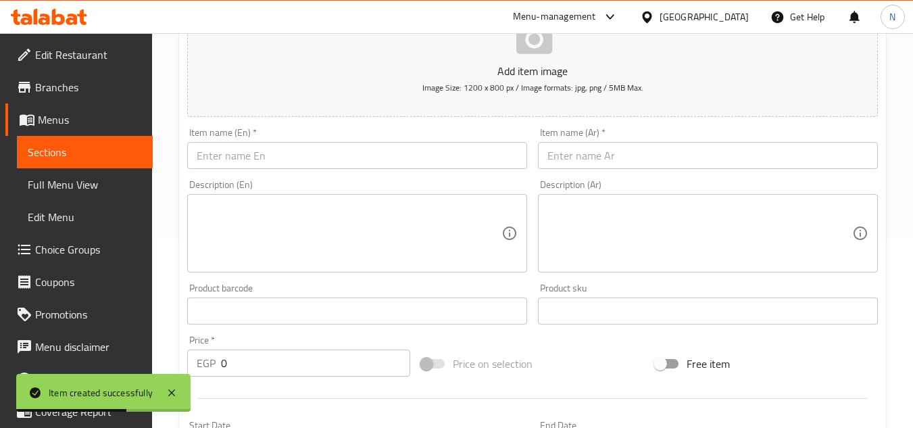
click at [172, 173] on div "Home / Restaurants management / Menus / Sections / item / create Add-ons Sectio…" at bounding box center [532, 305] width 761 height 922
click at [549, 157] on input "text" at bounding box center [708, 155] width 340 height 27
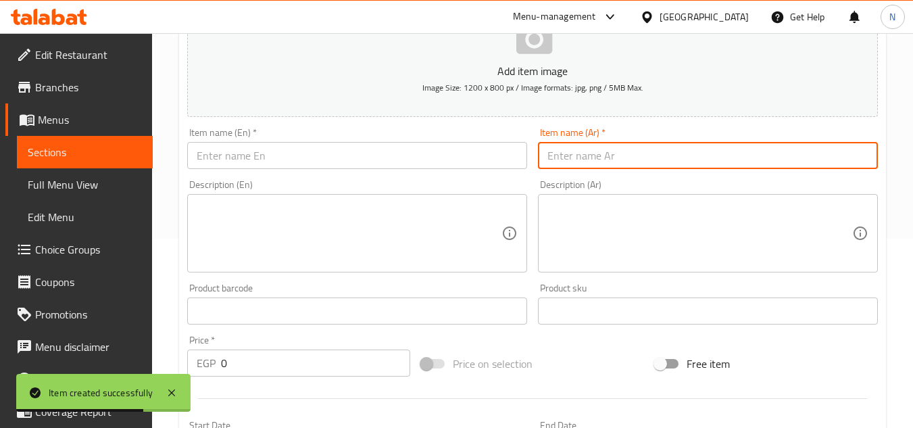
paste input "كريب كونو"
type input "كريب كونو"
click at [580, 147] on input "كريب كونو" at bounding box center [708, 155] width 340 height 27
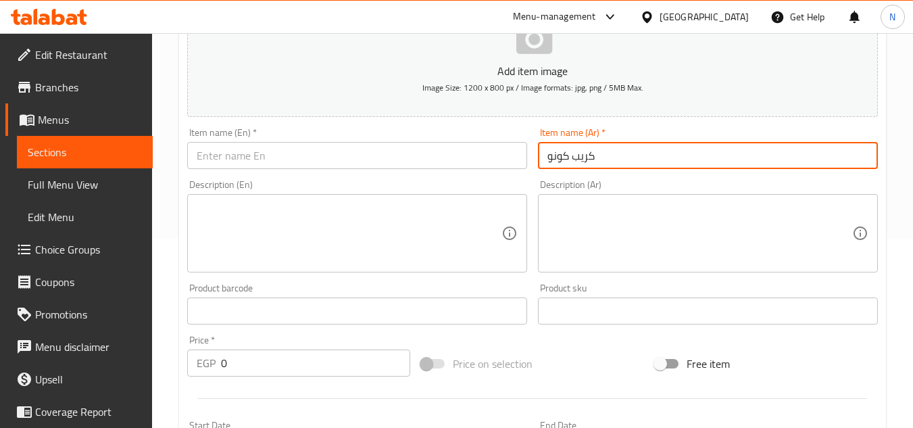
click at [386, 155] on input "text" at bounding box center [357, 155] width 340 height 27
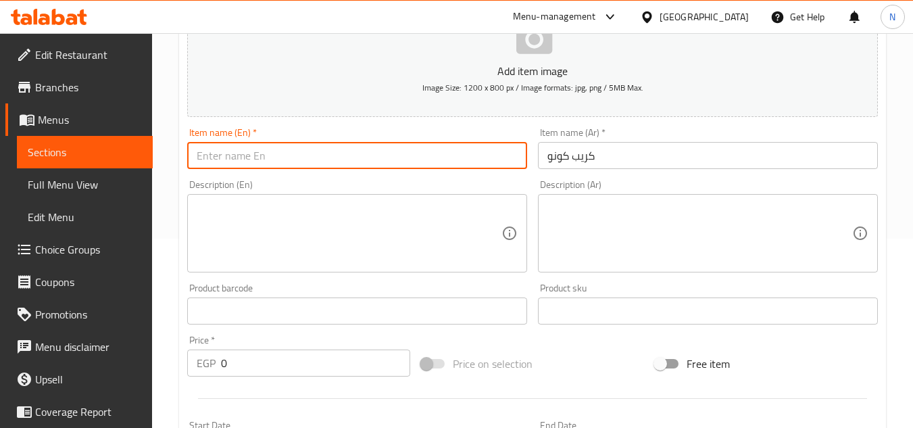
paste input "Crepe Cone"
click at [232, 162] on input "Crepe Cone" at bounding box center [357, 155] width 340 height 27
click at [201, 156] on input "Crepe" at bounding box center [357, 155] width 340 height 27
click at [193, 159] on input "Crepe" at bounding box center [357, 155] width 340 height 27
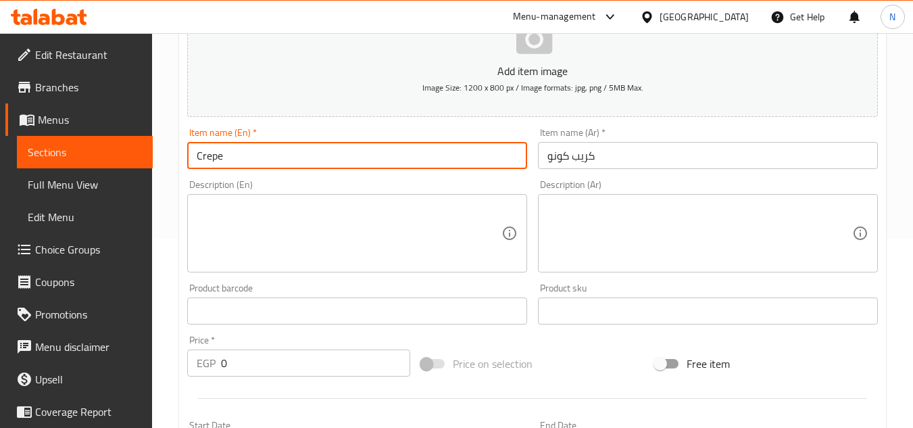
paste input "Cone"
type input "Cone Crepe"
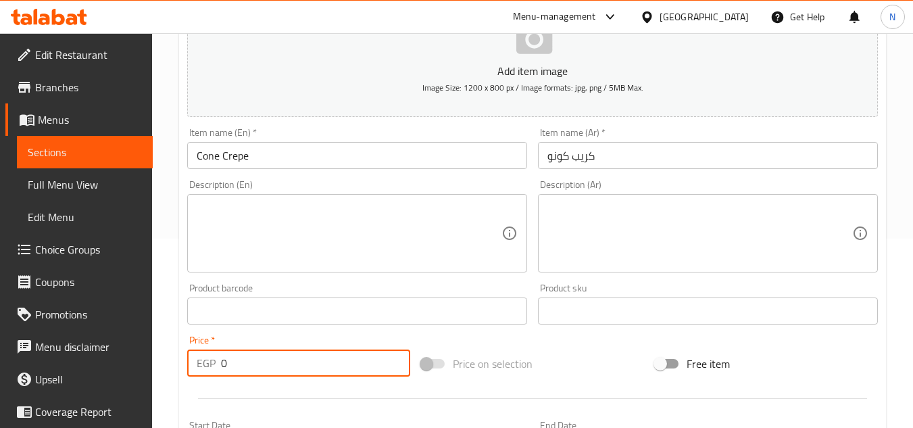
drag, startPoint x: 235, startPoint y: 363, endPoint x: 201, endPoint y: 379, distance: 37.5
click at [201, 379] on div "Price   * EGP 0 Price *" at bounding box center [299, 356] width 234 height 52
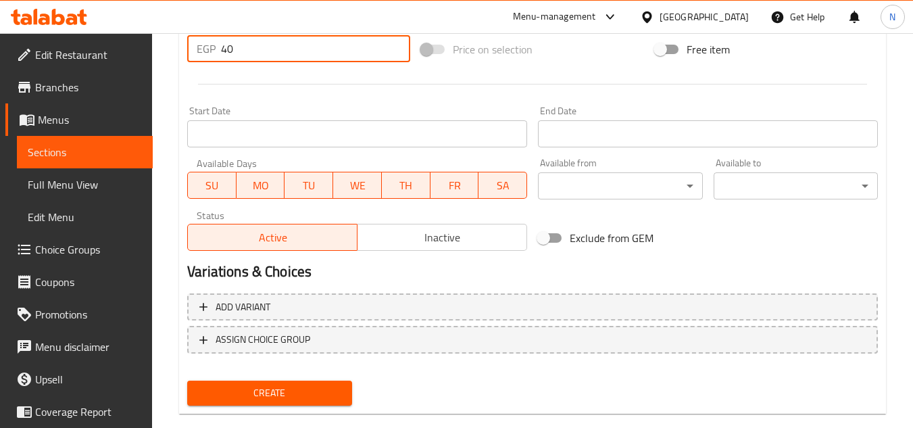
scroll to position [527, 0]
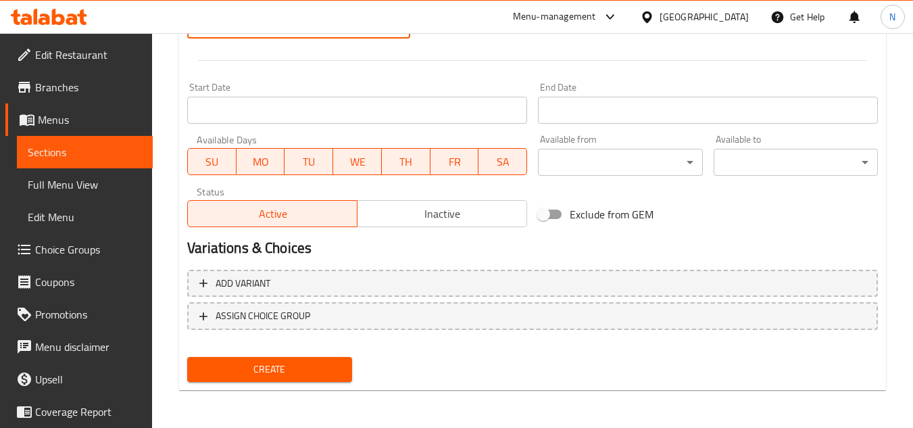
type input "40"
drag, startPoint x: 301, startPoint y: 368, endPoint x: 466, endPoint y: 371, distance: 164.9
click at [301, 368] on span "Create" at bounding box center [269, 369] width 143 height 17
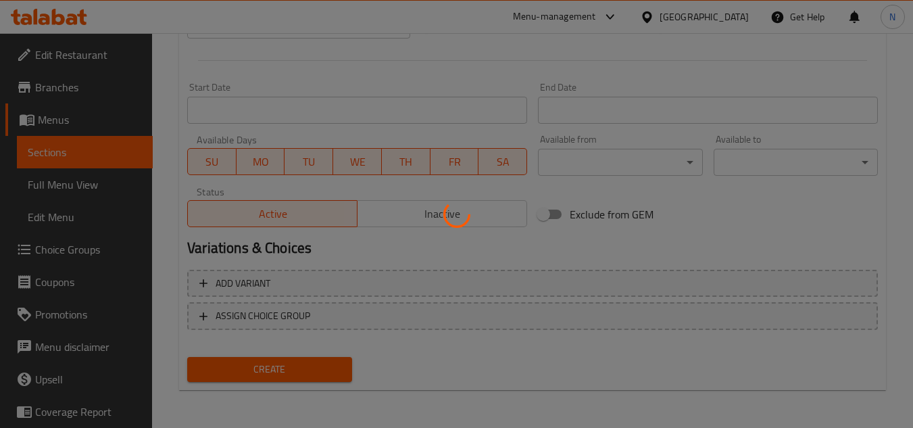
type input "0"
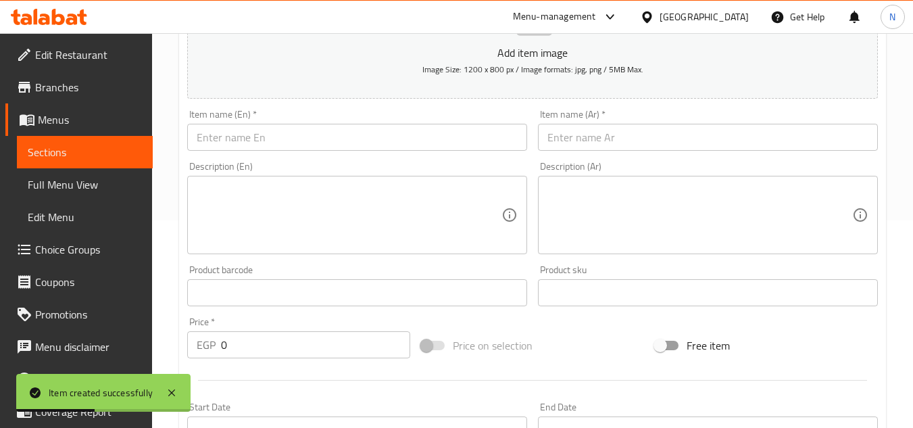
scroll to position [189, 0]
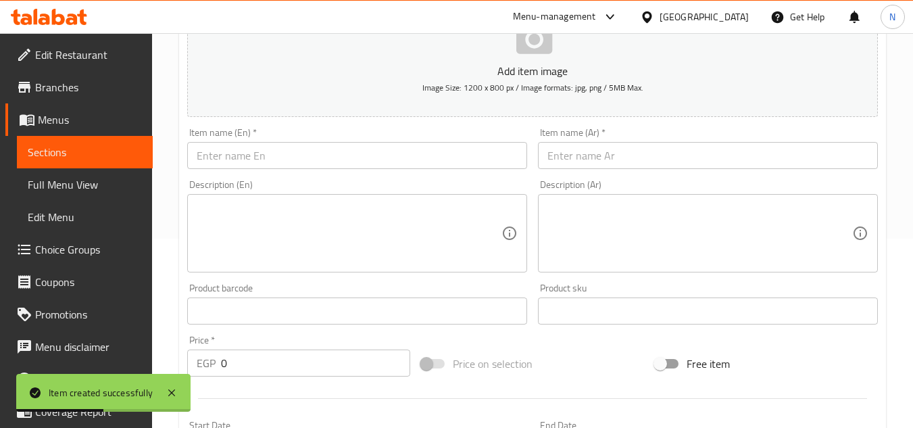
click at [624, 161] on input "text" at bounding box center [708, 155] width 340 height 27
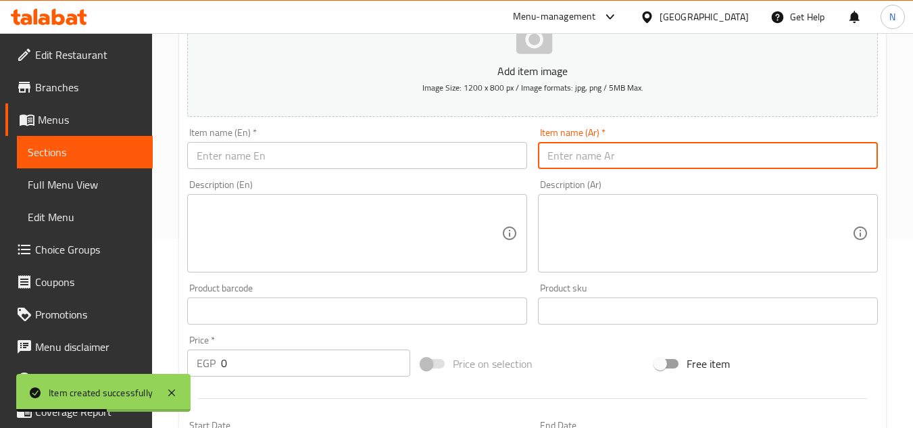
paste input "جينه رومي مقلية"
type input "جينه رومي مقلية"
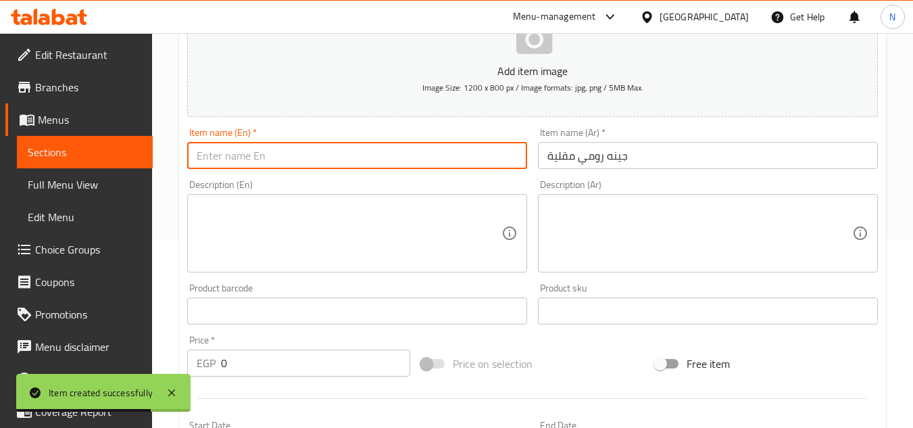
click at [404, 151] on input "text" at bounding box center [357, 155] width 340 height 27
paste input "Fried Romano cheese"
click at [241, 164] on input "Fried Romano cheese" at bounding box center [357, 155] width 340 height 27
click at [230, 166] on input "Fried Romano cheese" at bounding box center [357, 155] width 340 height 27
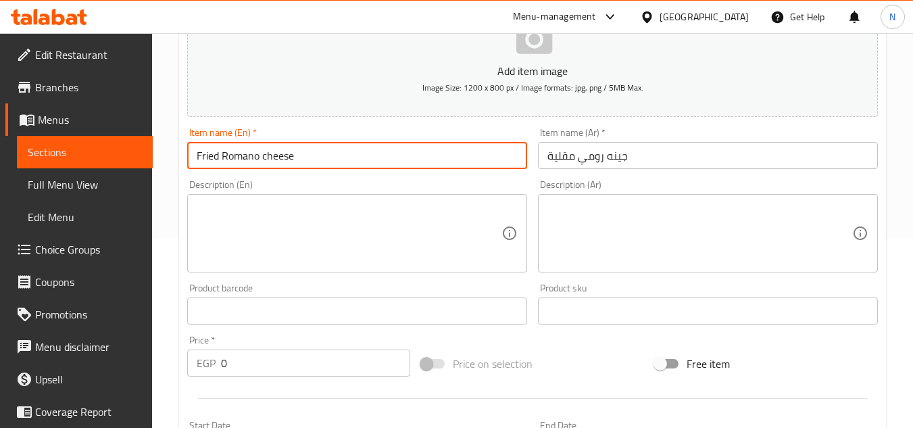
drag, startPoint x: 234, startPoint y: 162, endPoint x: 258, endPoint y: 157, distance: 24.8
click at [258, 157] on input "Fried Romano cheese" at bounding box center [357, 155] width 340 height 27
click at [257, 158] on input "Fried Roumi cheese" at bounding box center [357, 155] width 340 height 27
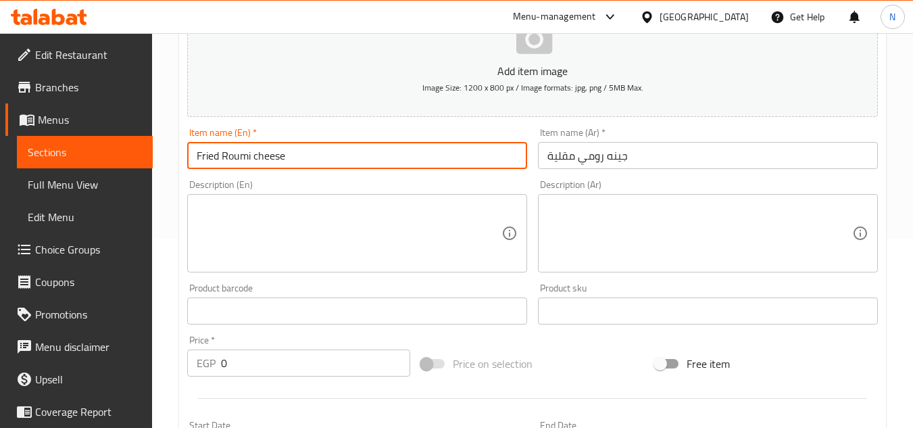
type input "Fried Roumi Cheese"
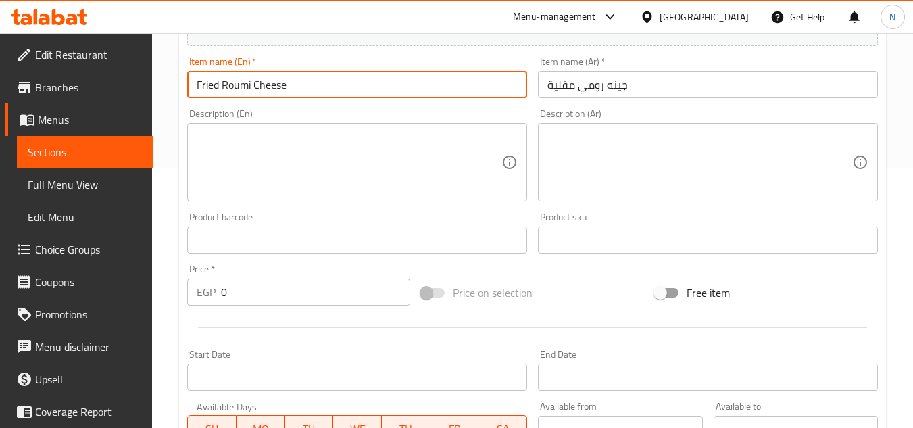
scroll to position [324, 0]
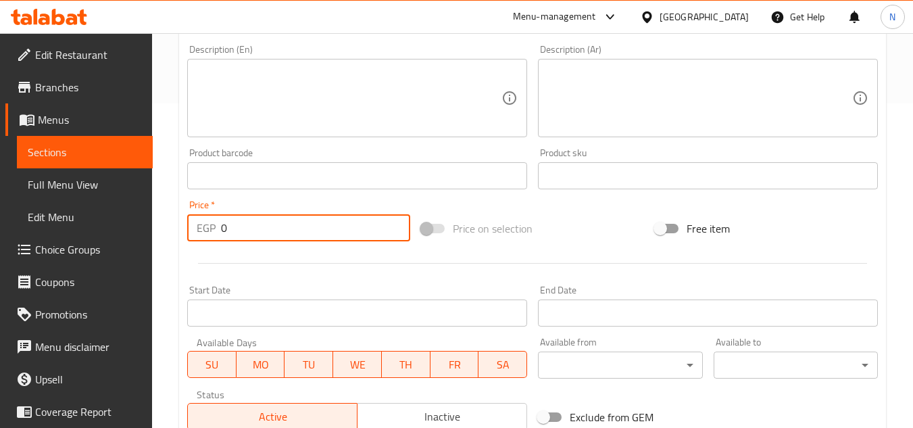
drag, startPoint x: 239, startPoint y: 234, endPoint x: 205, endPoint y: 250, distance: 37.2
click at [205, 250] on div "Add item image Image Size: 1200 x 800 px / Image formats: jpg, png / 5MB Max. I…" at bounding box center [532, 144] width 701 height 582
paste input "35"
type input "35"
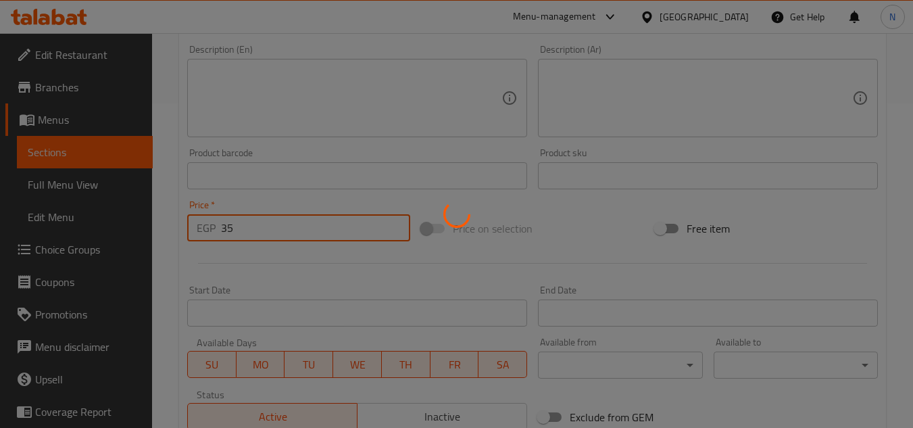
type input "0"
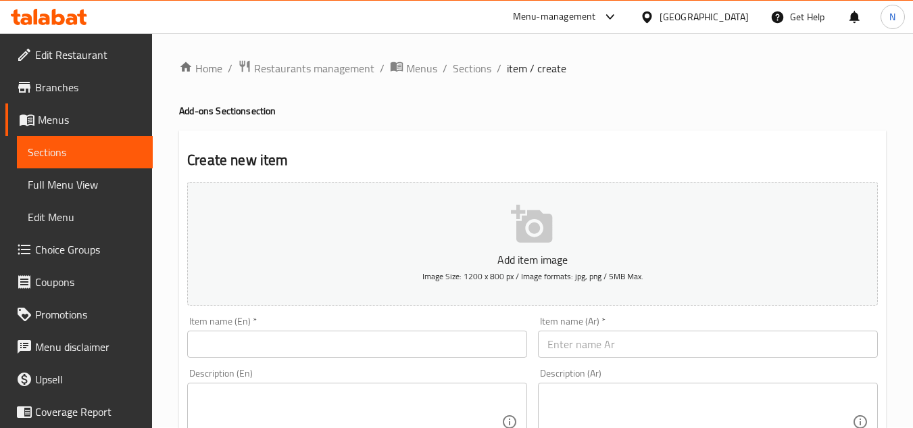
scroll to position [0, 0]
drag, startPoint x: 67, startPoint y: 152, endPoint x: 141, endPoint y: 159, distance: 74.6
click at [67, 152] on span "Sections" at bounding box center [85, 152] width 114 height 16
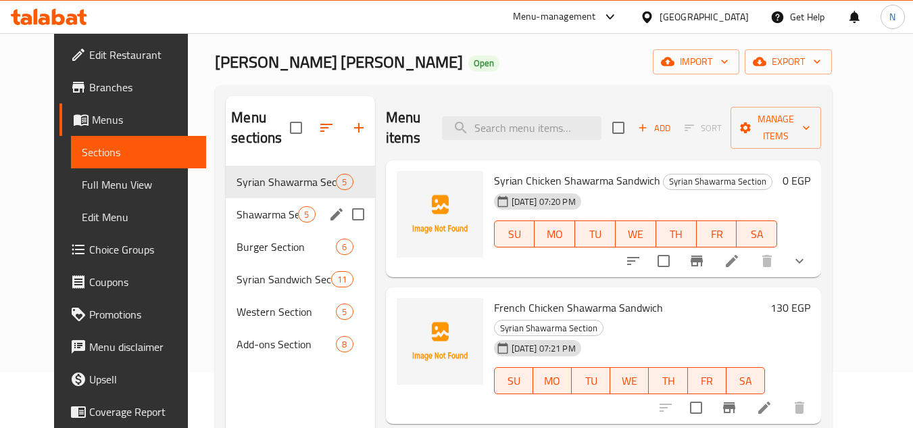
scroll to position [54, 0]
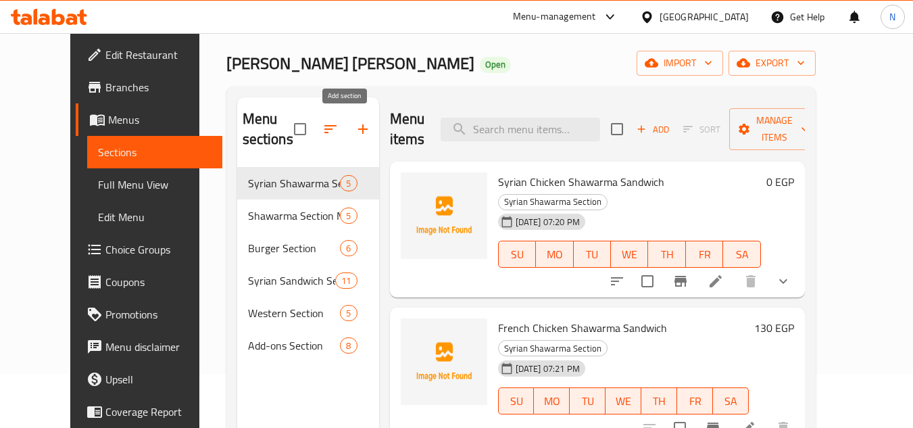
click at [355, 122] on icon "button" at bounding box center [363, 129] width 16 height 16
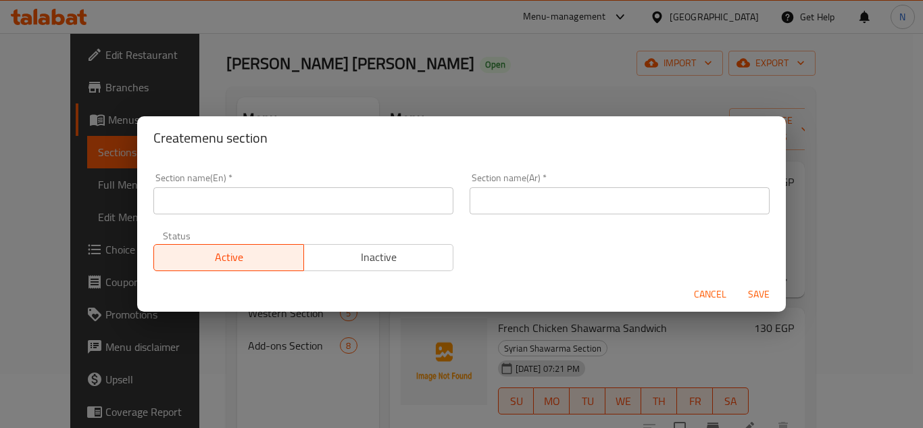
click at [564, 204] on input "text" at bounding box center [620, 200] width 300 height 27
paste input "قسم البروست"
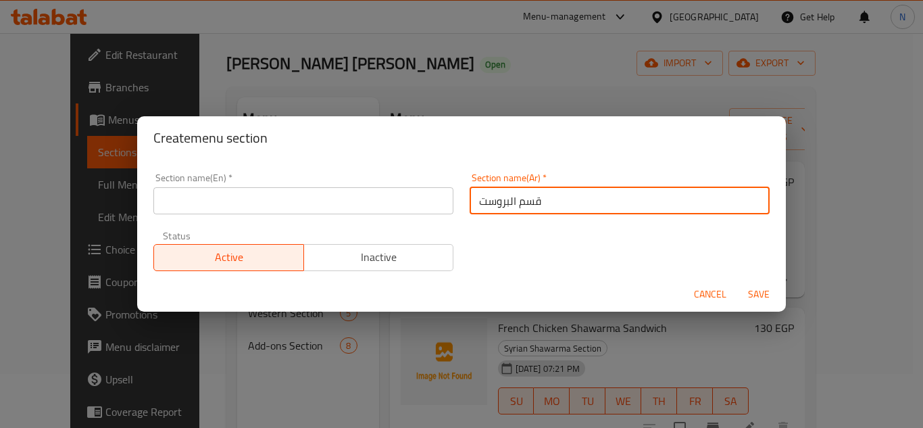
type input "قسم البروست"
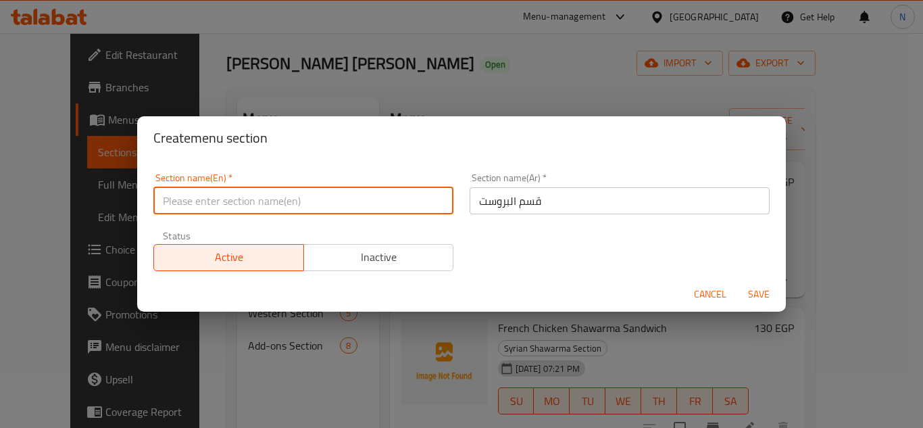
click at [313, 199] on input "text" at bounding box center [303, 200] width 300 height 27
type input "Broast Section"
click at [737, 282] on button "Save" at bounding box center [758, 294] width 43 height 25
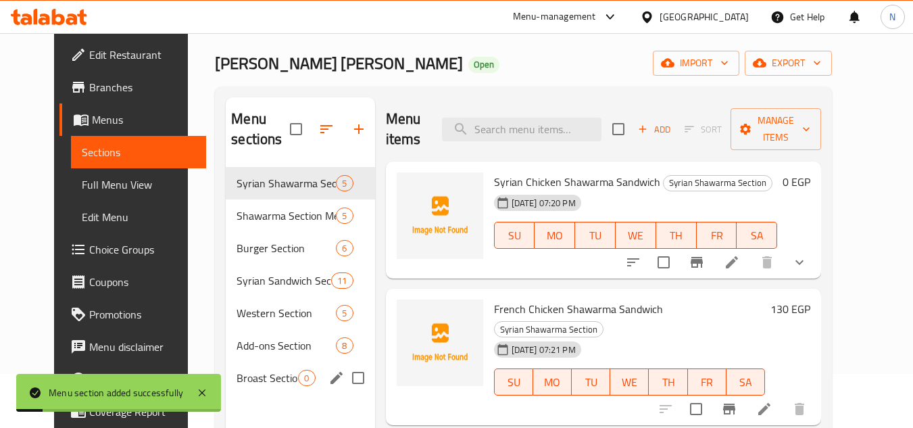
click at [251, 376] on span "Broast Section" at bounding box center [266, 378] width 61 height 16
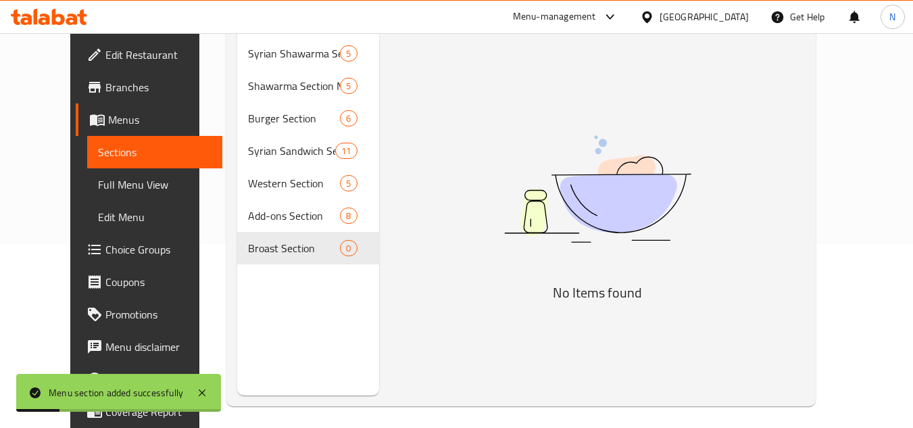
scroll to position [189, 0]
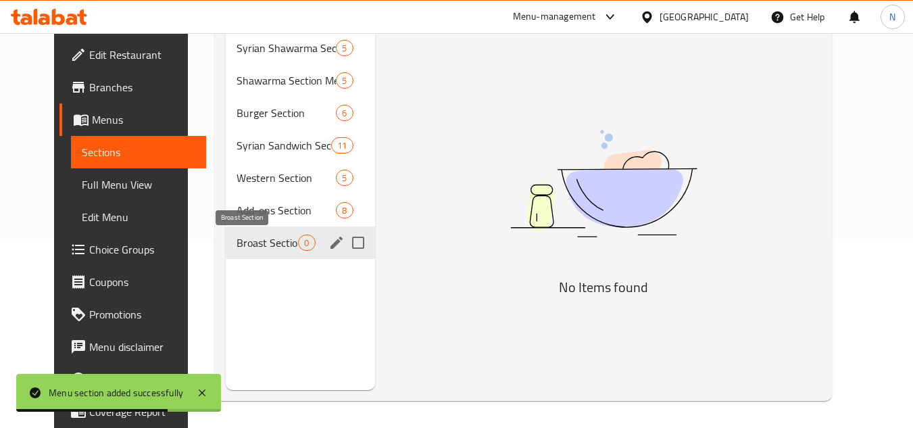
click at [236, 239] on span "Broast Section" at bounding box center [266, 242] width 61 height 16
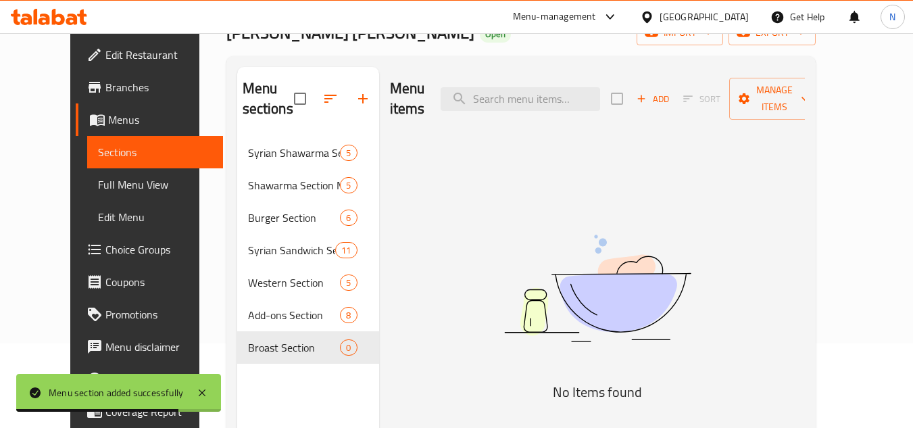
scroll to position [0, 0]
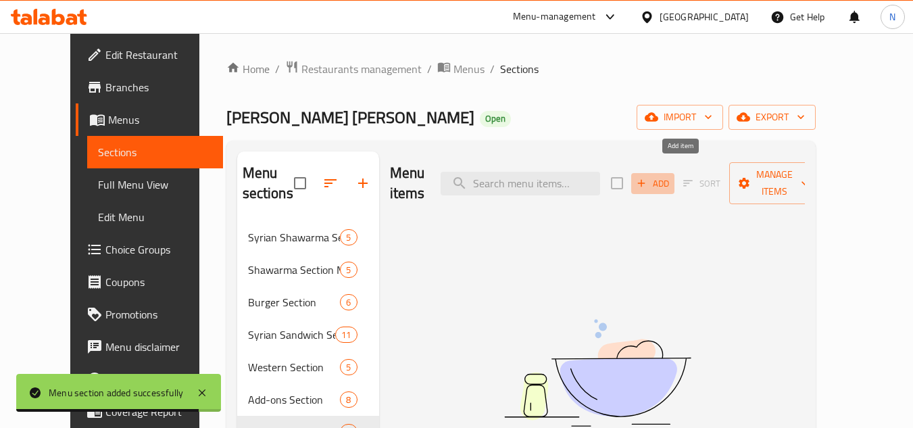
drag, startPoint x: 690, startPoint y: 170, endPoint x: 489, endPoint y: 98, distance: 213.1
click at [671, 176] on span "Add" at bounding box center [652, 184] width 36 height 16
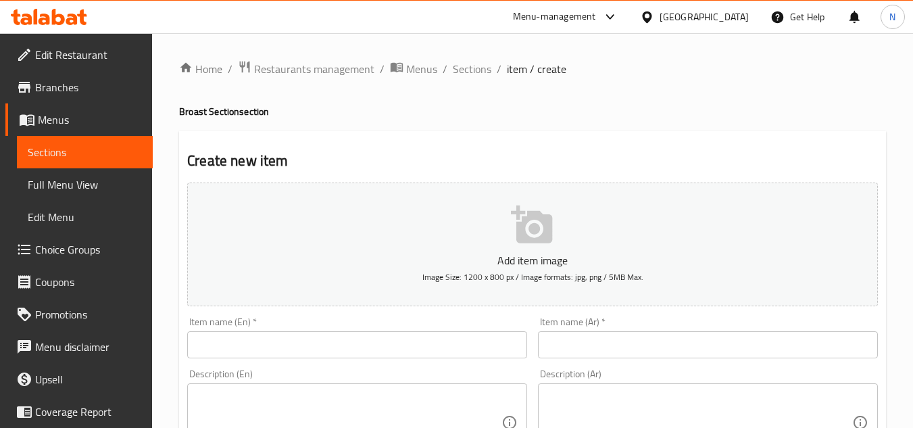
click at [572, 334] on input "text" at bounding box center [708, 344] width 340 height 27
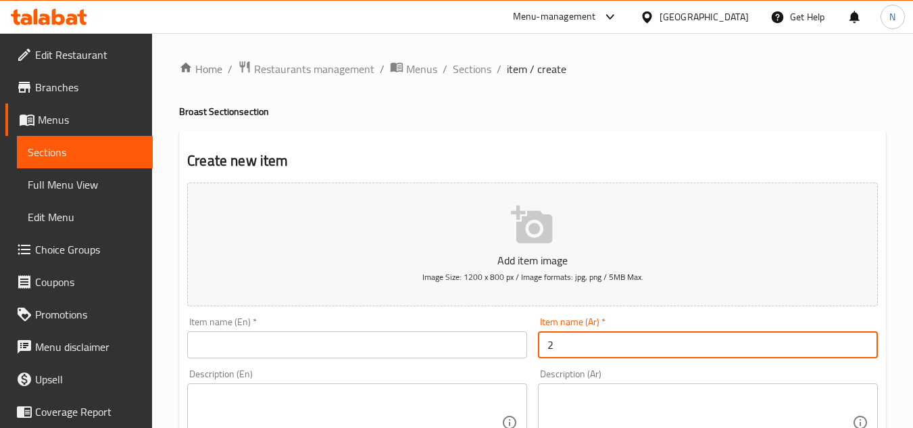
paste input "قطعة بروست"
click at [561, 347] on input "2 قطعة بروست" at bounding box center [708, 344] width 340 height 27
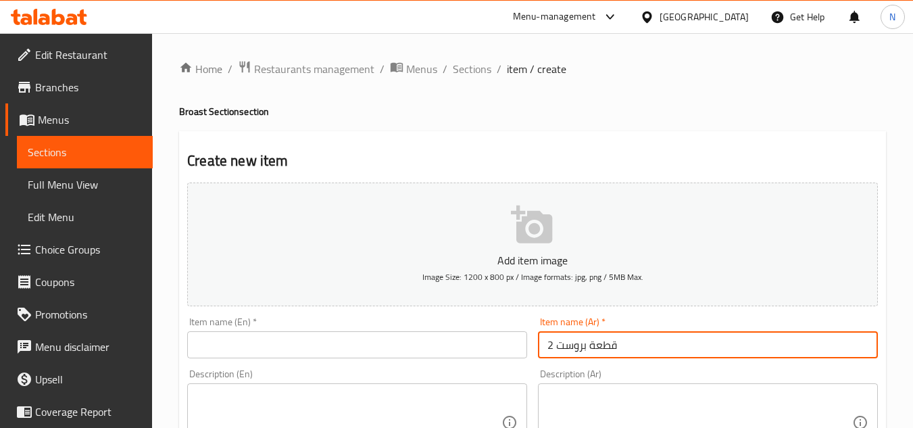
type input "2 قطعة بروست"
click at [320, 340] on input "text" at bounding box center [357, 344] width 340 height 27
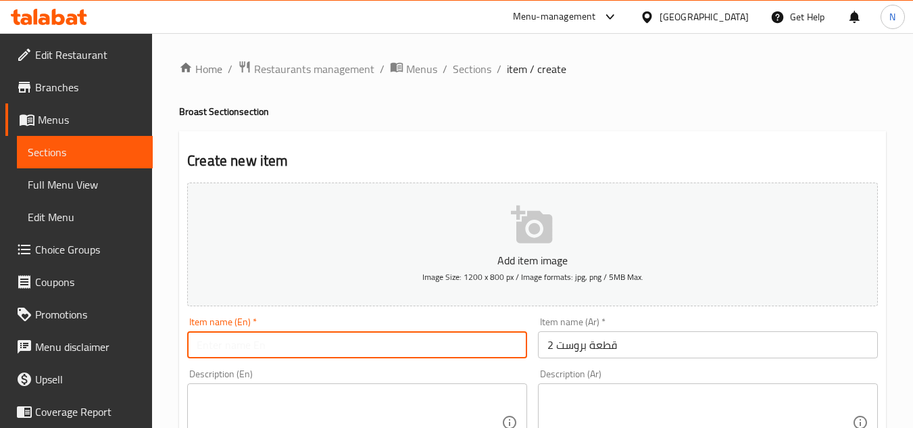
paste input "2 Pieces Of Broast"
type input "2 Pieces Of Broast"
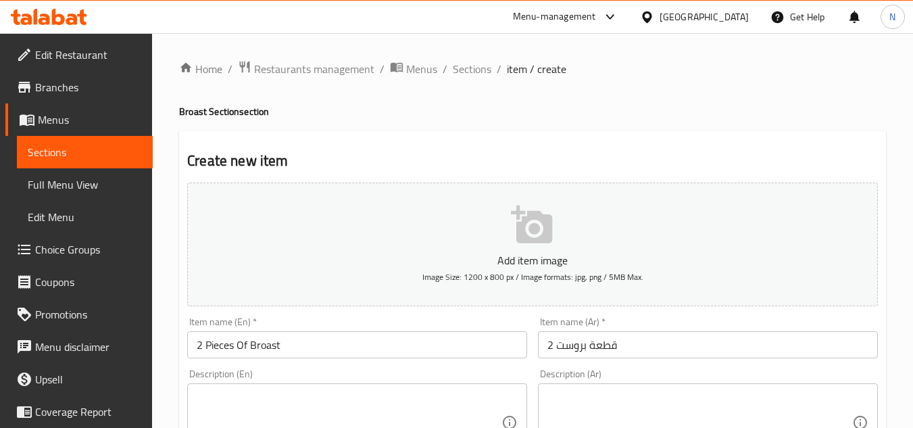
click at [724, 384] on div "Description (Ar)" at bounding box center [708, 422] width 340 height 78
paste textarea "كايزر + كلوسلو + بطاطس"
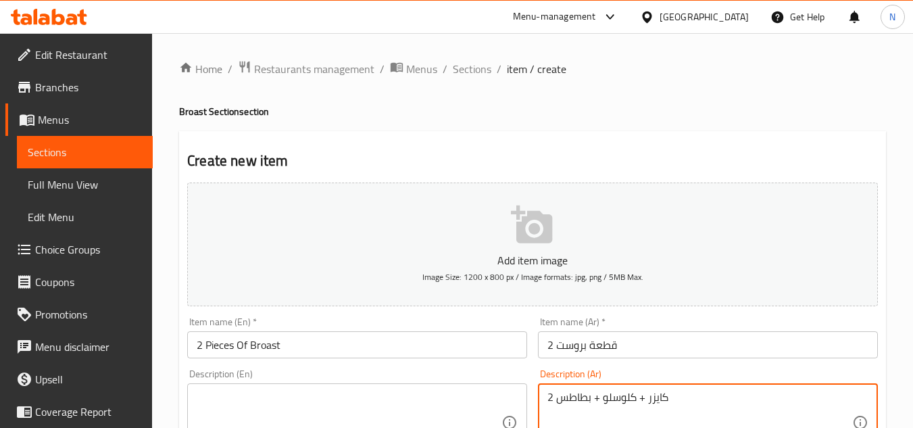
drag, startPoint x: 641, startPoint y: 402, endPoint x: 647, endPoint y: 397, distance: 7.7
click at [647, 397] on textarea "2 كايزر + كلوسلو + بطاطس" at bounding box center [699, 423] width 305 height 64
drag, startPoint x: 599, startPoint y: 394, endPoint x: 592, endPoint y: 399, distance: 8.8
click at [592, 399] on textarea "2 كايزر، كلوسلو + بطاطس" at bounding box center [699, 423] width 305 height 64
click at [732, 391] on textarea "2 كايزر، كلوسلو وبطاطس" at bounding box center [699, 423] width 305 height 64
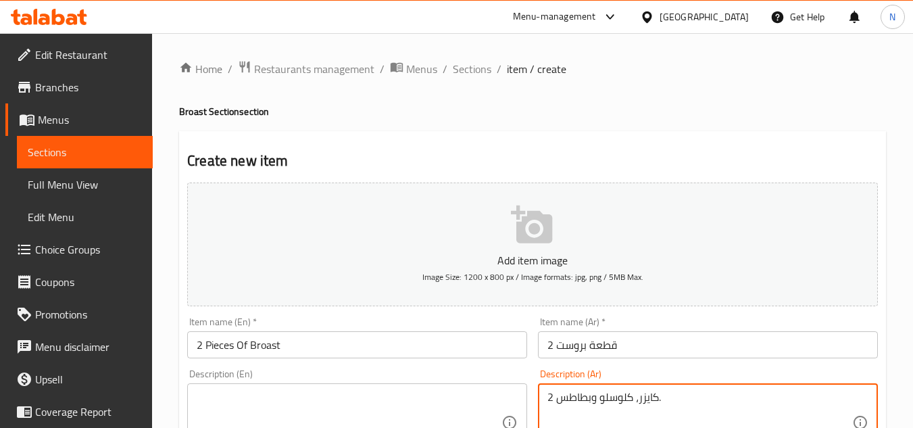
click at [632, 407] on textarea "2 كايزر، كلوسلو وبطاطس." at bounding box center [699, 423] width 305 height 64
type textarea "2 كايزر، كلوسلو وبطاطس."
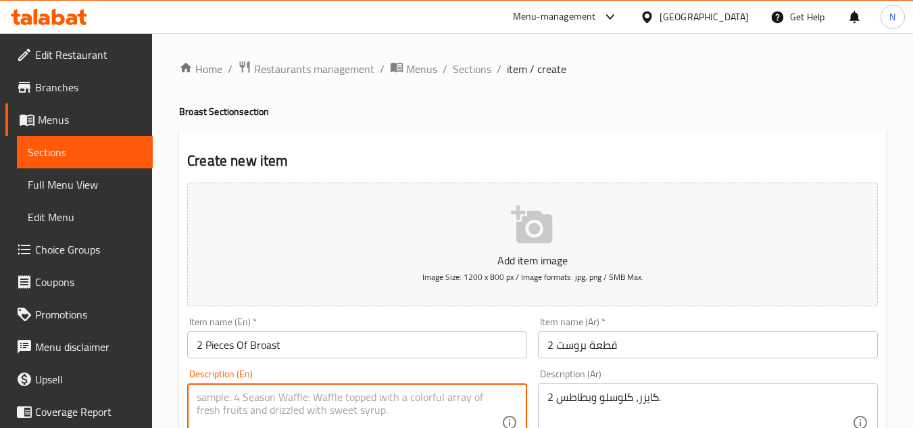
click at [350, 414] on textarea at bounding box center [349, 423] width 305 height 64
paste textarea "2 kaiser rolls, coleslaw and fries."
click at [211, 397] on textarea "2 kaiser rolls, coleslaw and fries." at bounding box center [349, 423] width 305 height 64
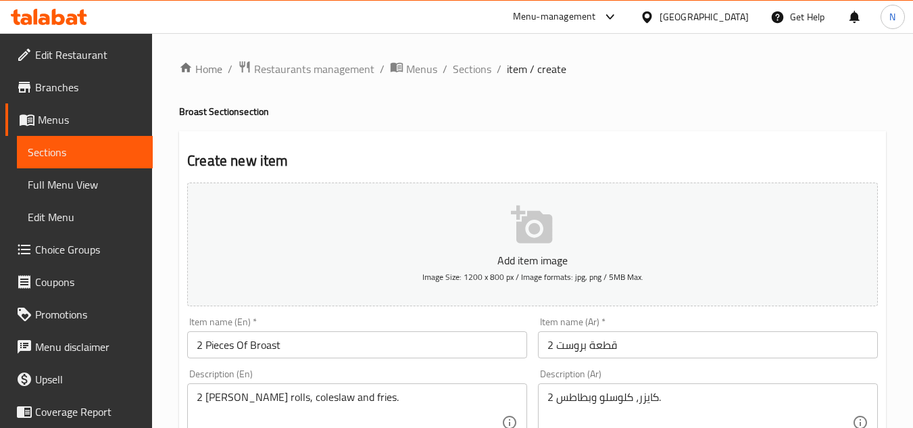
click at [232, 397] on textarea "2 kaiser rolls, coleslaw and fries." at bounding box center [349, 423] width 305 height 64
click at [232, 396] on textarea "2 kaiser rolls, coleslaw and fries." at bounding box center [349, 423] width 305 height 64
click at [224, 401] on textarea "2 kaiser rolls, coleslaw and fries." at bounding box center [349, 423] width 305 height 64
paste textarea "K"
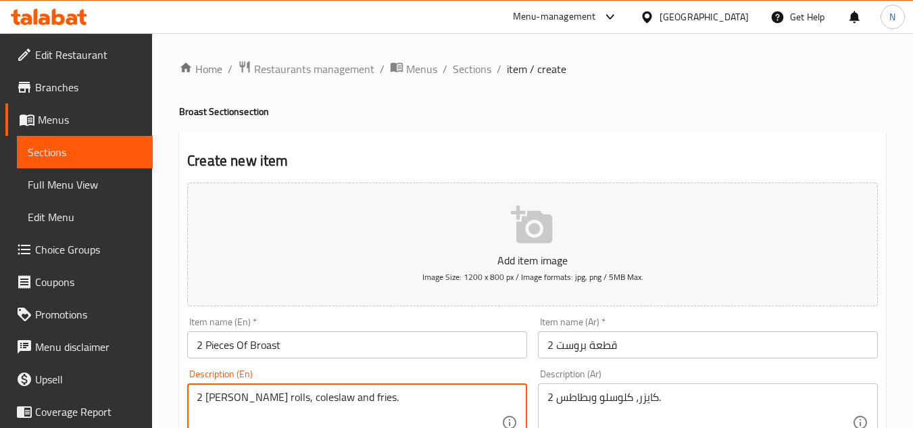
drag, startPoint x: 255, startPoint y: 395, endPoint x: 232, endPoint y: 397, distance: 22.4
click at [232, 397] on textarea "2 Kaiser rolls, coleslaw and fries." at bounding box center [349, 423] width 305 height 64
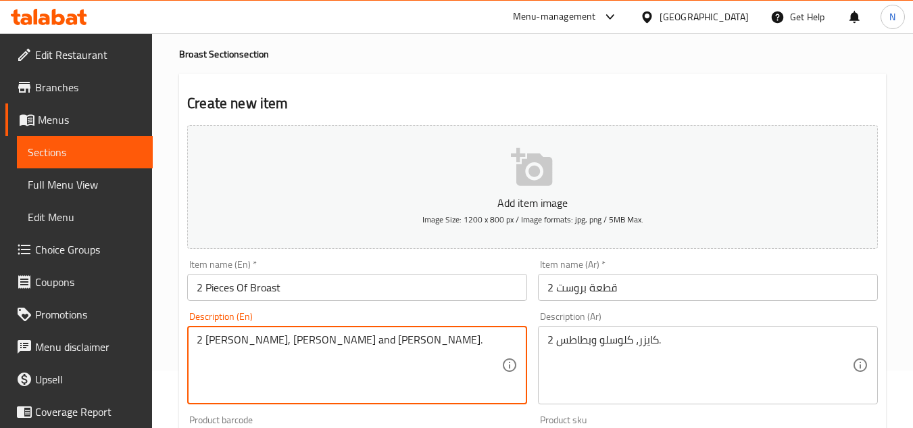
scroll to position [135, 0]
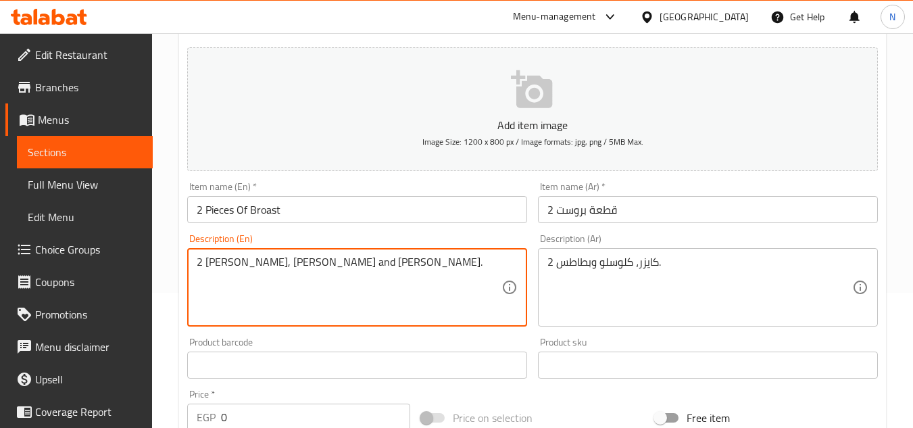
type textarea "2 Kaiser, coleslaw and fries."
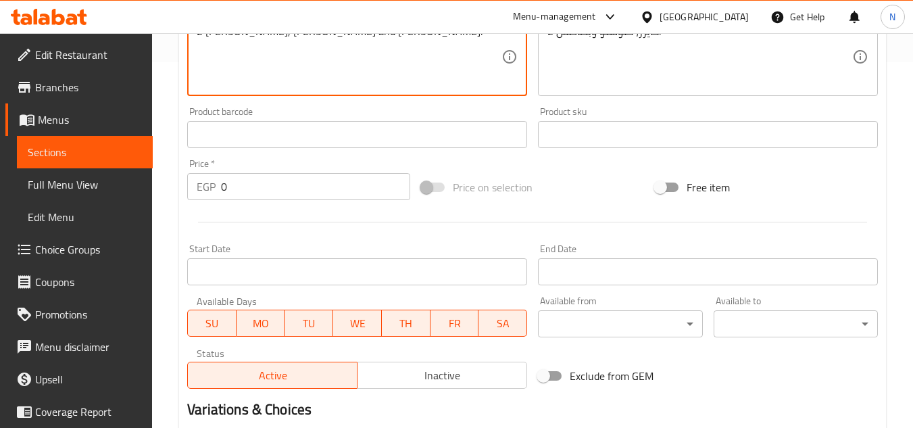
scroll to position [405, 0]
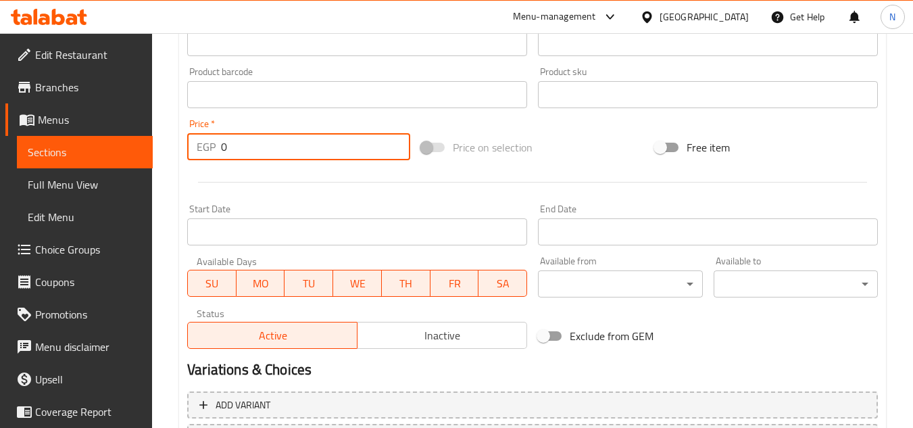
drag, startPoint x: 236, startPoint y: 148, endPoint x: 198, endPoint y: 163, distance: 40.7
click at [198, 163] on div "Price   * EGP 0 Price *" at bounding box center [299, 140] width 234 height 52
paste input "13"
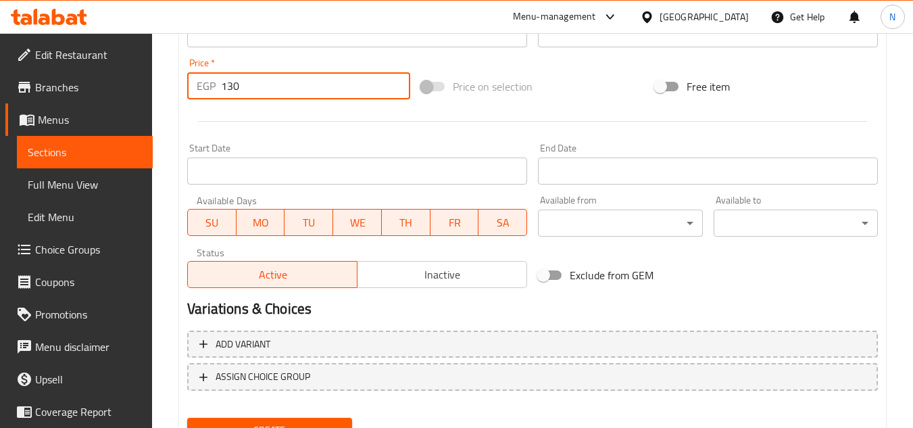
scroll to position [527, 0]
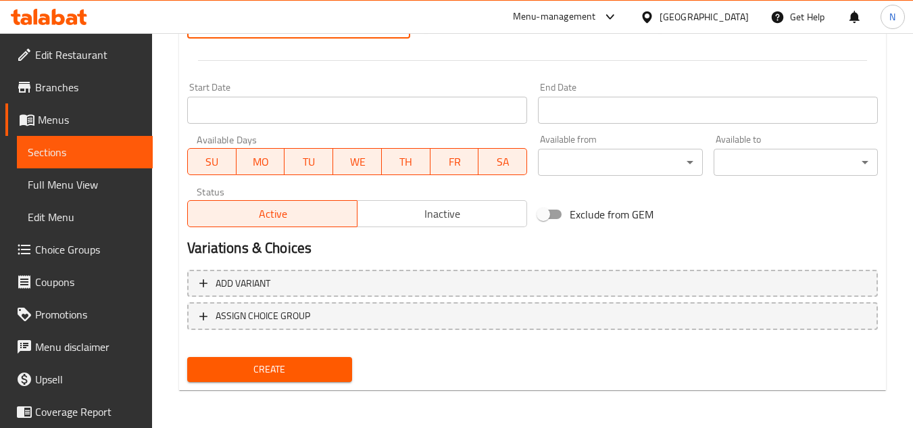
type input "130"
click at [302, 361] on span "Create" at bounding box center [269, 369] width 143 height 17
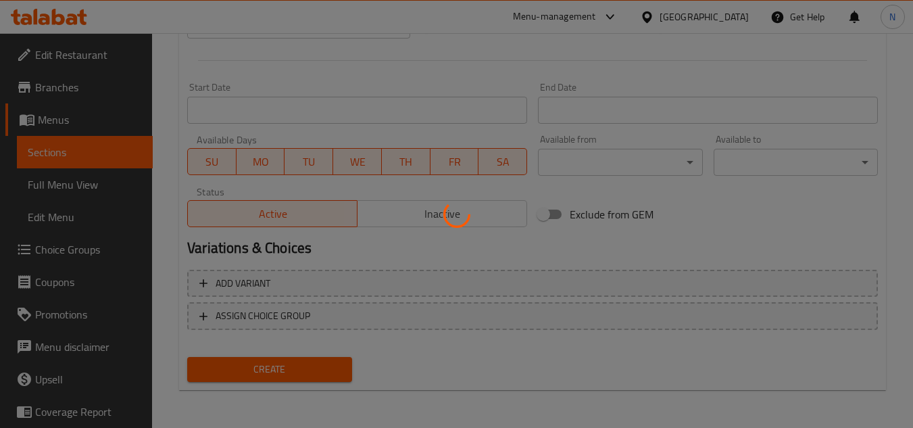
type input "0"
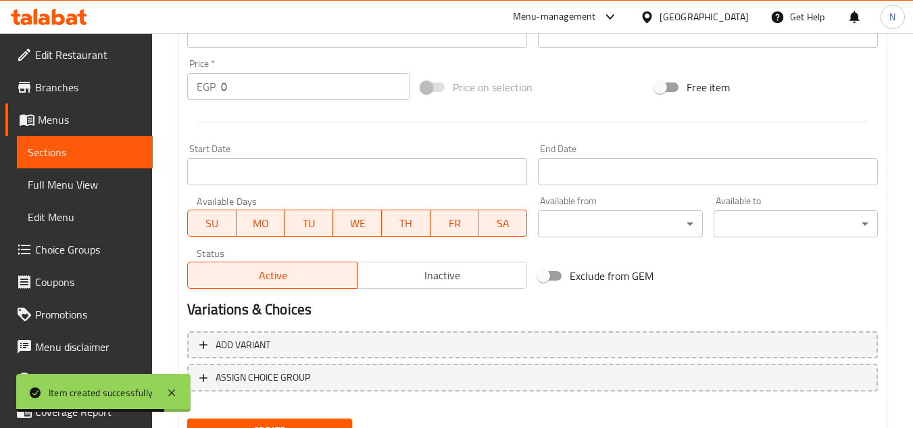
scroll to position [189, 0]
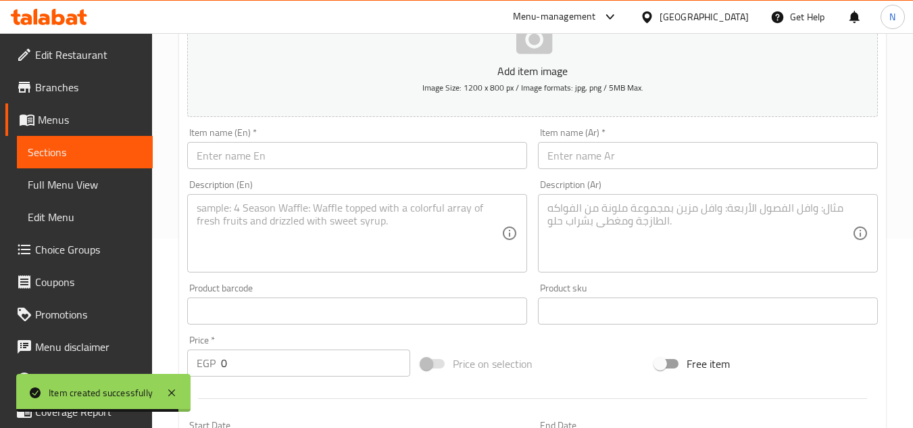
click at [611, 155] on input "text" at bounding box center [708, 155] width 340 height 27
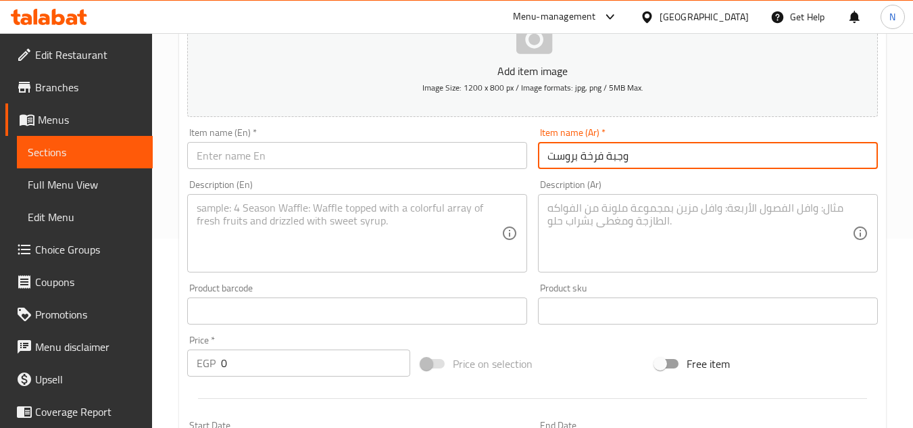
type input "وجبة فرخة بروست"
click at [605, 228] on textarea at bounding box center [699, 233] width 305 height 64
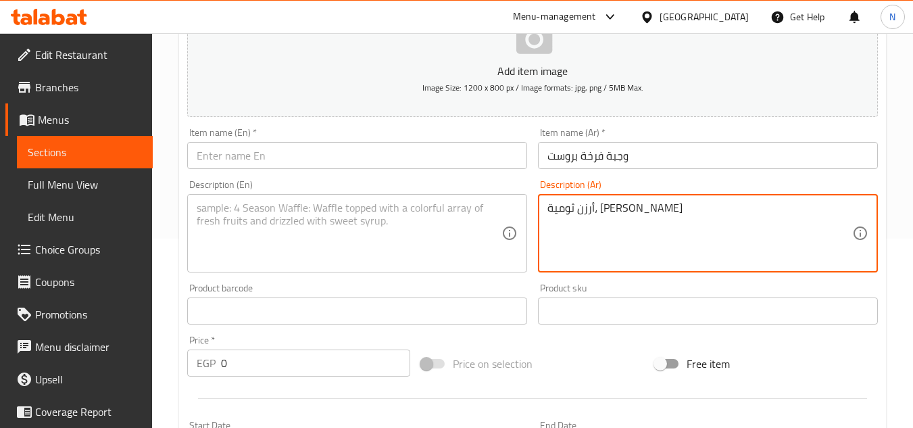
click at [621, 211] on textarea "أرزن ثومية، كلوسلو" at bounding box center [699, 233] width 305 height 64
click at [653, 199] on div "أرز، ثومية، كلوسلو Description (Ar)" at bounding box center [708, 233] width 340 height 78
click at [647, 209] on textarea "أرز، ثومية، كلوسلو" at bounding box center [699, 233] width 305 height 64
click at [647, 212] on textarea "أرز، ثومية، كلوسلو، بطاطس وعيش سوري." at bounding box center [699, 233] width 305 height 64
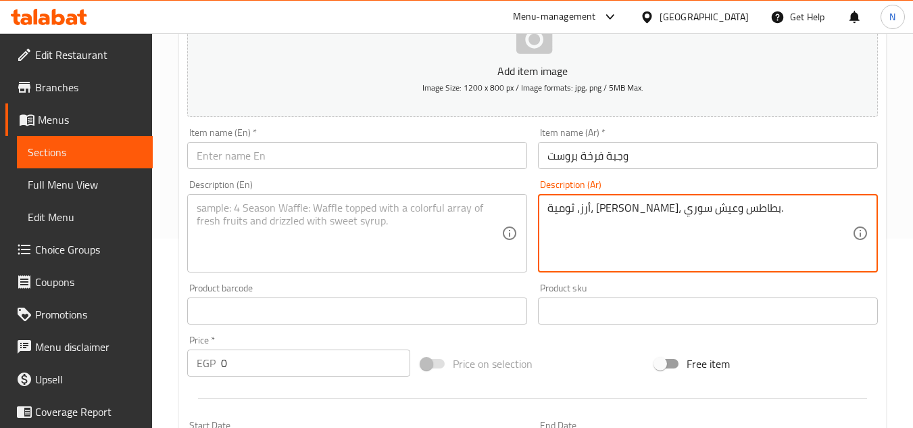
click at [647, 212] on textarea "أرز، ثومية، كلوسلو، بطاطس وعيش سوري." at bounding box center [699, 233] width 305 height 64
type textarea "أرز، ثومية، كلوسلو، بطاطس وعيش سوري."
click at [480, 217] on textarea at bounding box center [349, 233] width 305 height 64
paste textarea "Rice, garlic sauce, coleslaw, potatoes and Syrian bread."
click at [708, 208] on textarea "أرز، ثومية، كلوسلو، بطاطس وعيش سوري." at bounding box center [699, 233] width 305 height 64
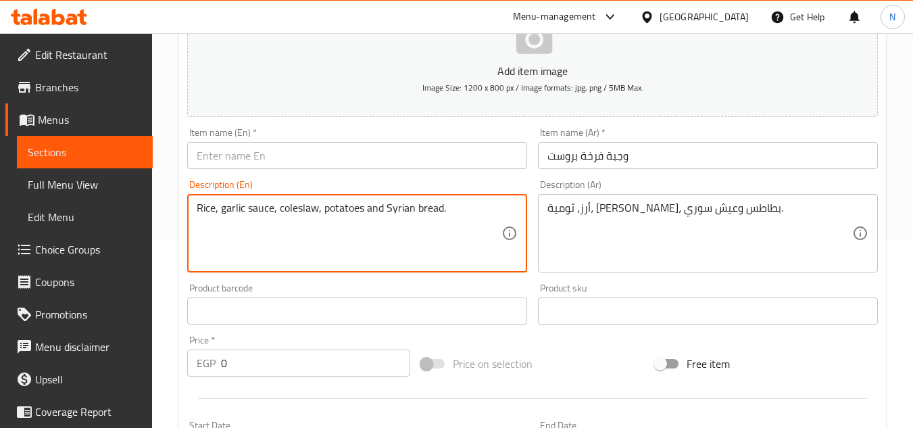
drag, startPoint x: 220, startPoint y: 211, endPoint x: 271, endPoint y: 211, distance: 51.4
paste textarea "Garlic dip"
click at [345, 214] on textarea "Rice, Garlic dip, coleslaw, potatoes and Syrian bread." at bounding box center [349, 233] width 305 height 64
click at [345, 215] on textarea "Rice, Garlic dip, coleslaw, potatoes and Syrian bread." at bounding box center [349, 233] width 305 height 64
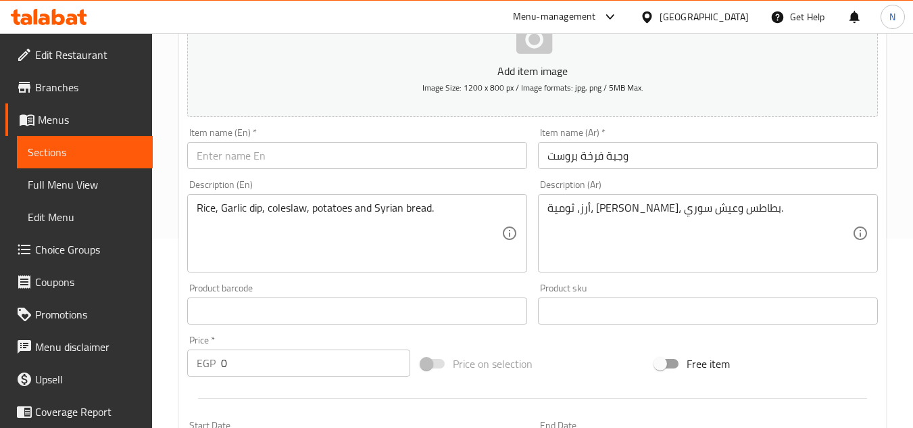
click at [350, 209] on textarea "Rice, Garlic dip, coleslaw, potatoes and Syrian bread." at bounding box center [349, 233] width 305 height 64
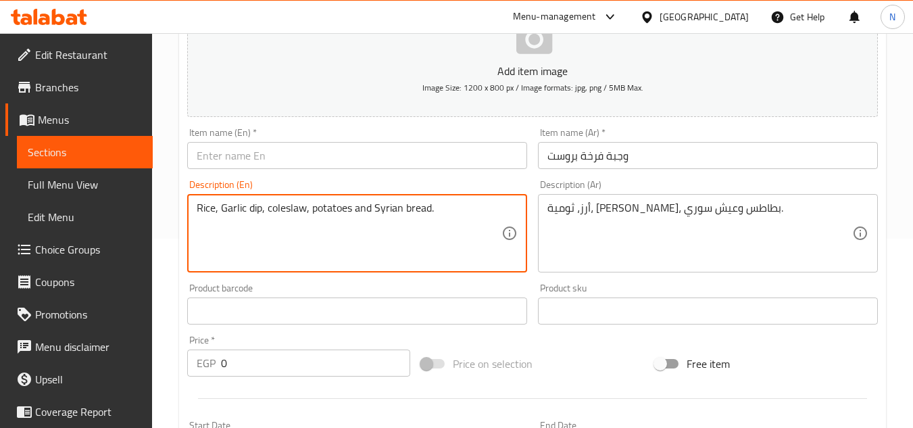
click at [350, 209] on textarea "Rice, Garlic dip, coleslaw, potatoes and Syrian bread." at bounding box center [349, 233] width 305 height 64
paste textarea "g"
type textarea "Rice, garlic dip, coleslaw, potatoes and Syrian bread."
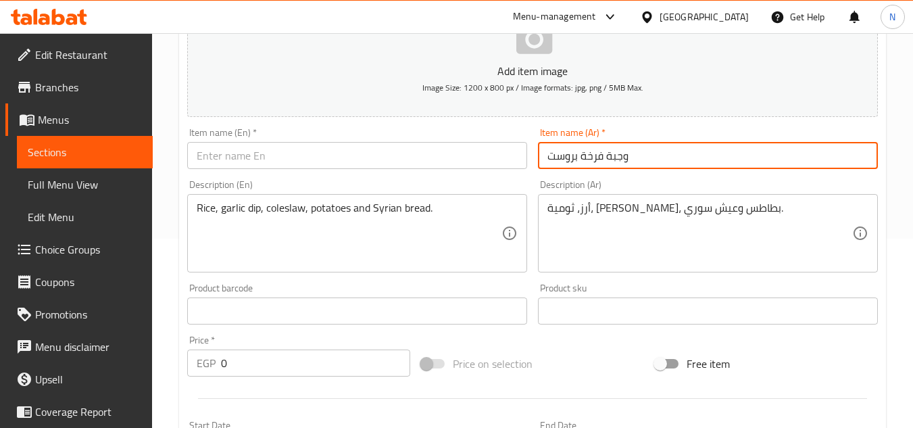
click at [594, 161] on input "وجبة فرخة بروست" at bounding box center [708, 155] width 340 height 27
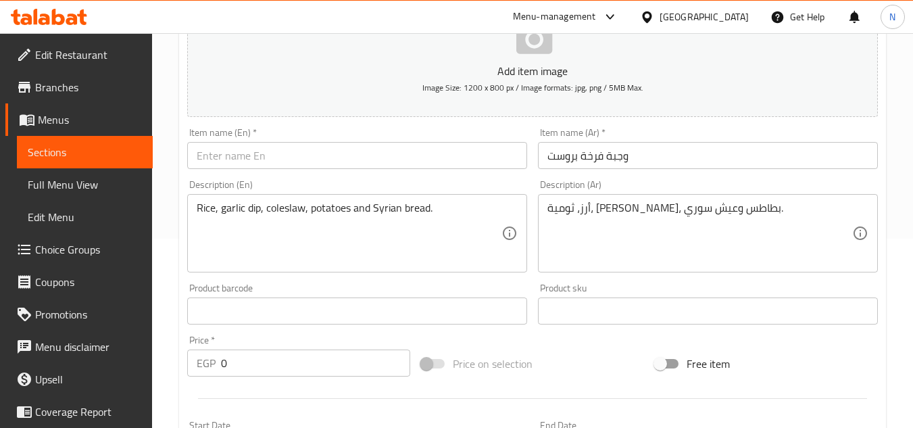
click at [393, 130] on div "Item name (En)   * Item name (En) *" at bounding box center [357, 148] width 340 height 41
drag, startPoint x: 365, startPoint y: 157, endPoint x: 364, endPoint y: 166, distance: 8.8
click at [365, 157] on input "text" at bounding box center [357, 155] width 340 height 27
paste input "Broasted Chicken Meal"
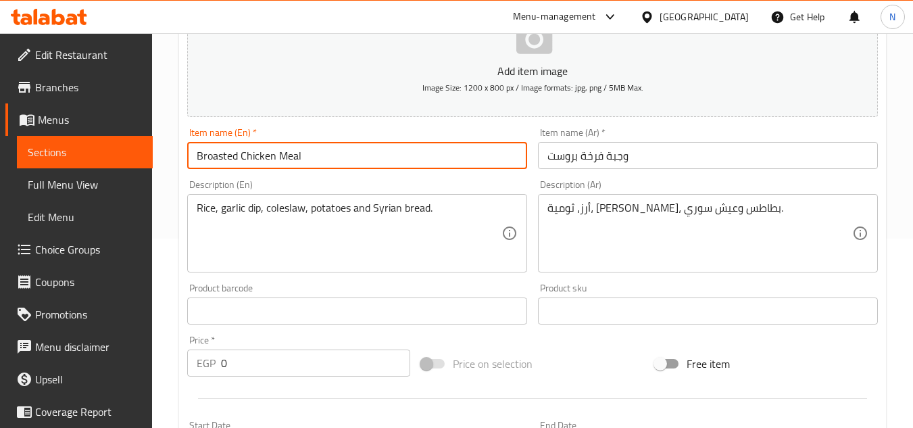
type input "Broasted Chicken Meal"
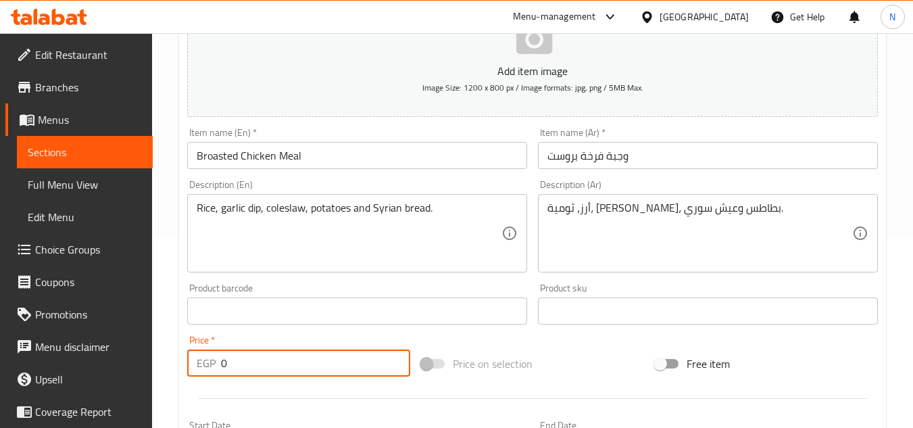
drag, startPoint x: 227, startPoint y: 366, endPoint x: 205, endPoint y: 373, distance: 23.5
click at [205, 373] on div "EGP 0 Price *" at bounding box center [298, 362] width 223 height 27
type input "150"
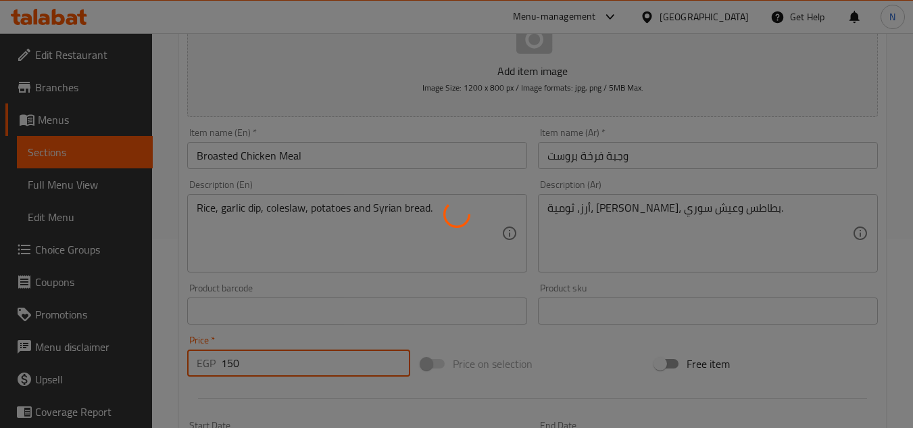
type input "0"
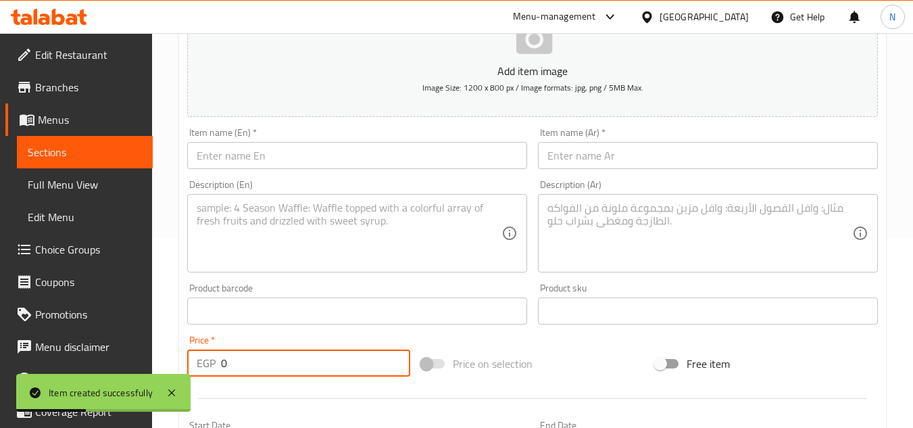
click at [43, 152] on span "Sections" at bounding box center [85, 152] width 114 height 16
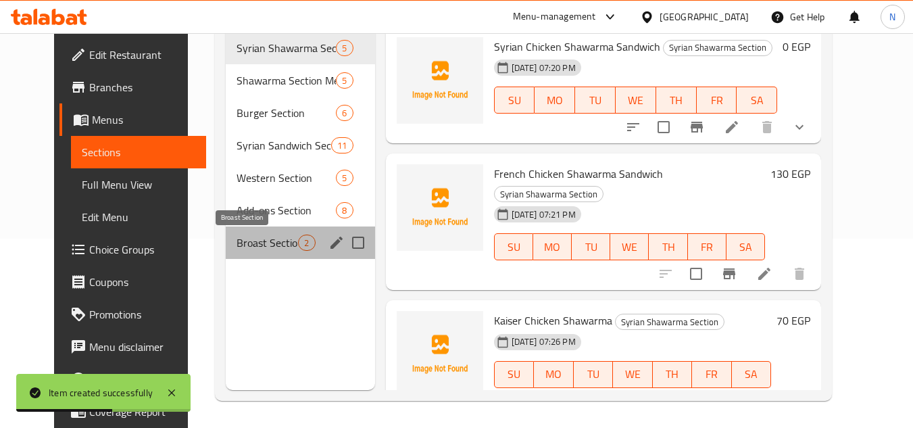
click at [245, 247] on span "Broast Section" at bounding box center [266, 242] width 61 height 16
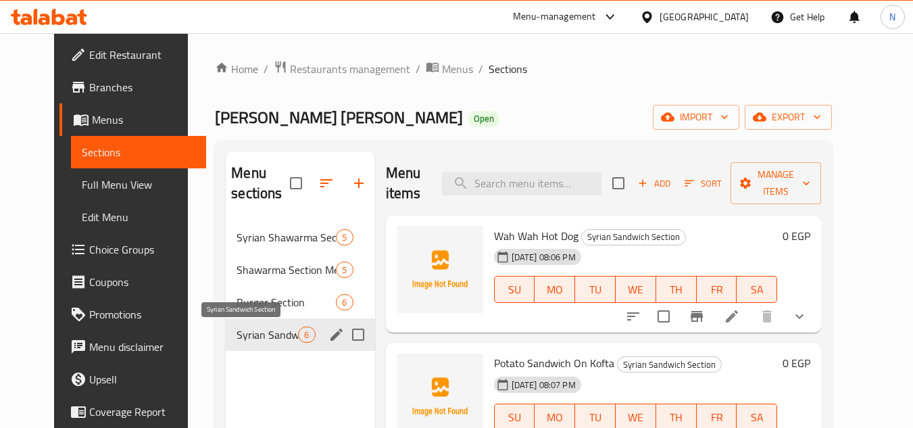
click at [236, 337] on span "Syrian Sandwich Section" at bounding box center [266, 334] width 61 height 16
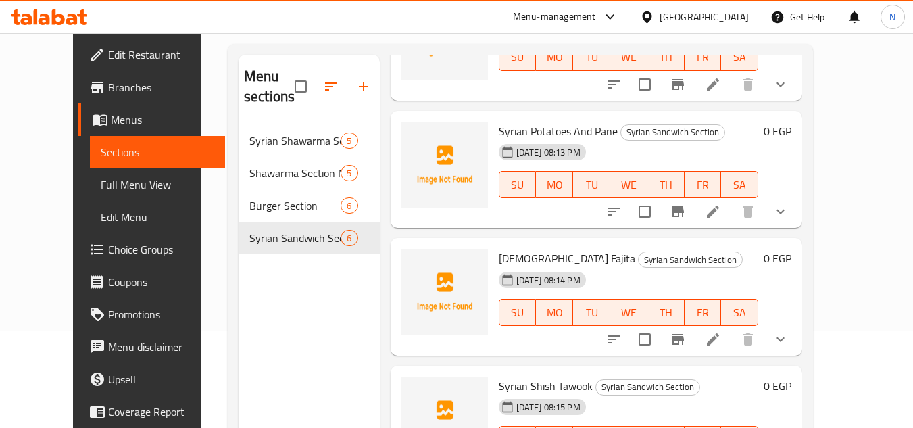
scroll to position [189, 0]
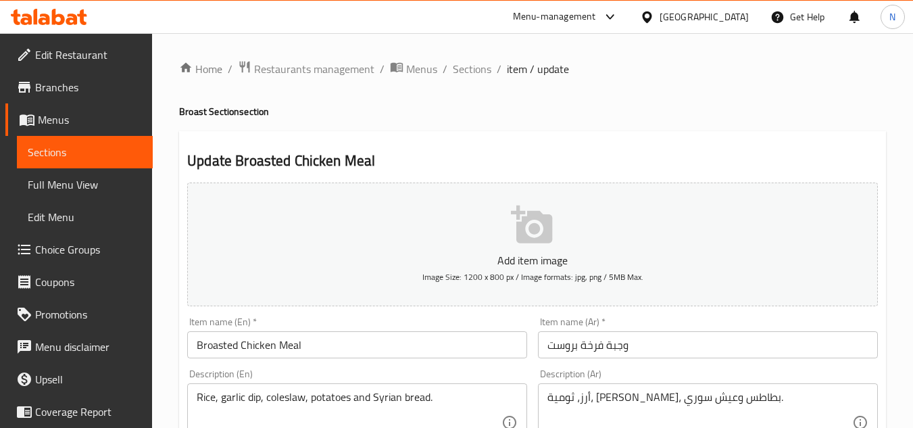
click at [602, 350] on input "وجبة فرخة بروست" at bounding box center [708, 344] width 340 height 27
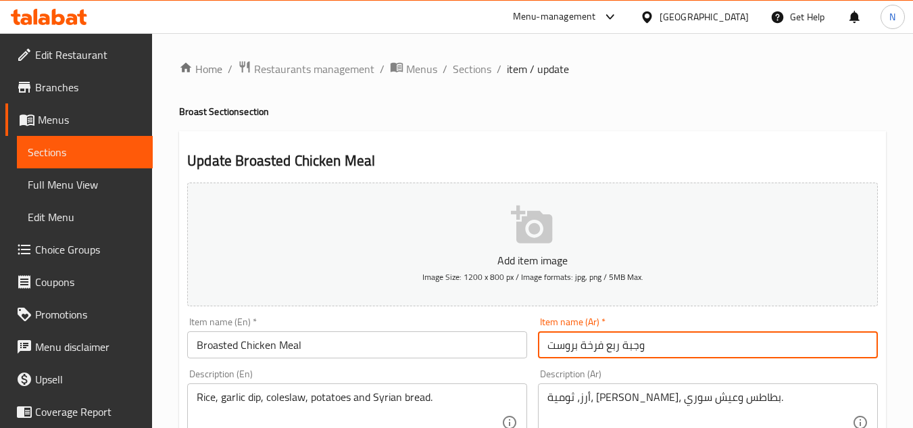
click at [547, 356] on input "وجبة ربع فرخة بروست" at bounding box center [708, 344] width 340 height 27
type input "وجبة ربع فرخة بروست"
click at [335, 353] on input "Broasted Chicken Meal" at bounding box center [357, 344] width 340 height 27
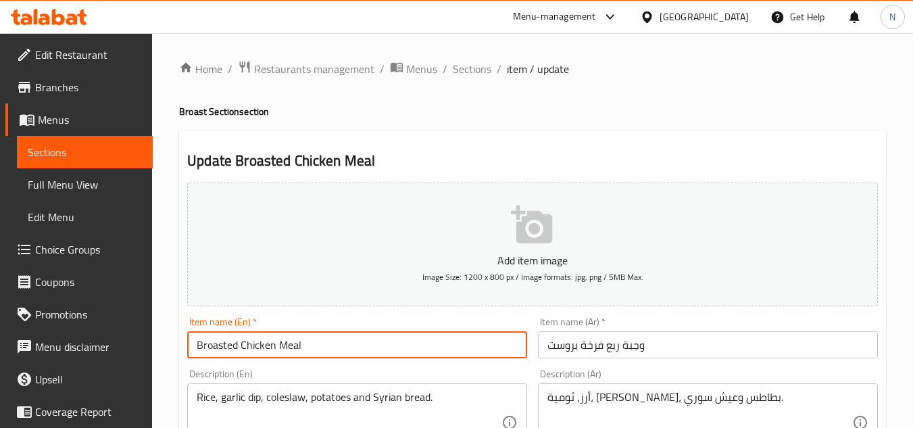
click at [334, 353] on input "Broasted Chicken Meal" at bounding box center [357, 344] width 340 height 27
paste input "Quarter"
type input "Quarter Broasted Chicken Meal"
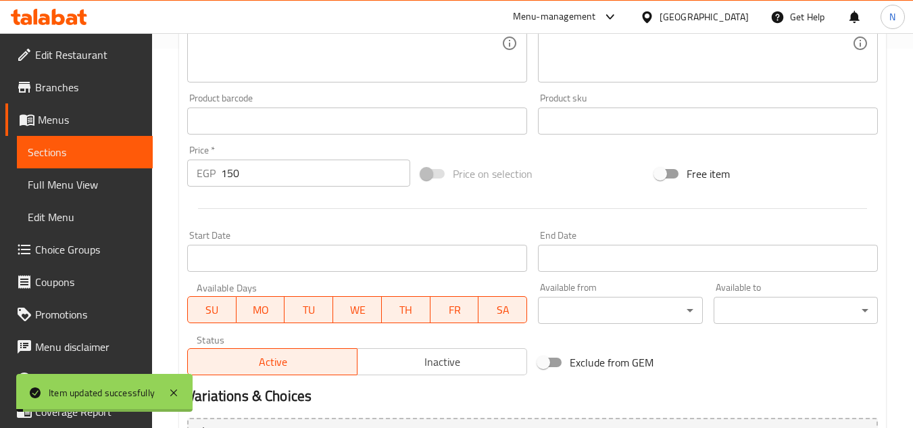
scroll to position [473, 0]
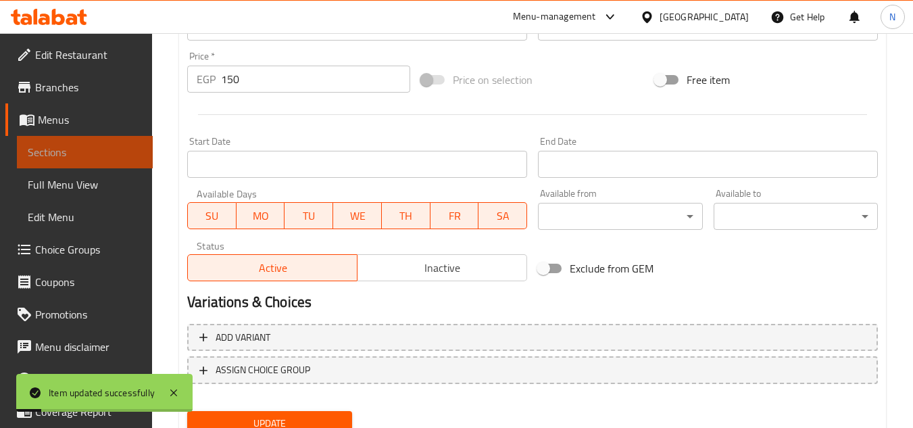
click at [84, 152] on span "Sections" at bounding box center [85, 152] width 114 height 16
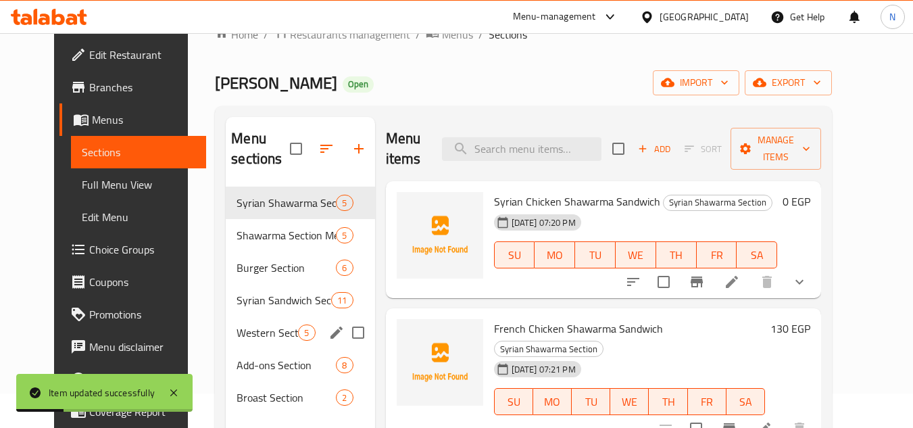
scroll to position [68, 0]
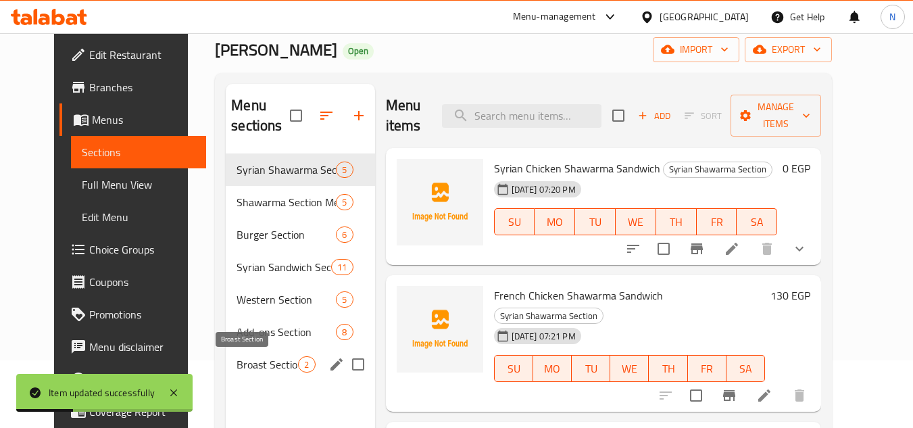
click at [249, 359] on span "Broast Section" at bounding box center [266, 364] width 61 height 16
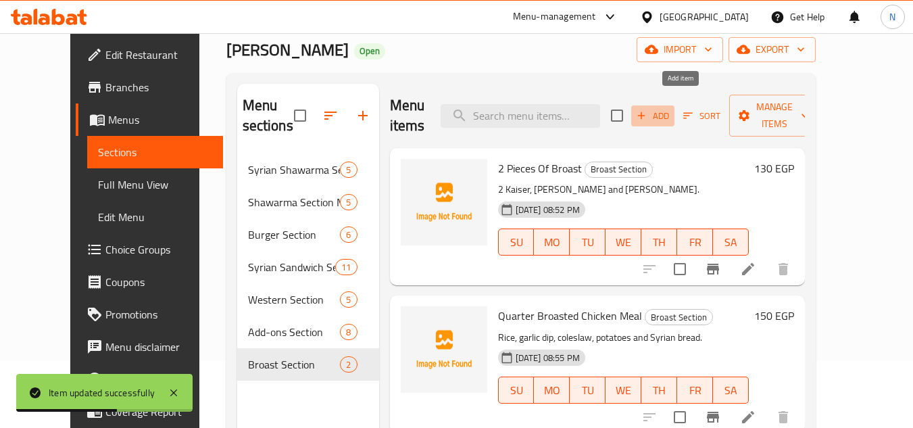
click at [671, 109] on span "Add" at bounding box center [652, 116] width 36 height 16
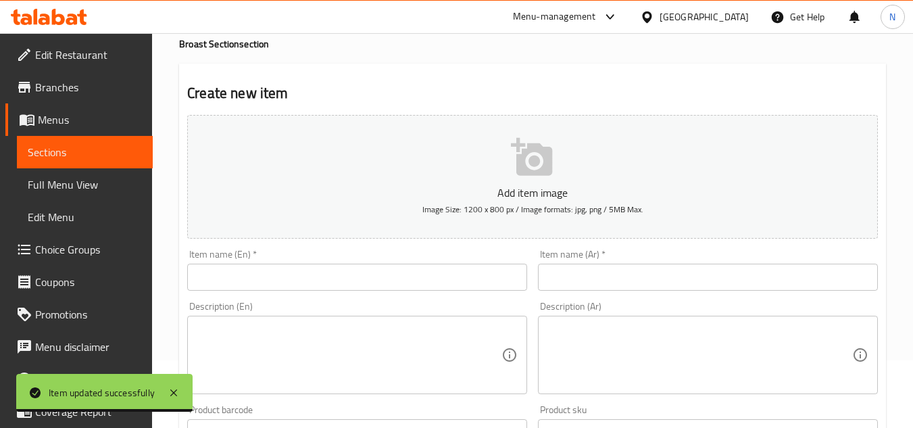
click at [616, 284] on input "text" at bounding box center [708, 277] width 340 height 27
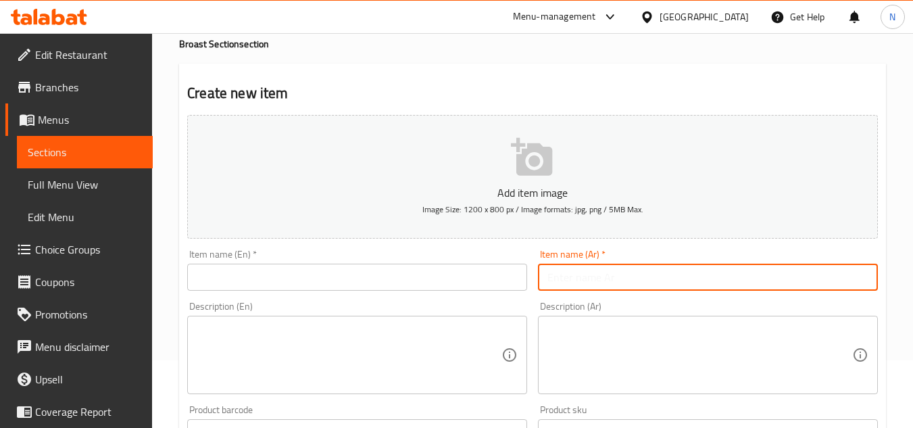
paste input "وجبة نصف فرخة بروست"
type input "وجبة نصف فرخة بروست"
click at [591, 271] on input "وجبة نصف فرخة بروست" at bounding box center [708, 277] width 340 height 27
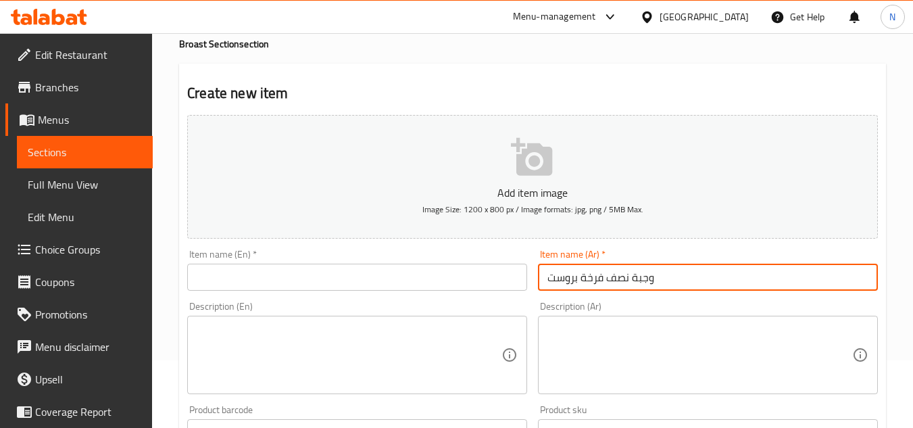
click at [324, 275] on input "text" at bounding box center [357, 277] width 340 height 27
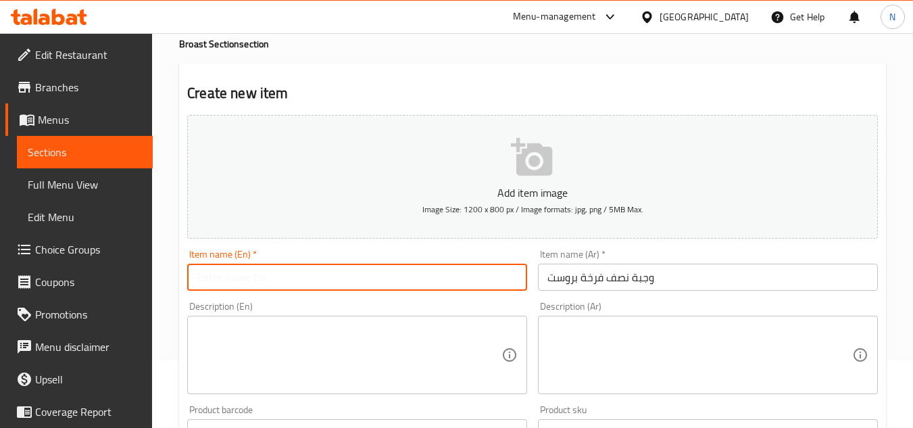
paste input "Half Broasted Chicken Meal"
type input "Half Broasted Chicken Meal"
click at [595, 335] on textarea at bounding box center [699, 355] width 305 height 64
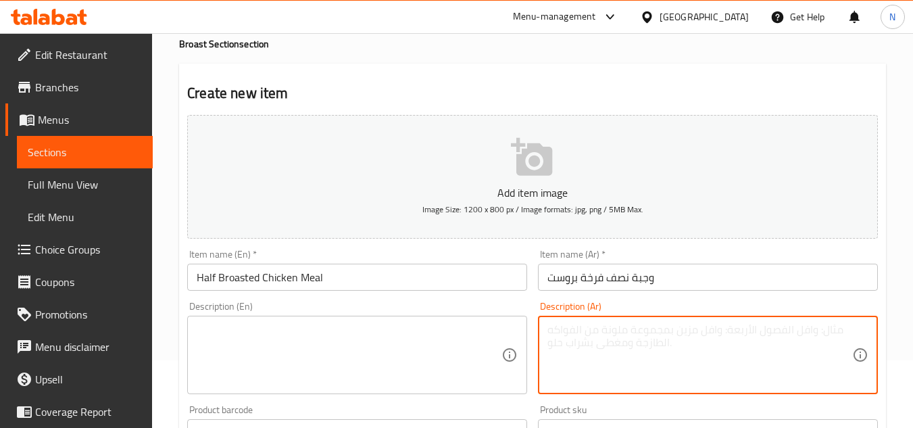
paste textarea "أرز، ثومية، كلوسلو، بطاطس وعيش سوري."
type textarea "أرز، ثومية، كلوسلو، بطاطس وعيش سوري."
click at [334, 350] on textarea at bounding box center [349, 355] width 305 height 64
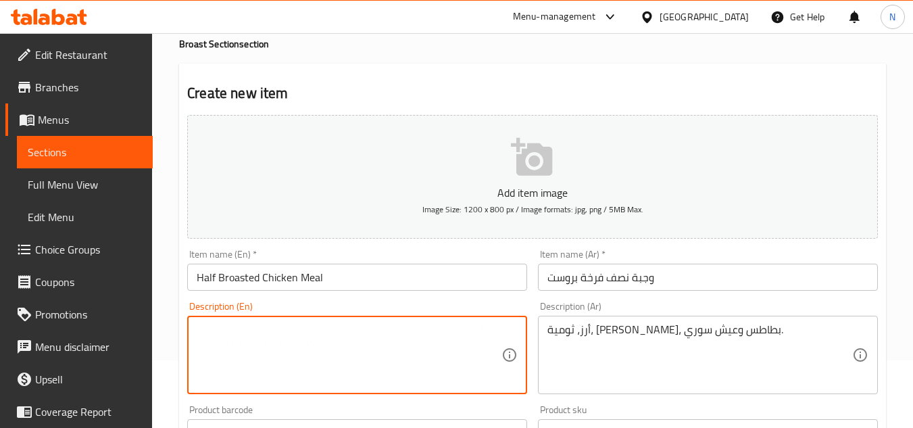
paste textarea "Rice, garlic dip, coleslaw, potatoes and Syrian bread."
type textarea "Rice, garlic dip, coleslaw, potatoes and Syrian bread."
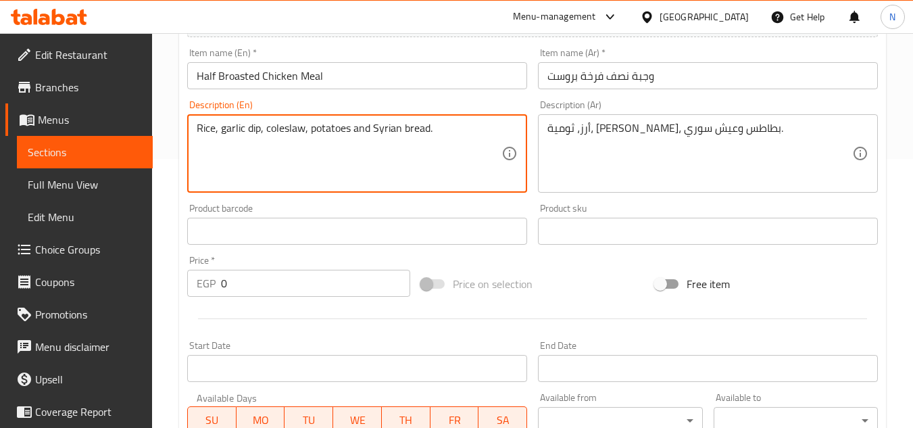
scroll to position [270, 0]
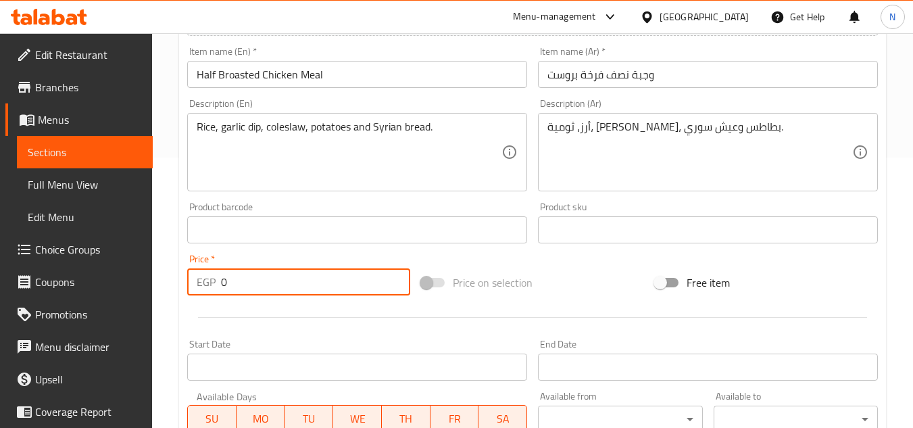
drag, startPoint x: 227, startPoint y: 291, endPoint x: 196, endPoint y: 296, distance: 31.5
click at [196, 296] on div "Price   * EGP 0 Price *" at bounding box center [299, 275] width 234 height 52
paste input "27"
type input "270"
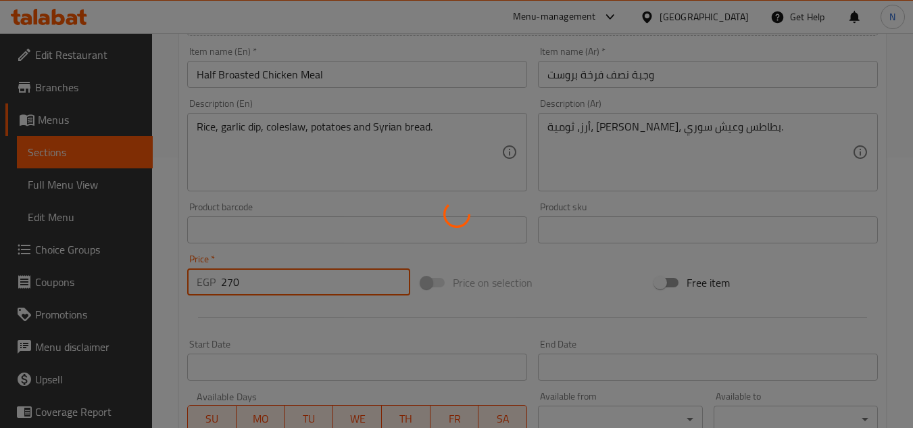
type input "0"
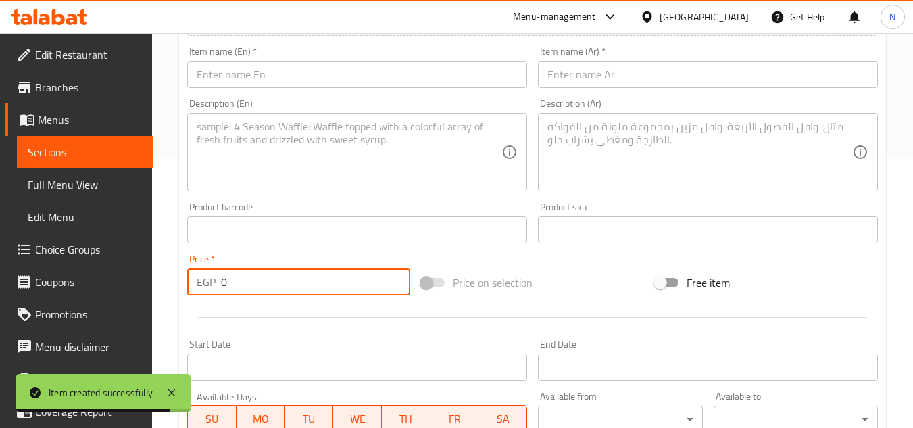
click at [626, 70] on input "text" at bounding box center [708, 74] width 340 height 27
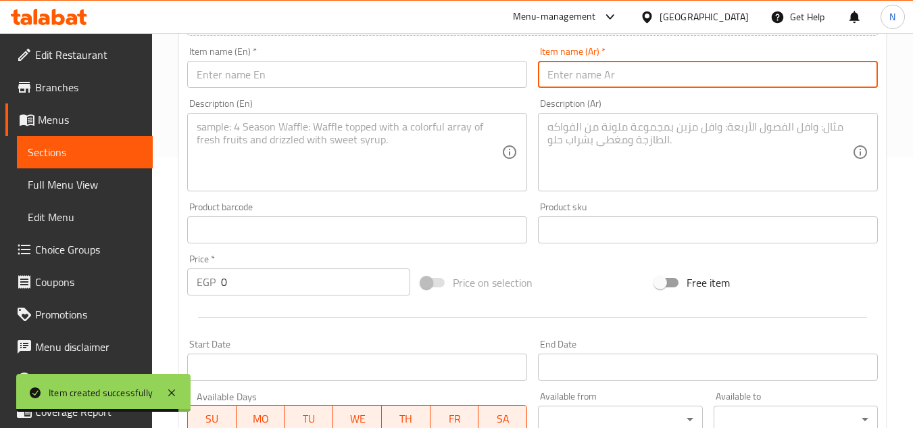
paste input "وجبة ربع فرخة بروست"
click at [608, 76] on input "وجبة ربع فرخة بروست" at bounding box center [708, 74] width 340 height 27
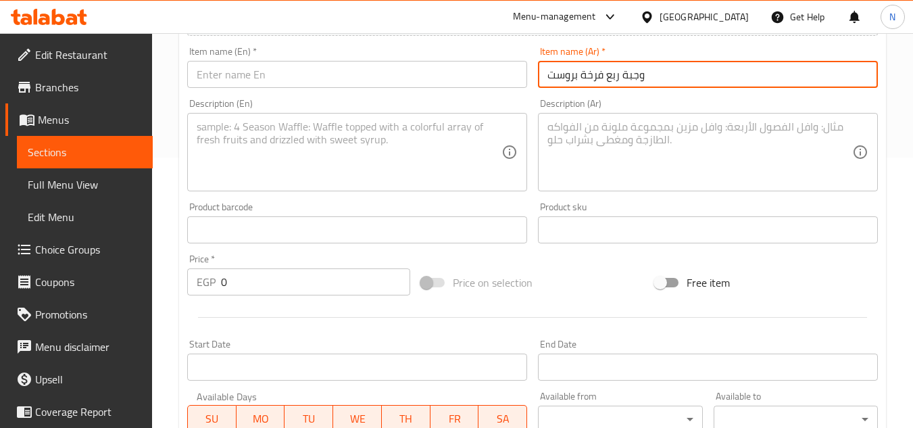
click at [615, 79] on input "وجبة ربع فرخة بروست" at bounding box center [708, 74] width 340 height 27
click at [611, 82] on input "وجبة فرخة بروست" at bounding box center [708, 74] width 340 height 27
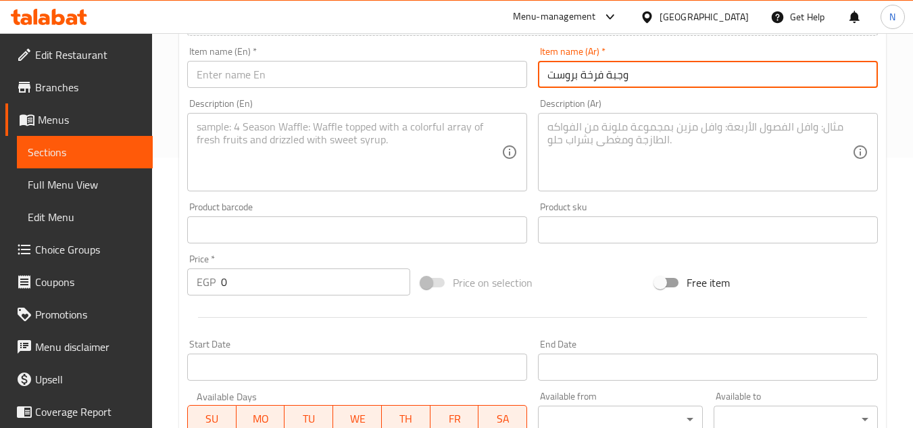
type input "وجبة فرخة بروست"
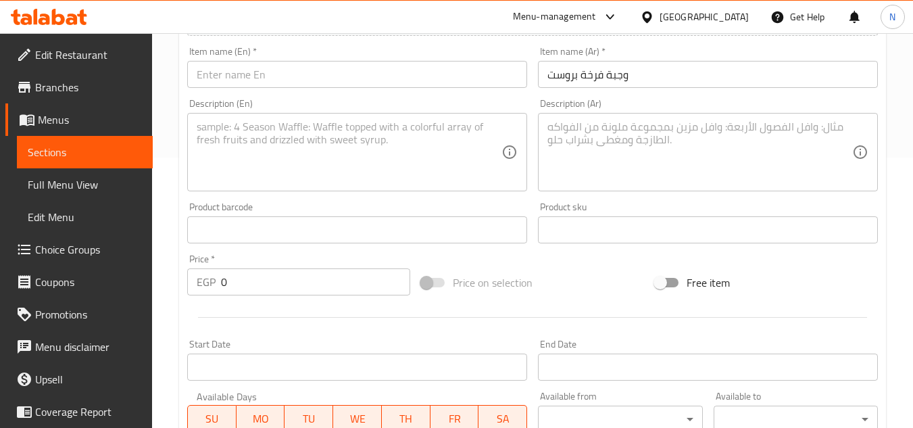
click at [479, 92] on div "Item name (En)   * Item name (En) *" at bounding box center [357, 67] width 351 height 52
click at [485, 72] on input "text" at bounding box center [357, 74] width 340 height 27
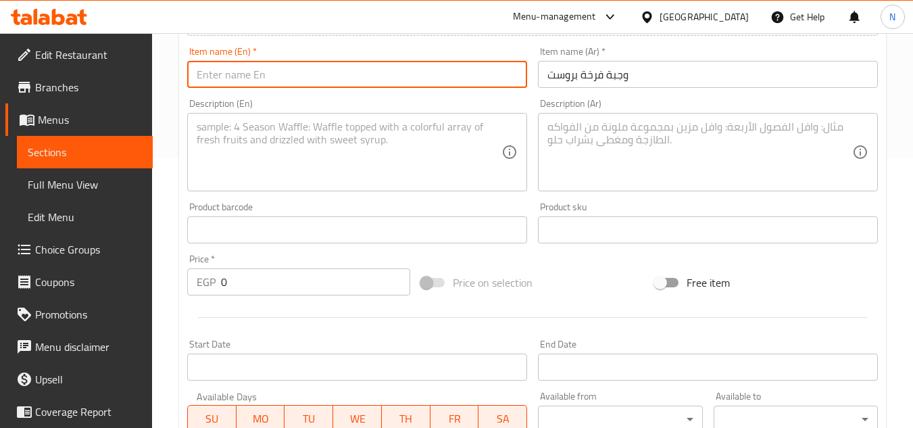
paste input "Broasted Chicken Meal"
type input "Broasted Chicken Meal"
click at [662, 168] on textarea at bounding box center [699, 152] width 305 height 64
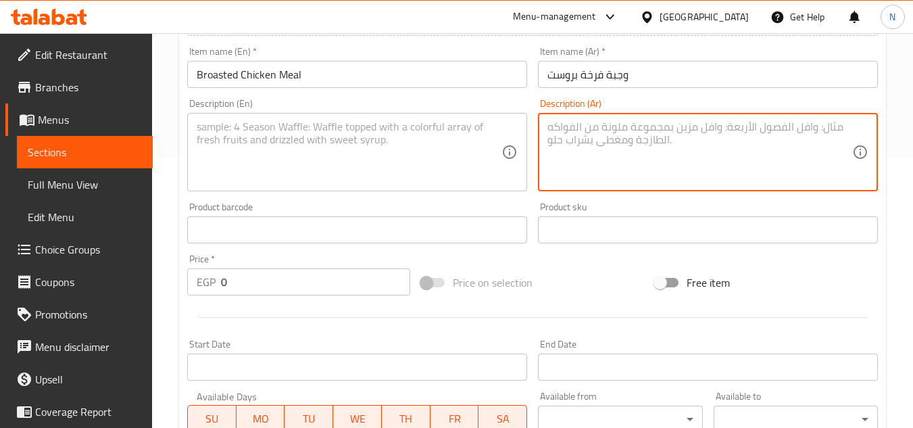
paste textarea "أرز، ثومية، [PERSON_NAME]، بطاطس وعيش سوري."
type textarea "أرز، ثومية، [PERSON_NAME]، بطاطس وعيش سوري."
click at [451, 172] on textarea at bounding box center [349, 152] width 305 height 64
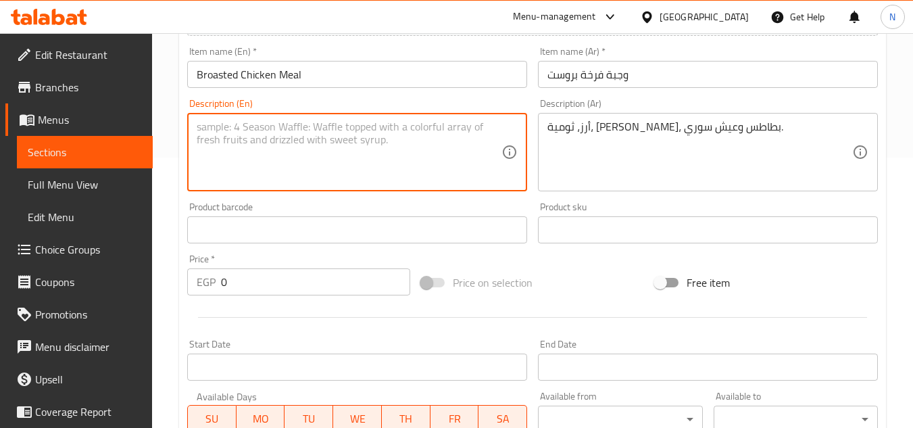
paste textarea "Rice, garlic dip, coleslaw, potatoes and Syrian bread."
type textarea "Rice, garlic dip, coleslaw, potatoes and Syrian bread."
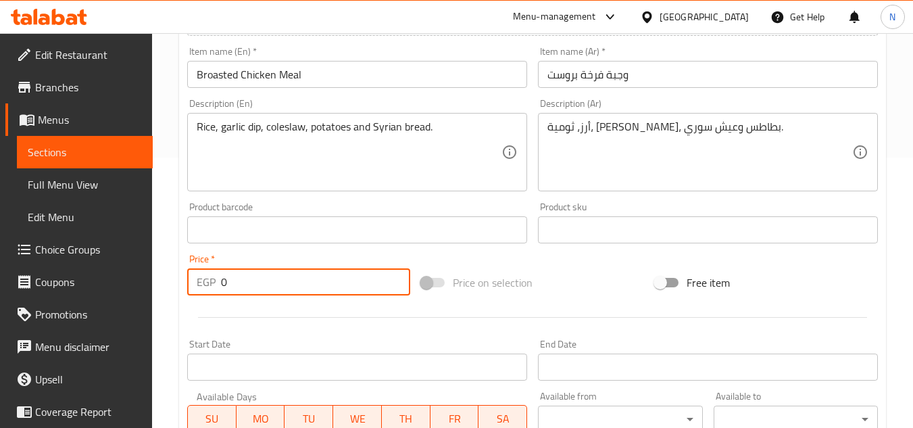
drag, startPoint x: 236, startPoint y: 281, endPoint x: 223, endPoint y: 285, distance: 13.5
click at [223, 285] on input "0" at bounding box center [315, 281] width 189 height 27
type input "520"
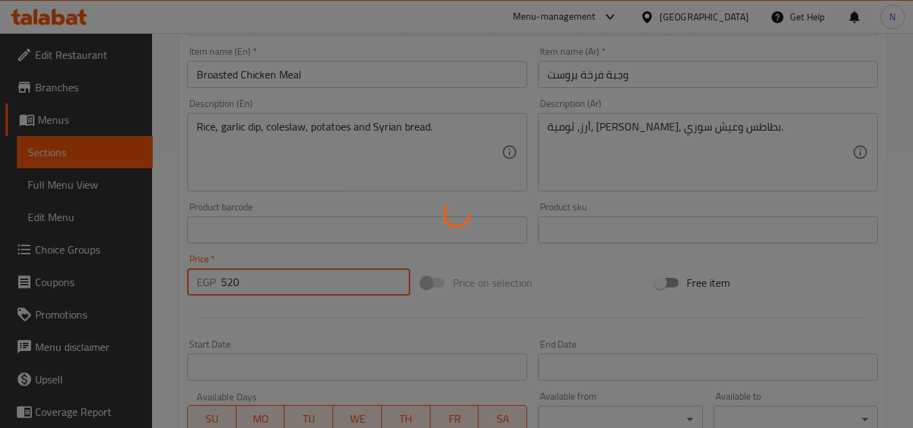
type input "0"
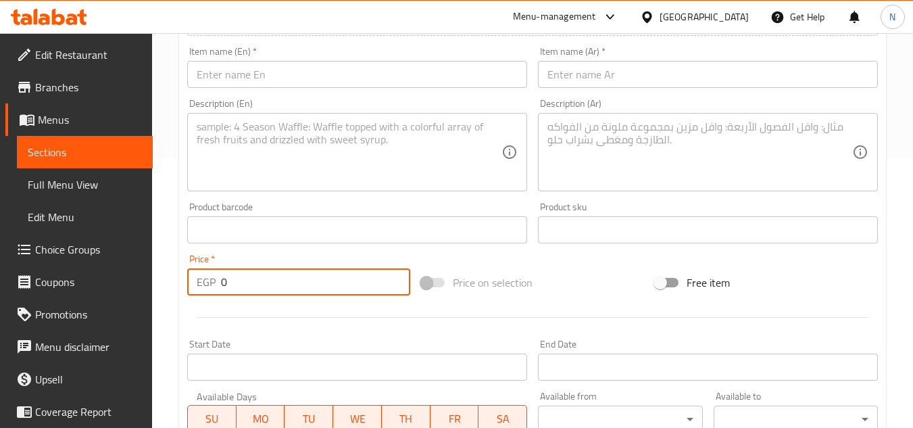
click at [609, 75] on input "text" at bounding box center [708, 74] width 340 height 27
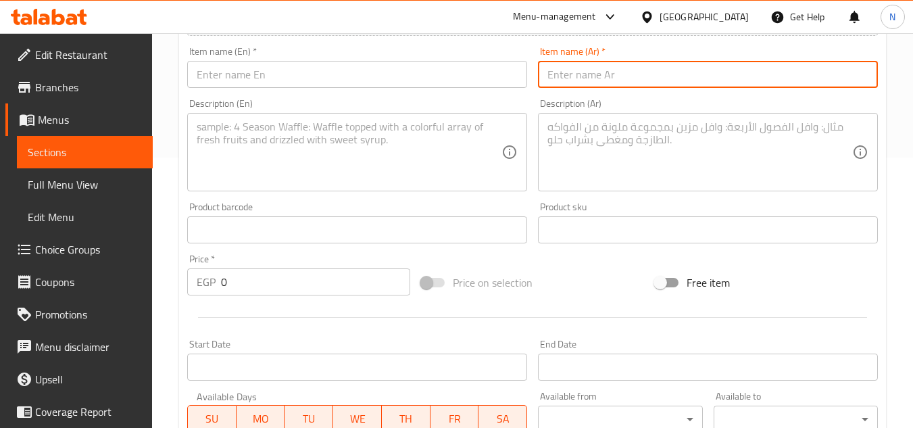
paste input "وجبة أستربس"
type input "وجبة أستربس"
click at [360, 86] on input "text" at bounding box center [357, 74] width 340 height 27
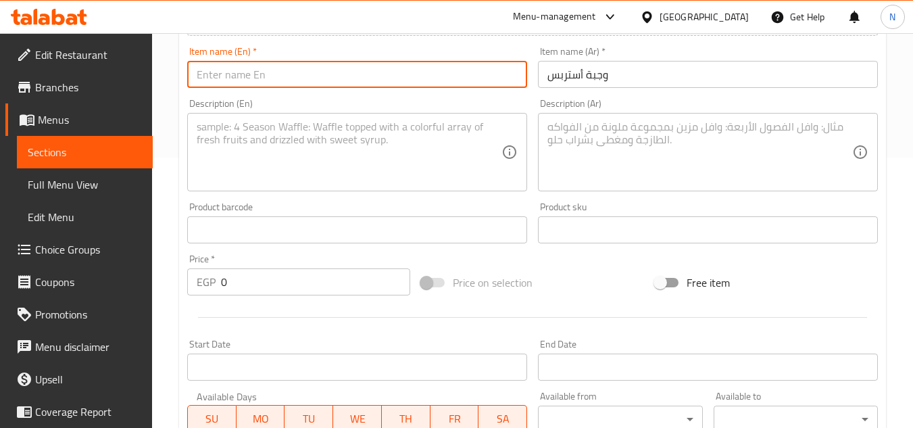
paste input "Strips Meal"
type input "Strips Meal"
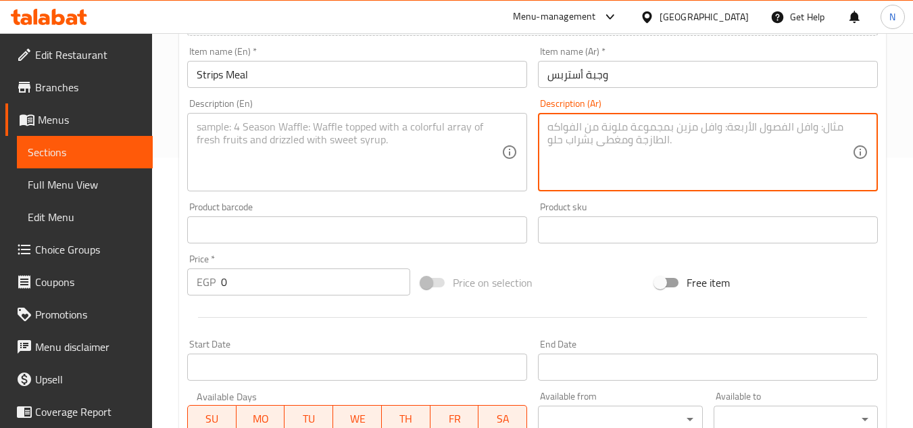
click at [659, 151] on textarea at bounding box center [699, 152] width 305 height 64
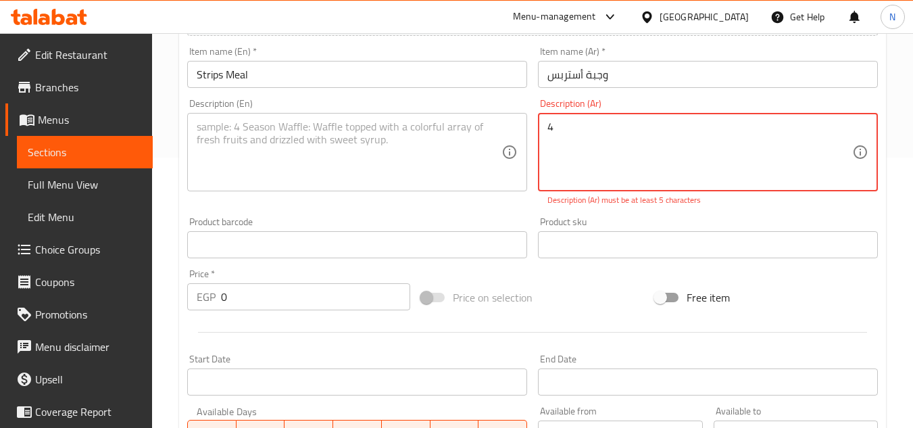
paste textarea "قطع استريس + ثومية + كلوسلو + بطاطس )"
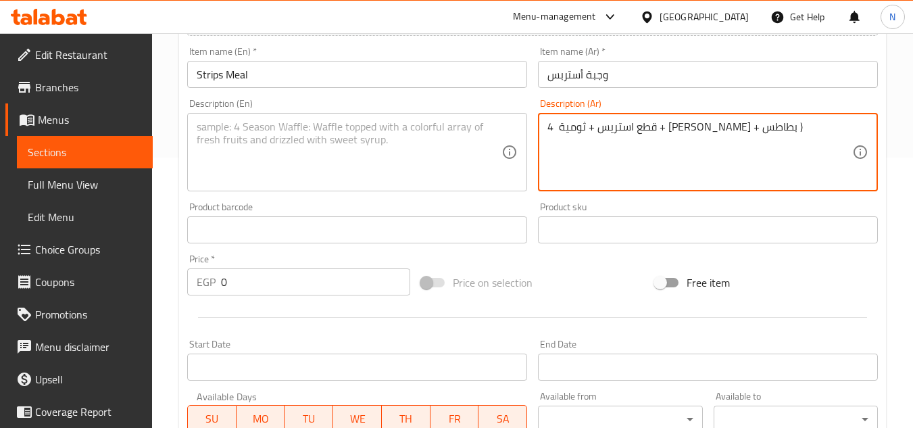
click at [555, 130] on textarea "4 قطع استريس + ثومية + كلوسلو + بطاطس )" at bounding box center [699, 152] width 305 height 64
drag, startPoint x: 745, startPoint y: 128, endPoint x: 793, endPoint y: 124, distance: 48.2
click at [793, 124] on textarea "4 قطع استريس + ثومية + كلوسلو + بطاطس )" at bounding box center [699, 152] width 305 height 64
drag, startPoint x: 678, startPoint y: 134, endPoint x: 688, endPoint y: 128, distance: 12.2
click at [688, 128] on textarea "4 قطع استريس + ثومية + كلوسلو + بطاطس." at bounding box center [699, 152] width 305 height 64
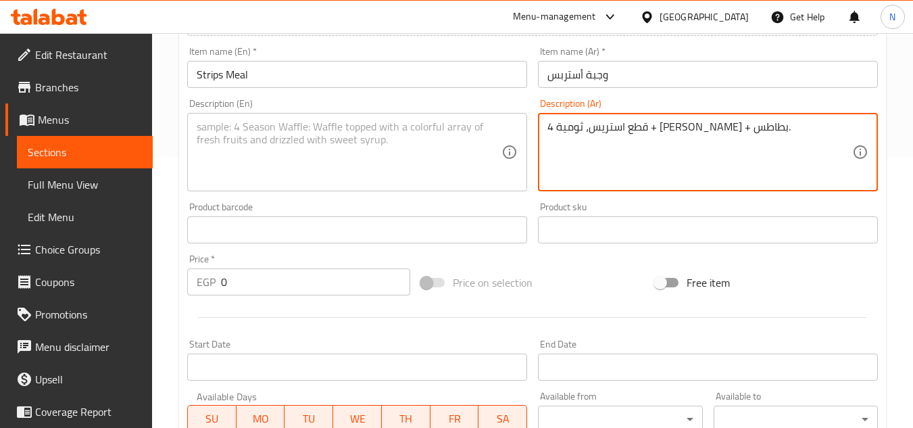
drag, startPoint x: 641, startPoint y: 132, endPoint x: 651, endPoint y: 132, distance: 10.1
click at [651, 132] on textarea "4 قطع استريس، ثومية + كلوسلو + بطاطس." at bounding box center [699, 152] width 305 height 64
drag, startPoint x: 597, startPoint y: 130, endPoint x: 591, endPoint y: 136, distance: 8.1
click at [591, 136] on textarea "4 قطع استريس، ثومية، كلوسلو + بطاطس." at bounding box center [699, 152] width 305 height 64
click at [756, 123] on textarea "4 قطع استريس، ثومية، كلوسلو وبطاطس." at bounding box center [699, 152] width 305 height 64
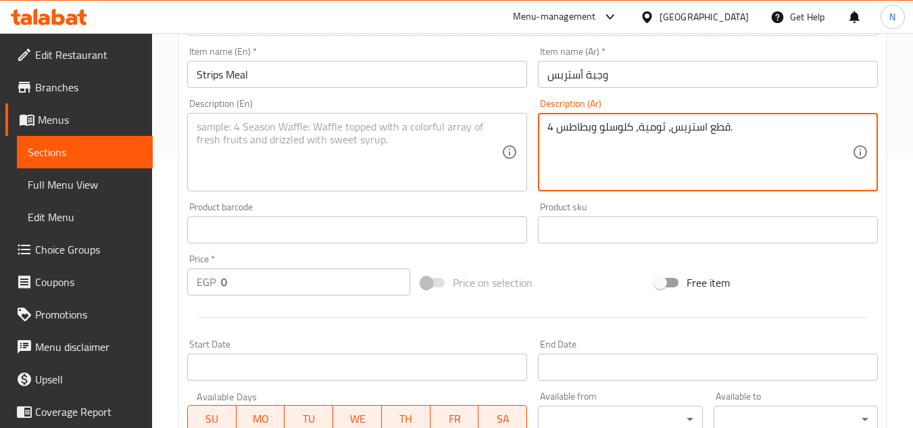
click at [756, 123] on textarea "4 قطع استريس، ثومية، كلوسلو وبطاطس." at bounding box center [699, 152] width 305 height 64
type textarea "4 قطع استريس، ثومية، كلوسلو وبطاطس."
click at [441, 138] on textarea at bounding box center [349, 152] width 305 height 64
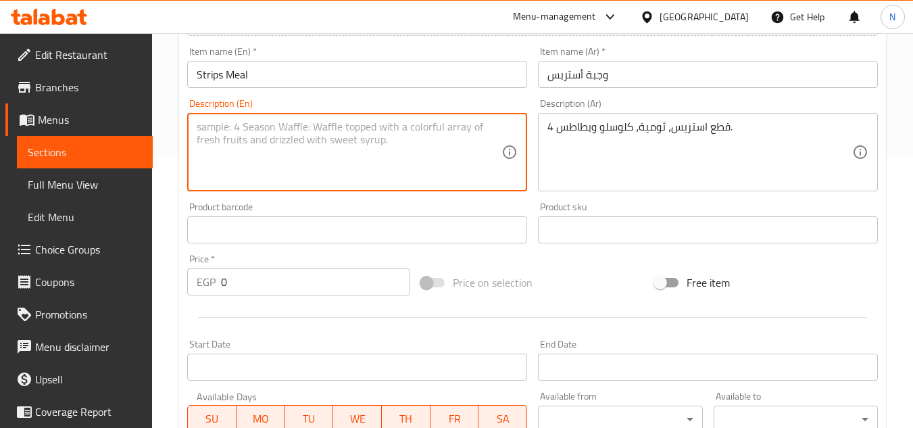
paste textarea "4 pieces of stress relief, garlic sauce, coleslaw and potatoes."
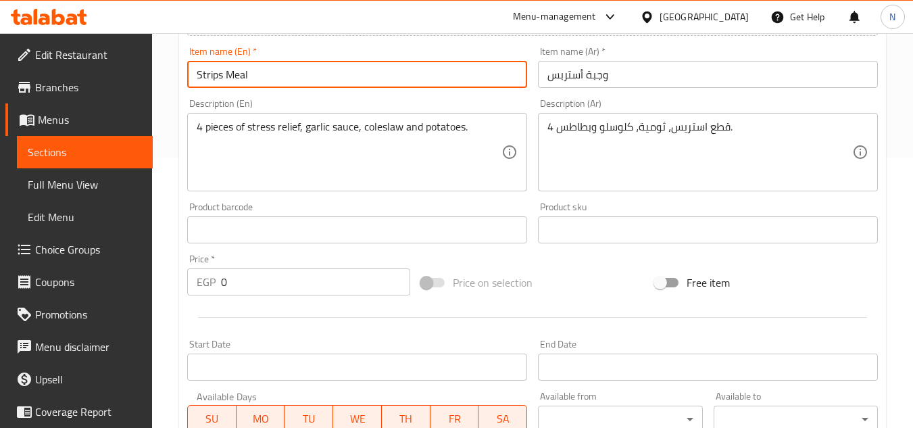
click at [202, 74] on input "Strips Meal" at bounding box center [357, 74] width 340 height 27
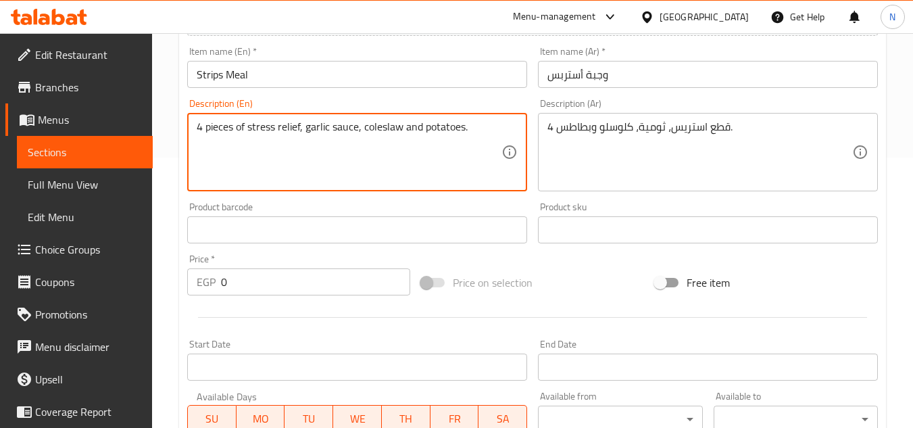
click at [264, 129] on textarea "4 pieces of stress relief, garlic sauce, coleslaw and potatoes." at bounding box center [349, 152] width 305 height 64
drag, startPoint x: 301, startPoint y: 129, endPoint x: 249, endPoint y: 136, distance: 52.5
click at [249, 136] on textarea "4 pieces of stress relief, garlic sauce, coleslaw and potatoes." at bounding box center [349, 152] width 305 height 64
paste textarea "Strips"
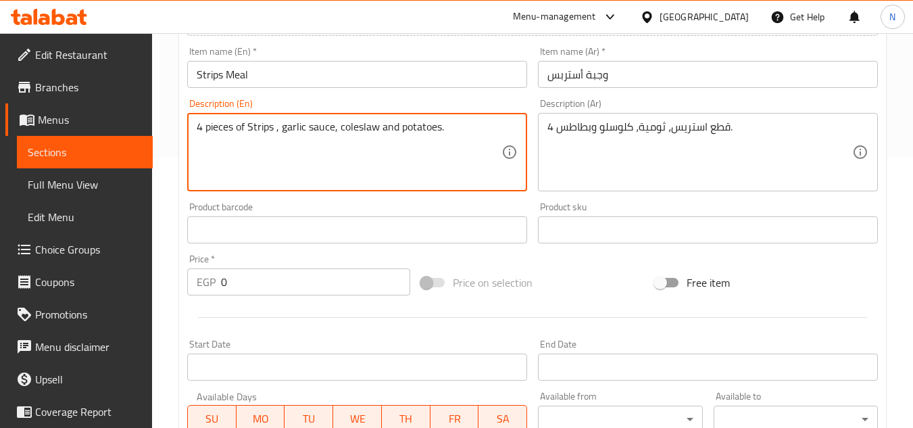
click at [279, 132] on textarea "4 pieces of Strips , garlic sauce, coleslaw and potatoes." at bounding box center [349, 152] width 305 height 64
click at [277, 132] on textarea "4 pieces of Strips , garlic sauce, coleslaw and potatoes." at bounding box center [349, 152] width 305 height 64
click at [319, 127] on textarea "4 pieces of Strips, garlic sauce, coleslaw and potatoes." at bounding box center [349, 152] width 305 height 64
click at [384, 130] on textarea "4 pieces of Strips, garlic dip, coleslaw and potatoes." at bounding box center [349, 152] width 305 height 64
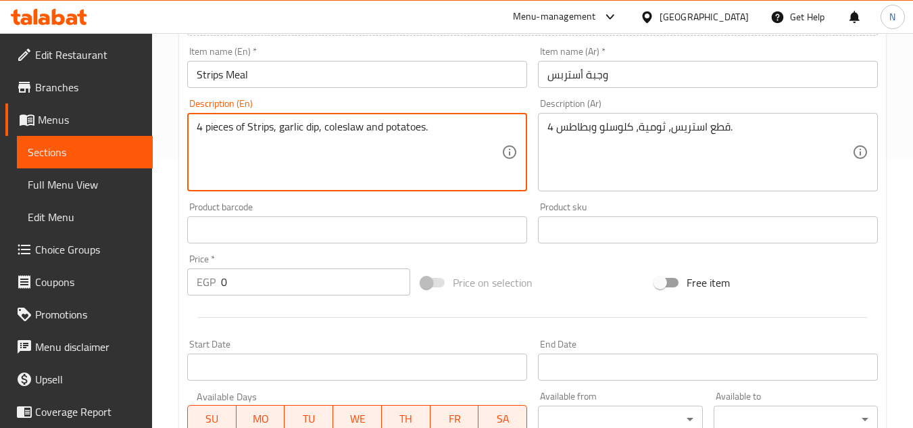
drag, startPoint x: 205, startPoint y: 128, endPoint x: 480, endPoint y: 127, distance: 274.3
click at [480, 127] on textarea "4 pieces of Strips, garlic dip, coleslaw and potatoes." at bounding box center [349, 152] width 305 height 64
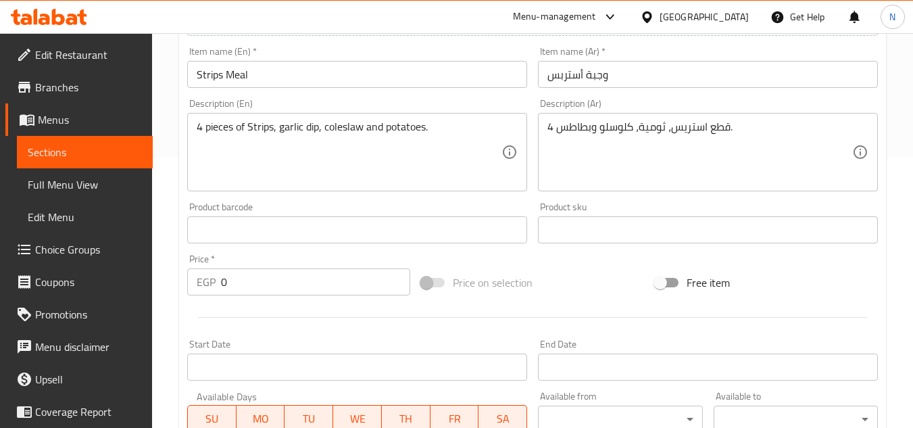
click at [294, 132] on textarea "4 pieces of Strips, garlic dip, coleslaw and potatoes." at bounding box center [349, 152] width 305 height 64
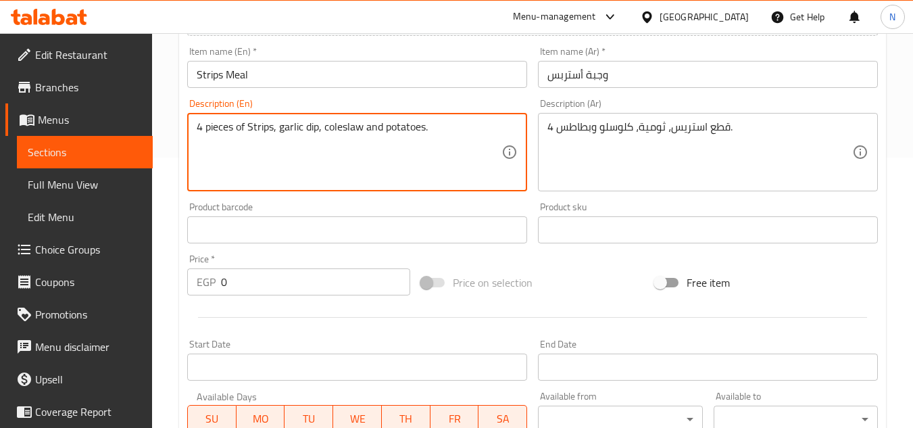
drag, startPoint x: 206, startPoint y: 132, endPoint x: 576, endPoint y: 158, distance: 371.2
click at [576, 158] on div "Add item image Image Size: 1200 x 800 px / Image formats: jpg, png / 5MB Max. I…" at bounding box center [532, 198] width 701 height 582
paste textarea "Pieces of s"
type textarea "4 Pieces of strips, garlic dip, coleslaw and potatoes."
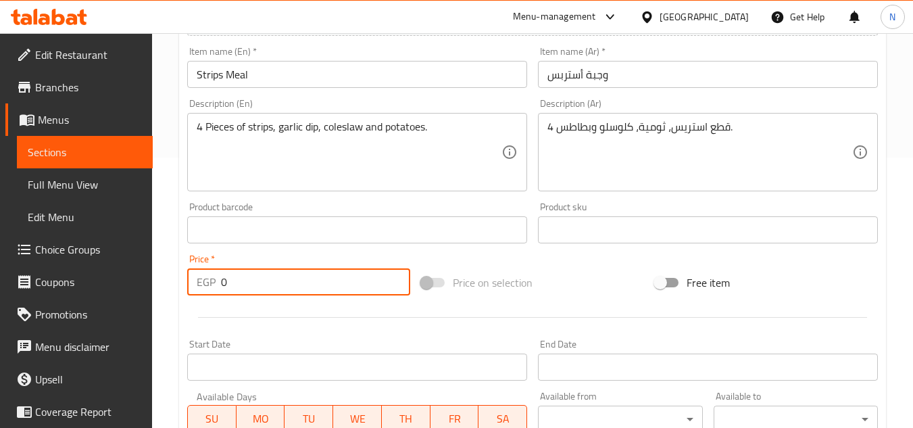
drag, startPoint x: 237, startPoint y: 284, endPoint x: 203, endPoint y: 294, distance: 35.3
click at [203, 294] on div "EGP 0 Price *" at bounding box center [298, 281] width 223 height 27
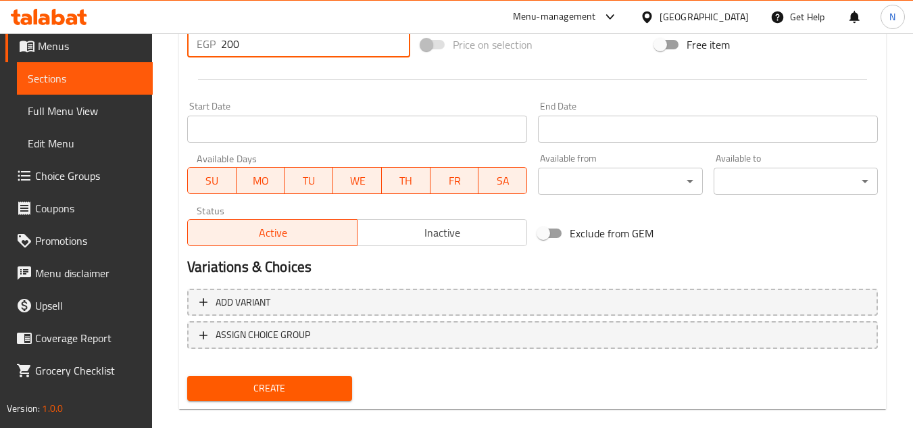
scroll to position [527, 0]
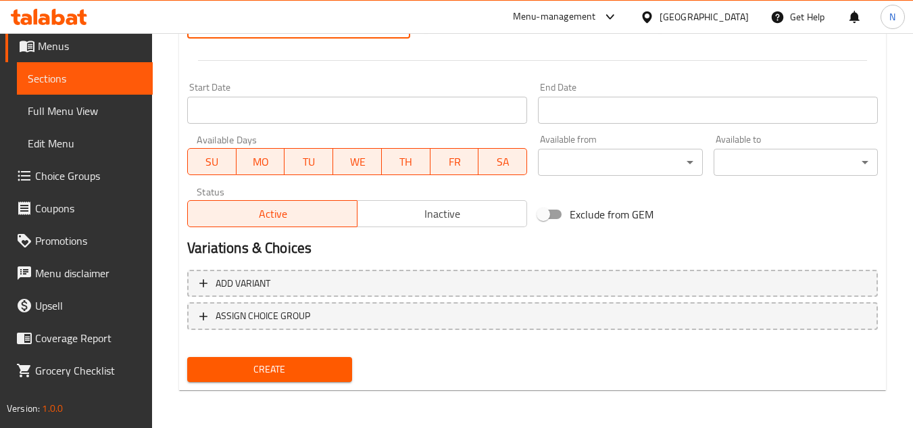
type input "200"
click at [288, 370] on span "Create" at bounding box center [269, 369] width 143 height 17
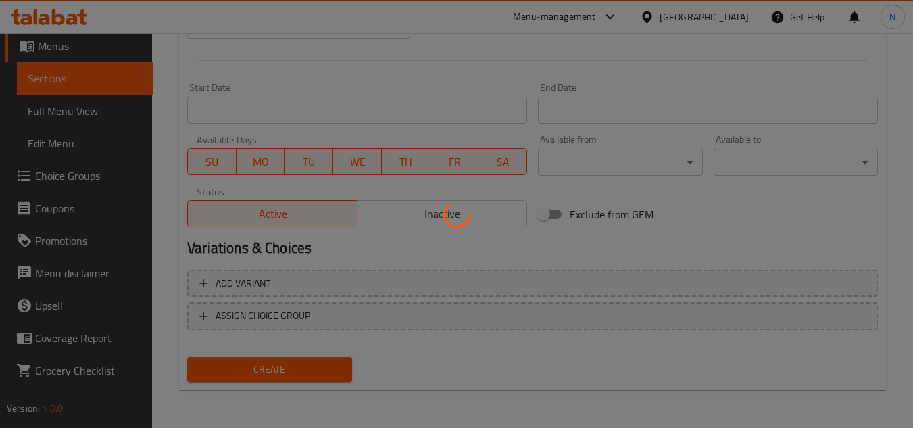
type input "0"
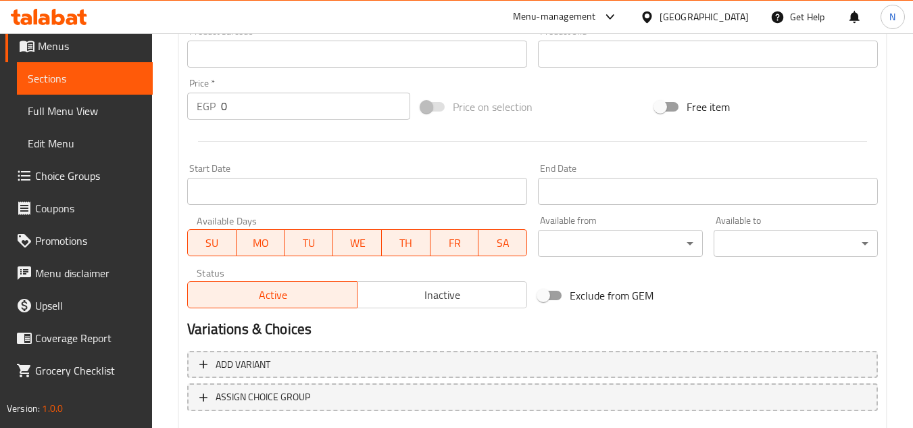
scroll to position [189, 0]
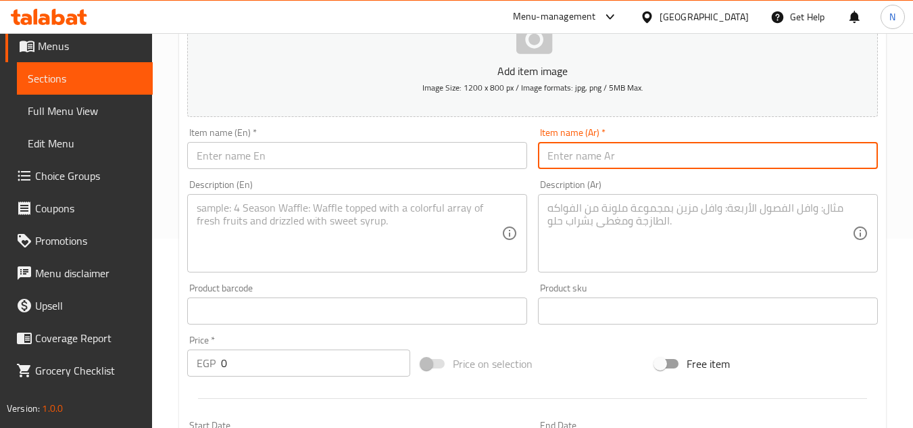
click at [626, 161] on input "text" at bounding box center [708, 155] width 340 height 27
click at [612, 164] on input "وجبة [PERSON_NAME]" at bounding box center [708, 155] width 340 height 27
type input "وجبة [PERSON_NAME]"
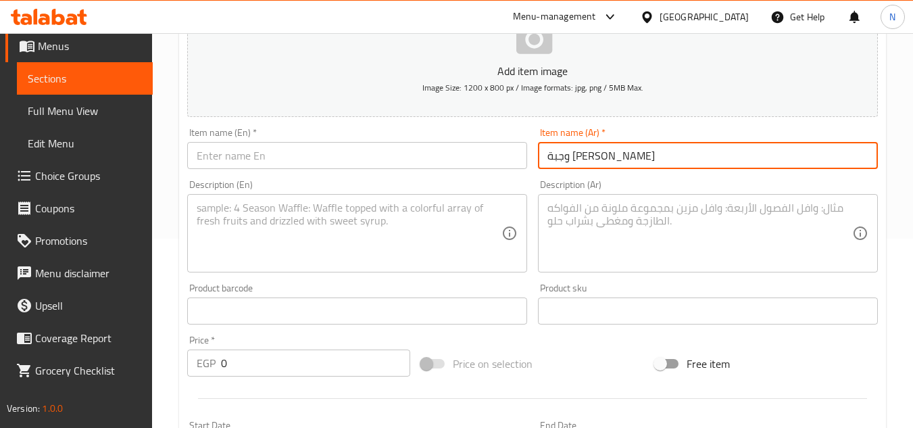
click at [387, 163] on input "text" at bounding box center [357, 155] width 340 height 27
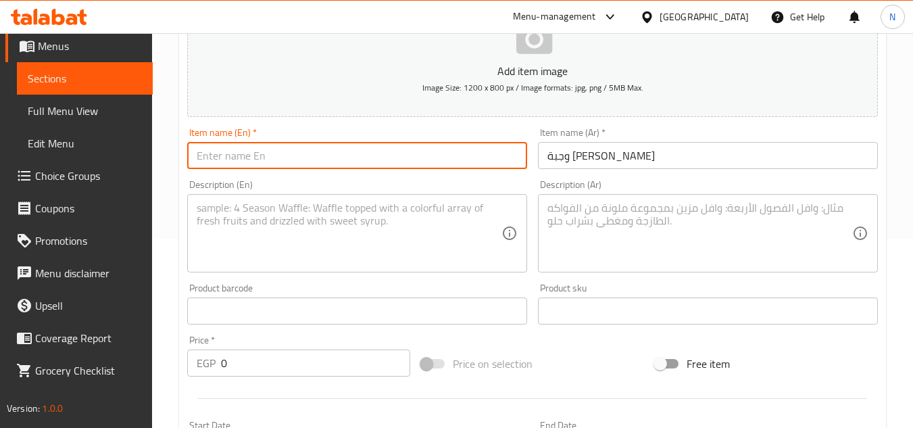
paste input "Maria Chicken Meal"
type input "Maria Chicken Meal"
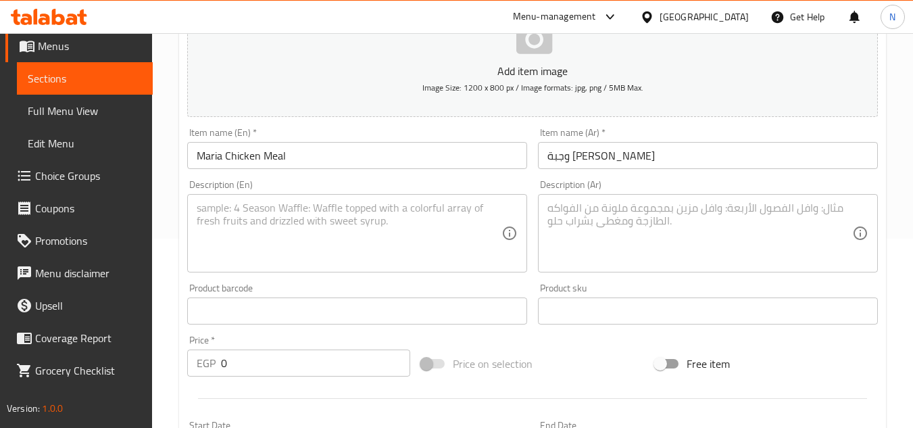
scroll to position [74, 0]
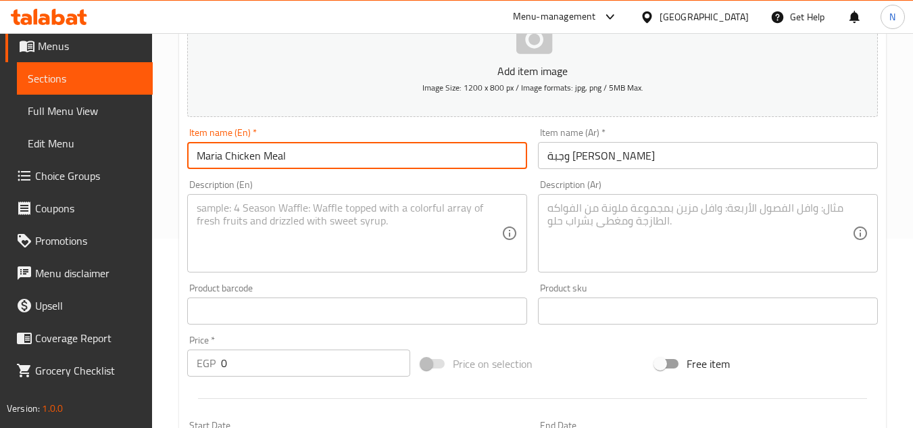
click at [623, 217] on textarea at bounding box center [699, 233] width 305 height 64
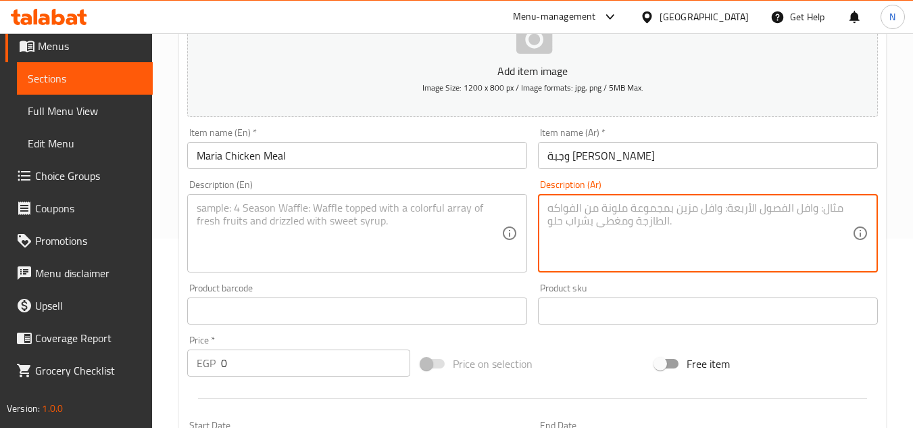
paste textarea "كيزر لارج + موتزريلا + بطاطس + عيش توست"
drag, startPoint x: 696, startPoint y: 209, endPoint x: 704, endPoint y: 212, distance: 8.5
click at [704, 212] on textarea "كيزر لارج + موتزريلا + بطاطس + عيش توست" at bounding box center [699, 233] width 305 height 64
drag, startPoint x: 649, startPoint y: 211, endPoint x: 657, endPoint y: 210, distance: 8.8
click at [657, 210] on textarea "كيزر لارج، موتزريلا + بطاطس + عيش توست" at bounding box center [699, 233] width 305 height 64
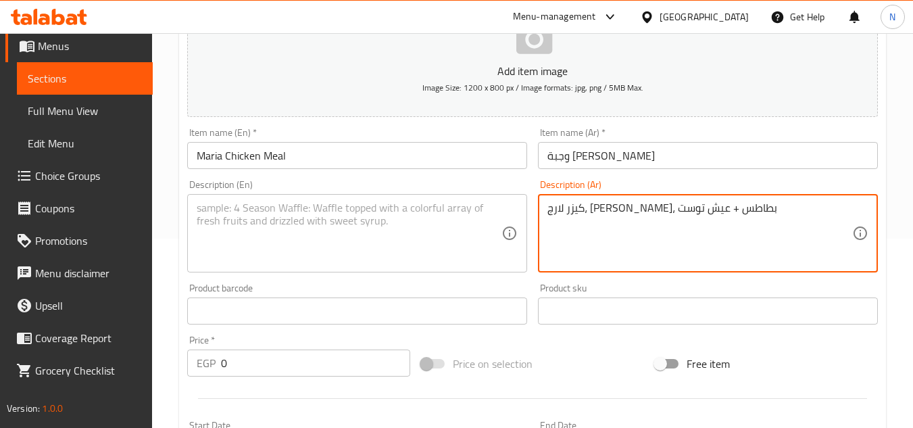
drag, startPoint x: 607, startPoint y: 209, endPoint x: 599, endPoint y: 211, distance: 8.4
click at [599, 211] on textarea "كيزر لارج، موتزريلا، بطاطس + عيش توست" at bounding box center [699, 233] width 305 height 64
click at [753, 218] on textarea "كيزر لارج، موتزريلا، بطاطس وعيش توست" at bounding box center [699, 233] width 305 height 64
click at [663, 218] on textarea "كيزر لارج، [PERSON_NAME]، بطاطس وعيش توست." at bounding box center [699, 233] width 305 height 64
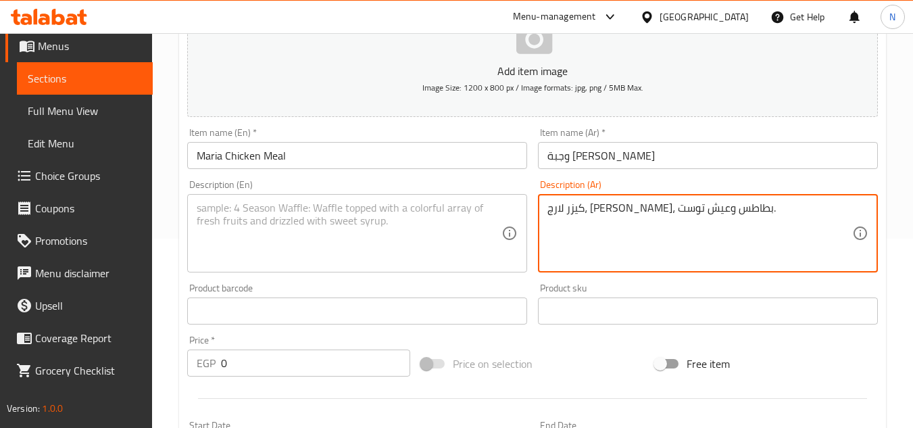
click at [663, 218] on textarea "كيزر لارج، [PERSON_NAME]، بطاطس وعيش توست." at bounding box center [699, 233] width 305 height 64
type textarea "كيزر لارج، [PERSON_NAME]، بطاطس وعيش توست."
click at [483, 235] on textarea at bounding box center [349, 233] width 305 height 64
paste textarea "Large Kaiser roll, mozzarella, potatoes and toast."
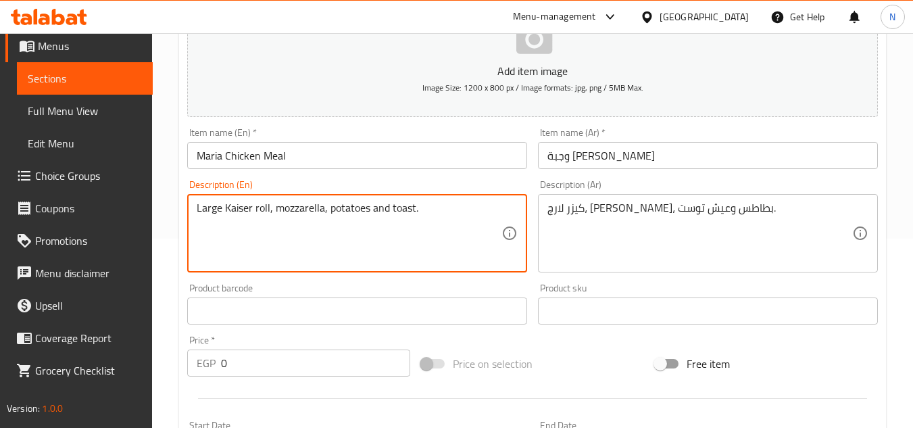
click at [257, 204] on textarea "Large Kaiser roll, mozzarella, potatoes and toast." at bounding box center [349, 233] width 305 height 64
click at [300, 210] on textarea "Large Kaiser, mozzarella, potatoes and toast." at bounding box center [349, 233] width 305 height 64
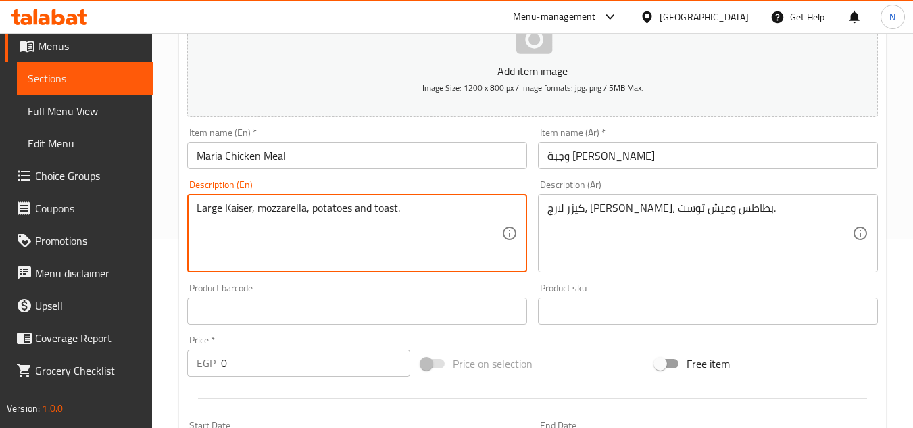
click at [300, 210] on textarea "Large Kaiser, mozzarella, potatoes and toast." at bounding box center [349, 233] width 305 height 64
click at [401, 214] on textarea "Large Kaiser, mozzarella, potatoes and toast." at bounding box center [349, 233] width 305 height 64
click at [398, 214] on textarea "Large Kaiser, mozzarella, potatoes and toast." at bounding box center [349, 233] width 305 height 64
click at [398, 214] on textarea "Large Kaiser, mozzarella, potatoes and toast bread." at bounding box center [349, 233] width 305 height 64
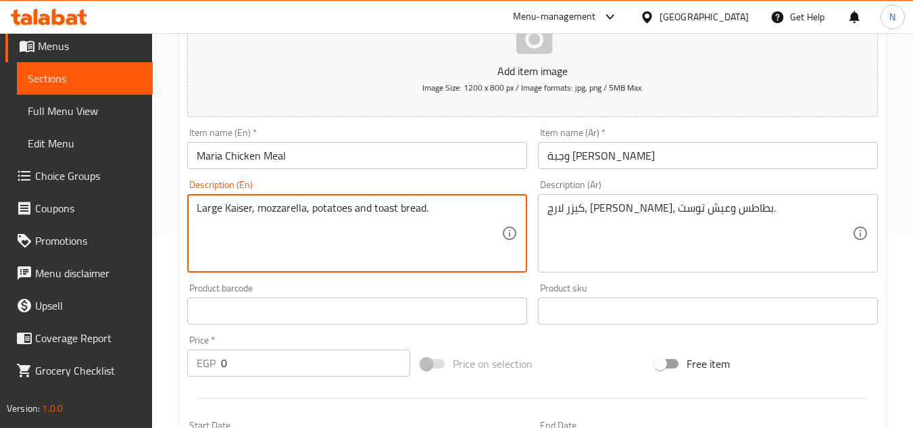
click at [398, 214] on textarea "Large Kaiser, mozzarella, potatoes and toast bread." at bounding box center [349, 233] width 305 height 64
click at [291, 205] on textarea "Large Kaiser, mozzarella, potatoes and toast bread." at bounding box center [349, 233] width 305 height 64
paste textarea "k"
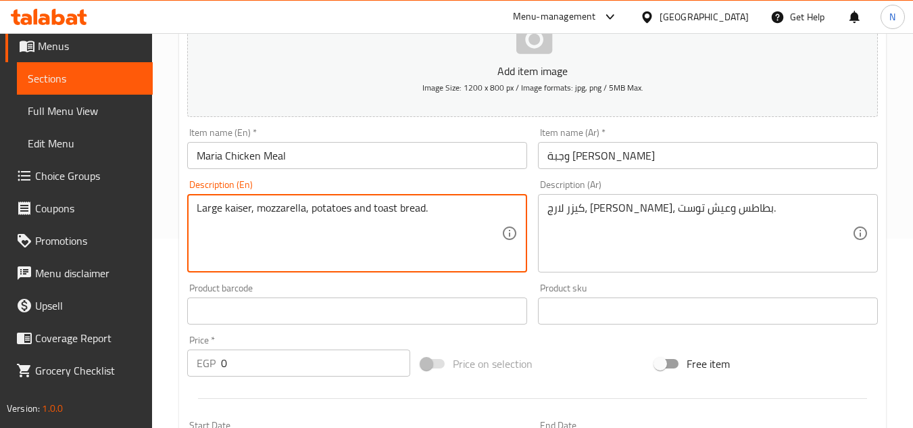
type textarea "Large kaiser, mozzarella, potatoes and toast bread."
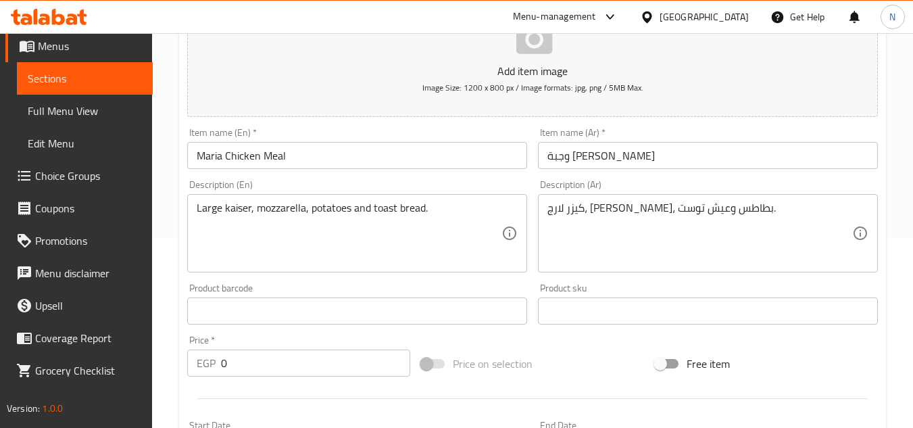
drag, startPoint x: 901, startPoint y: 234, endPoint x: 894, endPoint y: 241, distance: 9.6
click at [901, 234] on div "Home / Restaurants management / Menus / Sections / item / create Broast Section…" at bounding box center [532, 305] width 761 height 922
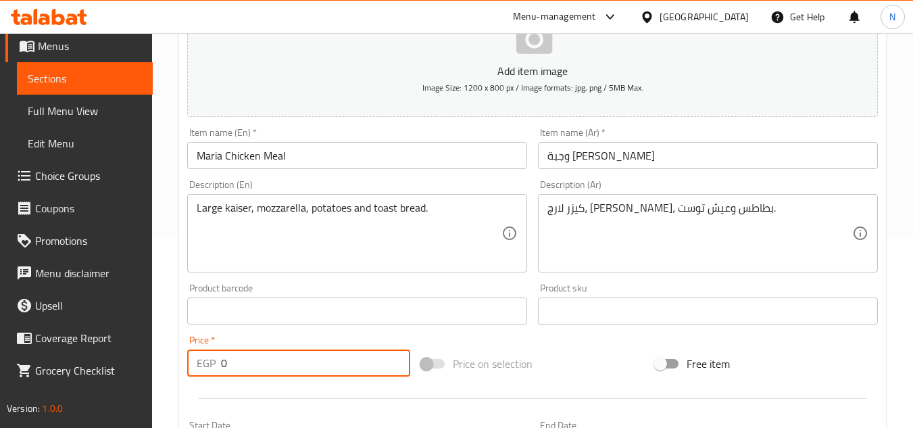
drag, startPoint x: 231, startPoint y: 366, endPoint x: 195, endPoint y: 376, distance: 37.2
click at [195, 376] on div "EGP 0 Price *" at bounding box center [298, 362] width 223 height 27
paste input "17"
type input "170"
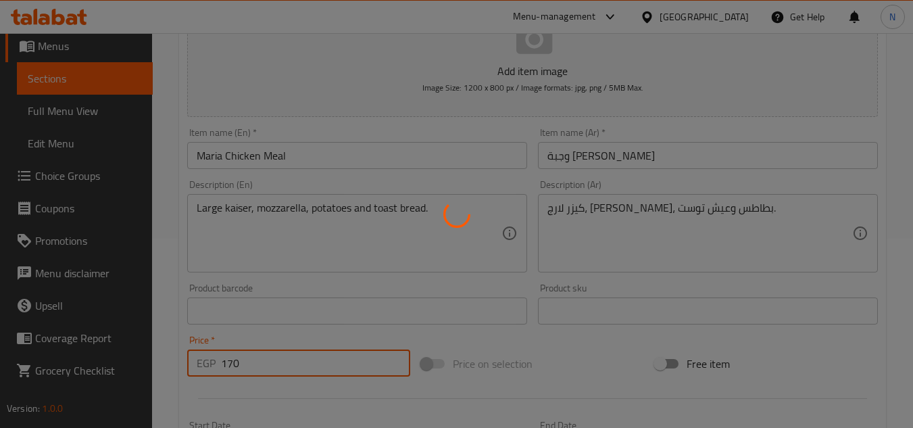
type input "0"
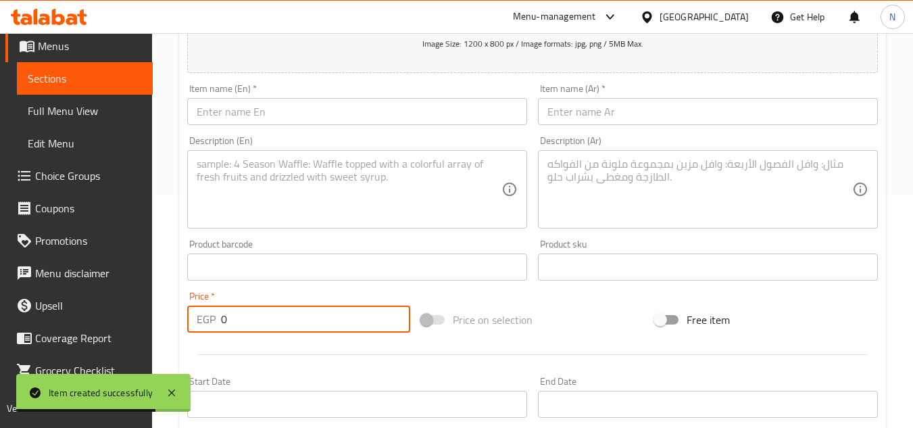
scroll to position [257, 0]
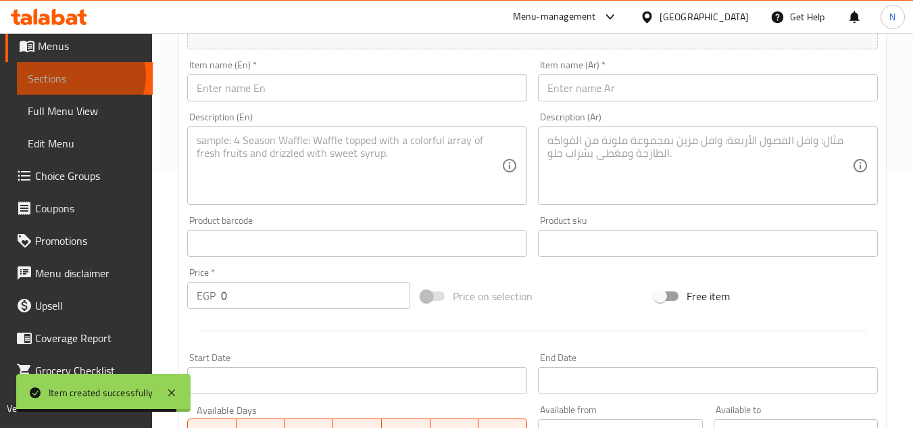
click at [79, 76] on span "Sections" at bounding box center [85, 78] width 114 height 16
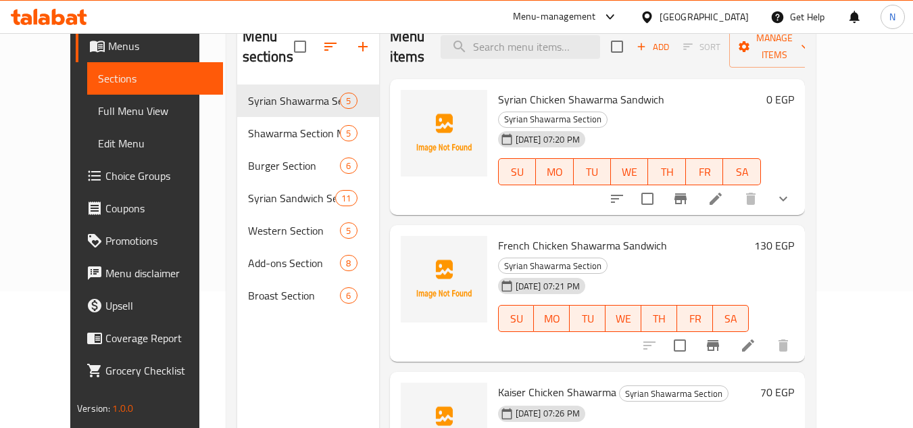
scroll to position [54, 0]
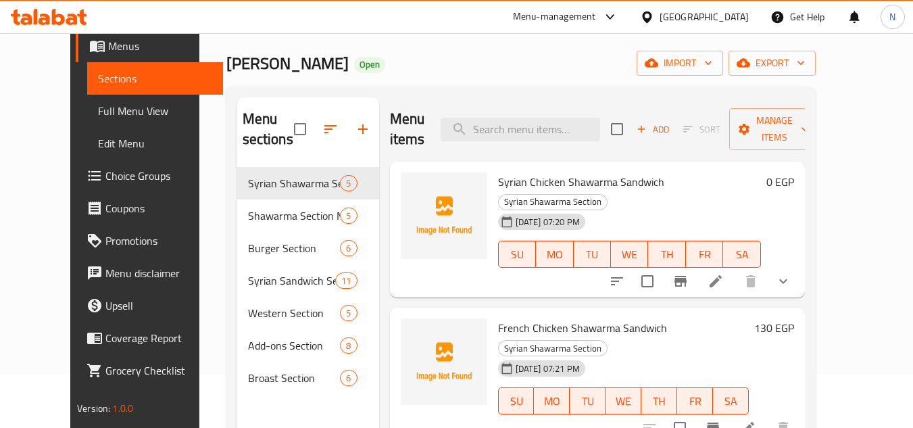
click at [355, 127] on icon "button" at bounding box center [363, 129] width 16 height 16
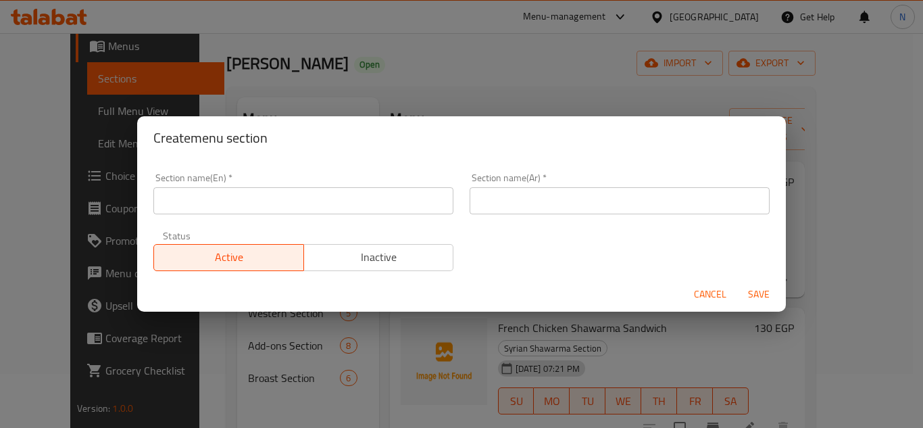
click at [550, 193] on input "text" at bounding box center [620, 200] width 300 height 27
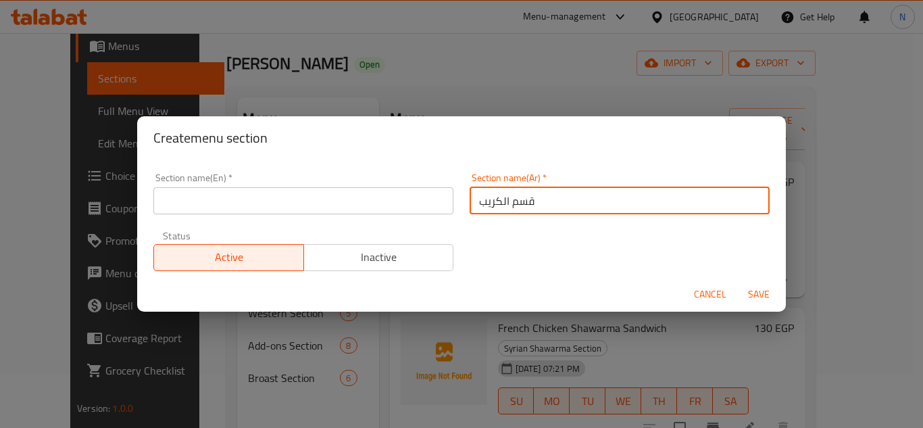
click at [517, 203] on input "قسم الكريب" at bounding box center [620, 200] width 300 height 27
type input "قسم الكريب"
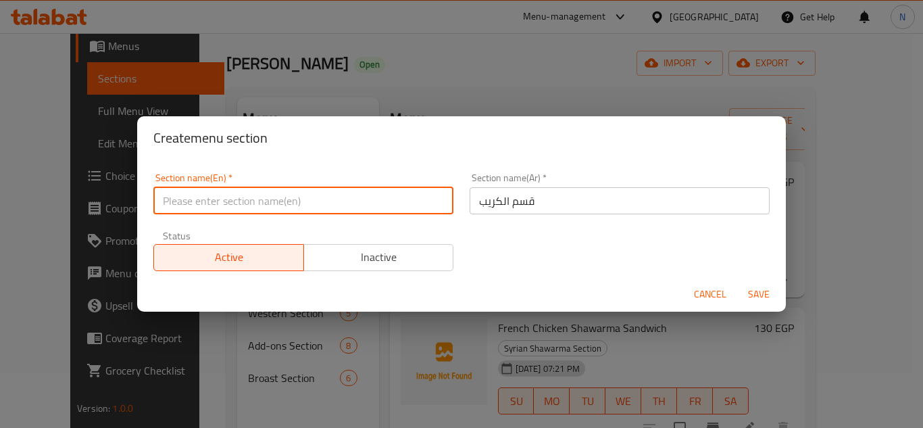
click at [269, 199] on input "text" at bounding box center [303, 200] width 300 height 27
paste input "Crepe Section"
type input "Crepe Section"
click at [737, 282] on button "Save" at bounding box center [758, 294] width 43 height 25
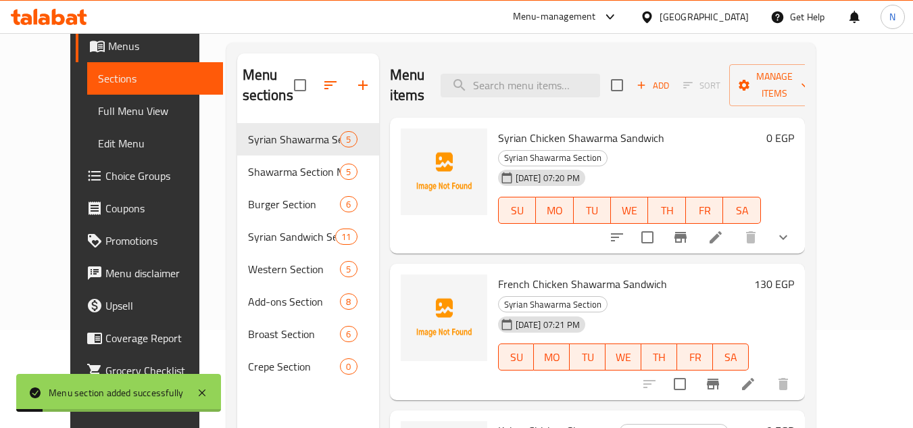
scroll to position [122, 0]
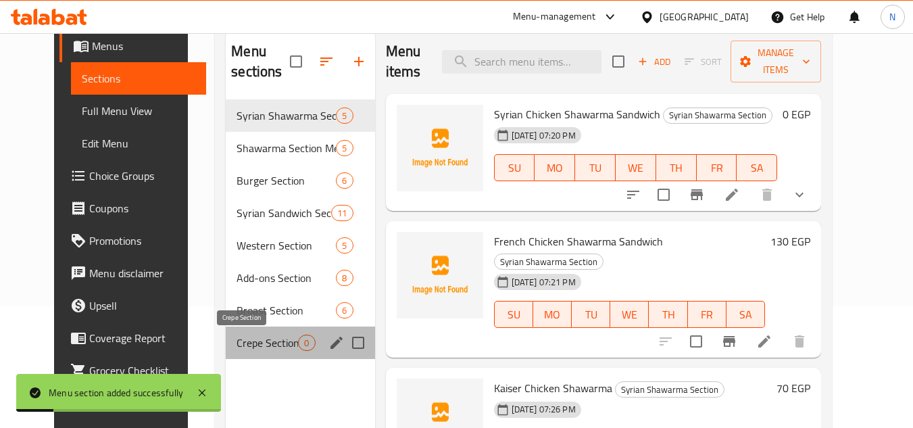
click at [243, 346] on span "Crepe Section" at bounding box center [266, 342] width 61 height 16
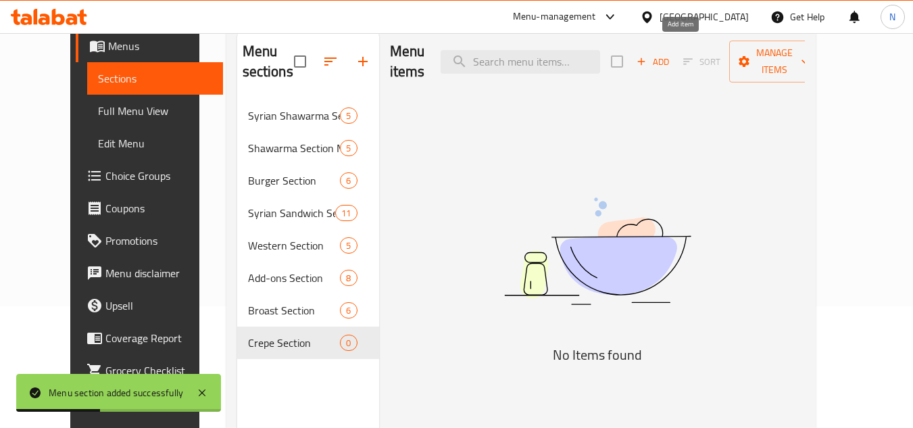
click at [671, 54] on span "Add" at bounding box center [652, 62] width 36 height 16
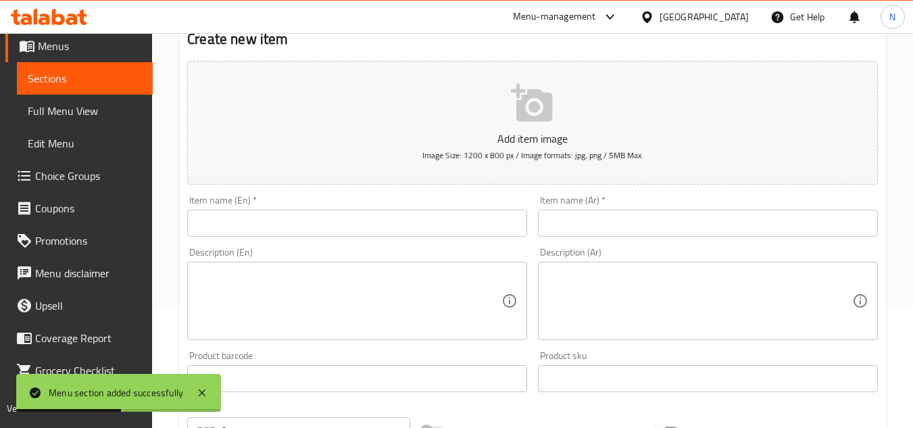
click at [622, 225] on input "text" at bounding box center [708, 222] width 340 height 27
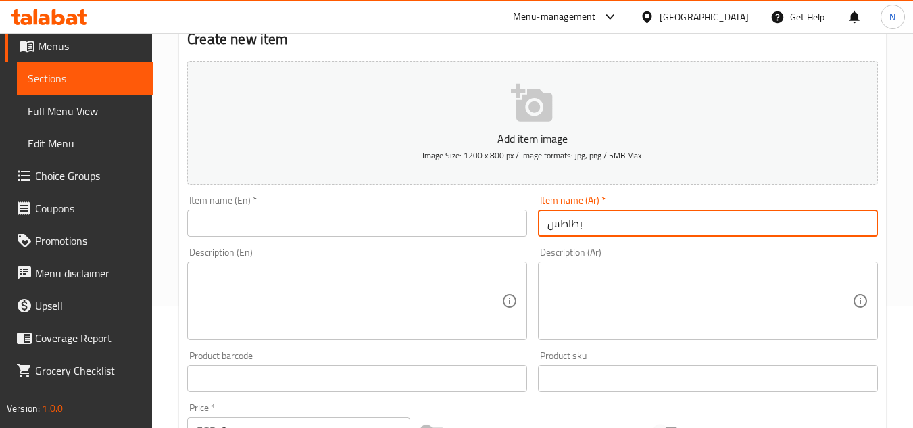
click at [568, 225] on input "بطاطس" at bounding box center [708, 222] width 340 height 27
type input "بطاطس"
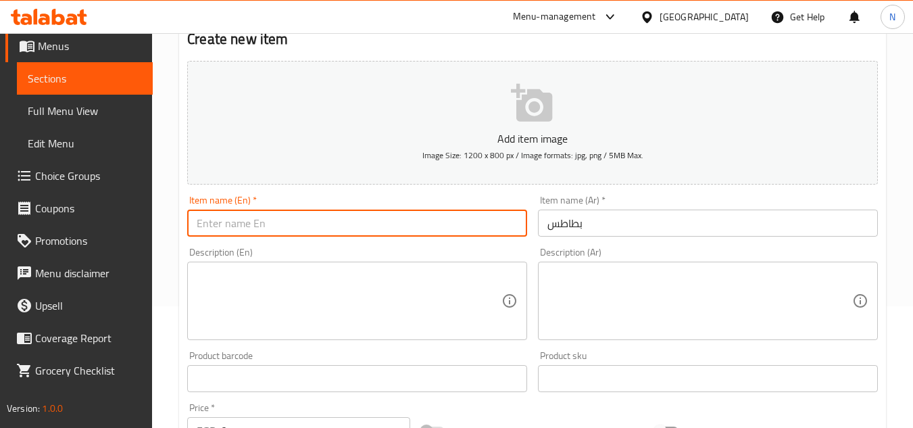
click at [314, 228] on input "text" at bounding box center [357, 222] width 340 height 27
paste input "Potatoes"
type input "Potatoes"
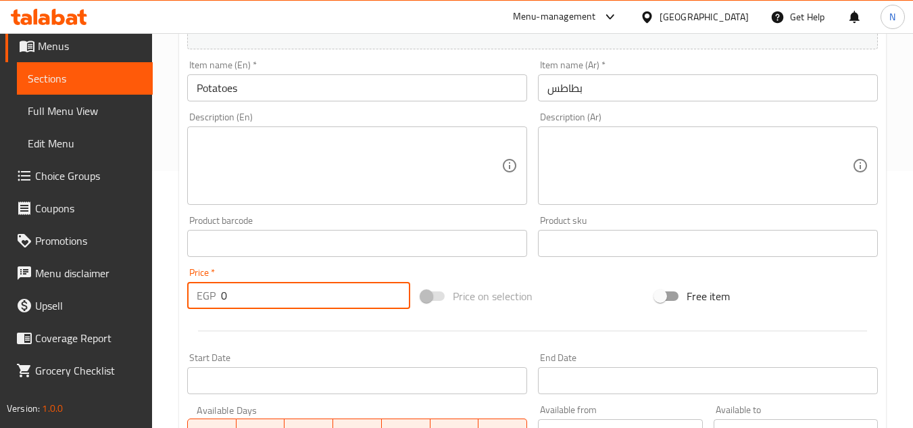
drag, startPoint x: 251, startPoint y: 299, endPoint x: 190, endPoint y: 310, distance: 61.9
click at [189, 310] on div "Price   * EGP 0 Price *" at bounding box center [299, 288] width 234 height 52
type input "80"
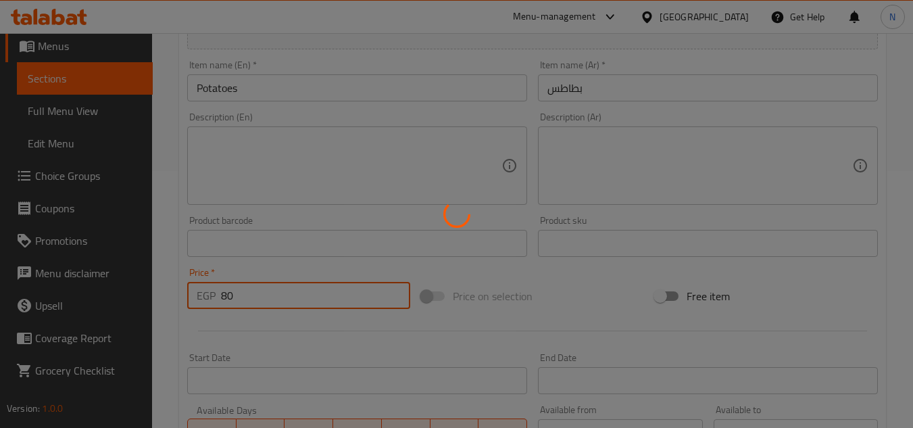
type input "0"
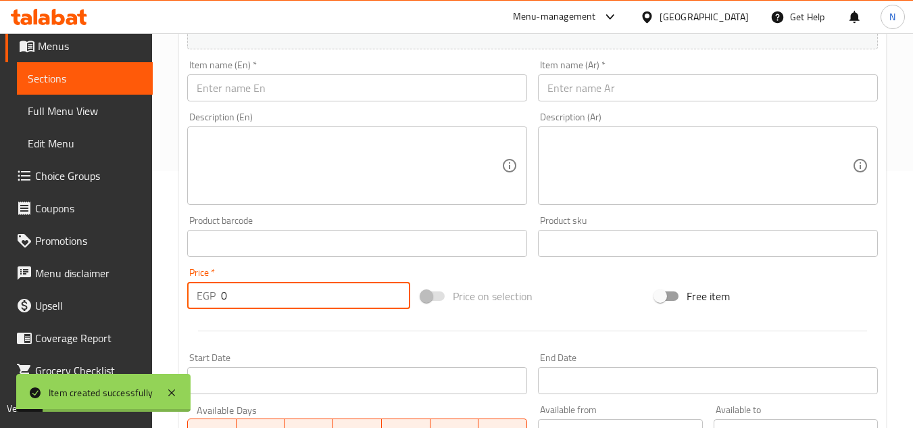
click at [628, 78] on input "text" at bounding box center [708, 87] width 340 height 27
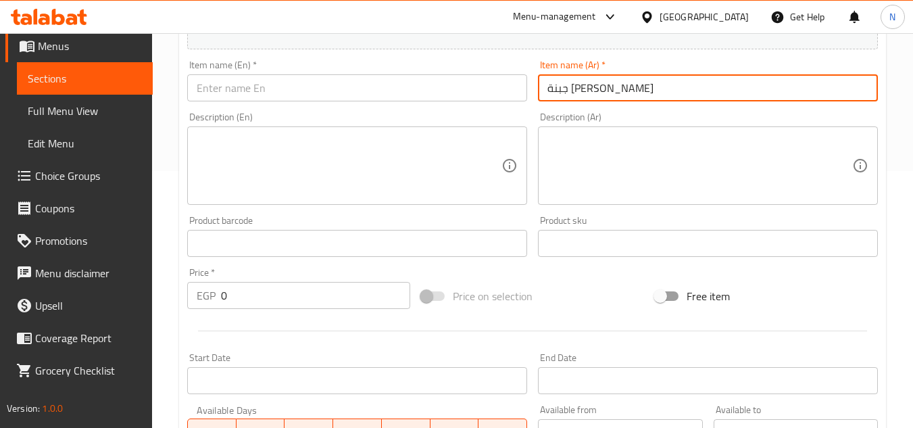
click at [589, 89] on input "جبنة موتزاريلا" at bounding box center [708, 87] width 340 height 27
type input "جبنة موتزاريلا"
click at [485, 80] on input "text" at bounding box center [357, 87] width 340 height 27
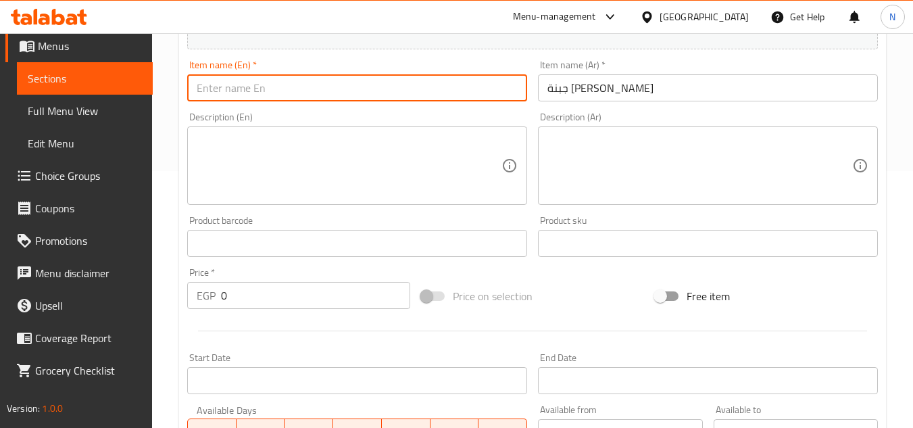
paste input "Mozzarella Cheese"
type input "Mozzarella Cheese"
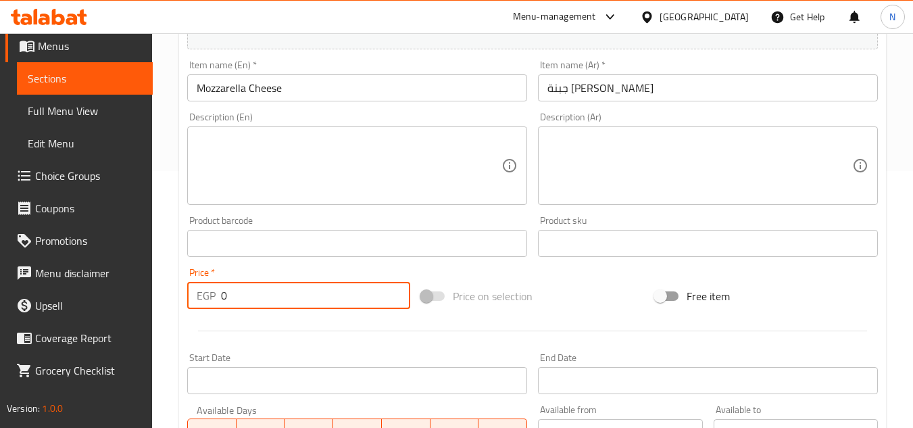
drag, startPoint x: 232, startPoint y: 291, endPoint x: 174, endPoint y: 316, distance: 62.4
click at [174, 316] on div "Home / Restaurants management / Menus / Sections / item / create Crepe Section …" at bounding box center [532, 237] width 761 height 922
type input "75"
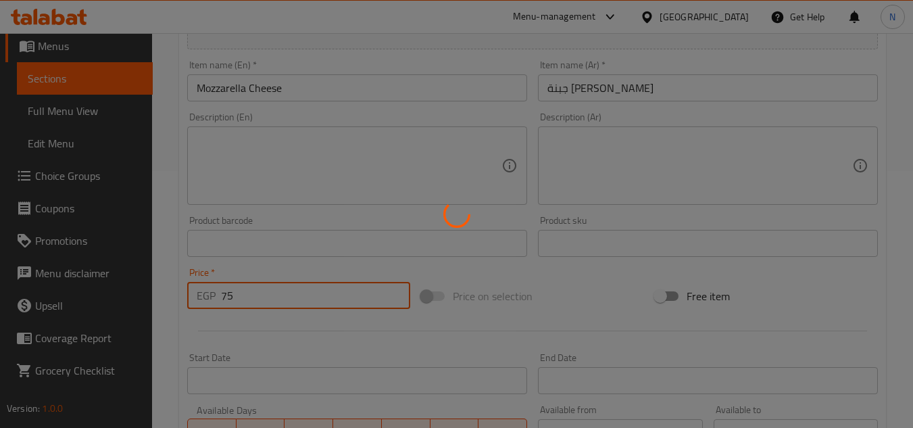
type input "0"
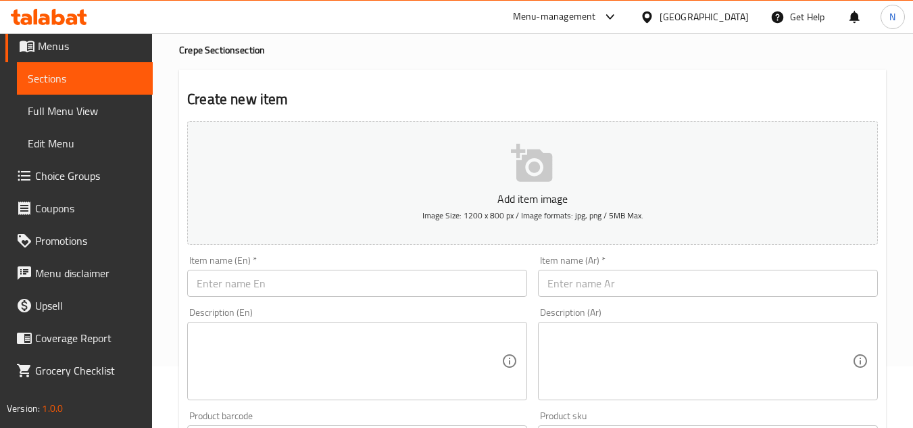
scroll to position [54, 0]
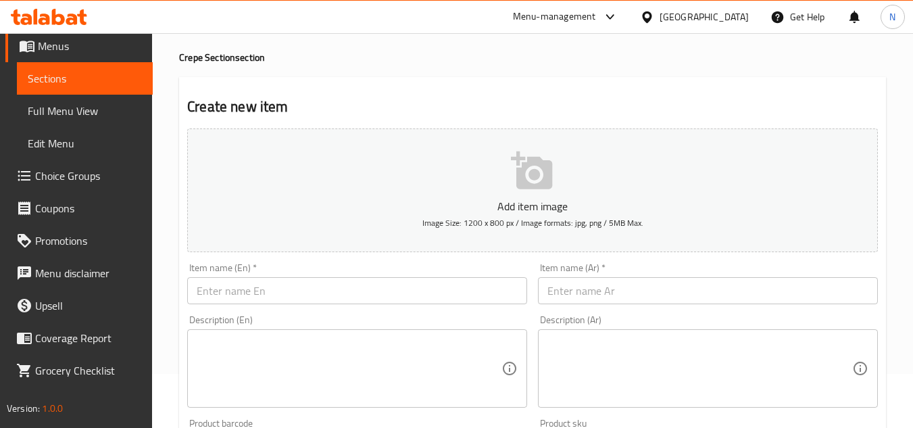
click at [623, 276] on div "Item name (Ar)   * Item name (Ar) *" at bounding box center [708, 283] width 340 height 41
click at [591, 297] on input "text" at bounding box center [708, 290] width 340 height 27
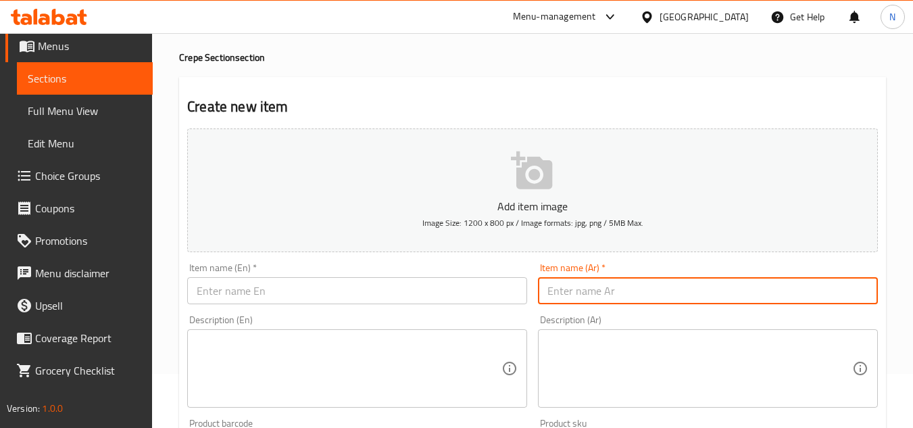
paste input "ميكس جبن"
type input "ميكس جبن"
click at [334, 301] on input "text" at bounding box center [357, 290] width 340 height 27
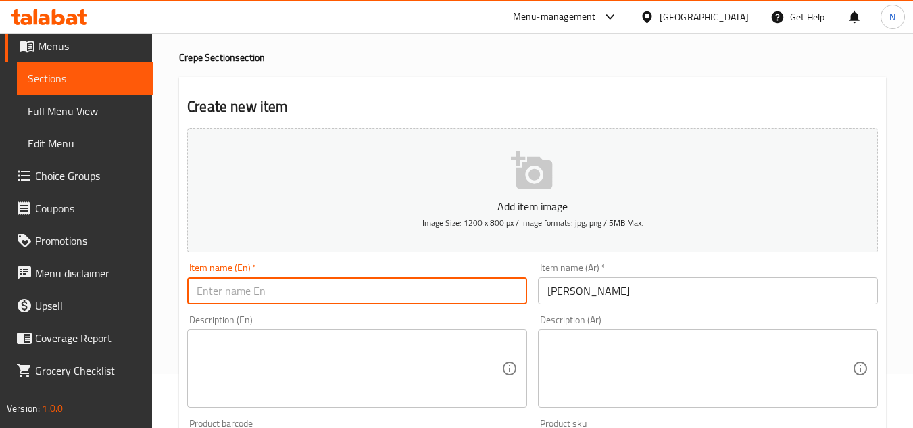
paste input "Mix Cheese"
type input "Mix Cheese"
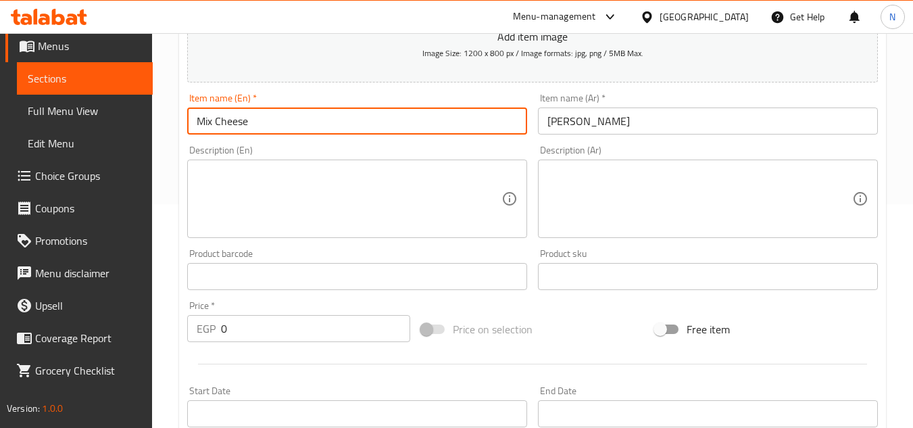
scroll to position [257, 0]
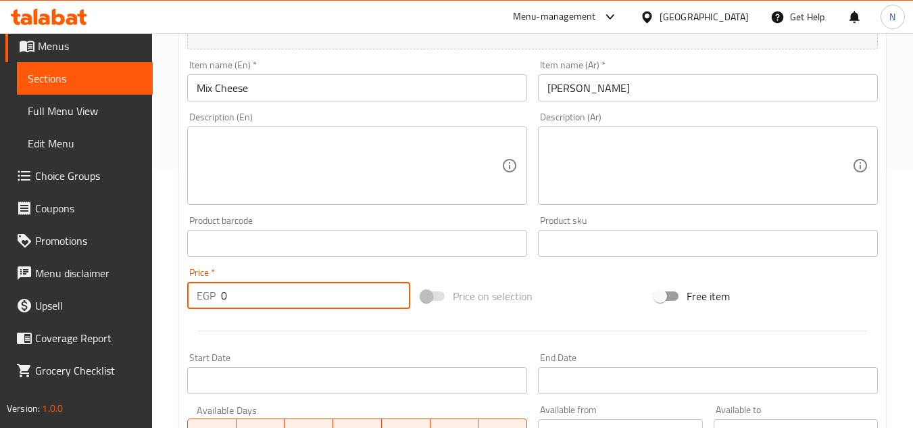
drag, startPoint x: 245, startPoint y: 295, endPoint x: 208, endPoint y: 305, distance: 38.5
click at [208, 305] on div "EGP 0 Price *" at bounding box center [298, 295] width 223 height 27
type input "85"
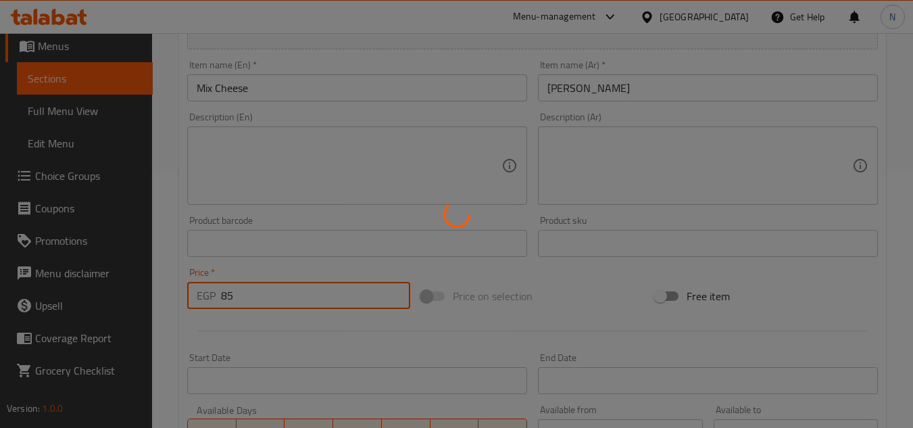
type input "0"
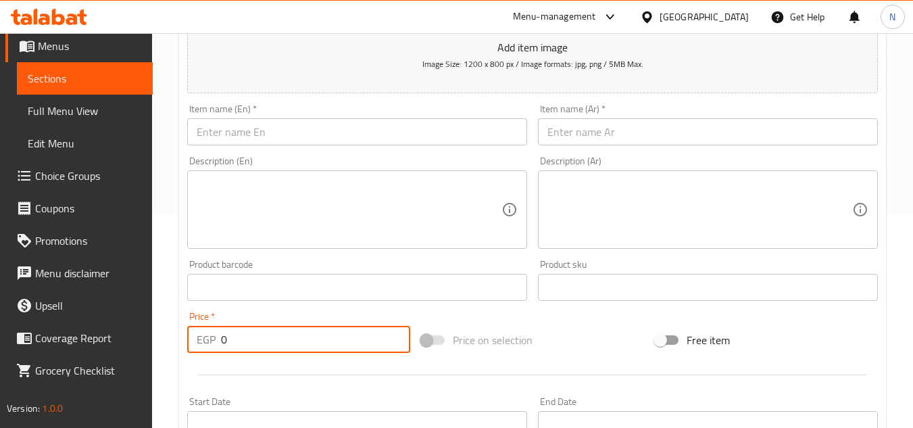
scroll to position [189, 0]
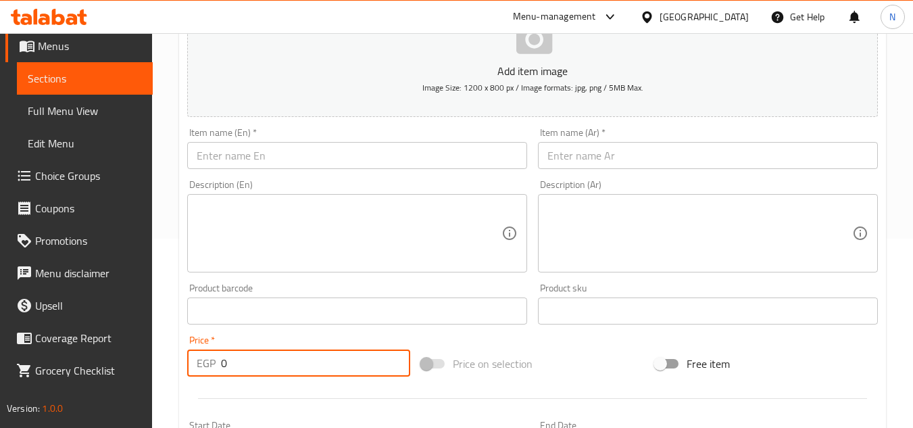
click at [590, 153] on input "text" at bounding box center [708, 155] width 340 height 27
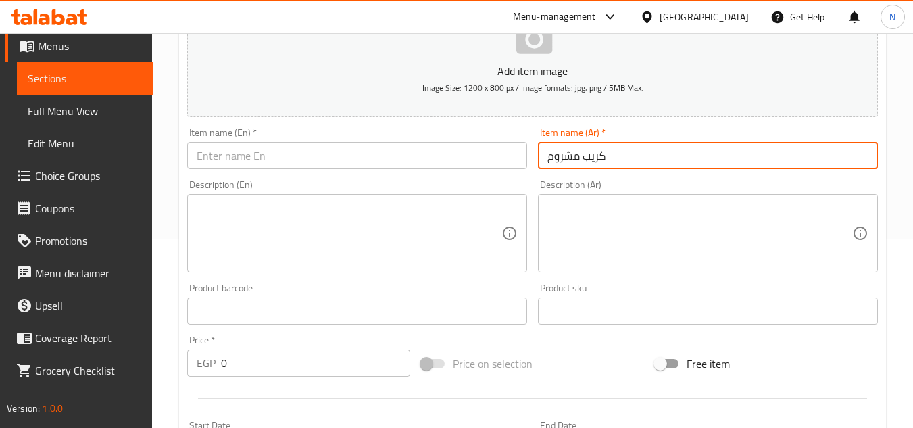
click at [590, 153] on input "كريب مشروم" at bounding box center [708, 155] width 340 height 27
type input "كريب مشروم"
click at [387, 152] on input "text" at bounding box center [357, 155] width 340 height 27
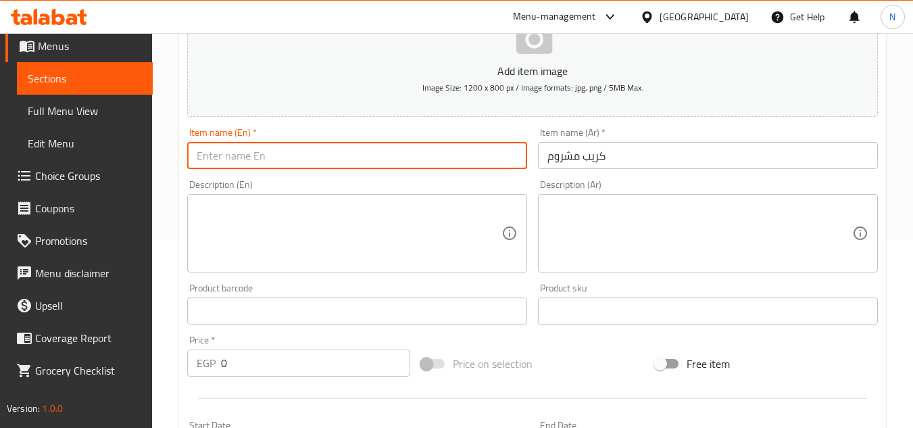
paste input "Mushroom Crepe"
type input "Mushroom Crepe"
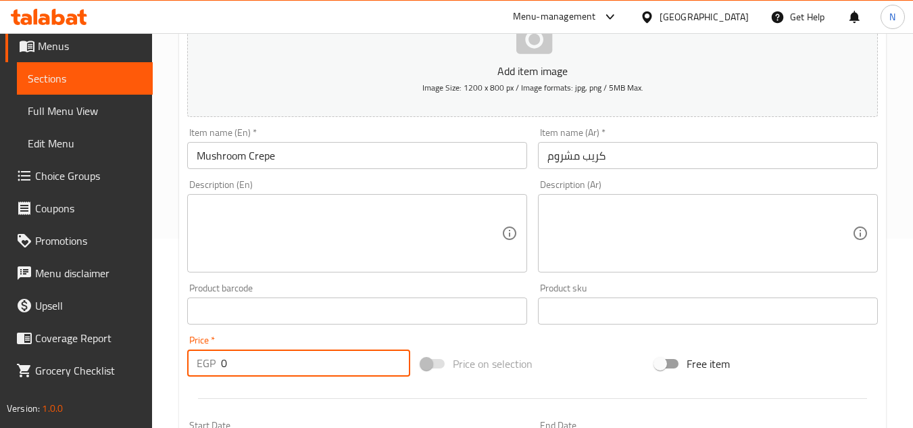
drag, startPoint x: 230, startPoint y: 360, endPoint x: 207, endPoint y: 369, distance: 24.6
click at [207, 369] on div "EGP 0 Price *" at bounding box center [298, 362] width 223 height 27
type input "85"
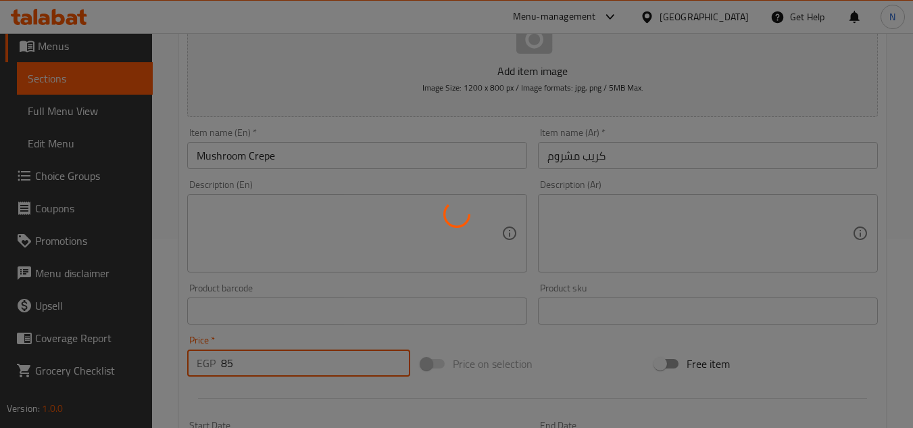
type input "0"
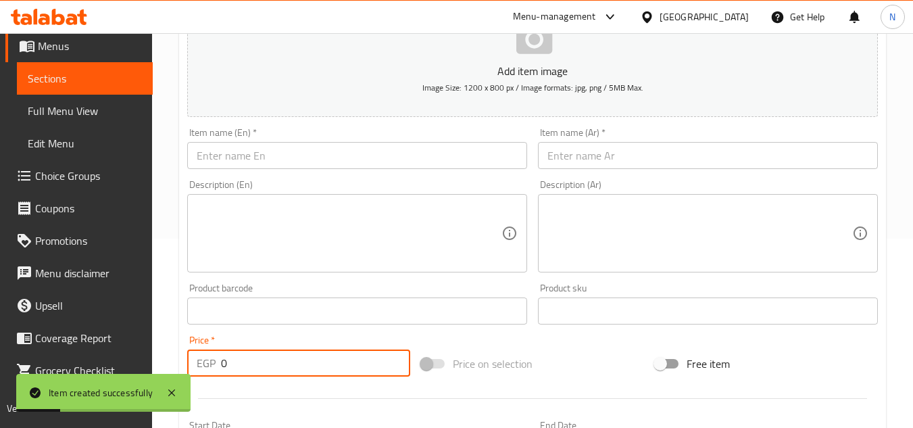
scroll to position [74, 0]
drag, startPoint x: 76, startPoint y: 82, endPoint x: 168, endPoint y: 114, distance: 97.0
click at [76, 82] on span "Sections" at bounding box center [85, 78] width 114 height 16
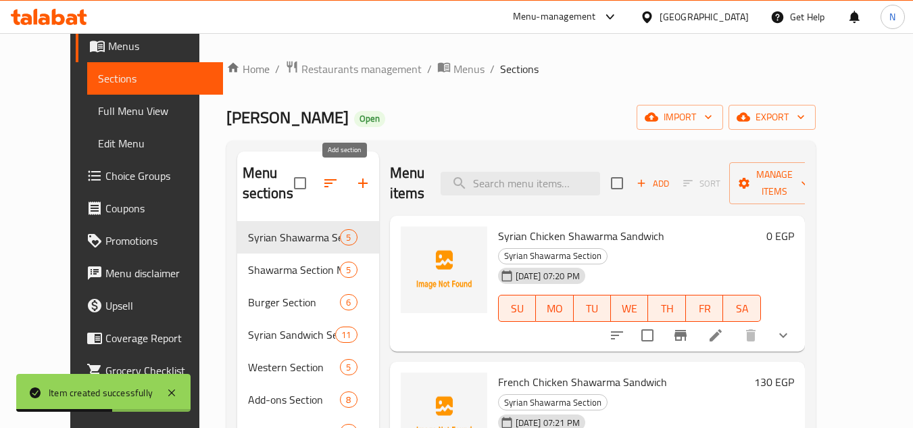
click at [347, 174] on button "button" at bounding box center [363, 183] width 32 height 32
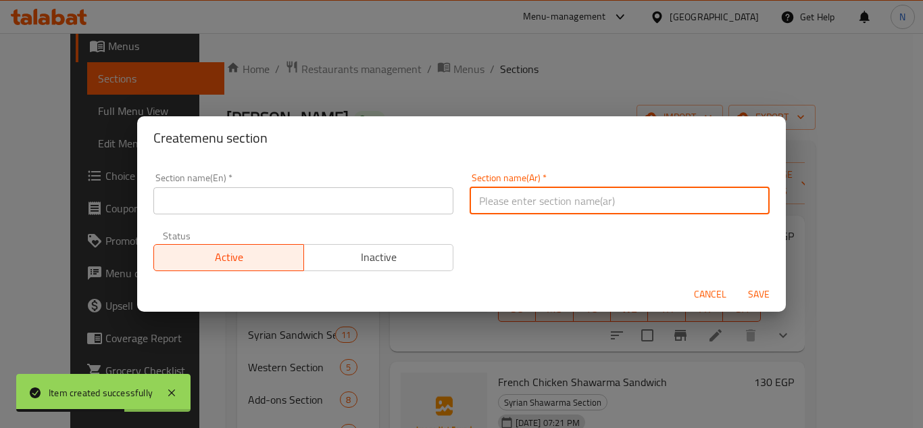
click at [492, 194] on input "text" at bounding box center [620, 200] width 300 height 27
paste input "قسم كريب اللحوم"
type input "قسم كريب اللحوم"
click at [333, 201] on input "text" at bounding box center [303, 200] width 300 height 27
paste input "Meat Crepe Section"
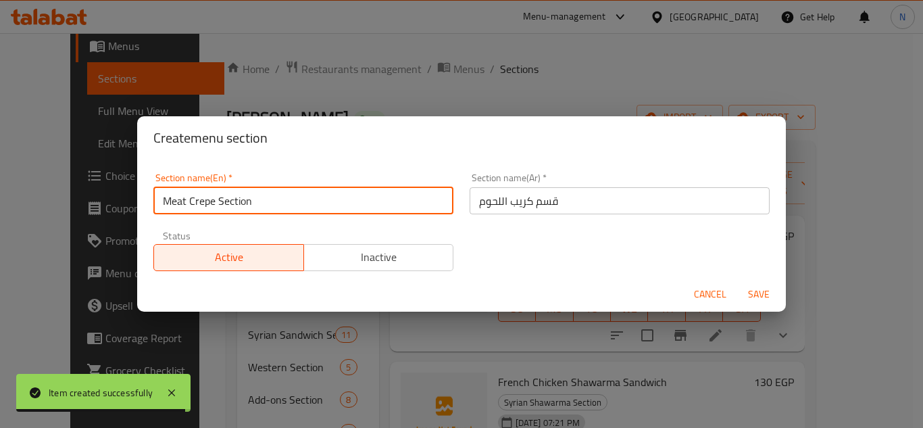
type input "Meat Crepe Section"
click at [737, 282] on button "Save" at bounding box center [758, 294] width 43 height 25
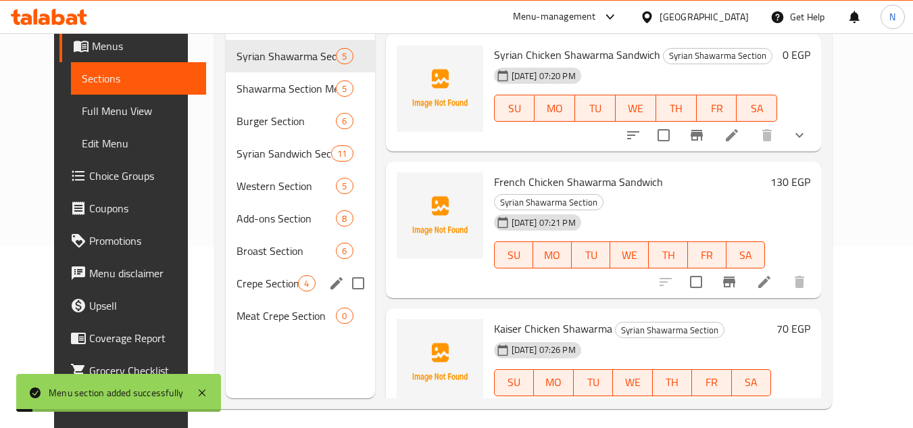
scroll to position [189, 0]
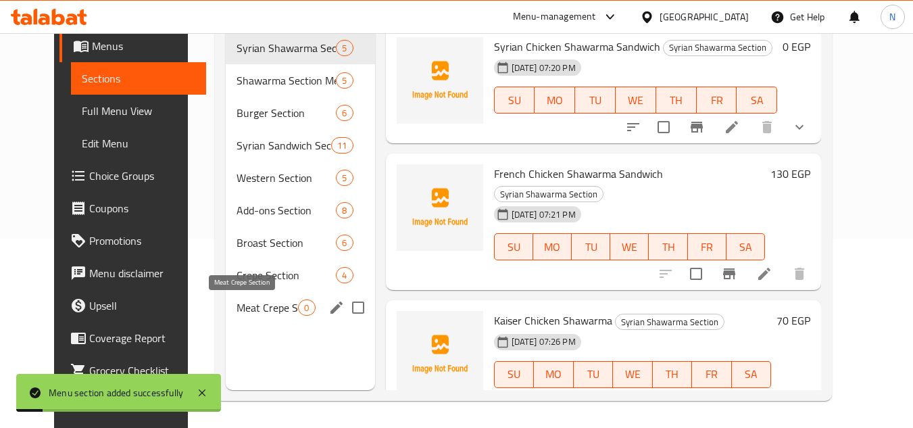
click at [246, 311] on span "Meat Crepe Section" at bounding box center [266, 307] width 61 height 16
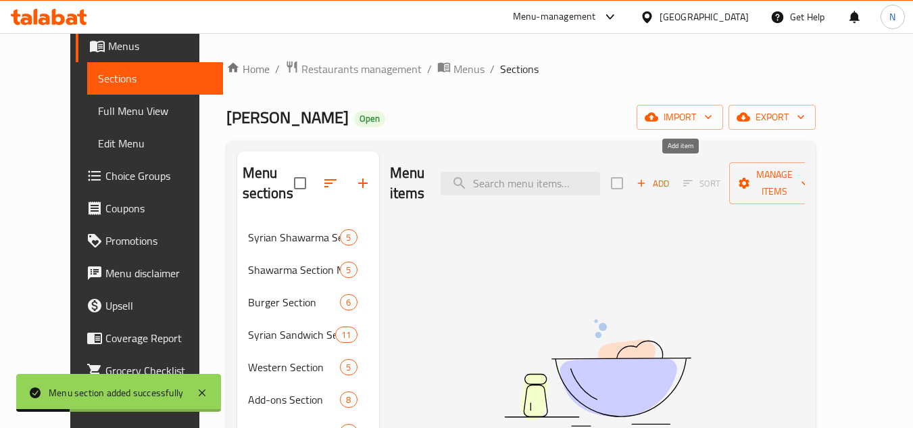
click at [671, 179] on span "Add" at bounding box center [652, 184] width 36 height 16
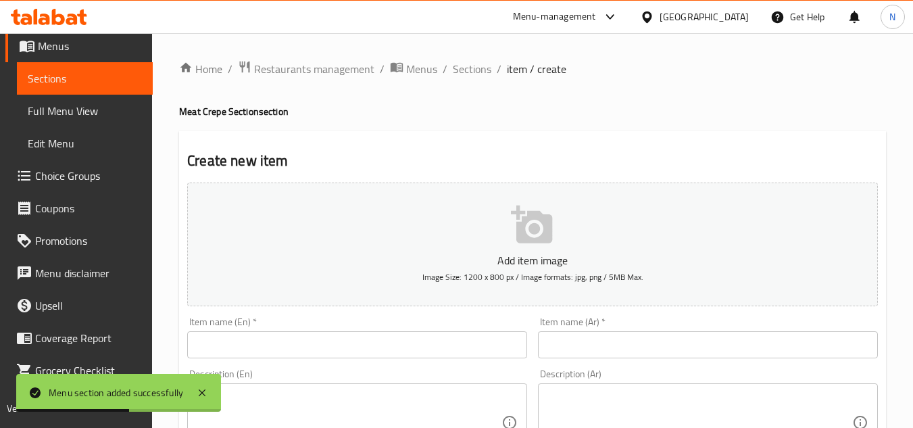
click at [580, 341] on input "text" at bounding box center [708, 344] width 340 height 27
paste input "كفتة"
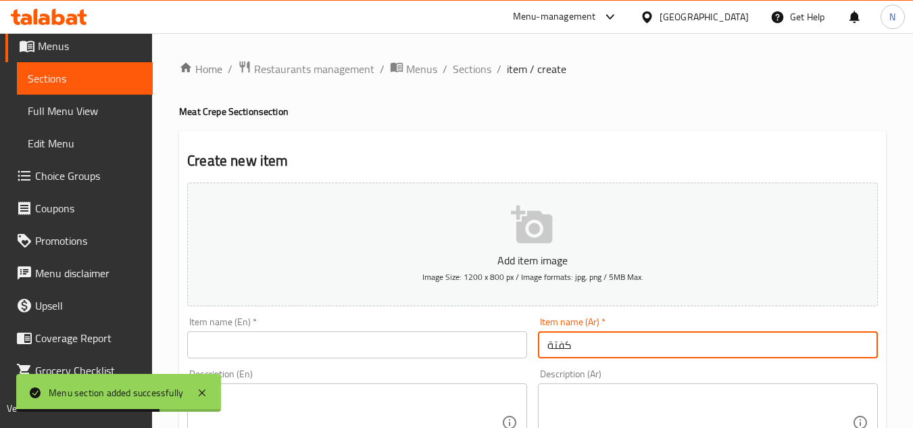
type input "كفتة"
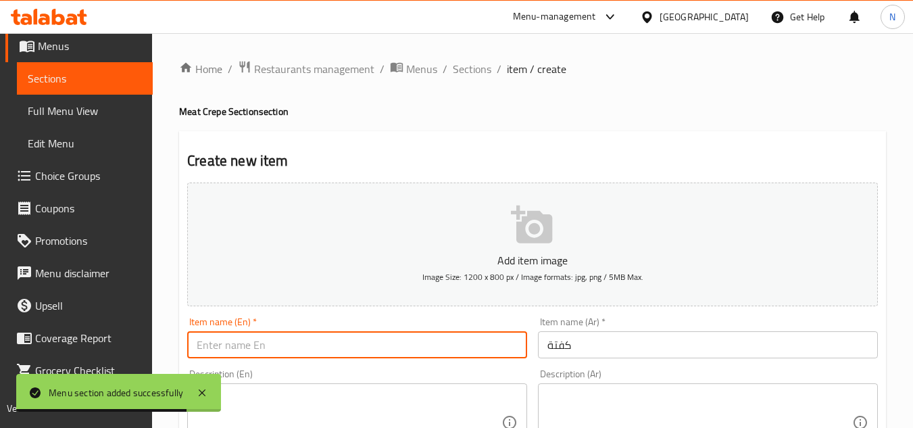
click at [428, 351] on input "text" at bounding box center [357, 344] width 340 height 27
paste input "Kofta"
type input "Kofta"
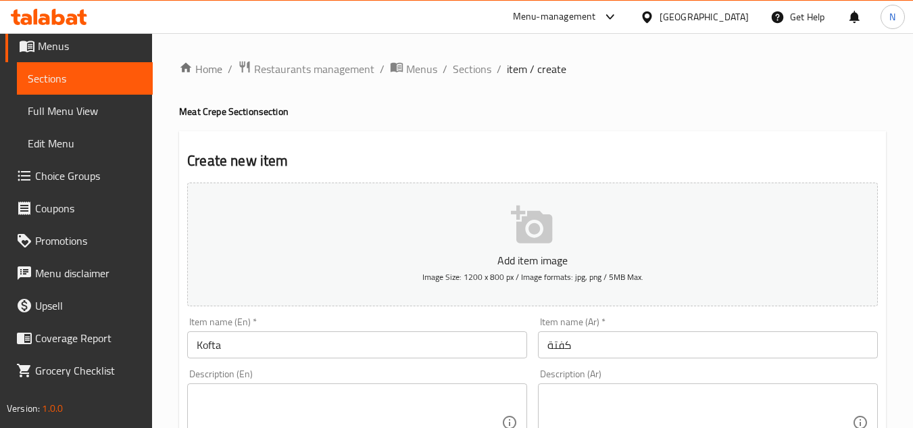
drag, startPoint x: 826, startPoint y: 123, endPoint x: 817, endPoint y: 126, distance: 9.4
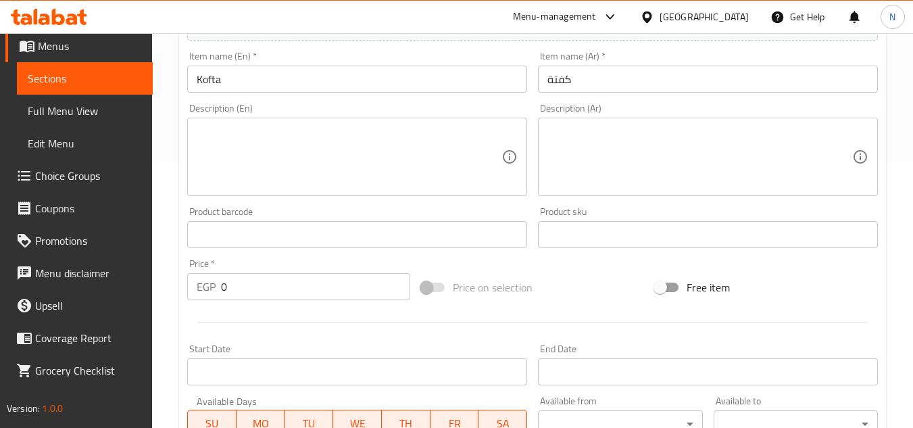
scroll to position [270, 0]
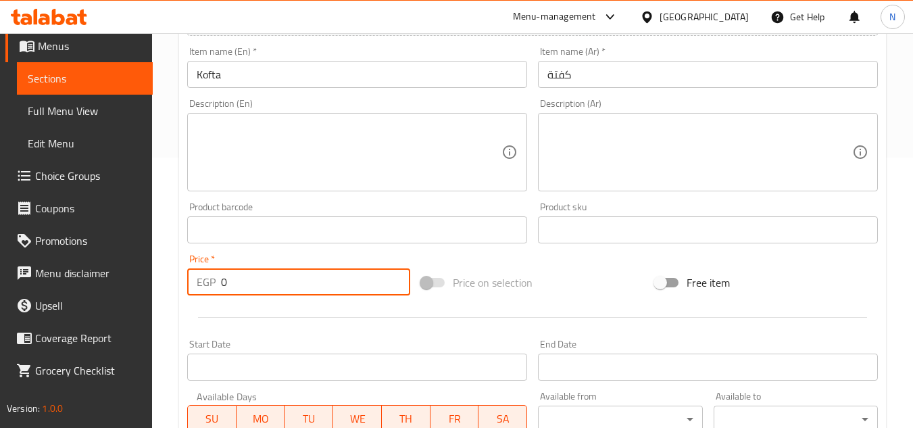
drag, startPoint x: 225, startPoint y: 286, endPoint x: 214, endPoint y: 295, distance: 14.1
click at [214, 295] on div "EGP 0 Price *" at bounding box center [298, 281] width 223 height 27
paste input "11"
type input "110"
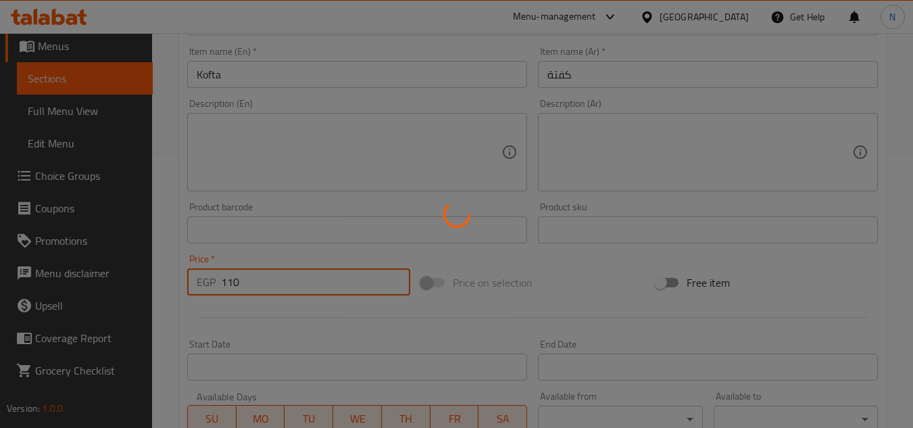
type input "0"
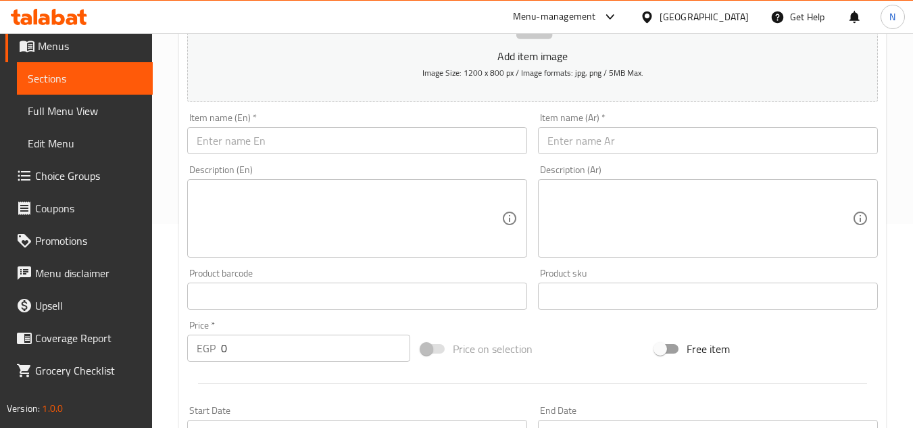
scroll to position [135, 0]
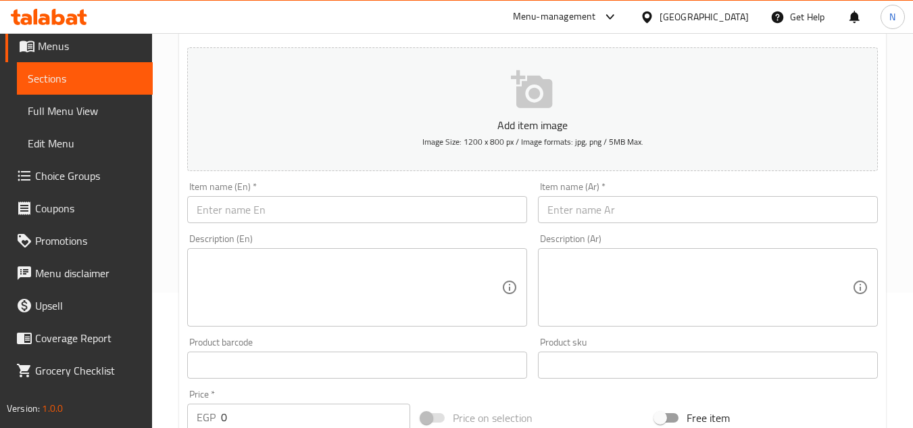
click at [699, 187] on div "Item name (Ar)   * Item name (Ar) *" at bounding box center [708, 202] width 340 height 41
click at [666, 209] on input "text" at bounding box center [708, 209] width 340 height 27
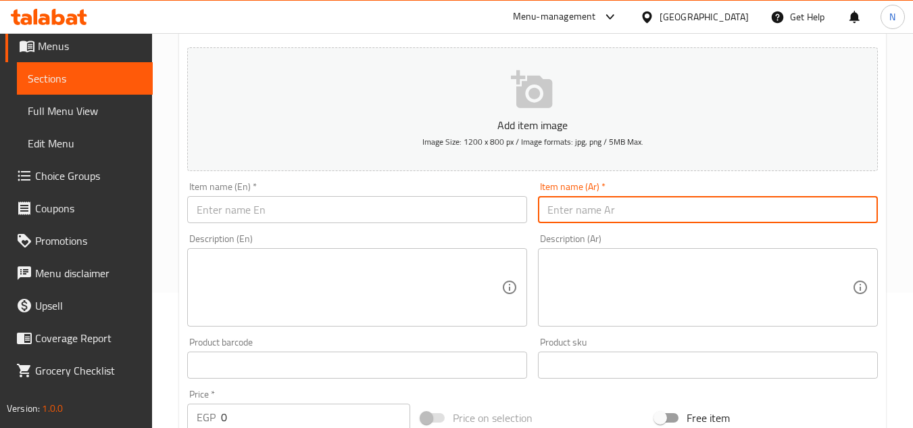
paste input "سجق"
type input "سجق"
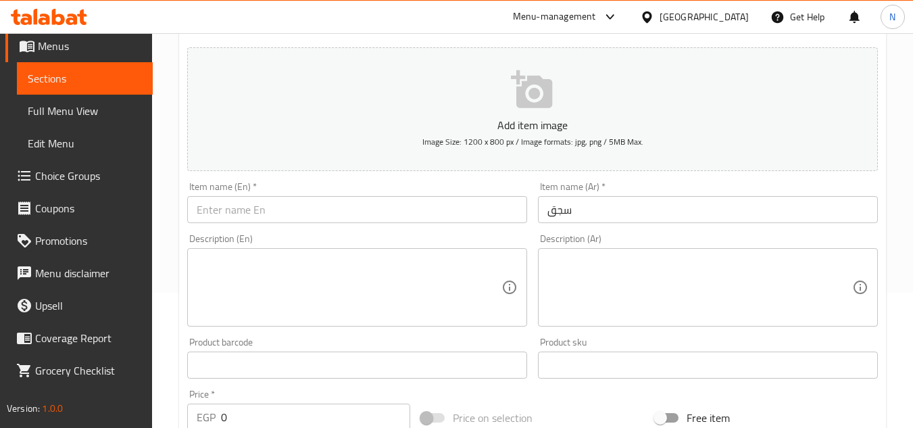
drag, startPoint x: 888, startPoint y: 175, endPoint x: 281, endPoint y: 355, distance: 633.4
click at [888, 175] on div "Home / Restaurants management / Menus / Sections / item / create Meat Crepe Sec…" at bounding box center [532, 359] width 761 height 922
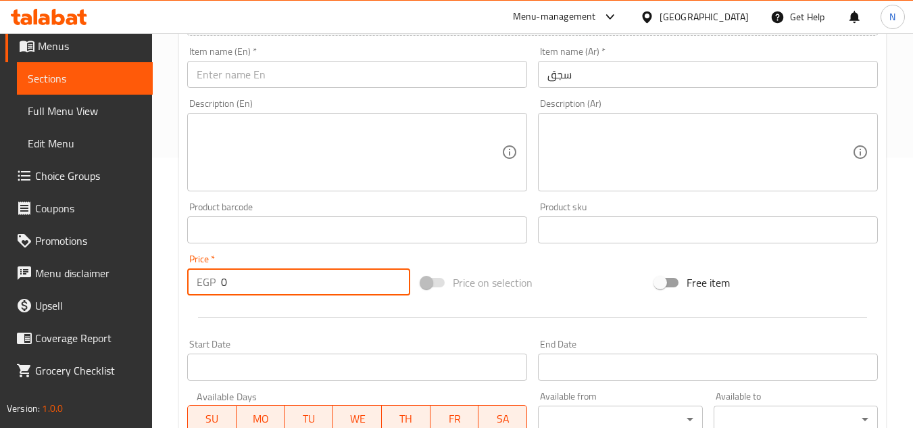
drag, startPoint x: 225, startPoint y: 278, endPoint x: 207, endPoint y: 292, distance: 22.7
click at [207, 292] on div "EGP 0 Price *" at bounding box center [298, 281] width 223 height 27
paste input "10"
type input "100"
click at [566, 86] on input "سجق" at bounding box center [708, 74] width 340 height 27
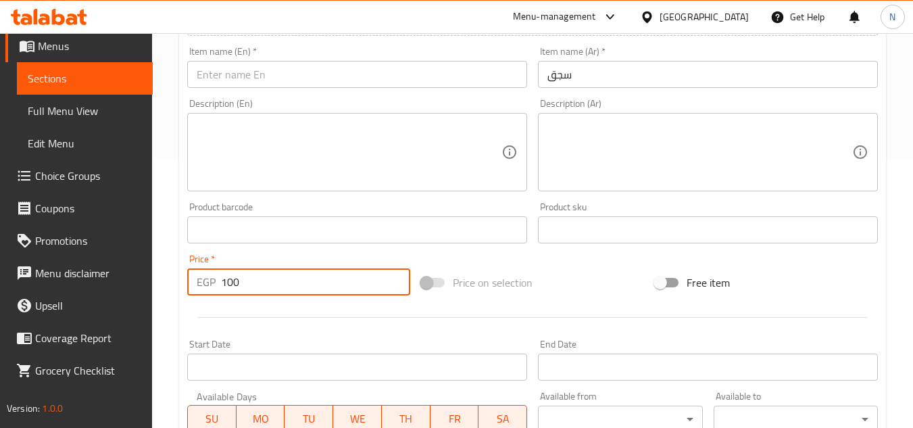
click at [566, 86] on input "سجق" at bounding box center [708, 74] width 340 height 27
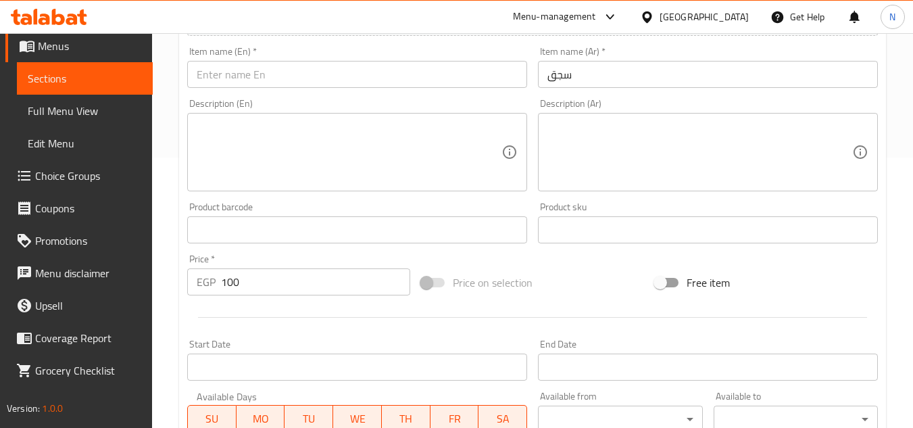
click at [214, 76] on input "text" at bounding box center [357, 74] width 340 height 27
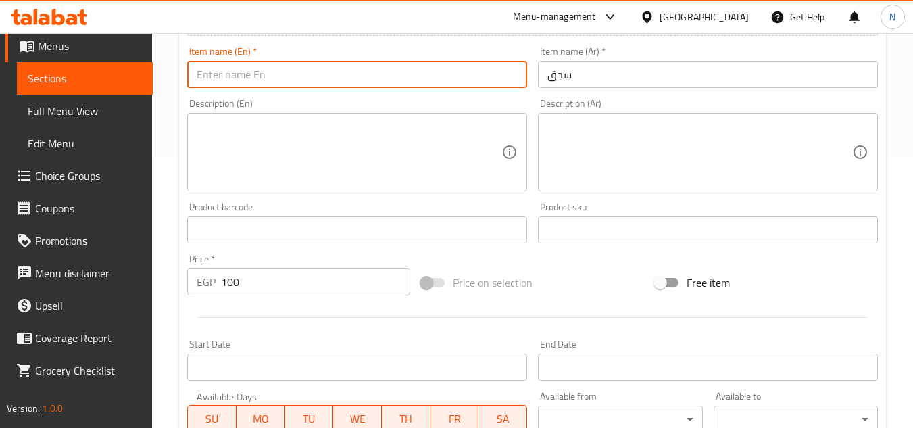
paste input "Sausage"
type input "Sausage"
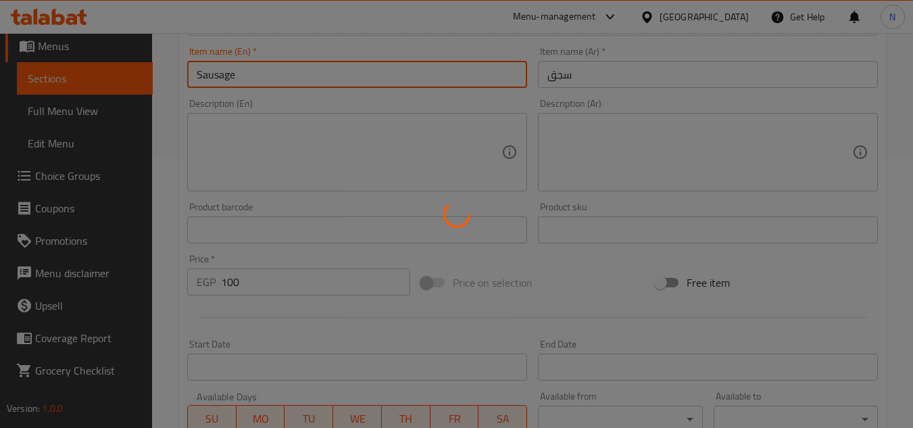
type input "0"
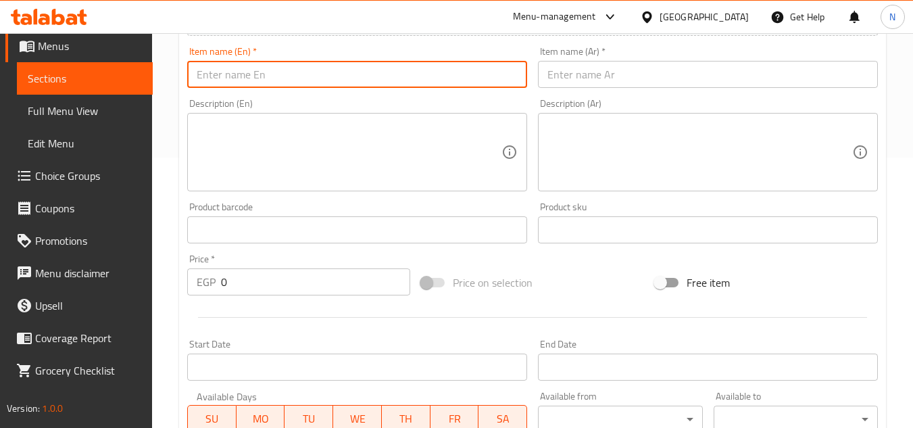
click at [706, 78] on input "text" at bounding box center [708, 74] width 340 height 27
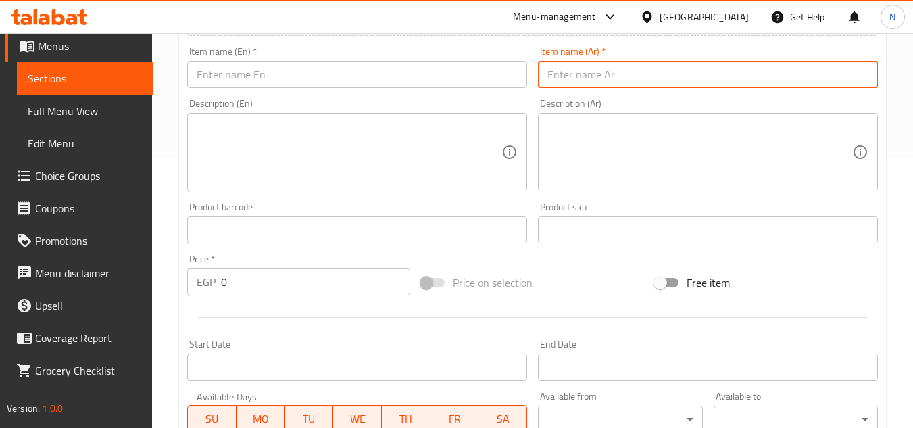
paste input "هوت دوج"
type input "هوت دوج"
click at [338, 81] on input "text" at bounding box center [357, 74] width 340 height 27
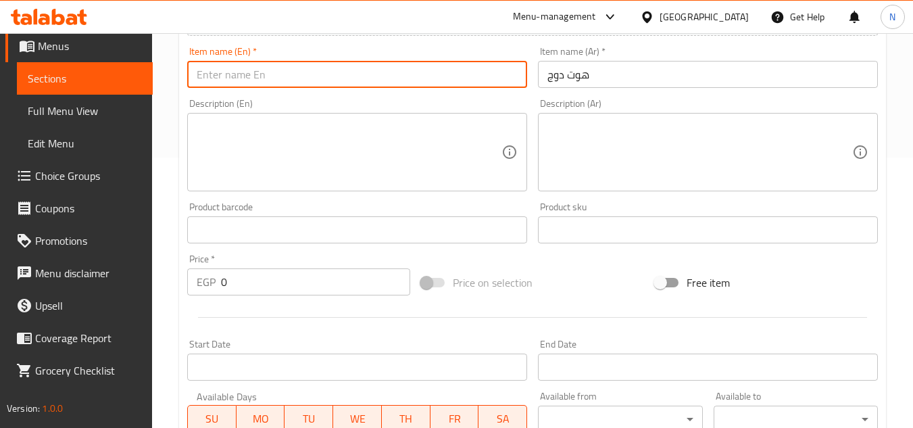
paste input "Hot Dog"
type input "Hot Dog"
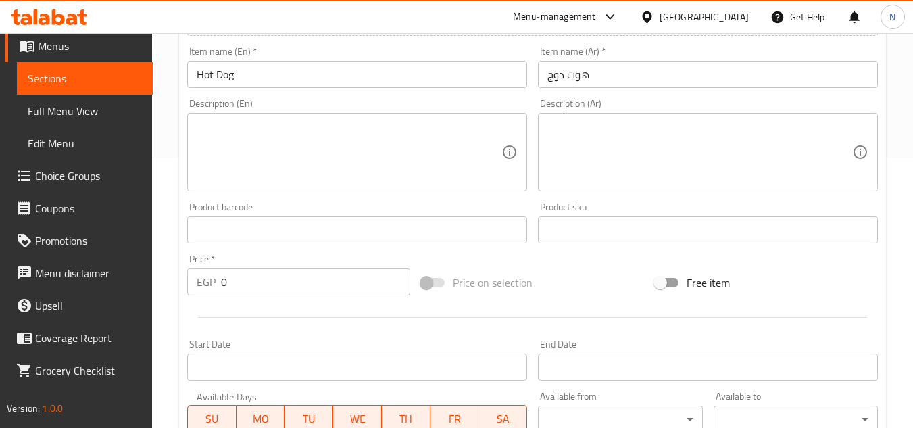
click at [884, 206] on div "Create new item Add item image Image Size: 1200 x 800 px / Image formats: jpg, …" at bounding box center [532, 254] width 707 height 786
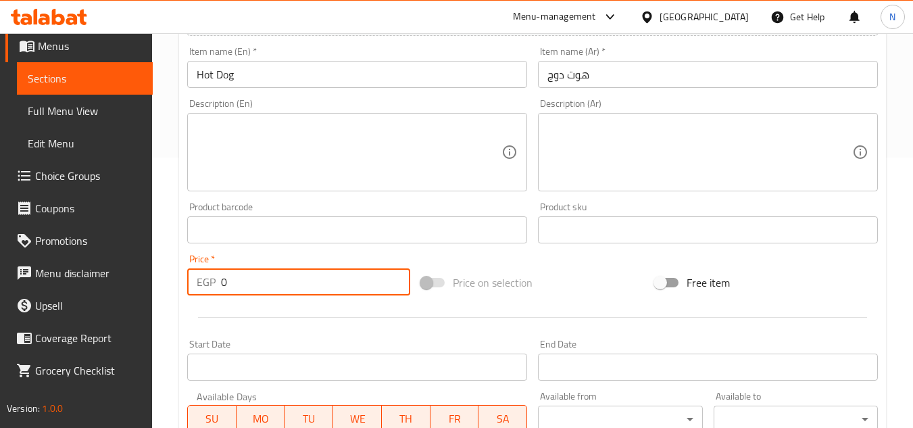
drag, startPoint x: 269, startPoint y: 289, endPoint x: 216, endPoint y: 294, distance: 53.6
click at [216, 294] on div "EGP 0 Price *" at bounding box center [298, 281] width 223 height 27
paste input "105"
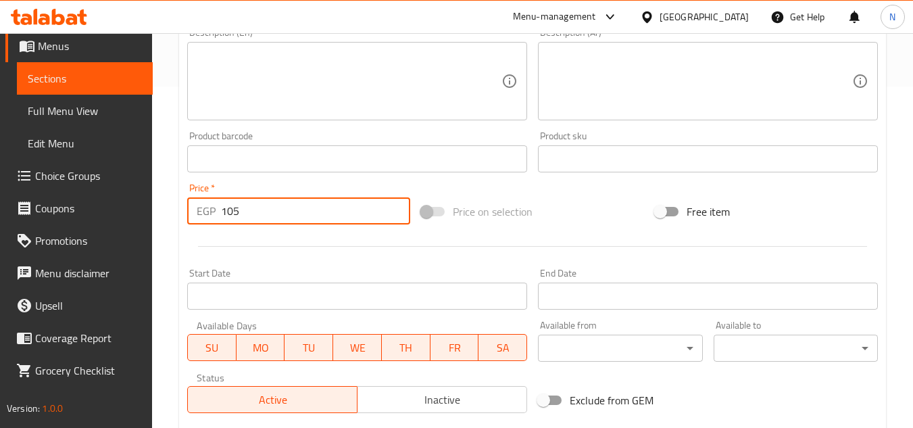
scroll to position [527, 0]
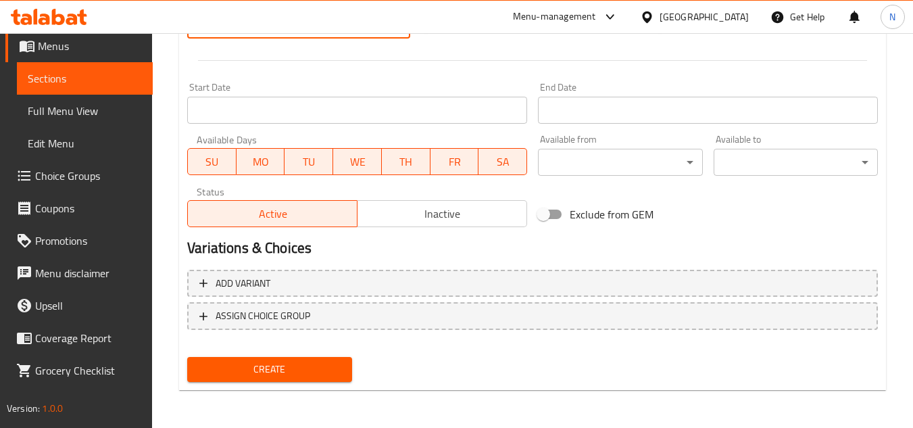
type input "105"
drag, startPoint x: 309, startPoint y: 356, endPoint x: 326, endPoint y: 356, distance: 16.2
click at [308, 356] on div "Create" at bounding box center [269, 369] width 175 height 36
click at [278, 368] on span "Create" at bounding box center [269, 369] width 143 height 17
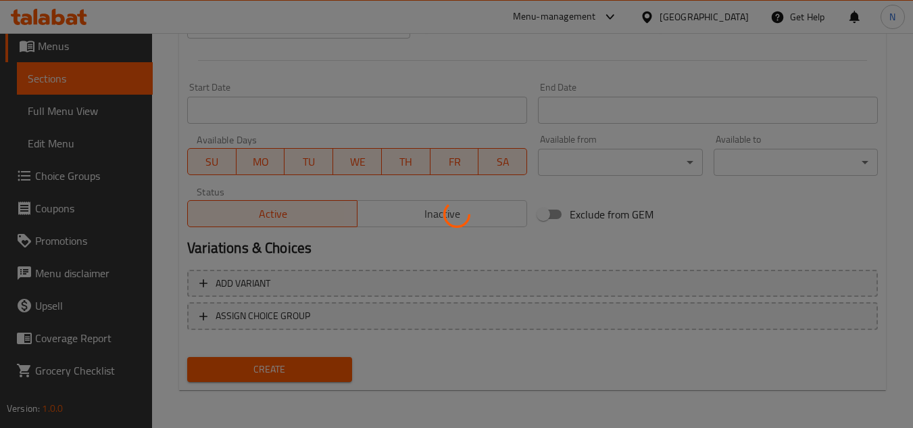
type input "0"
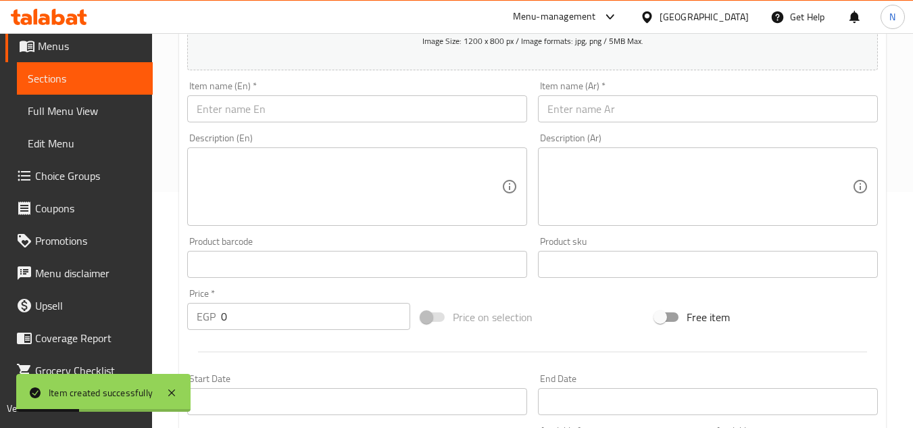
scroll to position [189, 0]
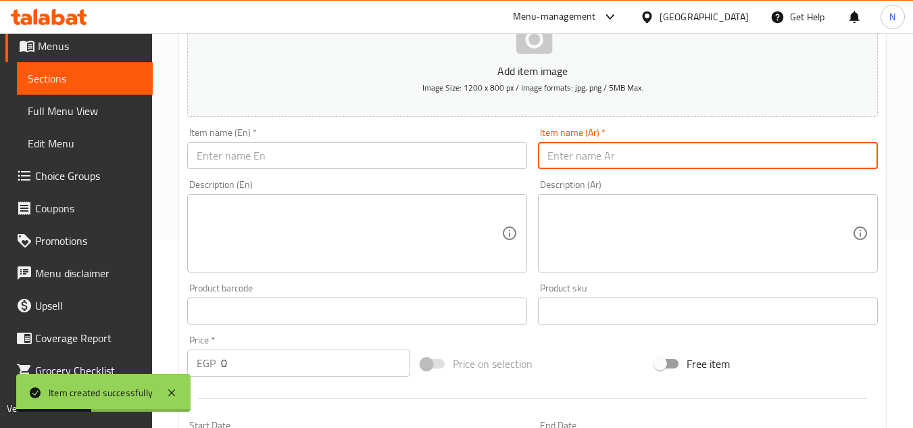
click at [613, 154] on input "text" at bounding box center [708, 155] width 340 height 27
paste input "برجر"
type input "برجر"
click at [316, 170] on div "Item name (En)   * Item name (En) *" at bounding box center [357, 148] width 351 height 52
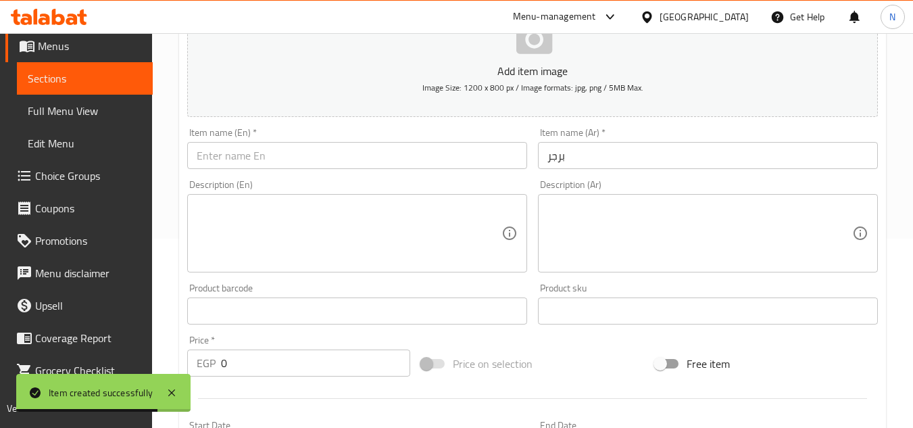
click at [349, 155] on input "text" at bounding box center [357, 155] width 340 height 27
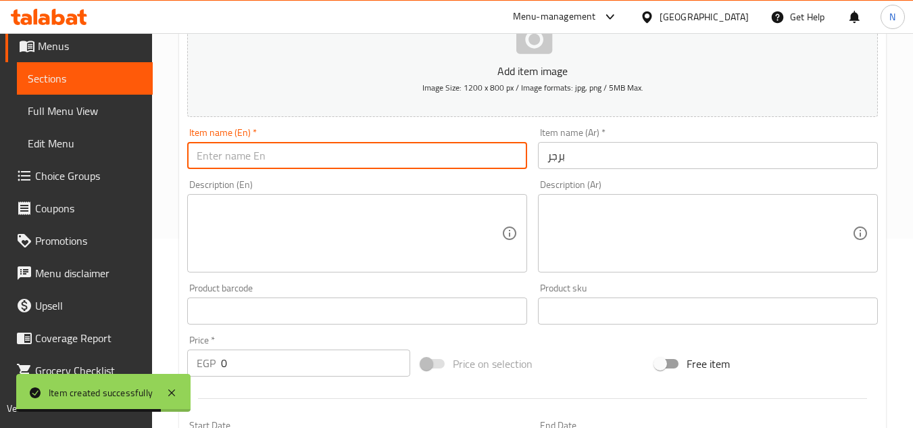
paste input "Burger"
type input "Burger"
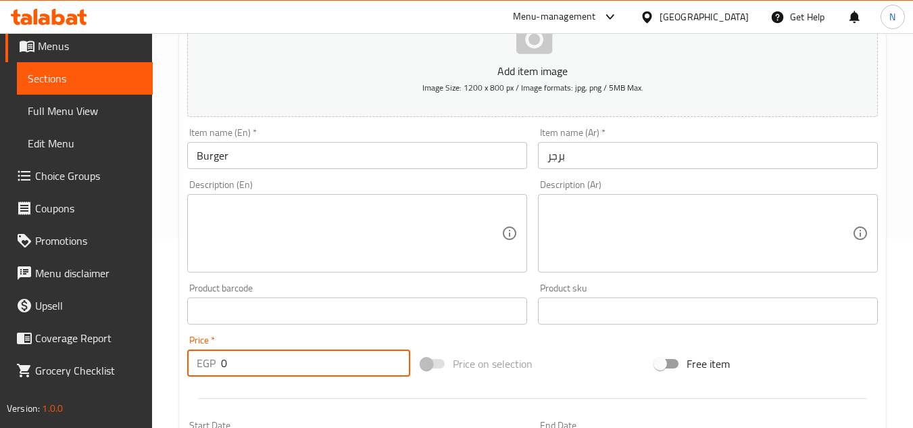
drag, startPoint x: 239, startPoint y: 362, endPoint x: 211, endPoint y: 371, distance: 29.7
click at [211, 371] on div "EGP 0 Price *" at bounding box center [298, 362] width 223 height 27
type input "105"
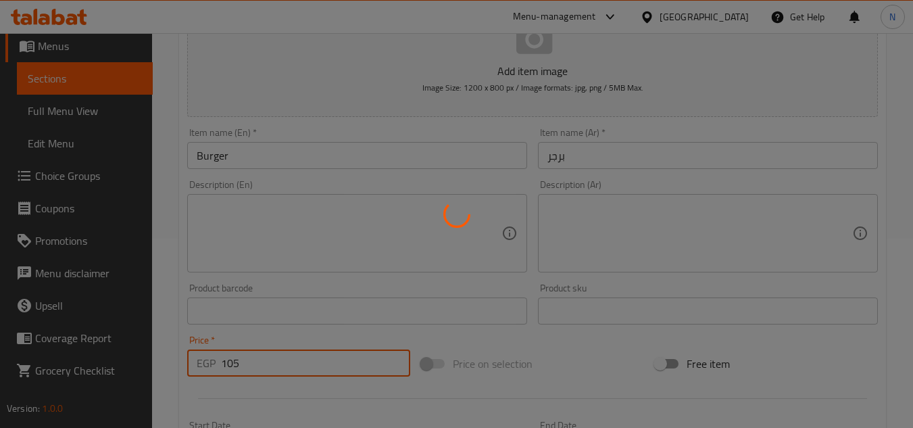
type input "0"
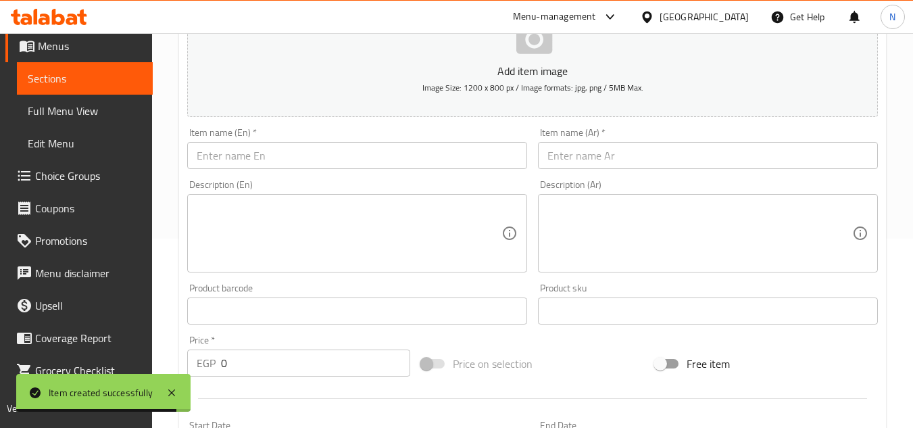
click at [703, 166] on input "text" at bounding box center [708, 155] width 340 height 27
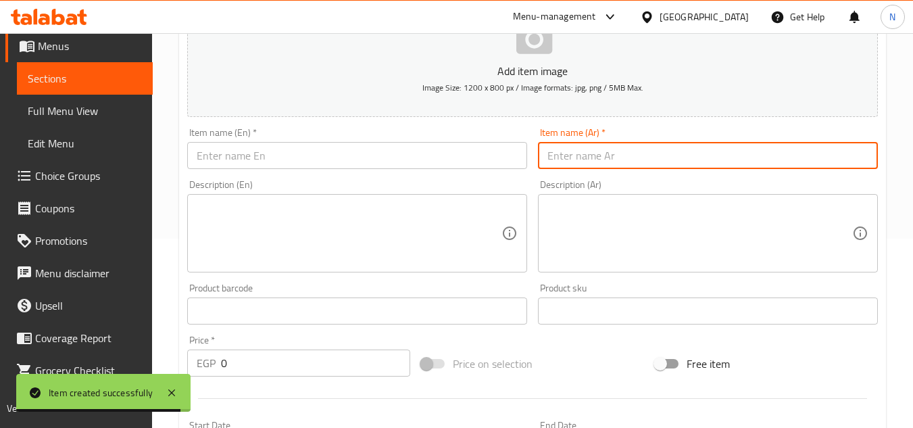
paste input "ميكس لحوم"
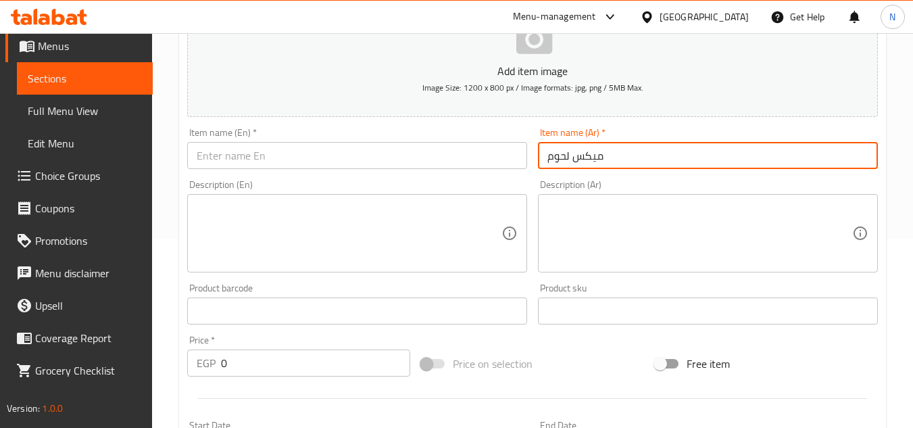
type input "ميكس لحوم"
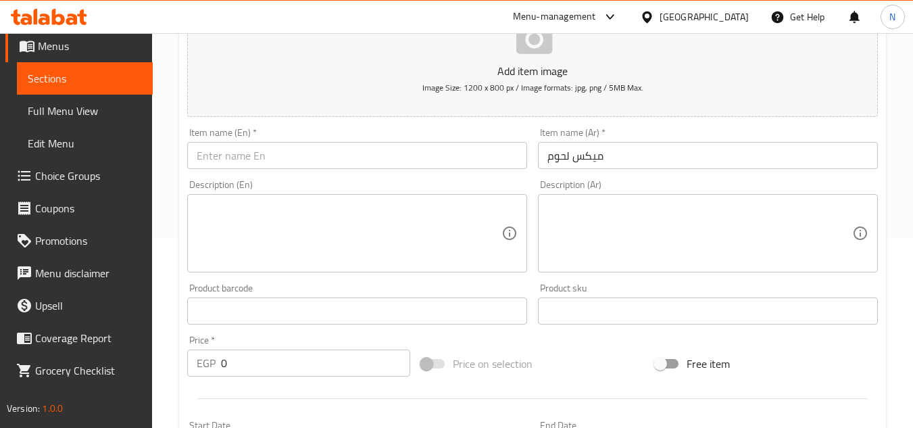
click at [324, 172] on div "Item name (En)   * Item name (En) *" at bounding box center [357, 148] width 351 height 52
click at [356, 150] on input "text" at bounding box center [357, 155] width 340 height 27
paste input "Mixed Meat"
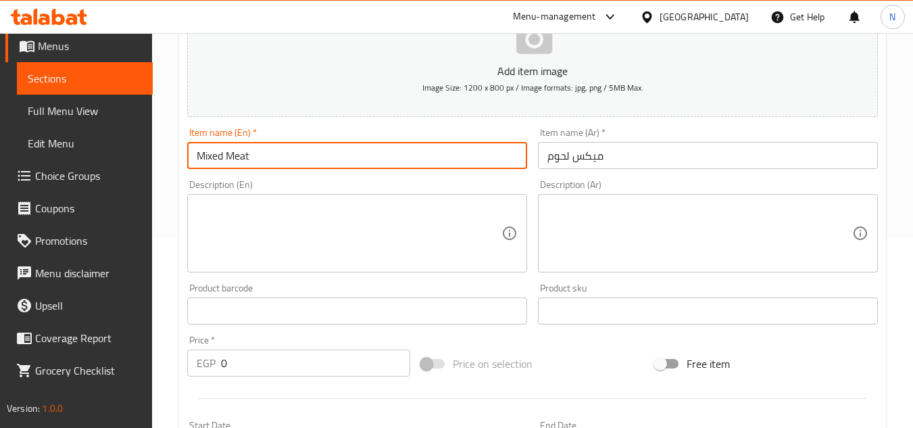
type input "Mixed Meat"
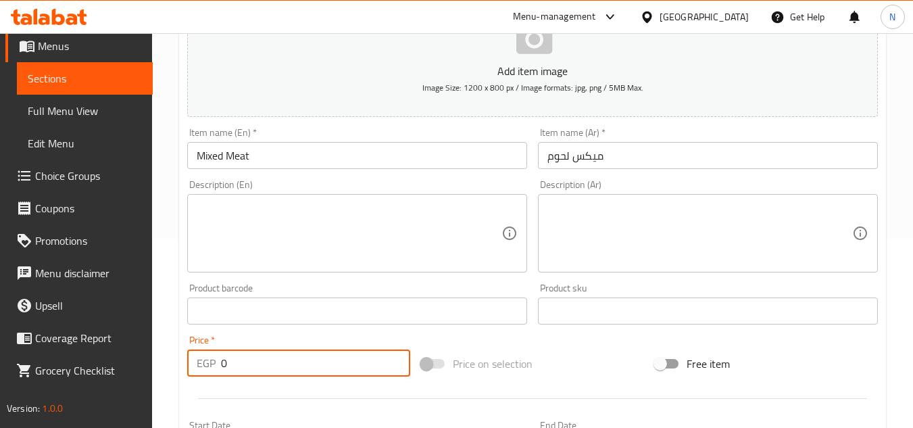
drag, startPoint x: 237, startPoint y: 373, endPoint x: 212, endPoint y: 375, distance: 25.1
click at [212, 375] on div "EGP 0 Price *" at bounding box center [298, 362] width 223 height 27
type input "140"
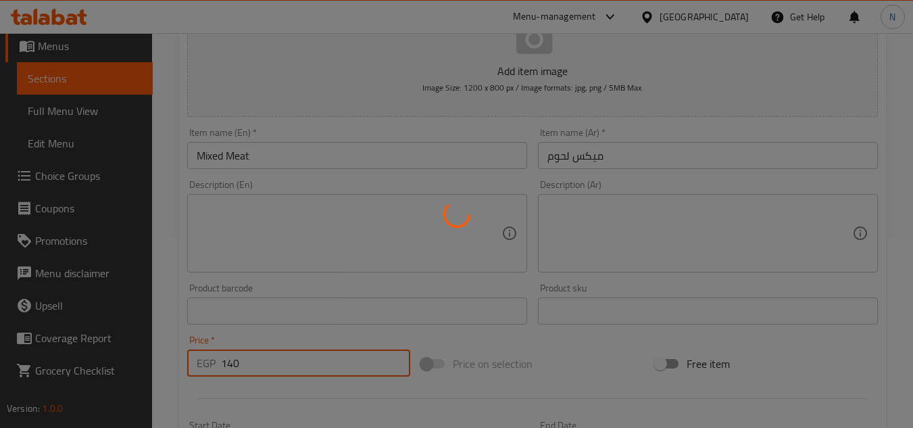
type input "0"
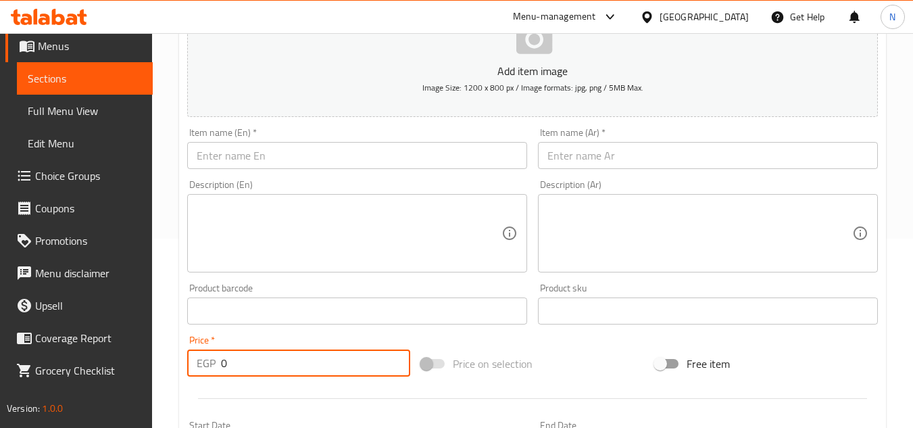
click at [374, 153] on input "text" at bounding box center [357, 155] width 340 height 27
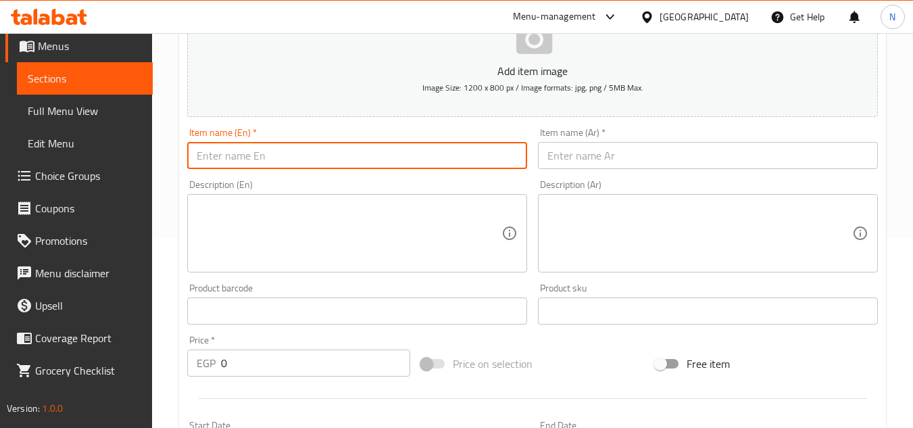
paste input "Chicken Shawarma"
type input "Chicken Shawarma"
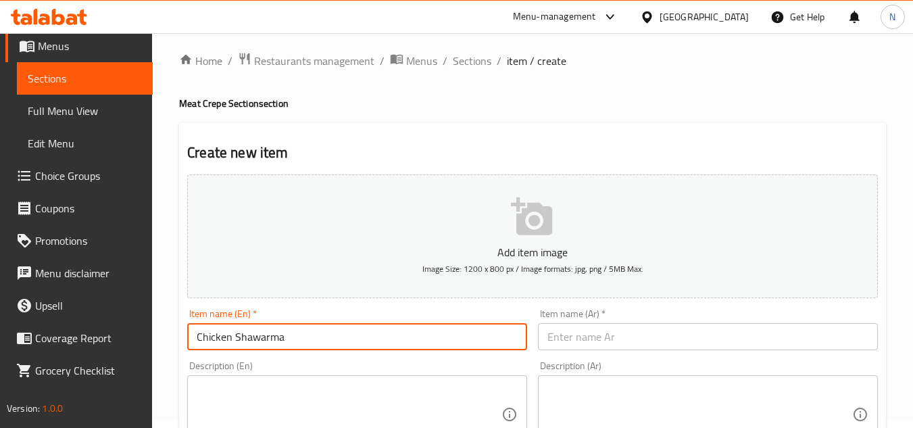
scroll to position [0, 0]
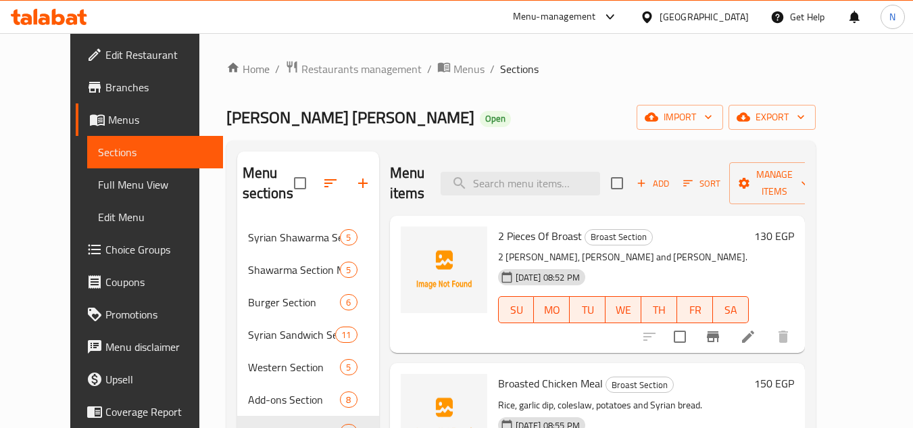
scroll to position [189, 0]
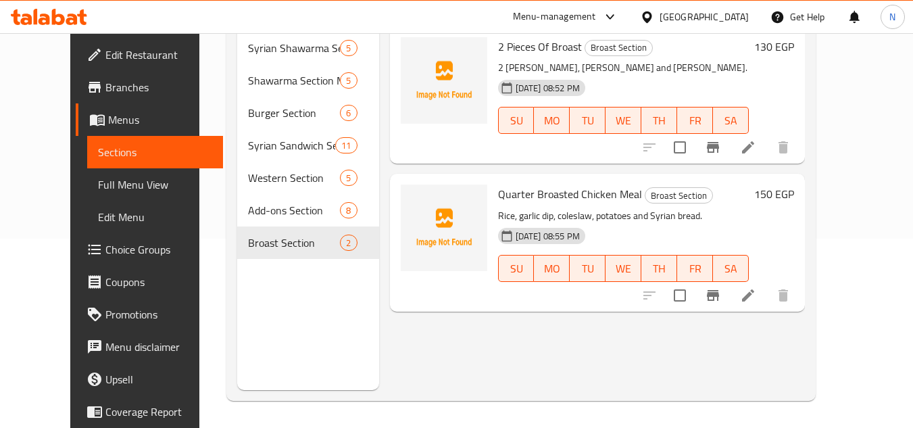
drag, startPoint x: 493, startPoint y: 178, endPoint x: 457, endPoint y: 205, distance: 44.3
click at [457, 205] on img at bounding box center [444, 227] width 86 height 86
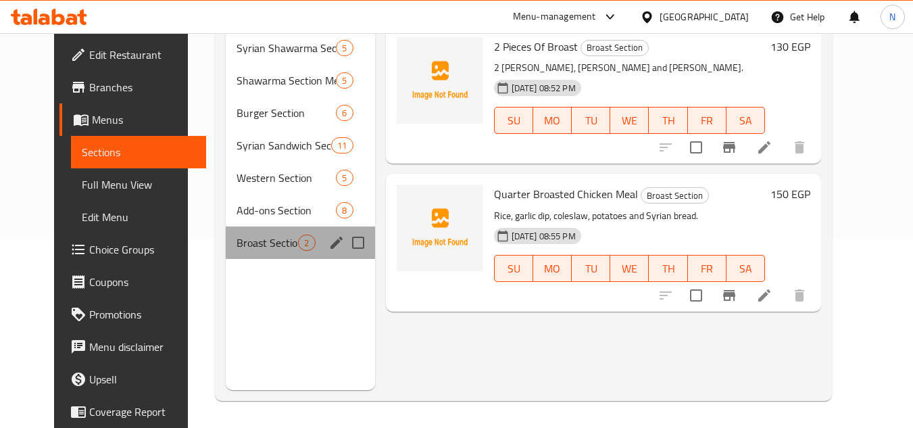
drag, startPoint x: 258, startPoint y: 254, endPoint x: 284, endPoint y: 241, distance: 29.3
click at [258, 254] on div "Broast Section 2" at bounding box center [300, 242] width 149 height 32
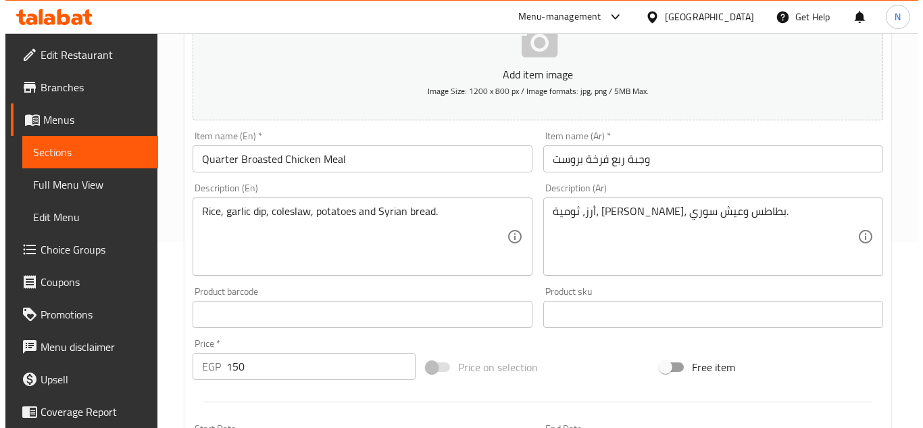
scroll to position [203, 0]
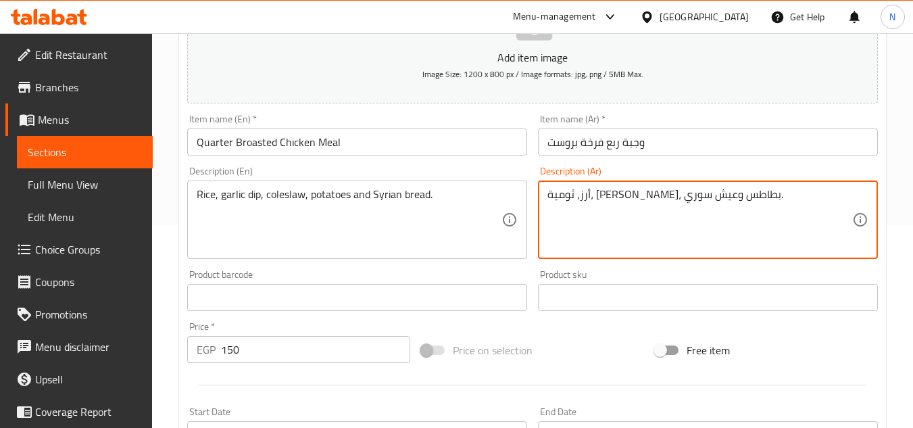
click at [676, 203] on textarea "أرز، ثومية، [PERSON_NAME]، بطاطس وعيش سوري." at bounding box center [699, 220] width 305 height 64
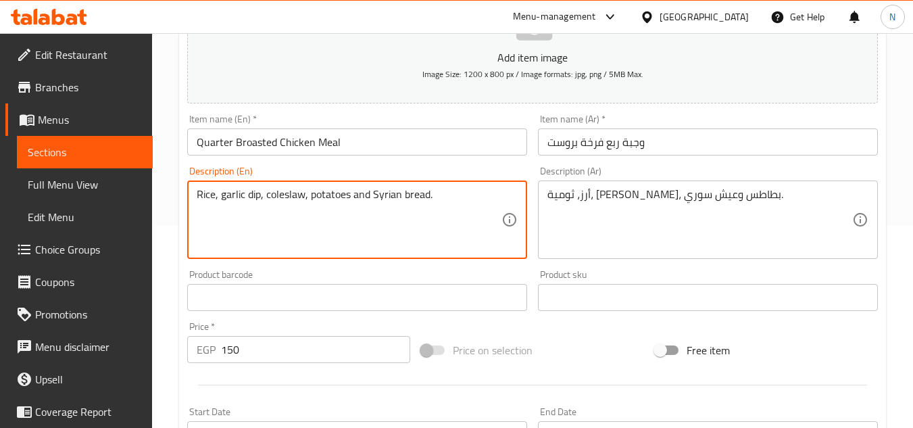
click at [415, 204] on textarea "Rice, garlic dip, coleslaw, potatoes and Syrian bread." at bounding box center [349, 220] width 305 height 64
click at [414, 204] on textarea "Rice, garlic dip, coleslaw, potatoes and Syrian bread." at bounding box center [349, 220] width 305 height 64
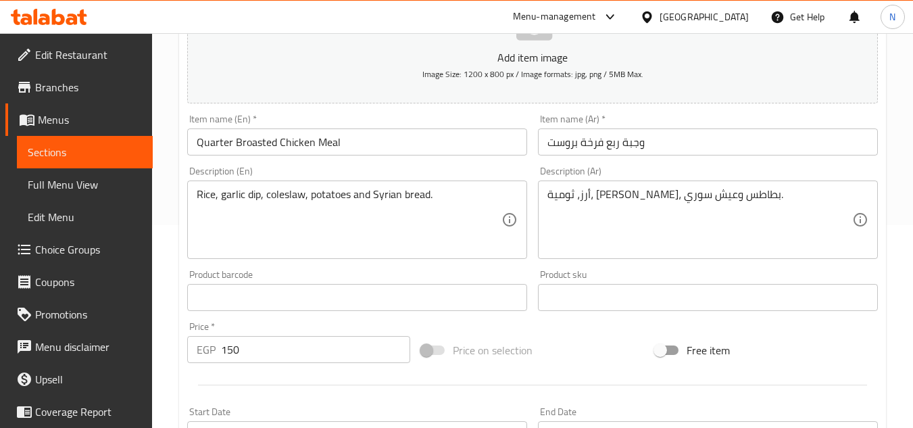
click at [697, 74] on button "Add item image Image Size: 1200 x 800 px / Image formats: jpg, png / 5MB Max." at bounding box center [532, 42] width 691 height 124
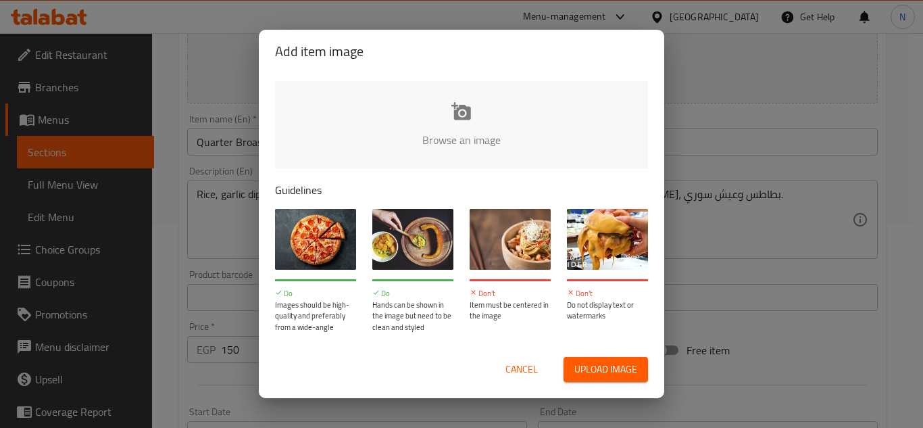
click at [530, 367] on span "Cancel" at bounding box center [521, 369] width 32 height 17
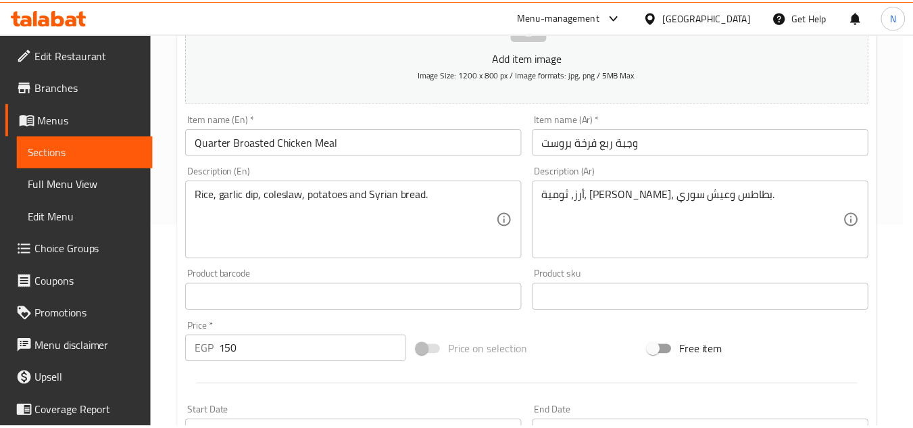
scroll to position [182, 0]
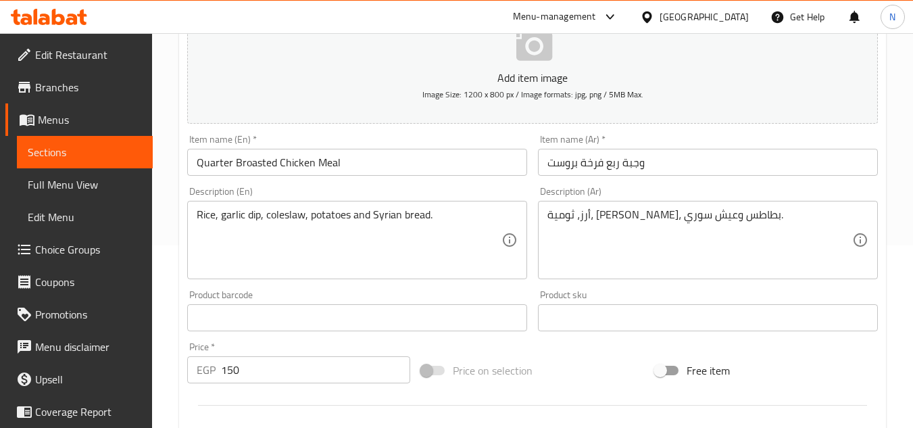
click at [617, 161] on input "وجبة ربع فرخة بروست" at bounding box center [708, 162] width 340 height 27
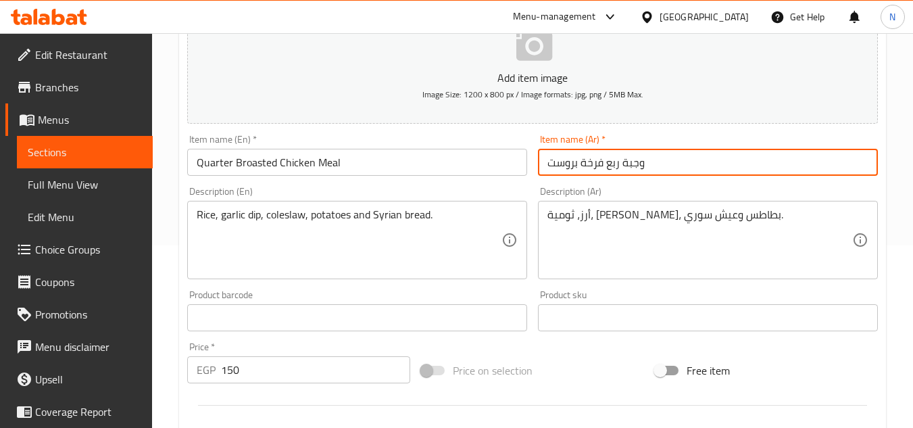
click at [617, 161] on input "وجبة ربع فرخة بروست" at bounding box center [708, 162] width 340 height 27
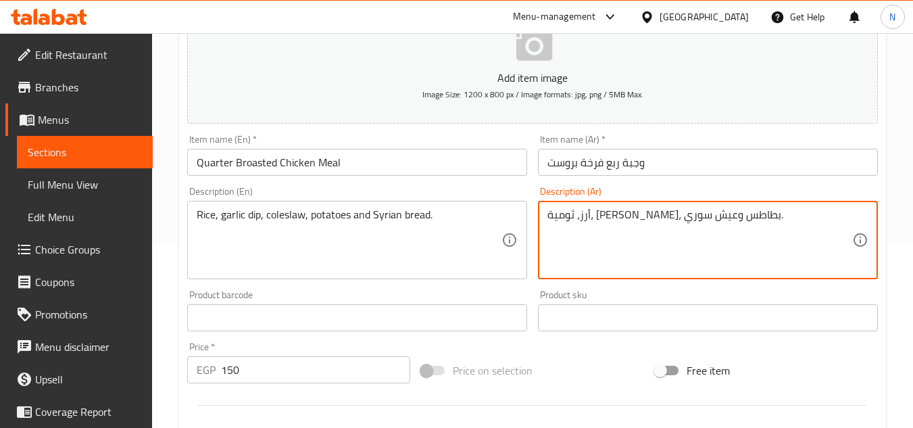
click at [643, 214] on textarea "أرز، ثومية، [PERSON_NAME]، بطاطس وعيش سوري." at bounding box center [699, 240] width 305 height 64
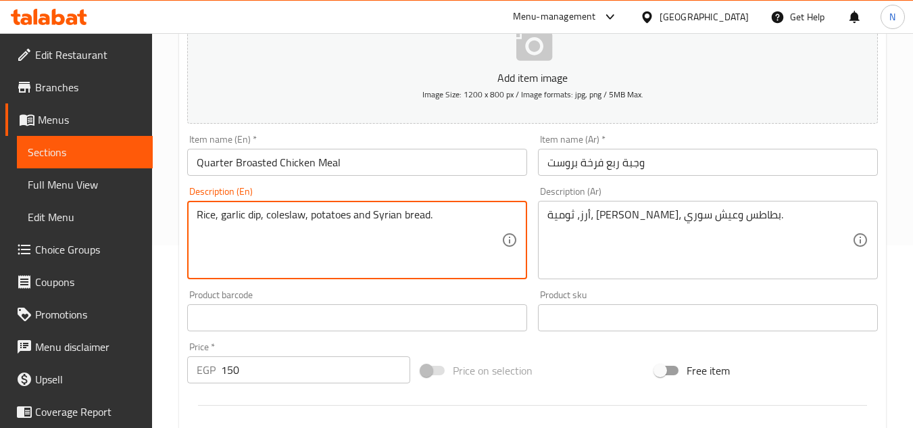
click at [440, 221] on textarea "Rice, garlic dip, coleslaw, potatoes and Syrian bread." at bounding box center [349, 240] width 305 height 64
click at [437, 218] on textarea "Rice, garlic dip, coleslaw, potatoes and Syrian bread." at bounding box center [349, 240] width 305 height 64
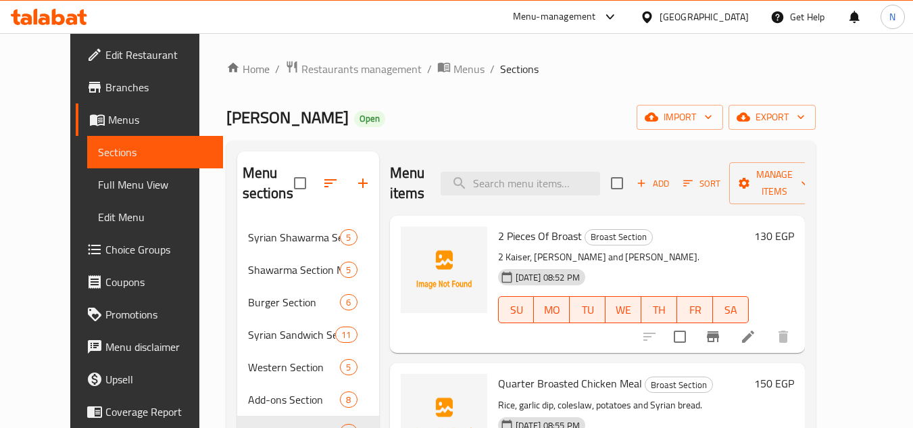
click at [674, 181] on button "Add" at bounding box center [652, 183] width 43 height 21
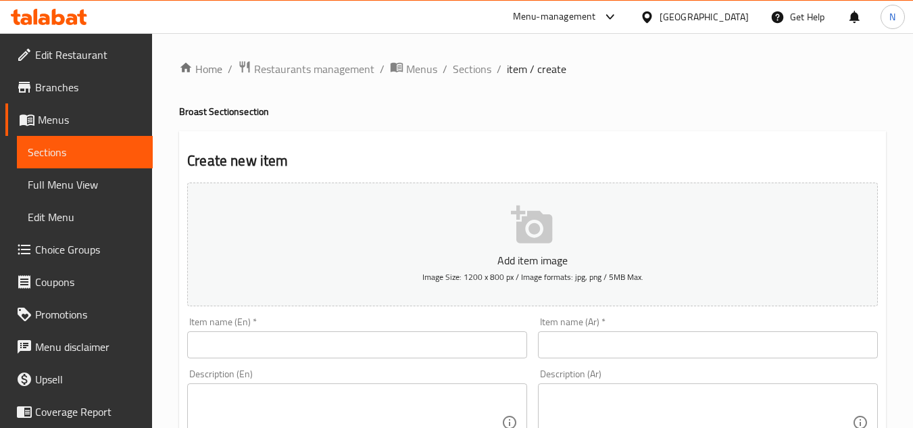
click at [605, 334] on input "text" at bounding box center [708, 344] width 340 height 27
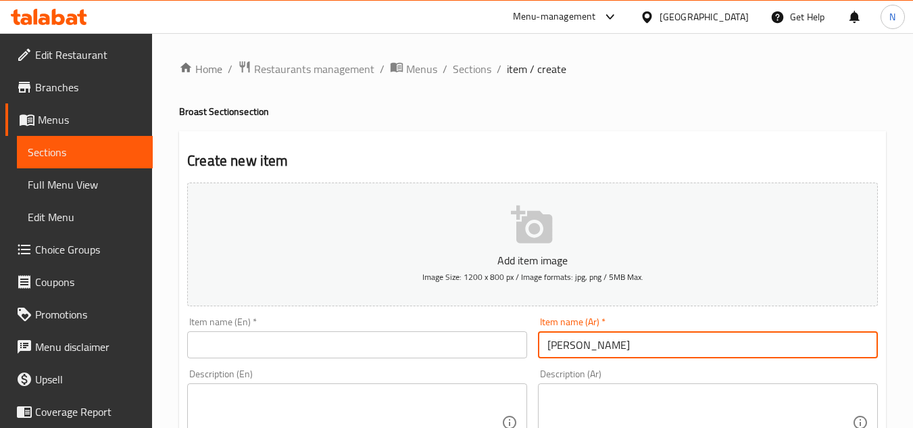
click at [605, 332] on input "[PERSON_NAME]" at bounding box center [708, 344] width 340 height 27
type input "[PERSON_NAME]"
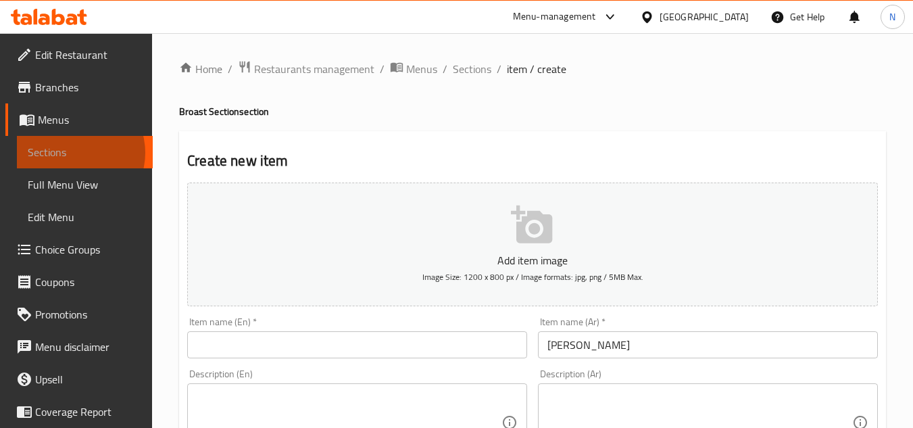
click at [74, 153] on span "Sections" at bounding box center [85, 152] width 114 height 16
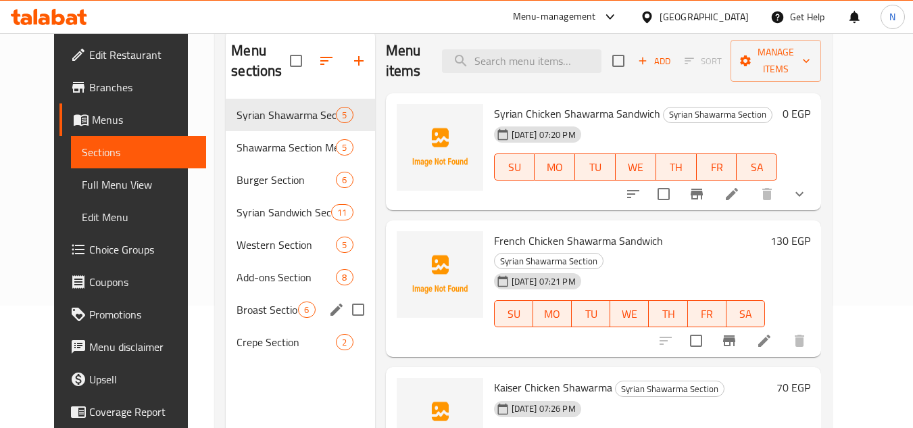
scroll to position [122, 0]
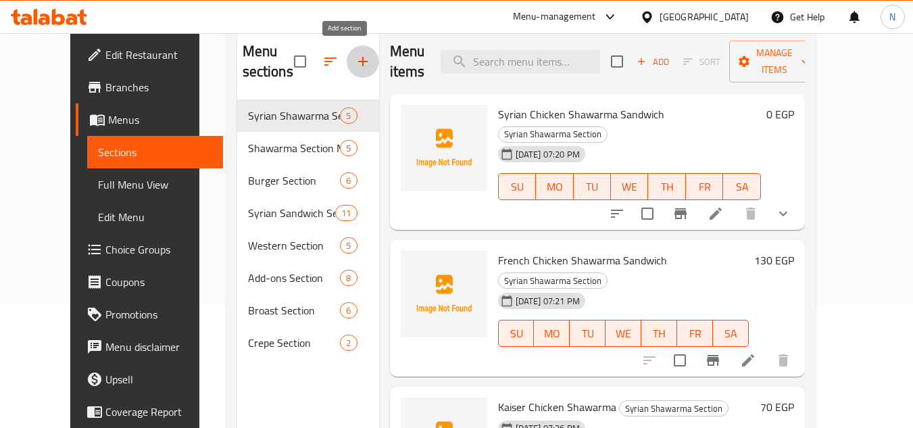
click at [355, 69] on icon "button" at bounding box center [363, 61] width 16 height 16
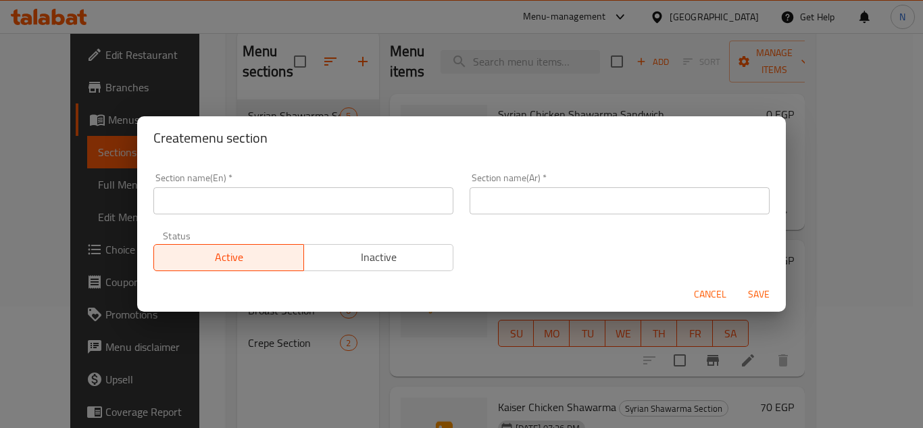
click at [511, 212] on input "text" at bounding box center [620, 200] width 300 height 27
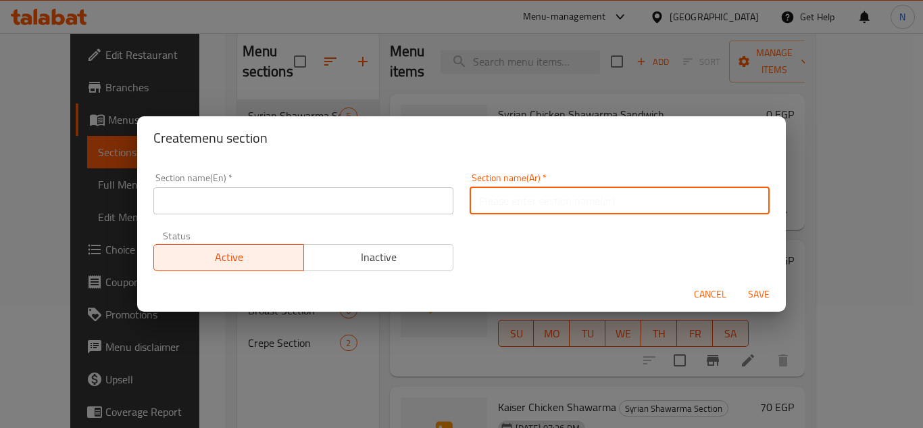
paste input "قسم كريب الفراخ"
type input "قسم كريب الفراخ"
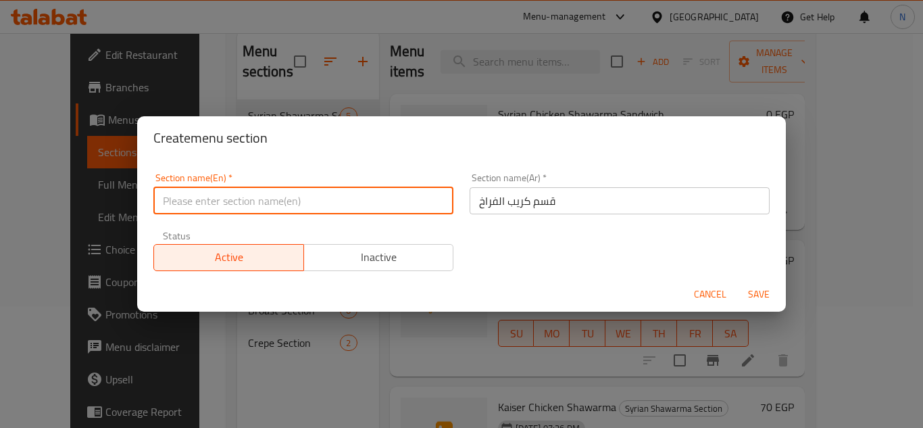
click at [274, 205] on input "text" at bounding box center [303, 200] width 300 height 27
paste input "Chicken Crepe Section"
type input "Chicken Crepe Section"
click at [737, 282] on button "Save" at bounding box center [758, 294] width 43 height 25
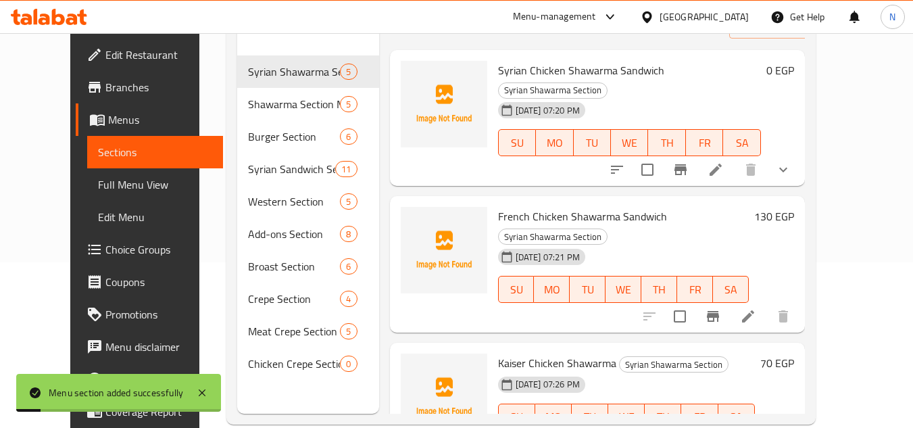
scroll to position [189, 0]
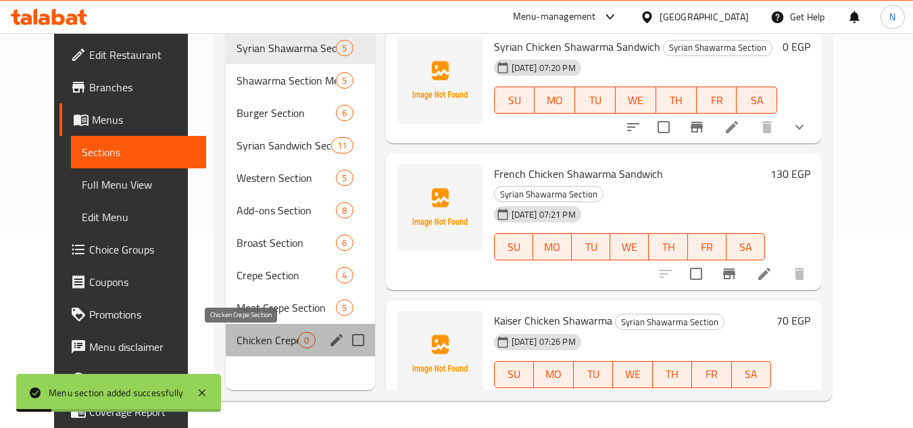
click at [243, 343] on span "Chicken Crepe Section" at bounding box center [266, 340] width 61 height 16
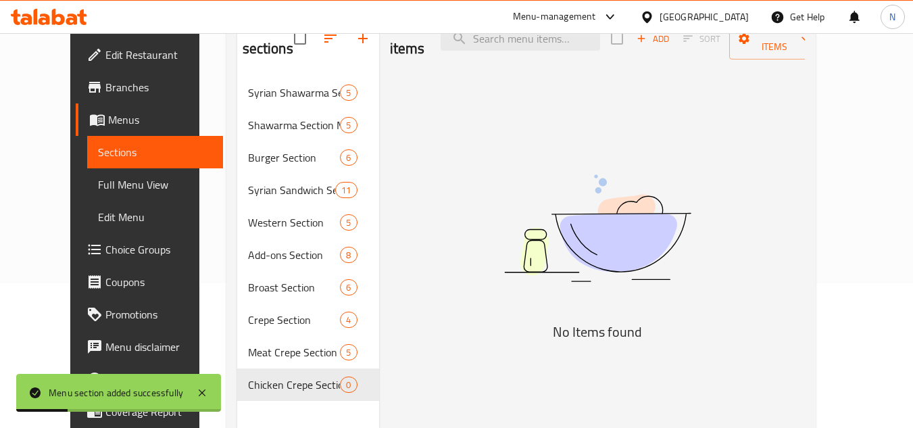
scroll to position [122, 0]
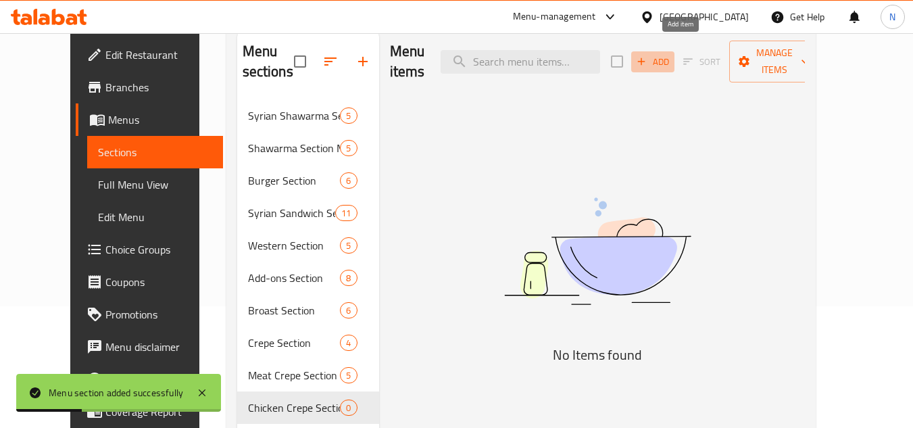
click at [671, 54] on span "Add" at bounding box center [652, 62] width 36 height 16
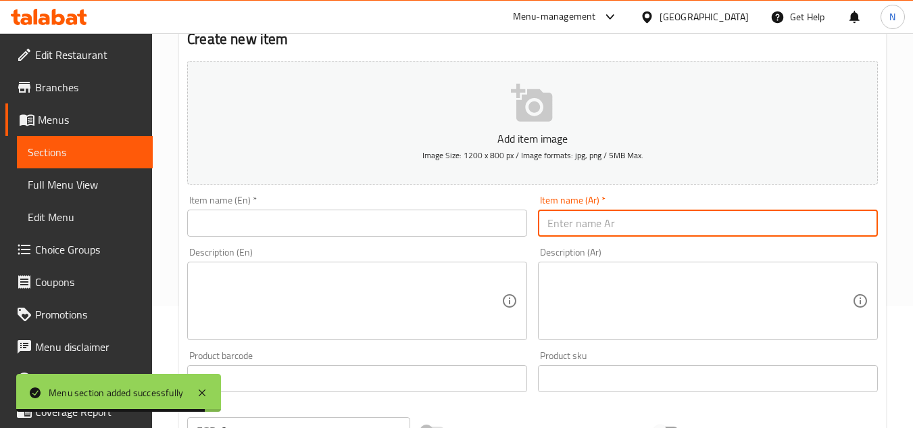
click at [682, 225] on input "text" at bounding box center [708, 222] width 340 height 27
paste input "شاورما فراخ"
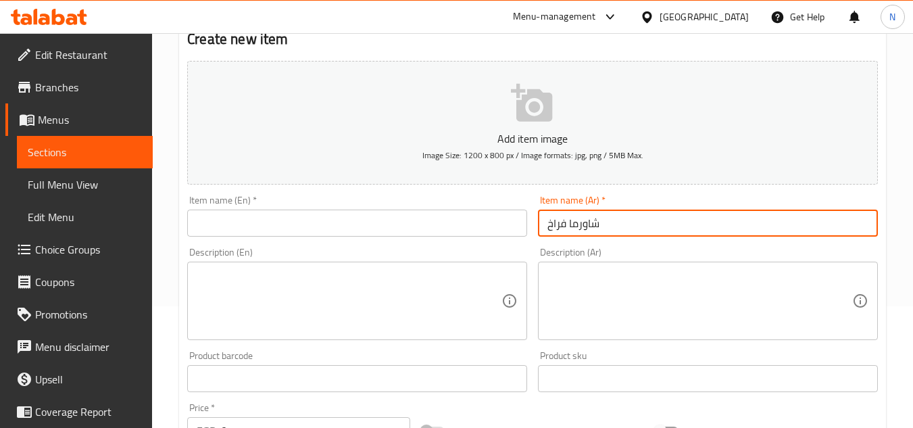
type input "شاورما فراخ"
click at [80, 149] on span "Sections" at bounding box center [85, 152] width 114 height 16
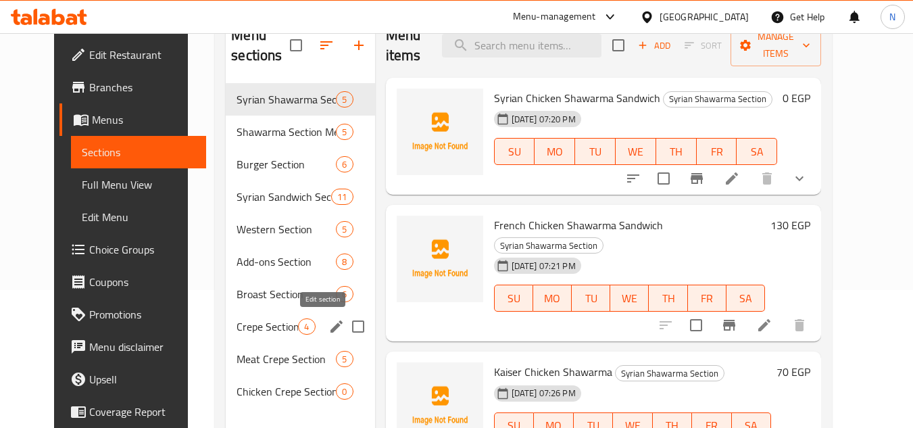
scroll to position [189, 0]
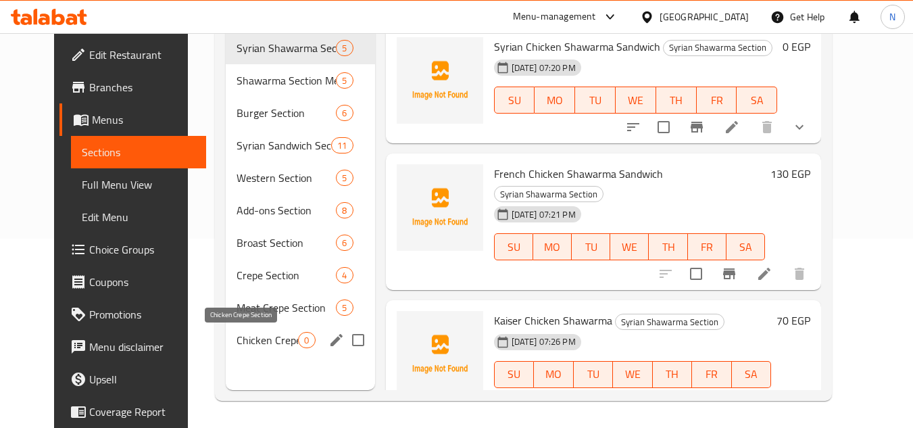
click at [258, 336] on span "Chicken Crepe Section" at bounding box center [266, 340] width 61 height 16
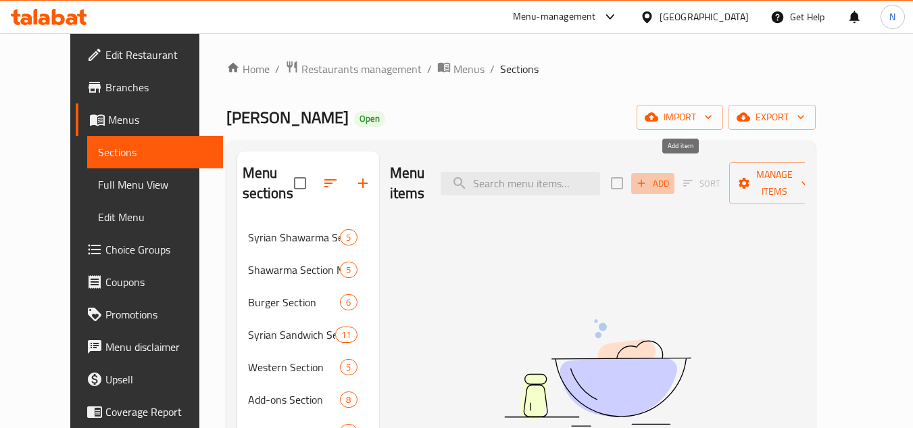
click at [671, 176] on span "Add" at bounding box center [652, 184] width 36 height 16
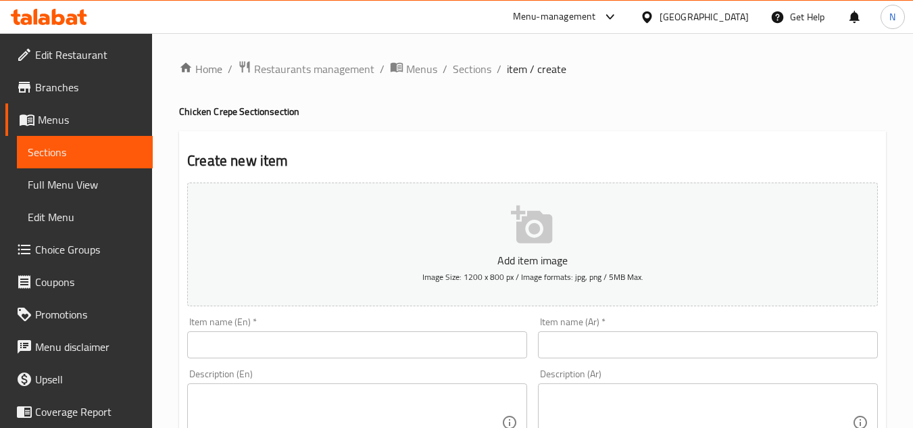
click at [626, 330] on div "Item name (Ar)   * Item name (Ar) *" at bounding box center [708, 337] width 340 height 41
click at [603, 343] on input "text" at bounding box center [708, 344] width 340 height 27
paste input "[URL][DOMAIN_NAME]"
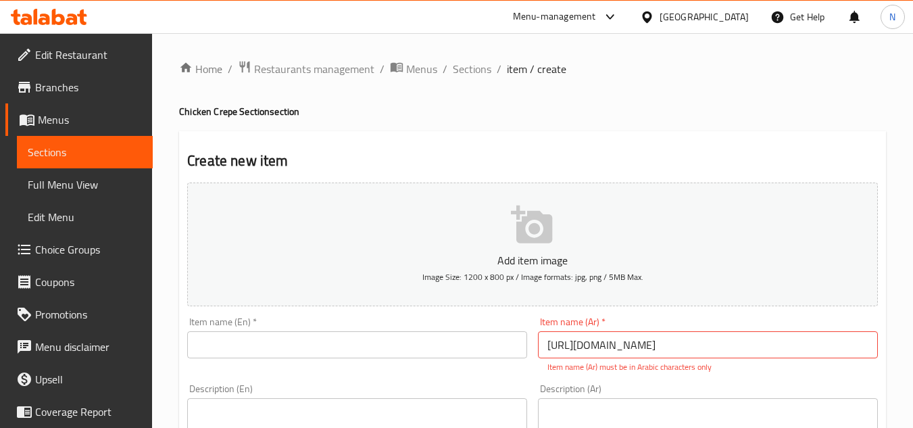
drag, startPoint x: 908, startPoint y: 288, endPoint x: 771, endPoint y: 349, distance: 150.0
click at [759, 353] on input "[URL][DOMAIN_NAME]" at bounding box center [708, 344] width 340 height 27
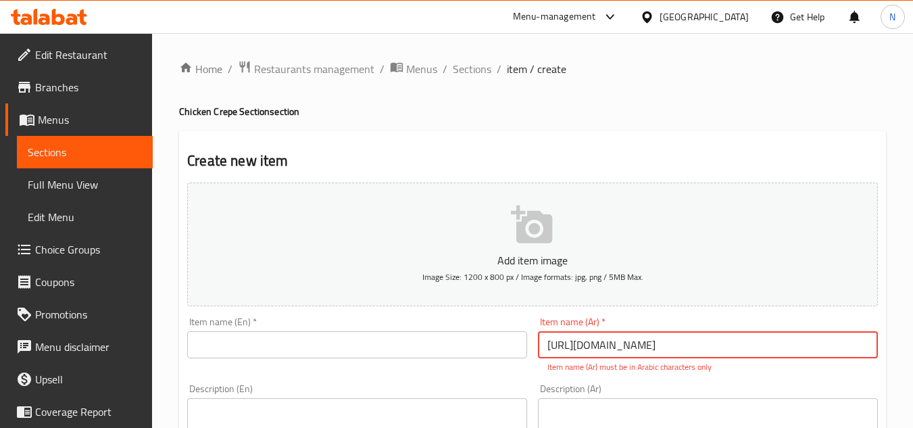
paste input "شاورما فراخ"
type input "شاورما فراخ"
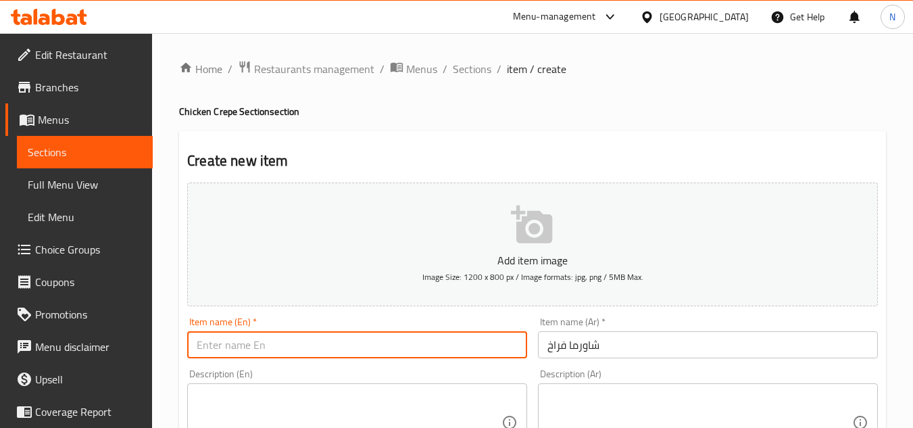
click at [341, 335] on input "text" at bounding box center [357, 344] width 340 height 27
paste input "Chicken Shawarma"
type input "Chicken Shawarma"
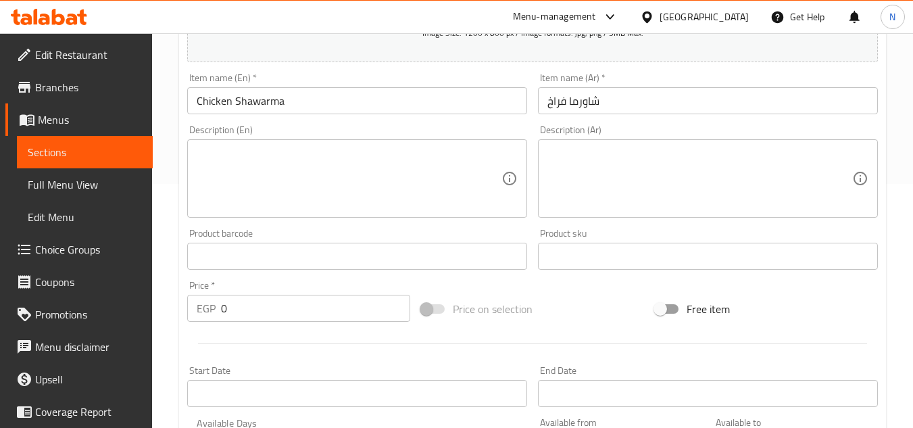
scroll to position [270, 0]
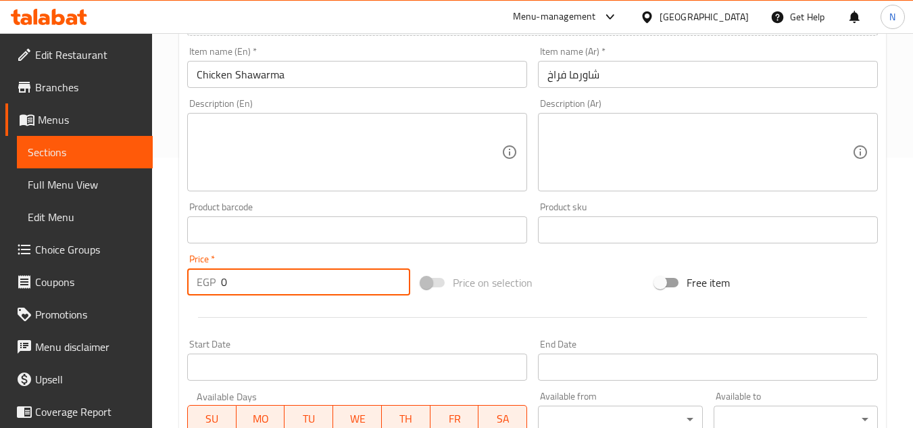
drag, startPoint x: 235, startPoint y: 290, endPoint x: 217, endPoint y: 293, distance: 18.6
click at [217, 293] on div "EGP 0 Price *" at bounding box center [298, 281] width 223 height 27
paste input "135"
type input "135"
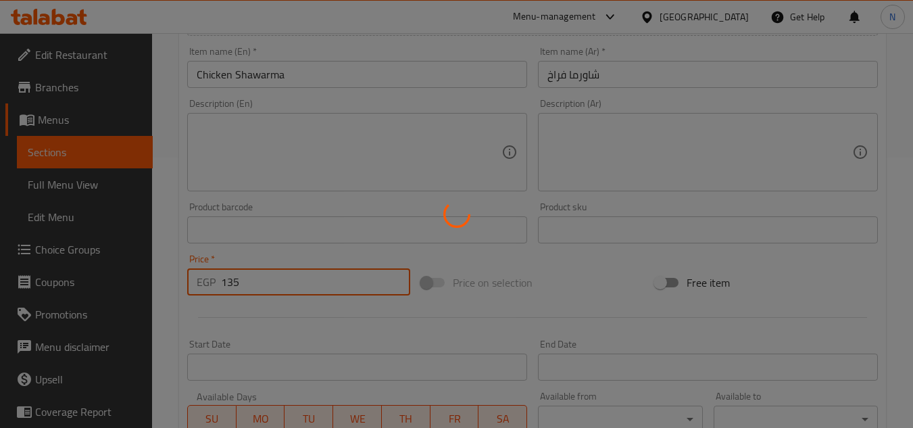
type input "0"
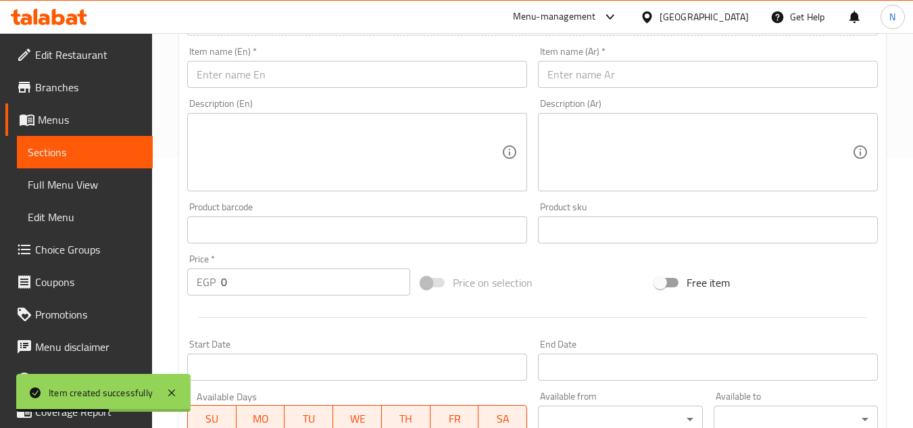
click at [876, 217] on input "text" at bounding box center [708, 229] width 340 height 27
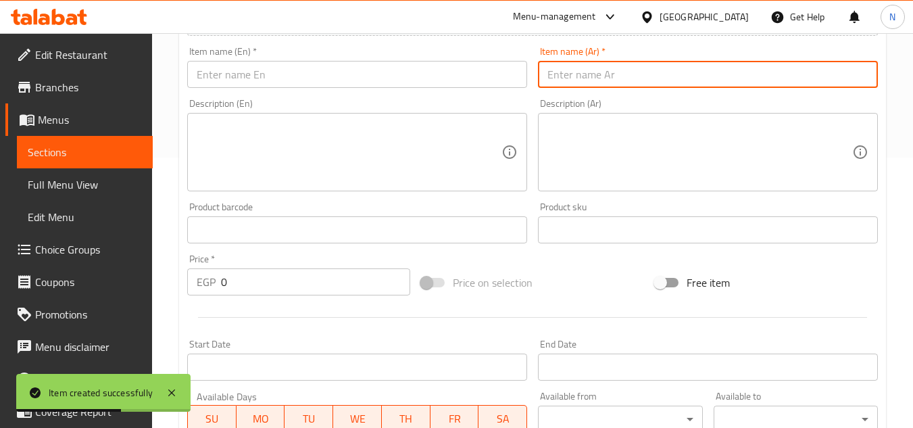
click at [611, 72] on input "text" at bounding box center [708, 74] width 340 height 27
paste input "فاهيتا فراخ"
type input "فاهيتا فراخ"
drag, startPoint x: 405, startPoint y: 60, endPoint x: 372, endPoint y: 72, distance: 35.0
click at [403, 60] on div "Item name (En)   * Item name (En) *" at bounding box center [357, 67] width 340 height 41
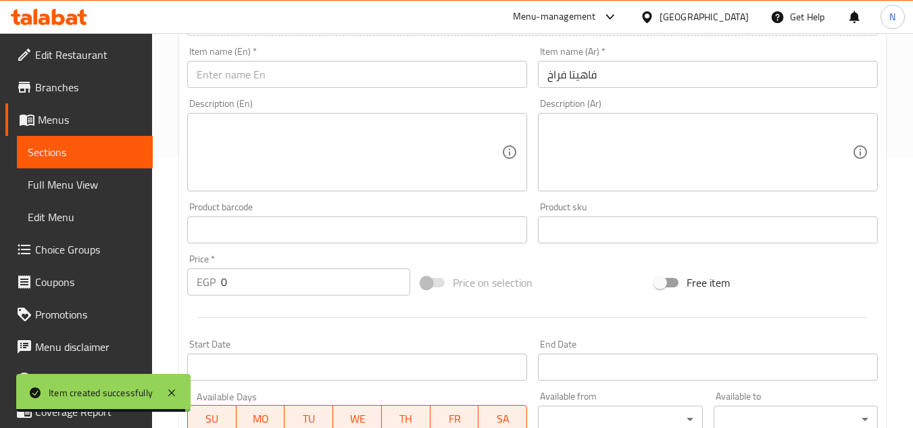
click at [368, 75] on input "text" at bounding box center [357, 74] width 340 height 27
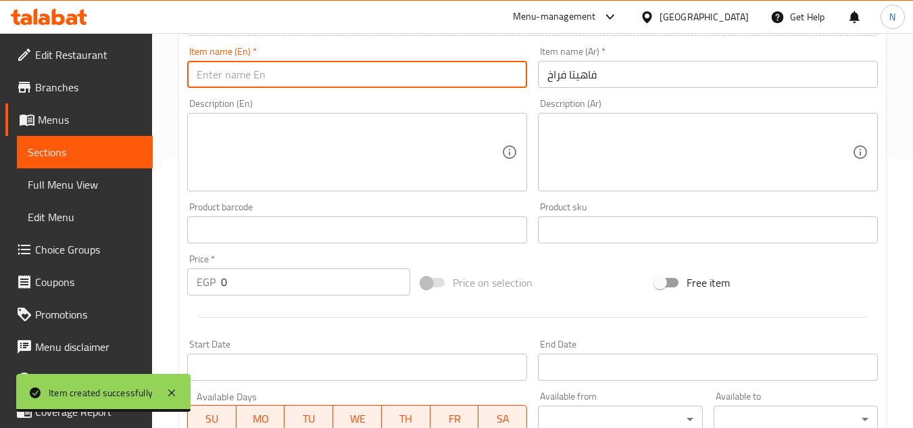
paste input "Chicken Fajita"
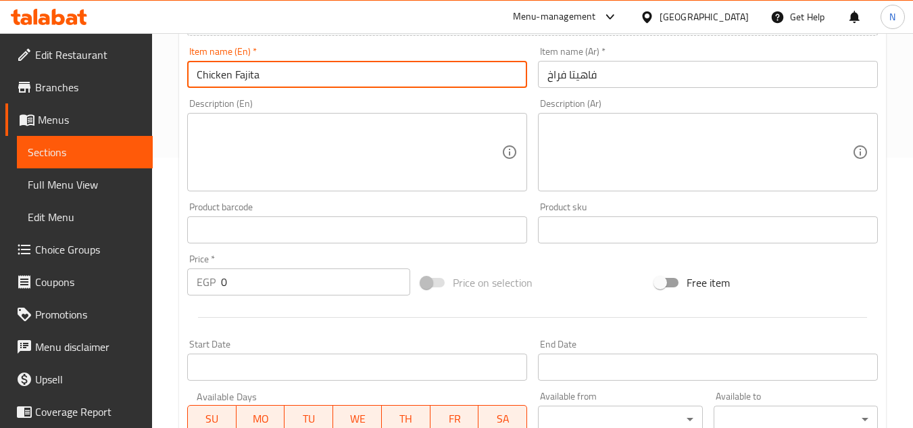
type input "Chicken Fajita"
click at [225, 280] on input "0" at bounding box center [315, 281] width 189 height 27
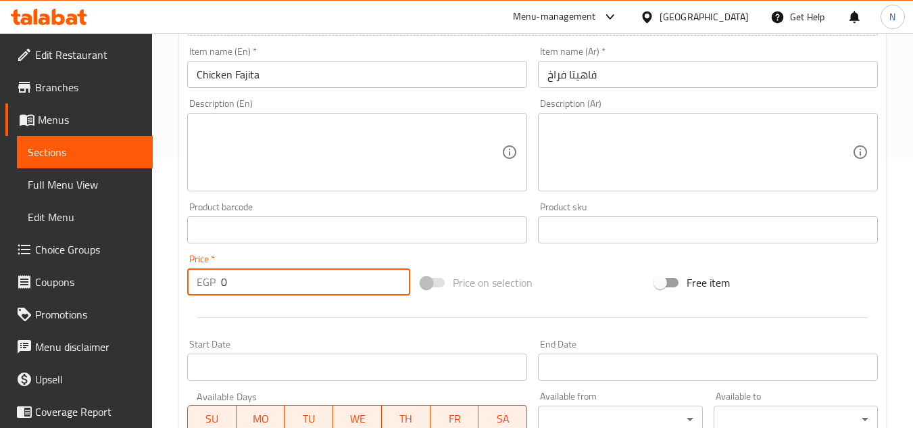
drag, startPoint x: 237, startPoint y: 286, endPoint x: 147, endPoint y: 304, distance: 91.6
click at [147, 304] on div "Edit Restaurant Branches Menus Sections Full Menu View Edit Menu Choice Groups …" at bounding box center [456, 224] width 913 height 922
paste input "14"
type input "140"
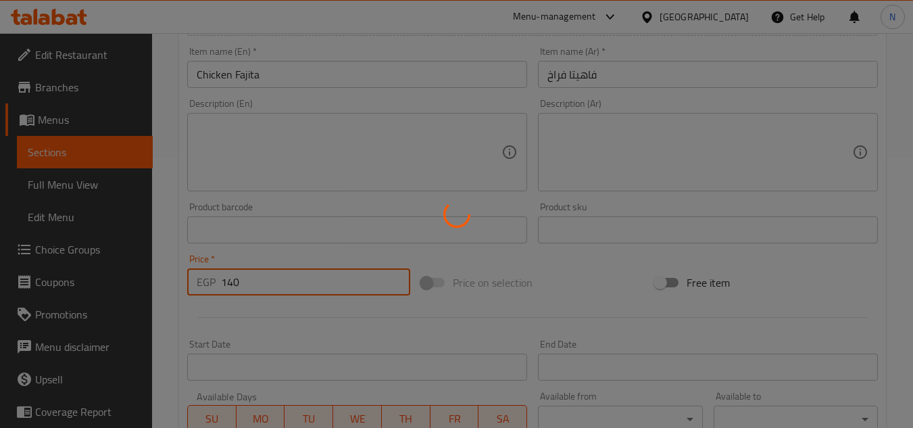
type input "0"
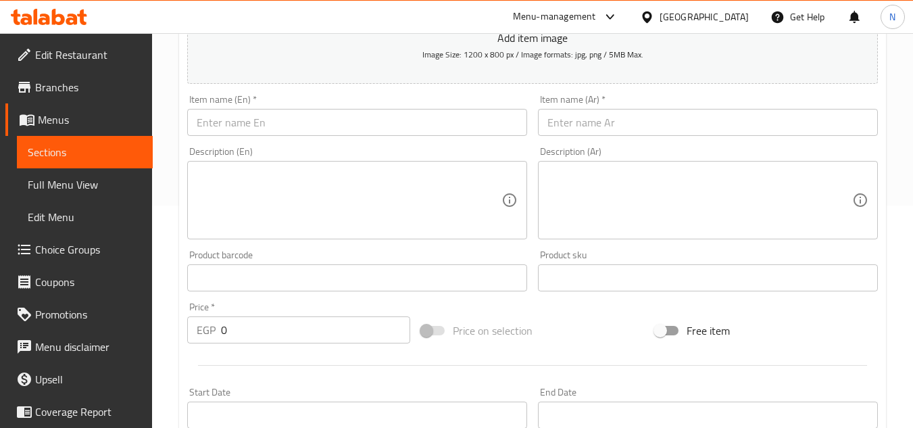
scroll to position [135, 0]
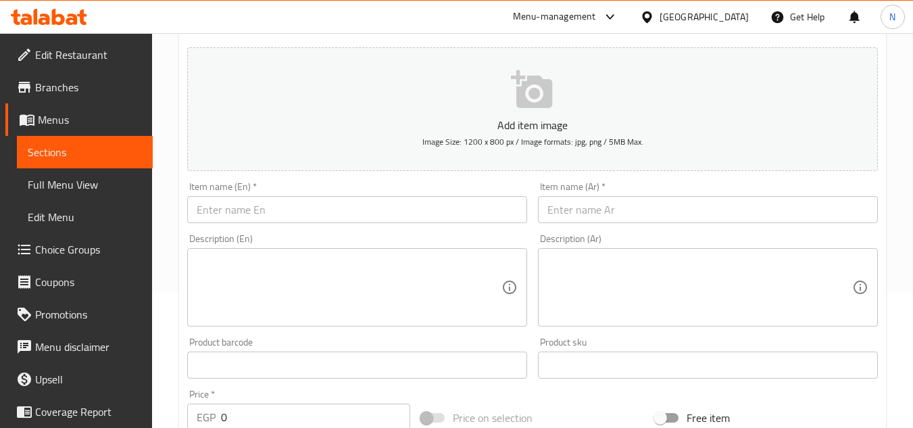
drag, startPoint x: 765, startPoint y: 197, endPoint x: 753, endPoint y: 201, distance: 12.8
click at [765, 197] on input "text" at bounding box center [708, 209] width 340 height 27
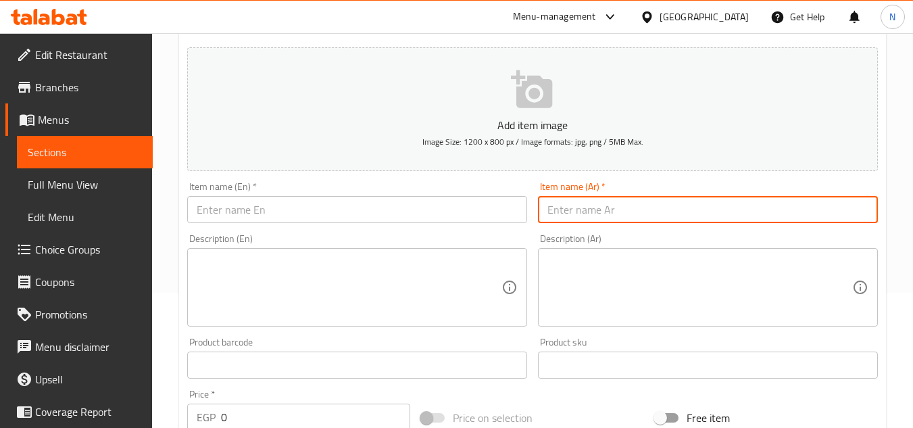
paste input "شيش طاووق"
type input "شيش طاووق"
click at [278, 209] on input "text" at bounding box center [357, 209] width 340 height 27
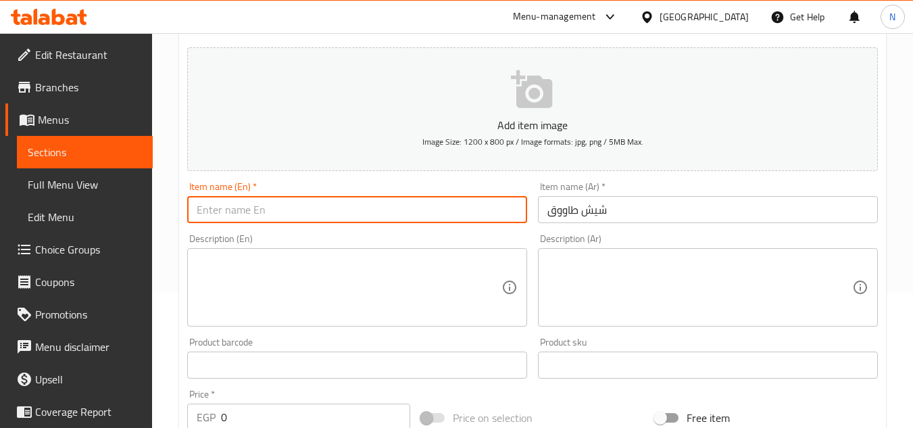
paste input "Shish Tawook"
type input "Shish Tawook"
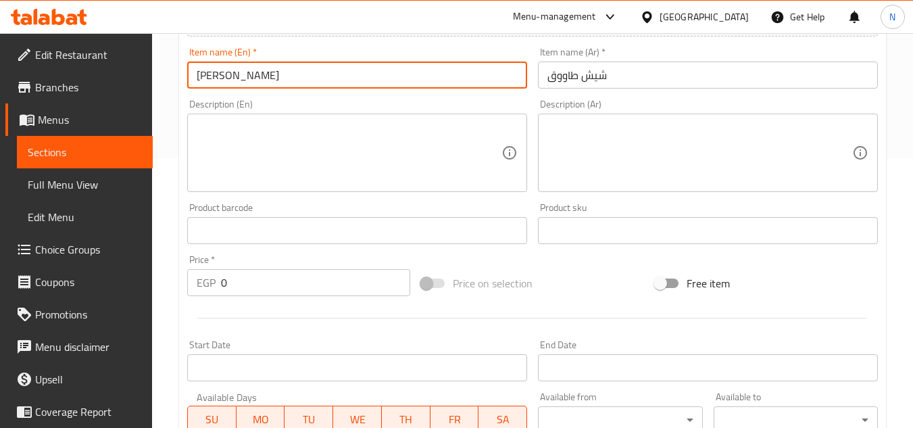
scroll to position [270, 0]
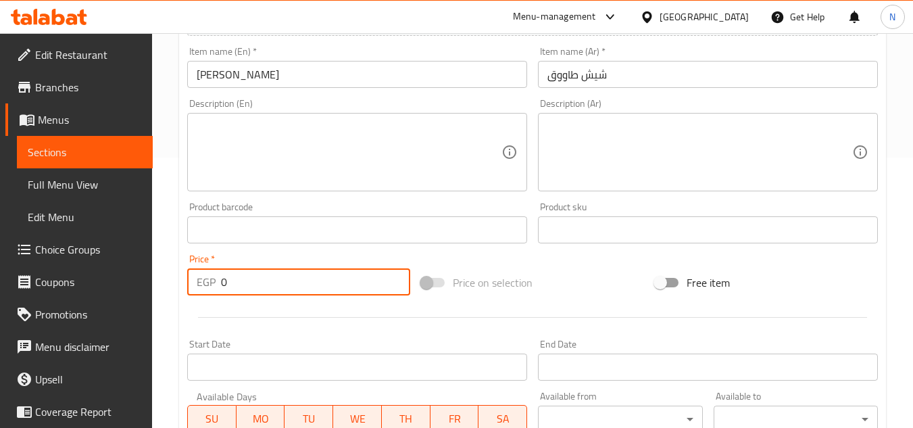
drag, startPoint x: 249, startPoint y: 279, endPoint x: 200, endPoint y: 291, distance: 50.1
click at [200, 291] on div "EGP 0 Price *" at bounding box center [298, 281] width 223 height 27
paste input "14"
type input "140"
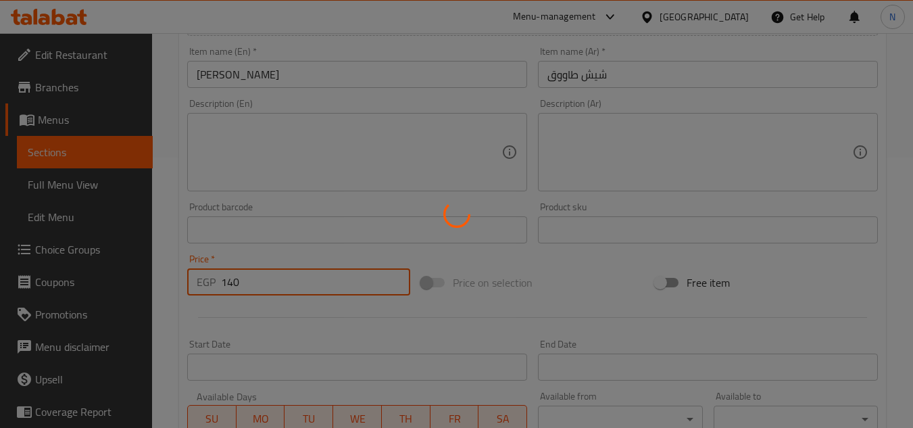
type input "0"
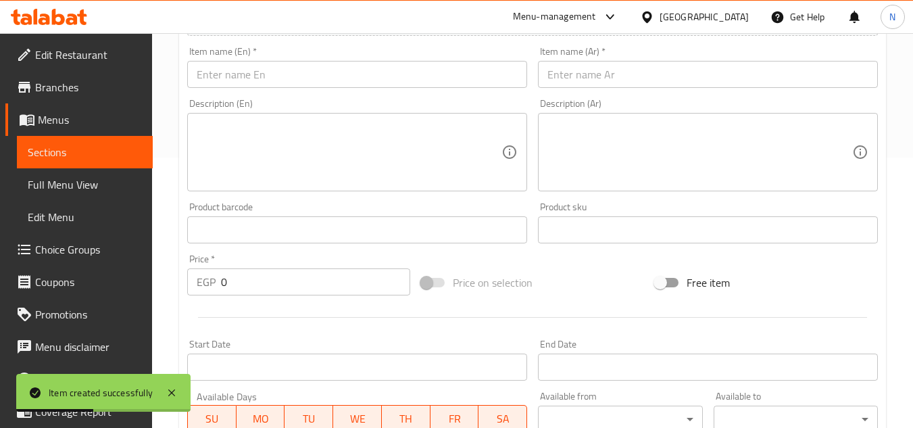
click at [697, 71] on input "text" at bounding box center [708, 74] width 340 height 27
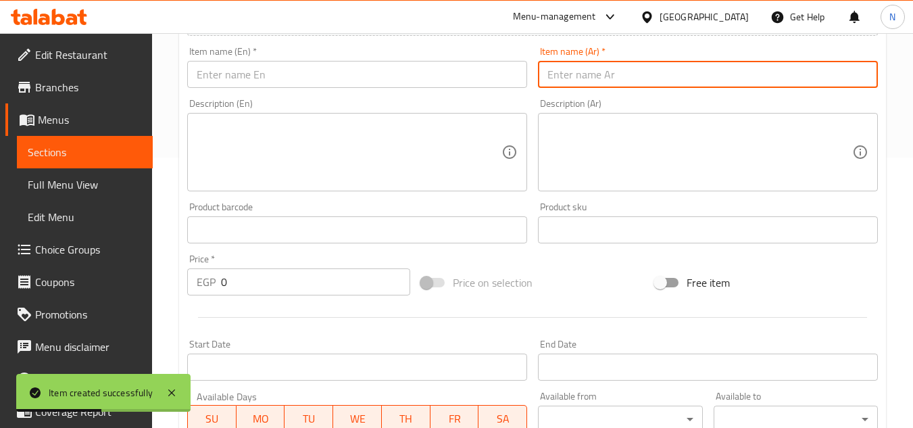
paste input "فراخ بانيه"
type input "فراخ بانيه"
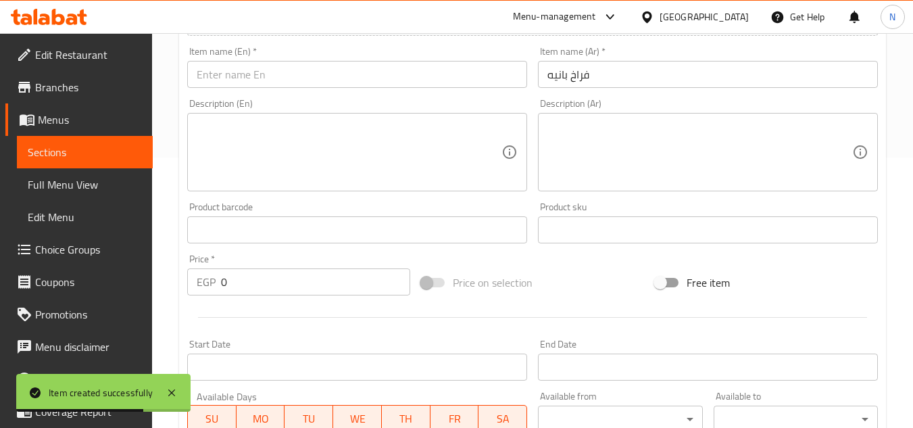
click at [407, 89] on div "Item name (En)   * Item name (En) *" at bounding box center [357, 67] width 351 height 52
click at [431, 76] on input "text" at bounding box center [357, 74] width 340 height 27
paste input "chicken"
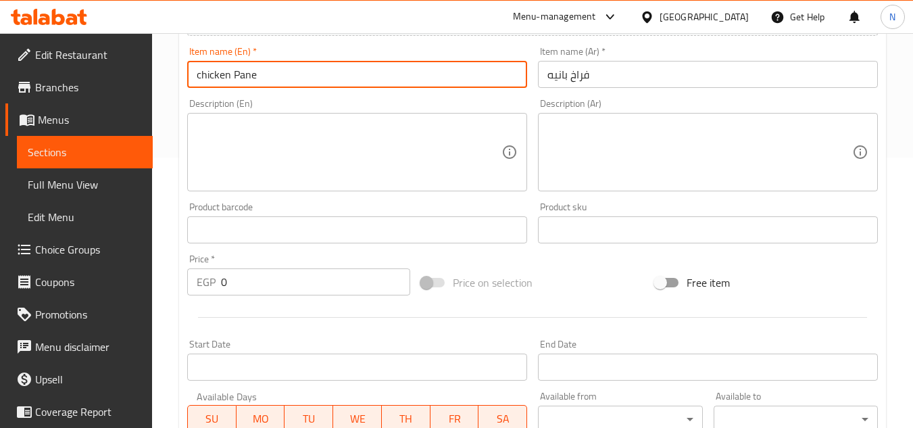
click at [282, 74] on input "chicken Pane" at bounding box center [357, 74] width 340 height 27
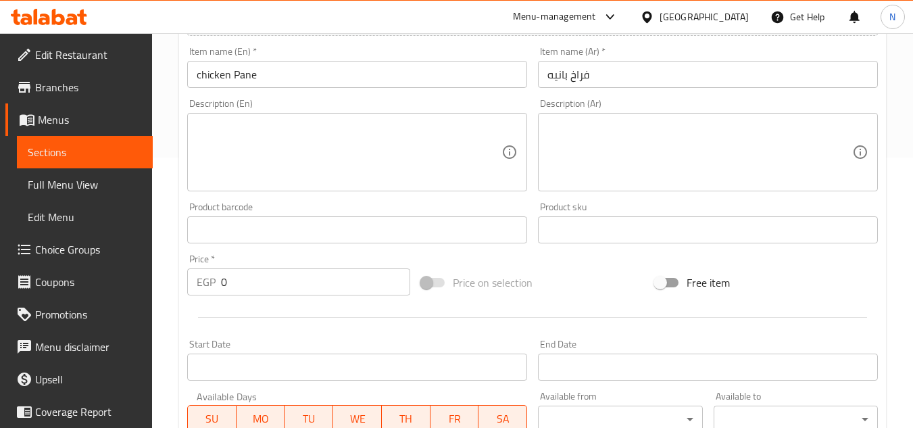
click at [343, 78] on input "chicken Pane" at bounding box center [357, 74] width 340 height 27
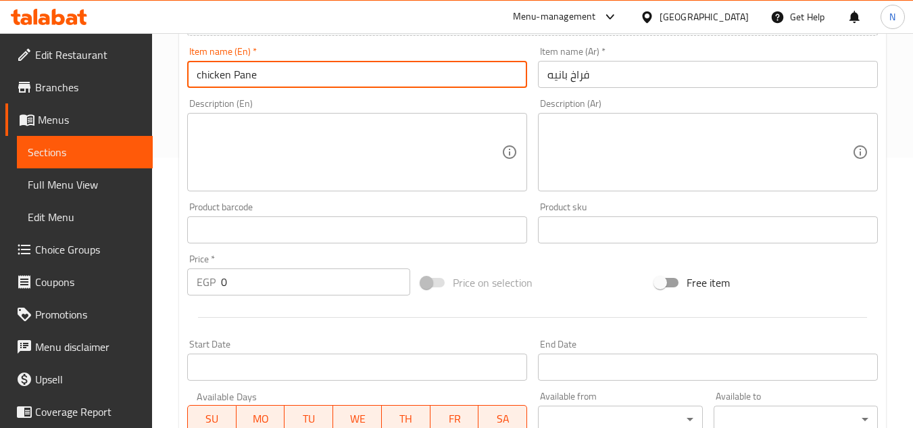
click at [343, 78] on input "chicken Pane" at bounding box center [357, 74] width 340 height 27
paste input "C"
type input "Chicken Pane"
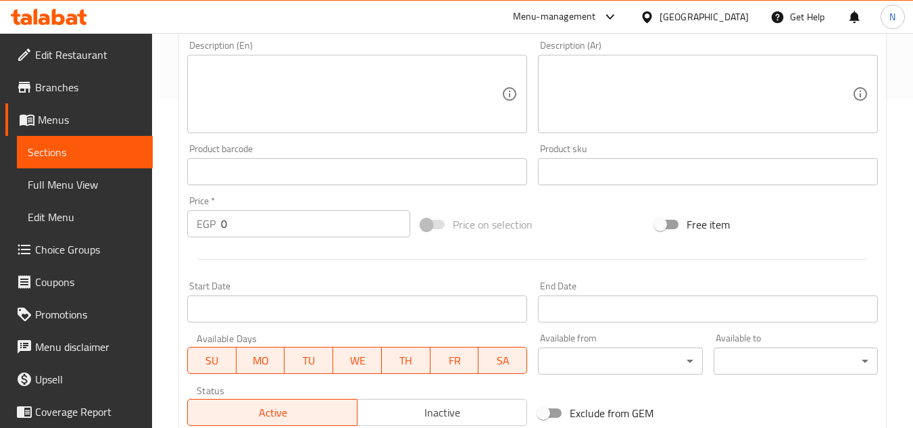
scroll to position [405, 0]
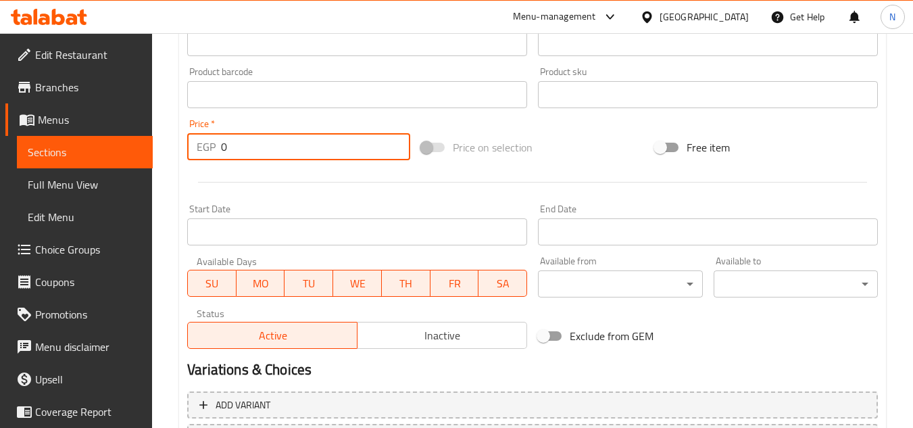
drag, startPoint x: 241, startPoint y: 139, endPoint x: 182, endPoint y: 164, distance: 64.8
click at [182, 164] on div "Price   * EGP 0 Price *" at bounding box center [299, 140] width 234 height 52
paste input "10"
type input "100"
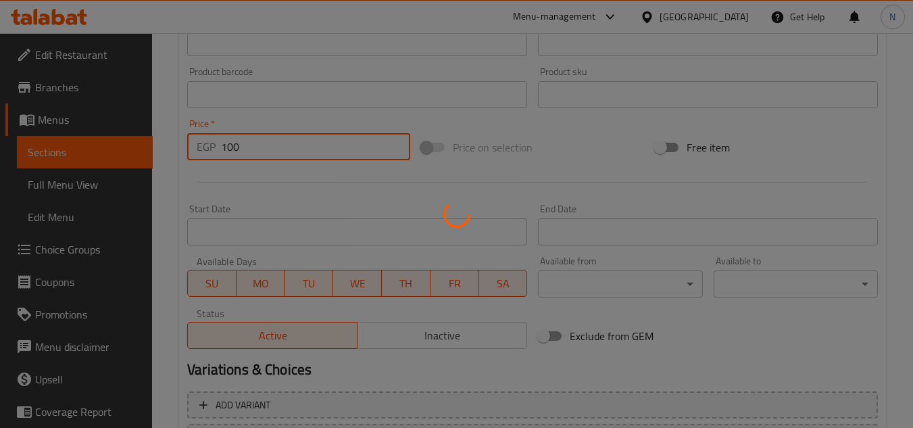
type input "0"
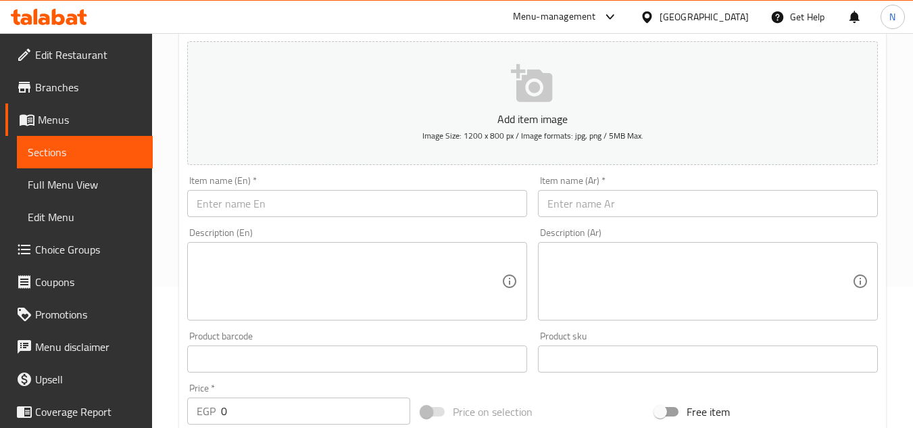
scroll to position [68, 0]
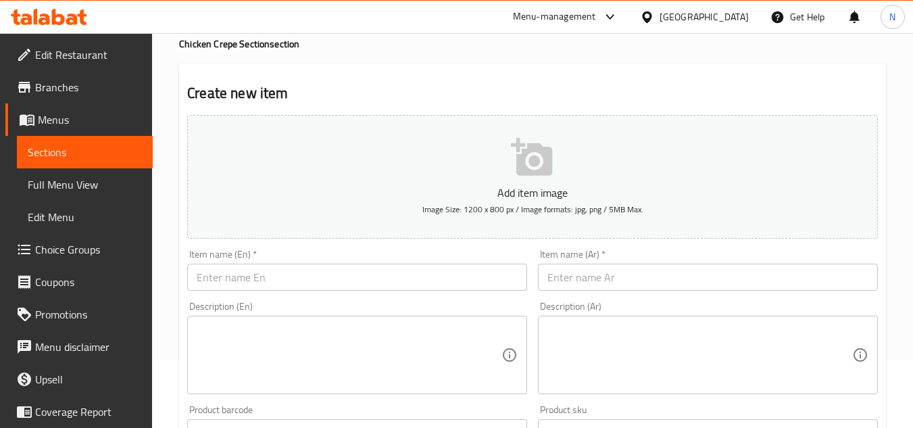
drag, startPoint x: 889, startPoint y: 151, endPoint x: 822, endPoint y: 191, distance: 78.8
click at [889, 151] on div "Home / Restaurants management / Menus / Sections / item / create Chicken Crepe …" at bounding box center [532, 427] width 761 height 922
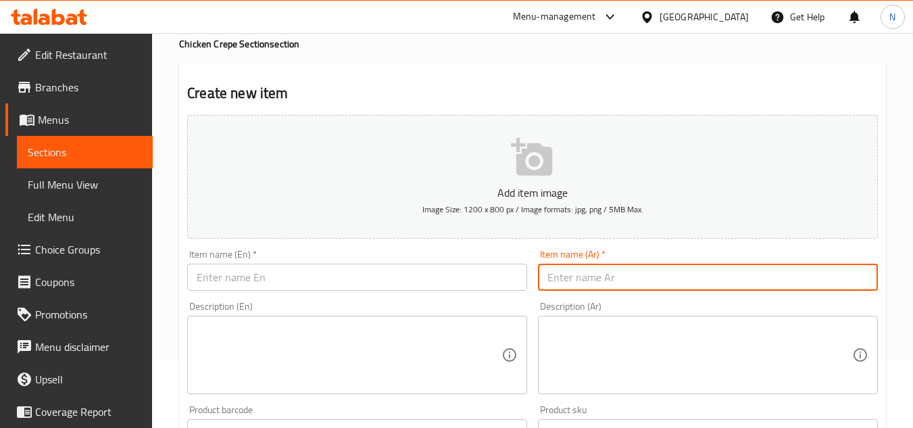
click at [740, 274] on input "text" at bounding box center [708, 277] width 340 height 27
paste input "زنجر"
type input "زنجر"
click at [345, 278] on input "text" at bounding box center [357, 277] width 340 height 27
paste input "Zinger"
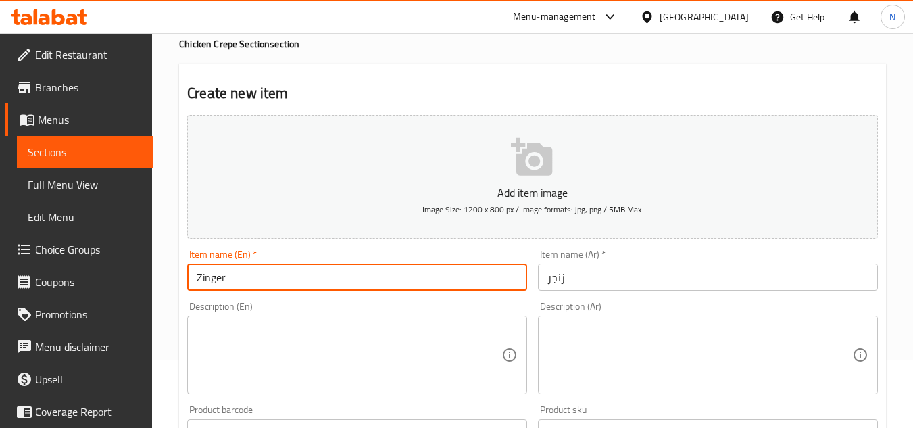
type input "Zinger"
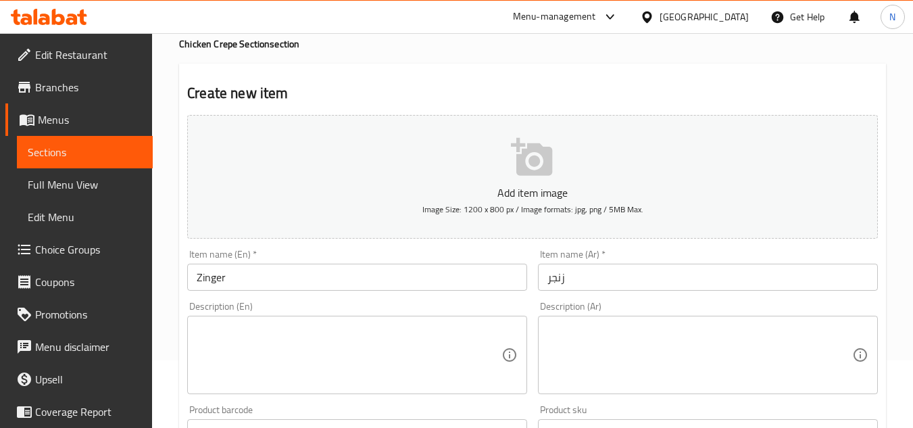
drag, startPoint x: 878, startPoint y: 252, endPoint x: 838, endPoint y: 262, distance: 41.8
click at [878, 252] on div "Item name (Ar)   * زنجر Item name (Ar) *" at bounding box center [707, 270] width 351 height 52
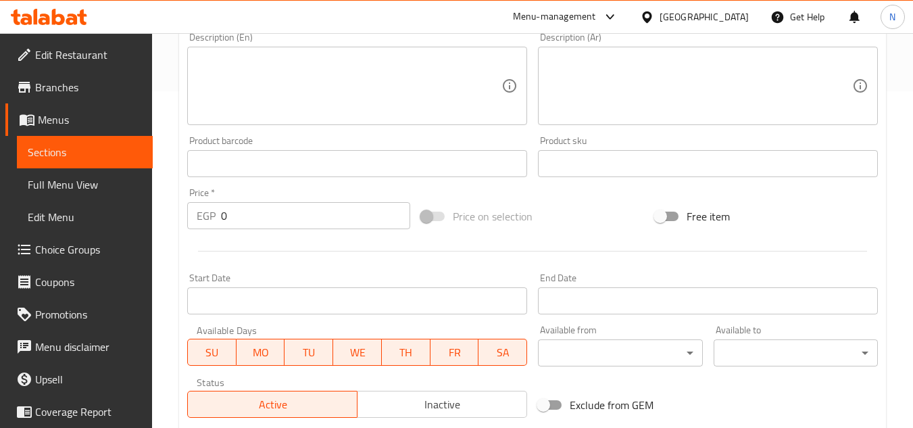
scroll to position [338, 0]
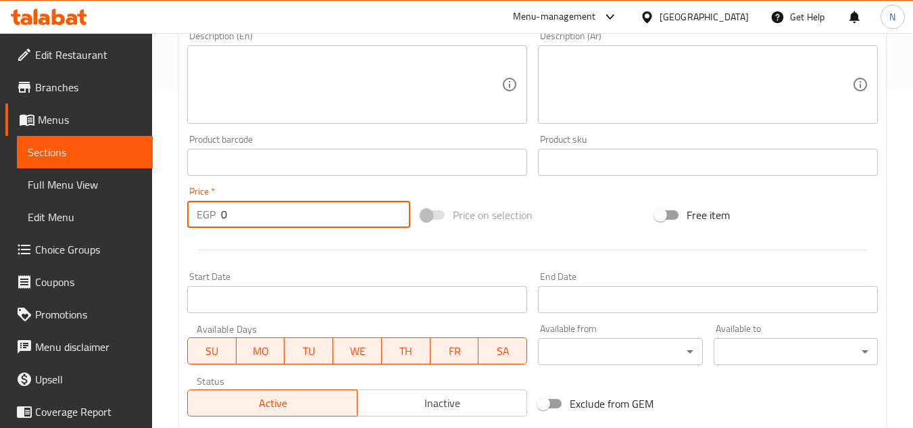
drag, startPoint x: 230, startPoint y: 220, endPoint x: 201, endPoint y: 236, distance: 33.6
click at [201, 236] on div "Add item image Image Size: 1200 x 800 px / Image formats: jpg, png / 5MB Max. I…" at bounding box center [532, 130] width 701 height 582
paste input "135"
type input "135"
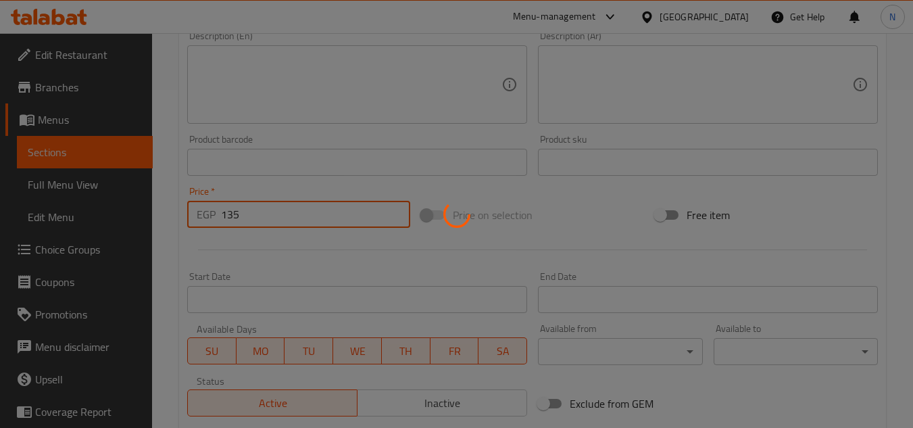
type input "0"
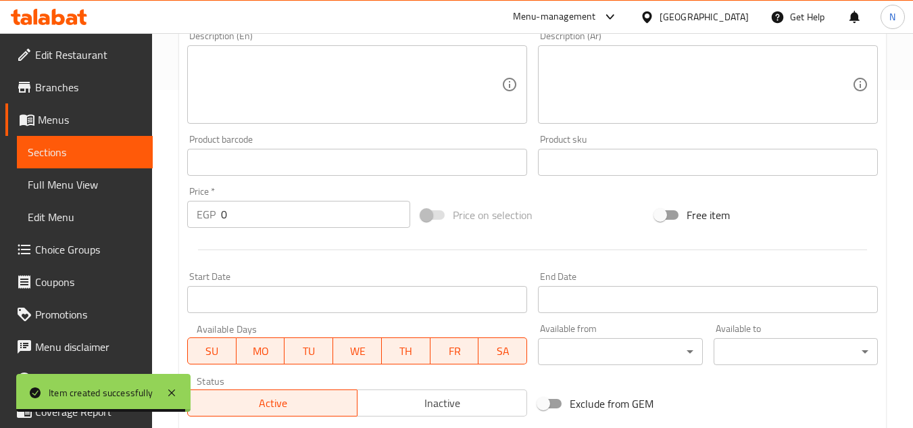
drag, startPoint x: 854, startPoint y: 207, endPoint x: 566, endPoint y: 157, distance: 292.8
click at [854, 207] on div "Free item" at bounding box center [766, 215] width 234 height 36
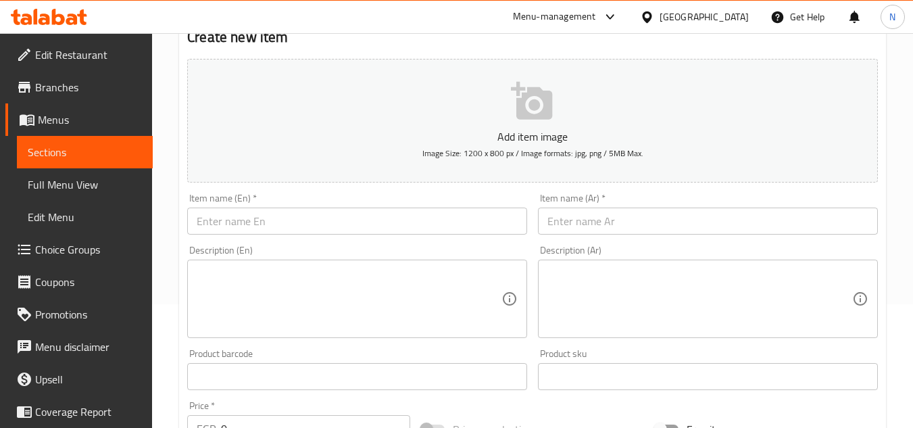
scroll to position [68, 0]
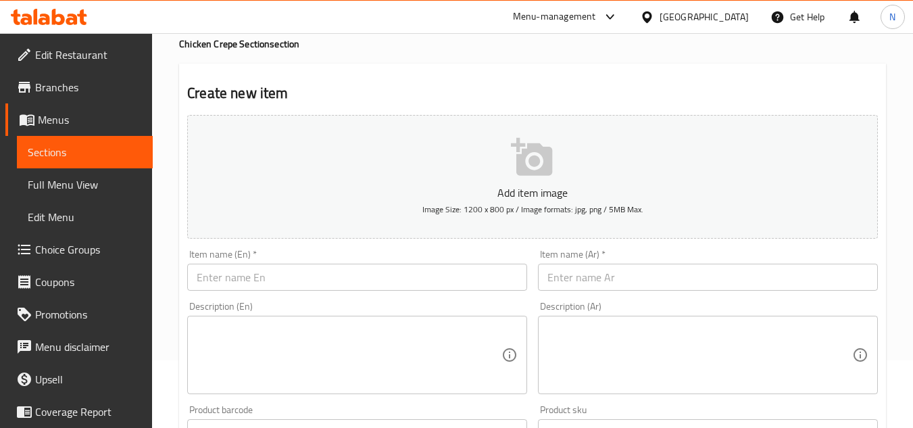
click at [559, 280] on input "text" at bounding box center [708, 277] width 340 height 27
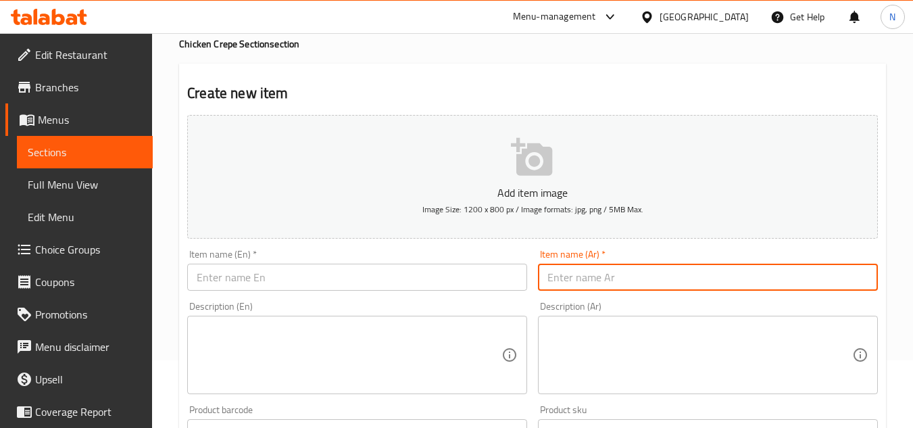
paste input "استريس"
type input "استريس"
click at [278, 273] on input "text" at bounding box center [357, 277] width 340 height 27
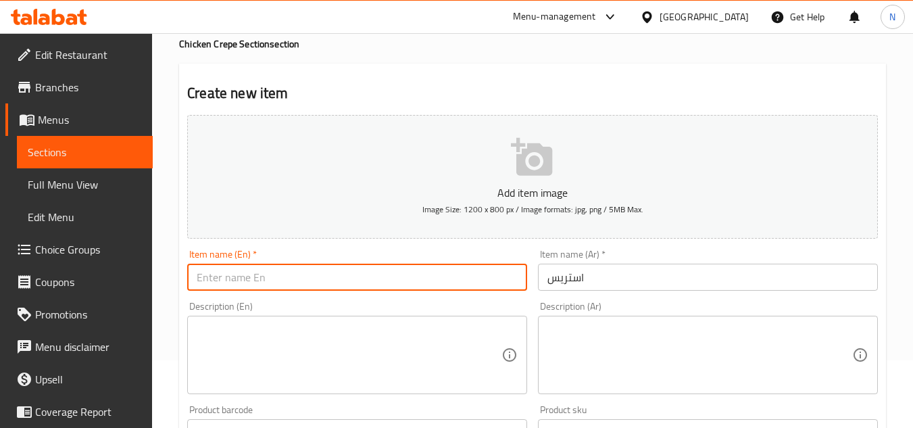
paste input "Stress"
drag, startPoint x: 210, startPoint y: 281, endPoint x: 230, endPoint y: 283, distance: 19.7
click at [230, 283] on input "Stress" at bounding box center [357, 277] width 340 height 27
type input "Strips"
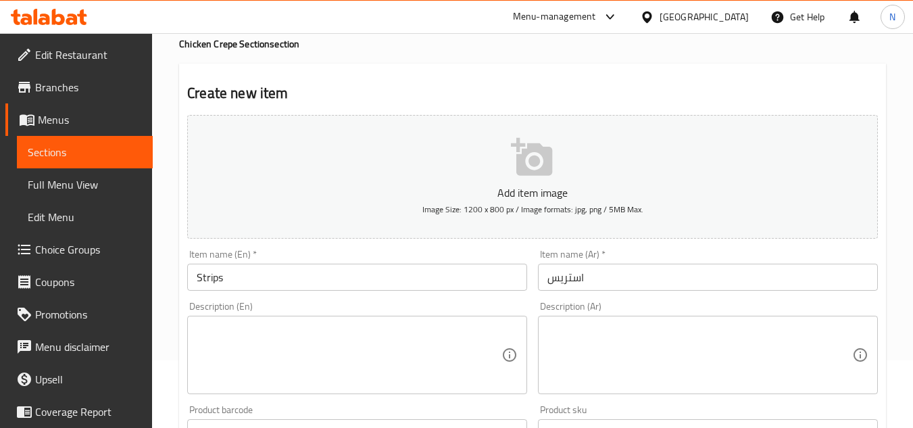
drag, startPoint x: 907, startPoint y: 276, endPoint x: 607, endPoint y: 336, distance: 305.8
click at [907, 276] on div "Home / Restaurants management / Menus / Sections / item / create Chicken Crepe …" at bounding box center [532, 427] width 761 height 922
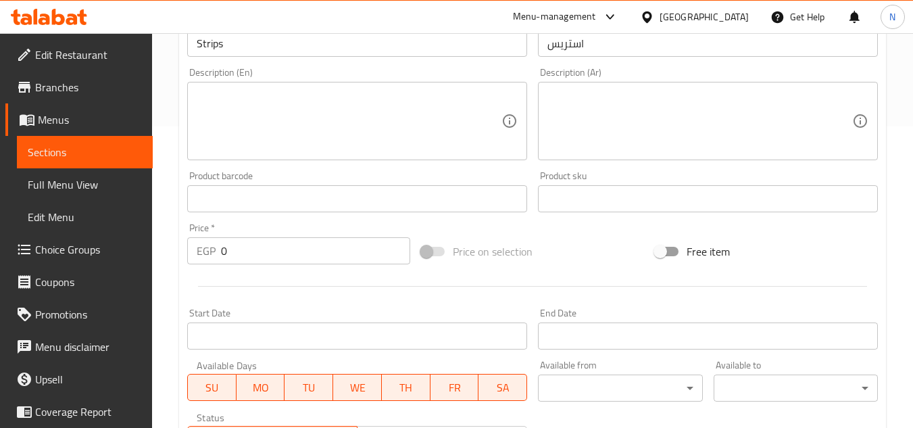
scroll to position [338, 0]
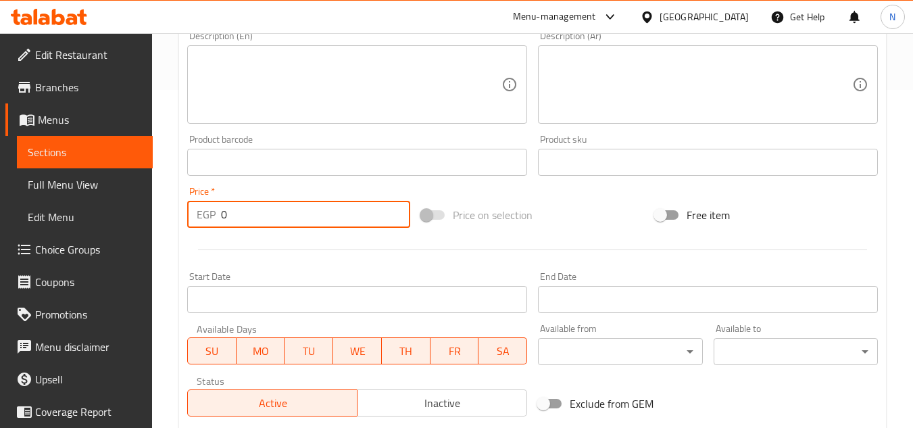
drag, startPoint x: 236, startPoint y: 230, endPoint x: 193, endPoint y: 244, distance: 45.5
click at [193, 244] on div "Add item image Image Size: 1200 x 800 px / Image formats: jpg, png / 5MB Max. I…" at bounding box center [532, 130] width 701 height 582
paste input "135"
type input "135"
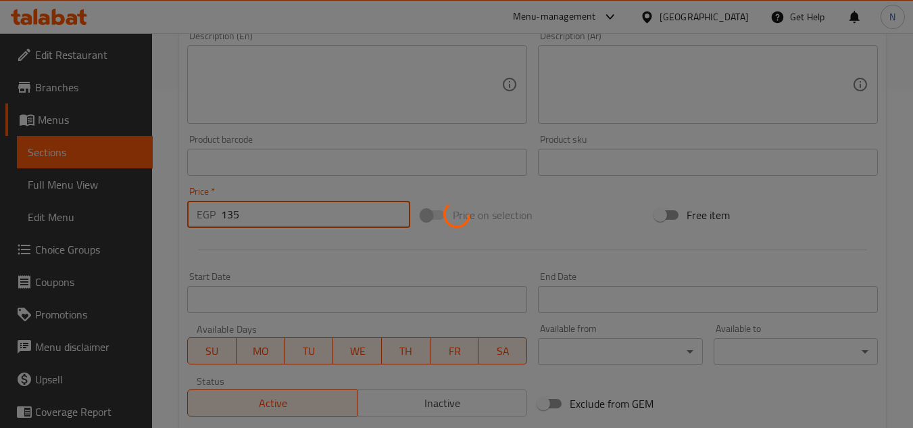
type input "0"
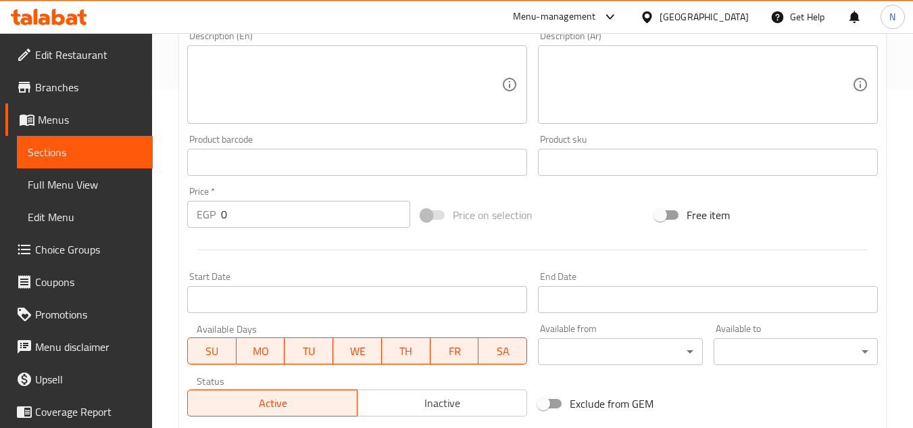
drag, startPoint x: 897, startPoint y: 157, endPoint x: 876, endPoint y: 165, distance: 22.5
click at [897, 157] on div "Home / Restaurants management / Menus / Sections / item / create Chicken Crepe …" at bounding box center [532, 156] width 761 height 922
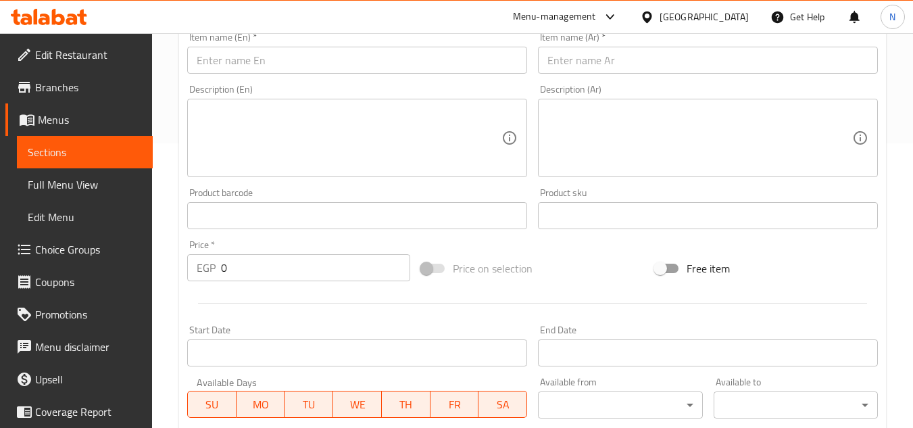
scroll to position [203, 0]
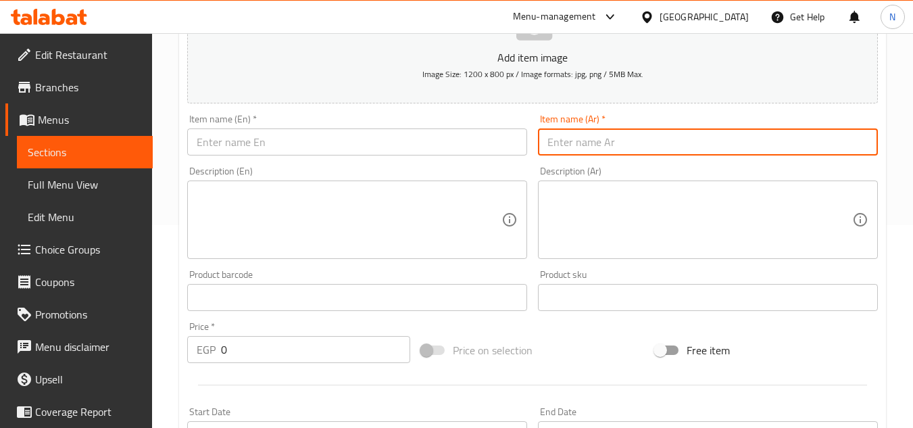
click at [587, 137] on input "text" at bounding box center [708, 141] width 340 height 27
paste input "بانيه اسبشيال"
type input "بانيه اسبشيال"
click at [415, 135] on input "text" at bounding box center [357, 141] width 340 height 27
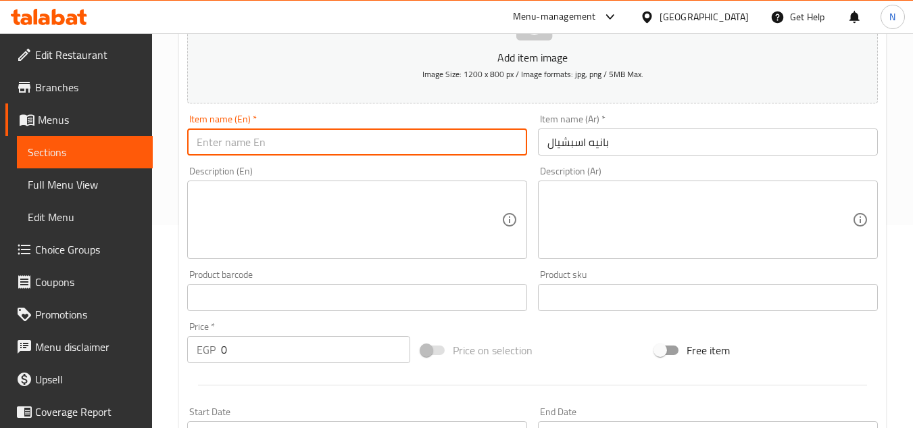
paste input "Special paneer"
drag, startPoint x: 255, startPoint y: 140, endPoint x: 300, endPoint y: 143, distance: 44.7
click at [300, 143] on input "Special paneer" at bounding box center [357, 141] width 340 height 27
click at [290, 145] on input "Special pane" at bounding box center [357, 141] width 340 height 27
click at [289, 145] on input "Special pane" at bounding box center [357, 141] width 340 height 27
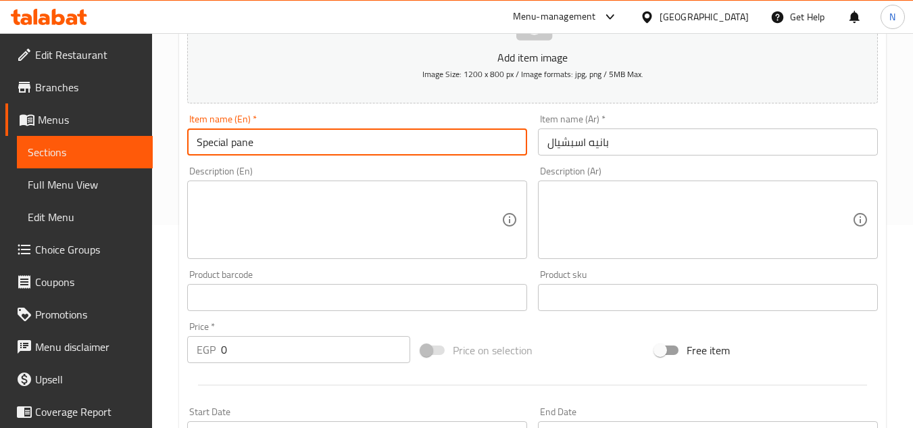
click at [289, 145] on input "Special pane" at bounding box center [357, 141] width 340 height 27
click at [320, 141] on input "Special pane" at bounding box center [357, 141] width 340 height 27
paste input "P"
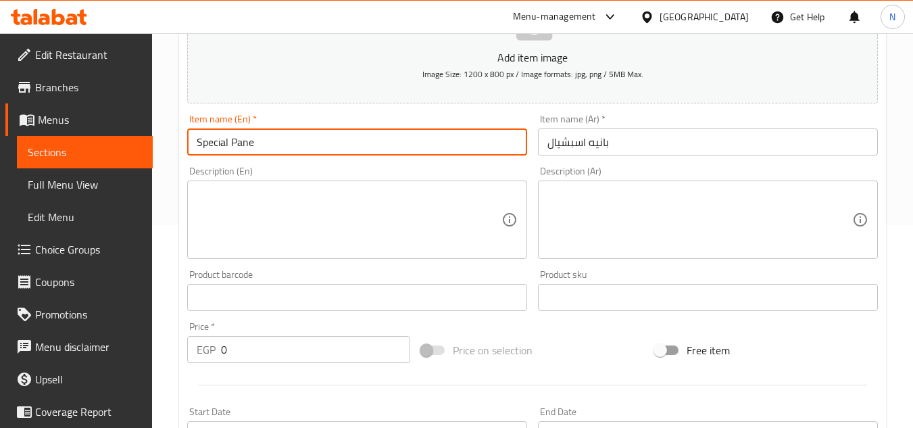
type input "Special Pane"
drag, startPoint x: 901, startPoint y: 208, endPoint x: 759, endPoint y: 255, distance: 148.9
click at [901, 208] on div "Home / Restaurants management / Menus / Sections / item / create Chicken Crepe …" at bounding box center [532, 291] width 761 height 922
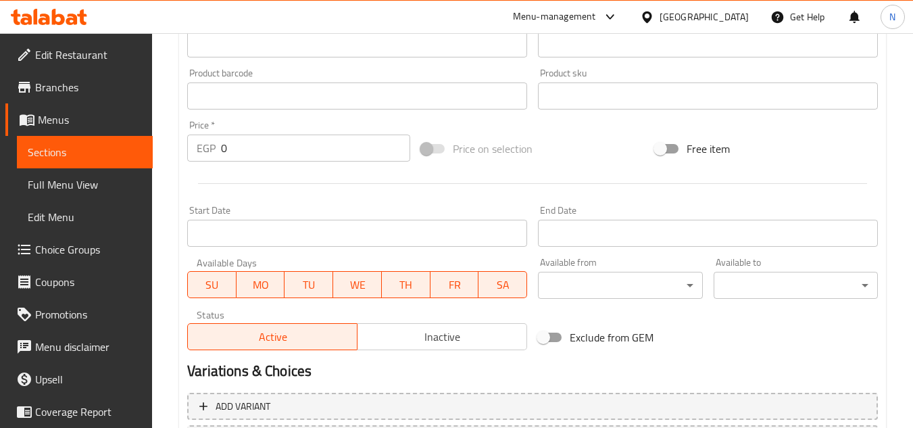
scroll to position [405, 0]
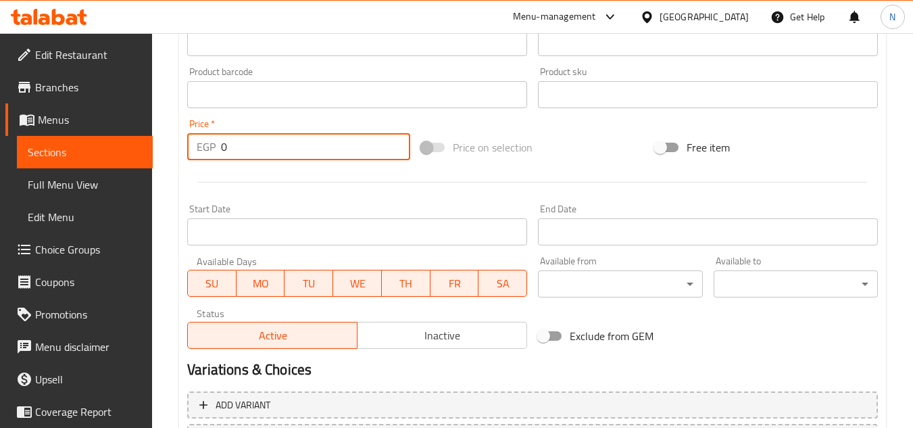
drag, startPoint x: 243, startPoint y: 140, endPoint x: 204, endPoint y: 153, distance: 41.2
click at [204, 153] on div "EGP 0 Price *" at bounding box center [298, 146] width 223 height 27
paste input "14"
type input "140"
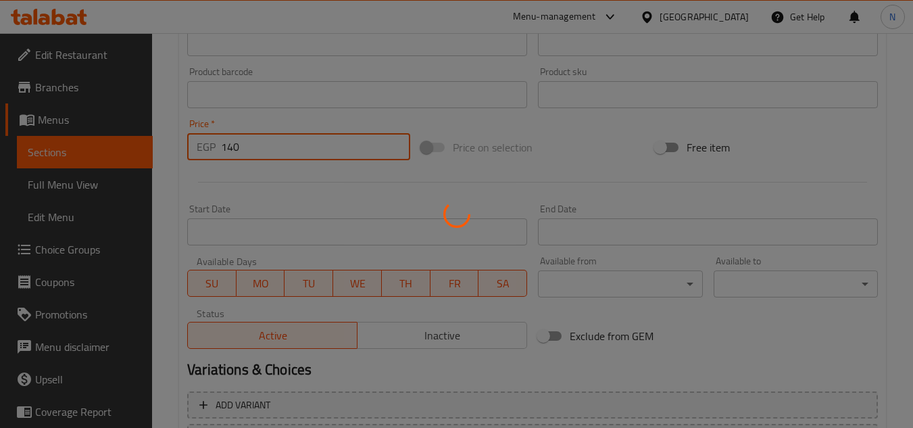
type input "0"
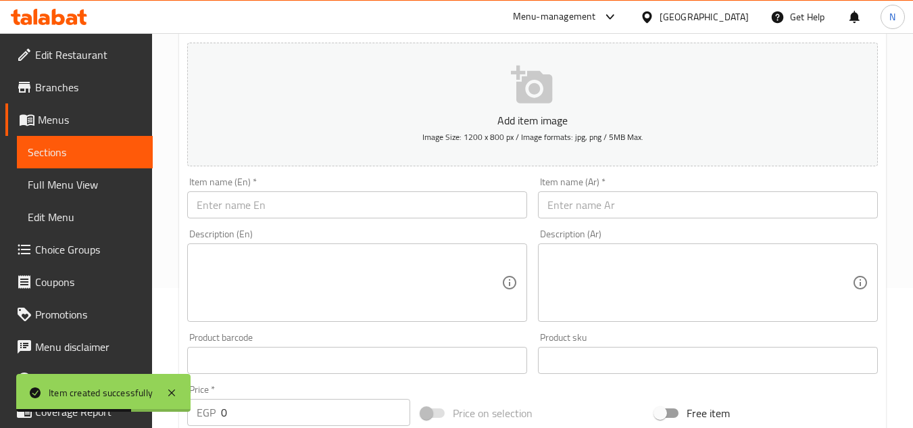
scroll to position [135, 0]
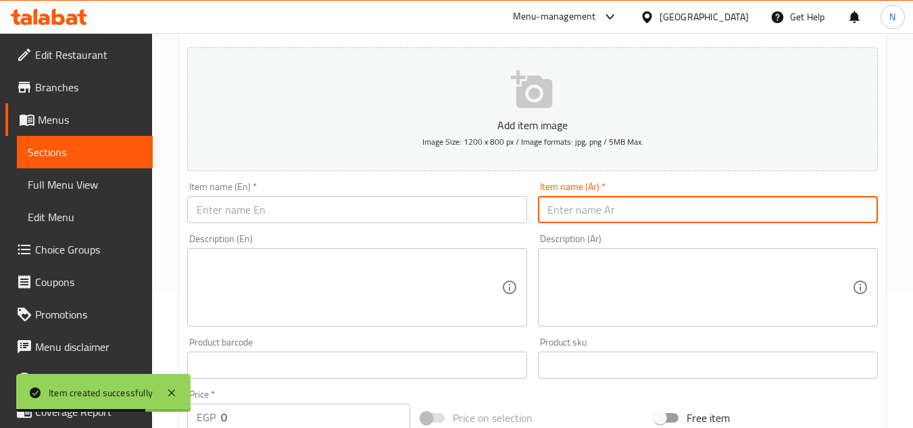
click at [736, 211] on input "text" at bounding box center [708, 209] width 340 height 27
paste input "ميكس فراخ"
type input "ميكس فراخ"
click at [339, 210] on input "text" at bounding box center [357, 209] width 340 height 27
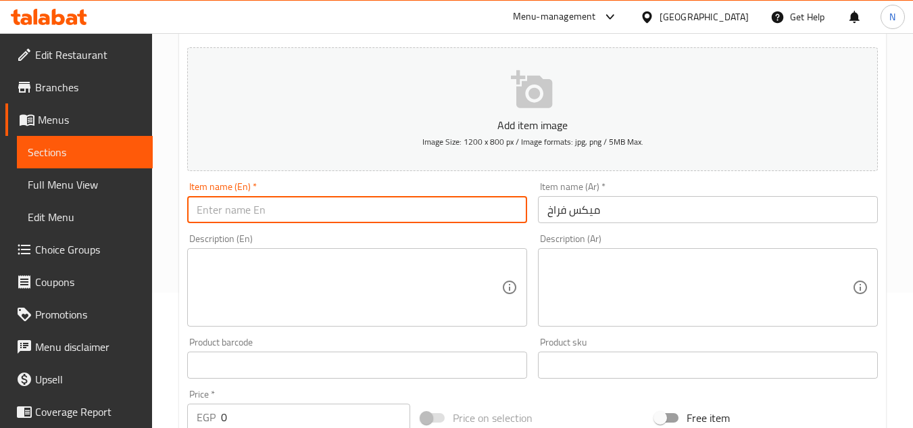
paste input "Mixed Chicken"
type input "Mixed Chicken"
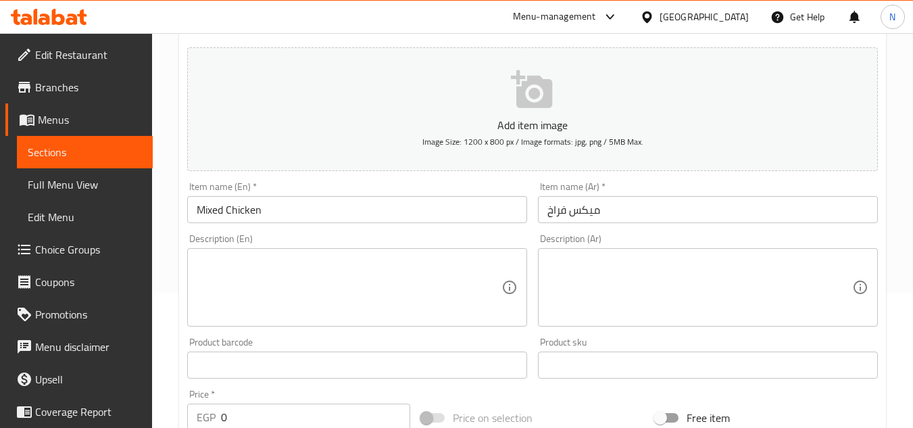
click at [897, 219] on div "Home / Restaurants management / Menus / Sections / item / create Chicken Crepe …" at bounding box center [532, 359] width 761 height 922
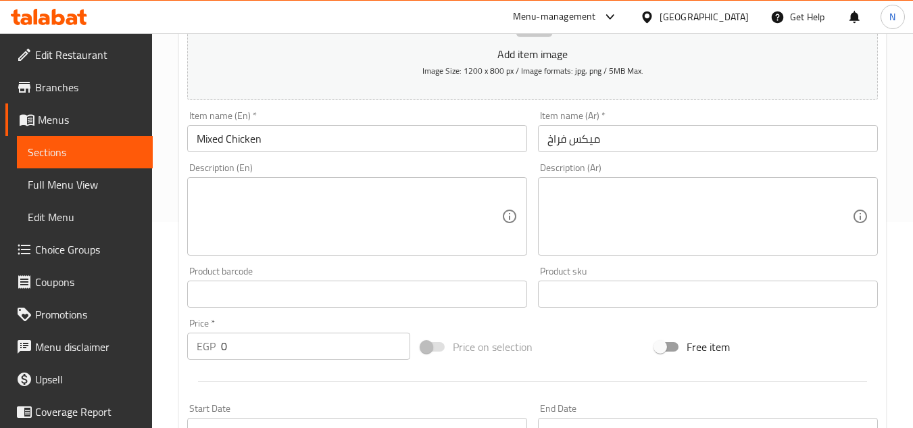
scroll to position [270, 0]
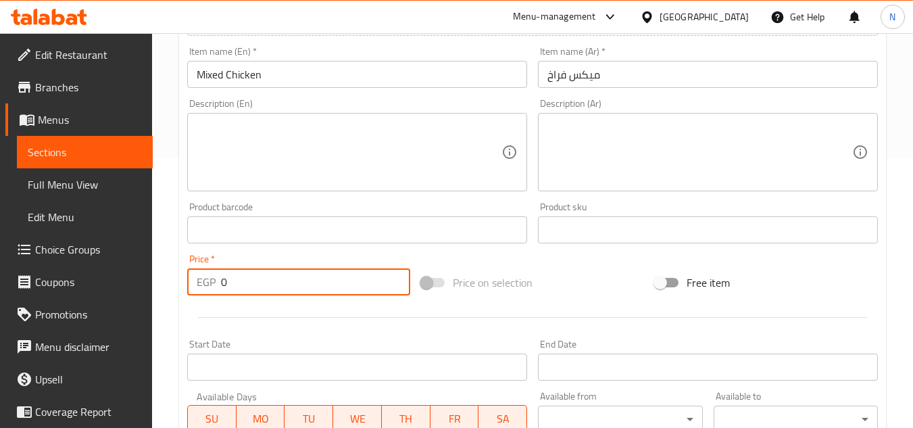
drag, startPoint x: 281, startPoint y: 284, endPoint x: 202, endPoint y: 317, distance: 85.7
click at [202, 317] on div "Add item image Image Size: 1200 x 800 px / Image formats: jpg, png / 5MB Max. I…" at bounding box center [532, 198] width 701 height 582
paste input "135"
type input "135"
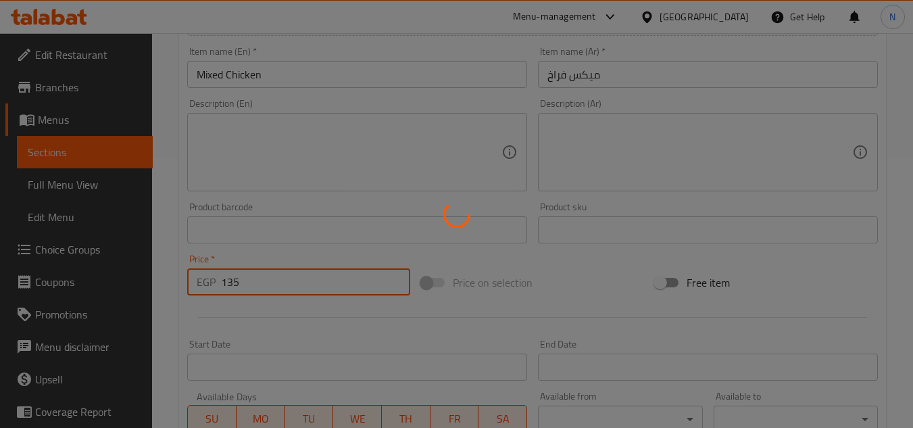
type input "0"
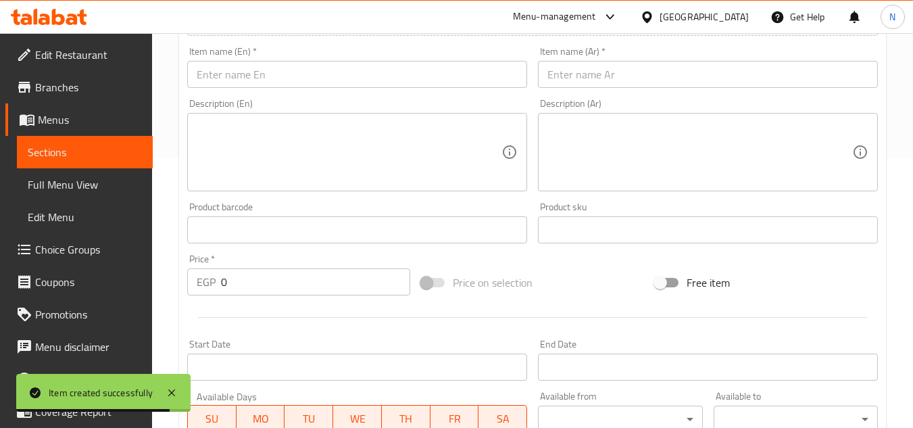
click at [703, 76] on input "text" at bounding box center [708, 74] width 340 height 27
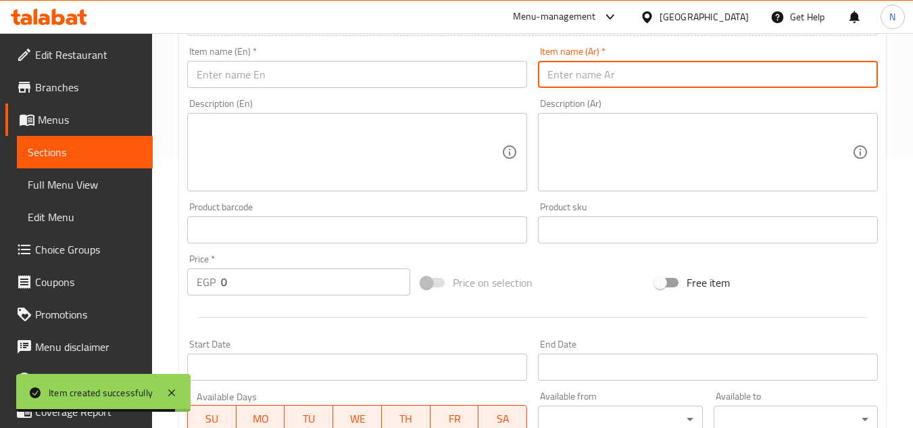
paste input "ميكس السعادة"
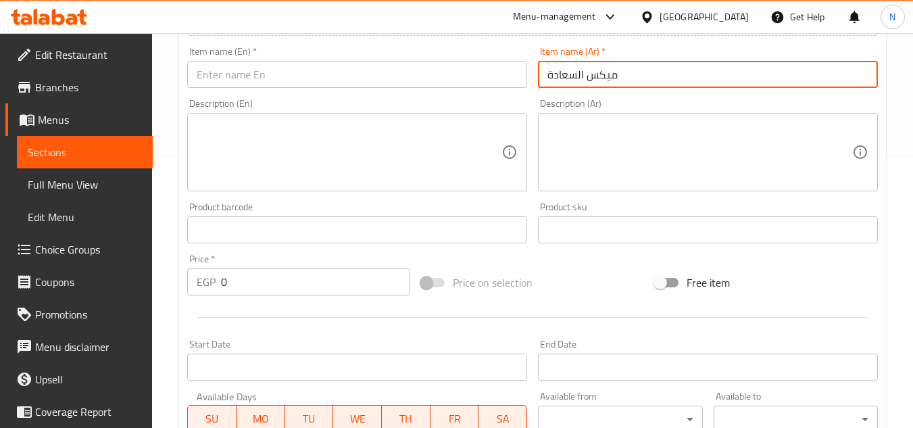
type input "ميكس السعادة"
click at [331, 74] on input "text" at bounding box center [357, 74] width 340 height 27
paste input "Mix Of Happiness"
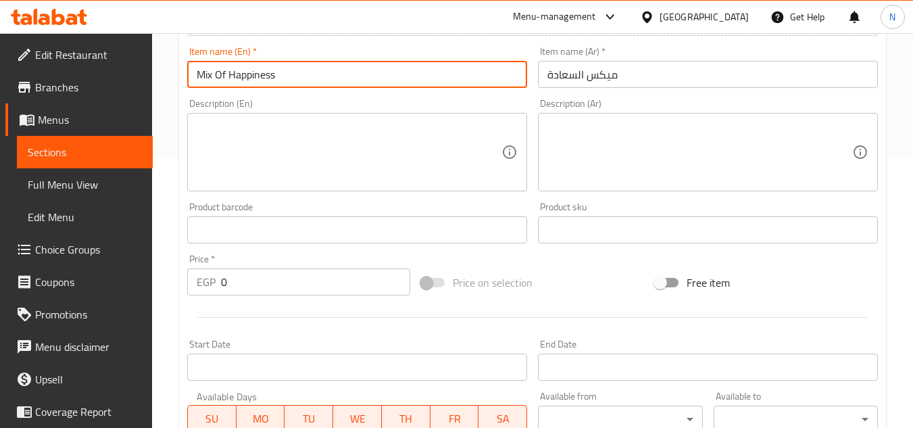
type input "Mix Of Happiness"
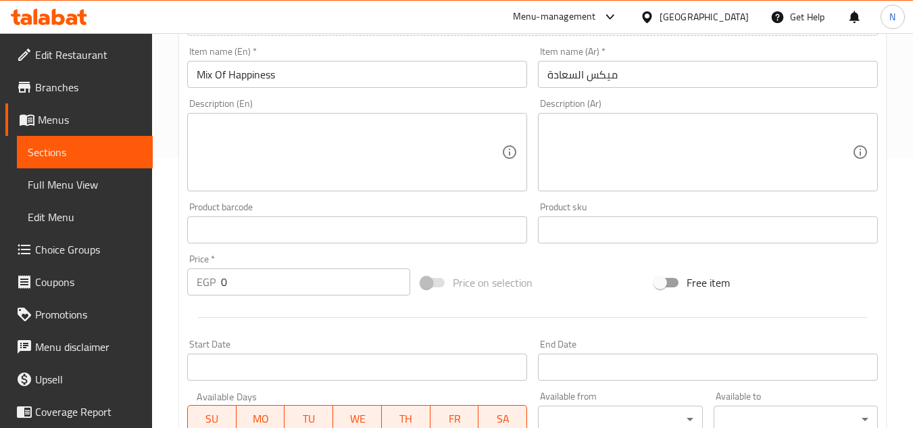
drag, startPoint x: 701, startPoint y: 140, endPoint x: 405, endPoint y: 232, distance: 309.9
click at [701, 140] on textarea at bounding box center [699, 152] width 305 height 64
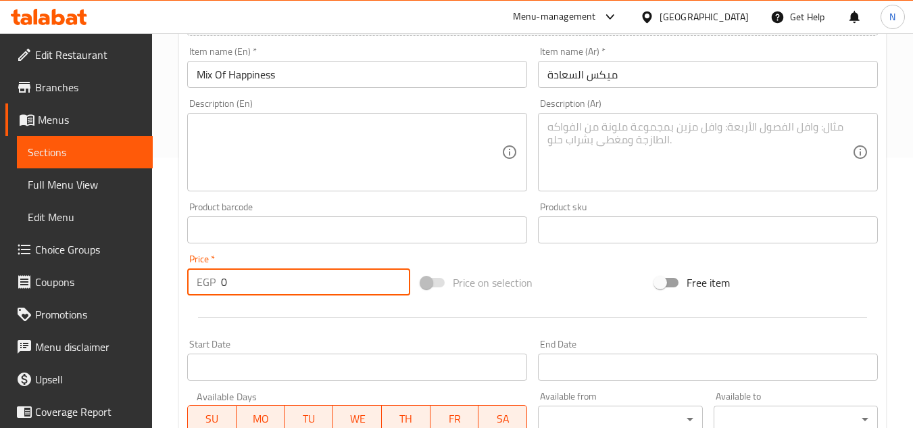
drag, startPoint x: 256, startPoint y: 280, endPoint x: 174, endPoint y: 330, distance: 95.5
click at [174, 330] on div "Home / Restaurants management / Menus / Sections / item / create Chicken Crepe …" at bounding box center [532, 224] width 761 height 922
paste input "14"
type input "140"
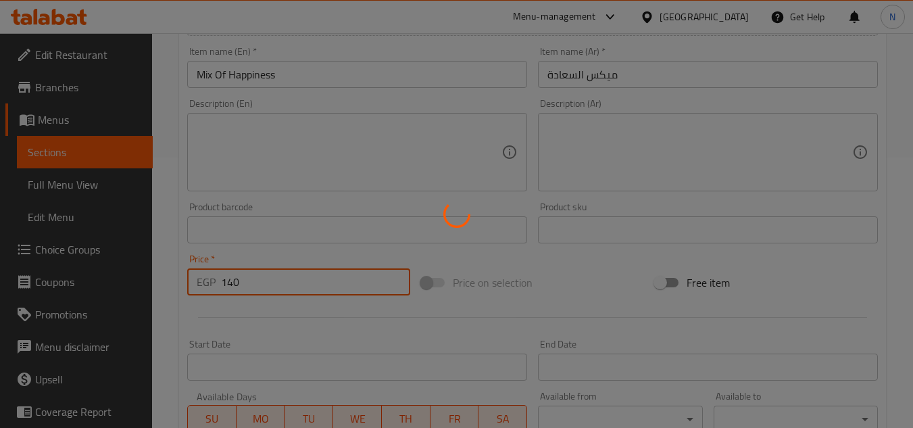
type input "0"
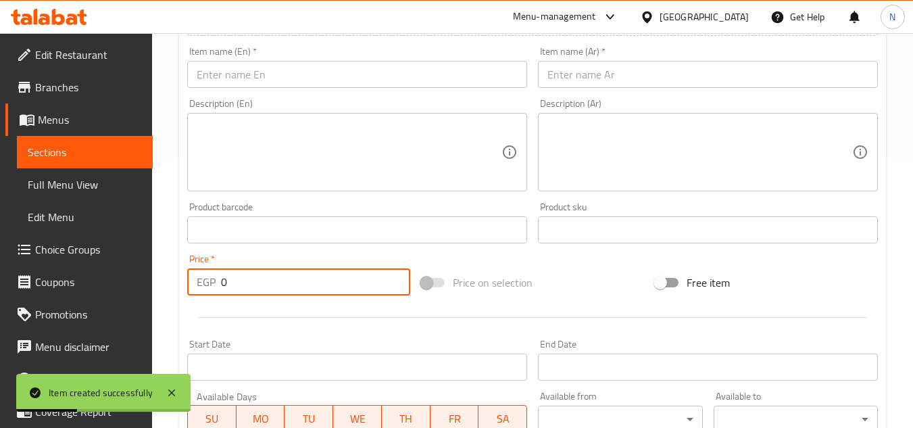
click at [78, 164] on link "Sections" at bounding box center [85, 152] width 136 height 32
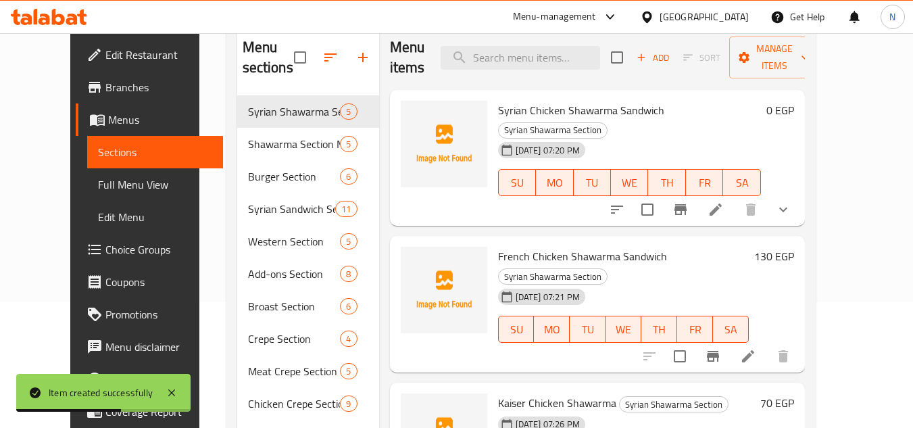
scroll to position [122, 0]
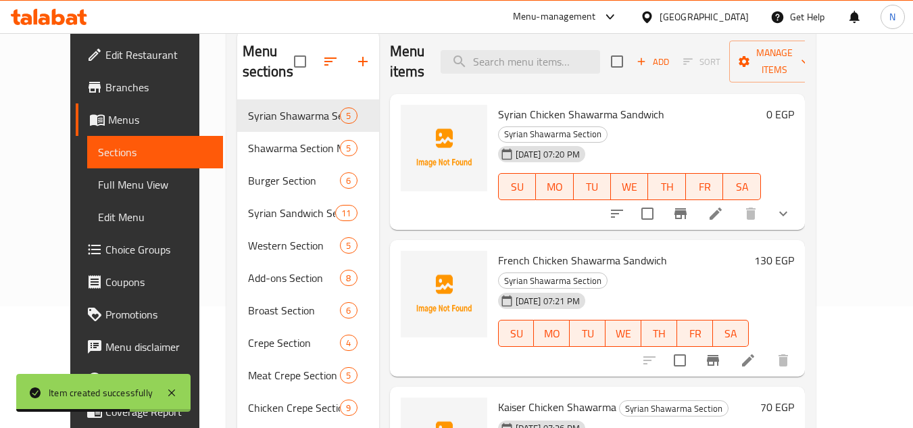
click at [355, 64] on icon "button" at bounding box center [363, 61] width 16 height 16
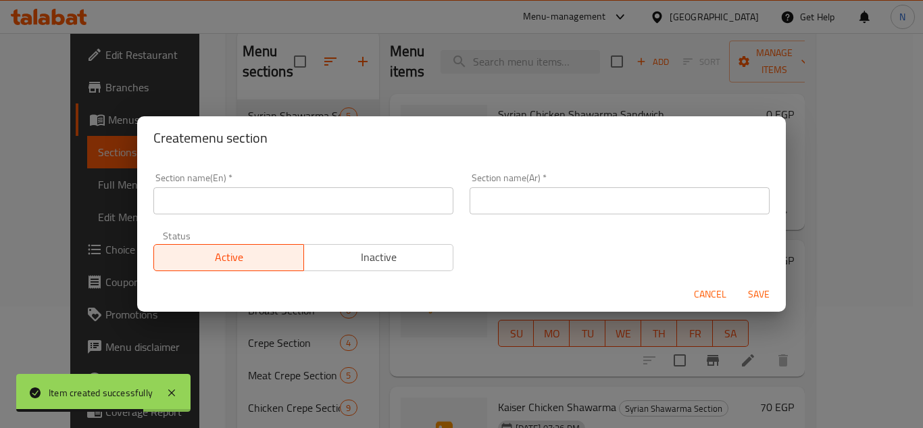
click at [513, 208] on input "text" at bounding box center [620, 200] width 300 height 27
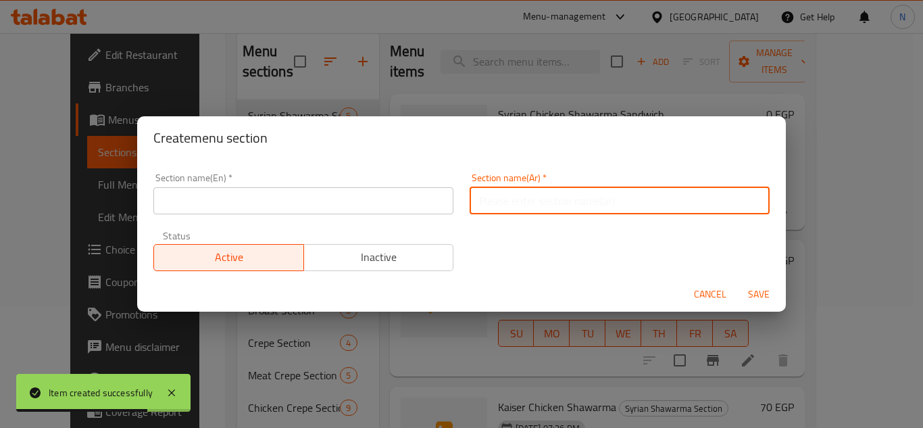
paste input "قسم كريب الحلو"
type input "قسم كريب الحلو"
click at [319, 209] on input "text" at bounding box center [303, 200] width 300 height 27
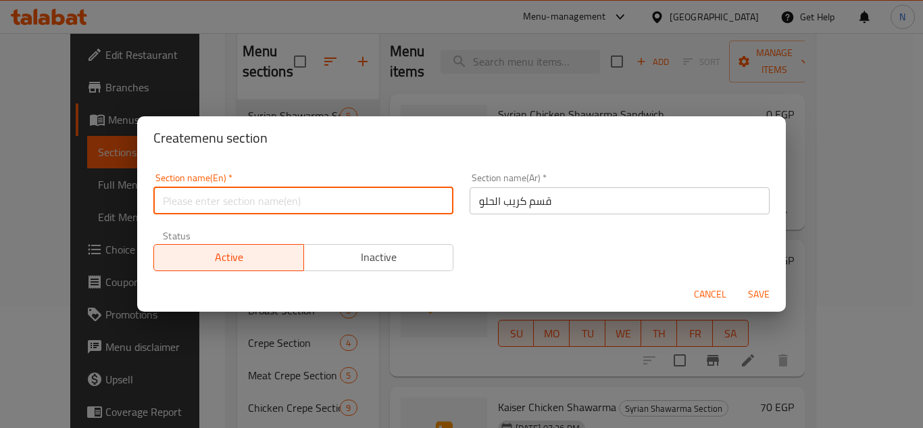
paste input "Sweet Crepe Section"
type input "Sweet Crepe Section"
click at [737, 282] on button "Save" at bounding box center [758, 294] width 43 height 25
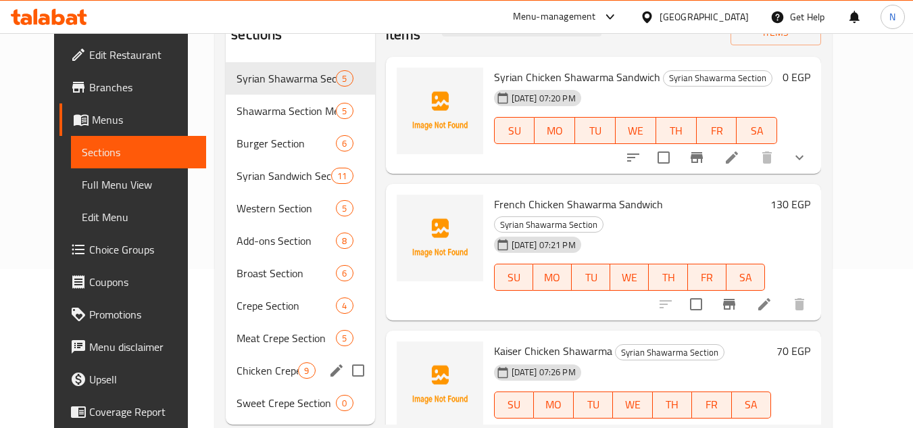
scroll to position [193, 0]
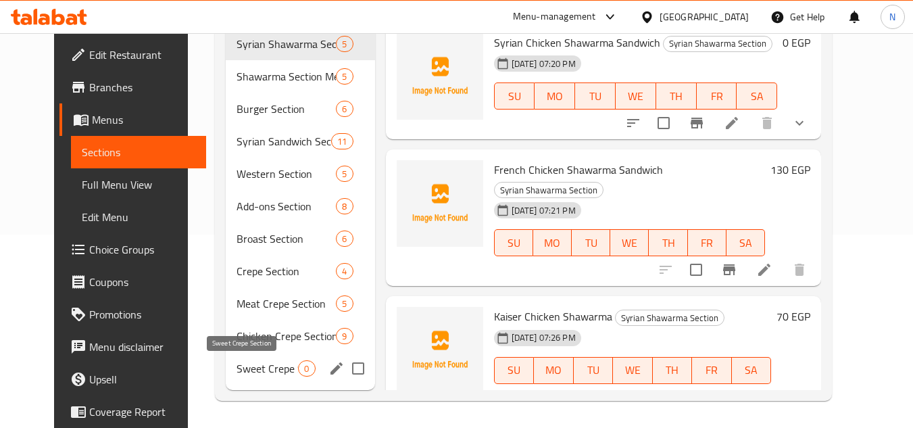
click at [247, 373] on span "Sweet Crepe Section" at bounding box center [266, 368] width 61 height 16
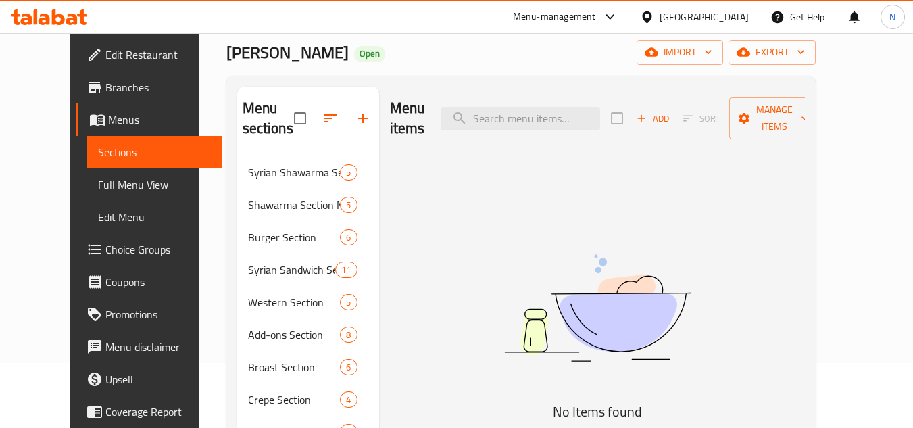
scroll to position [58, 0]
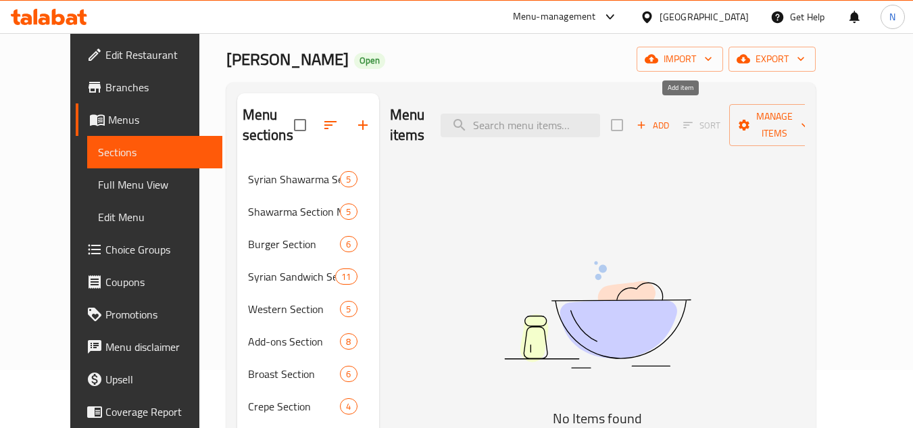
click at [671, 118] on span "Add" at bounding box center [652, 126] width 36 height 16
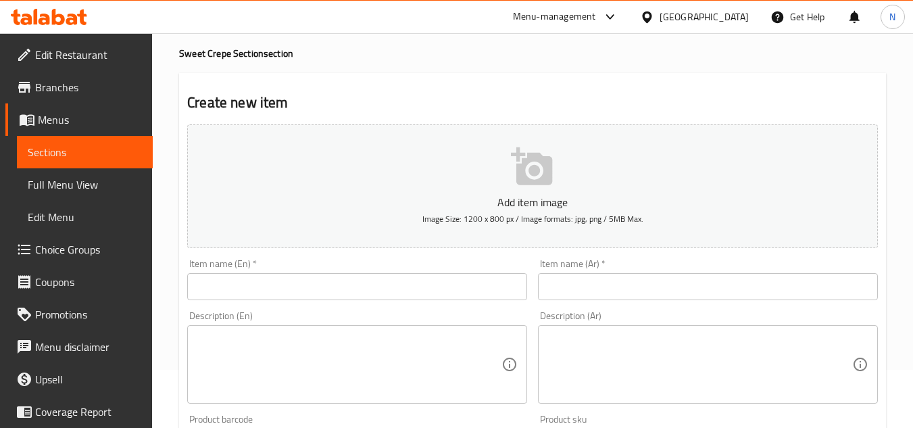
click at [695, 299] on input "text" at bounding box center [708, 286] width 340 height 27
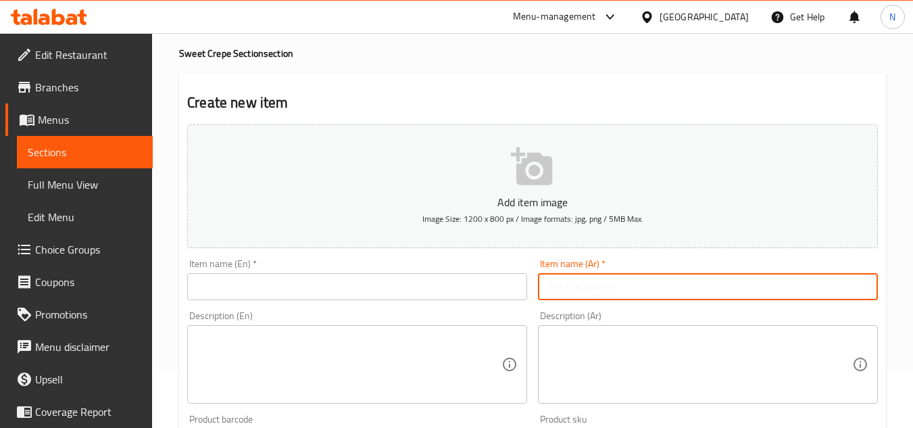
paste input "نوتيلا"
type input "نوتيلا"
click at [322, 293] on input "text" at bounding box center [357, 286] width 340 height 27
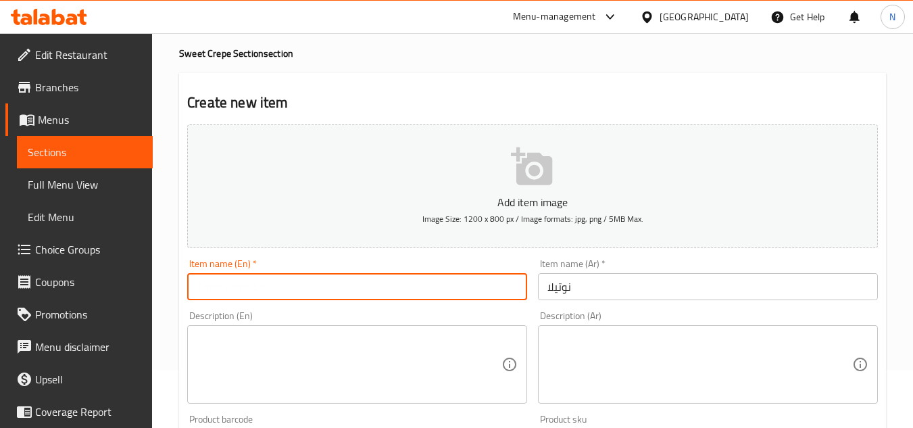
paste input "Nutella"
type input "Nutella"
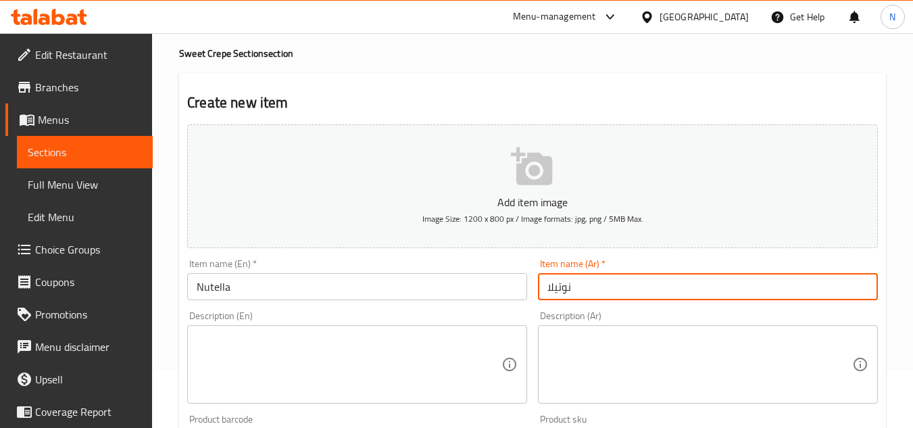
drag, startPoint x: 658, startPoint y: 292, endPoint x: 644, endPoint y: 304, distance: 18.7
click at [658, 292] on input "نوتيلا" at bounding box center [708, 286] width 340 height 27
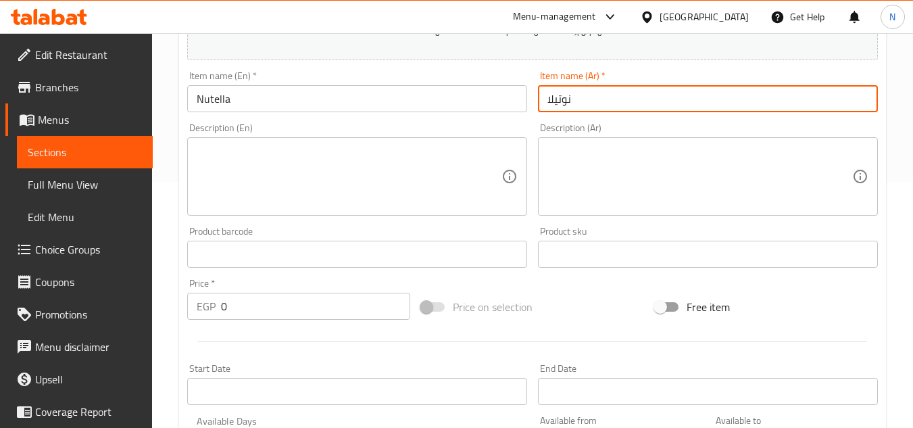
scroll to position [328, 0]
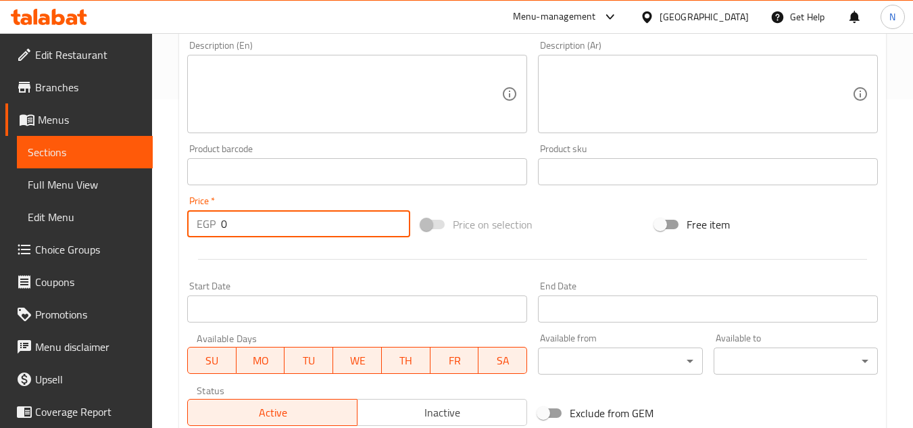
drag, startPoint x: 253, startPoint y: 236, endPoint x: 220, endPoint y: 243, distance: 33.8
click at [220, 243] on div "Add item image Image Size: 1200 x 800 px / Image formats: jpg, png / 5MB Max. I…" at bounding box center [532, 140] width 701 height 582
paste input "7"
type input "70"
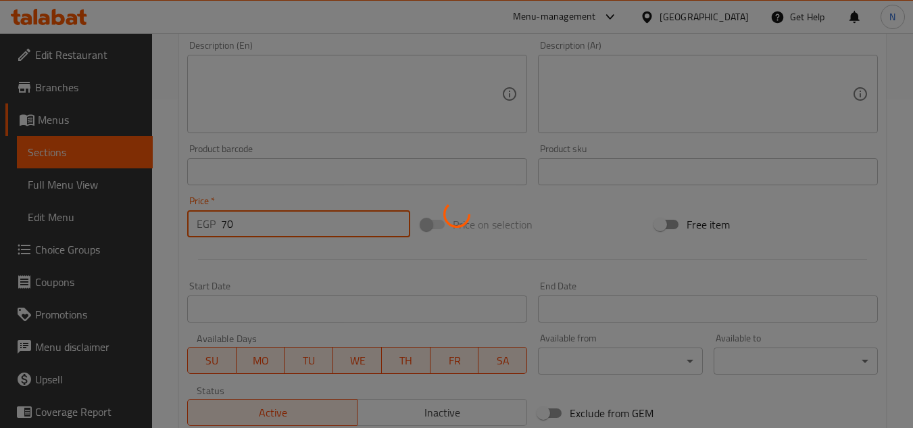
type input "0"
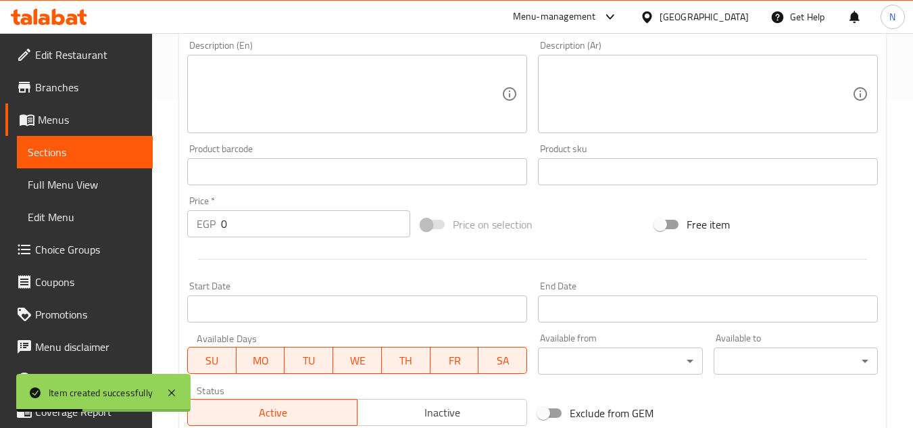
click at [682, 140] on div "Product sku Product sku" at bounding box center [707, 165] width 351 height 52
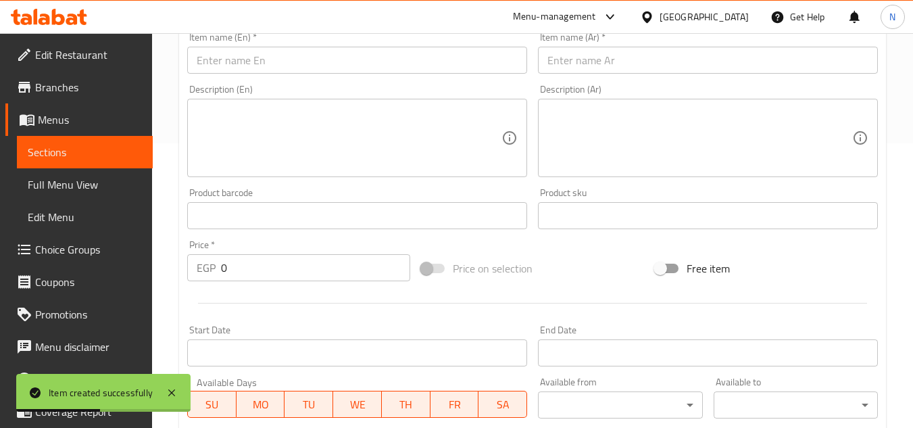
scroll to position [261, 0]
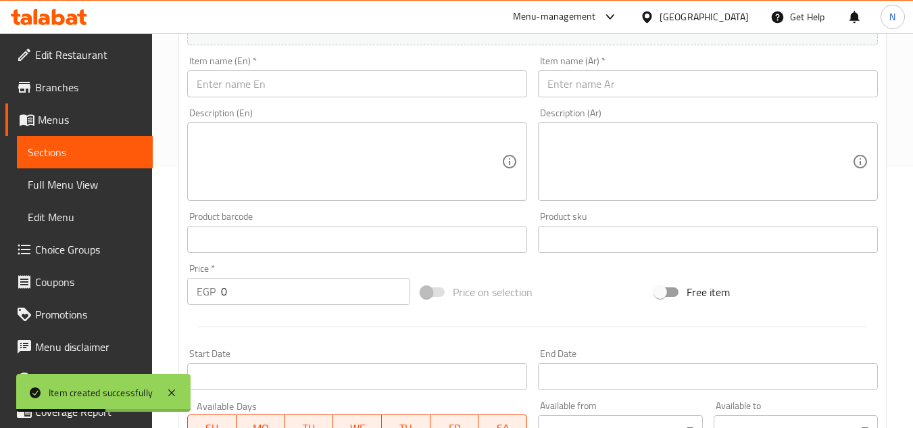
click at [591, 81] on input "text" at bounding box center [708, 83] width 340 height 27
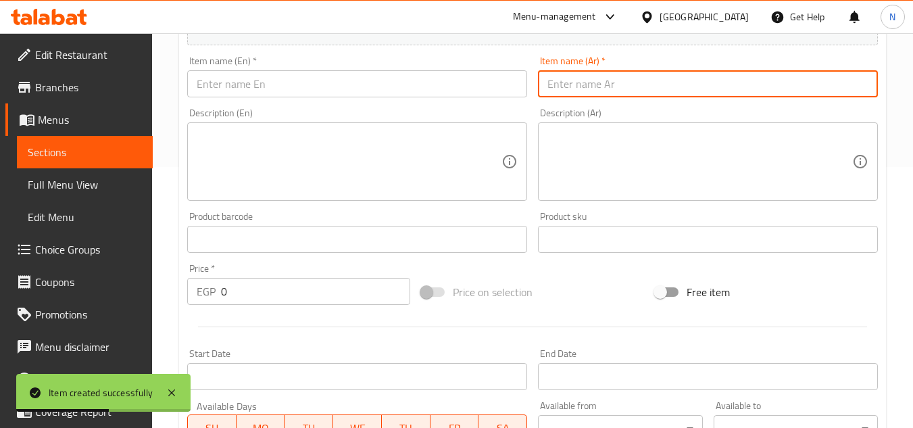
paste input "نوتيلا موز"
type input "نوتيلا موز"
click at [330, 64] on div "Item name (En)   * Item name (En) *" at bounding box center [357, 76] width 340 height 41
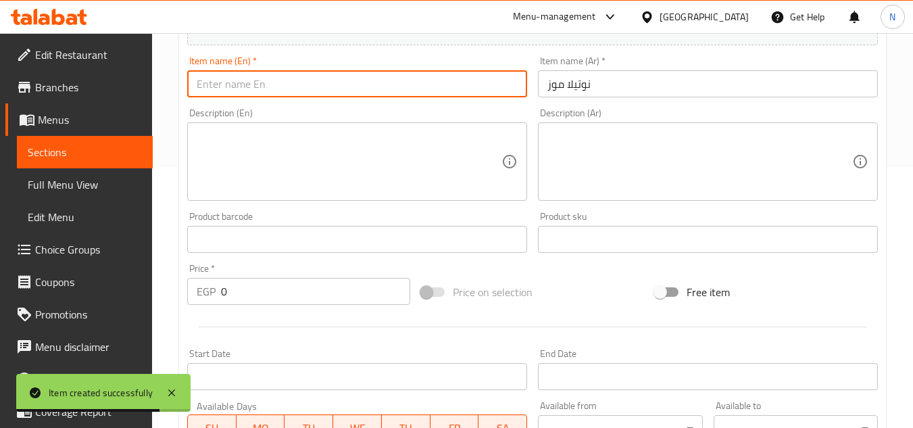
click at [296, 82] on input "text" at bounding box center [357, 83] width 340 height 27
paste input "Nutella Banana"
type input "Nutella Banana"
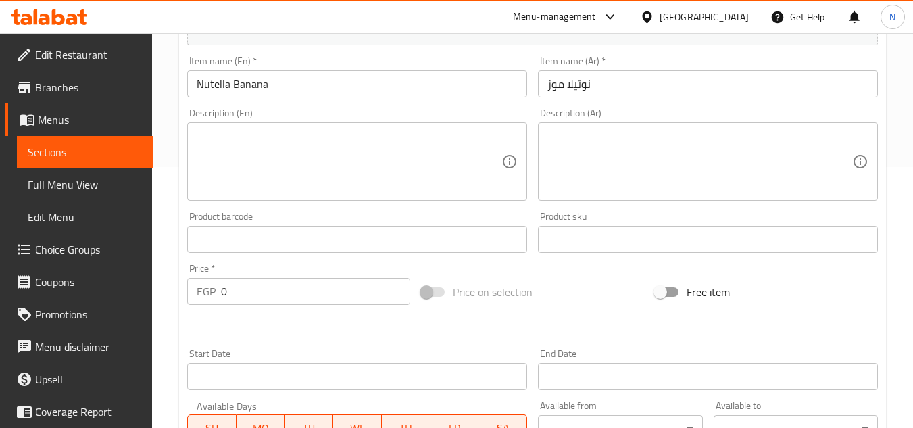
drag, startPoint x: 750, startPoint y: 171, endPoint x: 582, endPoint y: 213, distance: 173.4
click at [750, 171] on textarea at bounding box center [699, 162] width 305 height 64
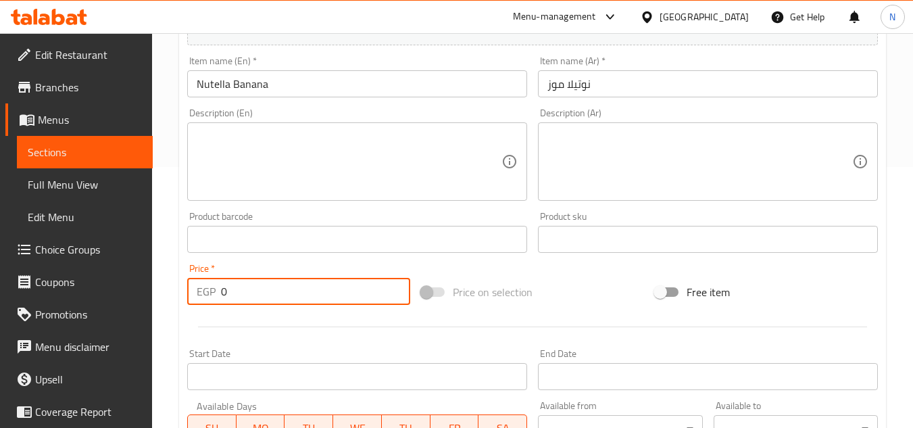
click at [224, 299] on input "0" at bounding box center [315, 291] width 189 height 27
click at [221, 301] on input "0" at bounding box center [315, 291] width 189 height 27
drag, startPoint x: 250, startPoint y: 291, endPoint x: 211, endPoint y: 303, distance: 40.4
click at [211, 303] on div "EGP 0 Price *" at bounding box center [298, 291] width 223 height 27
paste input "85"
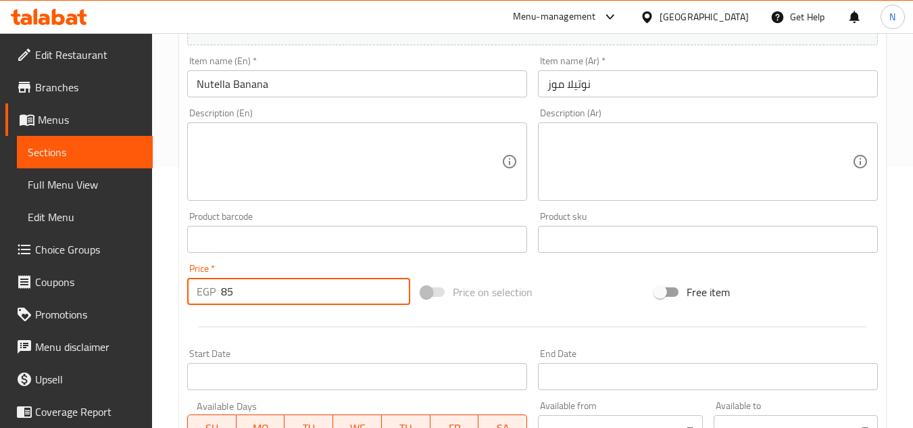
type input "85"
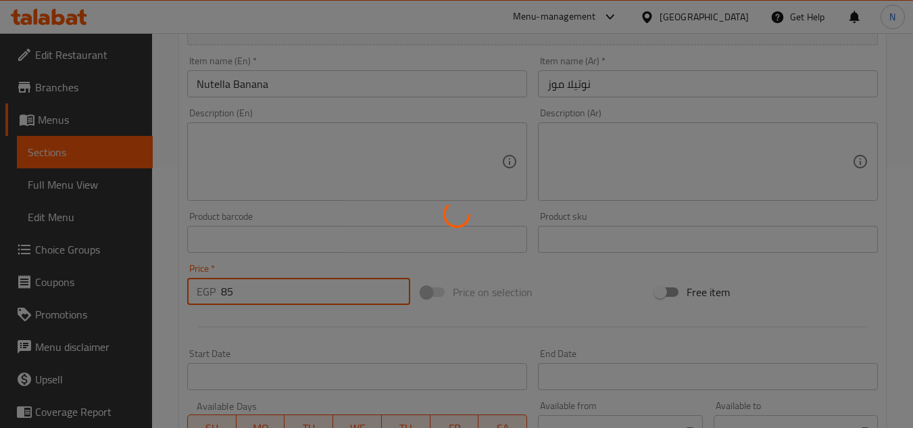
type input "0"
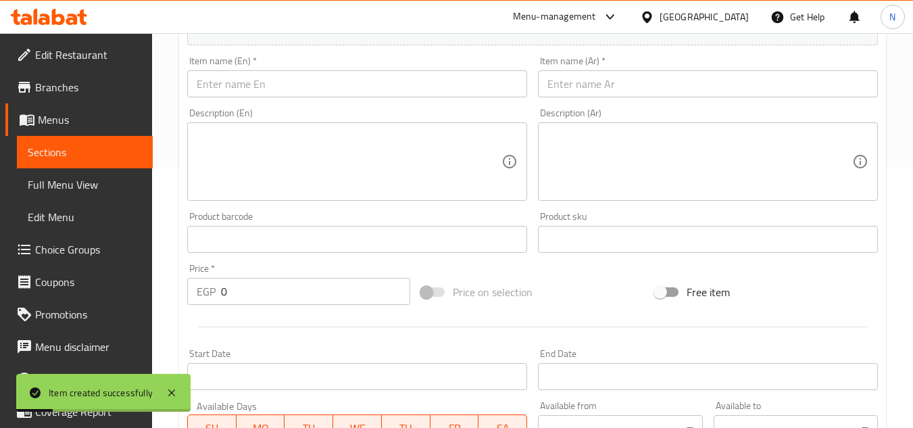
click at [703, 83] on input "text" at bounding box center [708, 83] width 340 height 27
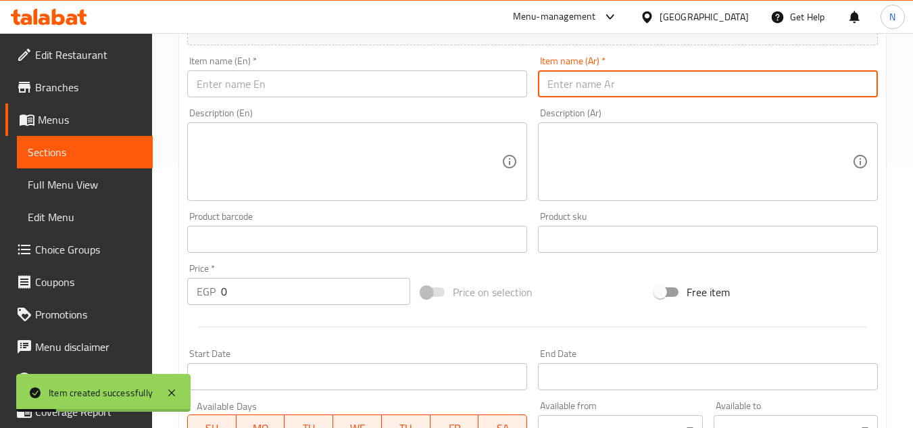
paste input "نوتيلا هوهوز"
type input "نوتيلا هوهوز"
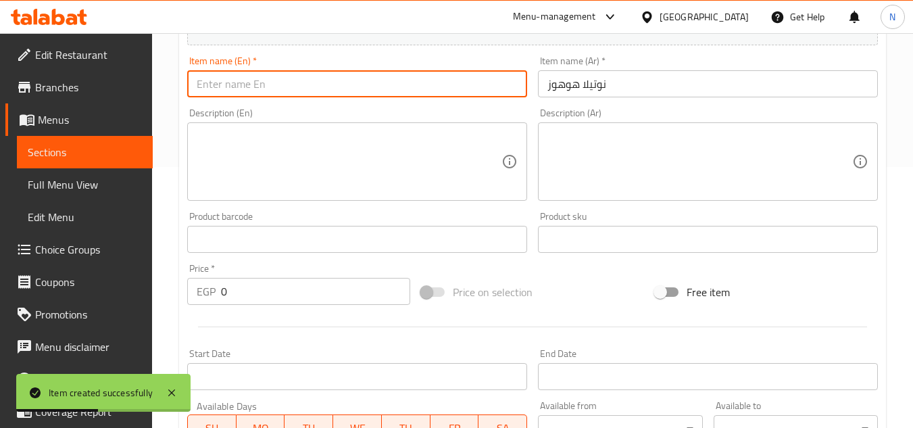
click at [291, 78] on input "text" at bounding box center [357, 83] width 340 height 27
paste input "Nutella HoHos"
type input "Nutella HoHos"
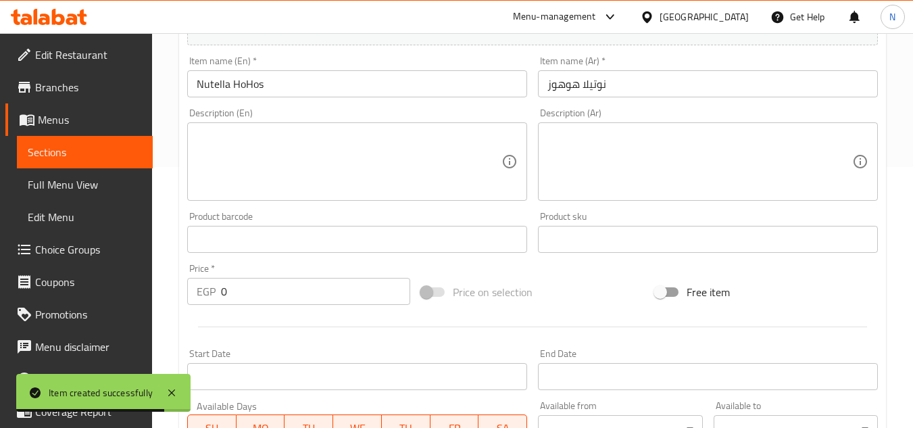
drag, startPoint x: 686, startPoint y: 165, endPoint x: 503, endPoint y: 218, distance: 190.1
click at [685, 165] on textarea at bounding box center [699, 162] width 305 height 64
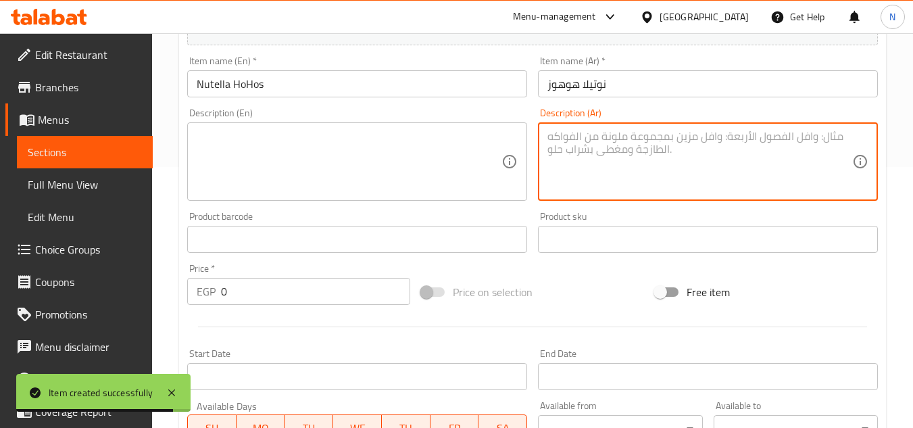
click at [252, 296] on input "0" at bounding box center [315, 291] width 189 height 27
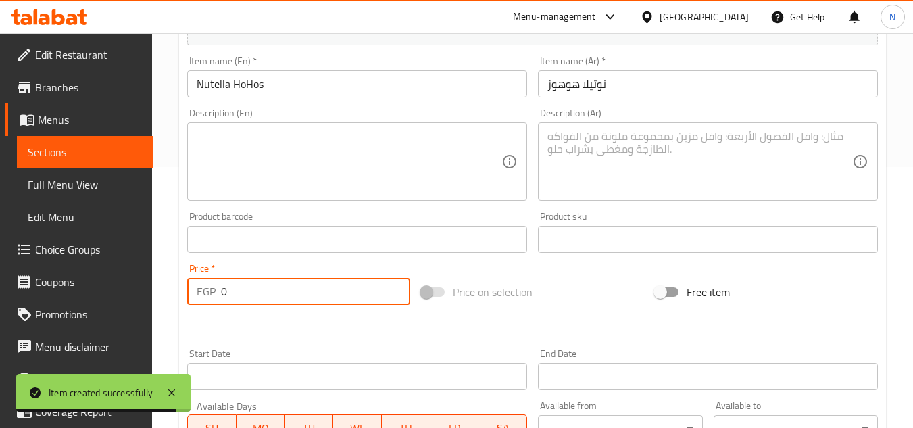
click at [252, 296] on input "0" at bounding box center [315, 291] width 189 height 27
paste input "85"
type input "85"
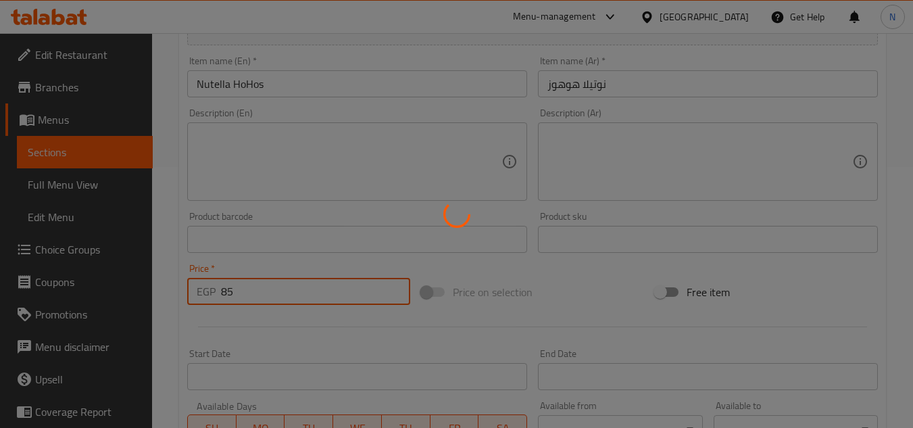
type input "0"
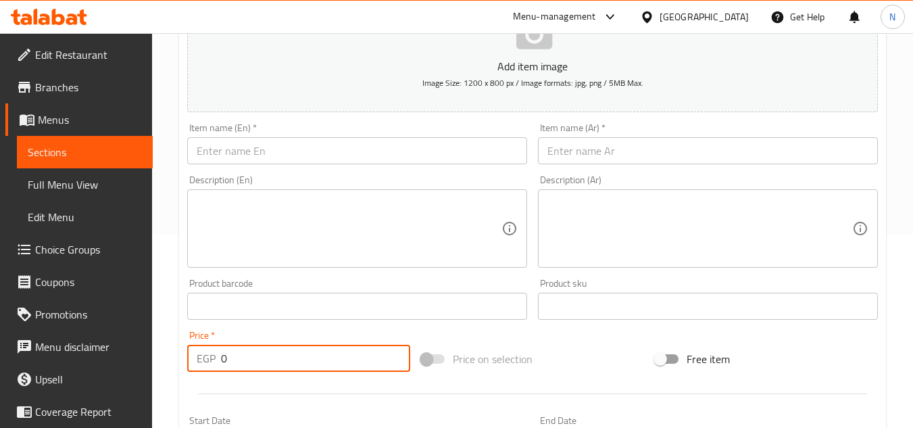
scroll to position [193, 0]
click at [97, 150] on span "Sections" at bounding box center [85, 152] width 114 height 16
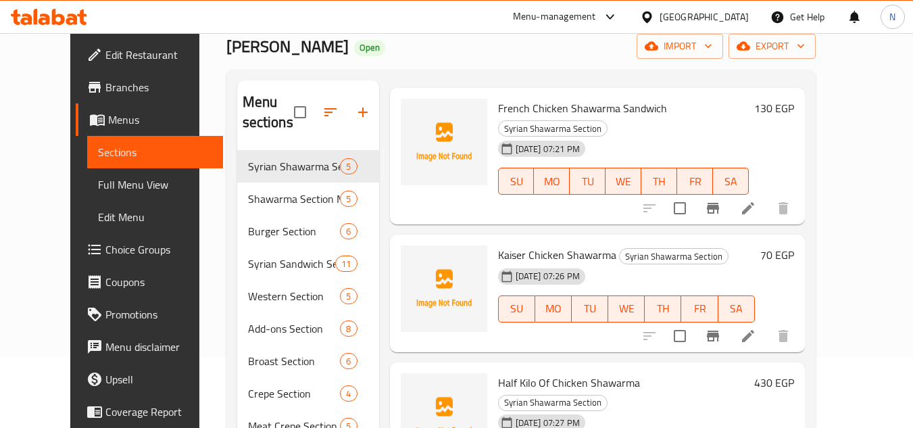
scroll to position [58, 0]
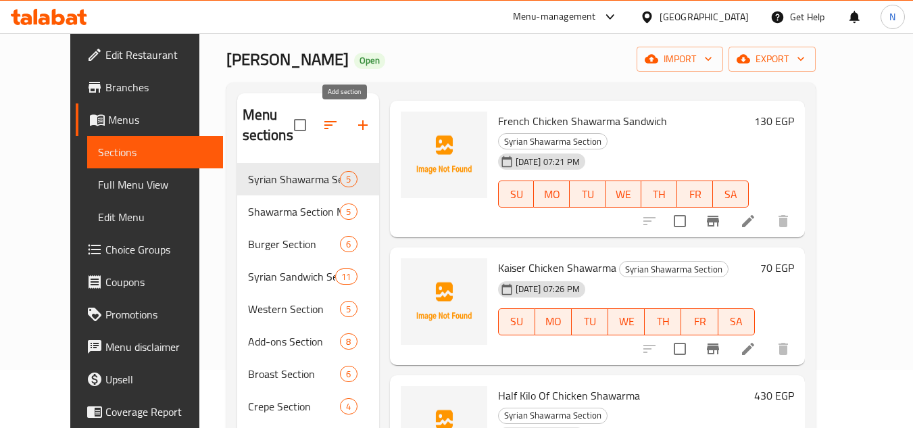
click at [355, 128] on icon "button" at bounding box center [363, 125] width 16 height 16
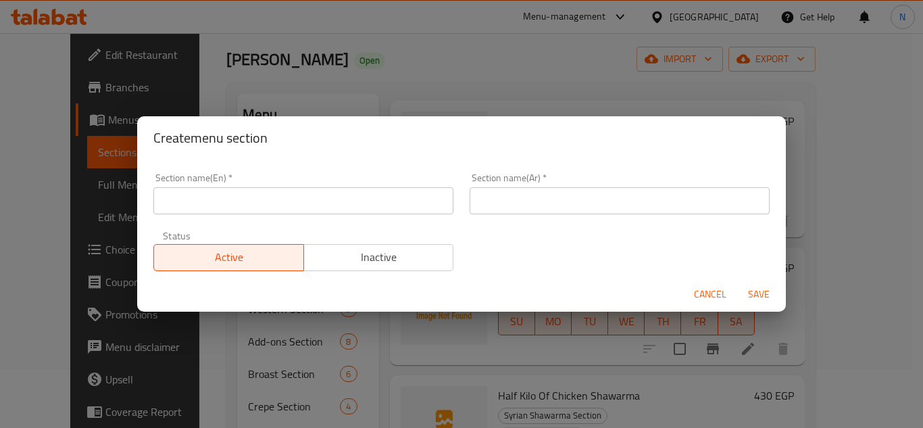
click at [494, 195] on input "text" at bounding box center [620, 200] width 300 height 27
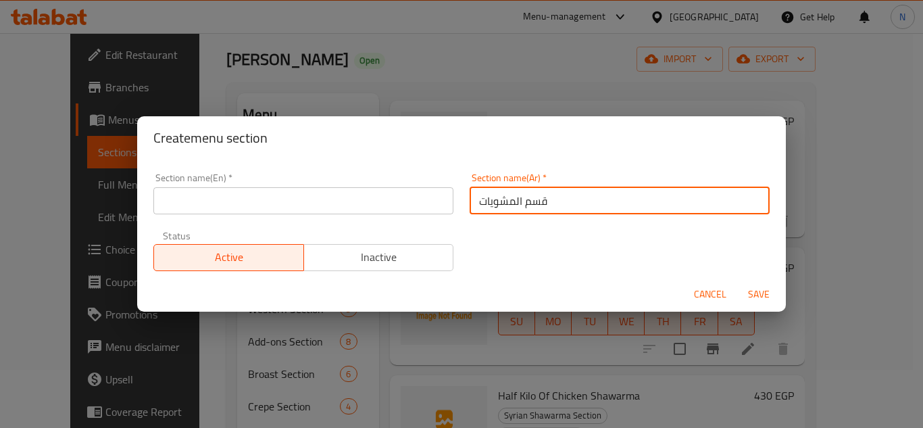
click at [482, 195] on input "قسم المشويات" at bounding box center [620, 200] width 300 height 27
type input "قسم المشويات"
click at [282, 203] on input "text" at bounding box center [303, 200] width 300 height 27
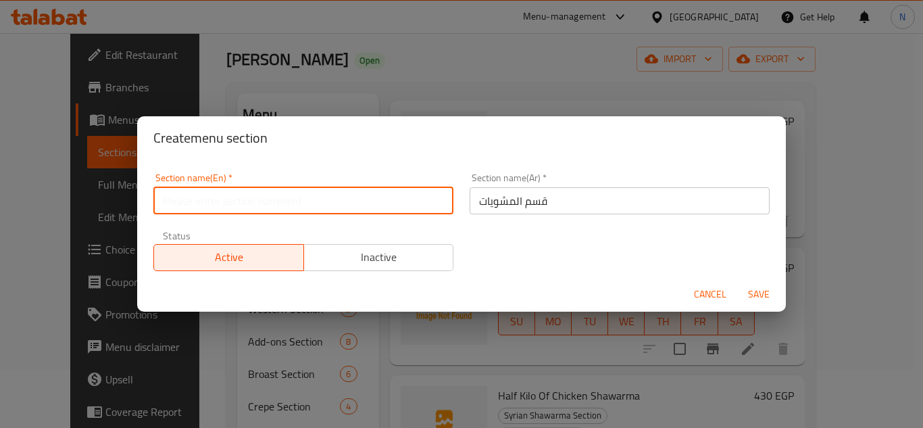
paste input "Grill Section"
type input "Grill Section"
click at [737, 282] on button "Save" at bounding box center [758, 294] width 43 height 25
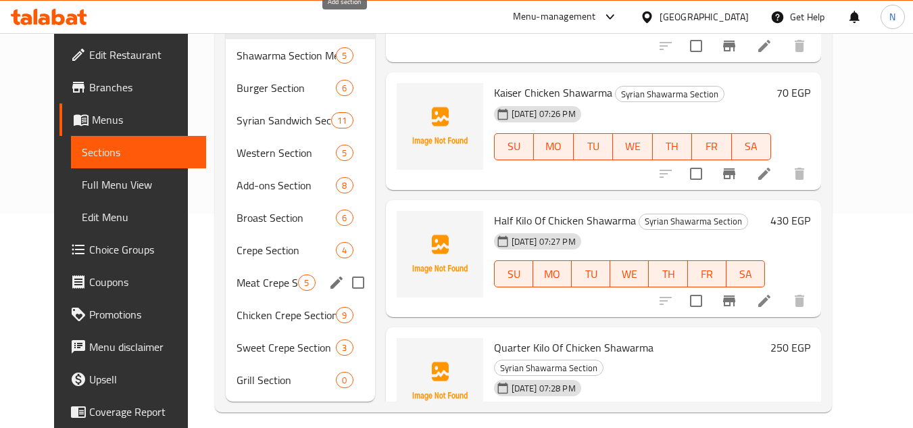
scroll to position [226, 0]
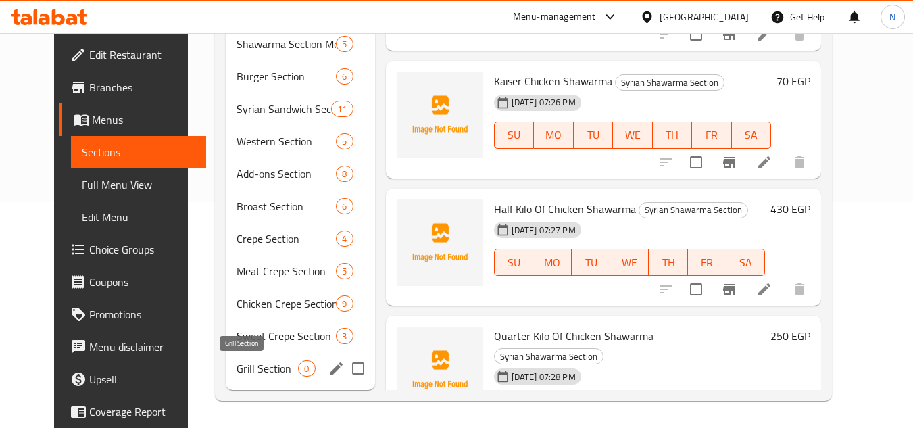
click at [236, 371] on span "Grill Section" at bounding box center [266, 368] width 61 height 16
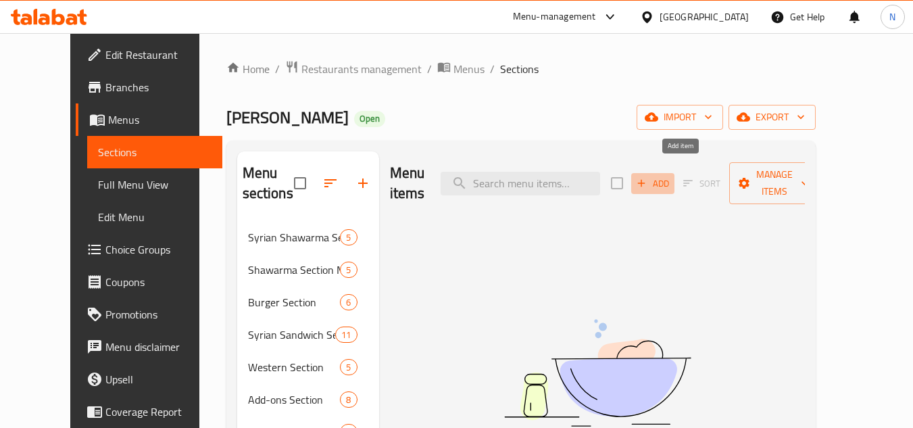
click at [671, 176] on span "Add" at bounding box center [652, 184] width 36 height 16
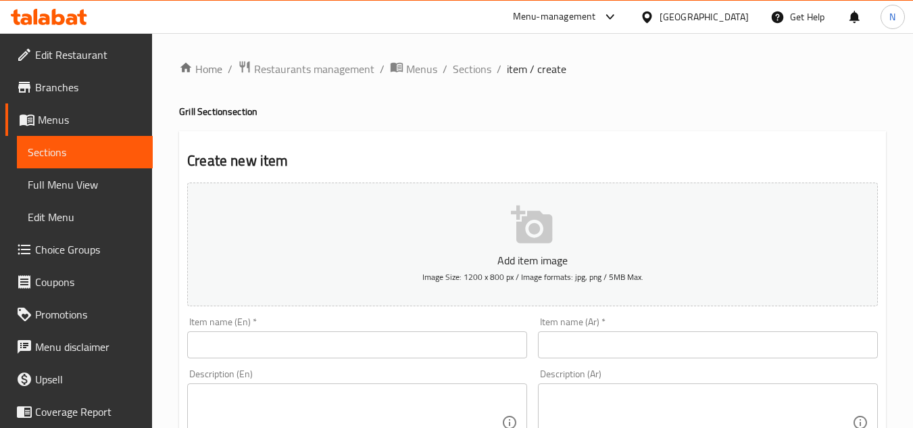
click at [698, 339] on input "text" at bounding box center [708, 344] width 340 height 27
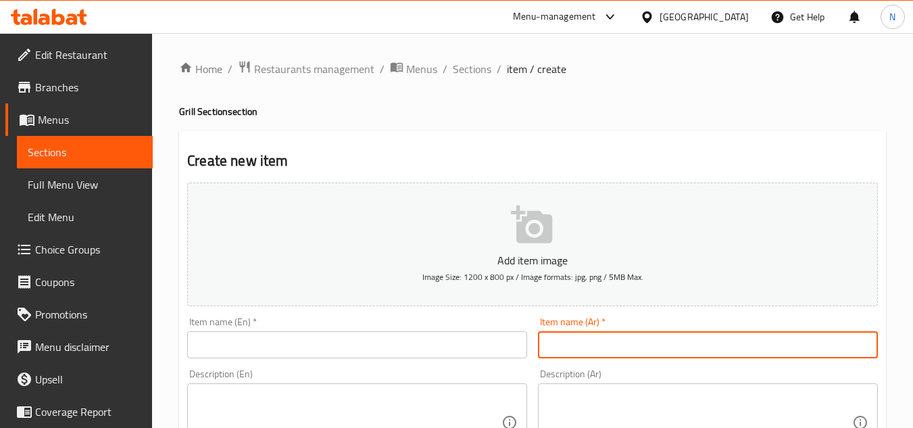
paste input "فرخة شواية"
type input "فرخة شواية"
click at [307, 350] on input "text" at bounding box center [357, 344] width 340 height 27
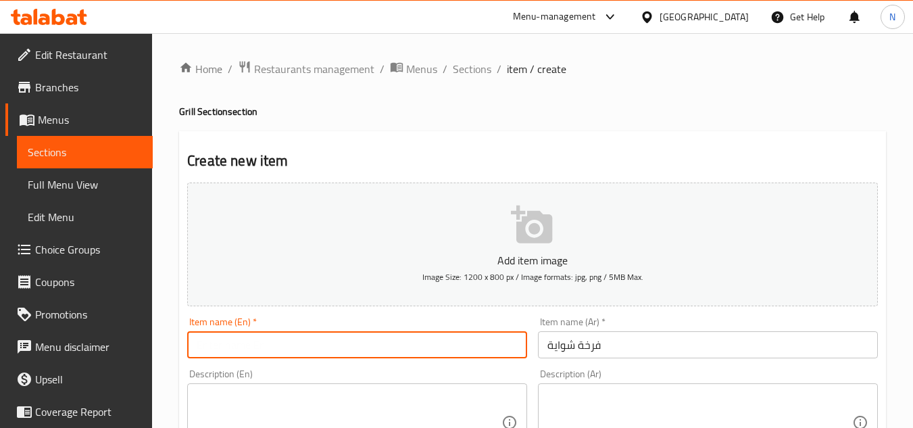
paste input "Grilled Chicken"
type input "Grilled Chicken"
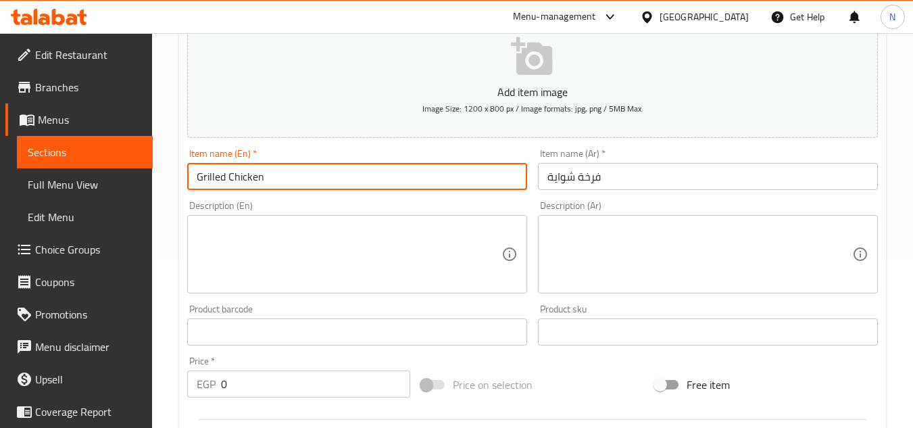
scroll to position [203, 0]
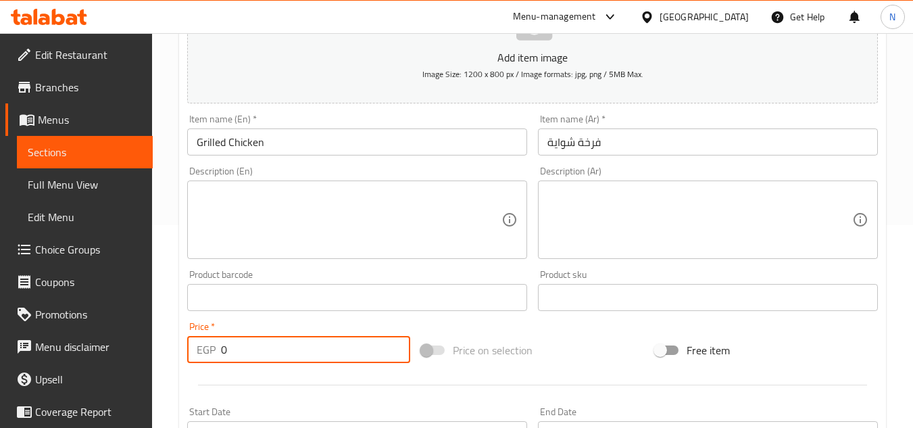
drag, startPoint x: 237, startPoint y: 358, endPoint x: 205, endPoint y: 362, distance: 32.0
click at [205, 362] on div "EGP 0 Price *" at bounding box center [298, 349] width 223 height 27
paste input "40"
type input "400"
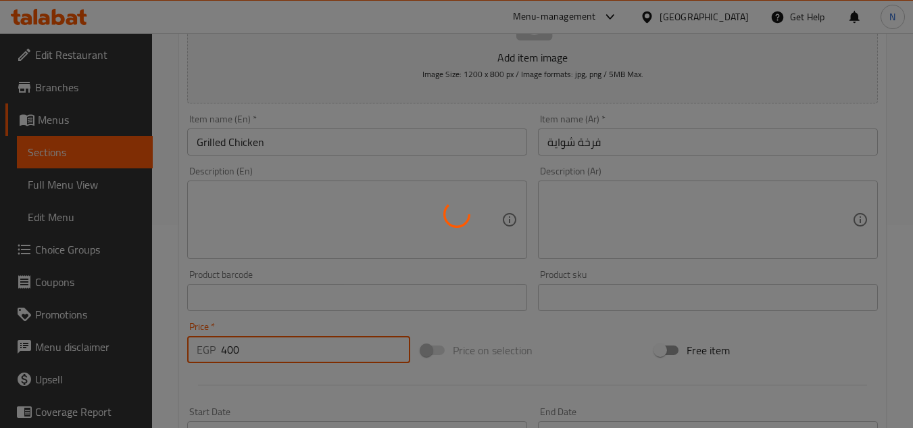
type input "0"
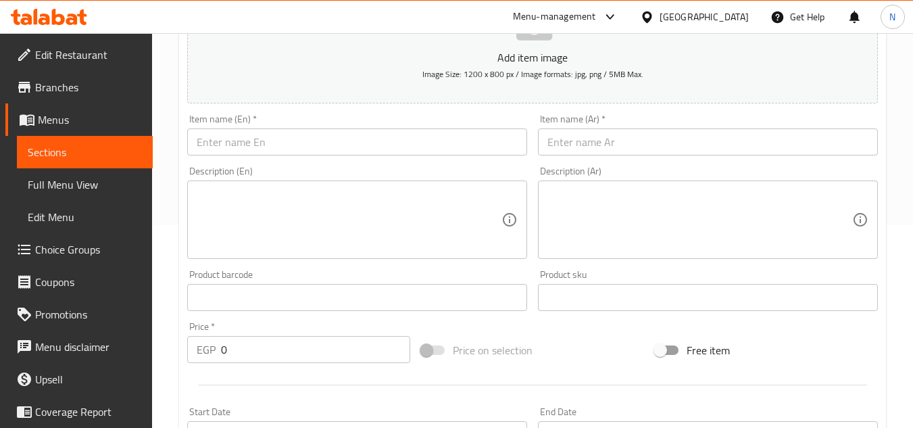
click at [721, 142] on input "text" at bounding box center [708, 141] width 340 height 27
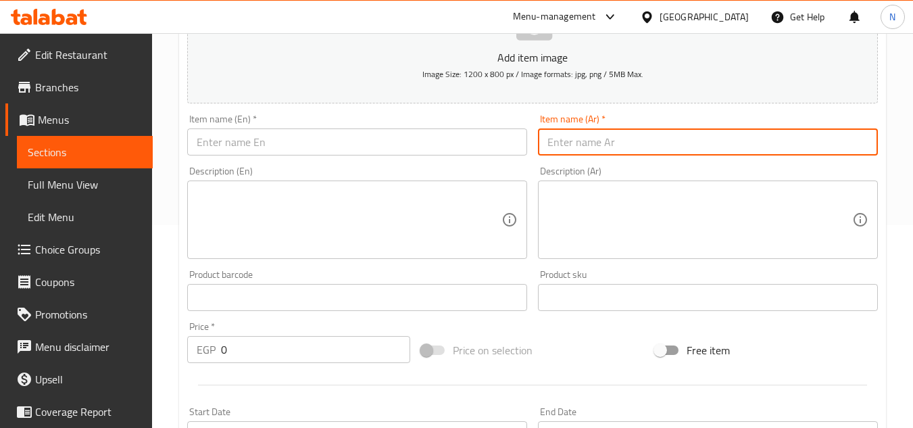
paste input "وجبة نصف فرخة"
type input "وجبة نصف فرخة"
click at [424, 136] on input "text" at bounding box center [357, 141] width 340 height 27
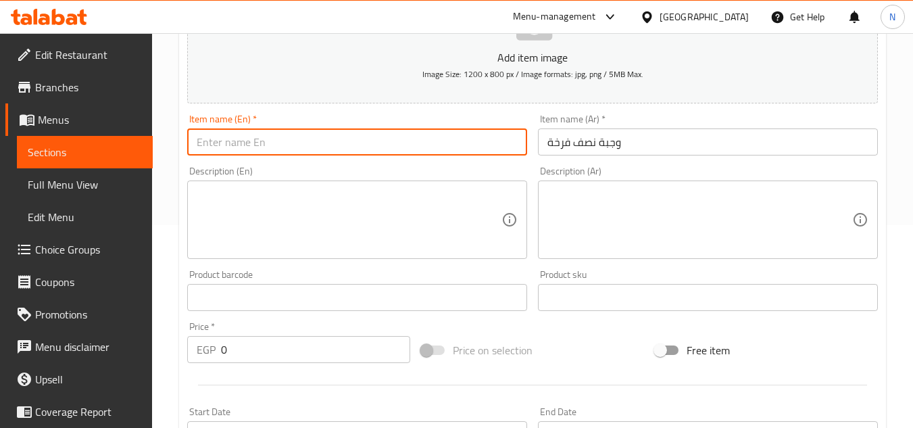
paste input "Half Chicken Meal"
type input "Half Chicken Meal"
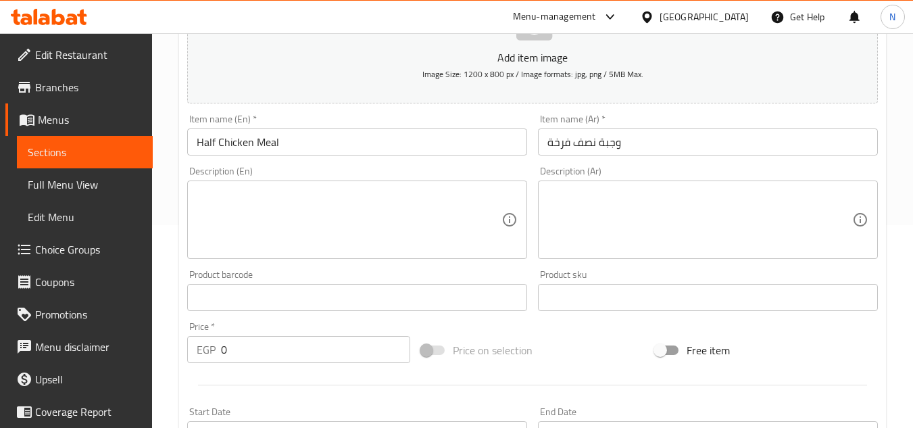
drag, startPoint x: 677, startPoint y: 221, endPoint x: 416, endPoint y: 284, distance: 268.3
click at [677, 221] on textarea at bounding box center [699, 220] width 305 height 64
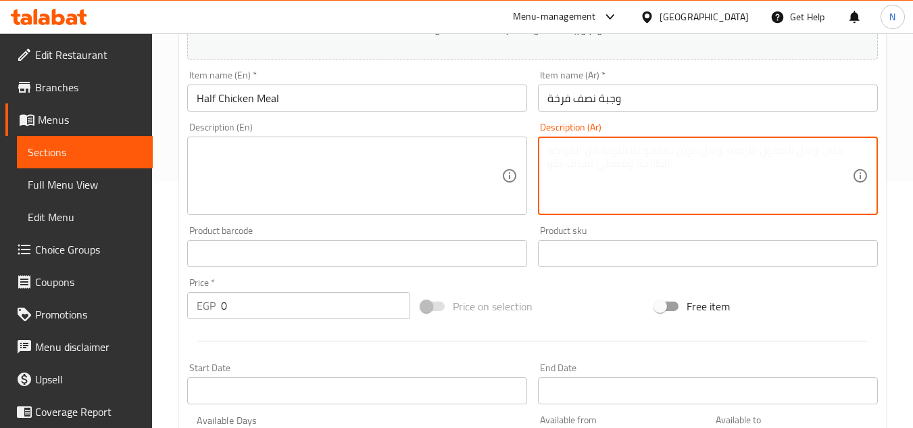
scroll to position [405, 0]
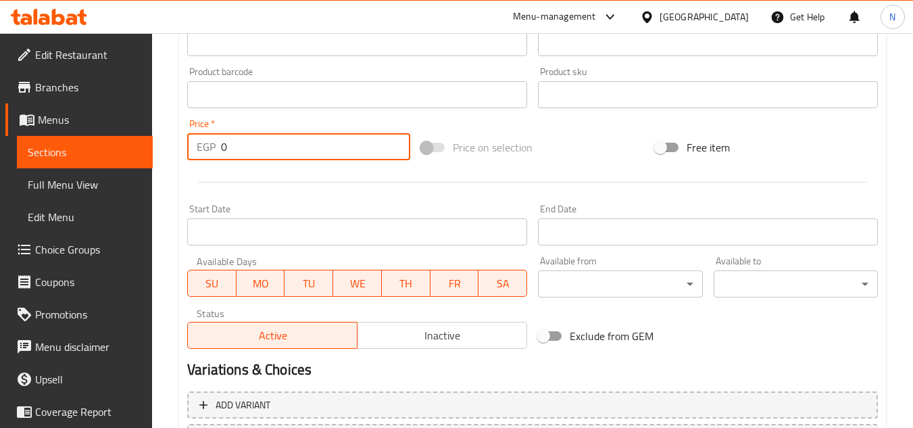
drag, startPoint x: 235, startPoint y: 141, endPoint x: 203, endPoint y: 151, distance: 33.8
click at [203, 151] on div "EGP 0 Price *" at bounding box center [298, 146] width 223 height 27
paste input "23"
type input "230"
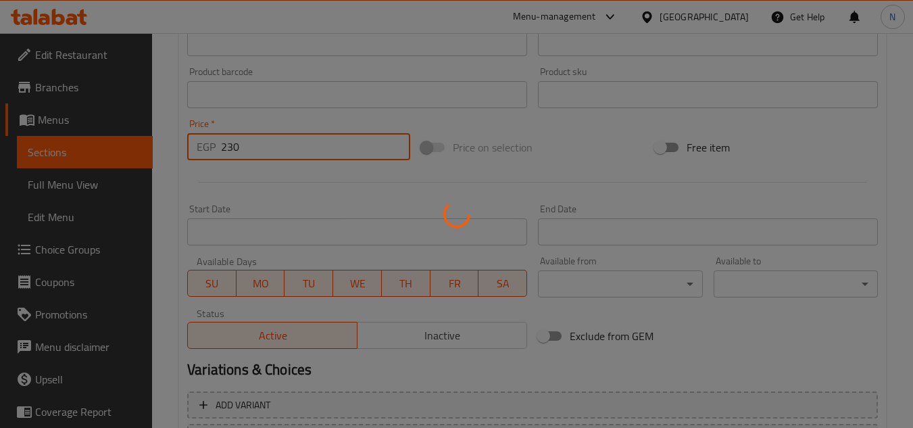
type input "0"
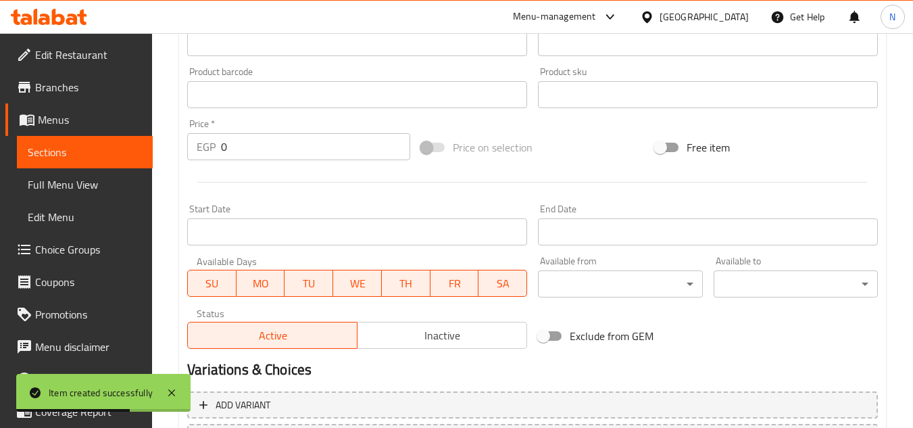
click at [893, 157] on div "Home / Restaurants management / Menus / Sections / item / create Grill Section …" at bounding box center [532, 89] width 761 height 922
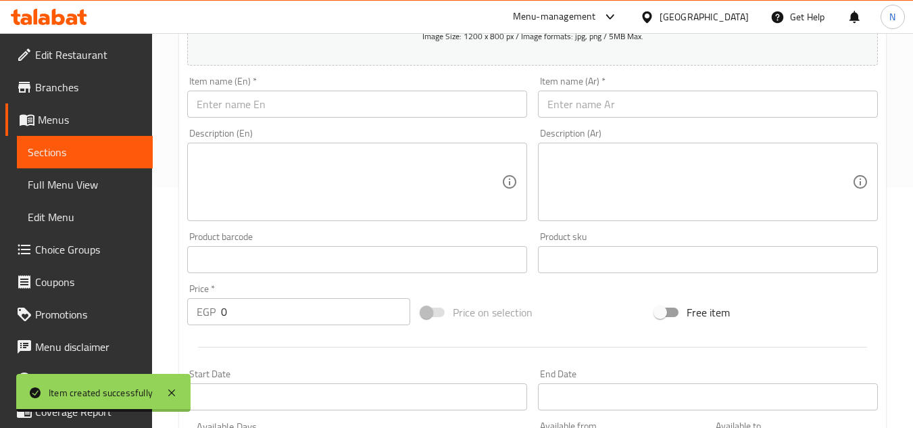
scroll to position [203, 0]
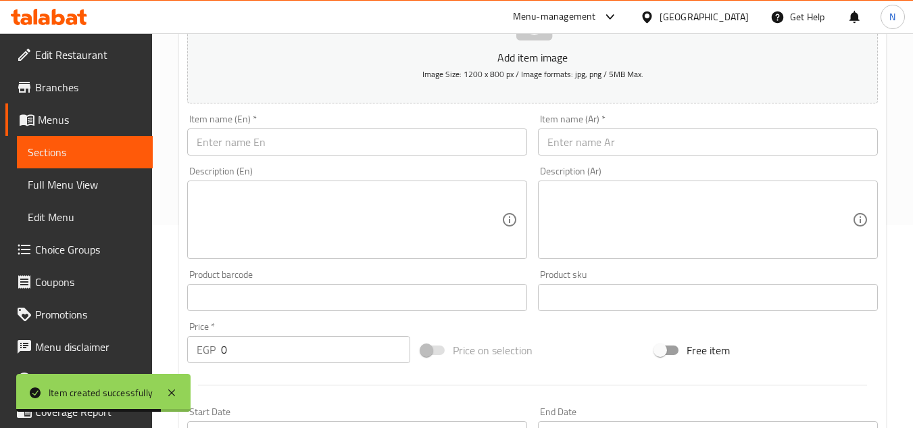
click at [601, 141] on input "text" at bounding box center [708, 141] width 340 height 27
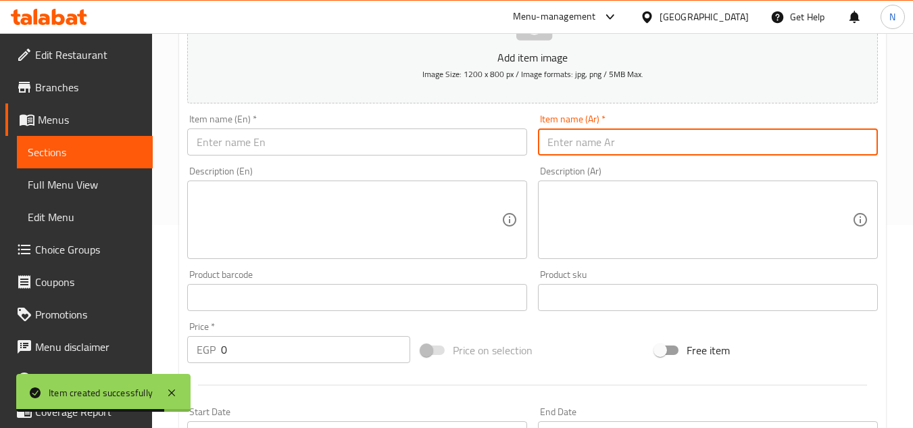
paste input "وجبة ربع فرخة صدر"
type input "وجبة ربع فرخة صدر"
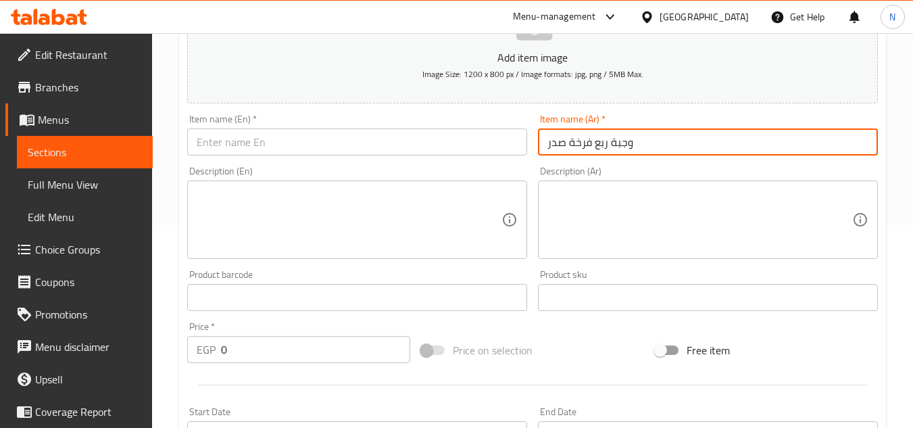
click at [422, 130] on input "text" at bounding box center [357, 141] width 340 height 27
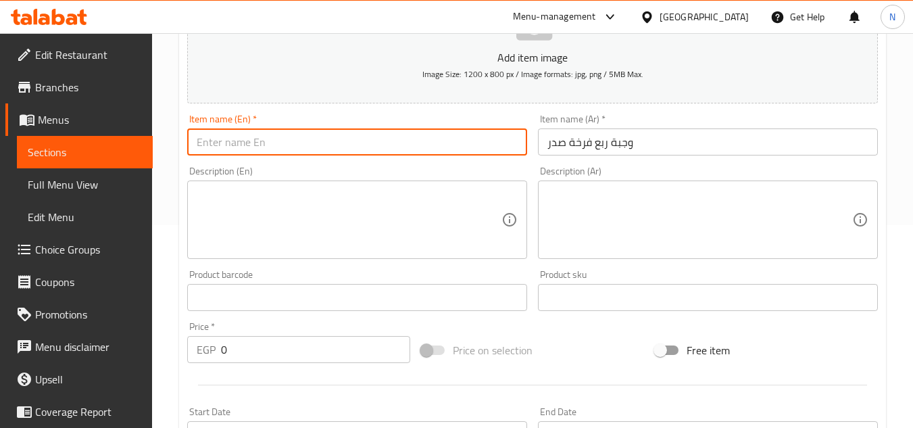
paste input "Quarter Chicken Breast Meal"
type input "Quarter Chicken Breast Meal"
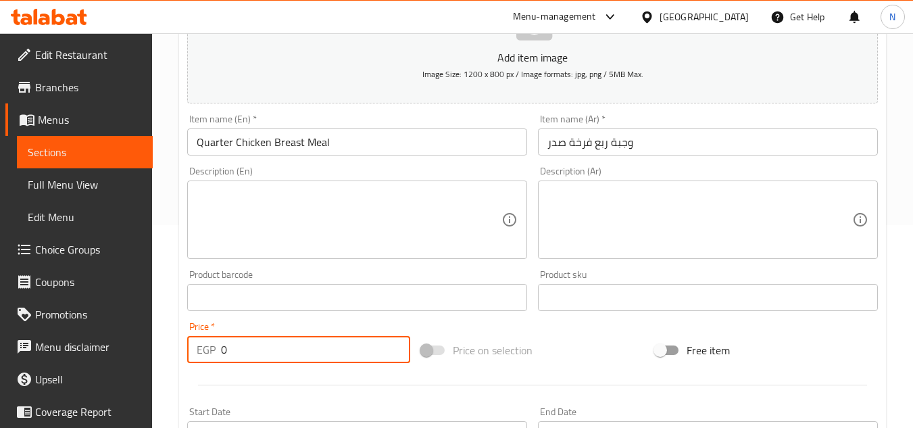
drag, startPoint x: 253, startPoint y: 352, endPoint x: 211, endPoint y: 359, distance: 42.4
click at [211, 359] on div "EGP 0 Price *" at bounding box center [298, 349] width 223 height 27
paste input "14"
type input "140"
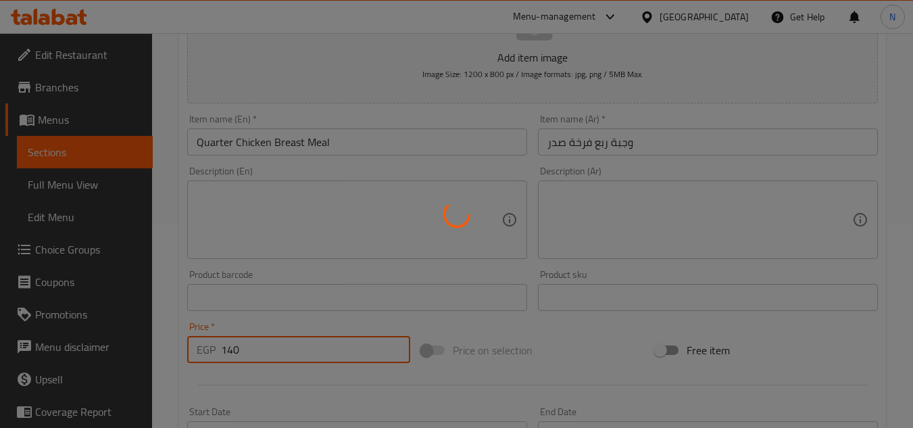
type input "0"
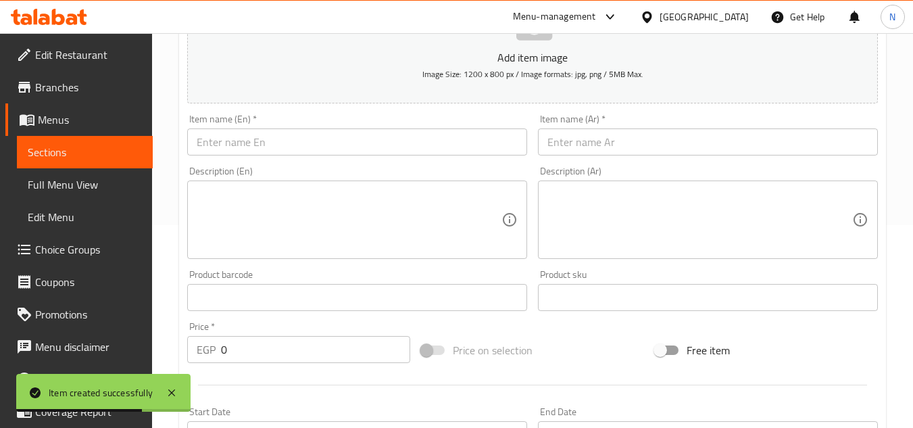
click at [696, 139] on input "text" at bounding box center [708, 141] width 340 height 27
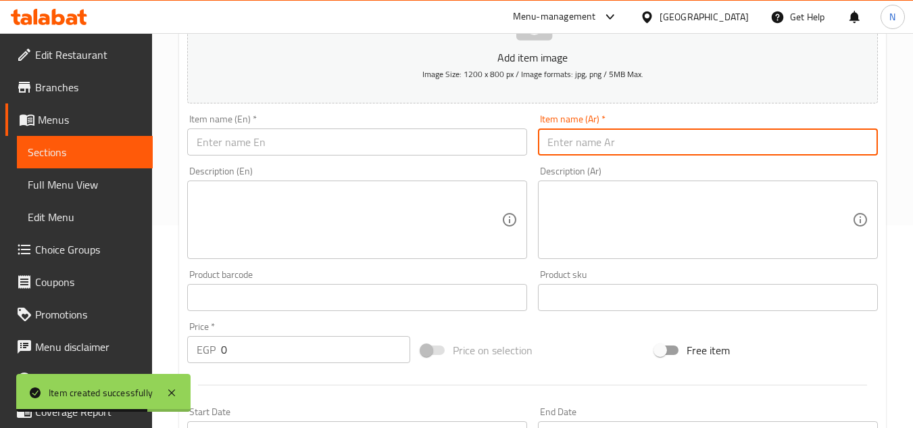
paste input "وجبة ربع فرخة ورك"
type input "وجبة ربع فرخة ورك"
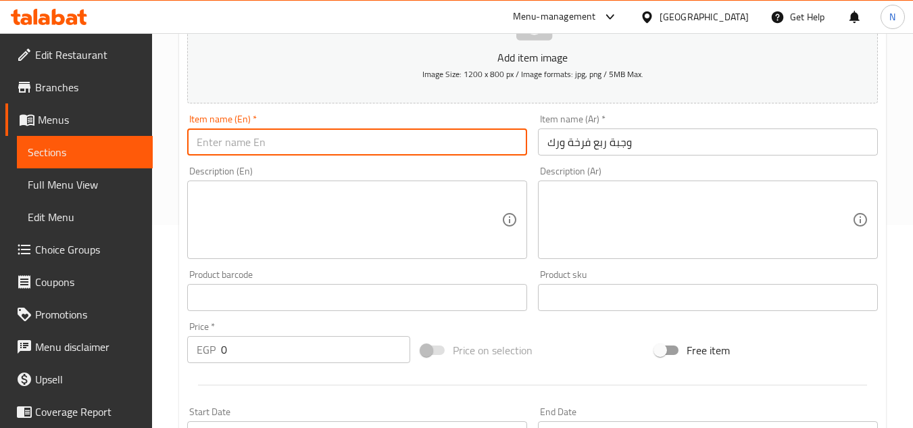
click at [347, 143] on input "text" at bounding box center [357, 141] width 340 height 27
paste input "Quarter Chicken Thigh Meal"
type input "Quarter Chicken Thigh Meal"
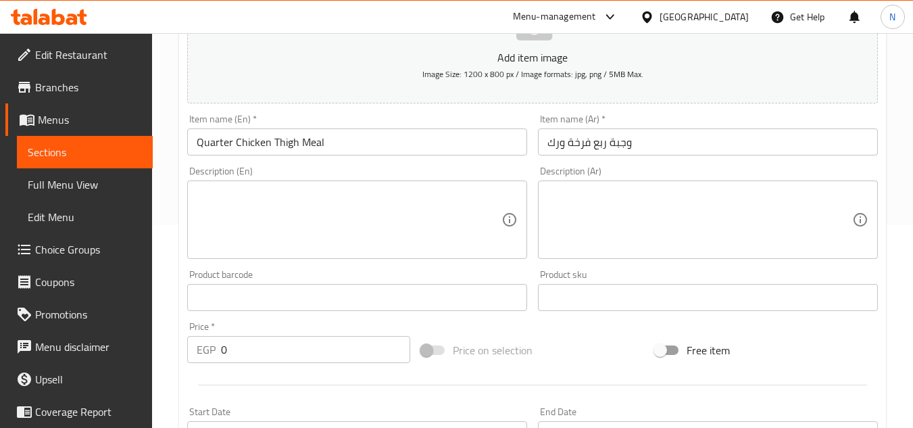
drag, startPoint x: 693, startPoint y: 205, endPoint x: 412, endPoint y: 259, distance: 286.2
click at [693, 205] on textarea at bounding box center [699, 220] width 305 height 64
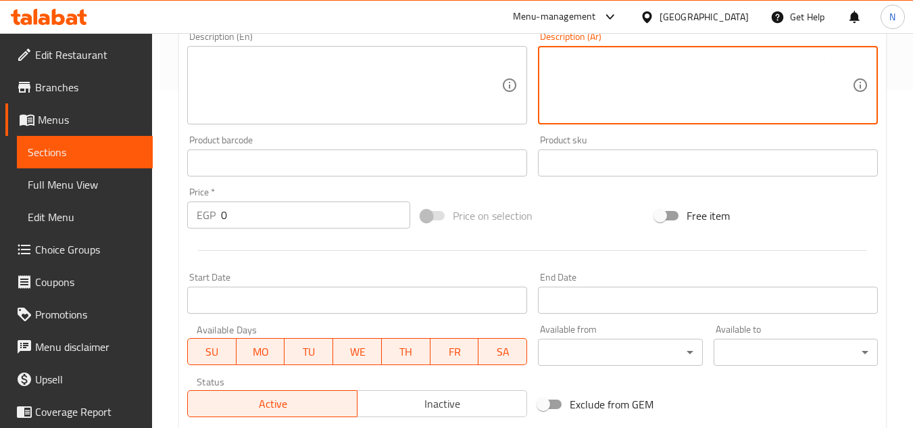
scroll to position [338, 0]
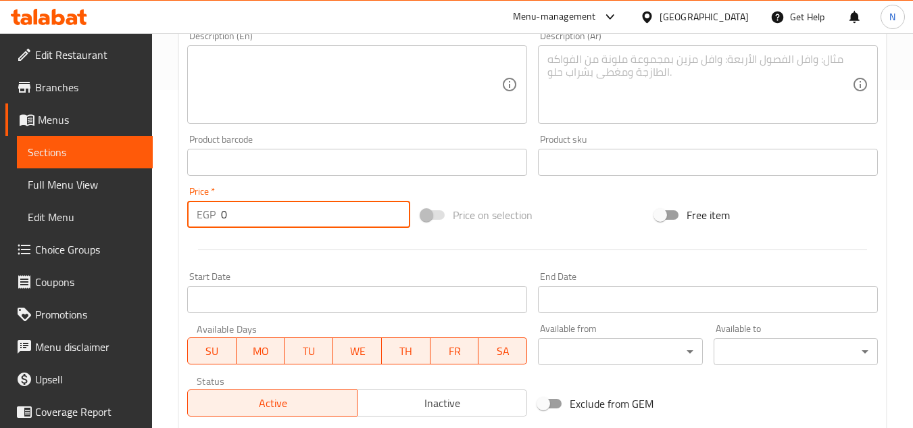
drag, startPoint x: 252, startPoint y: 216, endPoint x: 214, endPoint y: 226, distance: 39.2
click at [214, 226] on div "EGP 0 Price *" at bounding box center [298, 214] width 223 height 27
paste input "12"
type input "120"
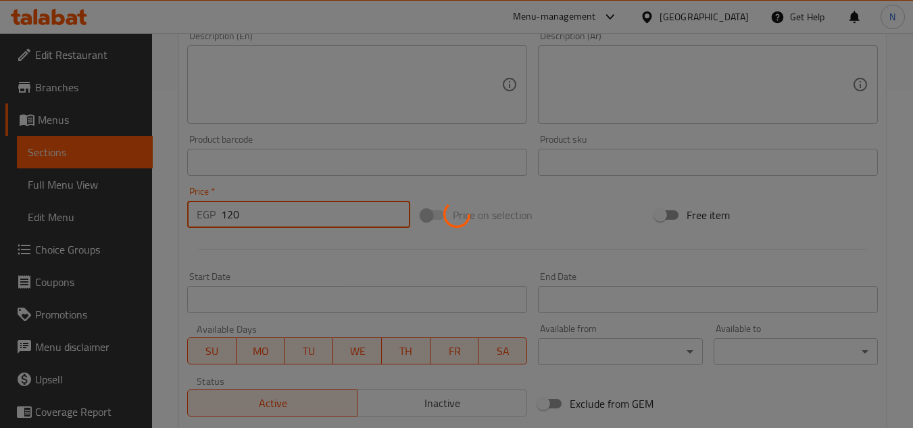
type input "0"
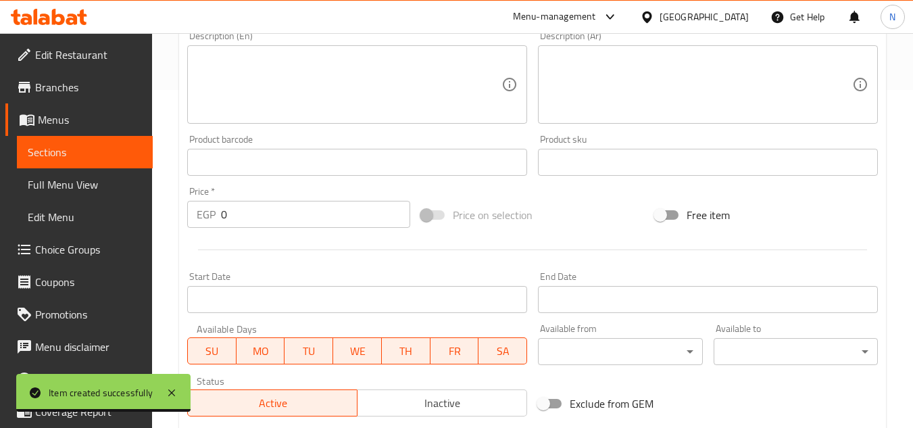
click at [816, 84] on textarea at bounding box center [699, 85] width 305 height 64
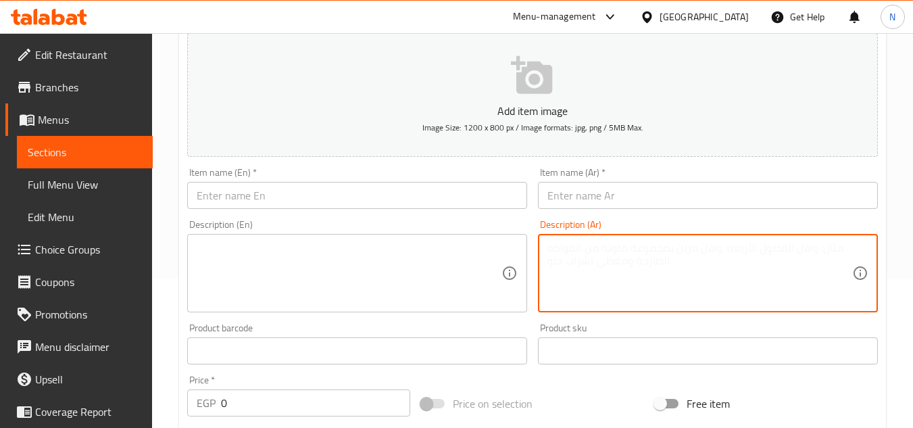
scroll to position [135, 0]
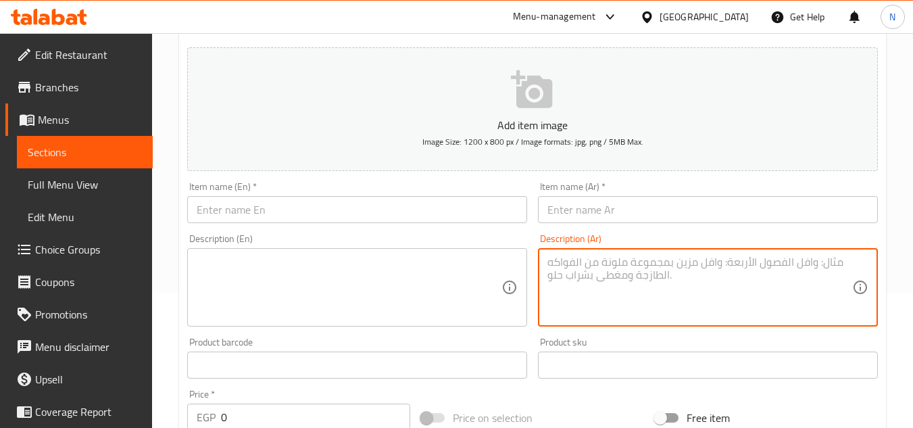
click at [602, 211] on input "text" at bounding box center [708, 209] width 340 height 27
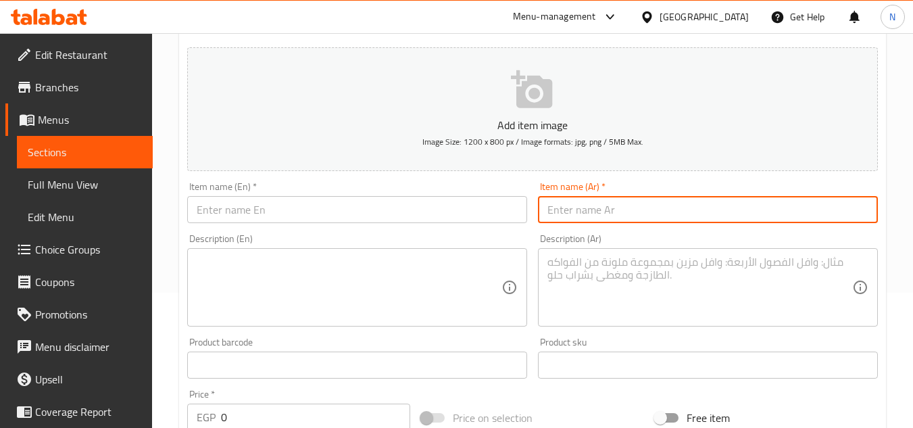
paste input "وجبة فرخة كاملة"
type input "وجبة فرخة كاملة"
click at [616, 216] on input "وجبة فرخة كاملة" at bounding box center [708, 209] width 340 height 27
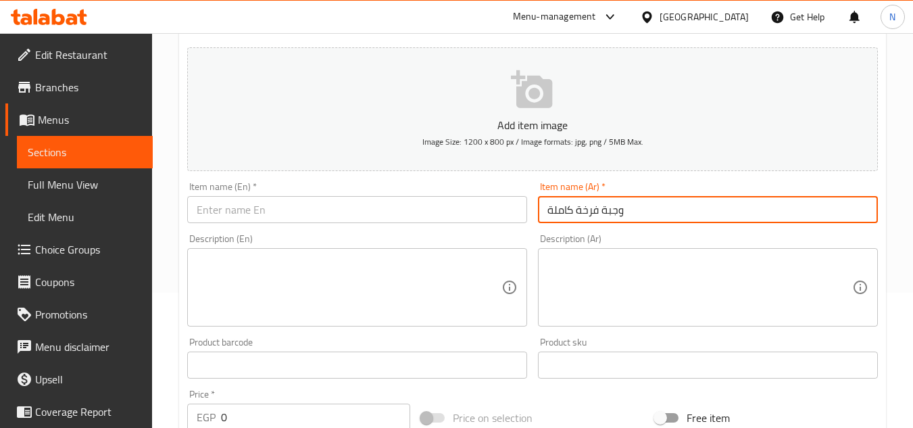
click at [279, 219] on input "text" at bounding box center [357, 209] width 340 height 27
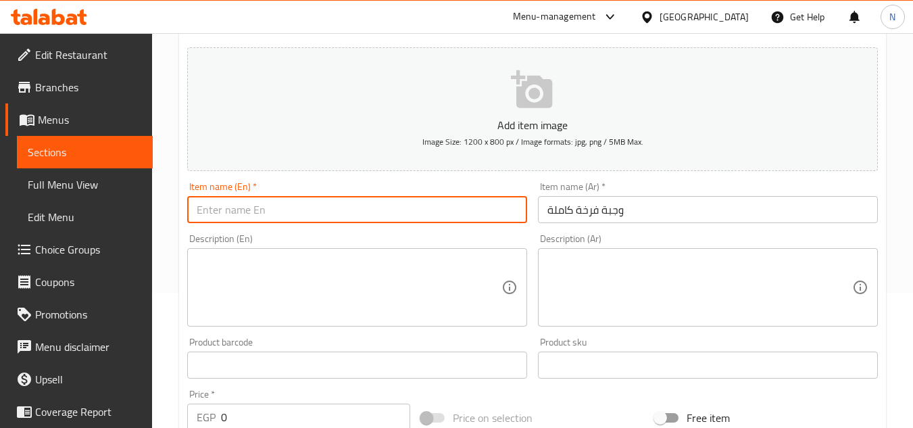
paste input "Whole Chicken Meal"
type input "Whole Chicken Meal"
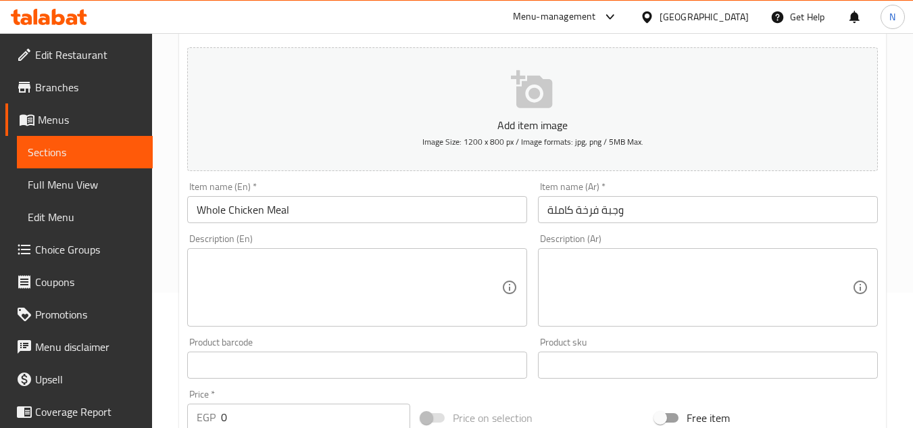
click at [688, 252] on div "Description (Ar)" at bounding box center [708, 287] width 340 height 78
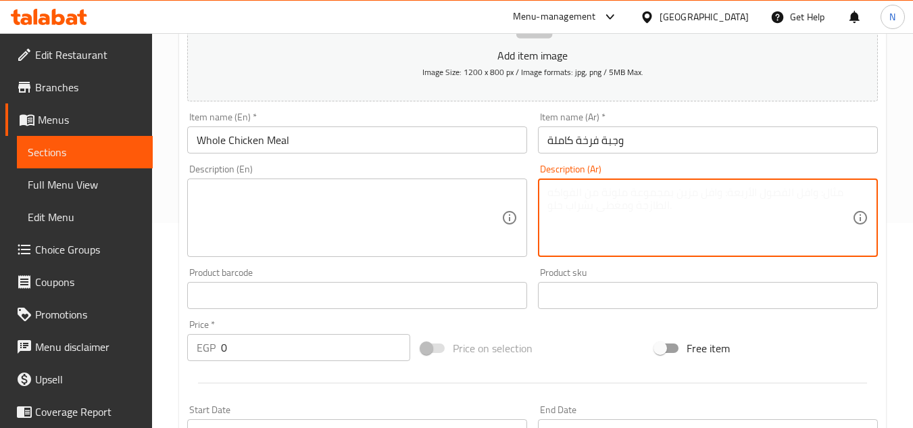
scroll to position [270, 0]
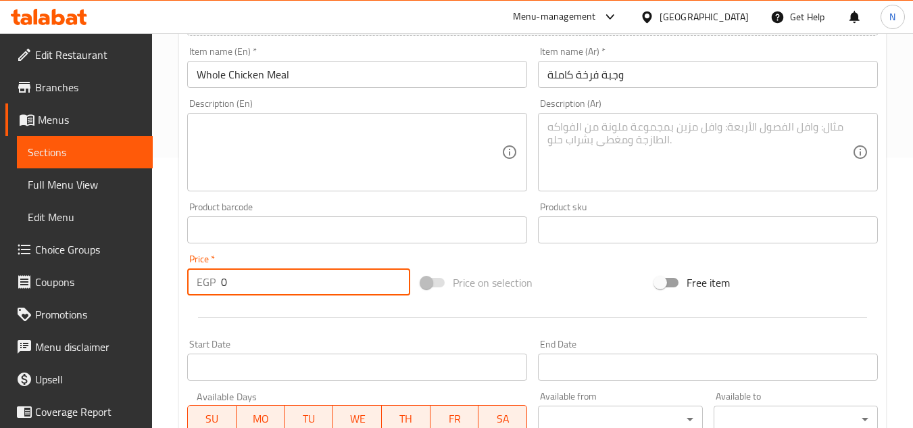
drag, startPoint x: 237, startPoint y: 277, endPoint x: 209, endPoint y: 282, distance: 28.8
click at [209, 282] on div "EGP 0 Price *" at bounding box center [298, 281] width 223 height 27
paste input "45"
type input "450"
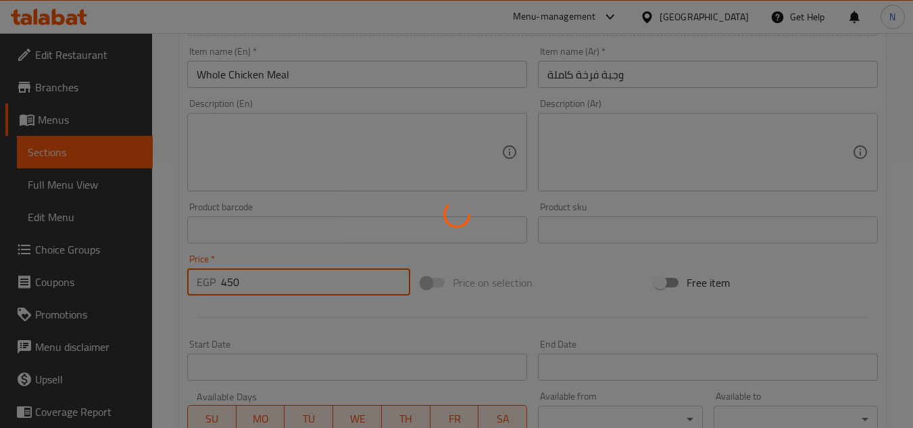
type input "0"
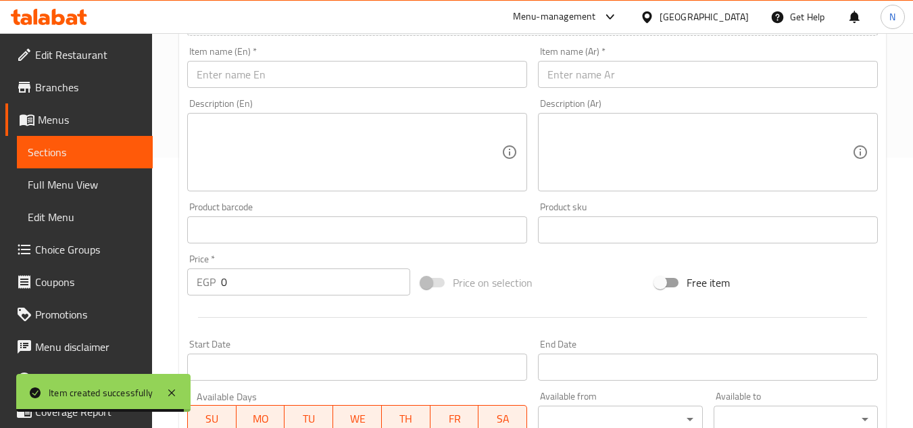
click at [657, 92] on div "Item name (Ar)   * Item name (Ar) *" at bounding box center [707, 67] width 351 height 52
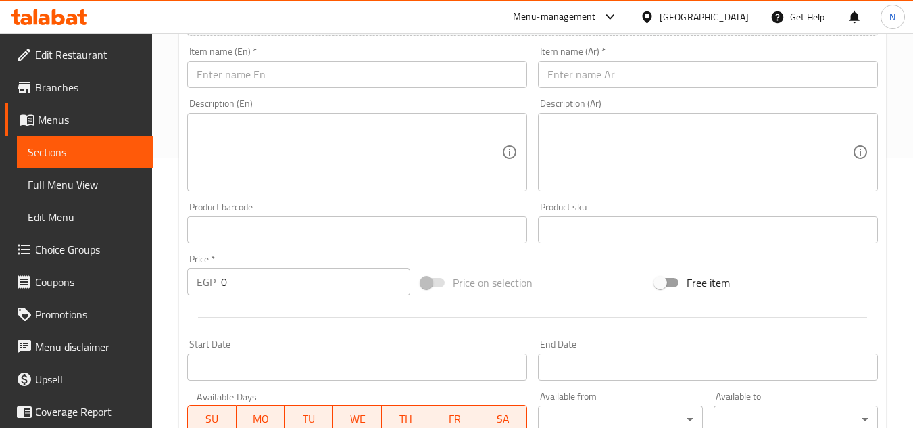
click at [567, 74] on input "text" at bounding box center [708, 74] width 340 height 27
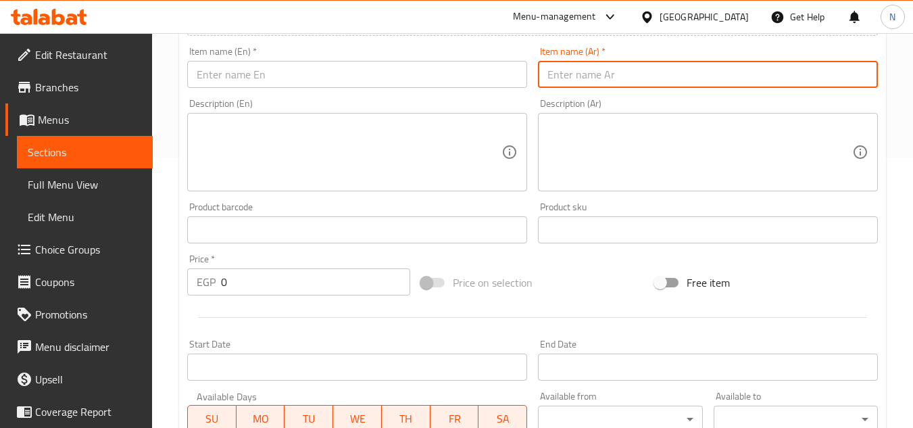
paste input "وجبة كفتة + ورك فرخة"
drag, startPoint x: 599, startPoint y: 78, endPoint x: 590, endPoint y: 79, distance: 8.8
click at [590, 79] on input "وجبة كفتة + ورك فرخة" at bounding box center [708, 74] width 340 height 27
click at [613, 78] on input "وجبة كفتة وورك فرخة" at bounding box center [708, 74] width 340 height 27
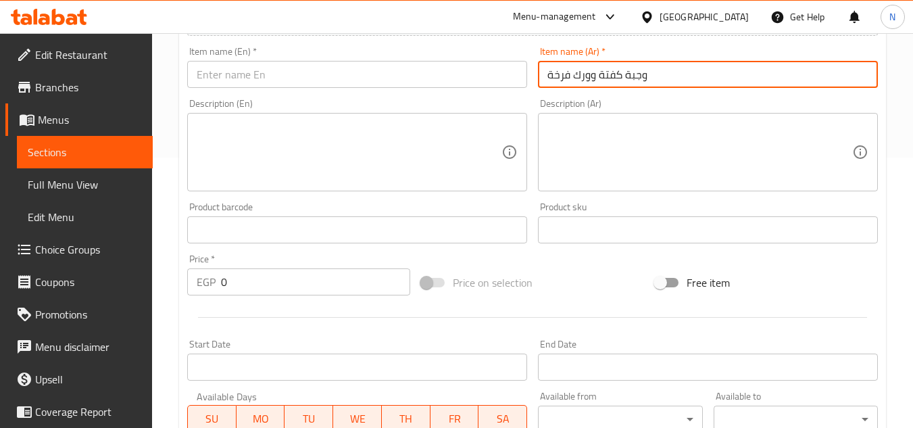
click at [613, 78] on input "وجبة كفتة وورك فرخة" at bounding box center [708, 74] width 340 height 27
type input "وجبة كفتة وورك فرخة"
click at [371, 82] on input "text" at bounding box center [357, 74] width 340 height 27
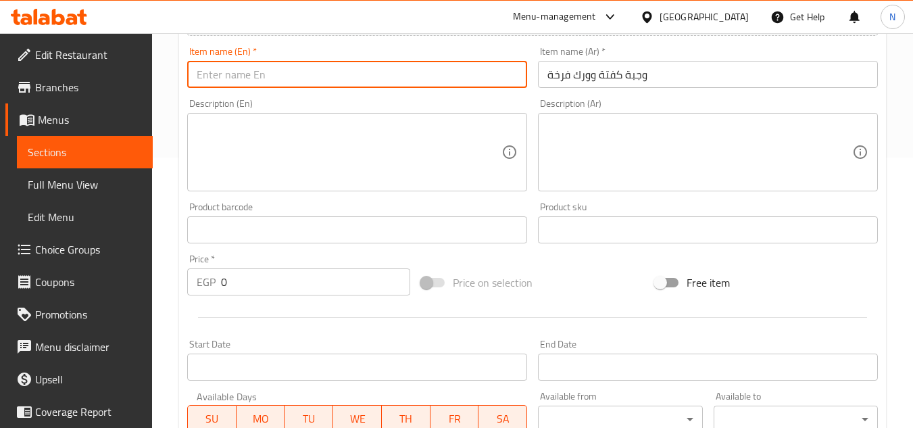
paste input "Kofta And Chicken Thigh Meal"
type input "Kofta And Chicken Thigh Meal"
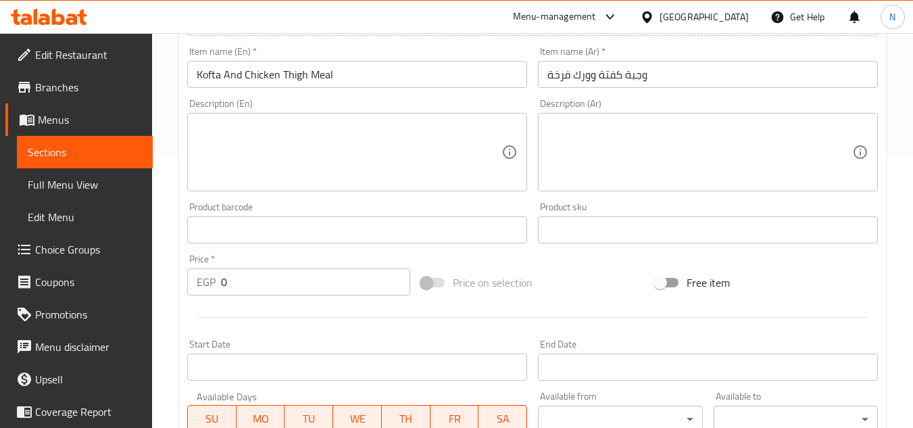
click at [691, 193] on div "Description (Ar) Description (Ar)" at bounding box center [707, 144] width 351 height 103
click at [742, 143] on textarea at bounding box center [699, 152] width 305 height 64
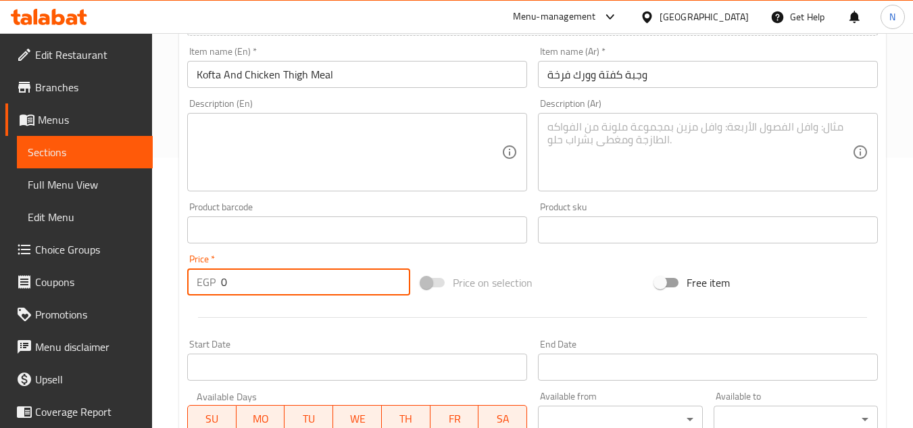
drag, startPoint x: 280, startPoint y: 275, endPoint x: 192, endPoint y: 293, distance: 89.7
click at [192, 293] on div "EGP 0 Price *" at bounding box center [298, 281] width 223 height 27
paste input "28"
type input "280"
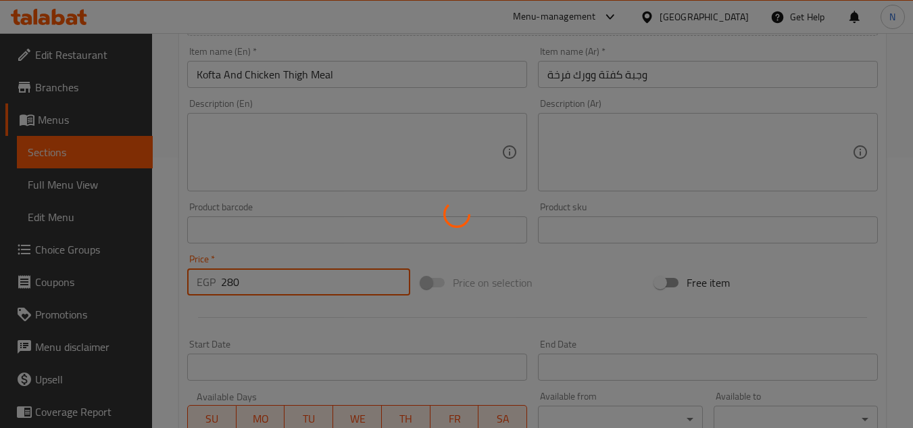
type input "0"
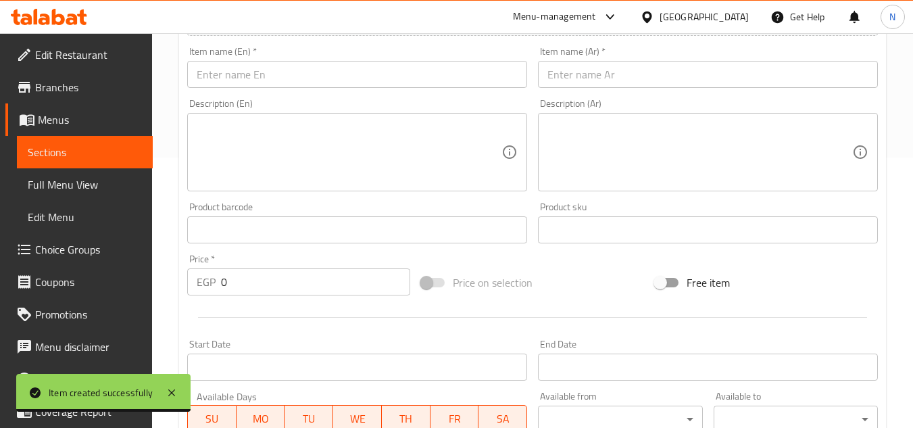
click at [711, 84] on input "text" at bounding box center [708, 74] width 340 height 27
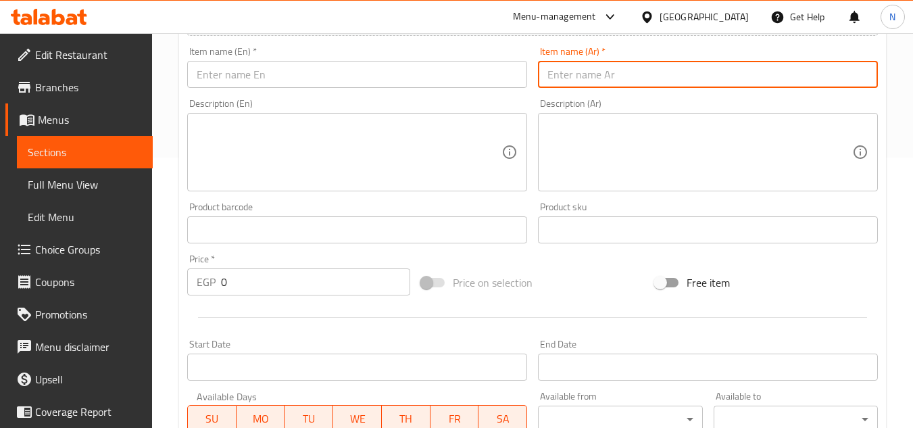
paste input "کیلو كفتة"
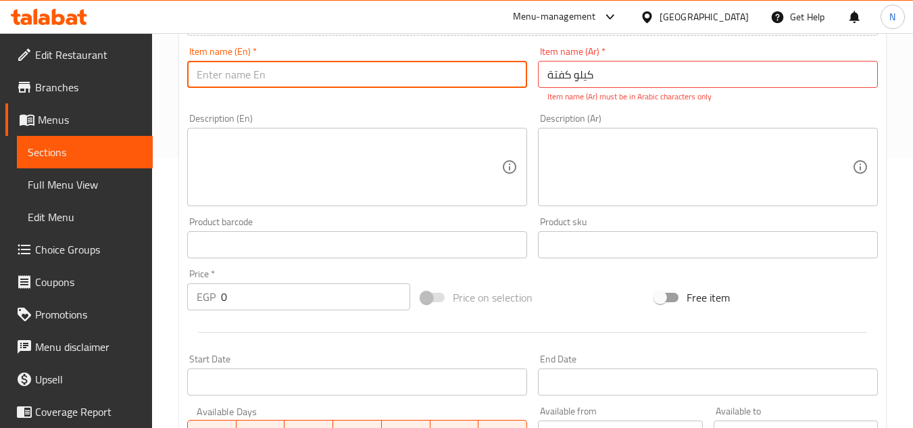
click at [378, 82] on input "text" at bounding box center [357, 74] width 340 height 27
click at [589, 79] on input "کیلو كفتة" at bounding box center [708, 74] width 340 height 27
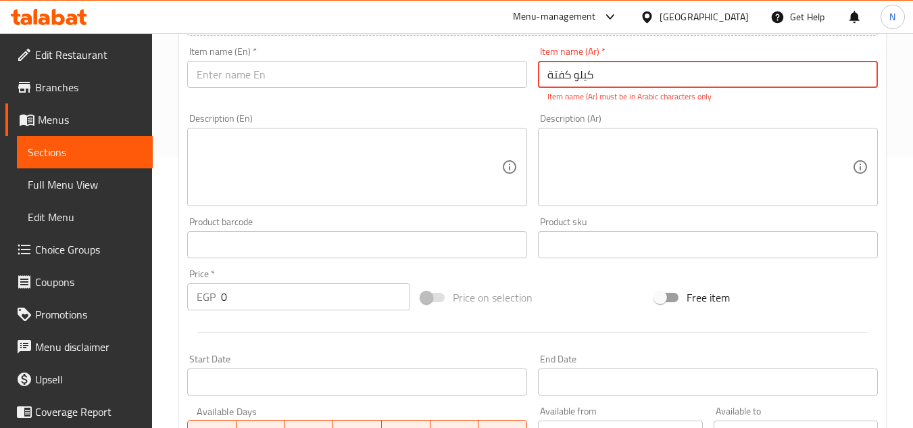
click at [589, 79] on input "کیلو كفتة" at bounding box center [708, 74] width 340 height 27
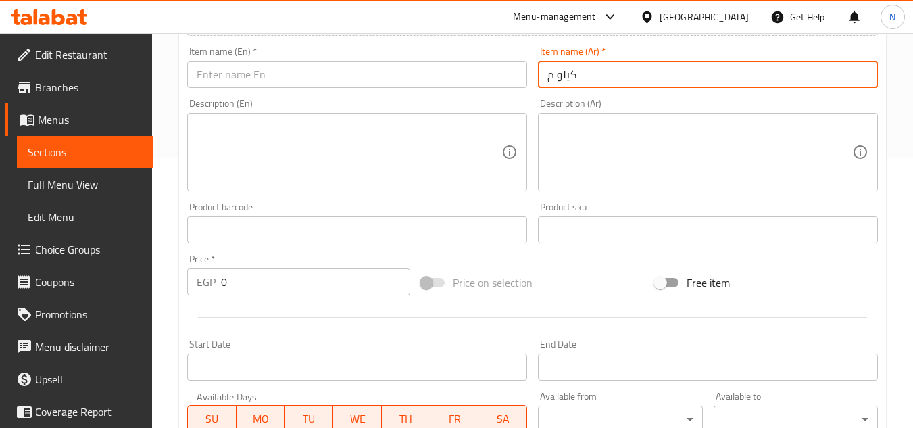
drag, startPoint x: 551, startPoint y: 83, endPoint x: 537, endPoint y: 87, distance: 14.1
click at [537, 87] on div "Item name (Ar)   * كيلو م Item name (Ar) *" at bounding box center [707, 67] width 351 height 52
type input "كيلو كفتة"
click at [331, 84] on input "text" at bounding box center [357, 74] width 340 height 27
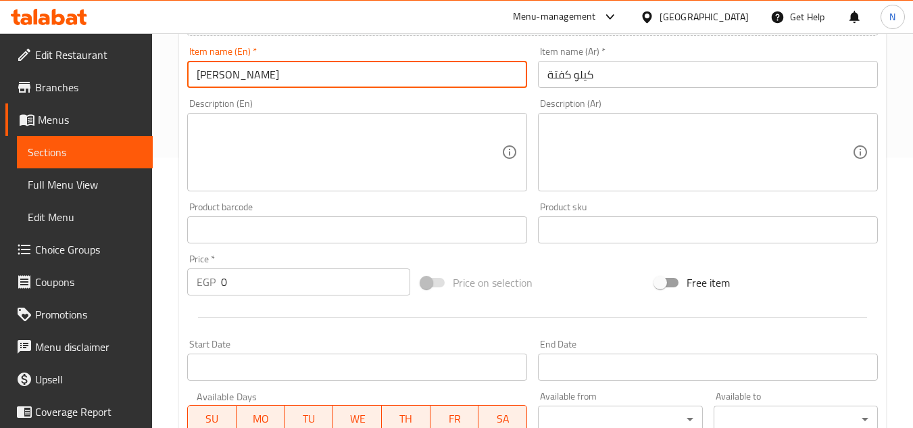
type input "Kilo Kofta"
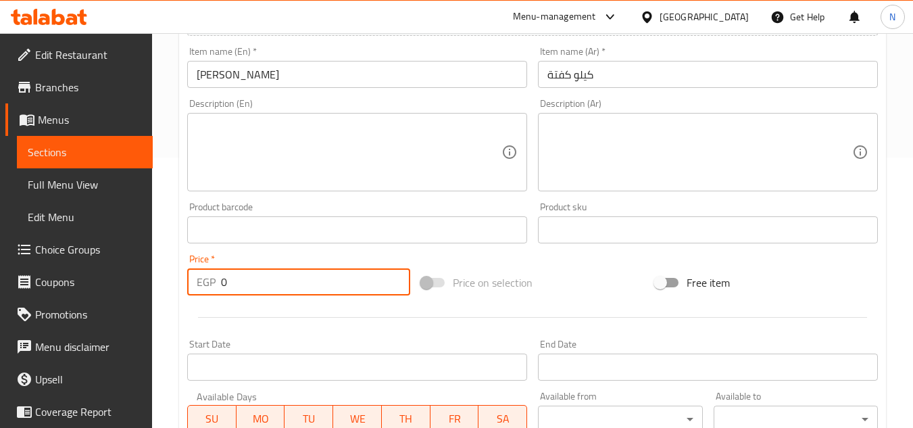
drag, startPoint x: 251, startPoint y: 288, endPoint x: 218, endPoint y: 291, distance: 33.2
click at [218, 291] on div "EGP 0 Price *" at bounding box center [298, 281] width 223 height 27
paste input "55"
type input "550"
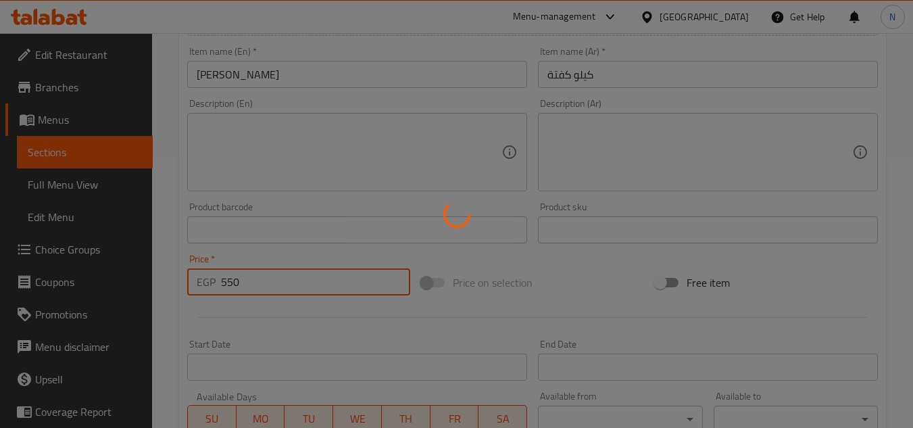
type input "0"
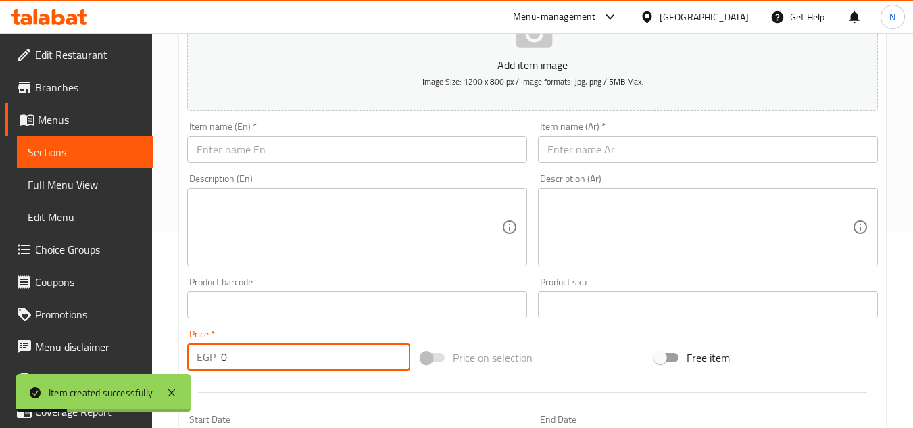
scroll to position [68, 0]
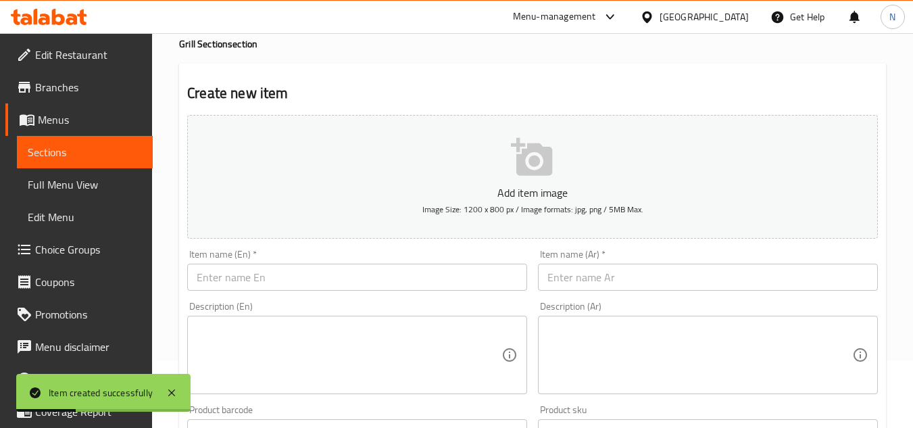
click at [97, 149] on span "Sections" at bounding box center [85, 152] width 114 height 16
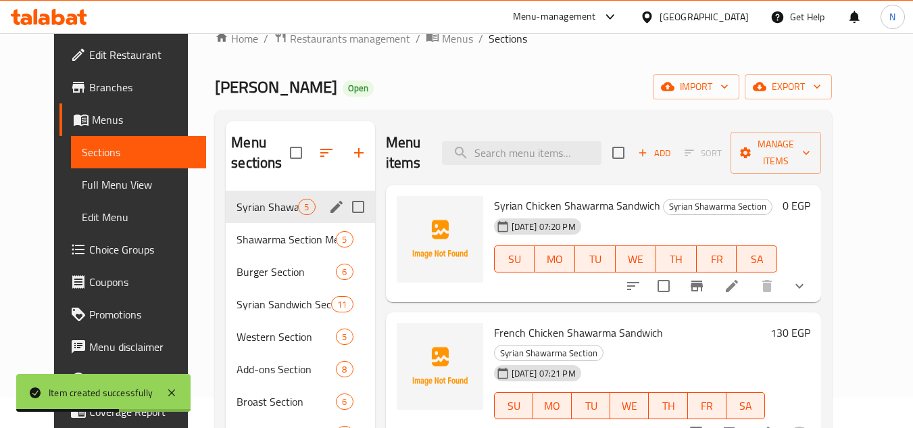
scroll to position [23, 0]
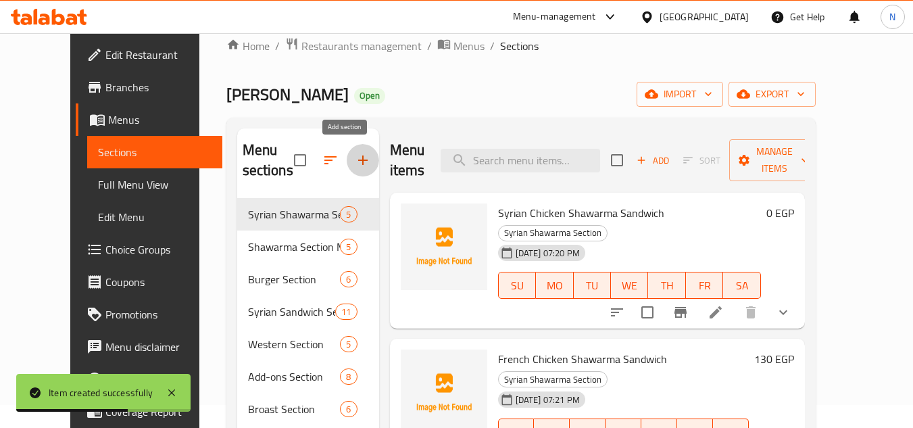
click at [358, 164] on icon "button" at bounding box center [362, 159] width 9 height 9
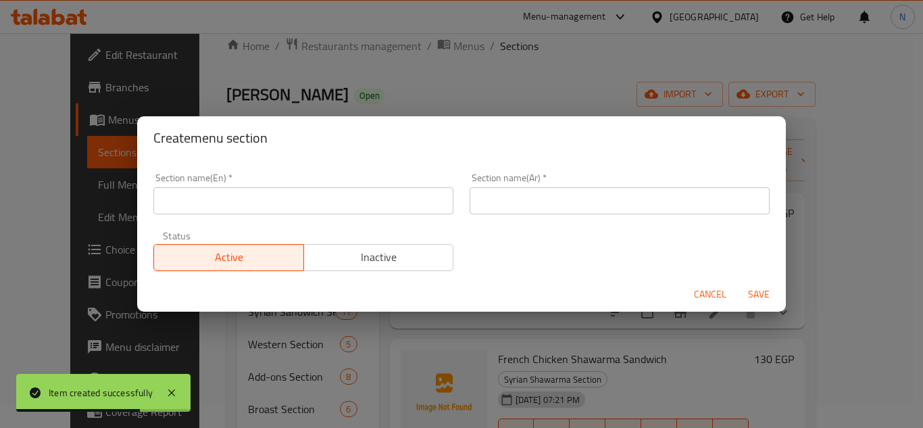
click at [609, 201] on input "text" at bounding box center [620, 200] width 300 height 27
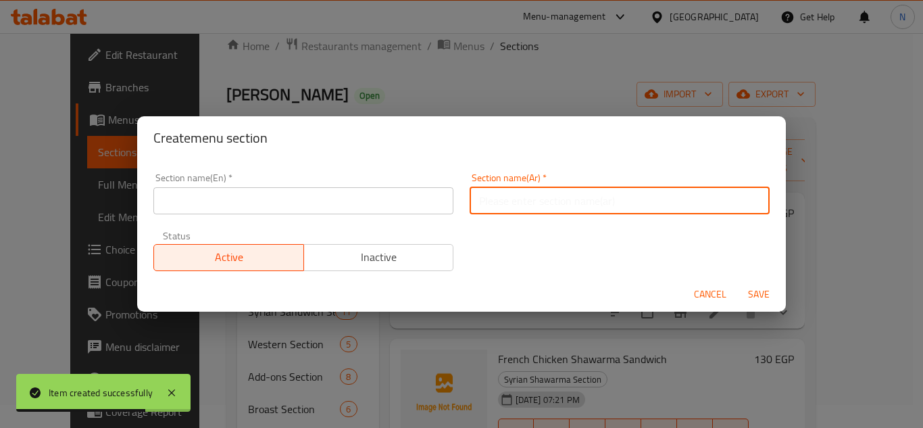
paste input "قسم السلطات"
type input "قسم السلطات"
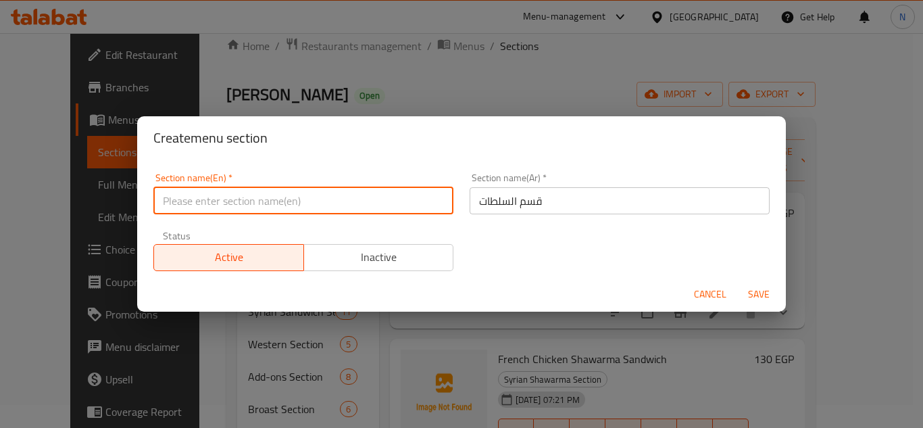
click at [216, 203] on input "text" at bounding box center [303, 200] width 300 height 27
paste input "Authorities section"
click at [185, 205] on input "Authorities section" at bounding box center [303, 200] width 300 height 27
click at [211, 199] on input "Salad section" at bounding box center [303, 200] width 300 height 27
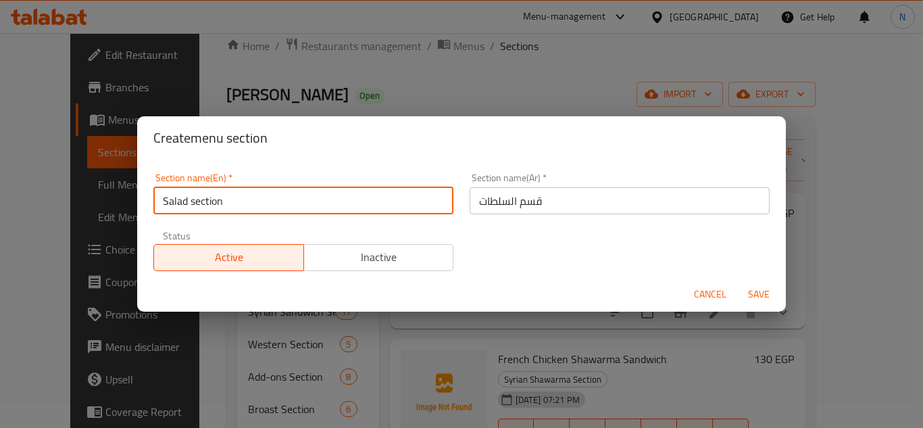
click at [211, 199] on input "Salad section" at bounding box center [303, 200] width 300 height 27
click at [318, 197] on input "Salad section" at bounding box center [303, 200] width 300 height 27
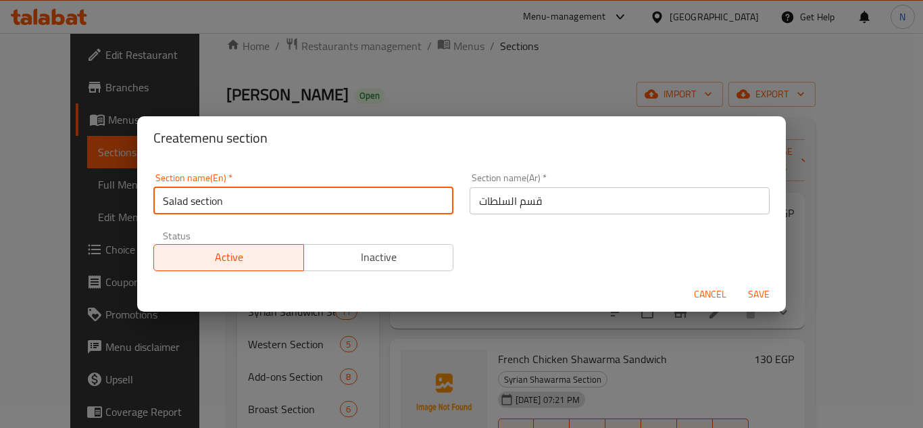
paste input "S"
type input "Salad Section"
click at [737, 282] on button "Save" at bounding box center [758, 294] width 43 height 25
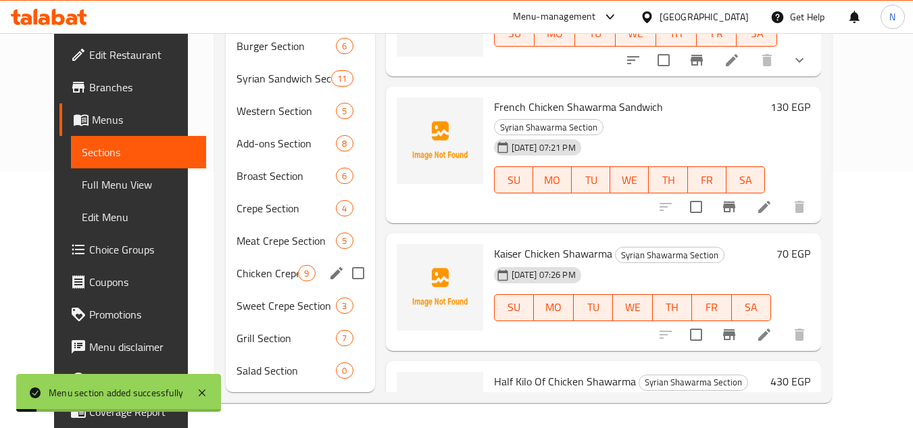
scroll to position [258, 0]
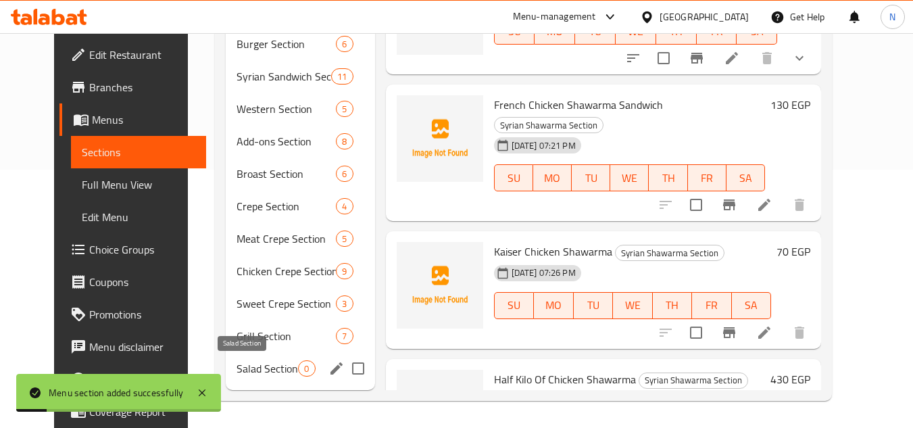
click at [240, 362] on span "Salad Section" at bounding box center [266, 368] width 61 height 16
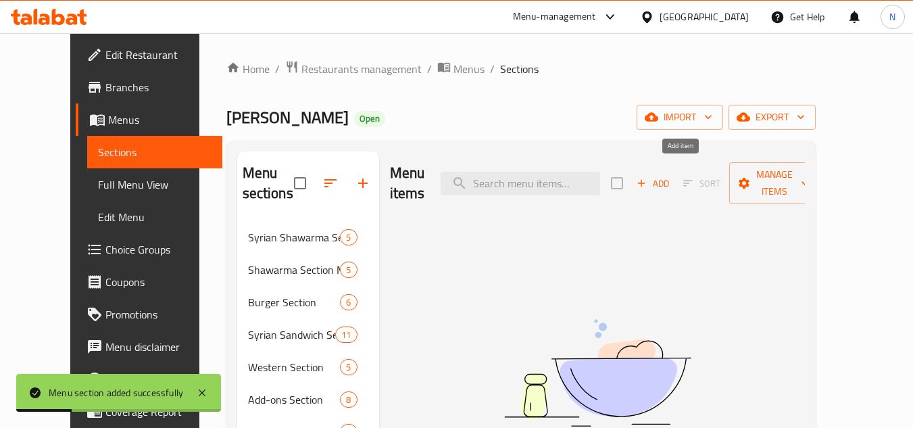
click at [671, 177] on span "Add" at bounding box center [652, 184] width 36 height 16
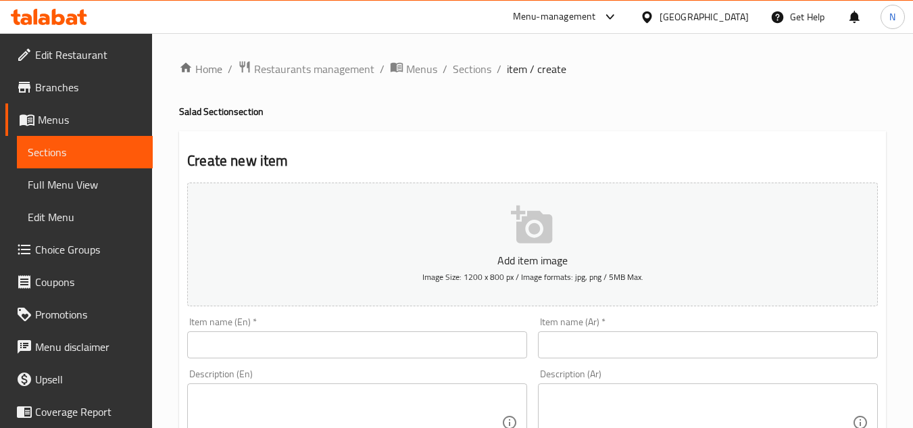
click at [593, 347] on input "text" at bounding box center [708, 344] width 340 height 27
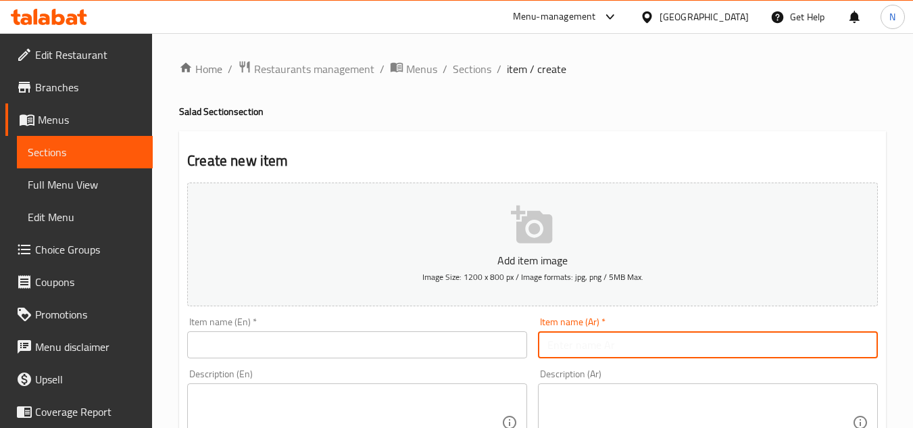
paste input "سلطة ثومية"
click at [594, 346] on input "سلطة ثومية كبيرة" at bounding box center [708, 344] width 340 height 27
type input "سلطة ثومية كبيرة"
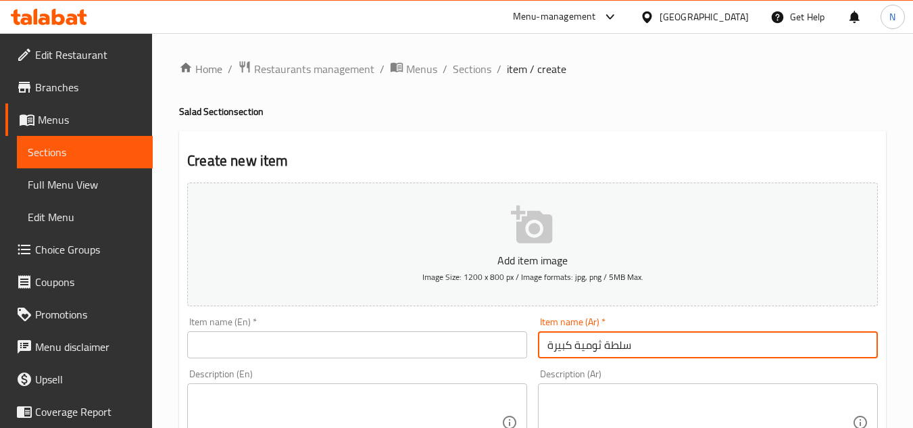
click at [302, 353] on input "text" at bounding box center [357, 344] width 340 height 27
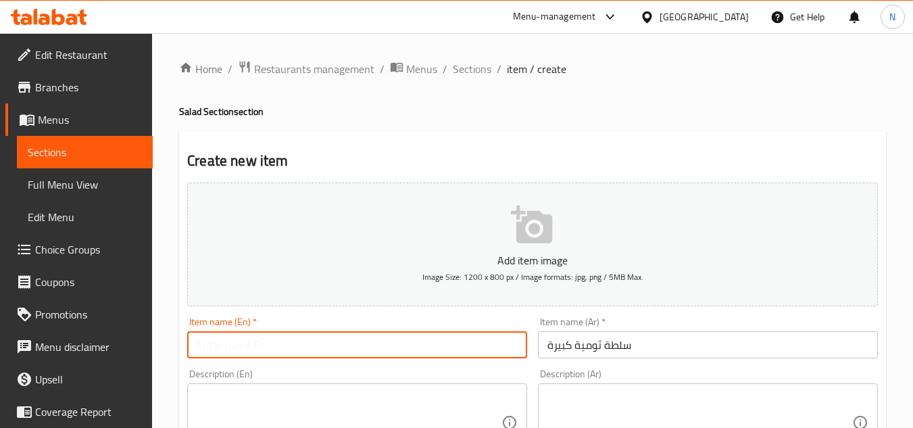
paste input "Large Garlic Salad"
type input "Large Garlic Salad"
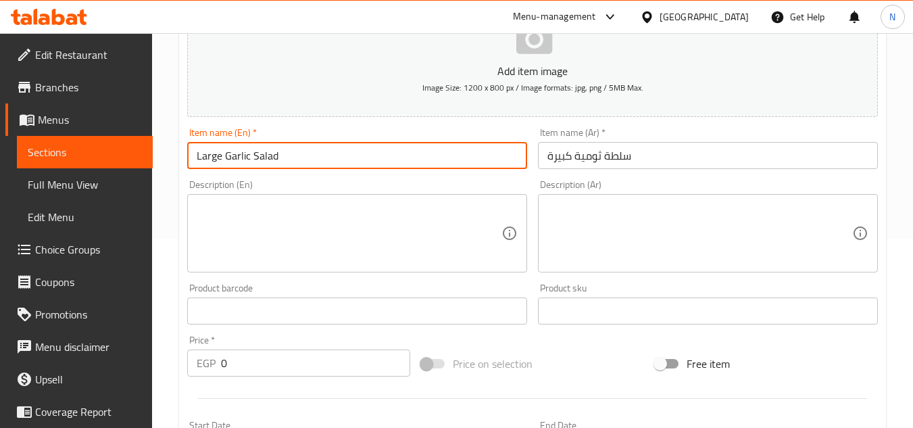
scroll to position [203, 0]
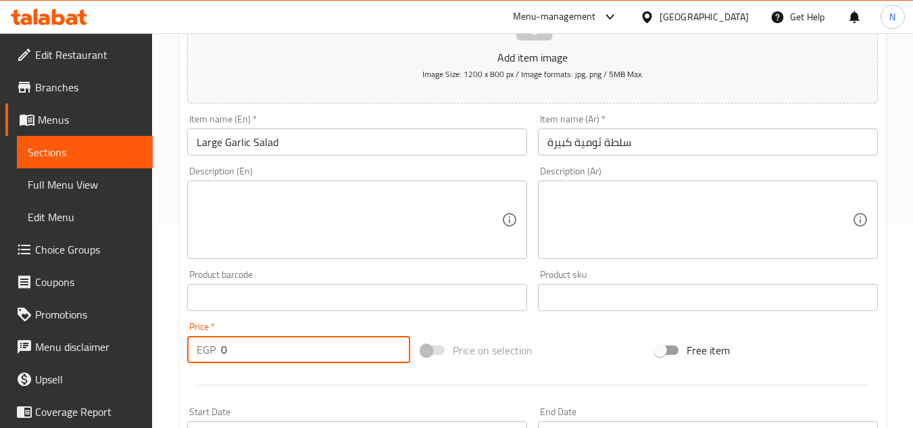
drag, startPoint x: 228, startPoint y: 351, endPoint x: 220, endPoint y: 364, distance: 15.2
click at [220, 364] on div "Price   * EGP 0 Price *" at bounding box center [299, 342] width 234 height 52
paste input "25"
type input "25"
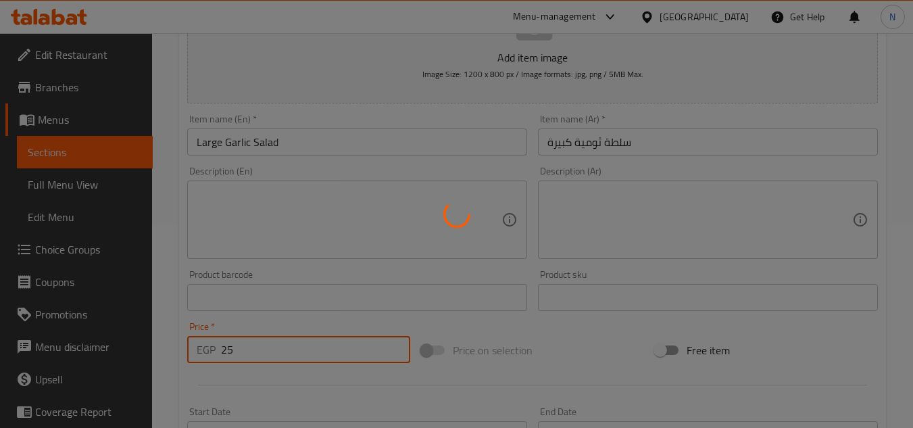
type input "0"
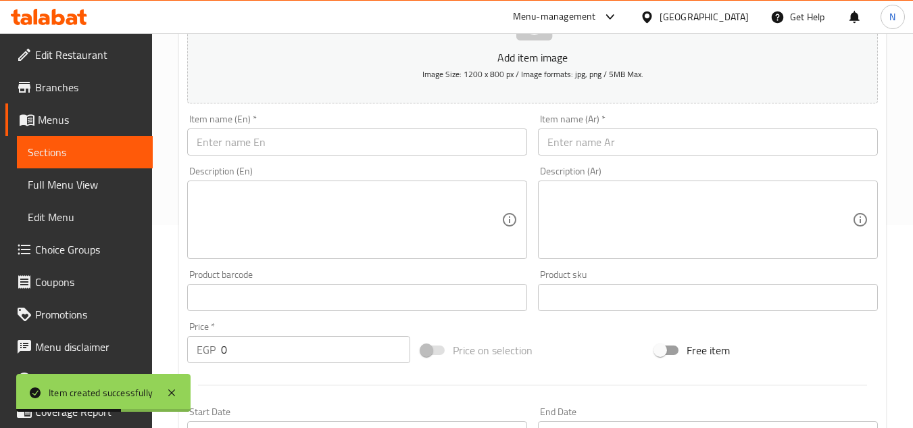
click at [665, 143] on input "text" at bounding box center [708, 141] width 340 height 27
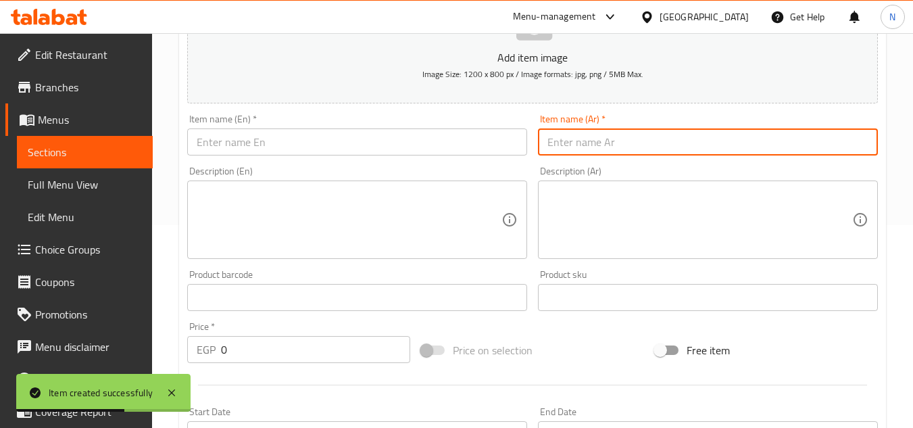
paste input "سلطة ثومية M"
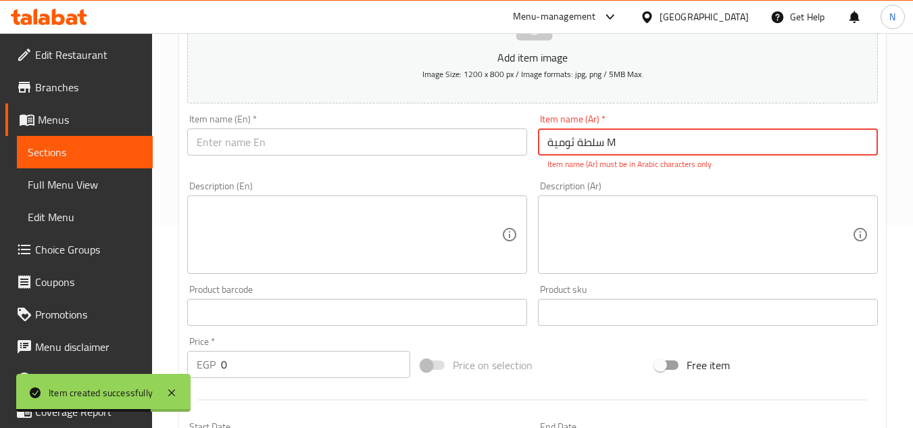
drag, startPoint x: 609, startPoint y: 145, endPoint x: 636, endPoint y: 144, distance: 27.1
click at [636, 144] on input "سلطة ثومية M" at bounding box center [708, 141] width 340 height 27
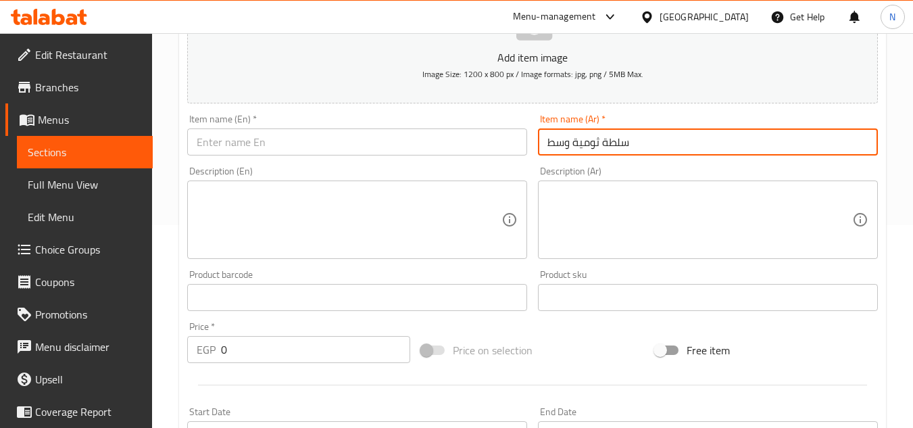
click at [636, 145] on input "سلطة ثومية وسط" at bounding box center [708, 141] width 340 height 27
type input "سلطة ثومية وسط"
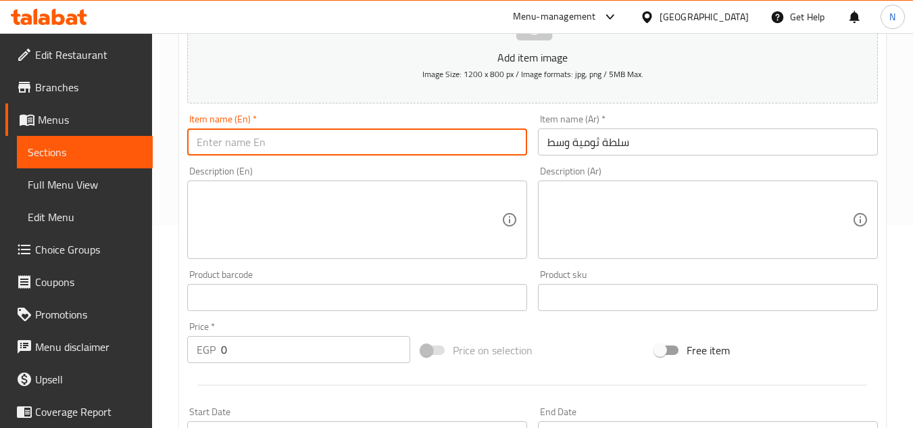
click at [370, 143] on input "text" at bounding box center [357, 141] width 340 height 27
paste input "Medium Garlic Salad"
type input "Medium Garlic Salad"
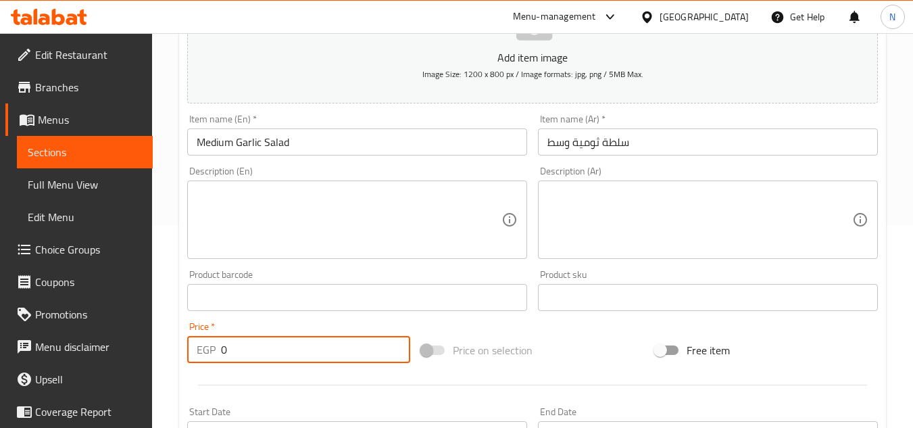
drag, startPoint x: 243, startPoint y: 359, endPoint x: 220, endPoint y: 365, distance: 23.8
click at [220, 365] on div "Price   * EGP 0 Price *" at bounding box center [299, 342] width 234 height 52
paste input "15"
type input "15"
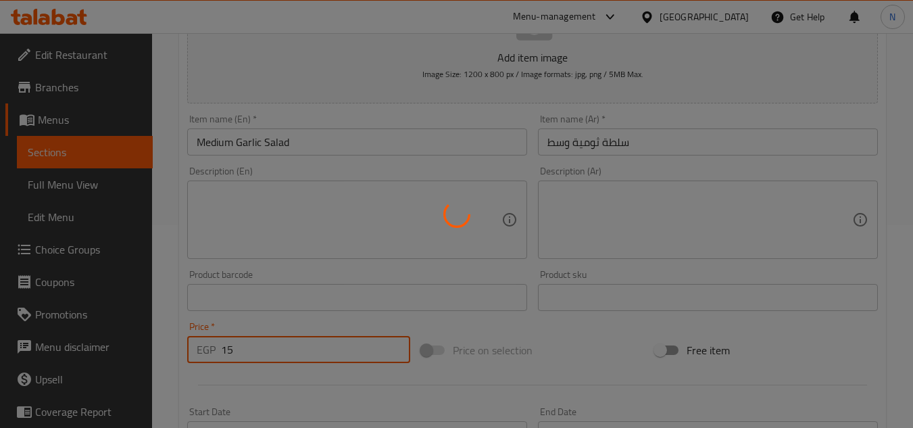
type input "0"
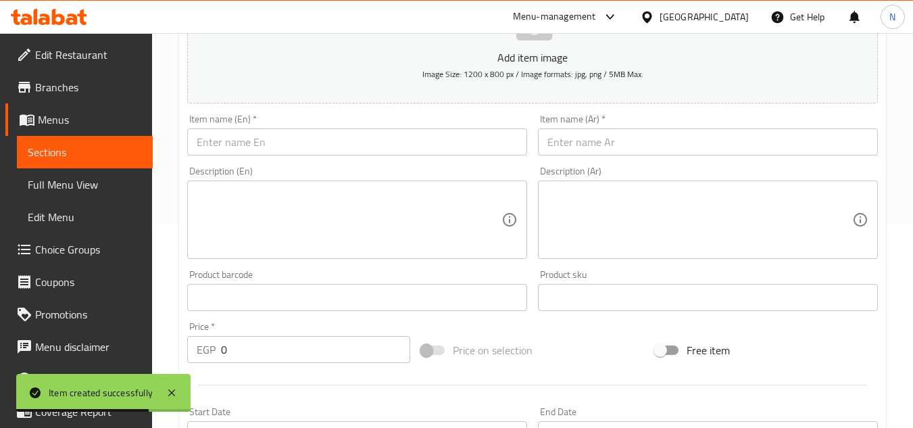
click at [682, 145] on input "text" at bounding box center [708, 141] width 340 height 27
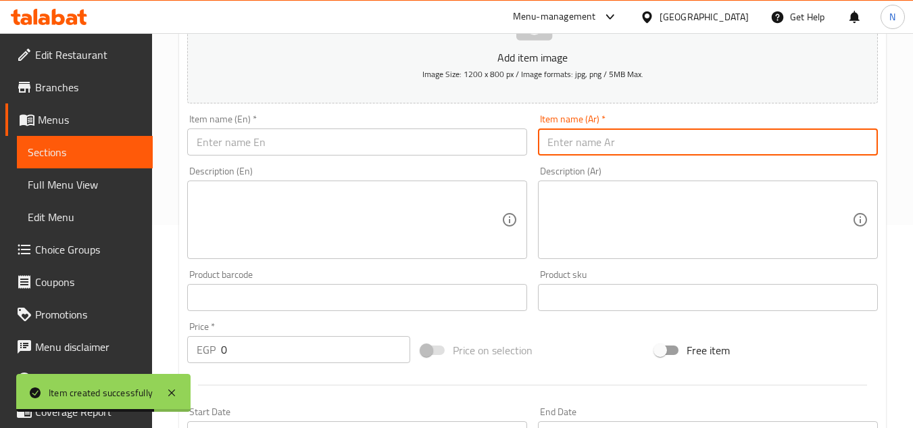
paste input "سلطة كلوسلو"
type input "سلطة كلوسلو"
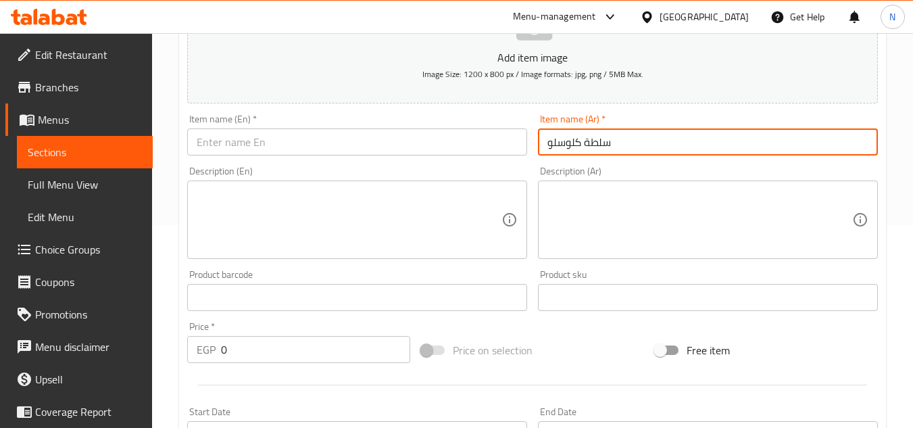
click at [279, 139] on input "text" at bounding box center [357, 141] width 340 height 27
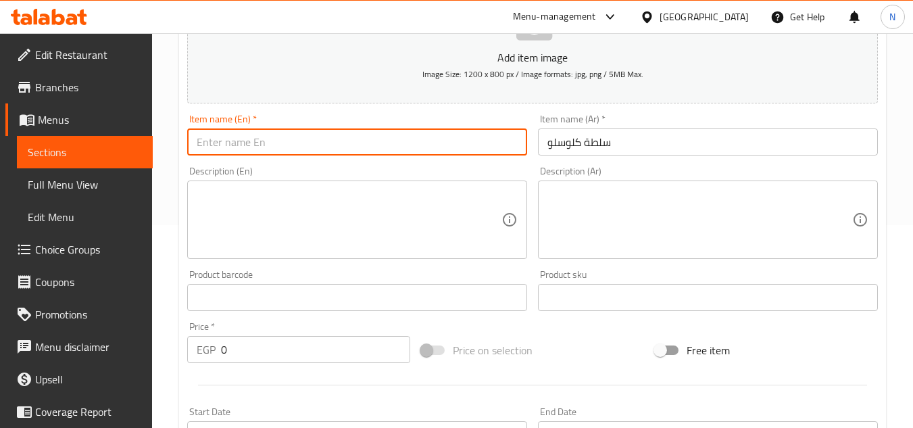
paste input "Coleslaw"
type input "Coleslaw Salad"
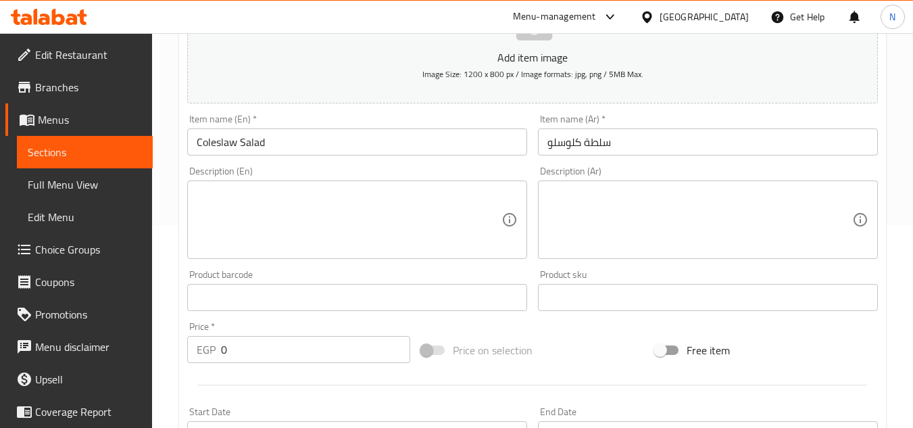
click at [707, 228] on textarea at bounding box center [699, 220] width 305 height 64
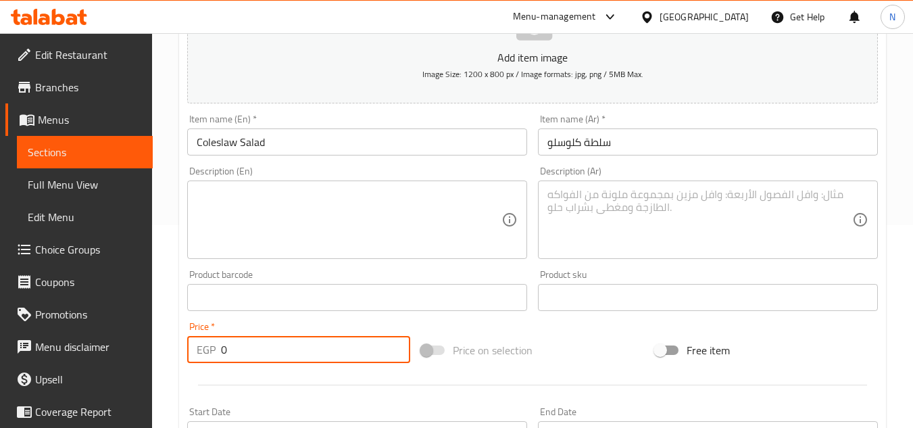
drag, startPoint x: 230, startPoint y: 346, endPoint x: 212, endPoint y: 359, distance: 21.8
click at [212, 359] on div "EGP 0 Price *" at bounding box center [298, 349] width 223 height 27
paste input "3"
type input "30"
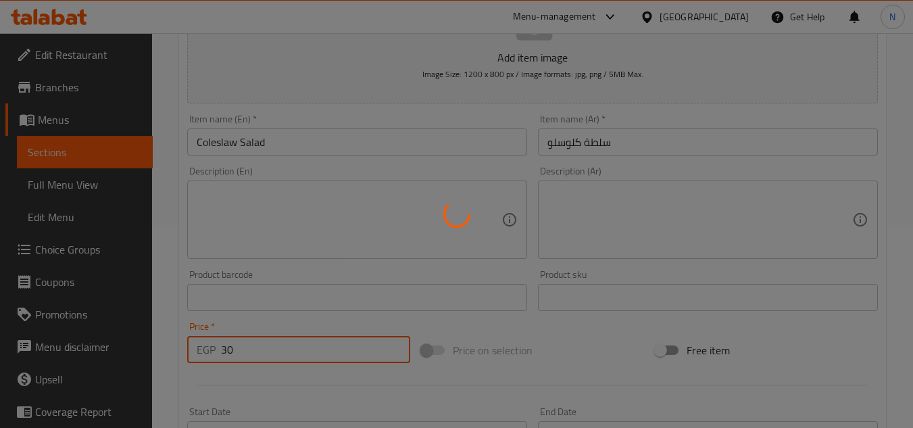
type input "0"
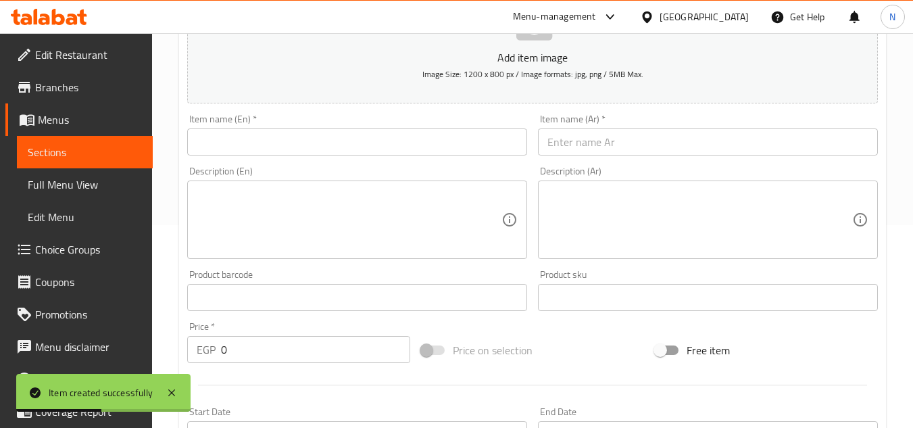
click at [705, 120] on div "Item name (Ar)   * Item name (Ar) *" at bounding box center [708, 134] width 340 height 41
click at [634, 143] on input "text" at bounding box center [708, 141] width 340 height 27
paste input "سلطة طحينة"
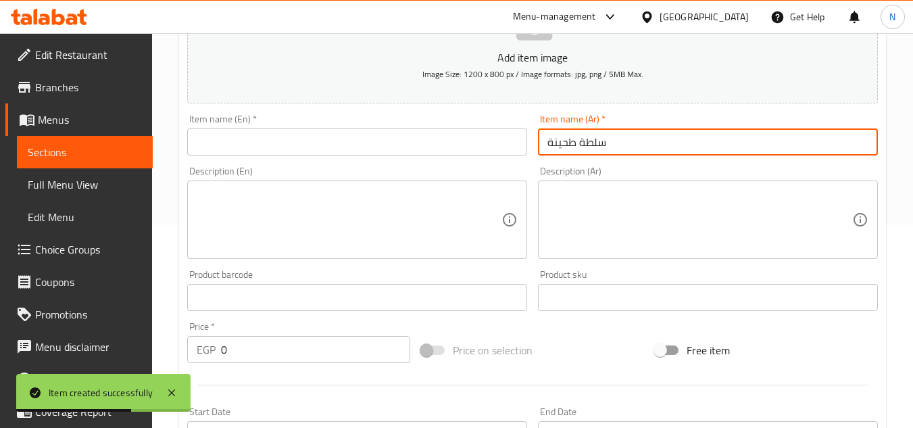
type input "سلطة طحينة"
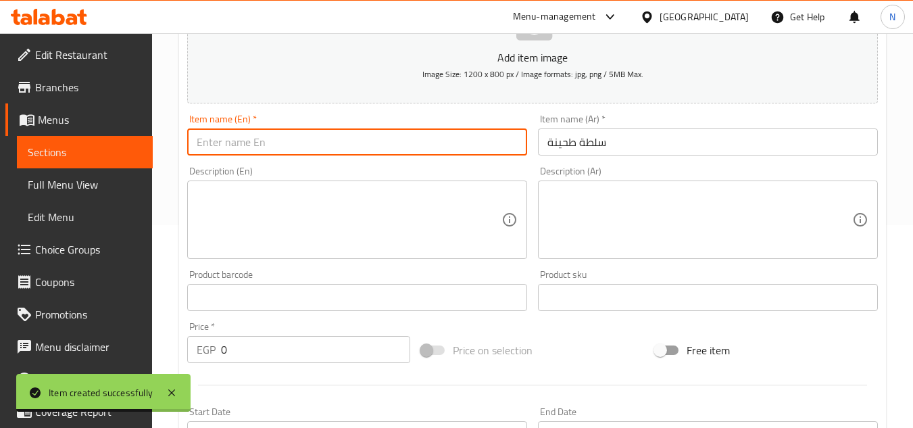
click at [264, 130] on input "text" at bounding box center [357, 141] width 340 height 27
paste input "Tahini salad"
click at [216, 149] on input "Tahini salad" at bounding box center [357, 141] width 340 height 27
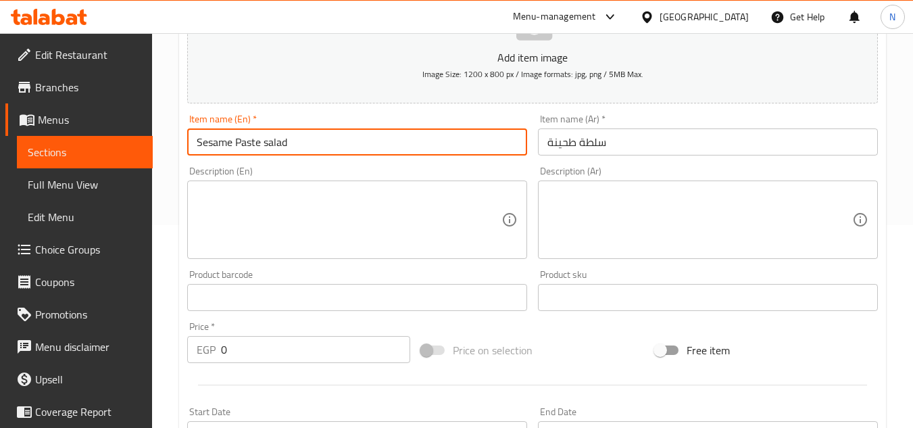
click at [214, 150] on input "Sesame Paste salad" at bounding box center [357, 141] width 340 height 27
click at [292, 136] on input "Sesame Paste salad" at bounding box center [357, 141] width 340 height 27
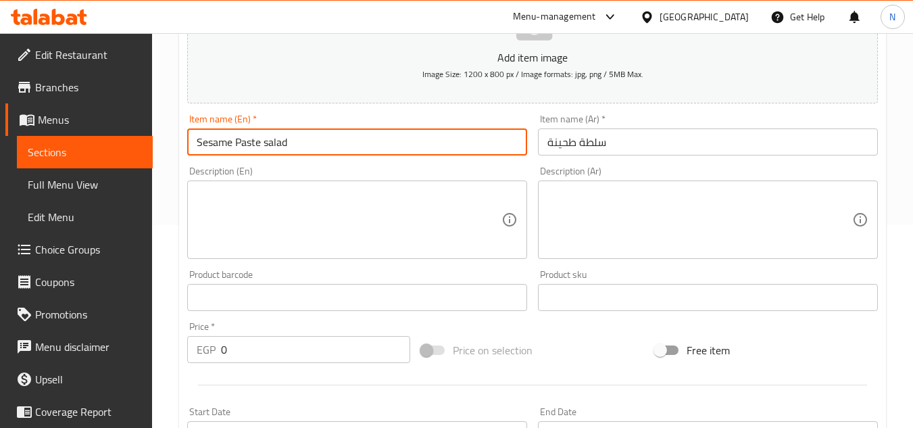
click at [292, 137] on input "Sesame Paste salad" at bounding box center [357, 141] width 340 height 27
paste input "S"
type input "Sesame Paste Salad"
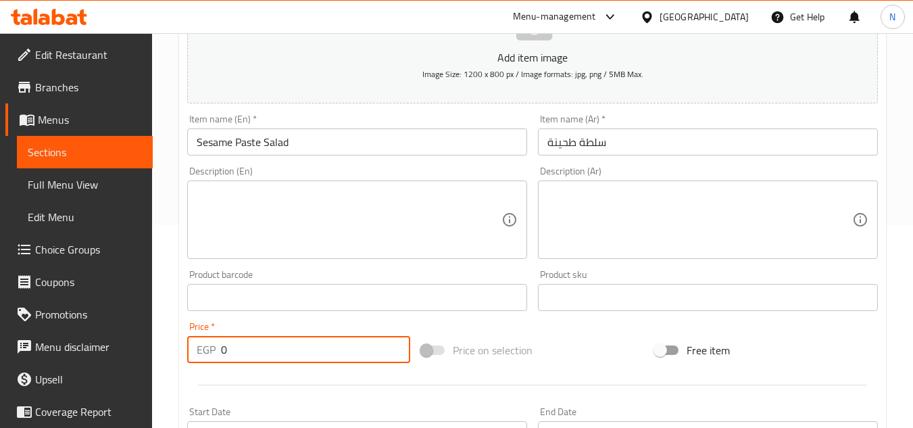
drag, startPoint x: 243, startPoint y: 354, endPoint x: 191, endPoint y: 356, distance: 52.1
click at [191, 356] on div "EGP 0 Price *" at bounding box center [298, 349] width 223 height 27
paste input "25"
type input "25"
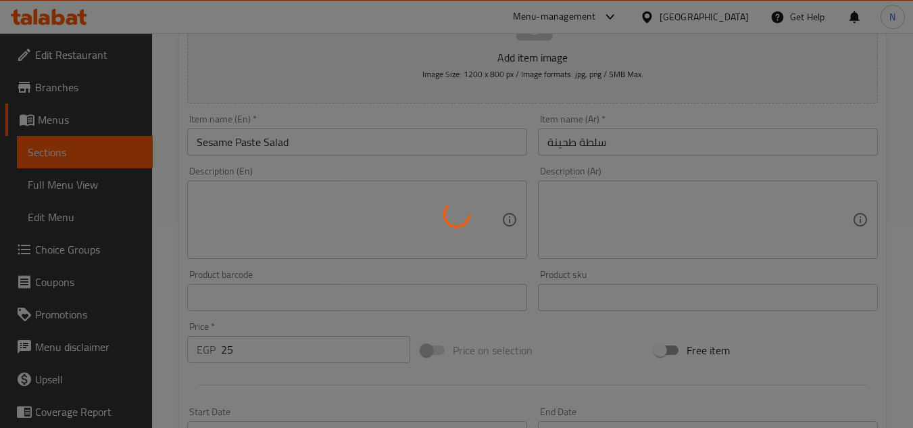
type input "0"
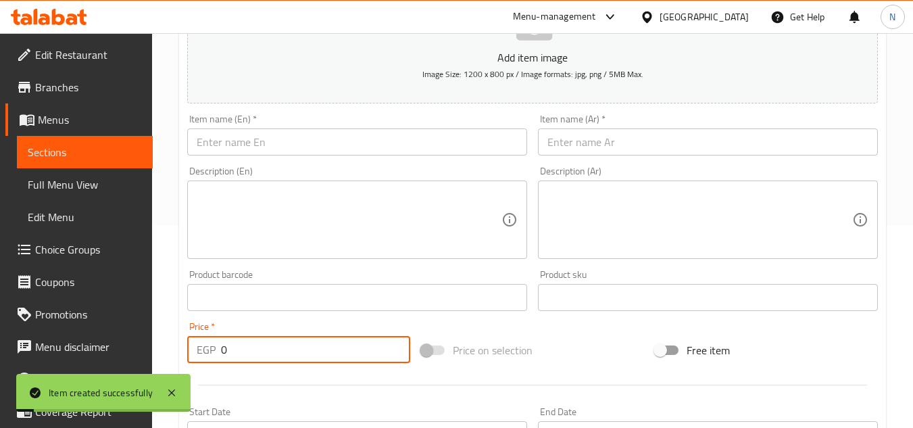
click at [588, 148] on input "text" at bounding box center [708, 141] width 340 height 27
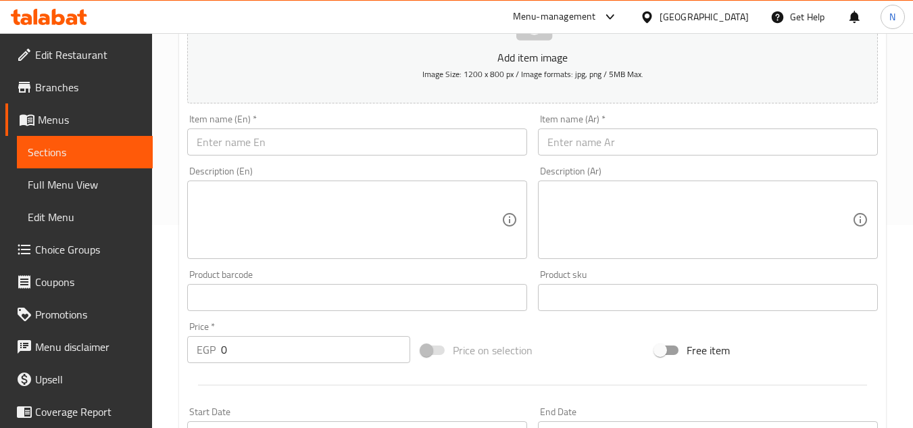
click at [657, 114] on div "Item name (Ar)   * Item name (Ar) *" at bounding box center [708, 134] width 340 height 41
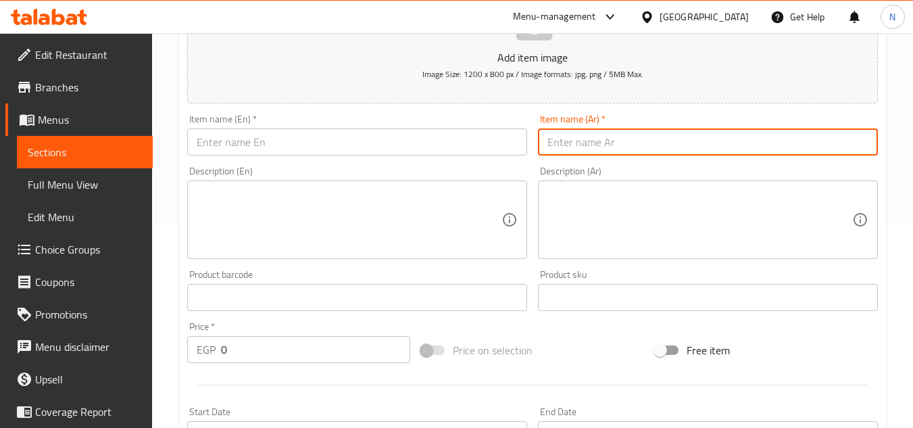
click at [625, 135] on input "text" at bounding box center [708, 141] width 340 height 27
paste input "باكت بطاطس"
click at [616, 141] on input "باكت بطاطس كبير" at bounding box center [708, 141] width 340 height 27
click at [614, 141] on input "باكت بطاطس كبير" at bounding box center [708, 141] width 340 height 27
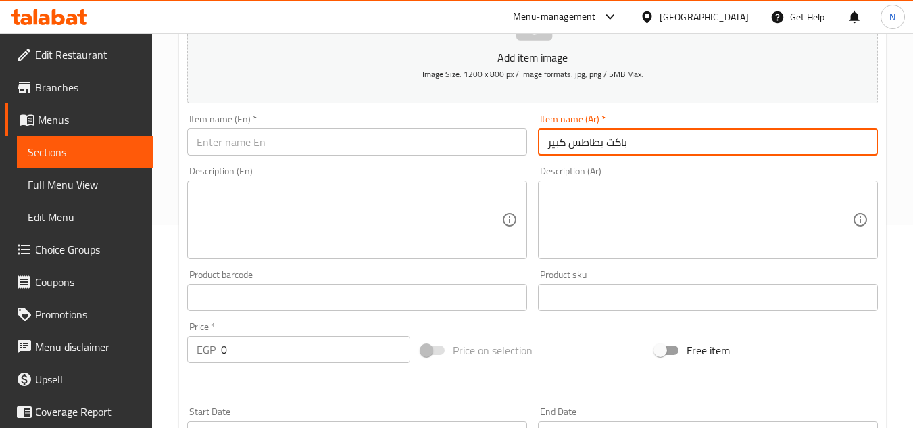
type input "باكت بطاطس كبير"
click at [429, 140] on input "text" at bounding box center [357, 141] width 340 height 27
paste input "Large Packet Of Potatoes"
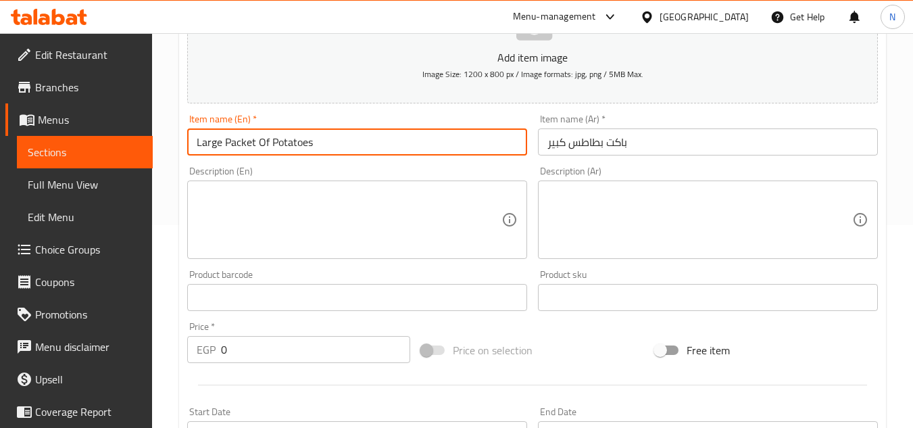
type input "Large Packet Of Potatoes"
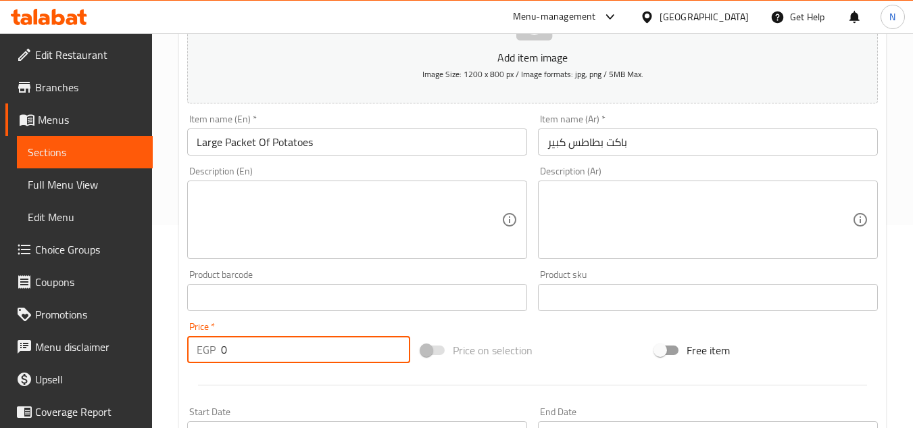
drag, startPoint x: 257, startPoint y: 343, endPoint x: 212, endPoint y: 357, distance: 46.8
click at [212, 357] on div "EGP 0 Price *" at bounding box center [298, 349] width 223 height 27
paste input "5"
type input "50"
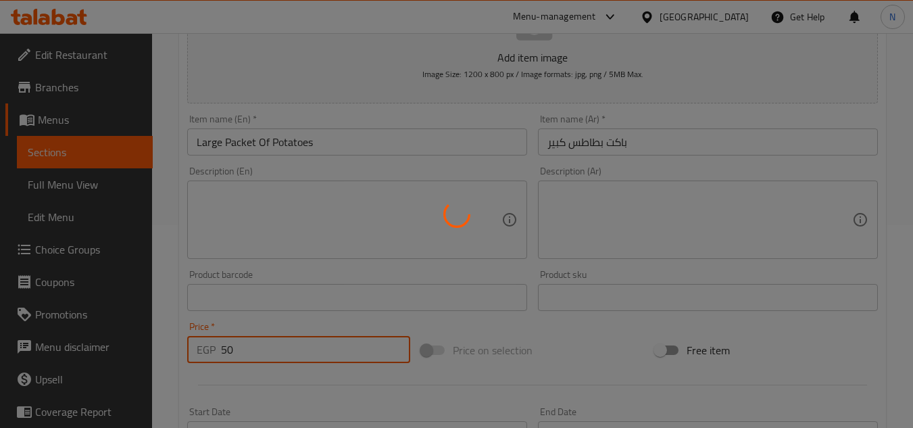
type input "0"
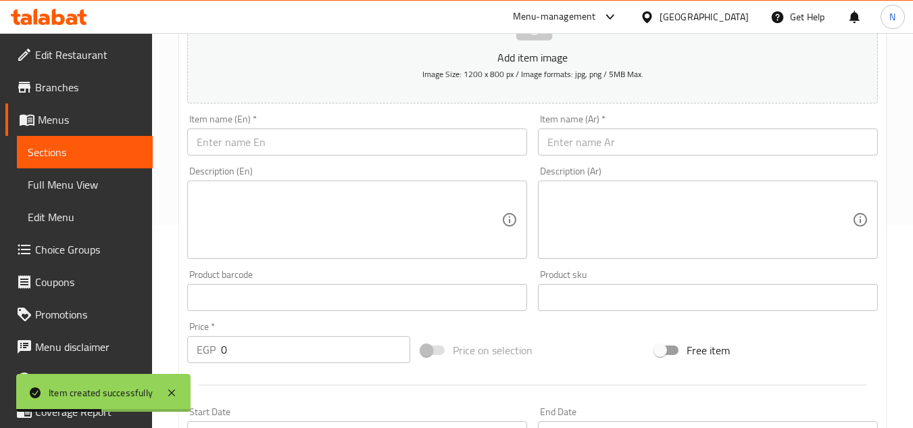
click at [658, 130] on input "text" at bounding box center [708, 141] width 340 height 27
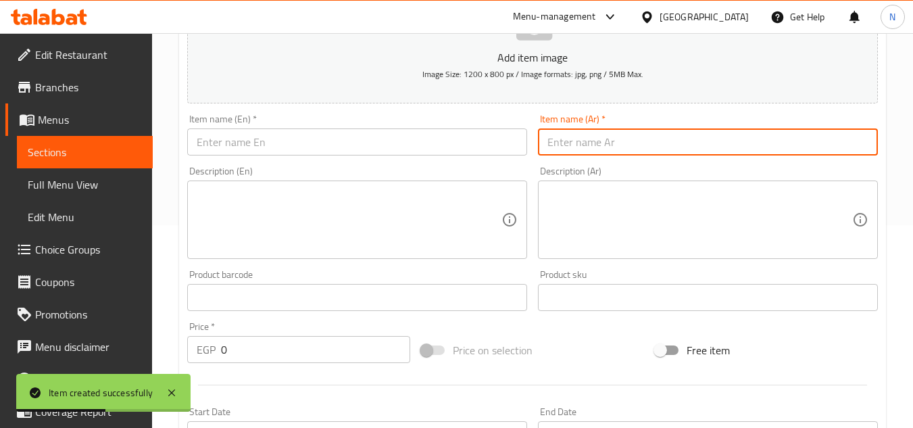
paste input "باكت بطاطس M"
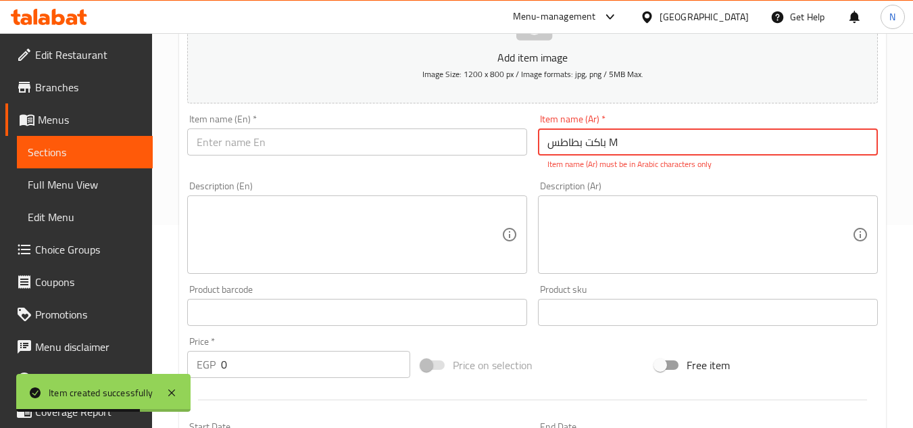
drag, startPoint x: 611, startPoint y: 147, endPoint x: 631, endPoint y: 146, distance: 20.3
click at [631, 146] on input "باكت بطاطس M" at bounding box center [708, 141] width 340 height 27
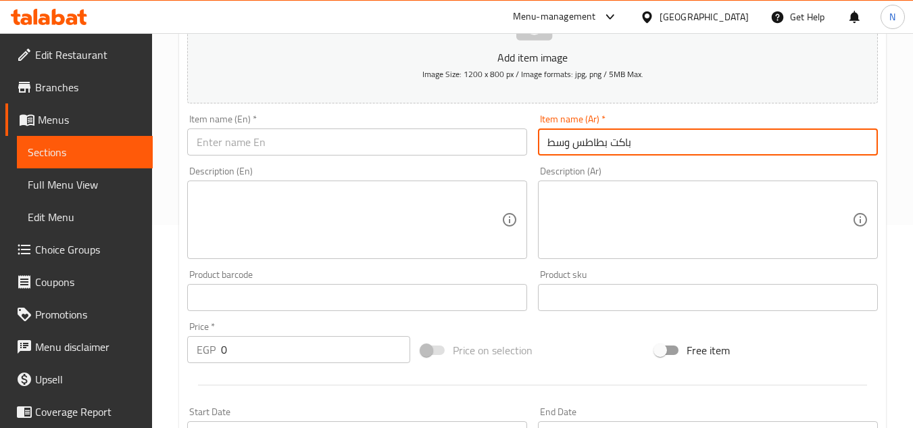
click at [631, 146] on input "باكت بطاطس وسط" at bounding box center [708, 141] width 340 height 27
type input "باكت بطاطس وسط"
click at [318, 151] on input "text" at bounding box center [357, 141] width 340 height 27
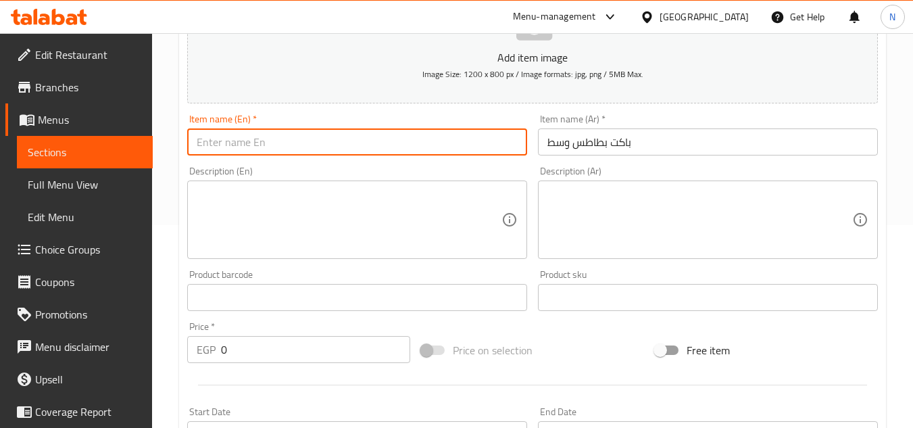
paste input "Medium Potato Packet"
type input "Medium Potato Packet"
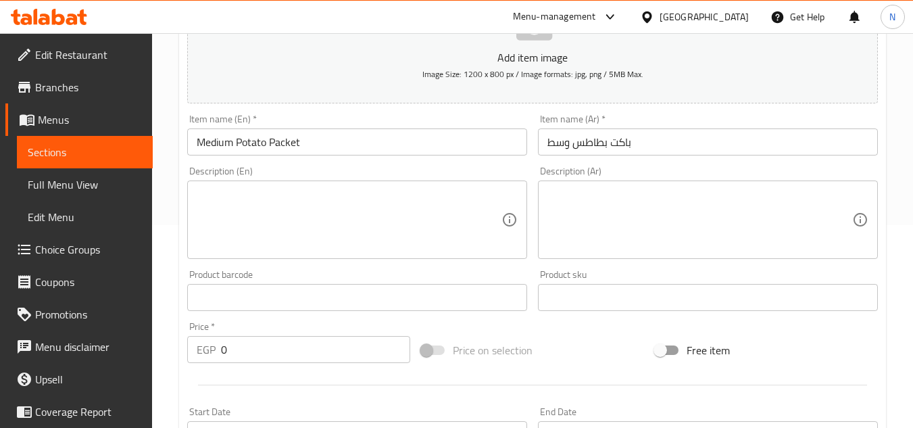
click at [681, 161] on div "Description (Ar) Description (Ar)" at bounding box center [707, 212] width 351 height 103
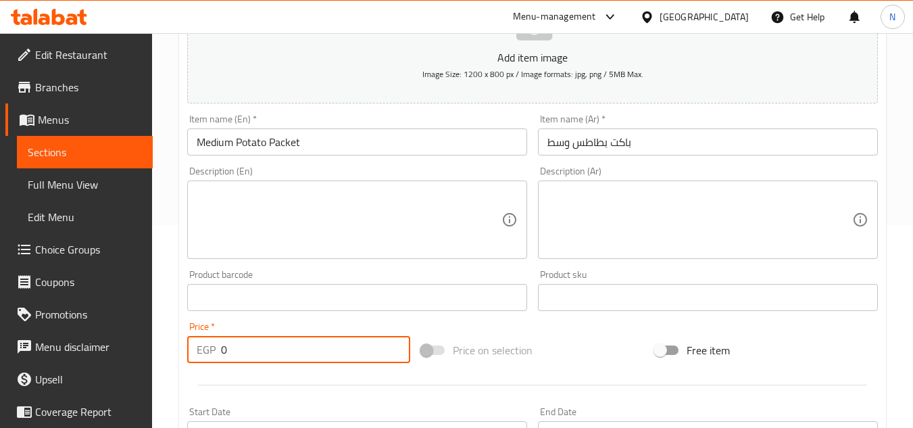
drag, startPoint x: 264, startPoint y: 345, endPoint x: 194, endPoint y: 372, distance: 74.9
click at [194, 372] on div "Add item image Image Size: 1200 x 800 px / Image formats: jpg, png / 5MB Max. I…" at bounding box center [532, 265] width 701 height 582
paste input "4"
type input "40"
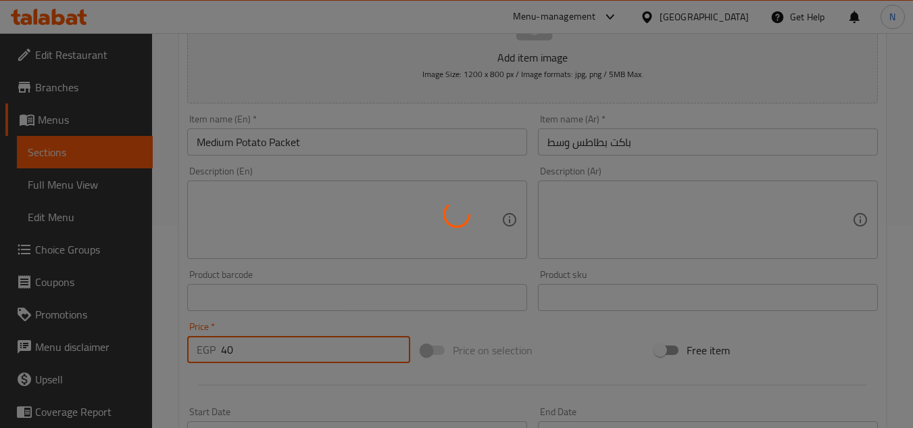
type input "0"
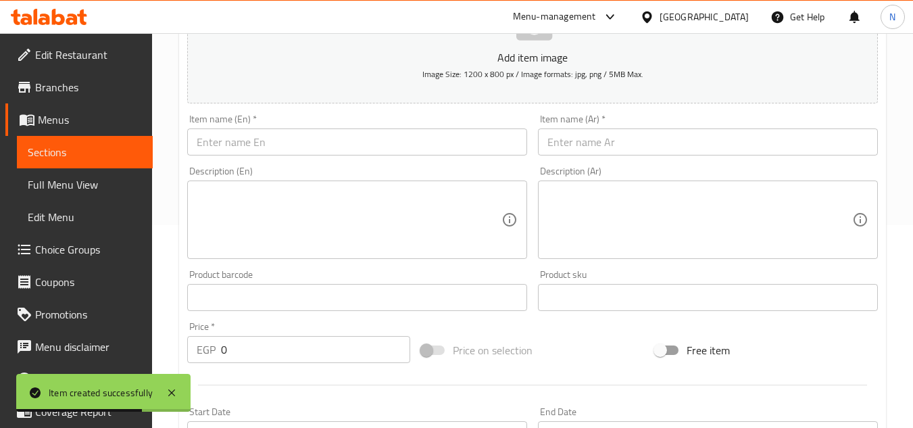
click at [659, 134] on input "text" at bounding box center [708, 141] width 340 height 27
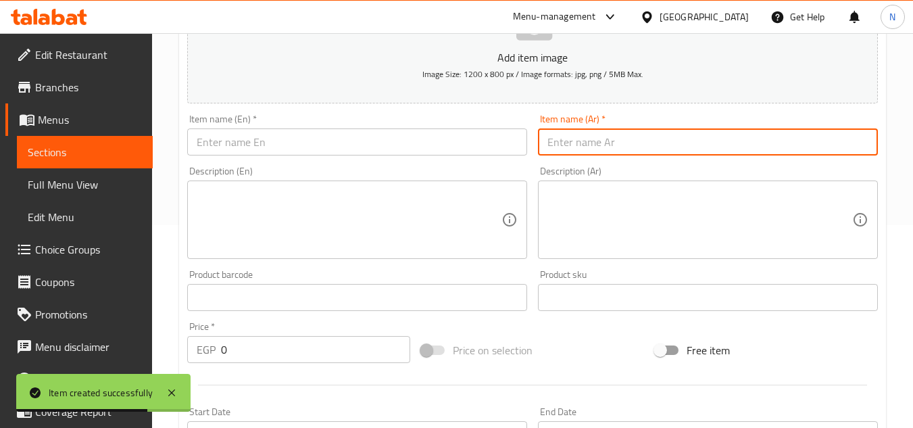
paste input "علبة صوص شيدر"
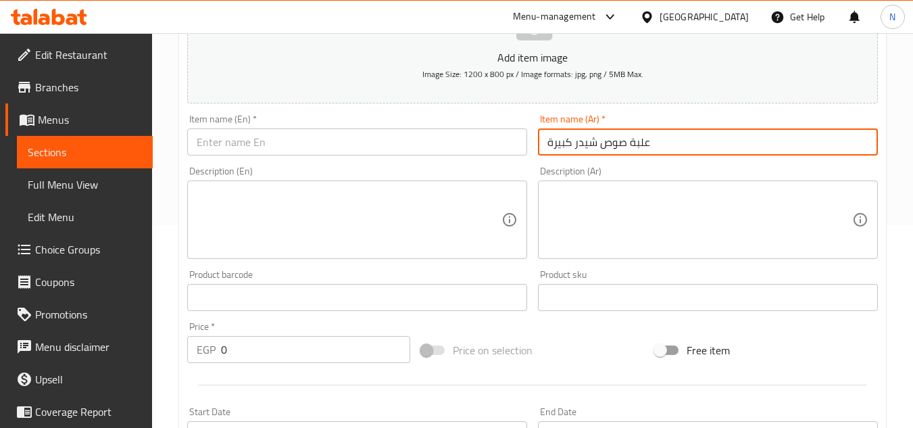
click at [654, 155] on input "علبة صوص شيدر كبيرة" at bounding box center [708, 141] width 340 height 27
type input "علبة صوص شيدر كبيرة"
click at [358, 141] on input "text" at bounding box center [357, 141] width 340 height 27
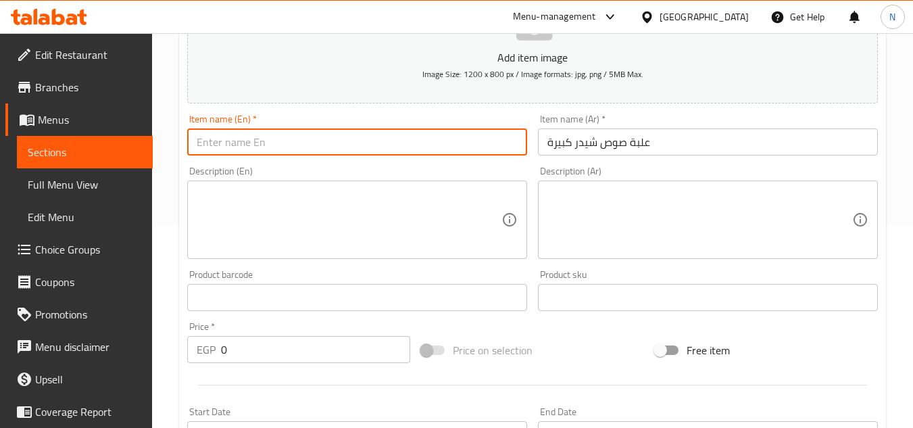
paste input "Large Box Of Cheddar Sauce"
type input "Large Box Of Cheddar Sauce"
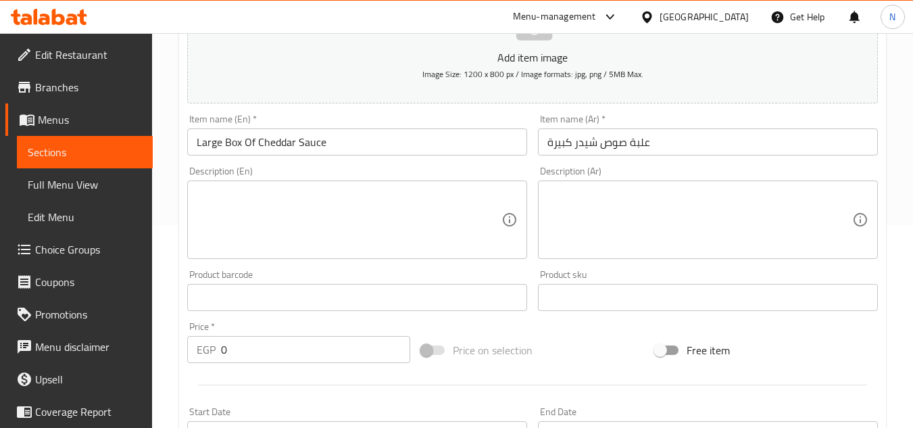
click at [695, 220] on textarea at bounding box center [699, 220] width 305 height 64
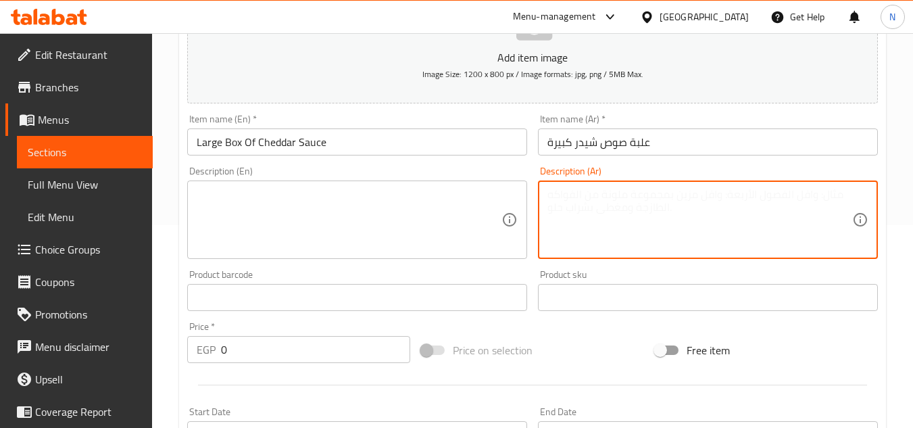
scroll to position [270, 0]
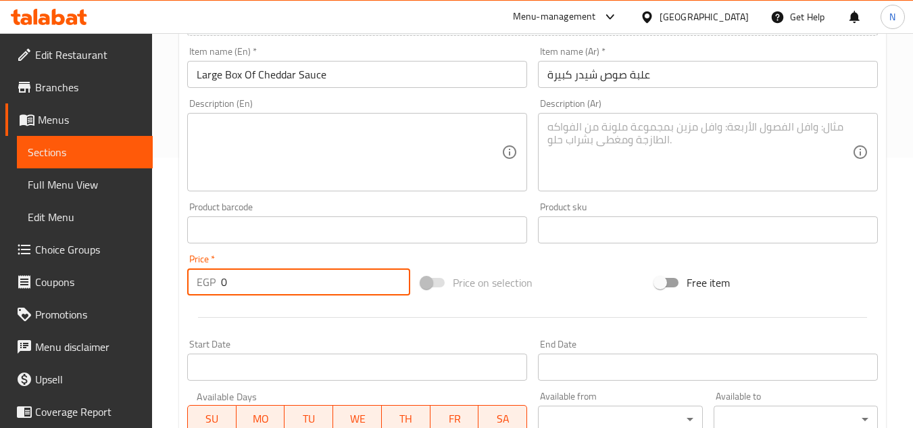
drag, startPoint x: 229, startPoint y: 287, endPoint x: 218, endPoint y: 295, distance: 13.7
click at [218, 295] on div "EGP 0 Price *" at bounding box center [298, 281] width 223 height 27
paste input "4"
type input "40"
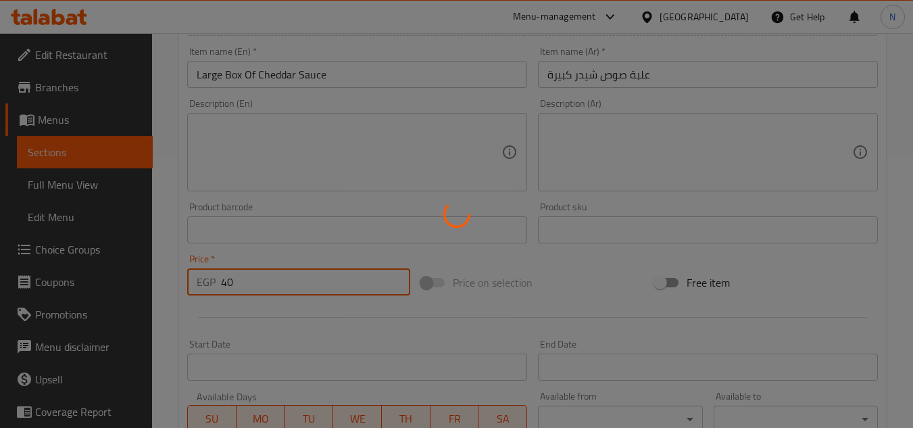
type input "0"
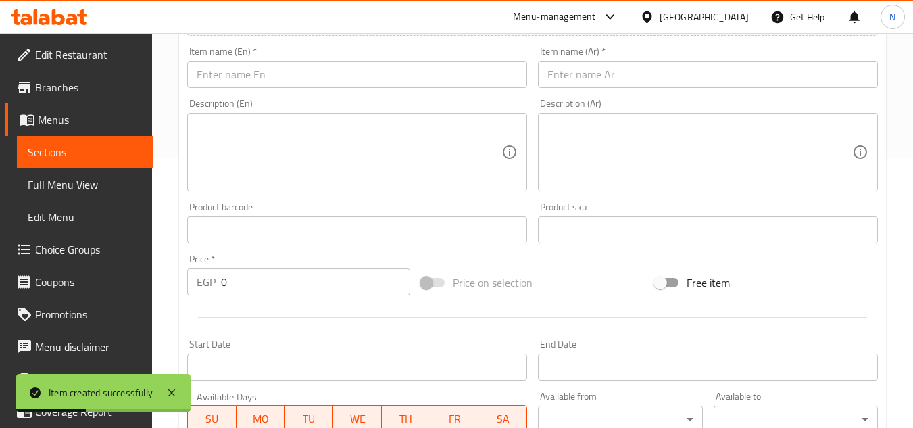
click at [682, 78] on input "text" at bounding box center [708, 74] width 340 height 27
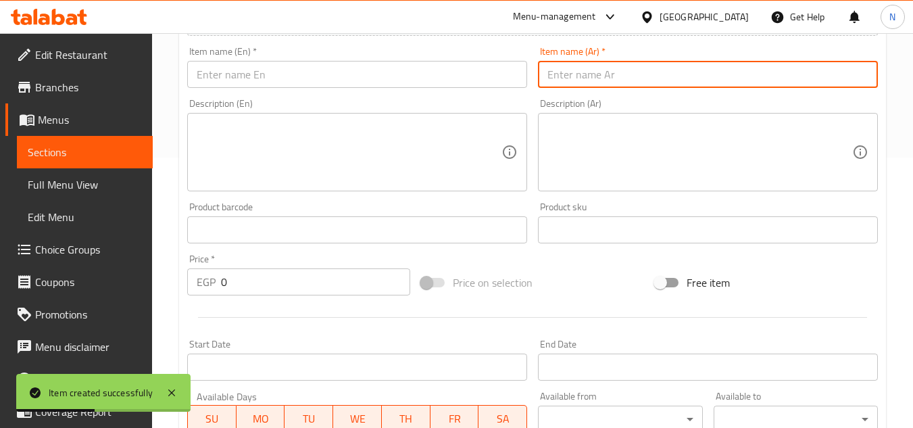
paste input "علبة صوص شيدر M"
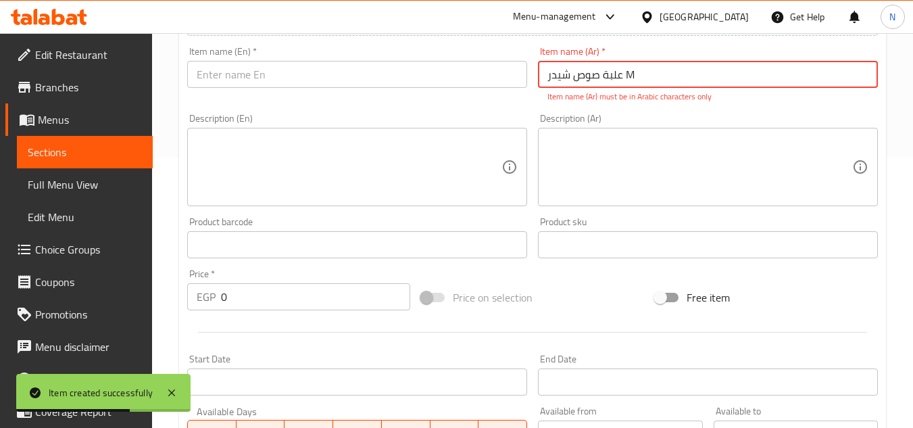
drag, startPoint x: 624, startPoint y: 75, endPoint x: 634, endPoint y: 75, distance: 10.1
click at [634, 75] on input "علبة صوص شيدر M" at bounding box center [708, 74] width 340 height 27
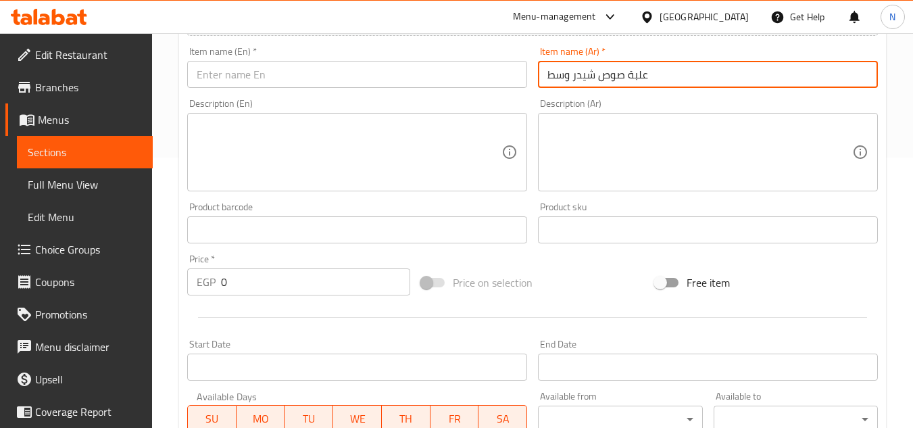
click at [632, 74] on input "علبة صوص شيدر وسط" at bounding box center [708, 74] width 340 height 27
type input "علبة صوص شيدر وسط"
click at [393, 84] on input "text" at bounding box center [357, 74] width 340 height 27
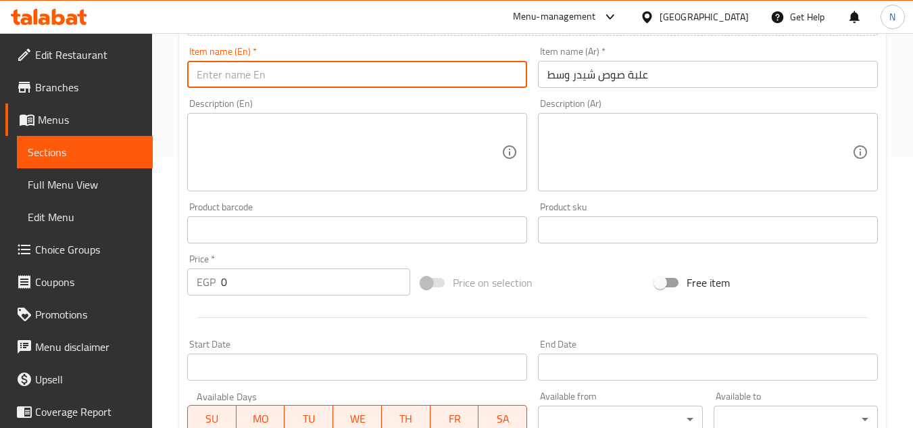
paste input "Medium Cheddar Sauce Box"
type input "Medium Cheddar Sauce Box"
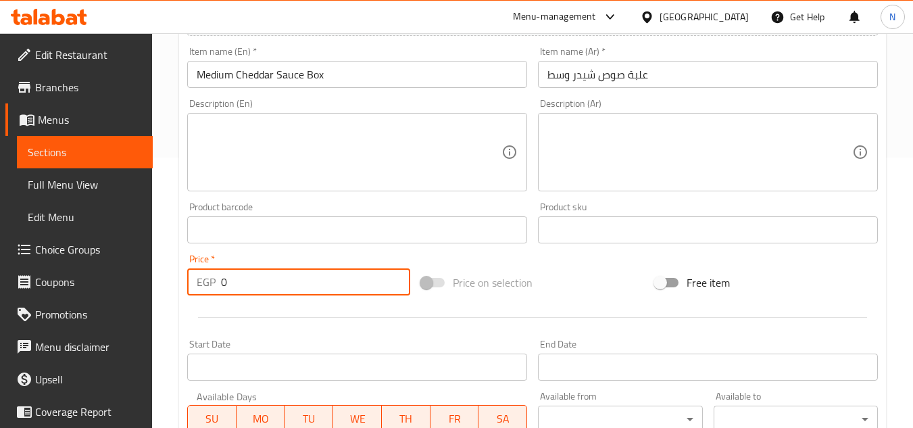
click at [220, 299] on div "Price   * EGP 0 Price *" at bounding box center [299, 275] width 234 height 52
paste input "25"
type input "25"
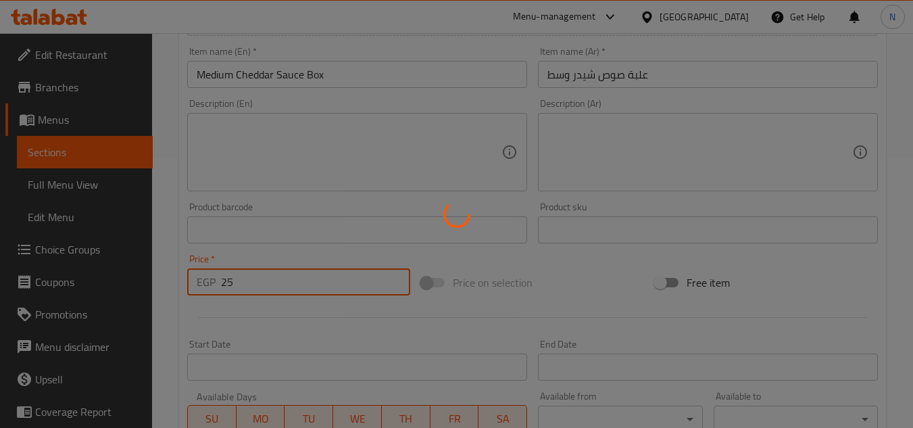
type input "0"
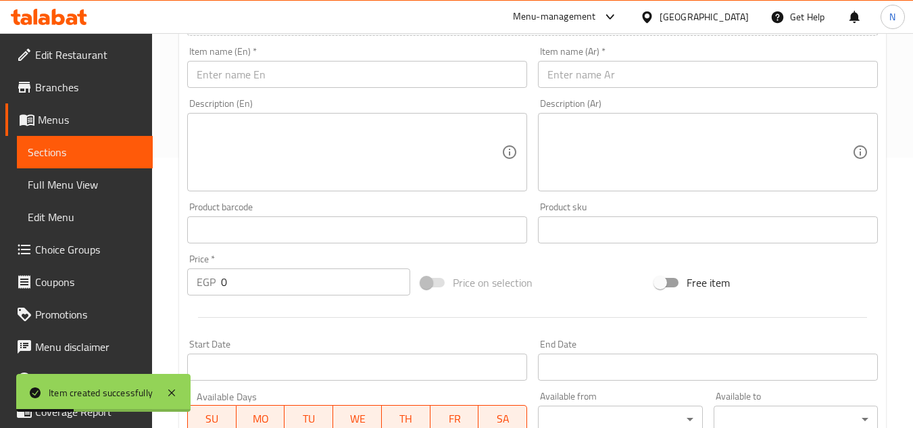
click at [694, 70] on input "text" at bounding box center [708, 74] width 340 height 27
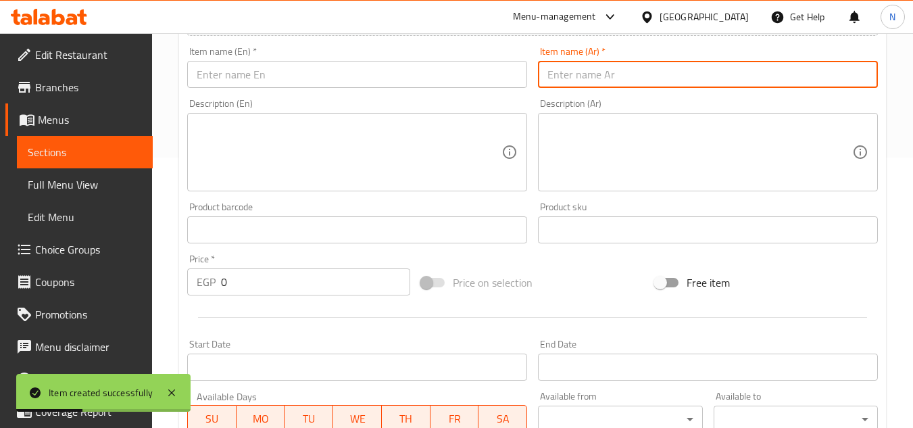
paste input "فتوش"
type input "فتوش"
click at [381, 70] on input "text" at bounding box center [357, 74] width 340 height 27
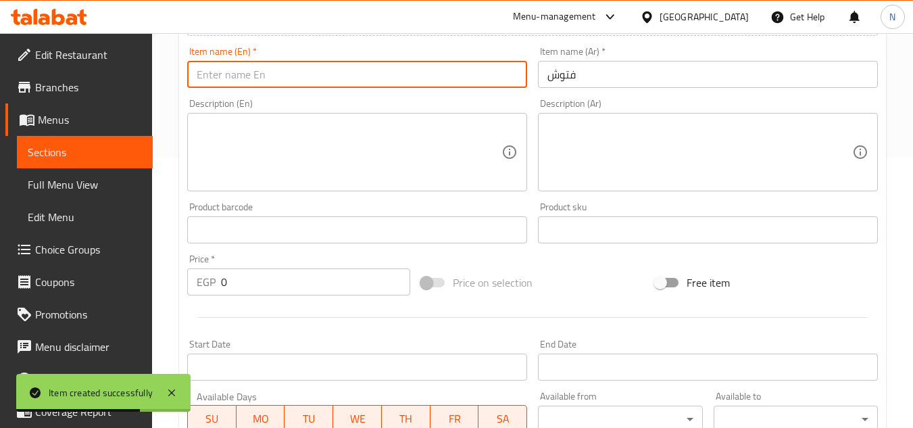
paste input "Fattoush"
type input "Fattoush"
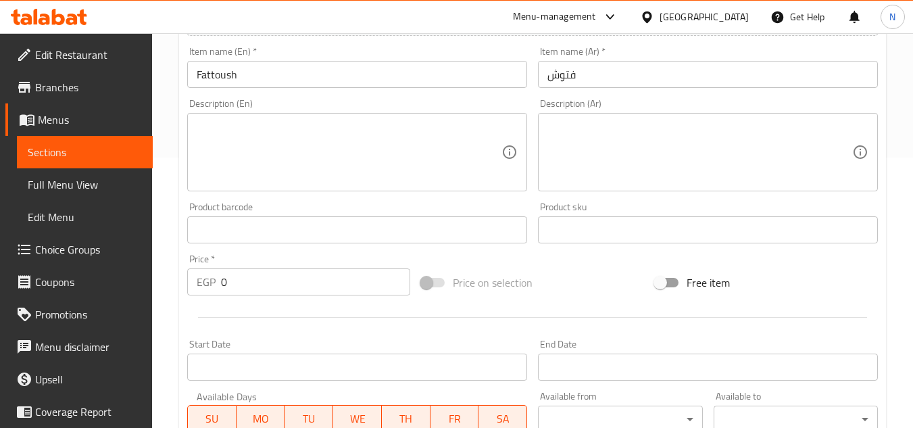
click at [693, 177] on textarea at bounding box center [699, 152] width 305 height 64
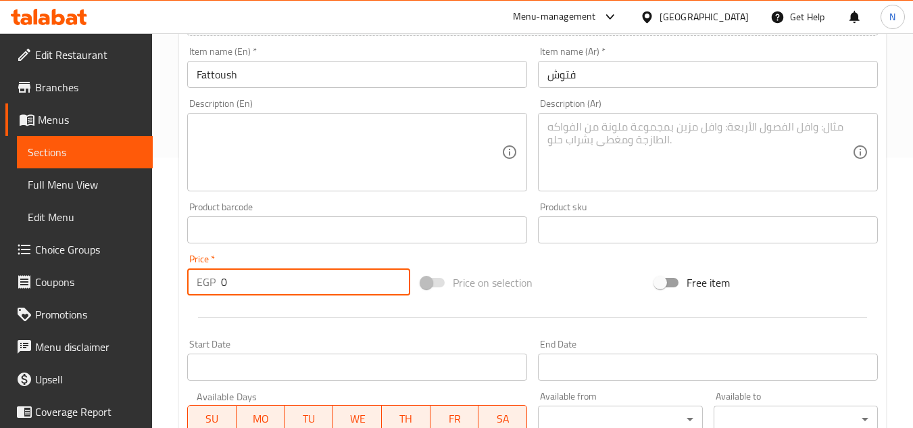
drag, startPoint x: 241, startPoint y: 285, endPoint x: 196, endPoint y: 297, distance: 46.0
click at [196, 297] on div "Price   * EGP 0 Price *" at bounding box center [299, 275] width 234 height 52
paste input "3"
type input "30"
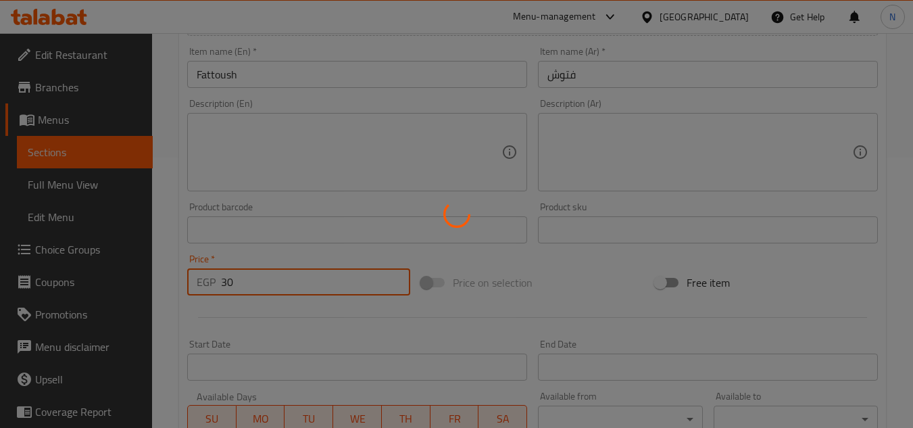
type input "0"
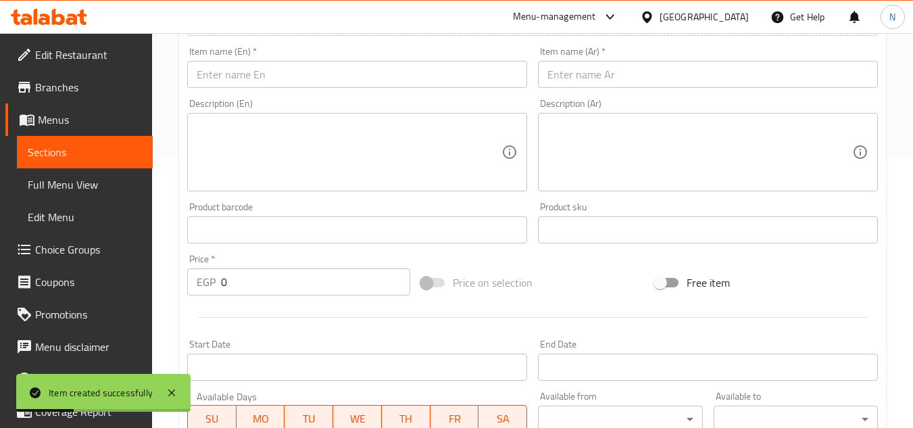
click at [687, 71] on input "text" at bounding box center [708, 74] width 340 height 27
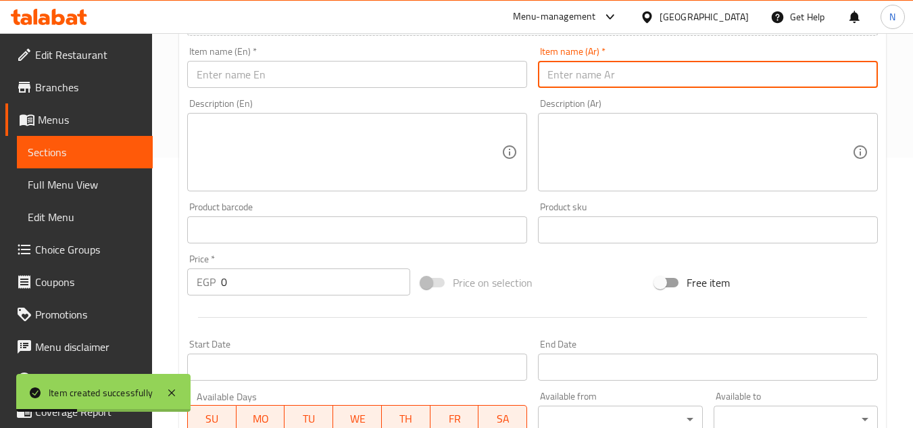
paste input "سلطة خضراء"
type input "سلطة خضراء"
click at [284, 70] on input "text" at bounding box center [357, 74] width 340 height 27
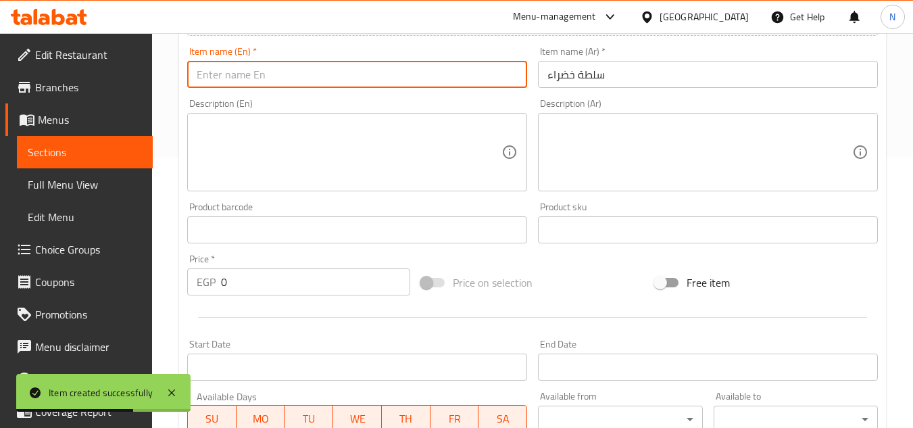
paste input "Green Salad"
type input "Green Salad"
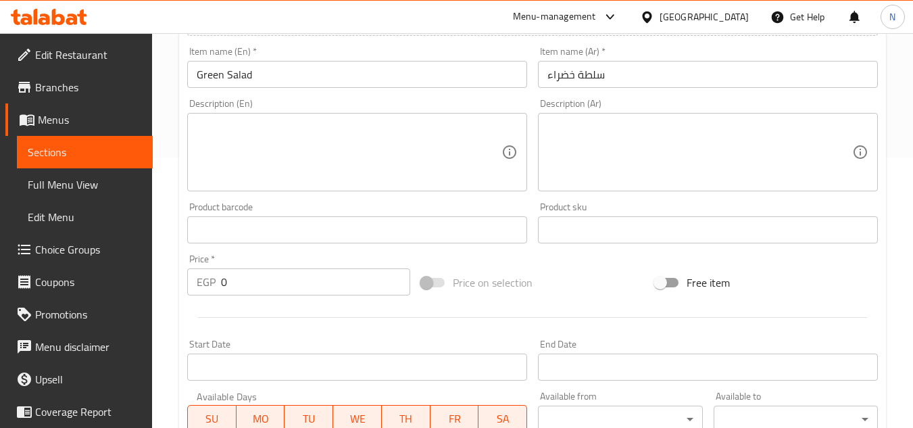
click at [741, 148] on textarea at bounding box center [699, 152] width 305 height 64
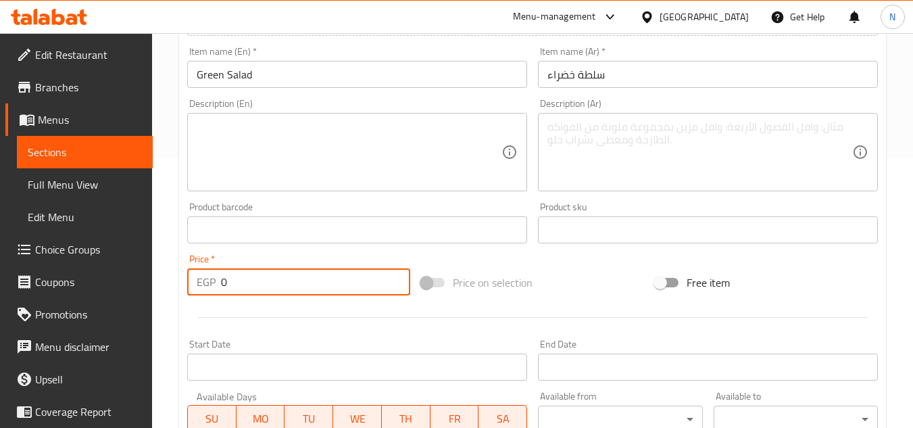
drag, startPoint x: 243, startPoint y: 282, endPoint x: 211, endPoint y: 299, distance: 35.7
click at [211, 299] on div "Price   * EGP 0 Price *" at bounding box center [299, 275] width 234 height 52
paste input "2"
type input "20"
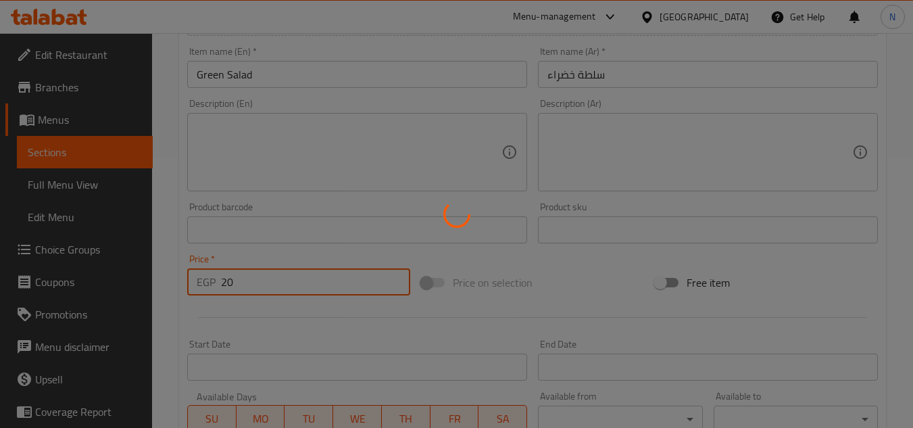
type input "0"
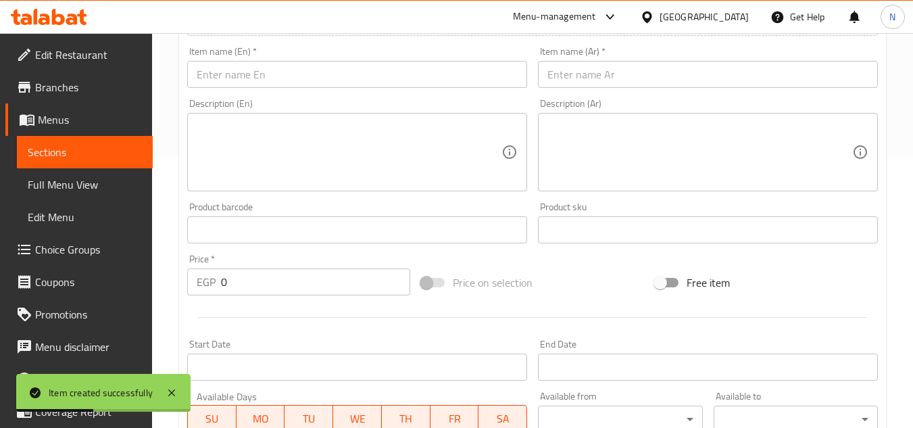
drag, startPoint x: 757, startPoint y: 166, endPoint x: 739, endPoint y: 165, distance: 17.6
click at [756, 167] on textarea at bounding box center [699, 152] width 305 height 64
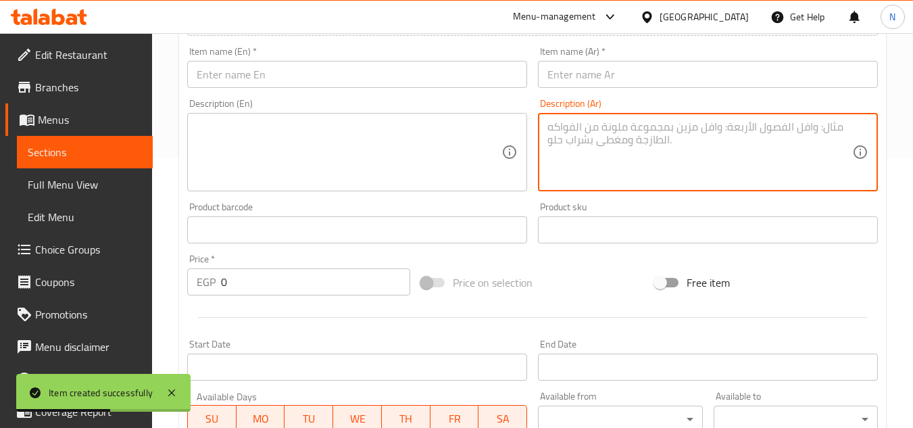
click at [64, 151] on span "Sections" at bounding box center [85, 152] width 114 height 16
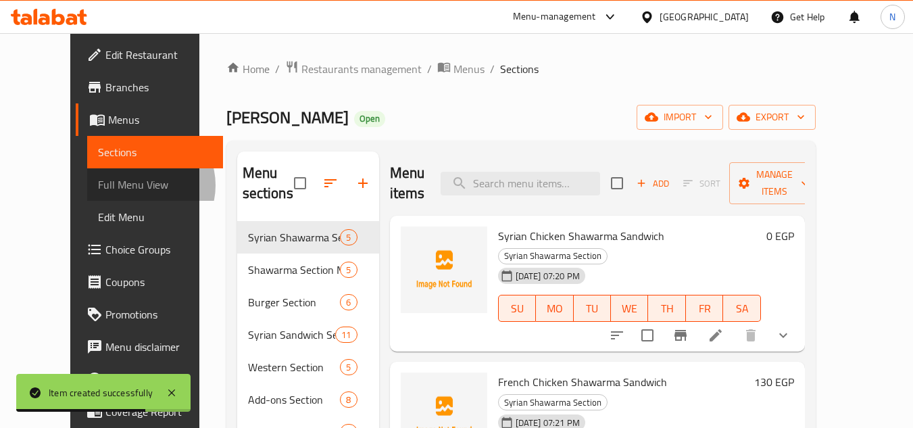
click at [98, 185] on span "Full Menu View" at bounding box center [155, 184] width 114 height 16
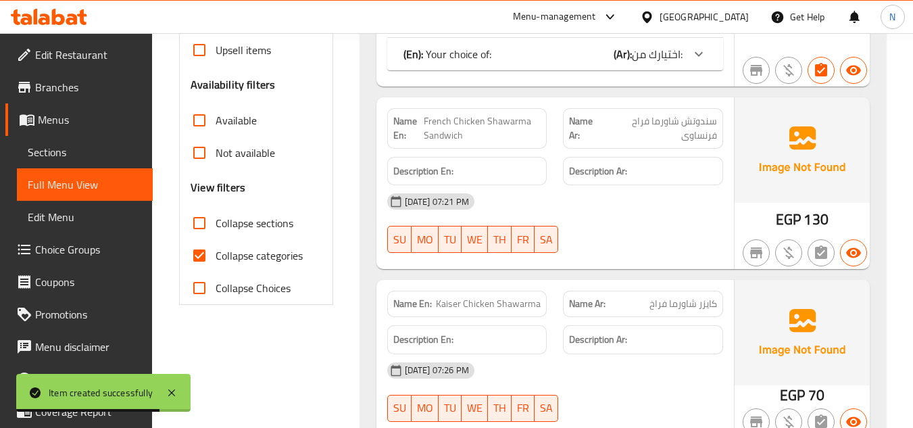
scroll to position [405, 0]
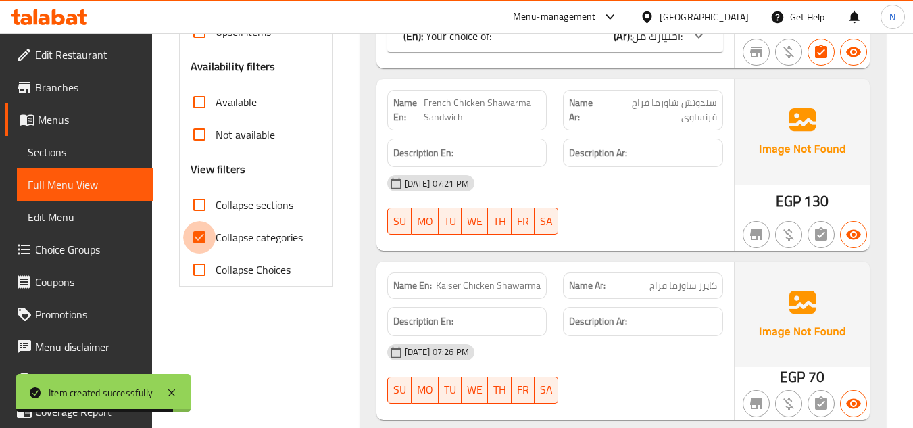
click at [196, 238] on input "Collapse categories" at bounding box center [199, 237] width 32 height 32
checkbox input "false"
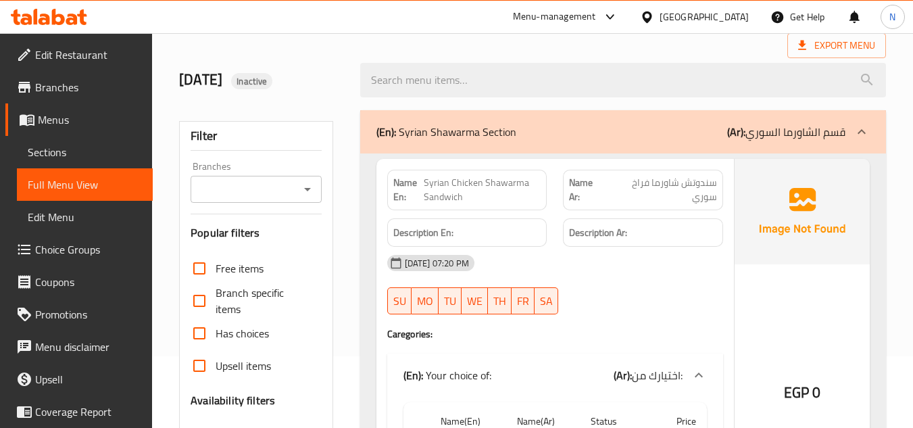
scroll to position [0, 0]
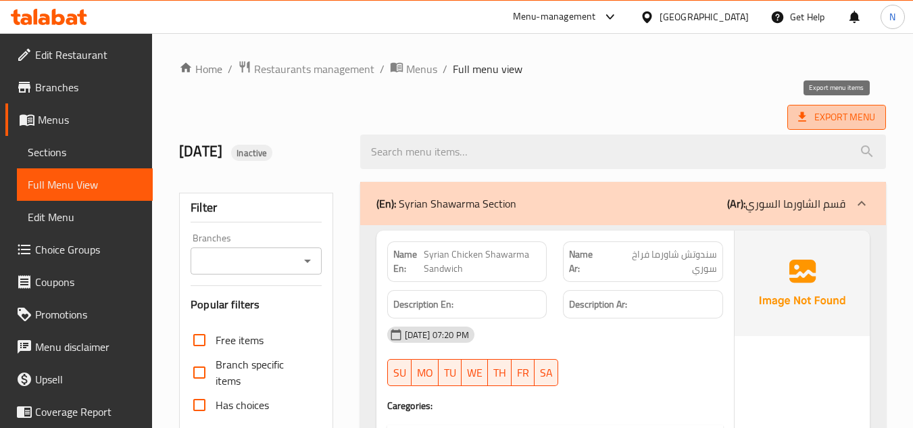
click at [854, 111] on span "Export Menu" at bounding box center [836, 117] width 77 height 17
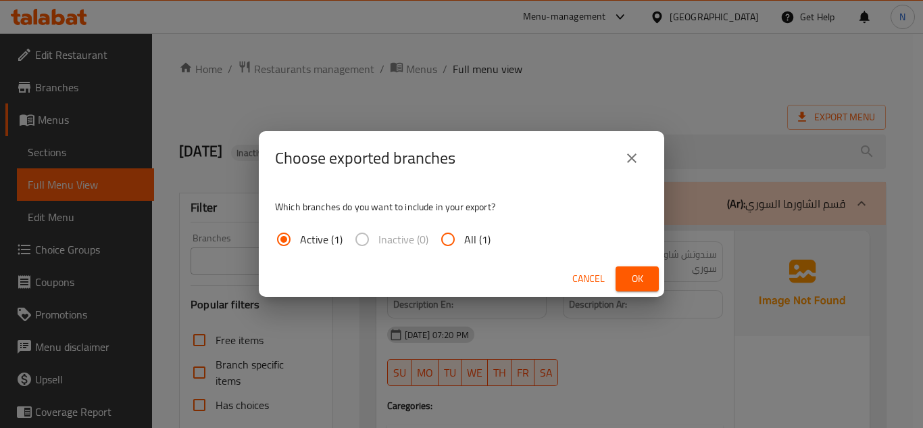
click at [476, 246] on span "All (1)" at bounding box center [477, 239] width 26 height 16
click at [464, 246] on input "All (1)" at bounding box center [448, 239] width 32 height 32
radio input "true"
click at [638, 271] on span "Ok" at bounding box center [637, 278] width 22 height 17
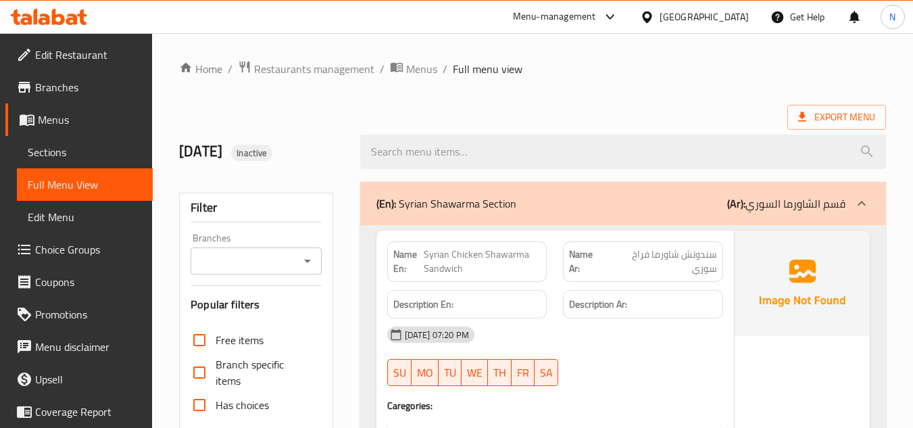
click at [67, 91] on span "Branches" at bounding box center [88, 87] width 107 height 16
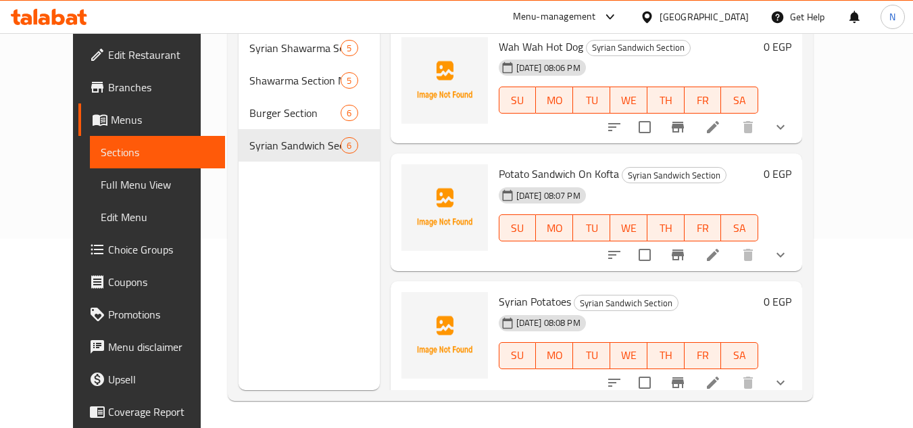
scroll to position [391, 0]
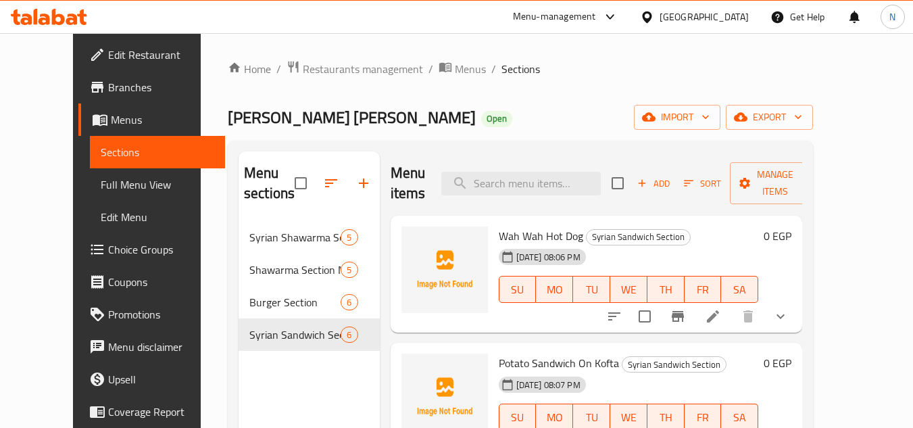
scroll to position [189, 0]
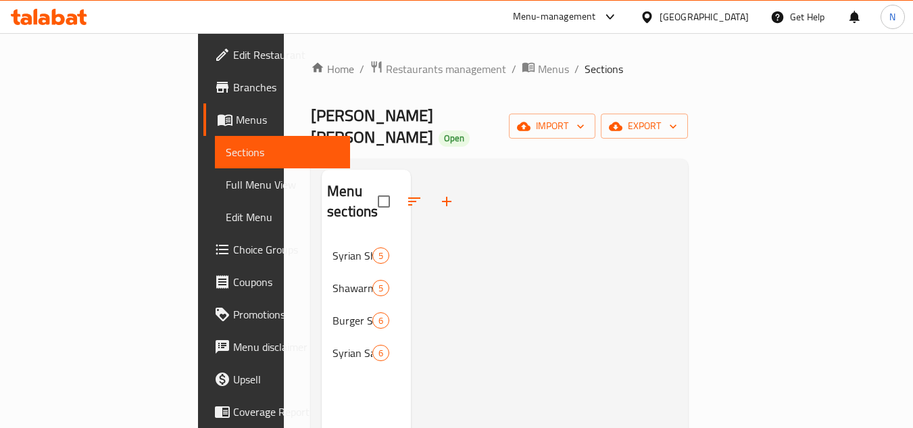
scroll to position [189, 0]
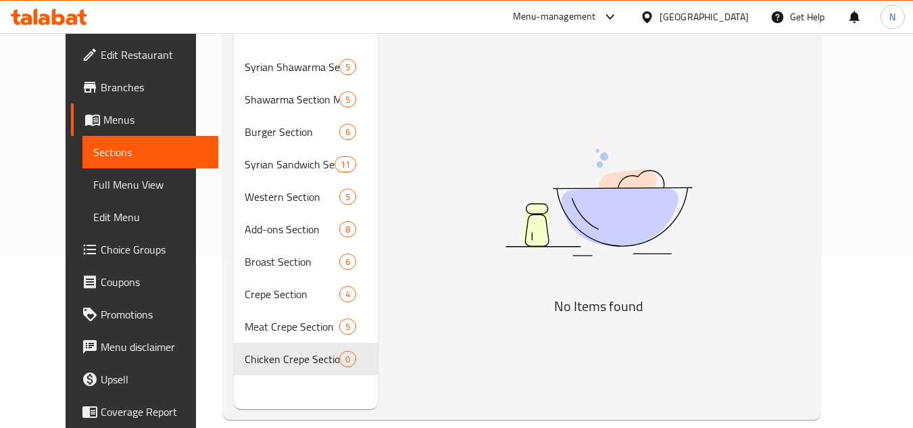
scroll to position [189, 0]
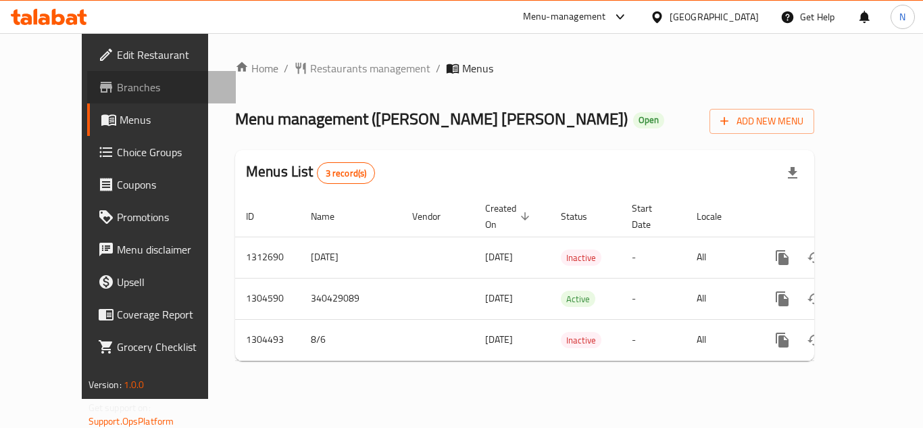
click at [117, 86] on span "Branches" at bounding box center [171, 87] width 108 height 16
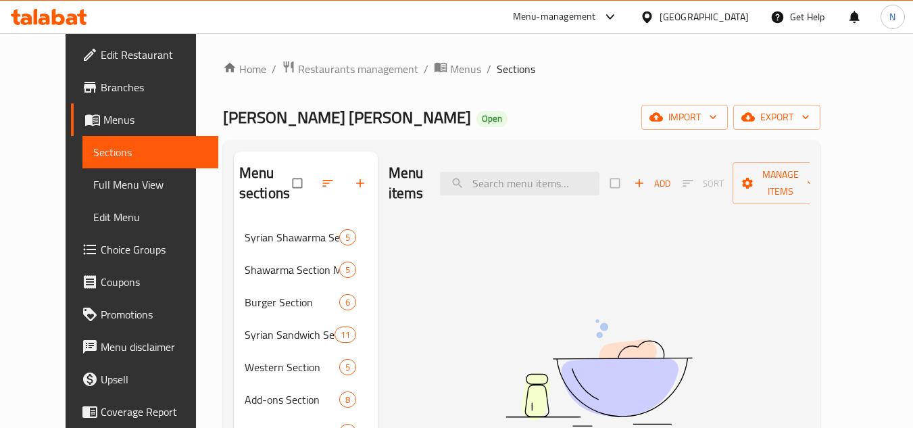
scroll to position [189, 0]
